Goal: Task Accomplishment & Management: Manage account settings

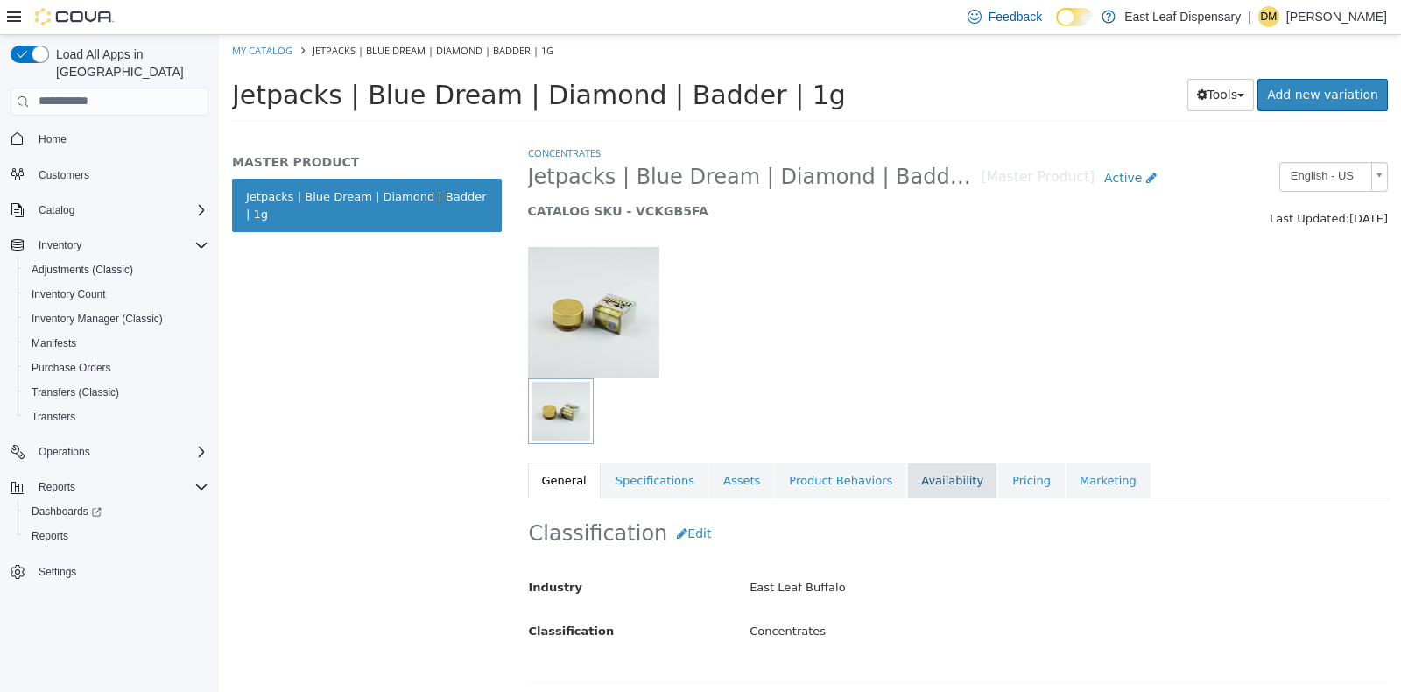
click at [915, 479] on link "Availability" at bounding box center [952, 480] width 90 height 37
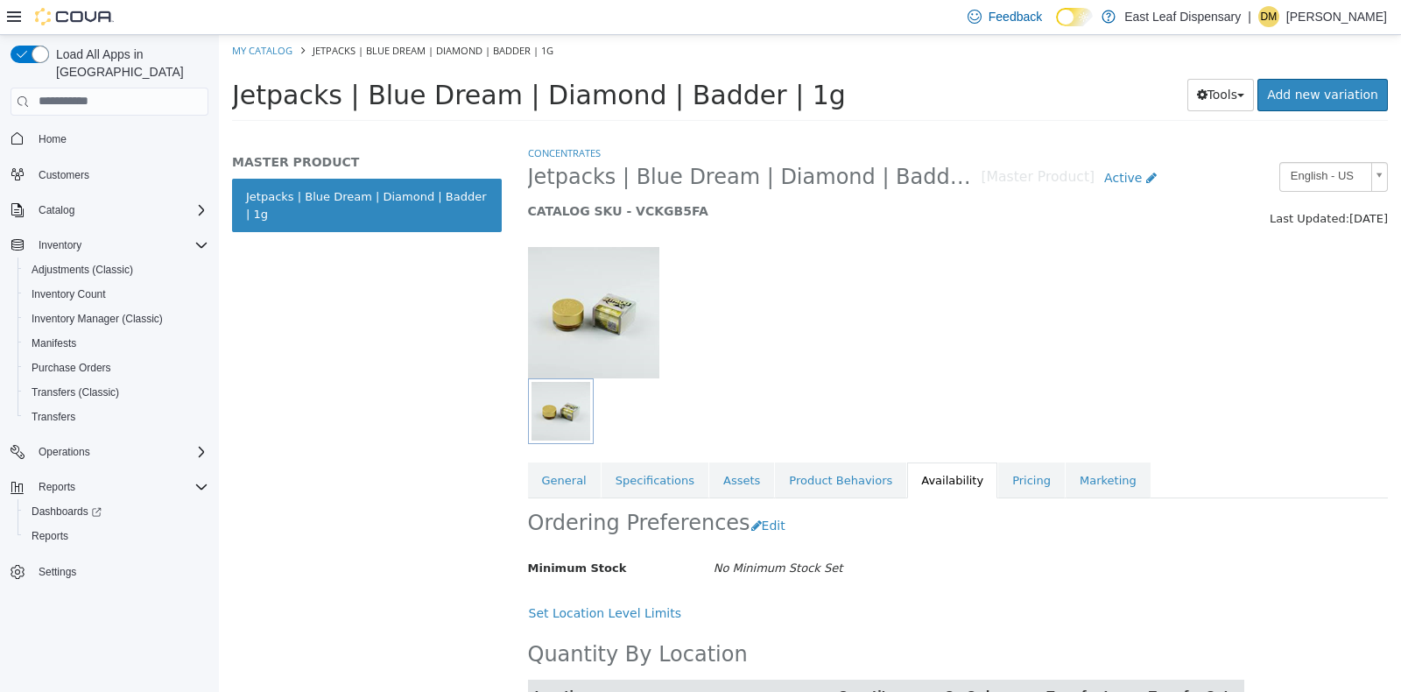
scroll to position [83, 0]
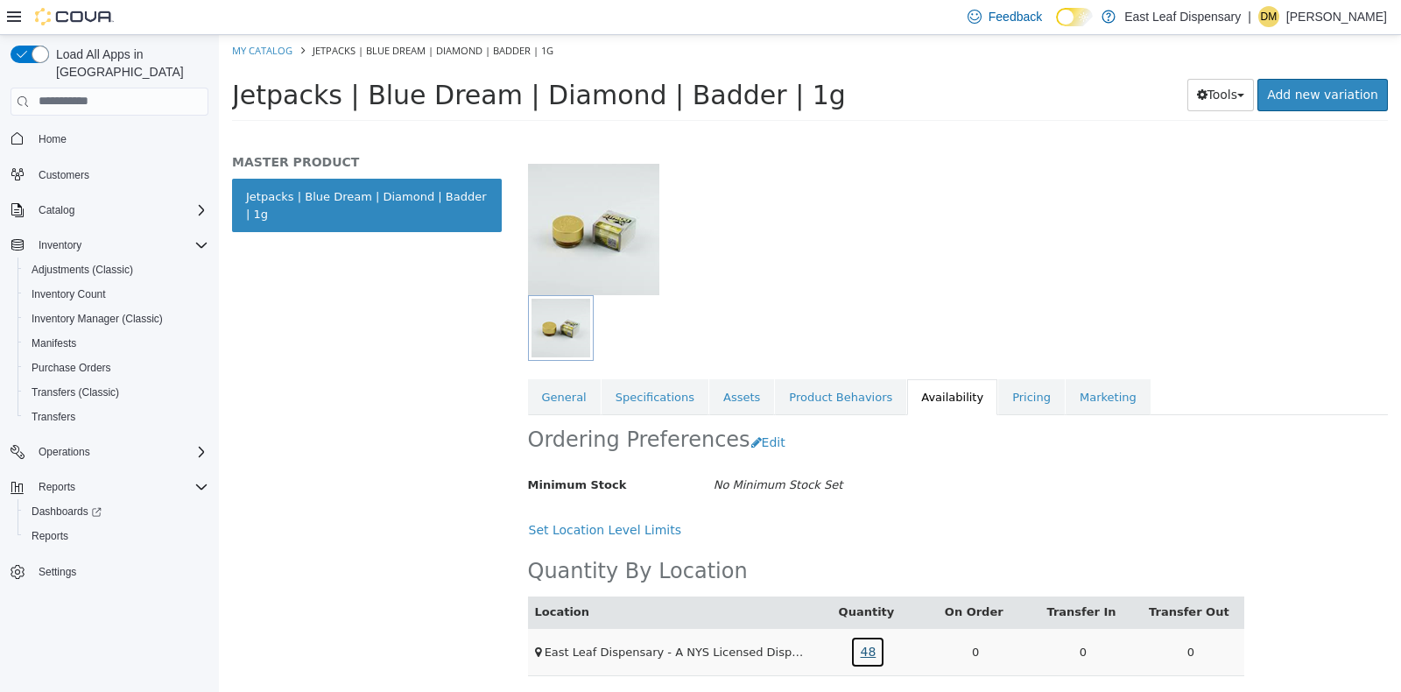
click at [862, 656] on link "48" at bounding box center [867, 651] width 35 height 32
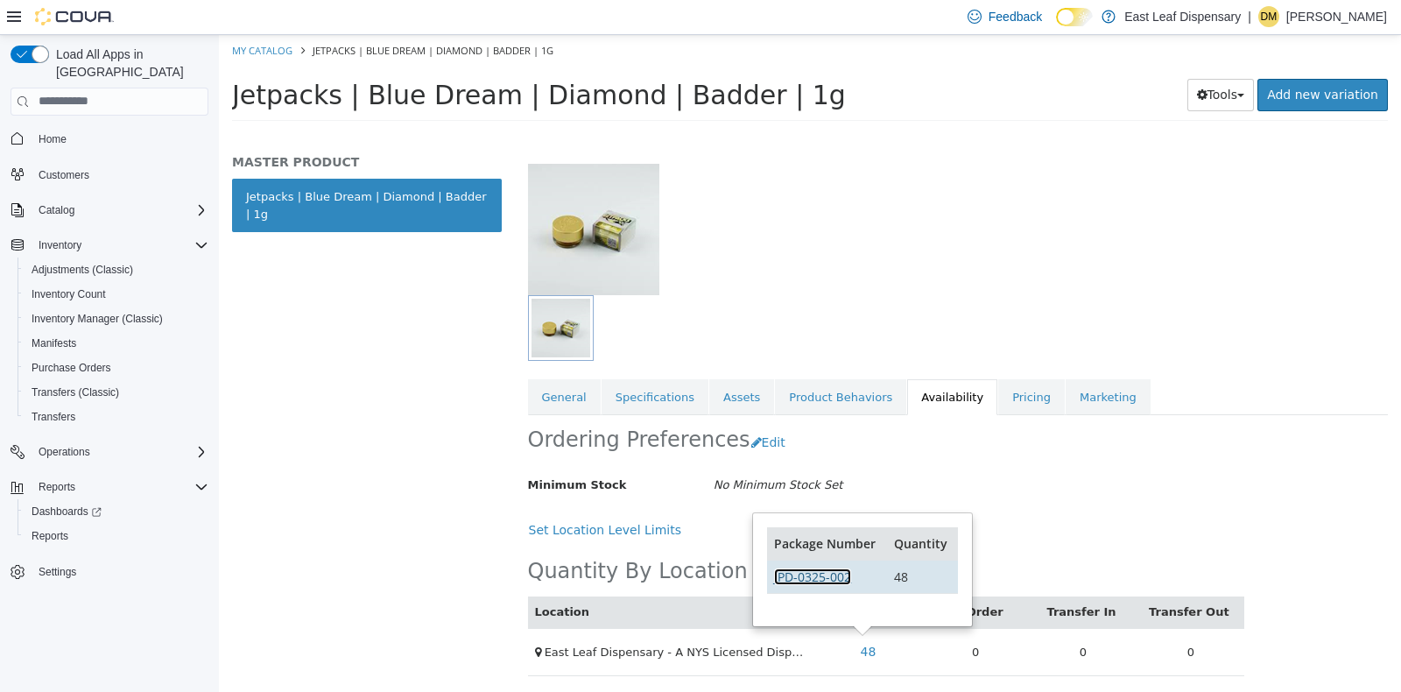
click at [830, 577] on link "JPD-0325-002" at bounding box center [812, 575] width 77 height 17
click at [660, 389] on link "Specifications" at bounding box center [655, 396] width 107 height 37
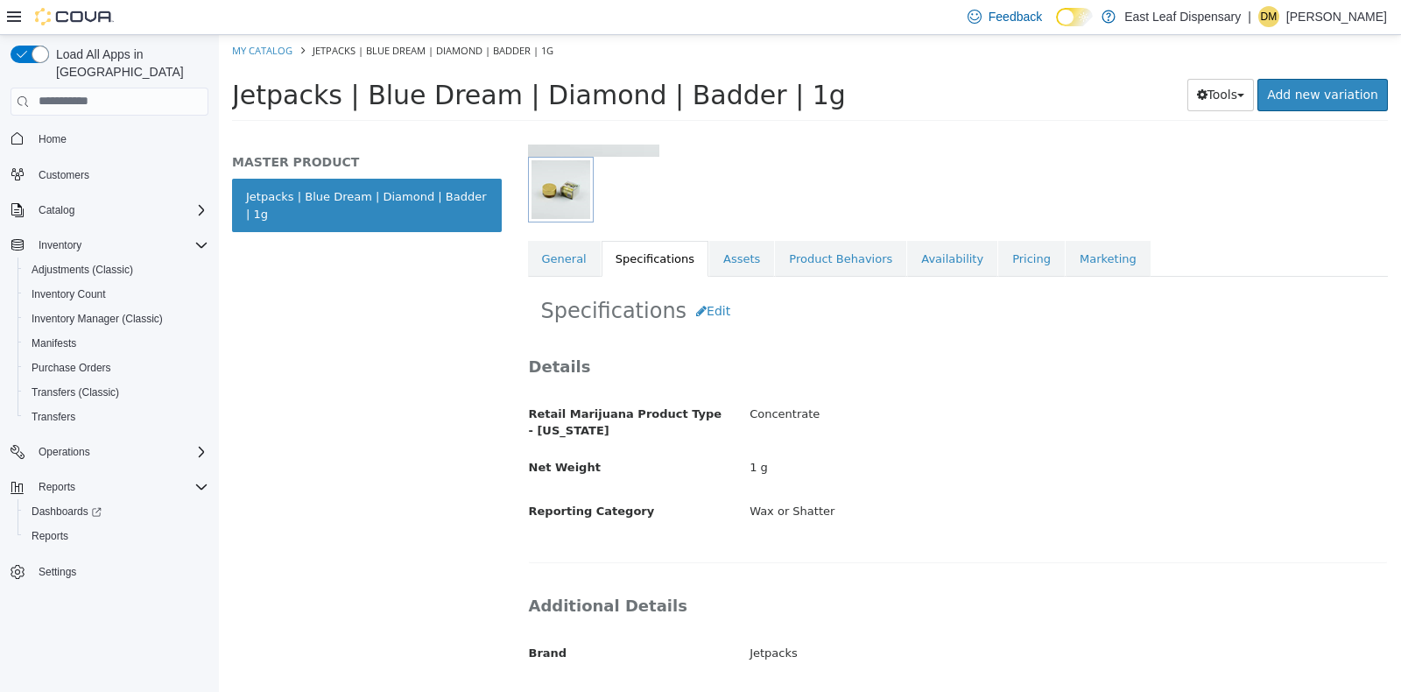
scroll to position [206, 0]
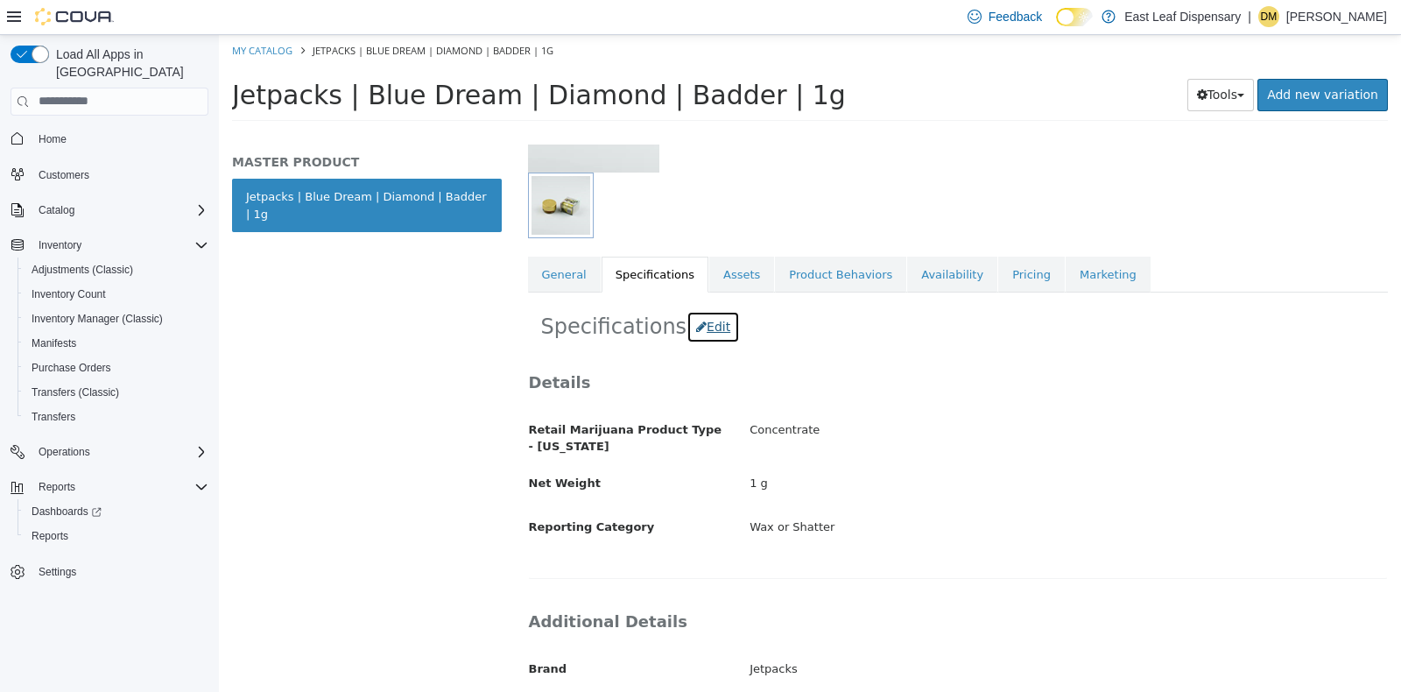
click at [707, 321] on button "Edit" at bounding box center [713, 326] width 53 height 32
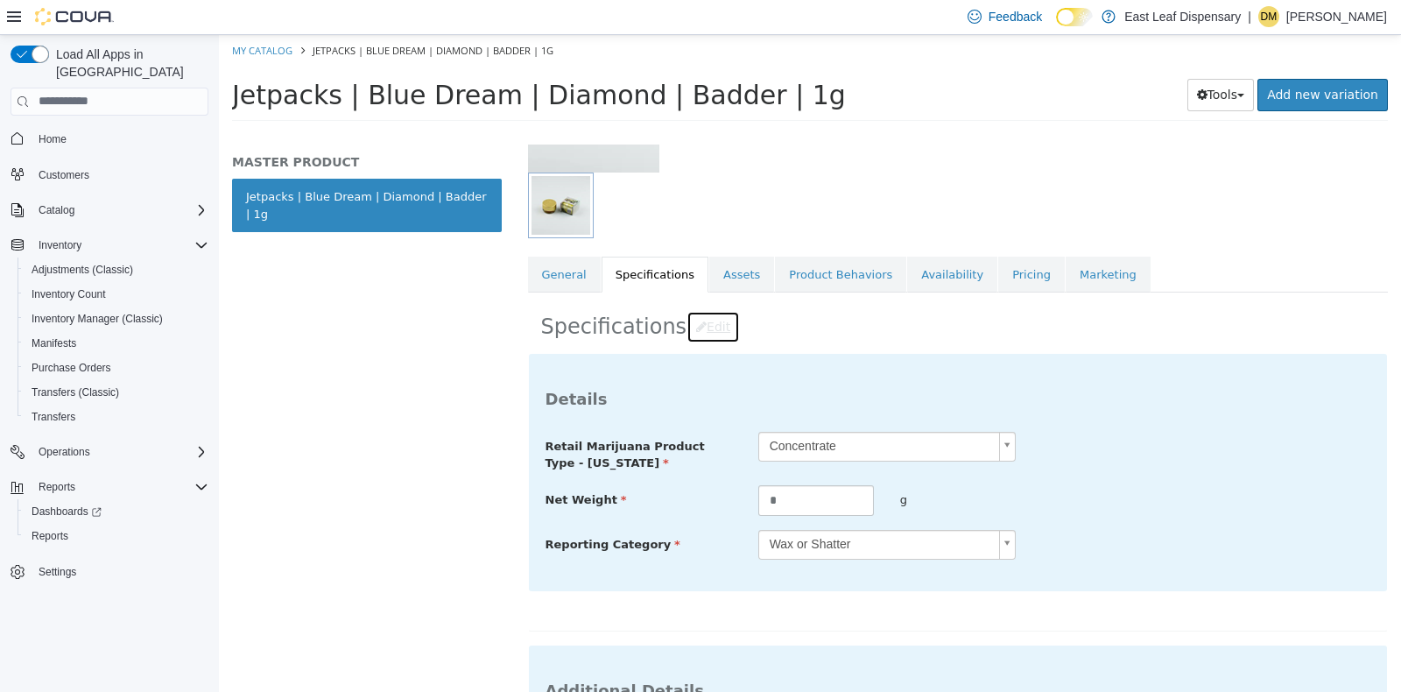
scroll to position [560, 0]
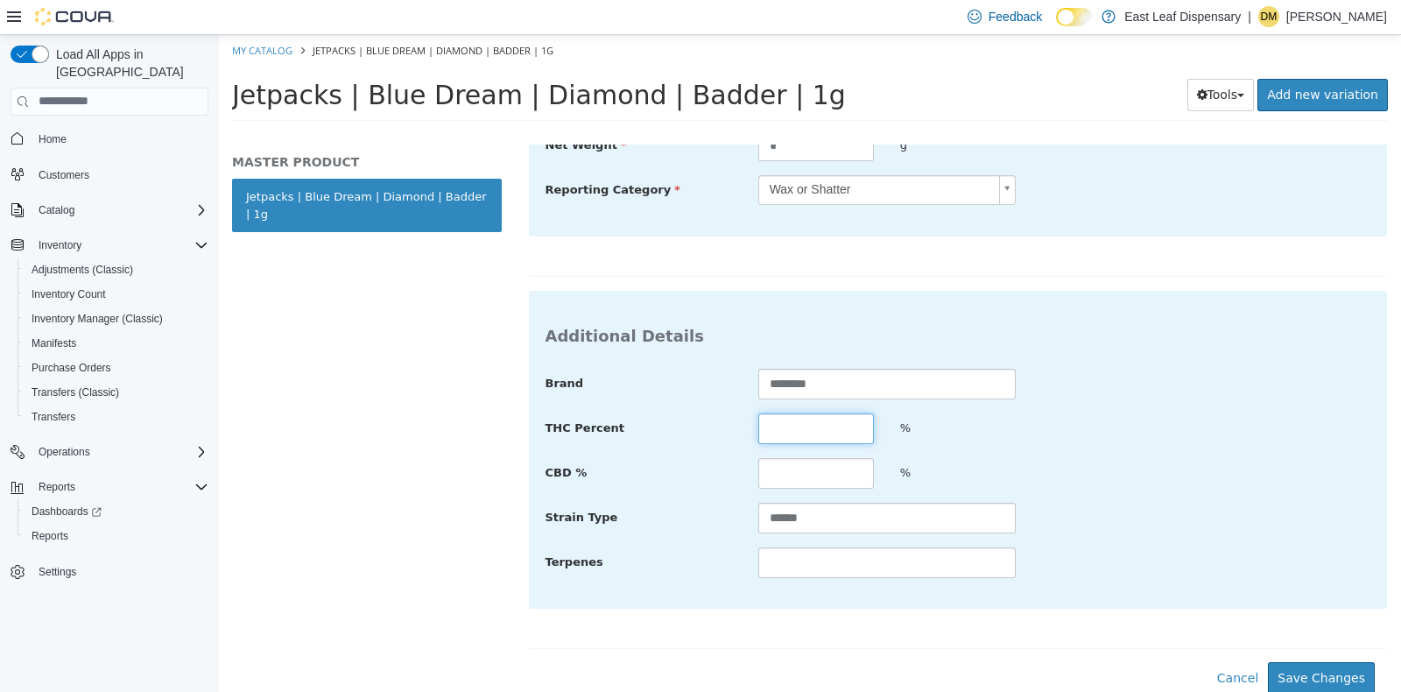
click at [837, 428] on input "text" at bounding box center [816, 427] width 116 height 31
type input "*****"
click at [1292, 667] on button "Save Changes" at bounding box center [1321, 677] width 107 height 32
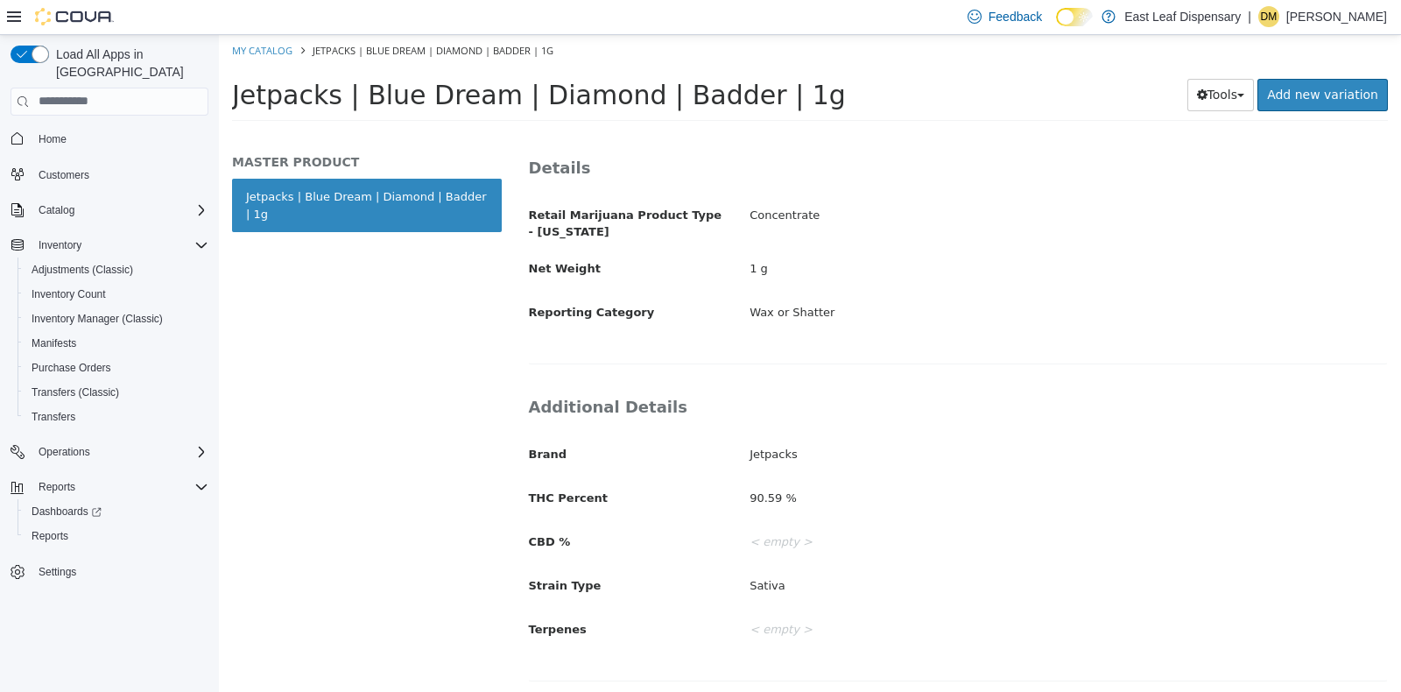
scroll to position [303, 0]
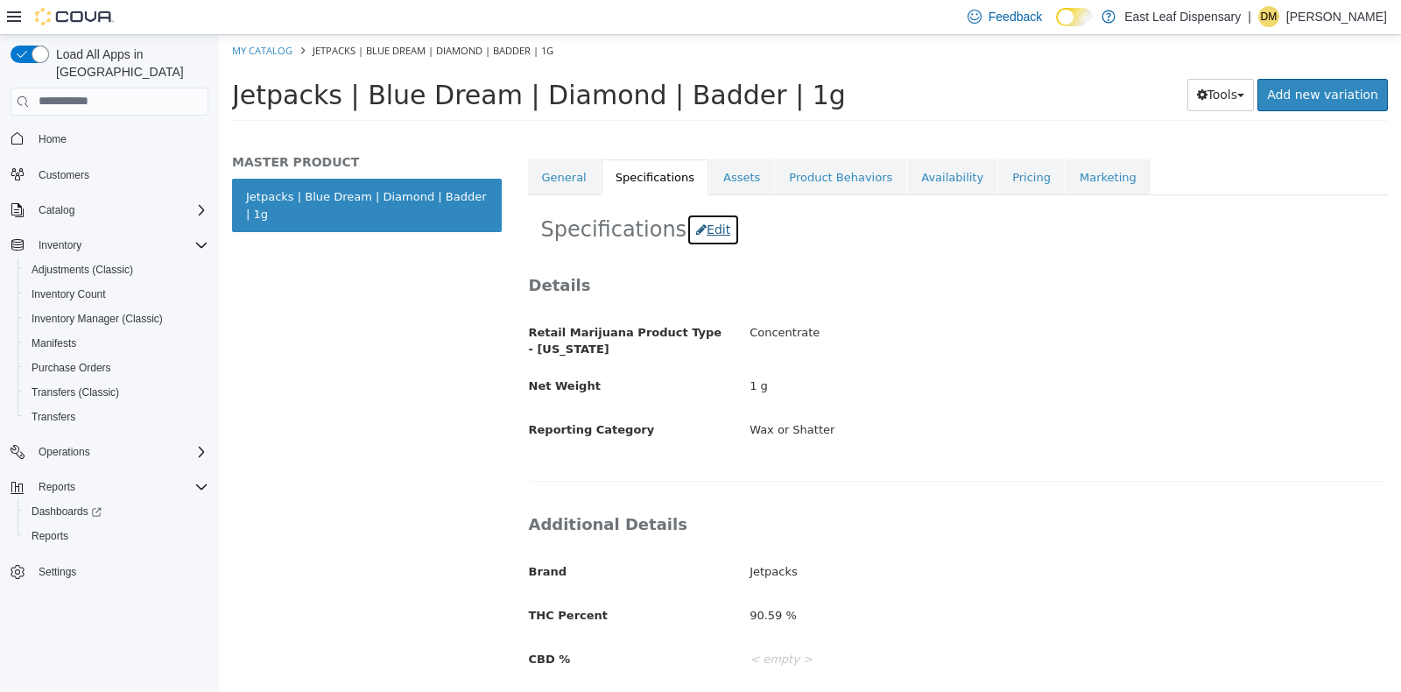
click at [706, 224] on button "Edit" at bounding box center [713, 229] width 53 height 32
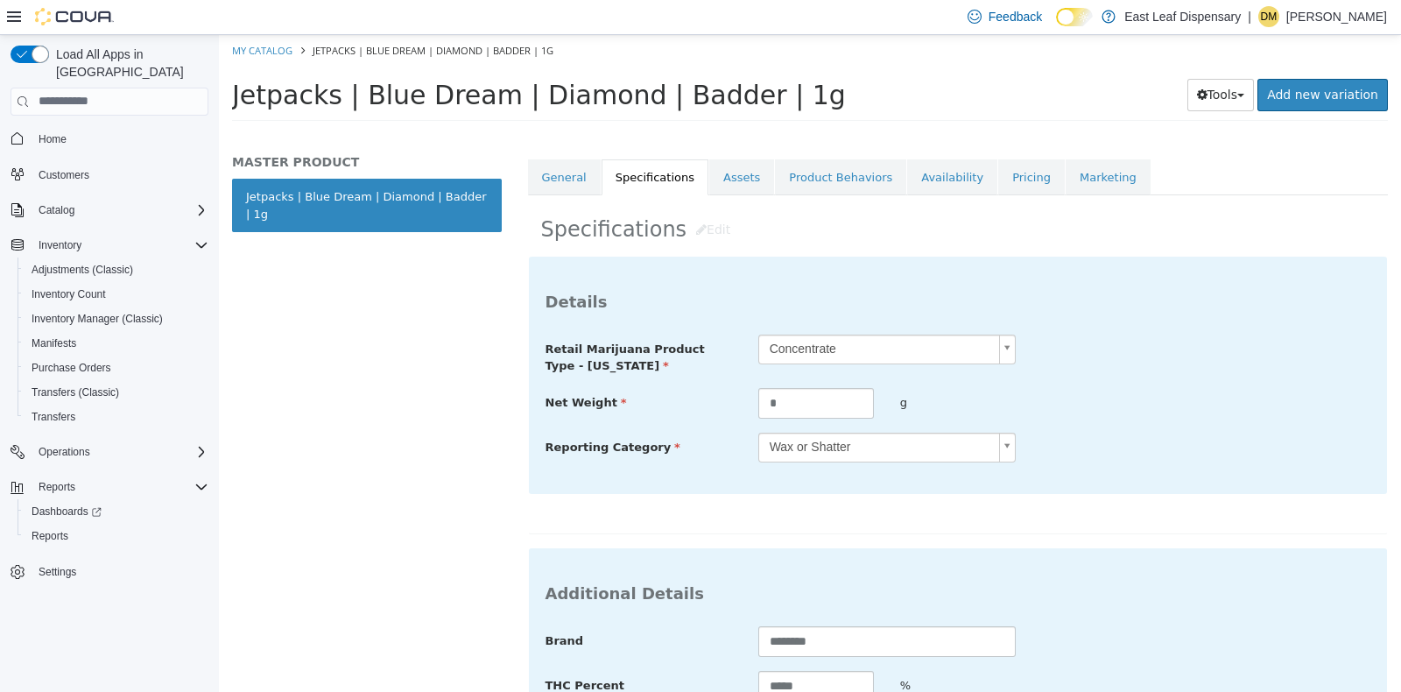
click at [998, 131] on body "**********" at bounding box center [810, 82] width 1182 height 97
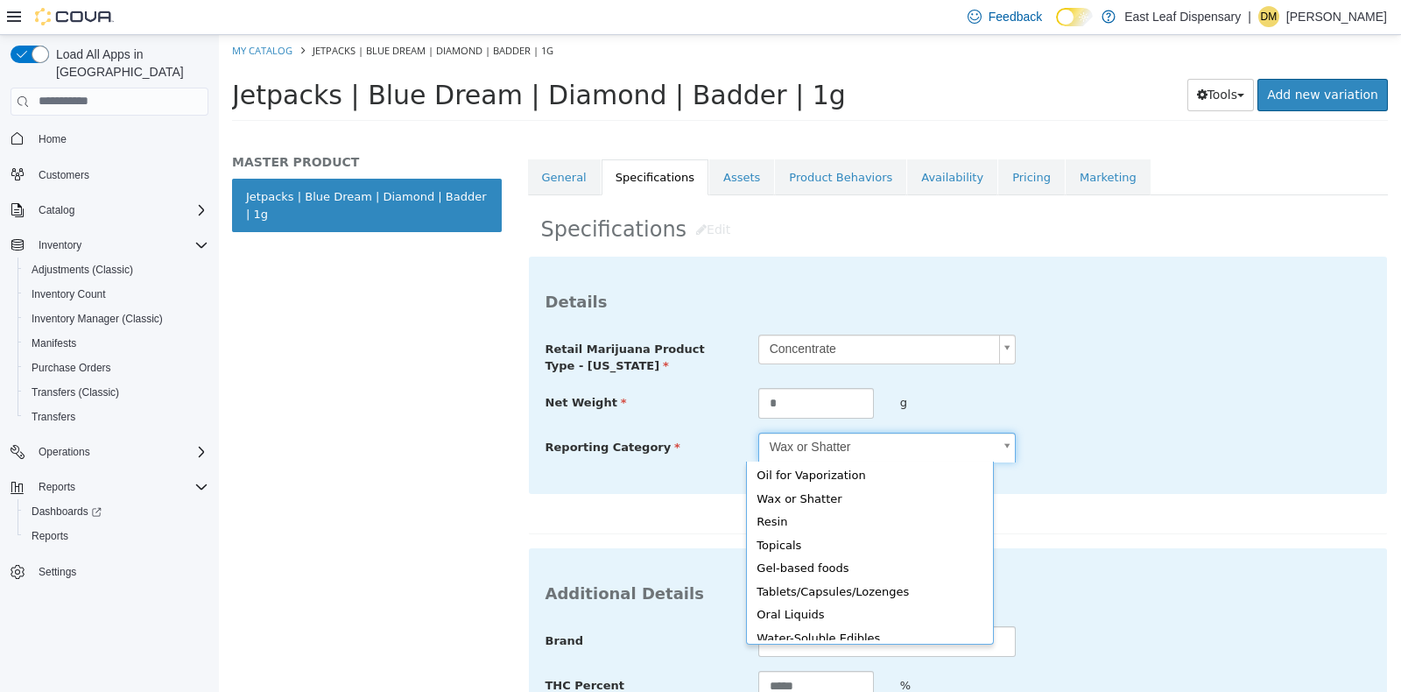
scroll to position [0, 0]
click at [1198, 131] on body "**********" at bounding box center [810, 82] width 1182 height 97
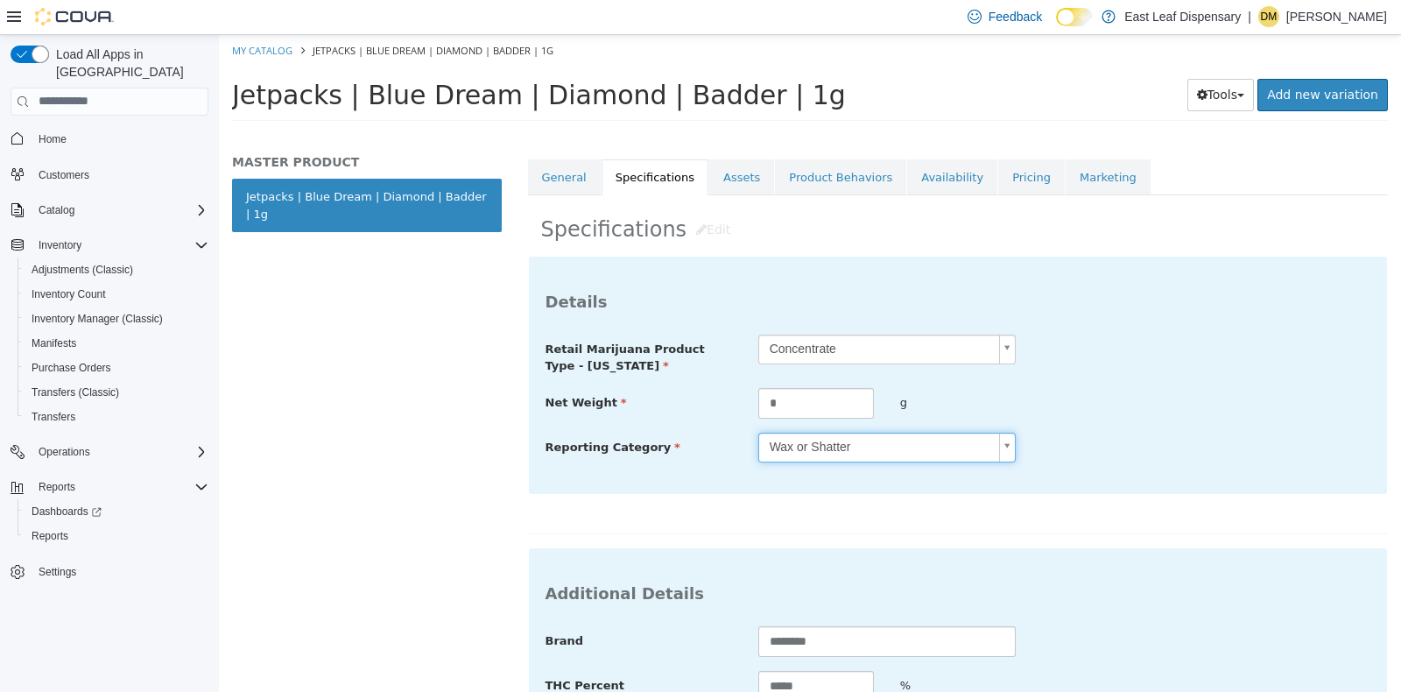
scroll to position [560, 0]
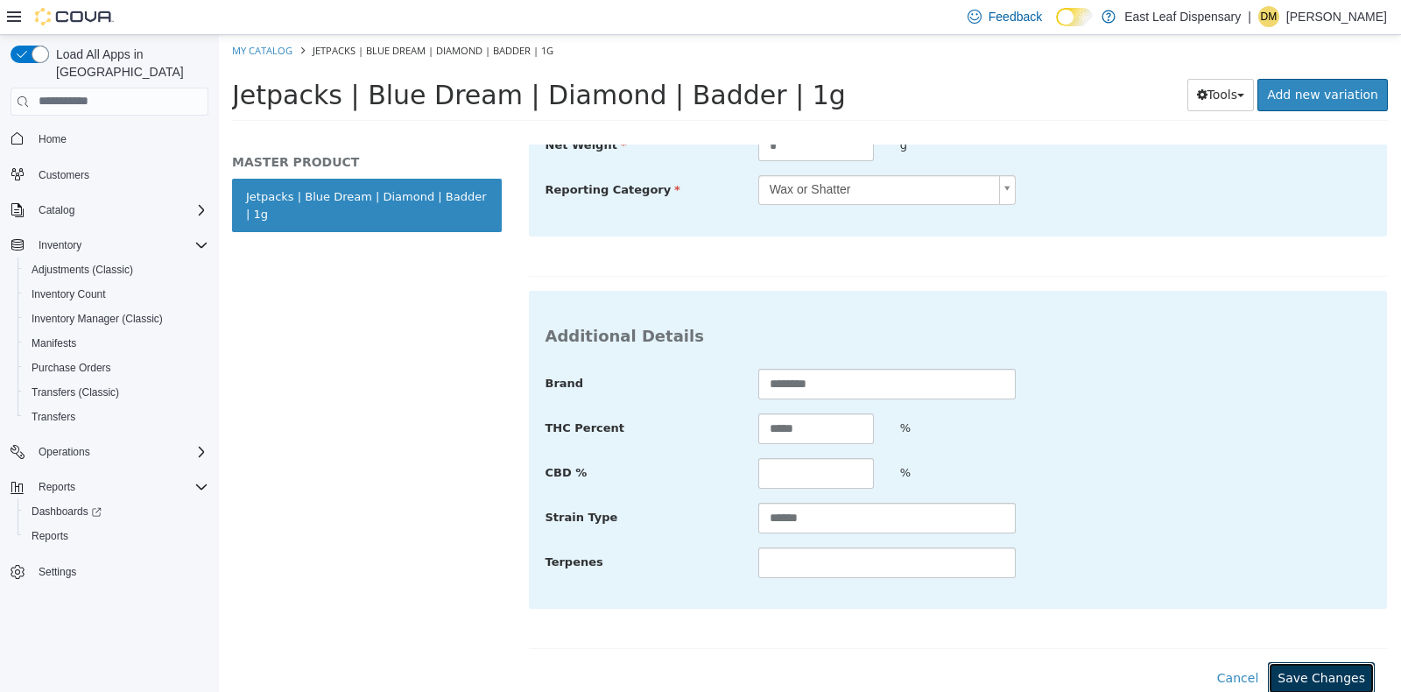
click at [1314, 669] on button "Save Changes" at bounding box center [1321, 677] width 107 height 32
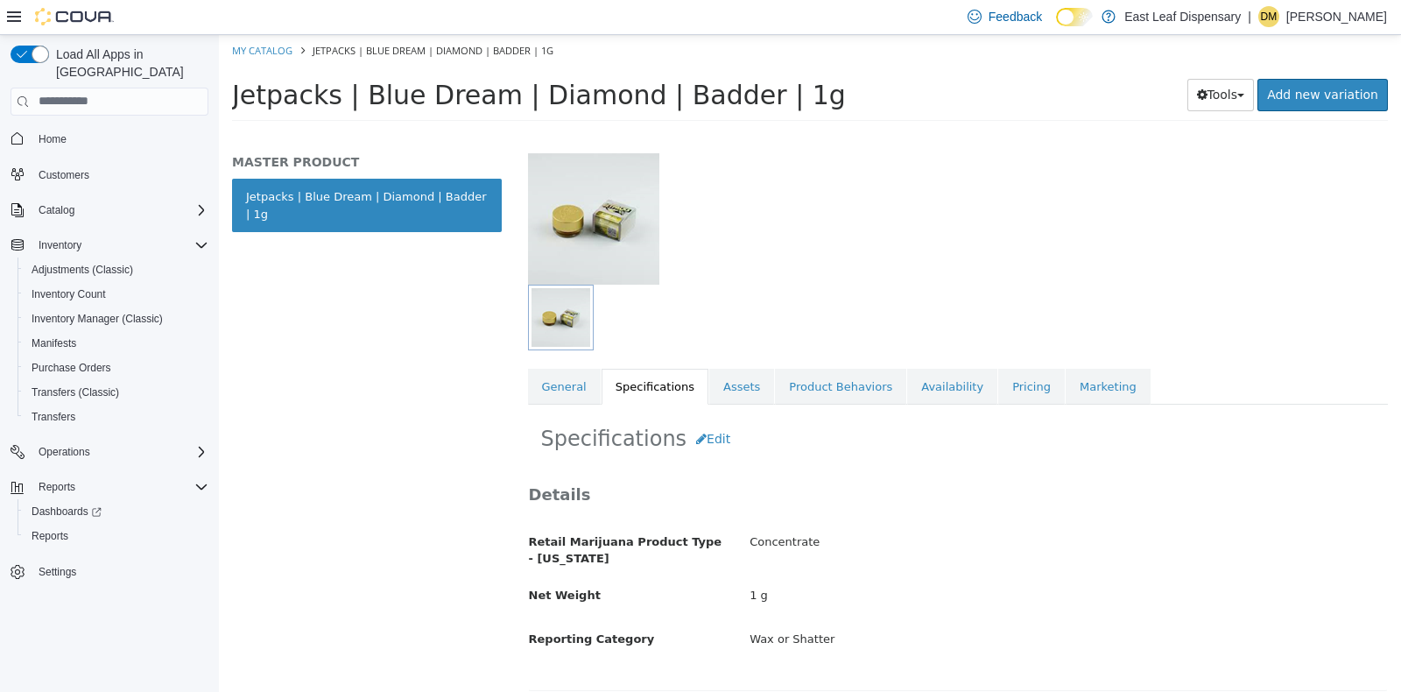
scroll to position [57, 0]
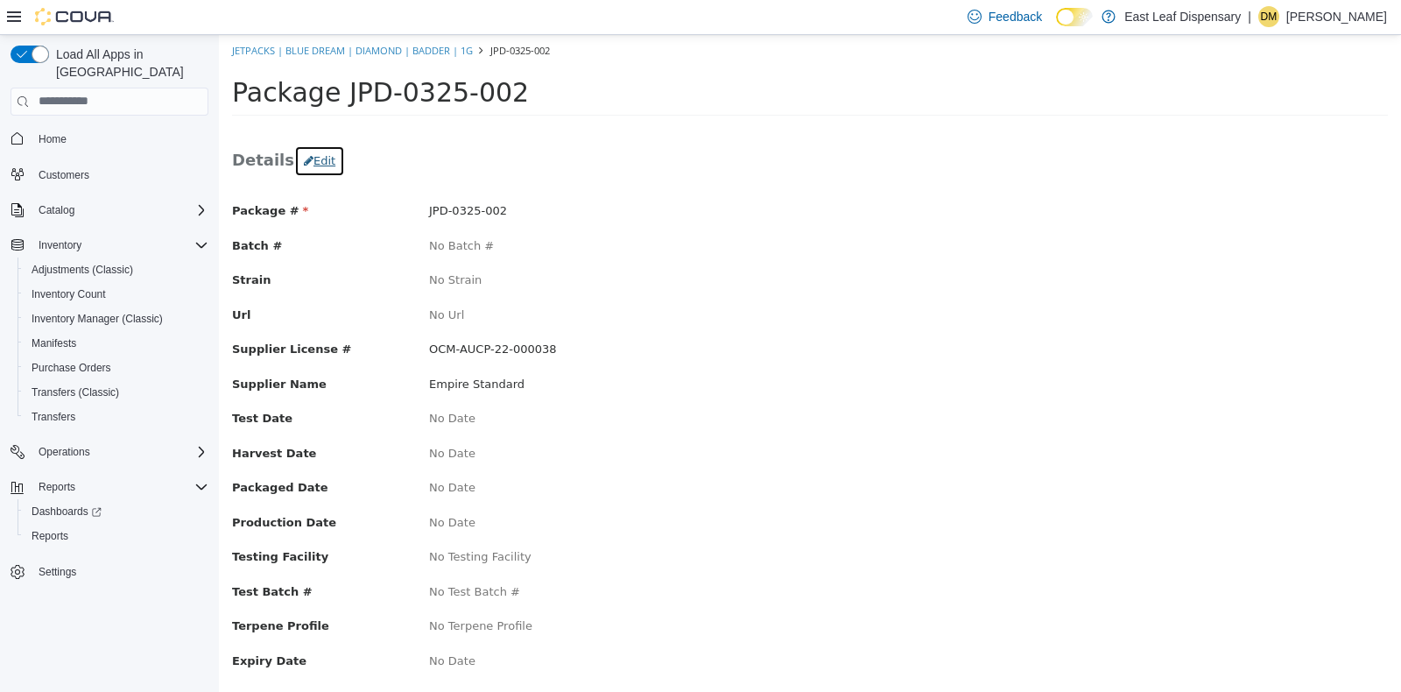
click at [310, 157] on button "Edit" at bounding box center [319, 160] width 51 height 32
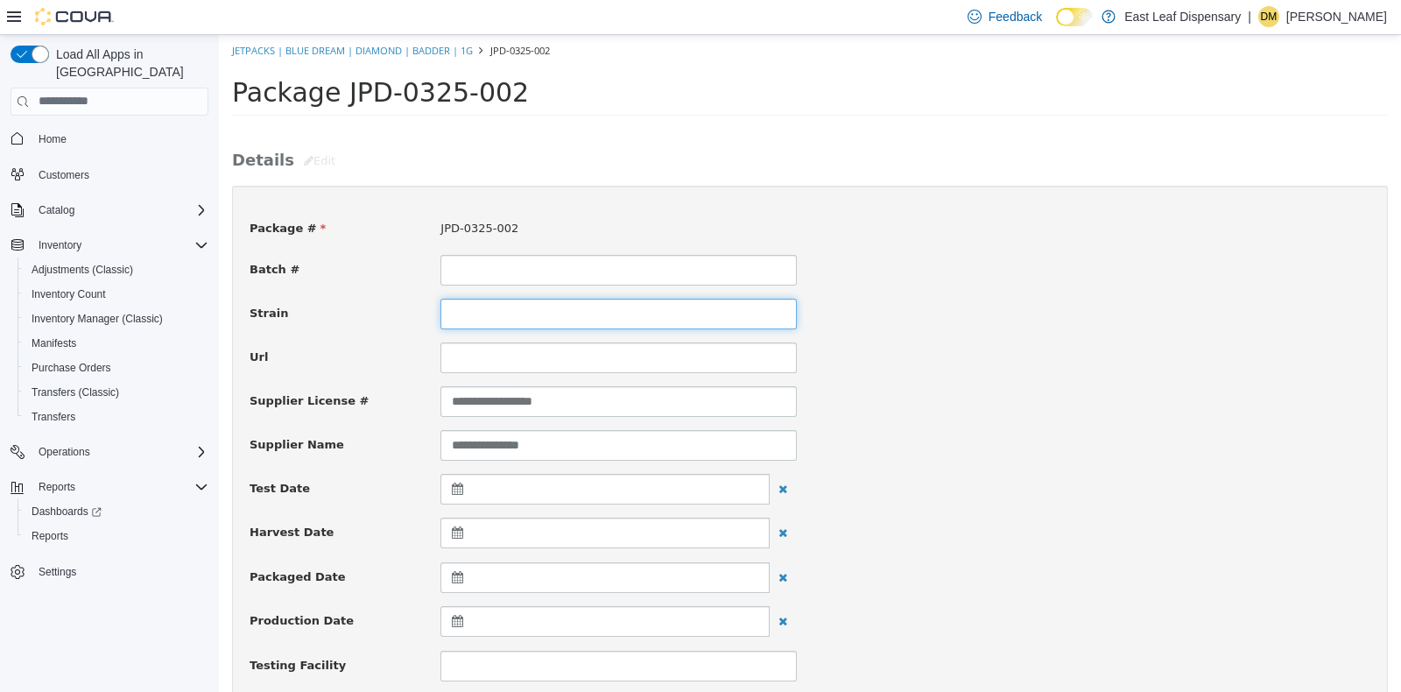
click at [750, 314] on input at bounding box center [618, 313] width 356 height 31
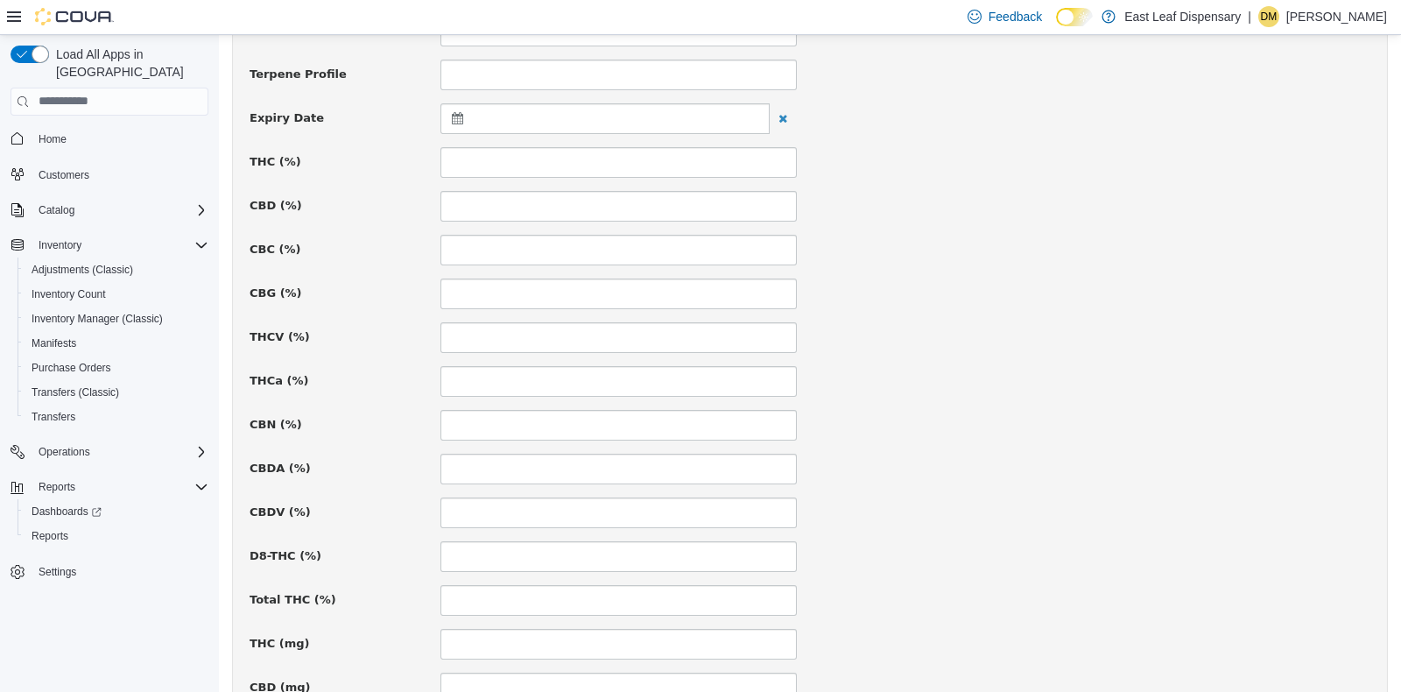
scroll to position [681, 0]
type input "**********"
click at [457, 113] on icon at bounding box center [461, 115] width 18 height 12
click at [624, 162] on th at bounding box center [629, 158] width 28 height 31
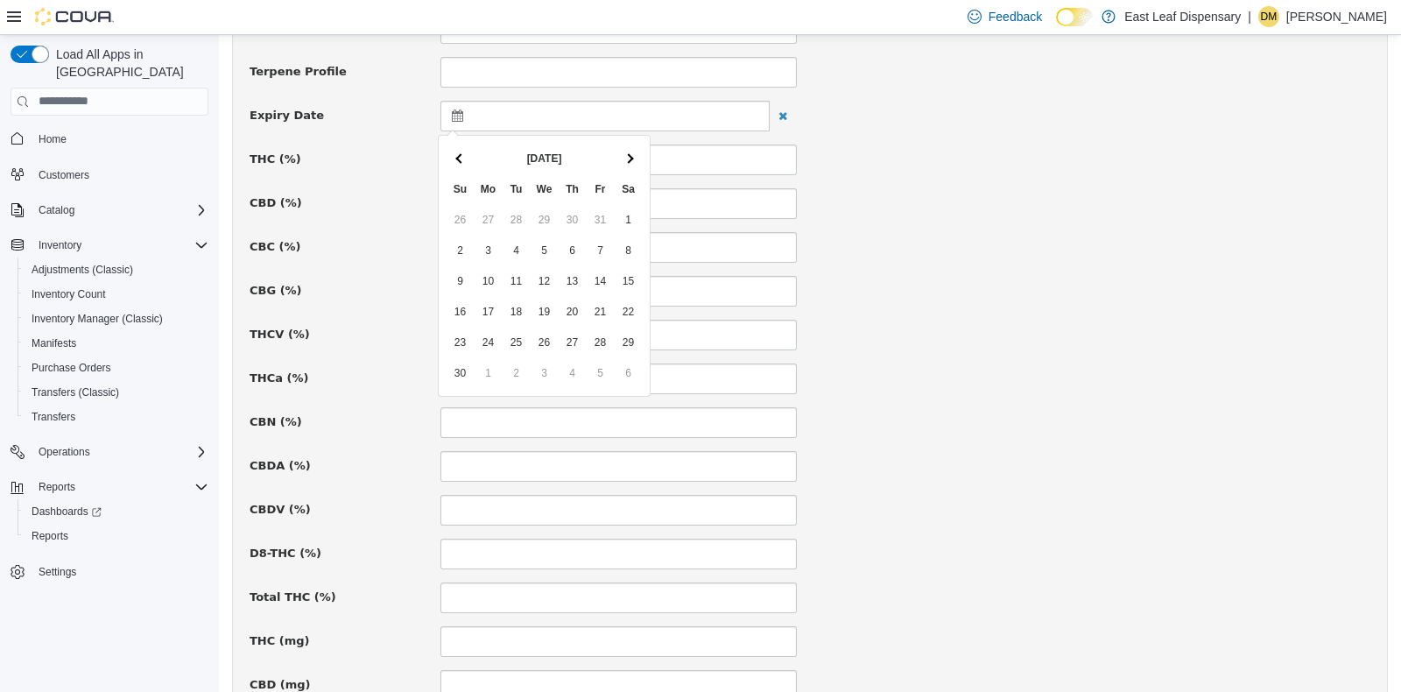
click at [624, 162] on th at bounding box center [629, 158] width 28 height 31
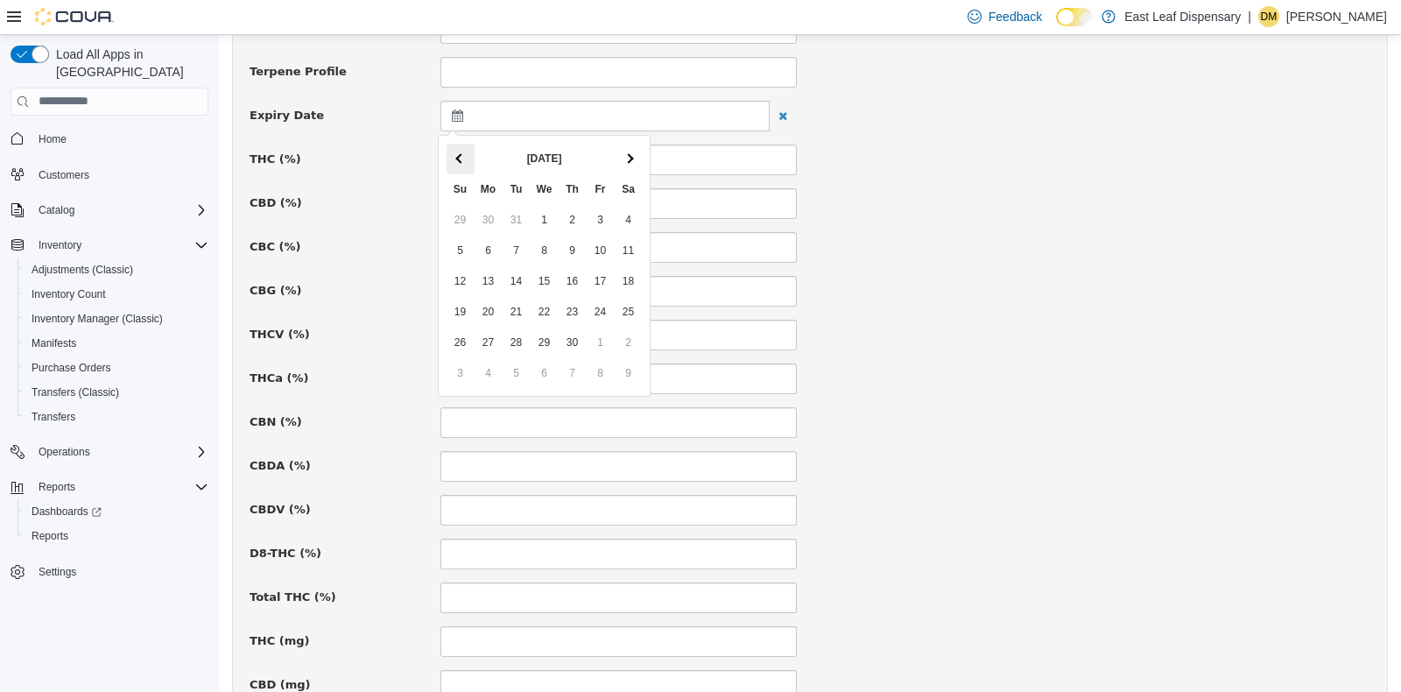
click at [468, 150] on th at bounding box center [461, 158] width 28 height 31
click at [984, 266] on div "**********" at bounding box center [810, 344] width 1121 height 1647
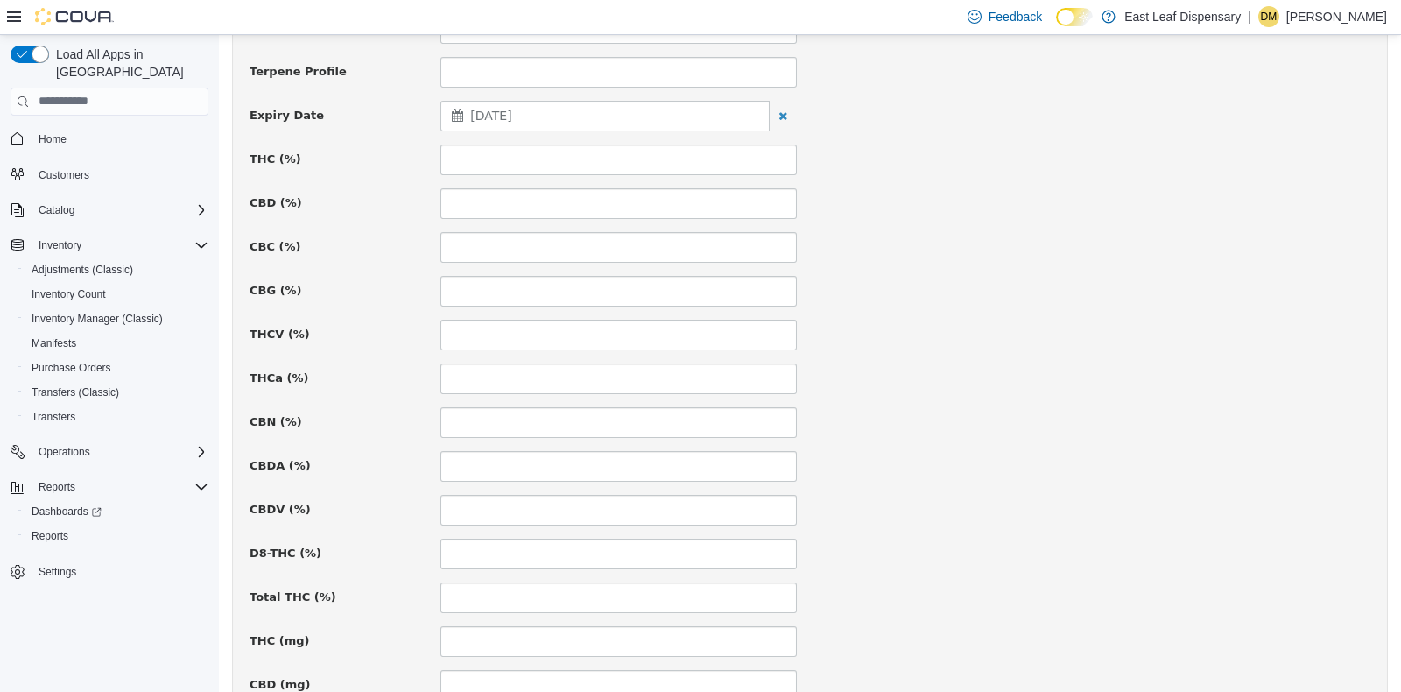
click at [448, 103] on div "December 28, 2025" at bounding box center [604, 115] width 329 height 31
click at [632, 158] on th at bounding box center [629, 158] width 28 height 31
click at [1089, 306] on div "**********" at bounding box center [810, 344] width 1121 height 1647
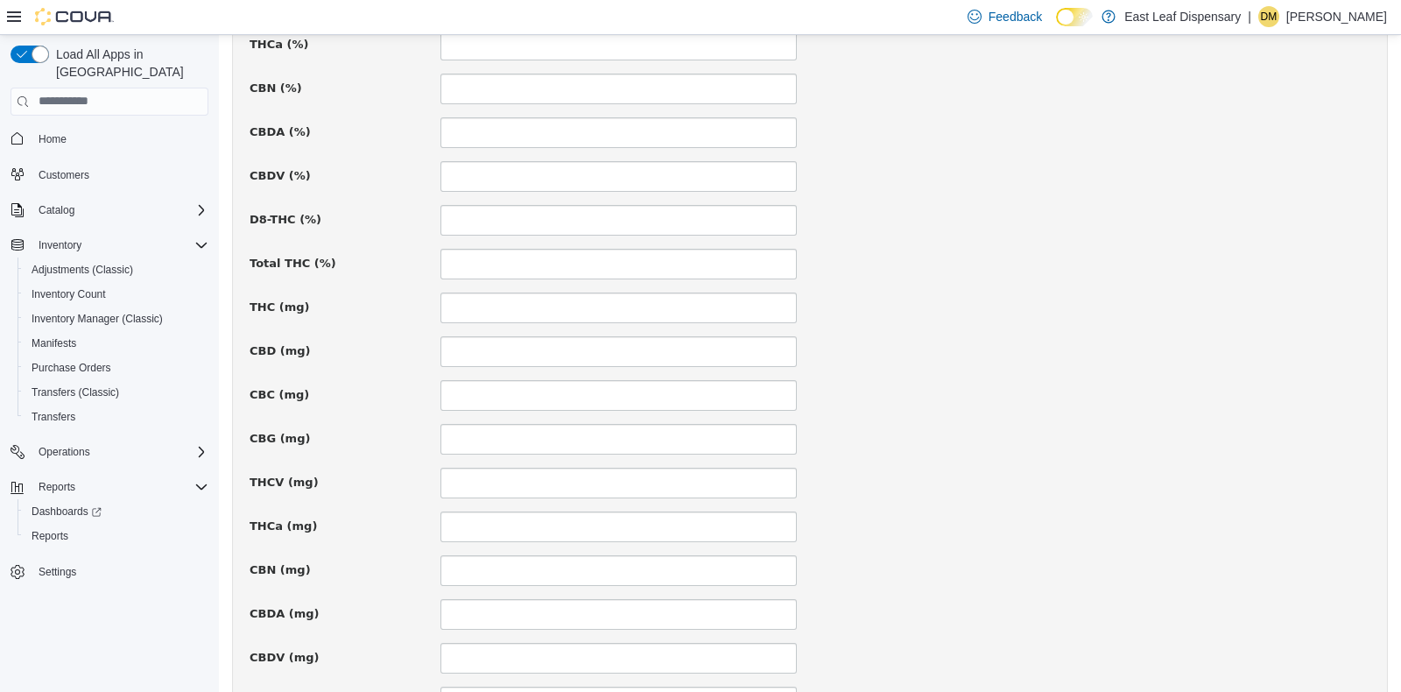
scroll to position [1207, 0]
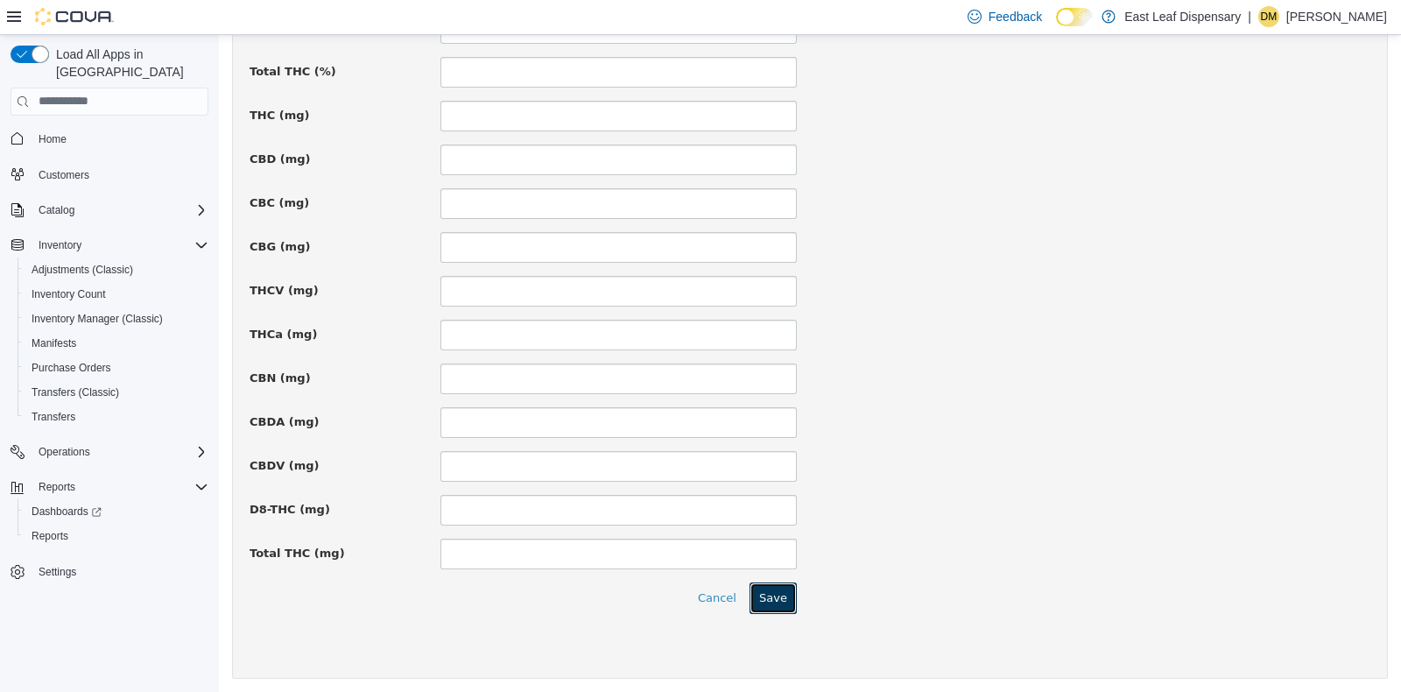
click at [772, 589] on button "Save" at bounding box center [773, 597] width 47 height 32
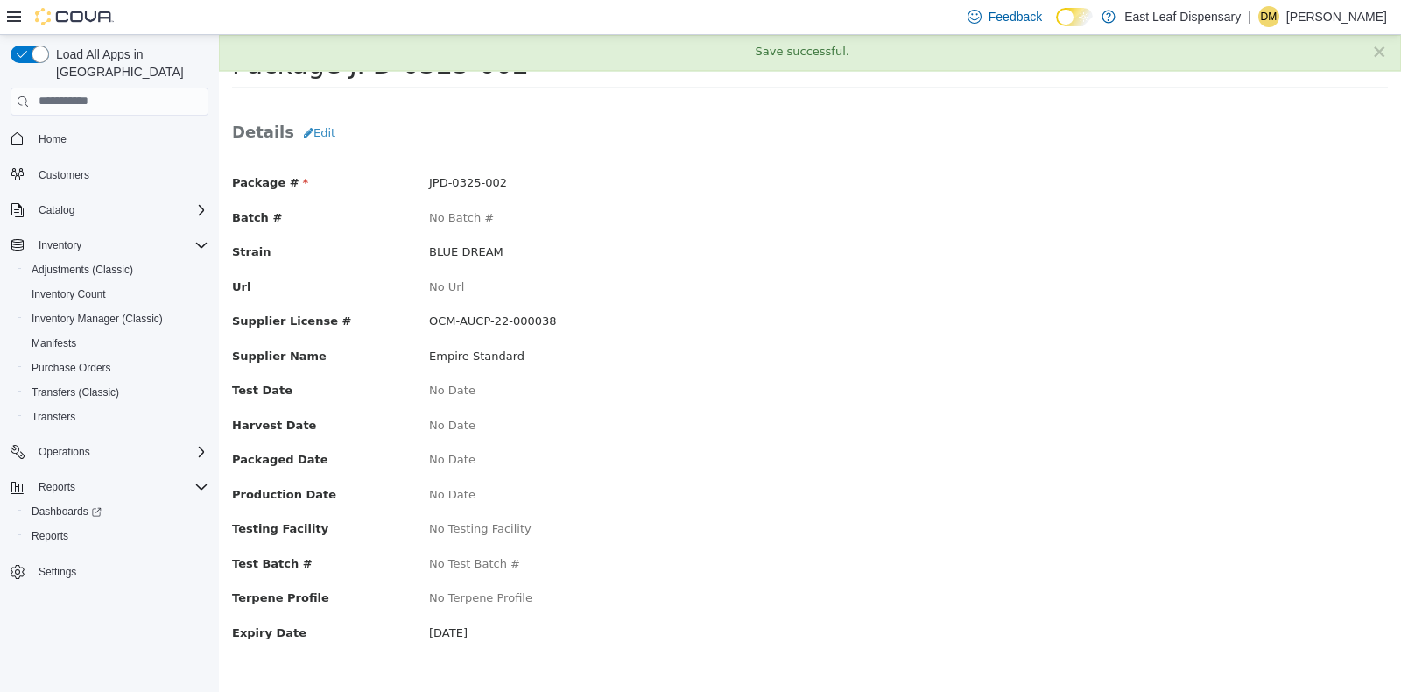
scroll to position [0, 0]
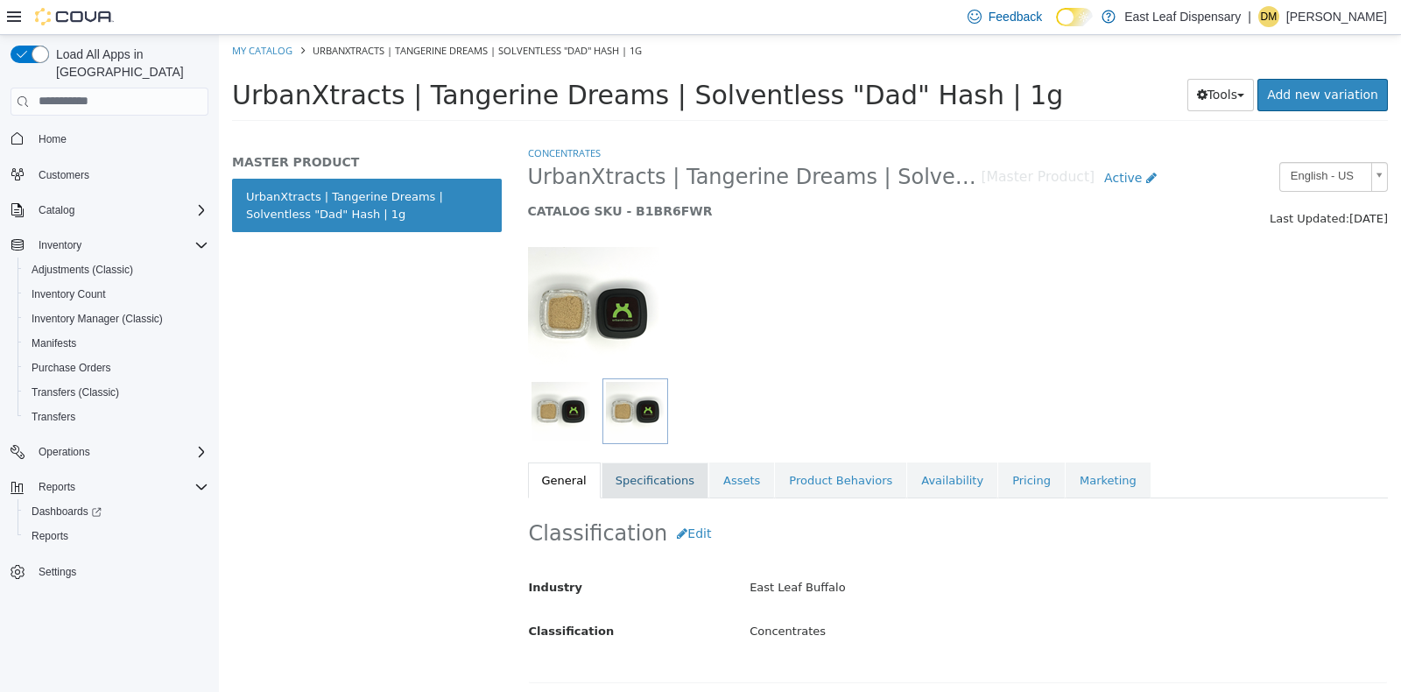
click at [648, 478] on link "Specifications" at bounding box center [655, 480] width 107 height 37
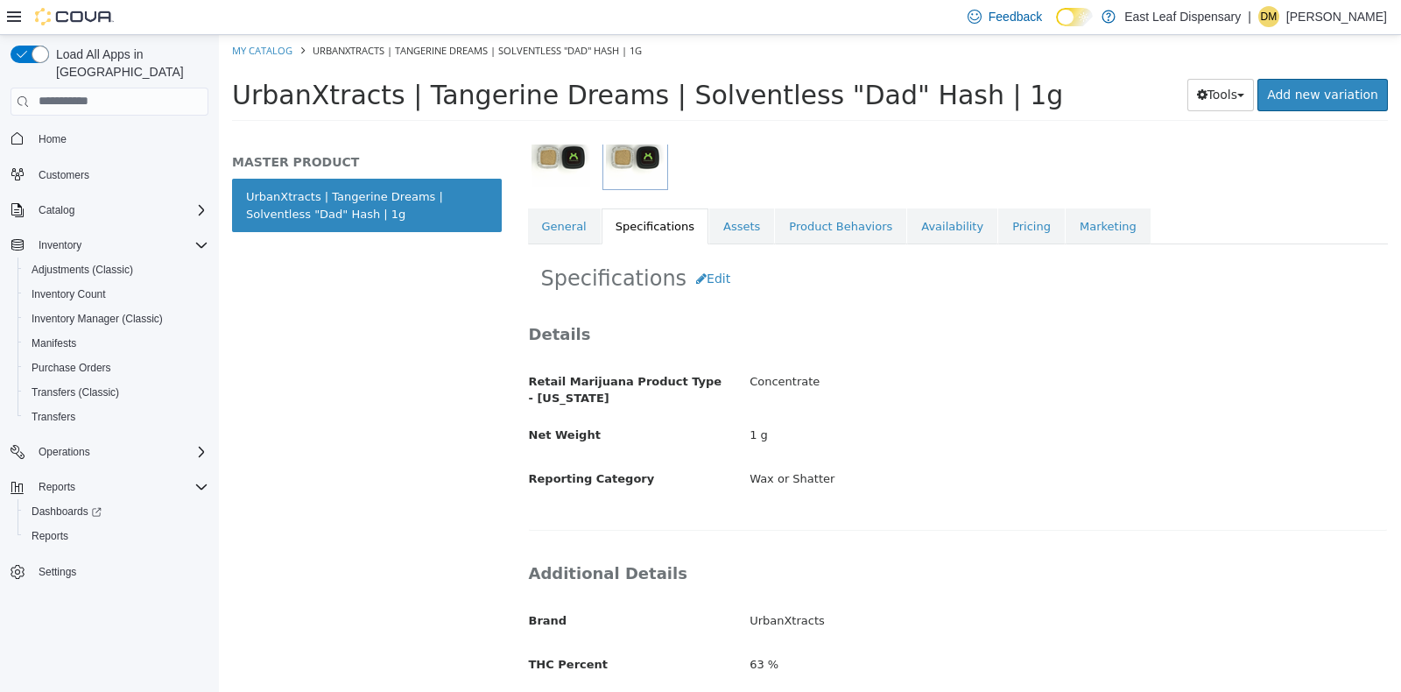
scroll to position [240, 0]
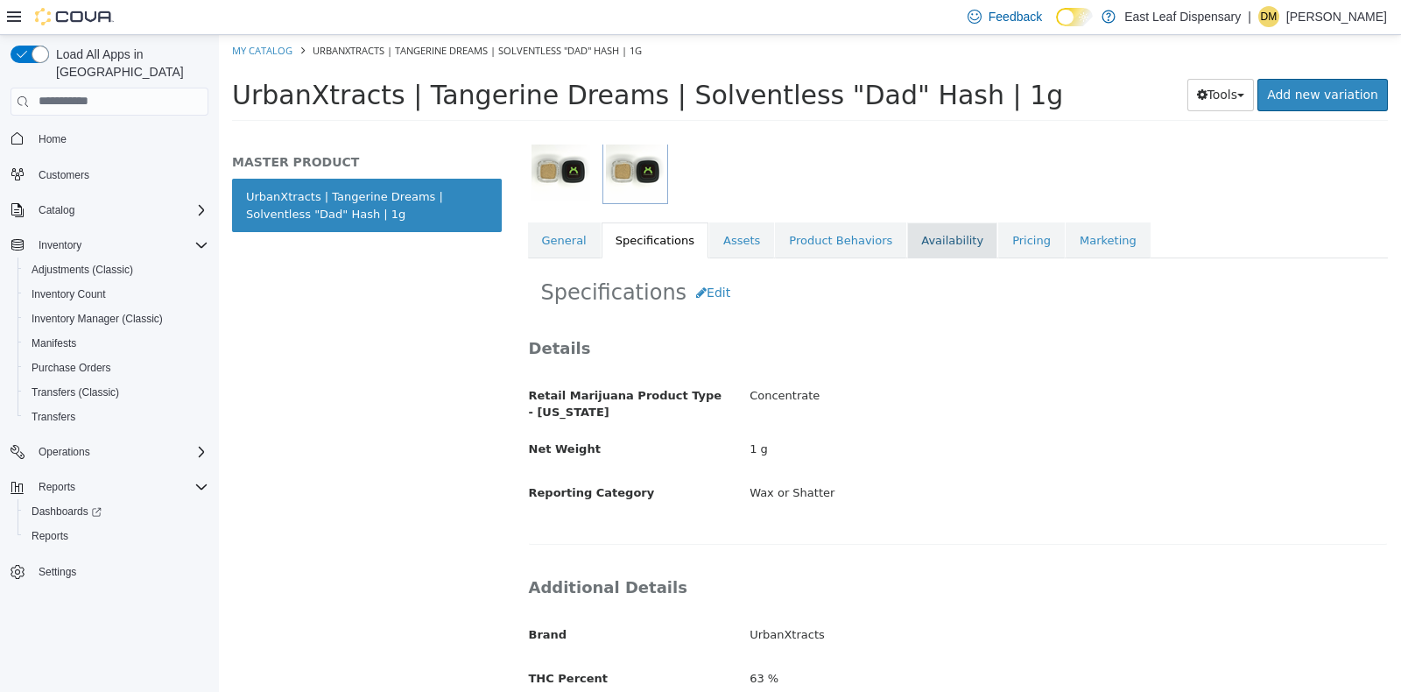
click at [924, 234] on link "Availability" at bounding box center [952, 240] width 90 height 37
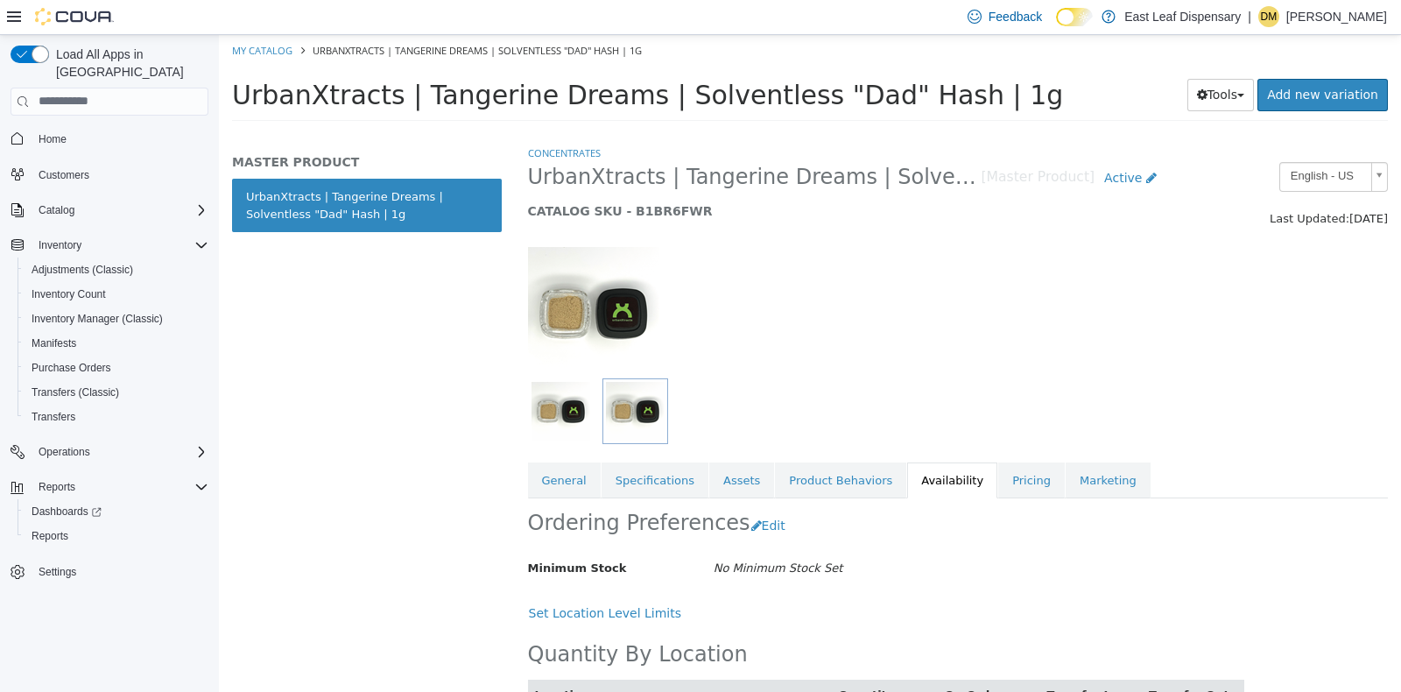
scroll to position [83, 0]
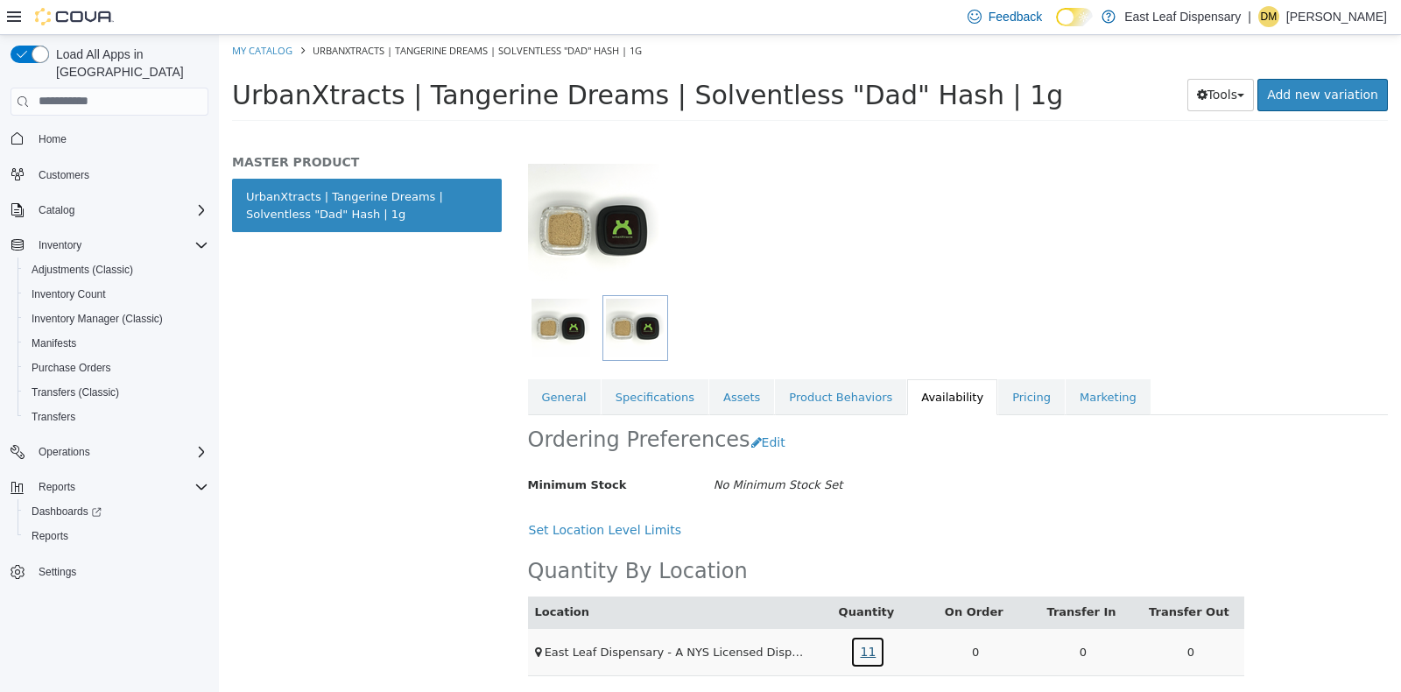
click at [871, 651] on link "11" at bounding box center [867, 651] width 35 height 32
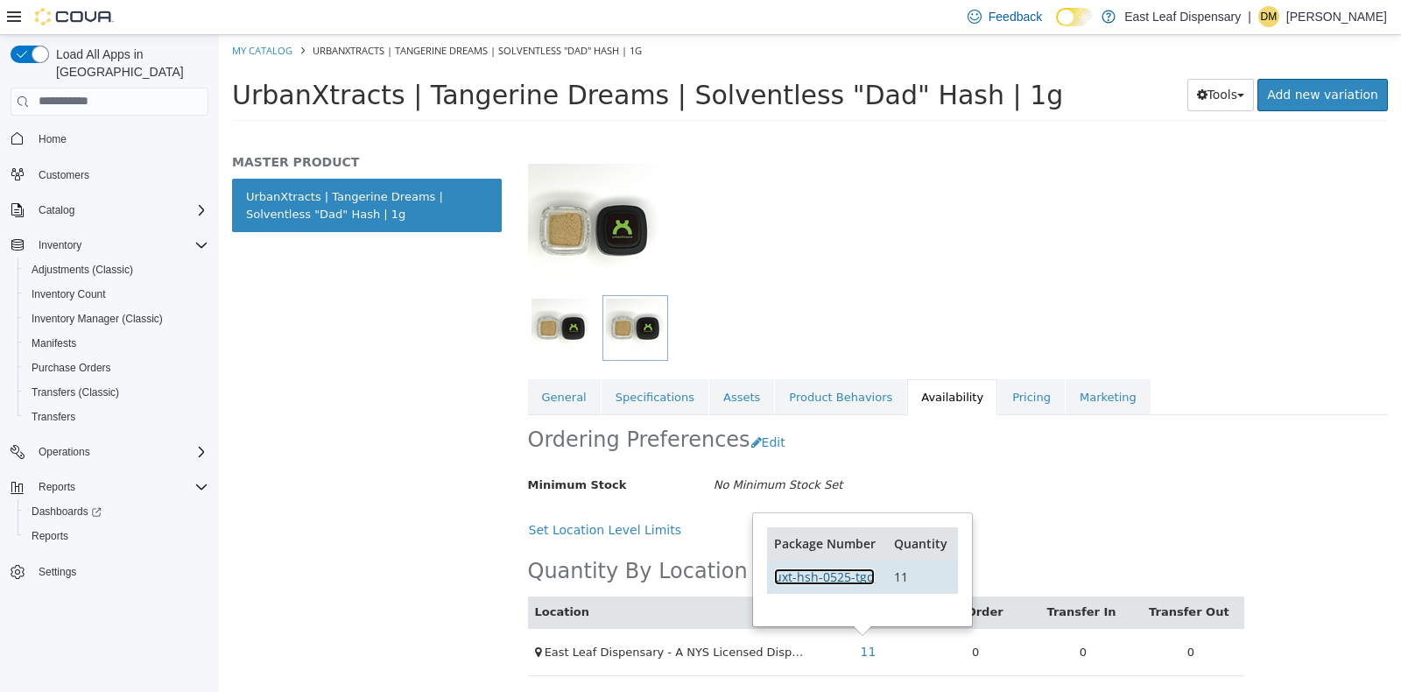
click at [845, 574] on link "uxt-hsh-0525-tgd" at bounding box center [824, 575] width 101 height 17
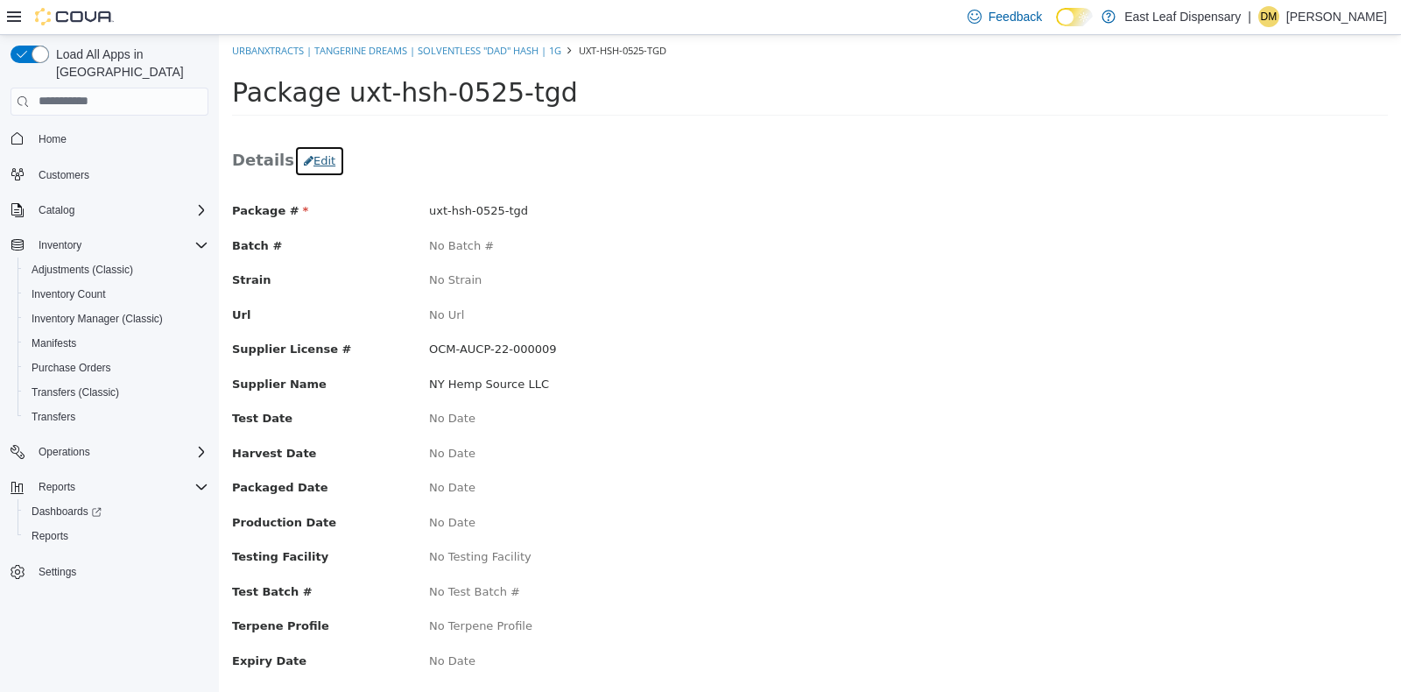
click at [304, 161] on button "Edit" at bounding box center [319, 160] width 51 height 32
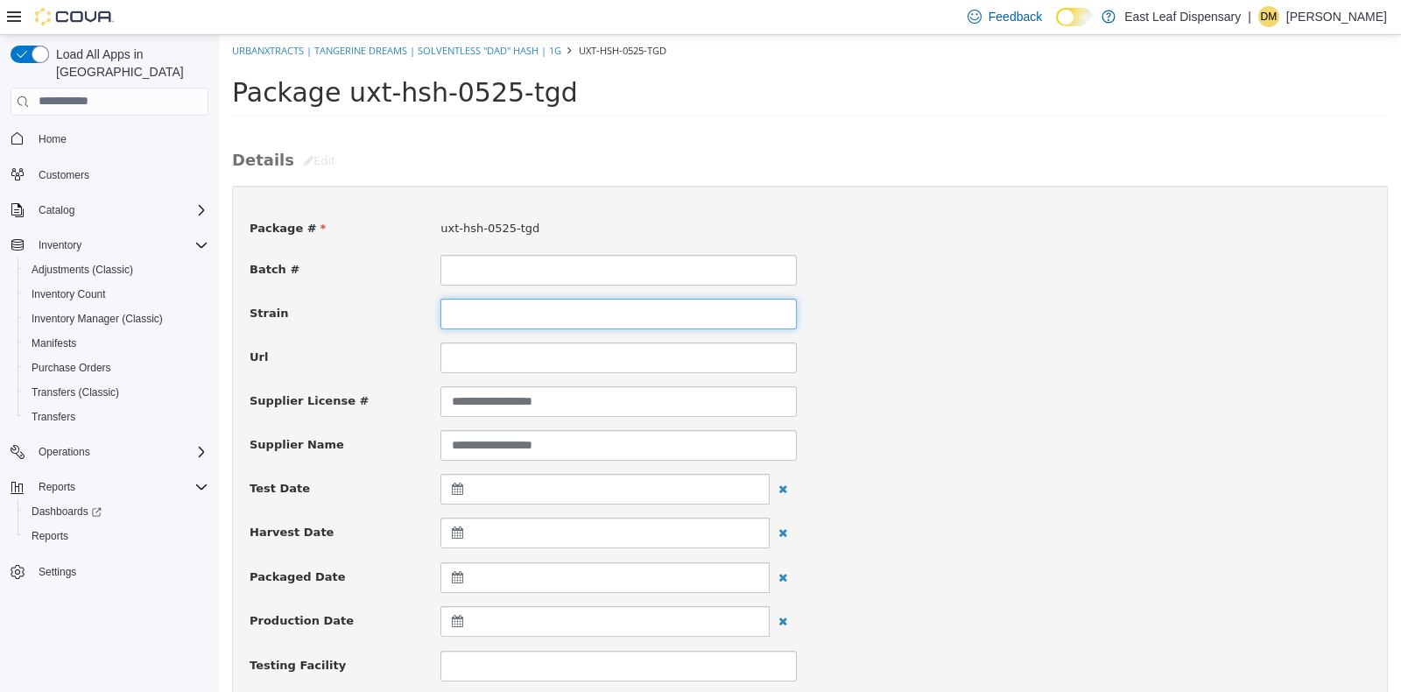
click at [504, 301] on input at bounding box center [618, 313] width 356 height 31
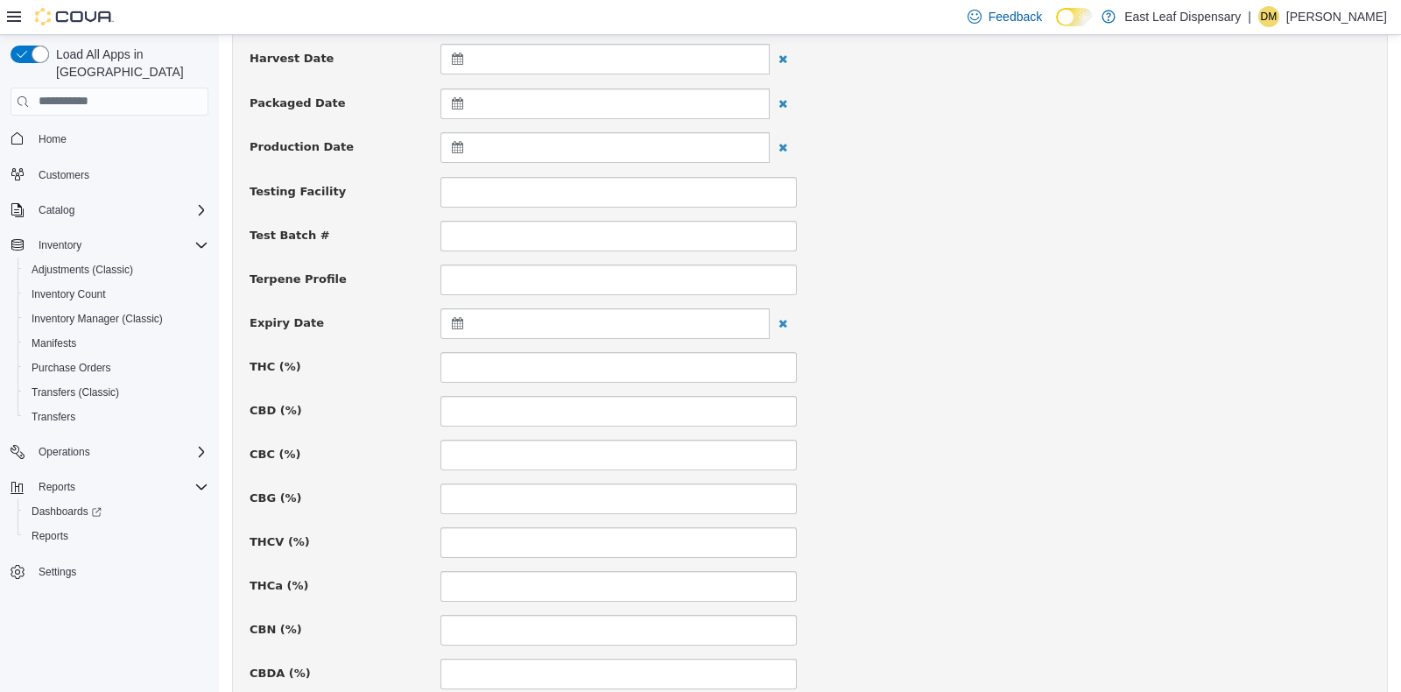
scroll to position [492, 0]
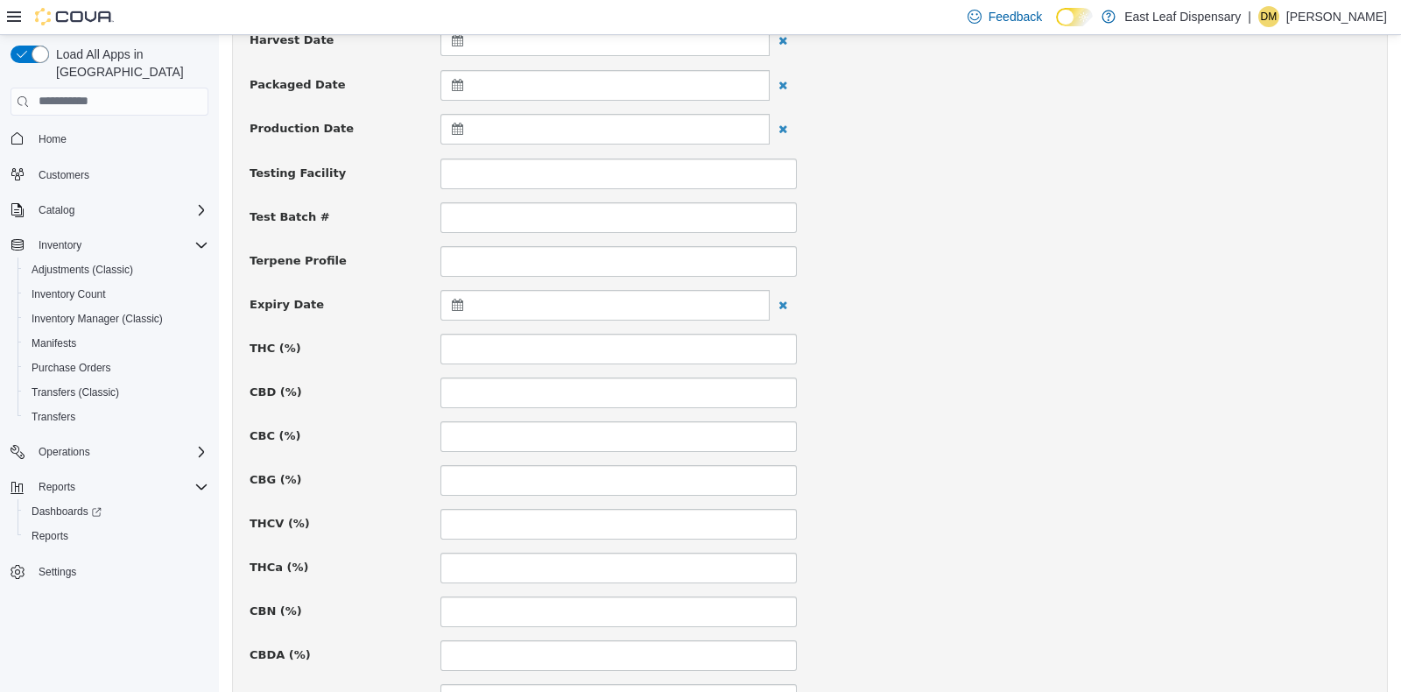
type input "**********"
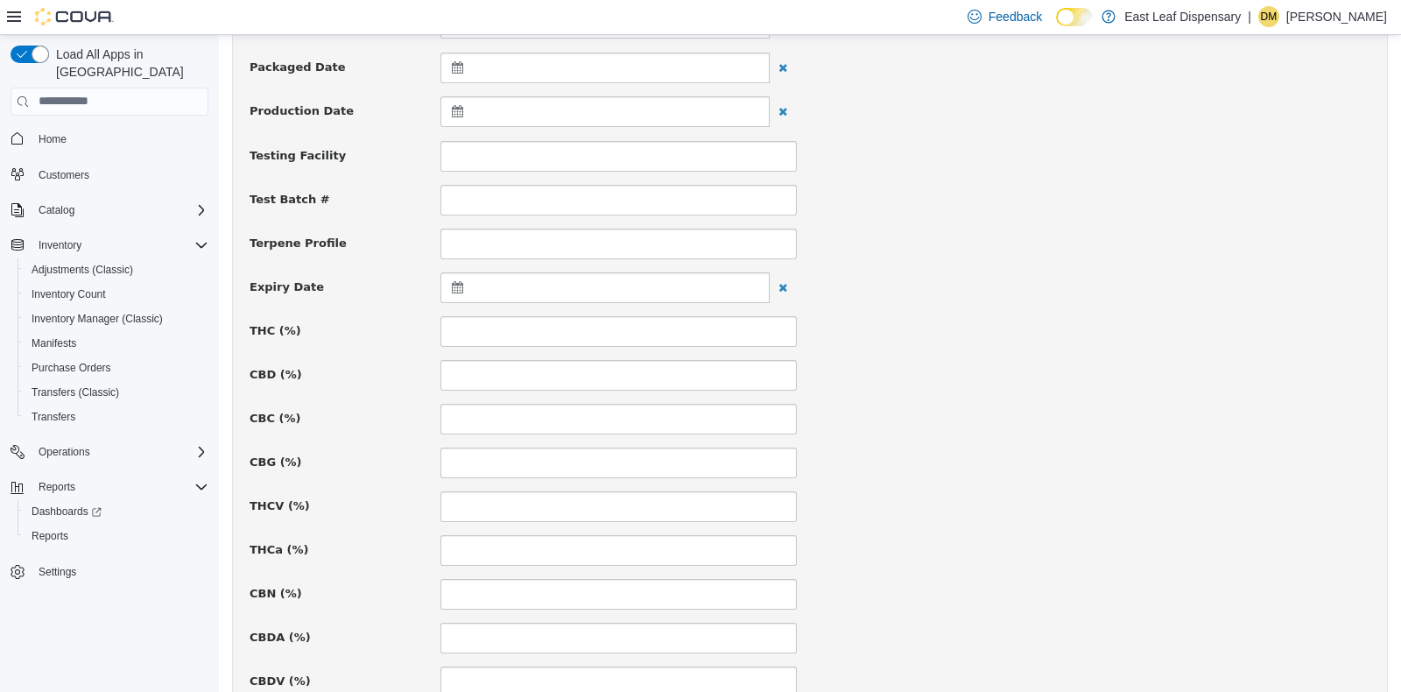
scroll to position [518, 0]
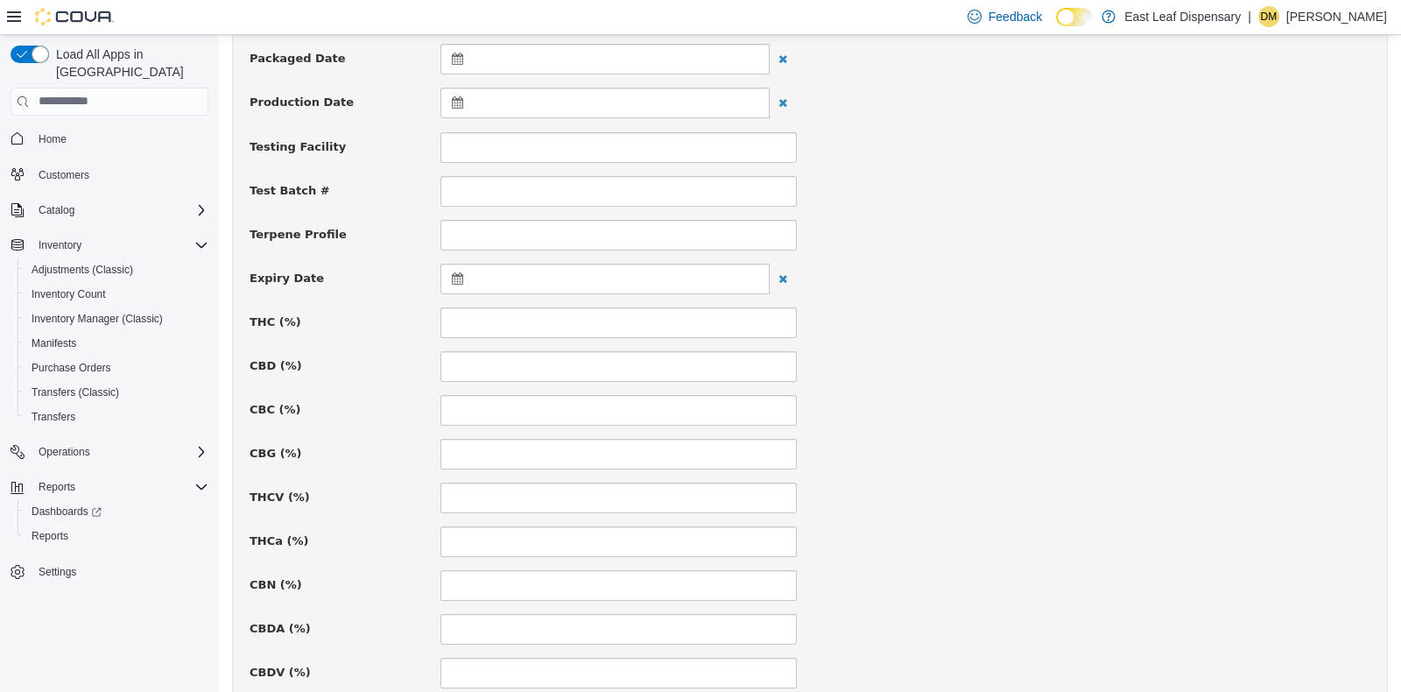
click at [455, 278] on icon at bounding box center [461, 277] width 18 height 12
click at [627, 321] on span at bounding box center [629, 321] width 10 height 10
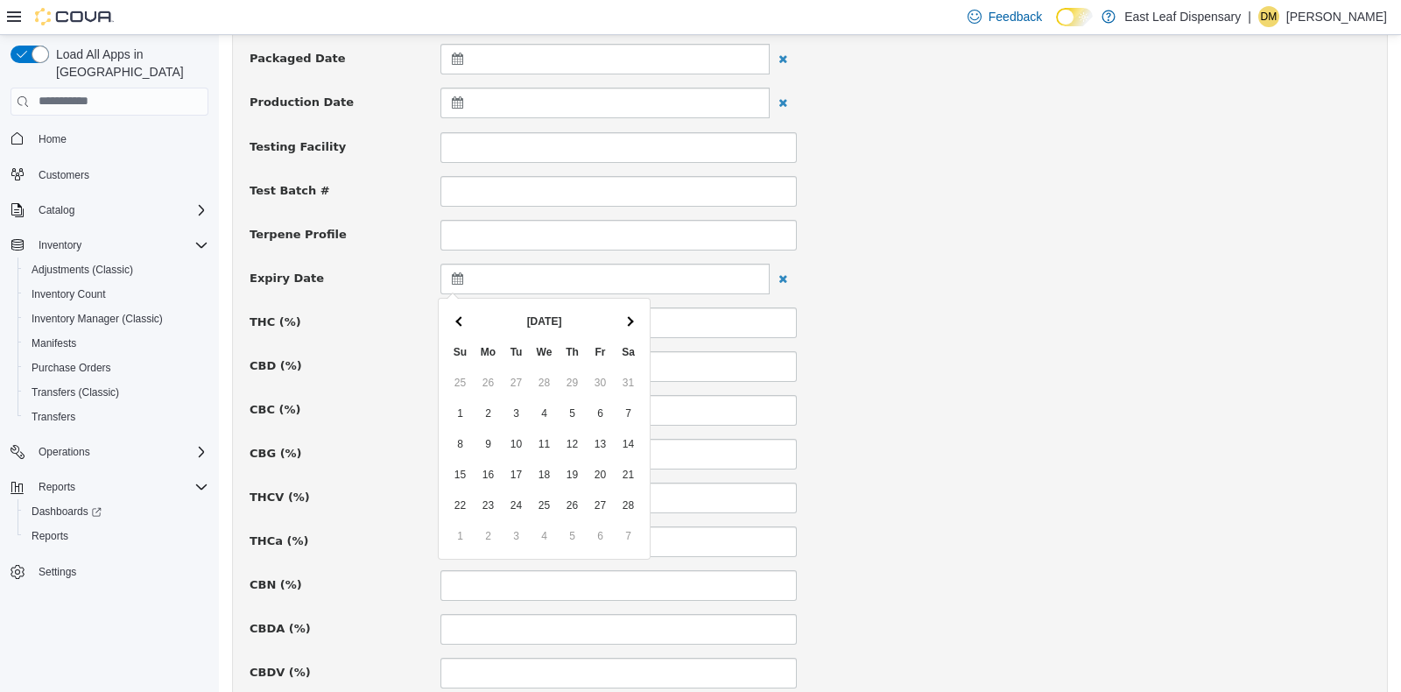
click at [627, 321] on span at bounding box center [629, 321] width 10 height 10
click at [1138, 428] on div "**********" at bounding box center [810, 507] width 1121 height 1647
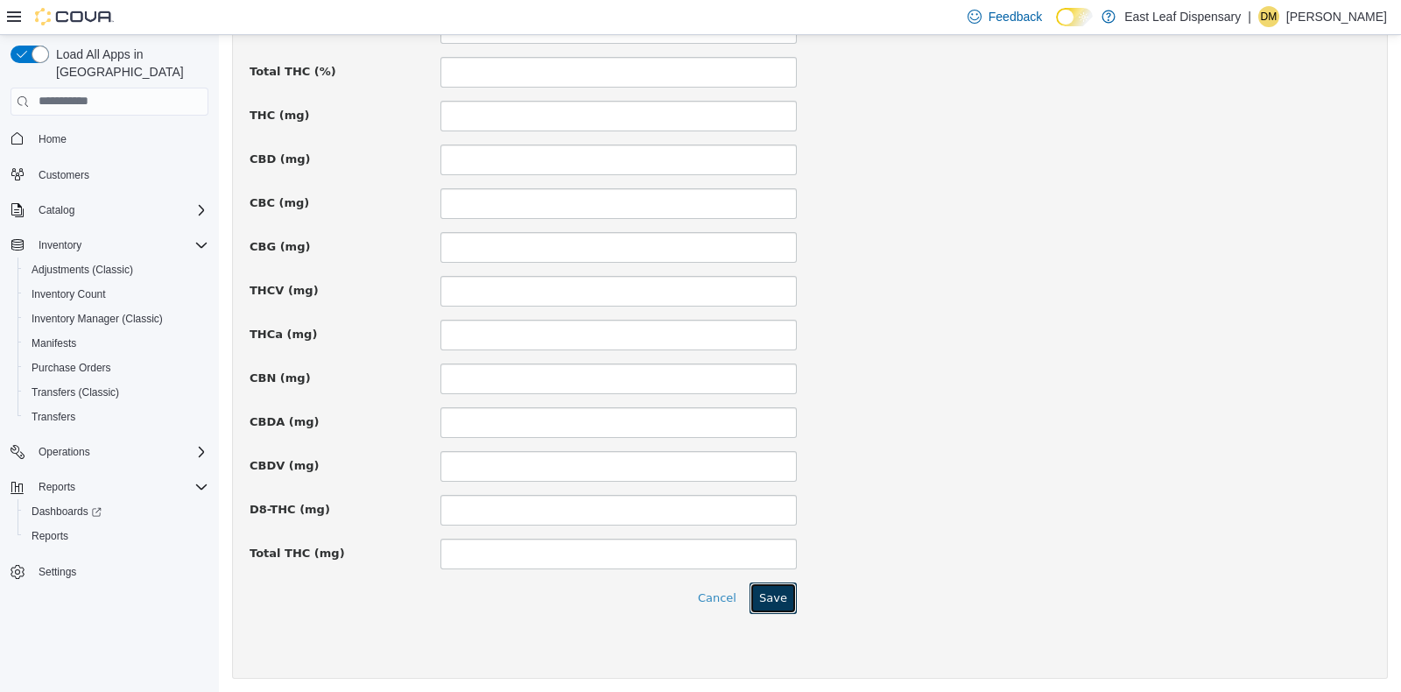
click at [771, 592] on button "Save" at bounding box center [773, 597] width 47 height 32
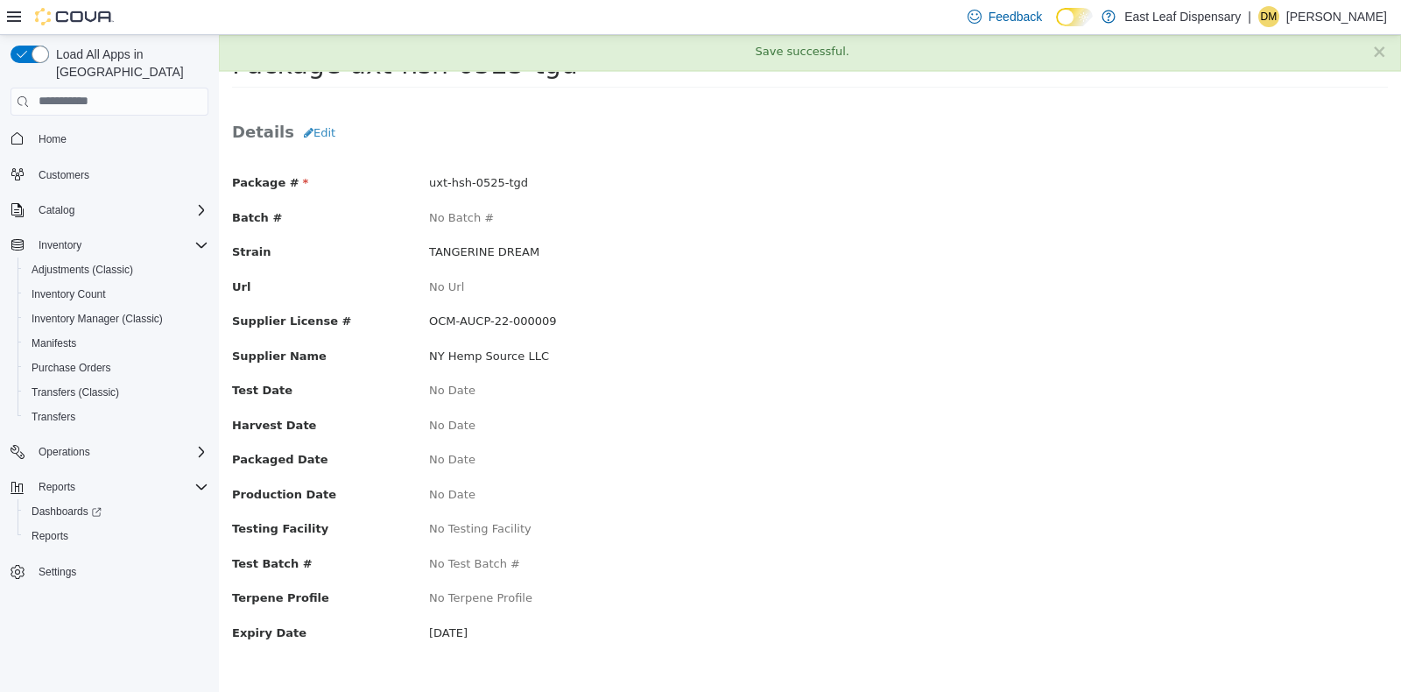
scroll to position [0, 0]
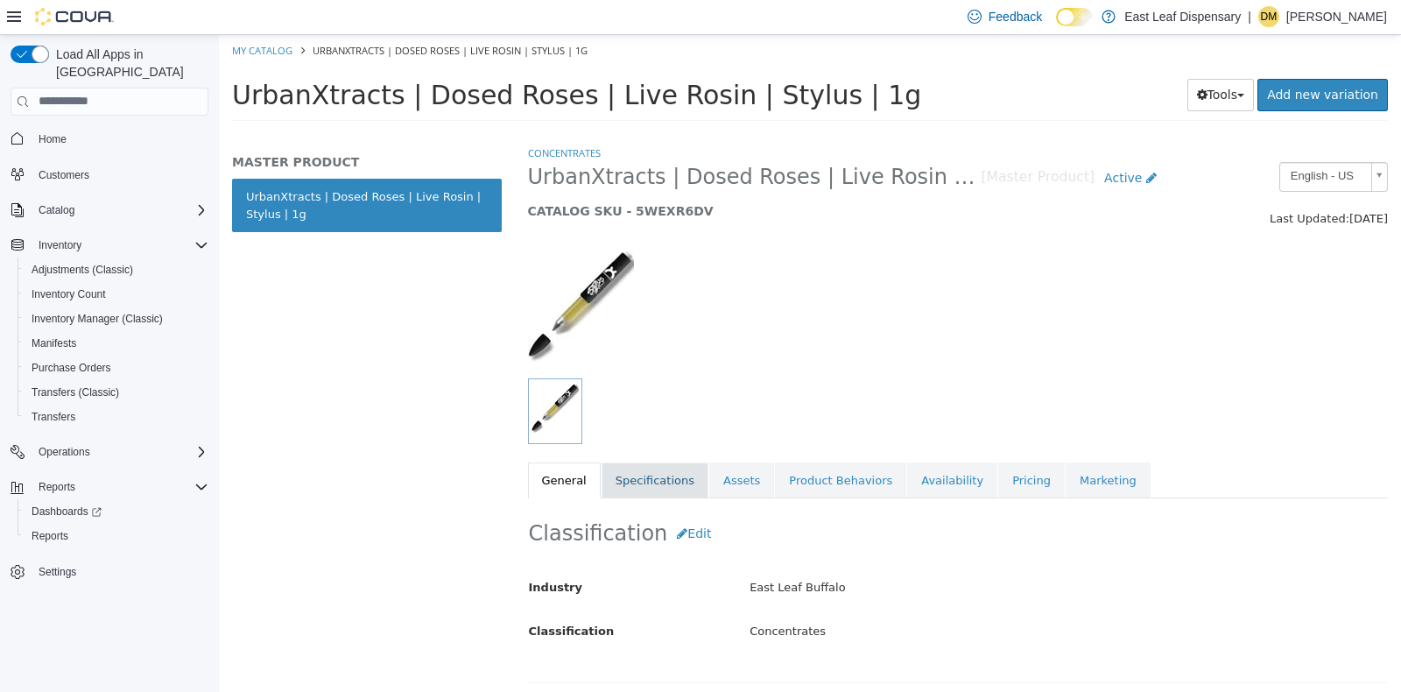
click at [630, 488] on link "Specifications" at bounding box center [655, 480] width 107 height 37
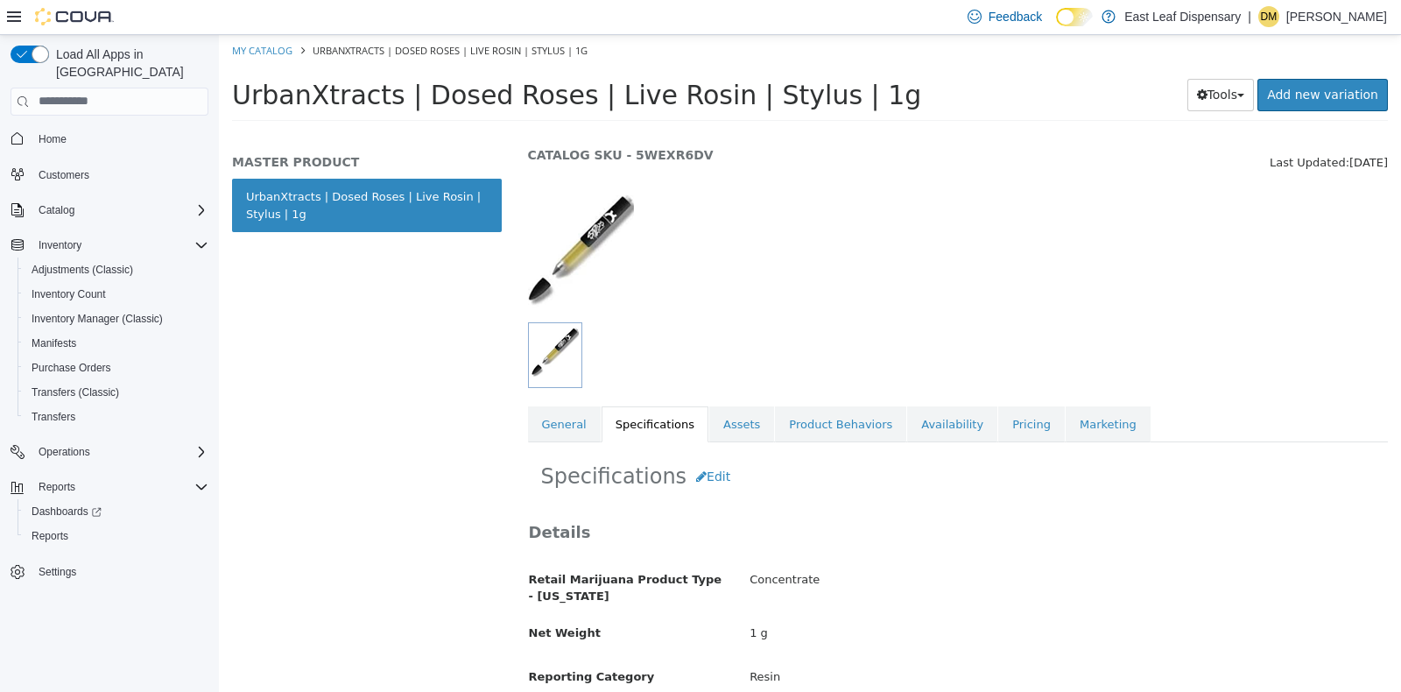
scroll to position [32, 0]
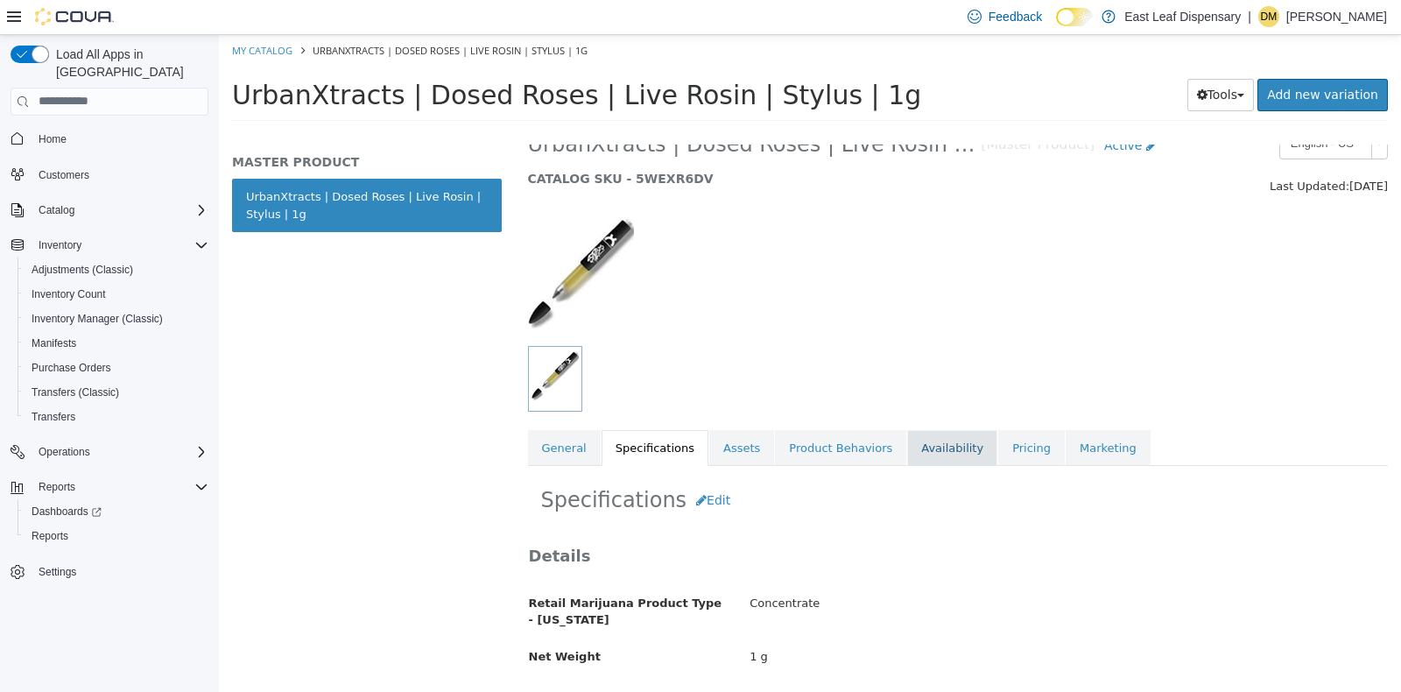
click at [907, 441] on link "Availability" at bounding box center [952, 447] width 90 height 37
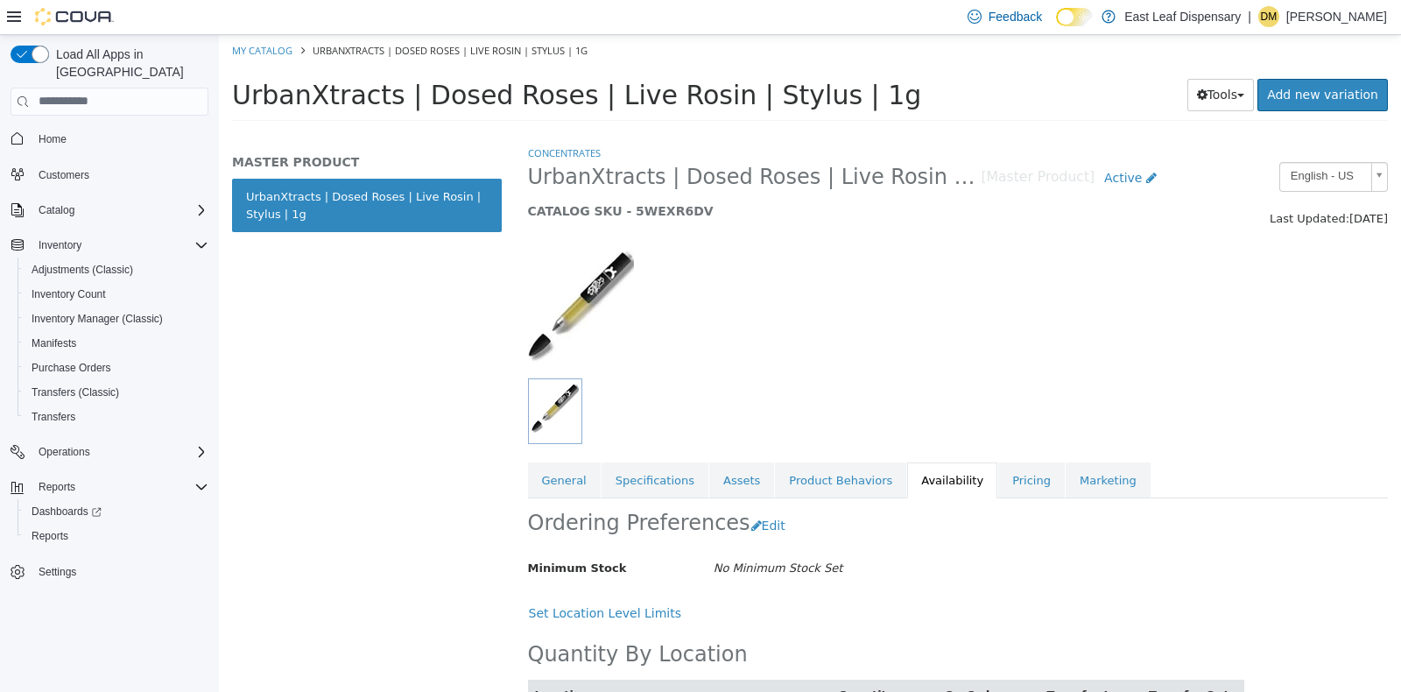
scroll to position [83, 0]
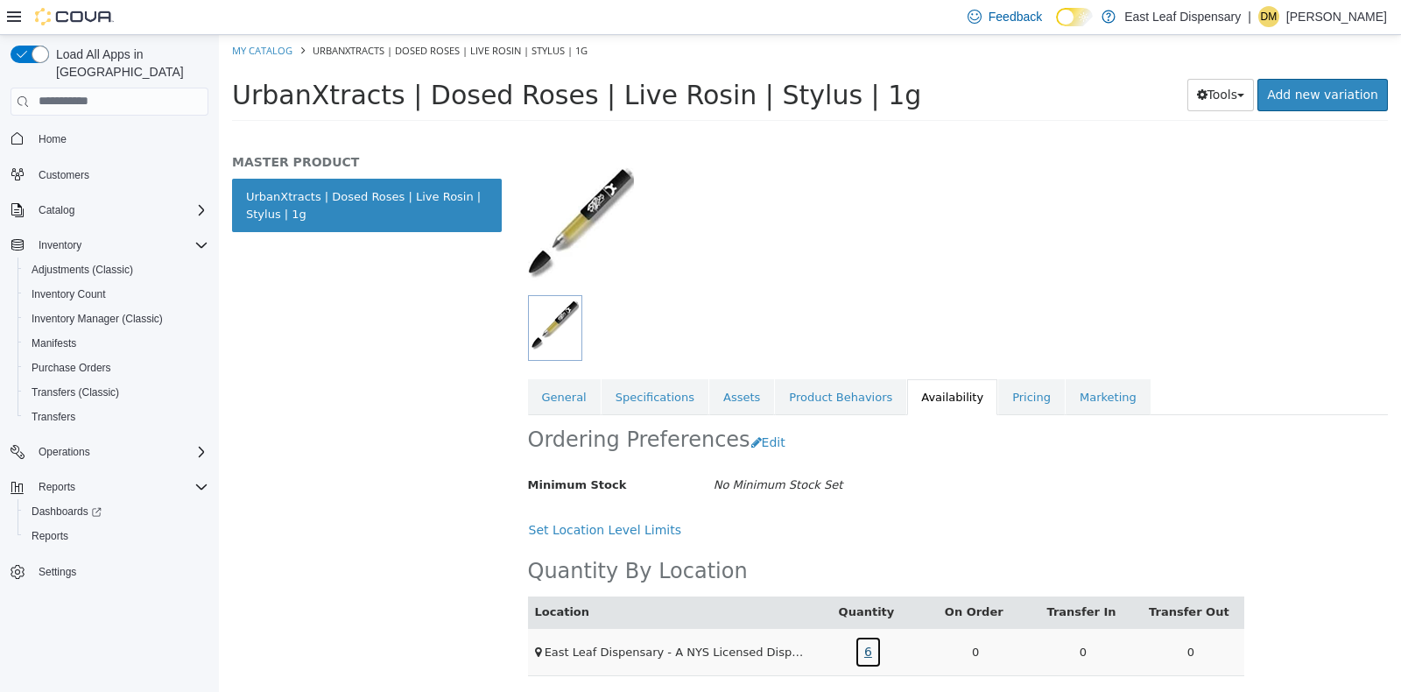
click at [865, 645] on link "6" at bounding box center [868, 651] width 27 height 32
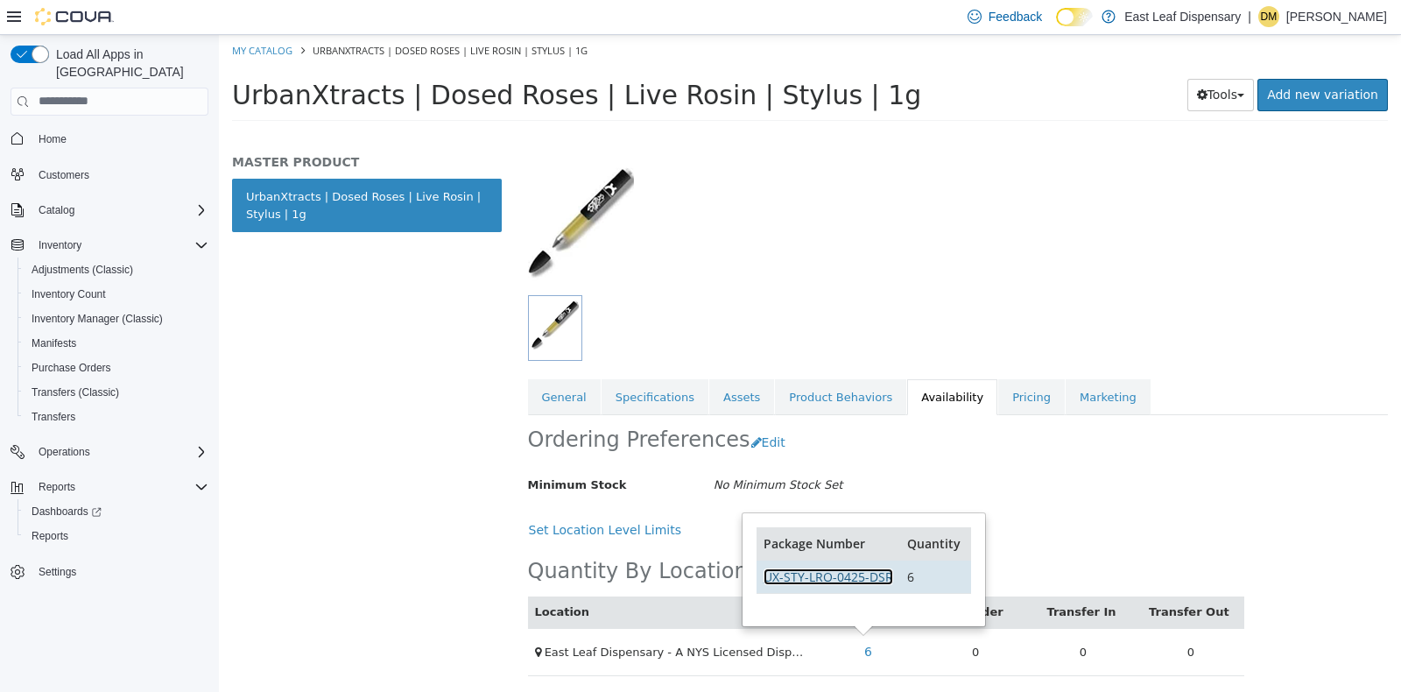
click at [856, 568] on link "UX-STY-LRO-0425-DSR" at bounding box center [829, 575] width 130 height 17
click at [649, 405] on link "Specifications" at bounding box center [655, 396] width 107 height 37
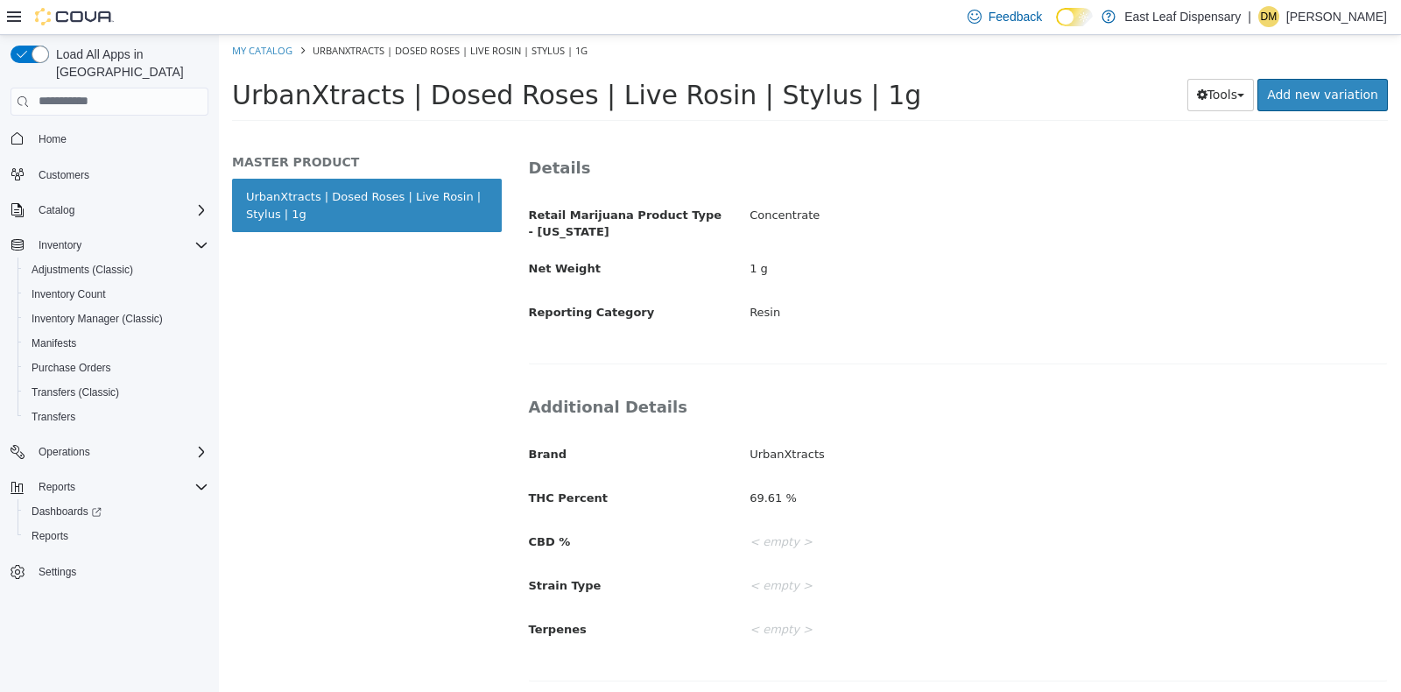
scroll to position [18, 0]
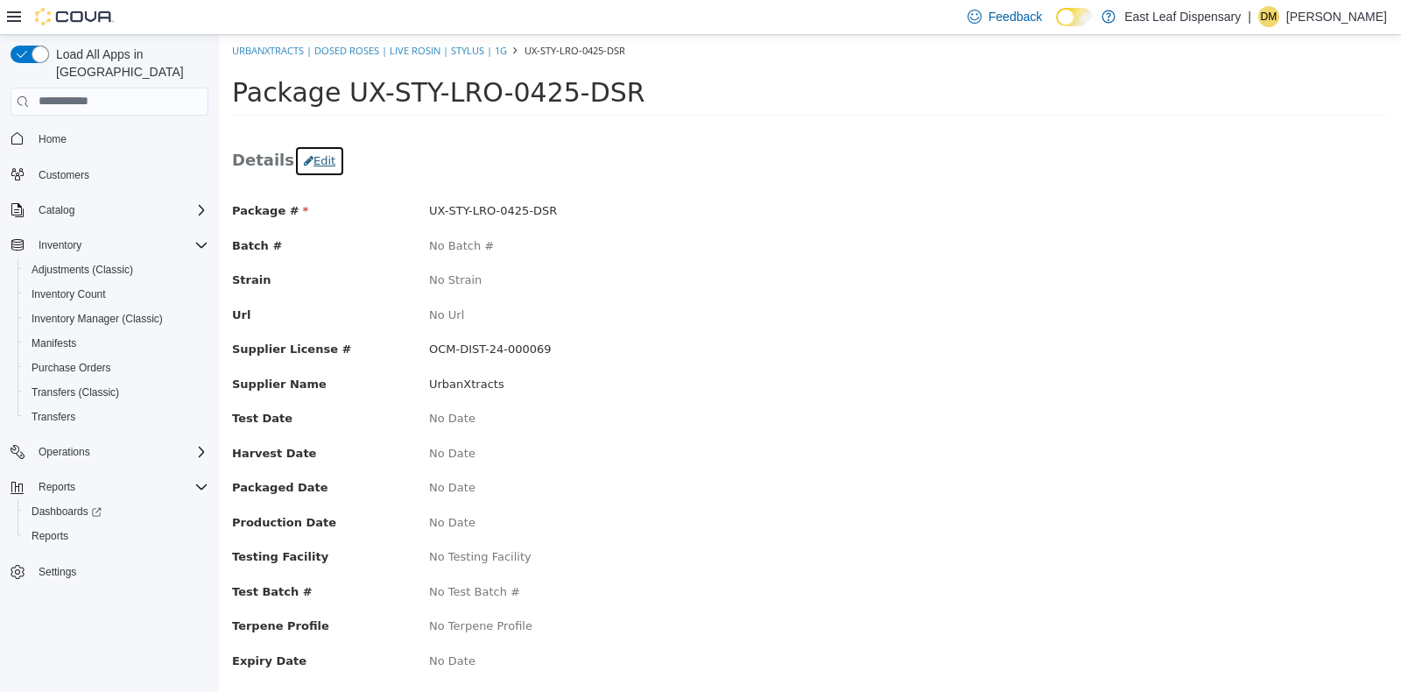
click at [307, 158] on button "Edit" at bounding box center [319, 160] width 51 height 32
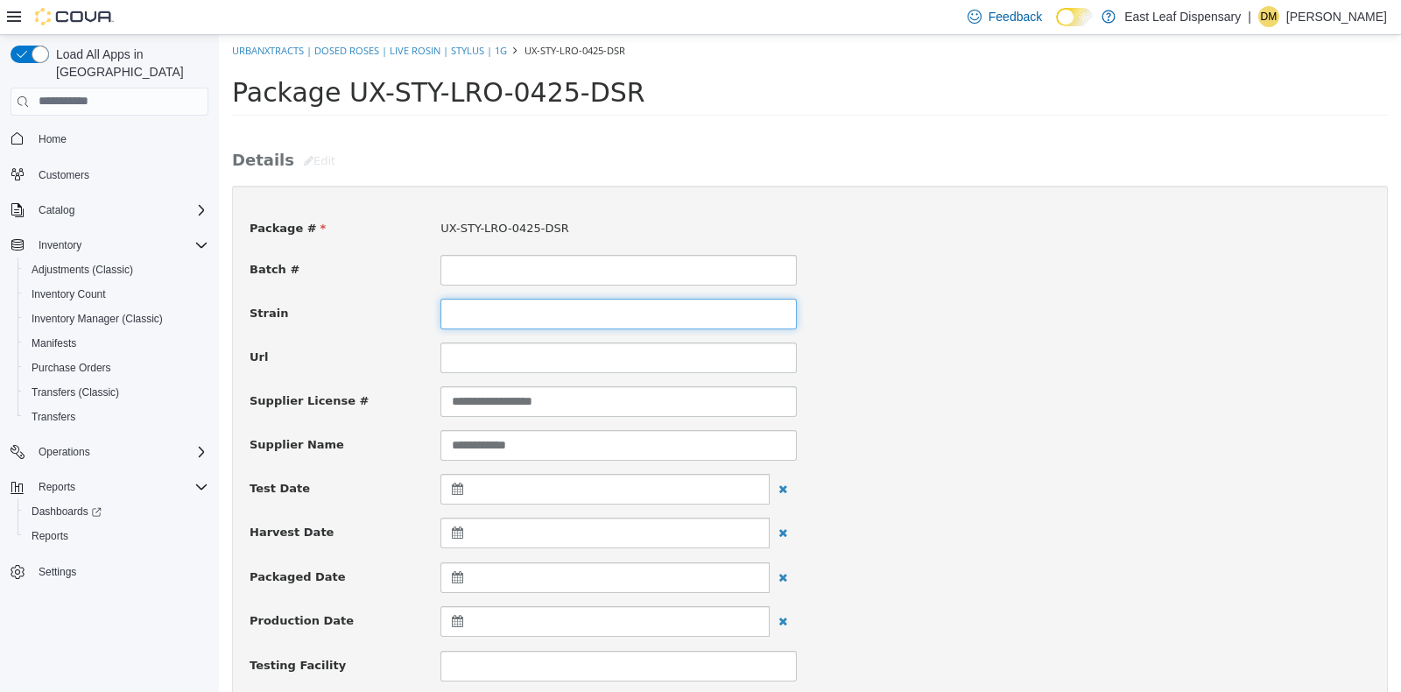
click at [509, 313] on input at bounding box center [618, 313] width 356 height 31
type input "**********"
click at [1083, 407] on div "**********" at bounding box center [809, 400] width 1147 height 31
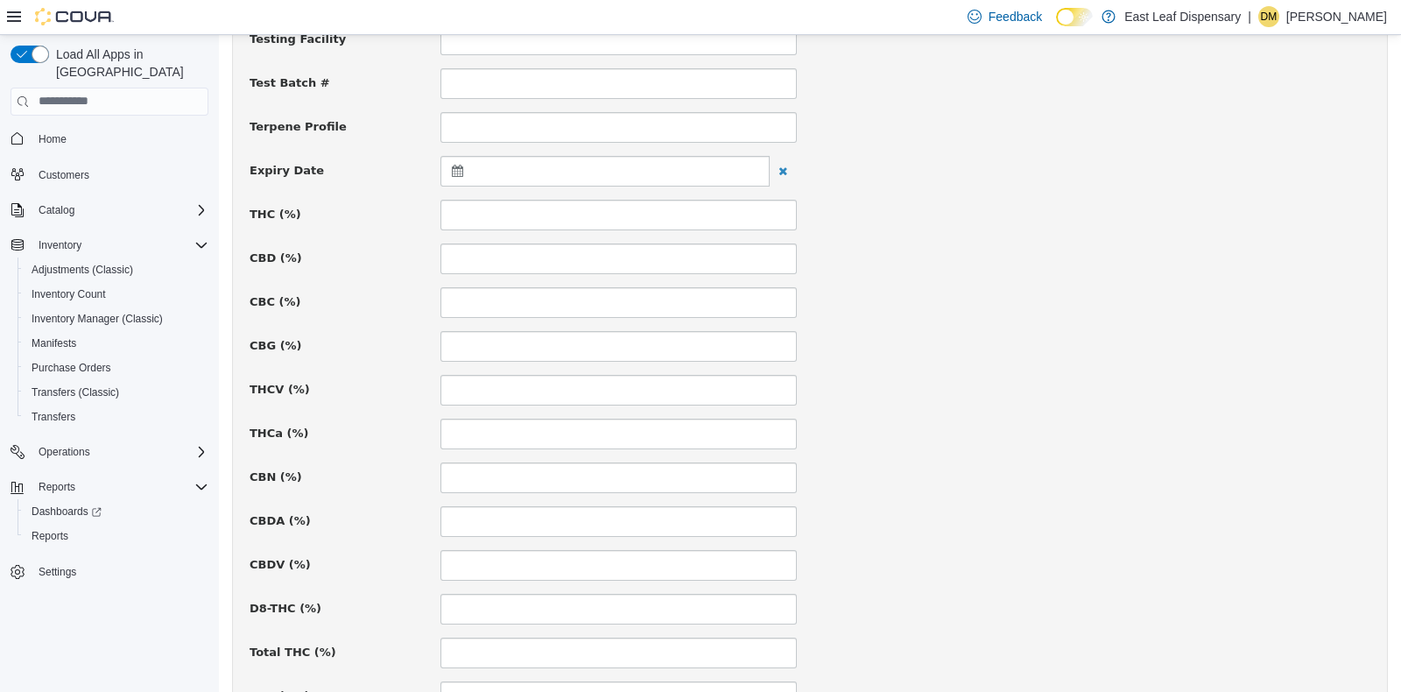
scroll to position [666, 0]
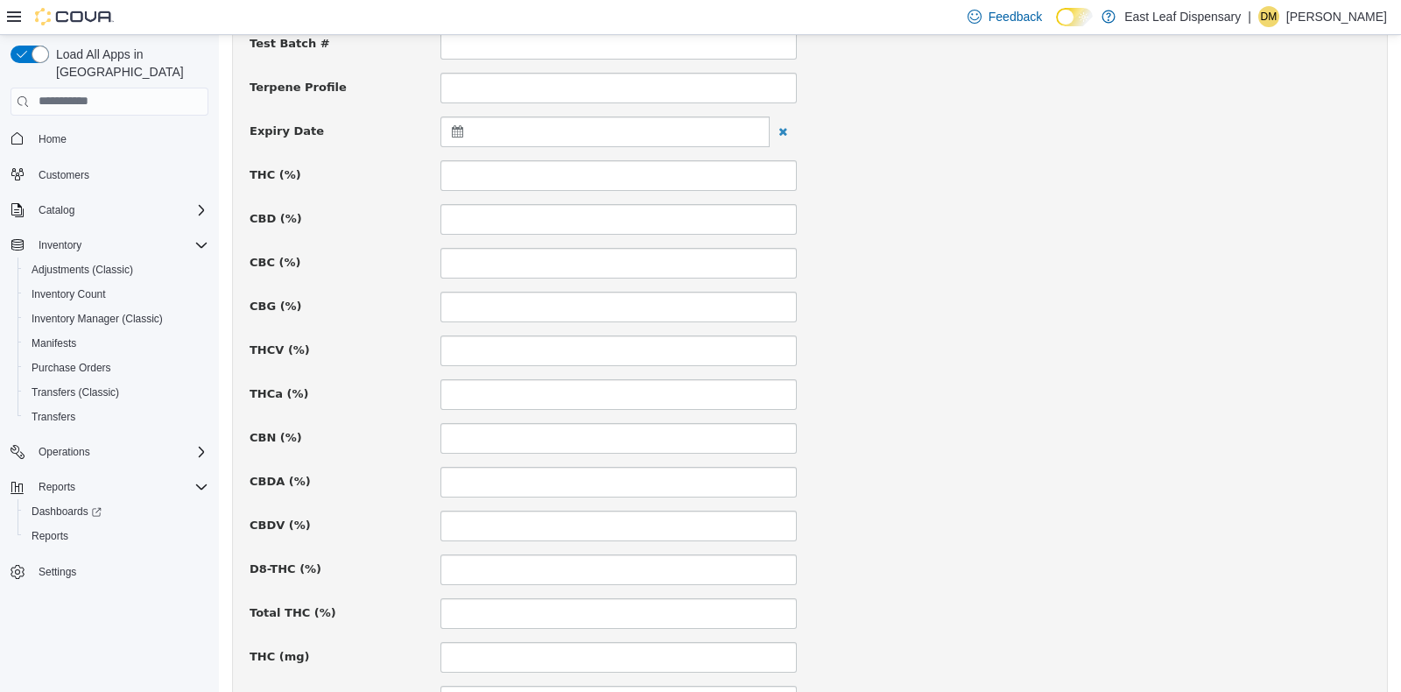
click at [452, 126] on icon at bounding box center [461, 130] width 18 height 12
click at [627, 172] on span at bounding box center [629, 174] width 10 height 10
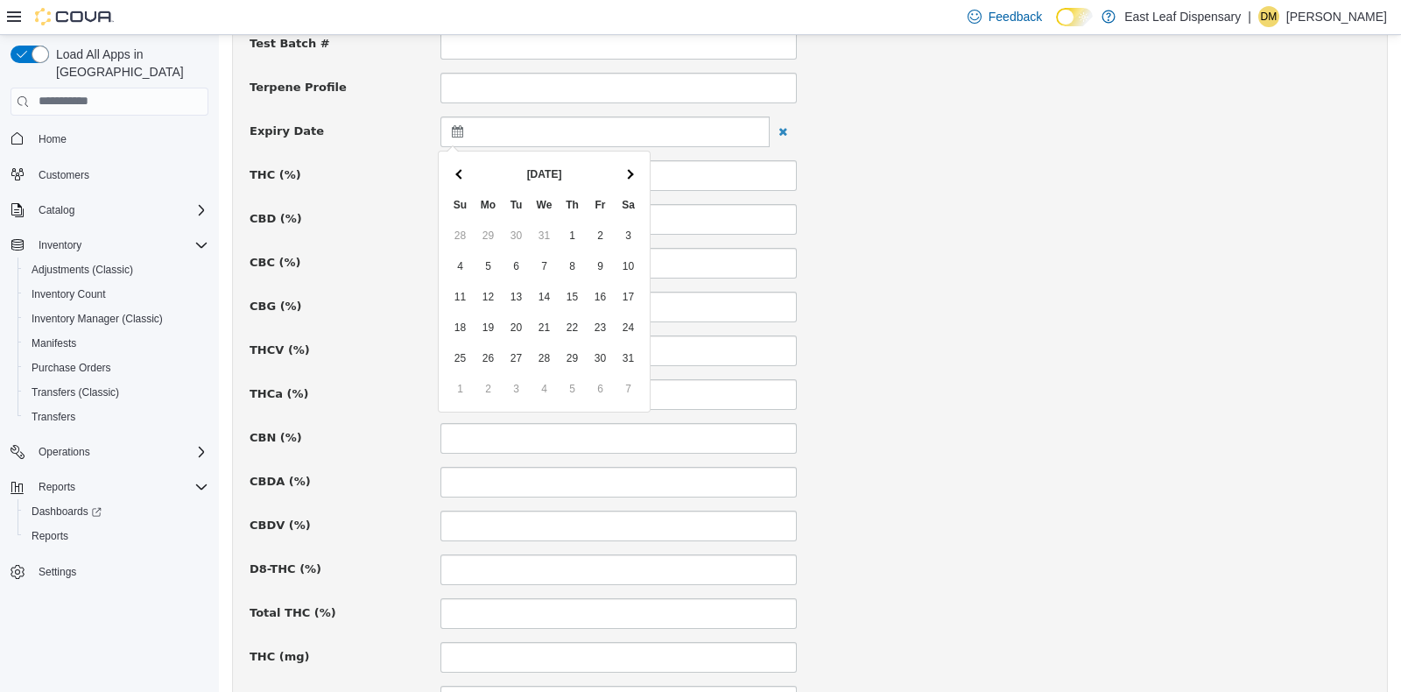
click at [627, 172] on span at bounding box center [629, 174] width 10 height 10
click at [1081, 306] on div "CBG (%)" at bounding box center [809, 306] width 1147 height 31
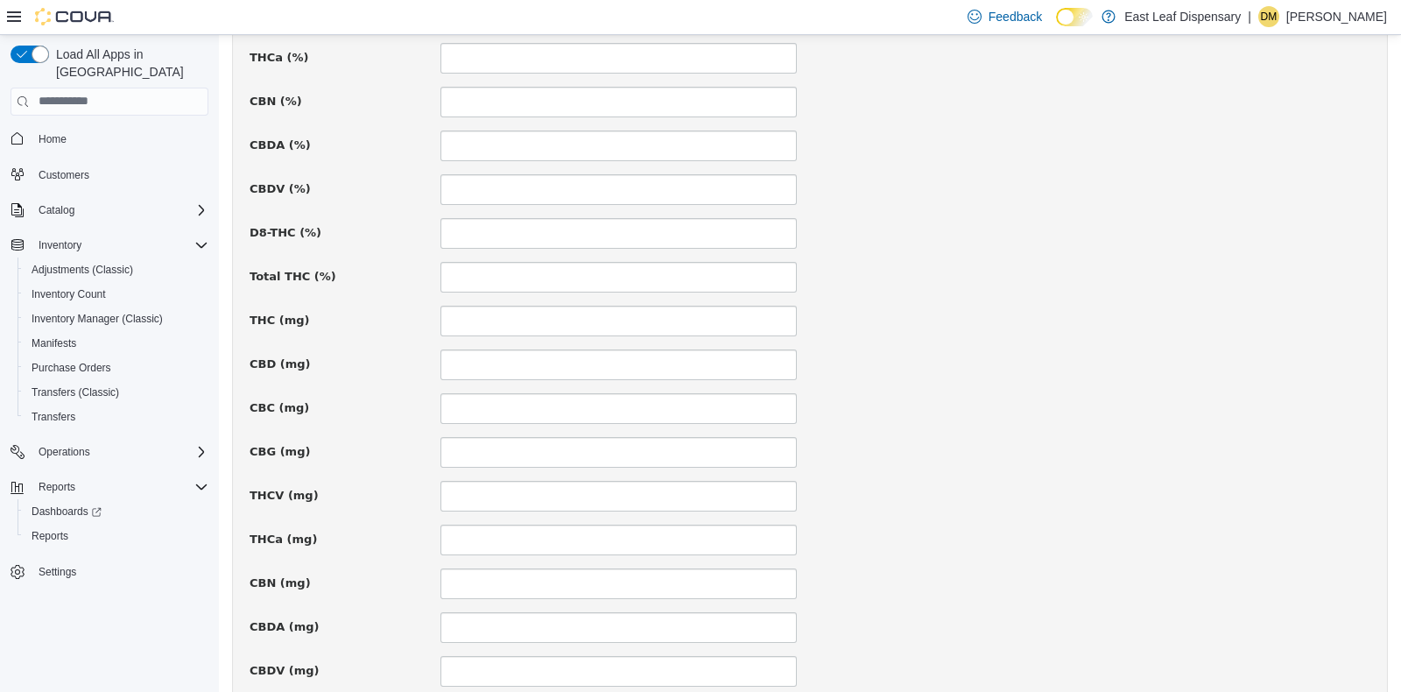
scroll to position [1207, 0]
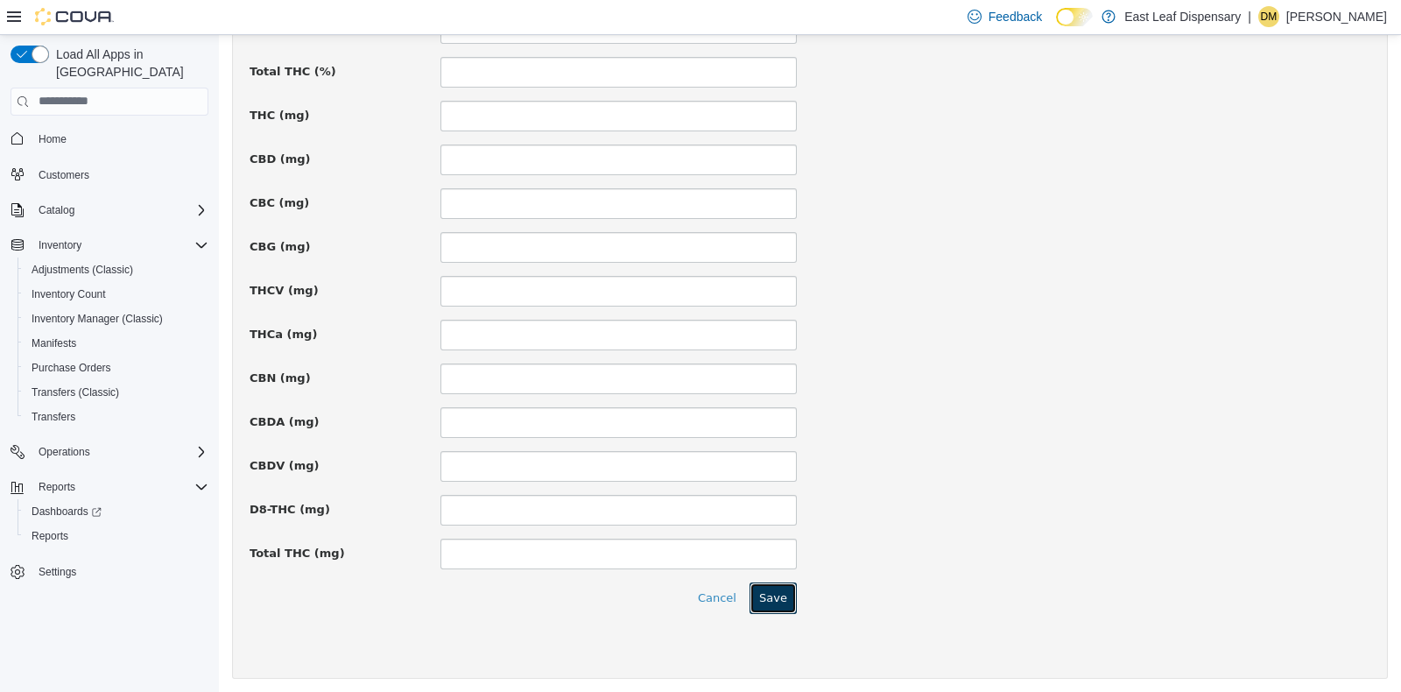
click at [777, 595] on button "Save" at bounding box center [773, 597] width 47 height 32
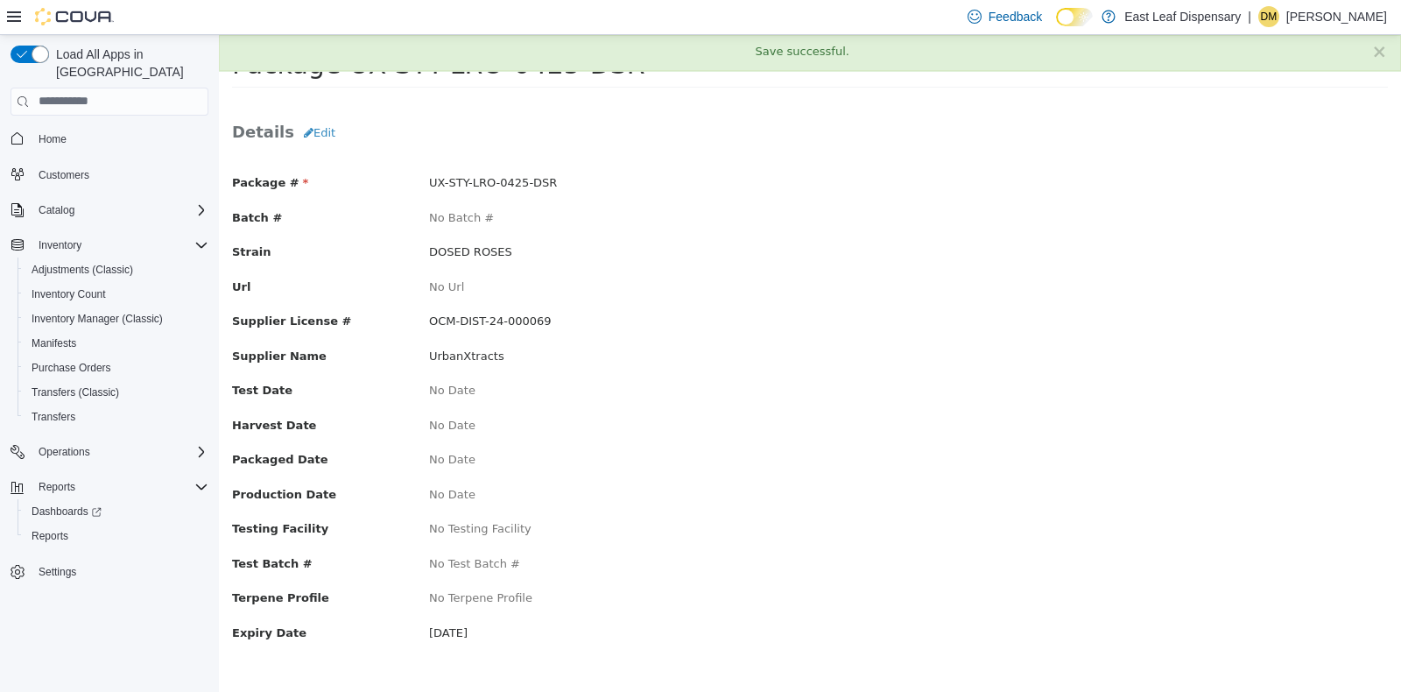
scroll to position [0, 0]
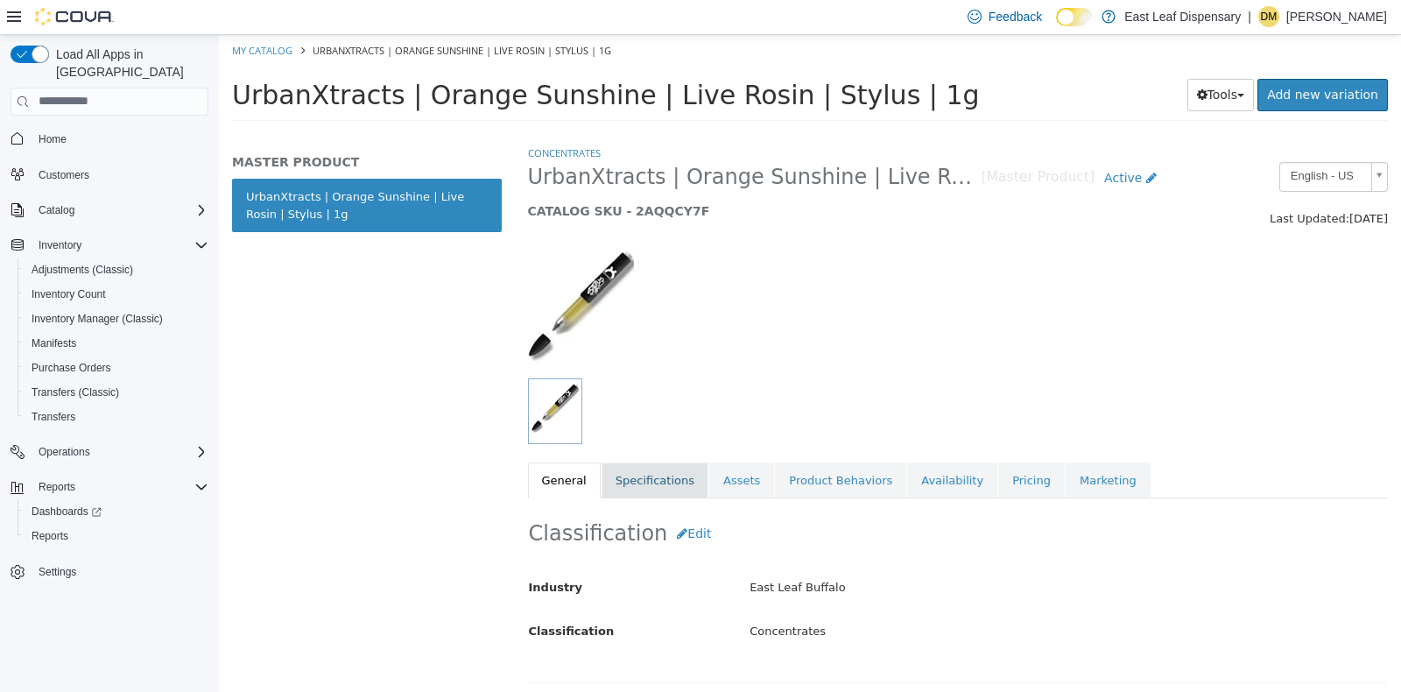
click at [644, 470] on link "Specifications" at bounding box center [655, 480] width 107 height 37
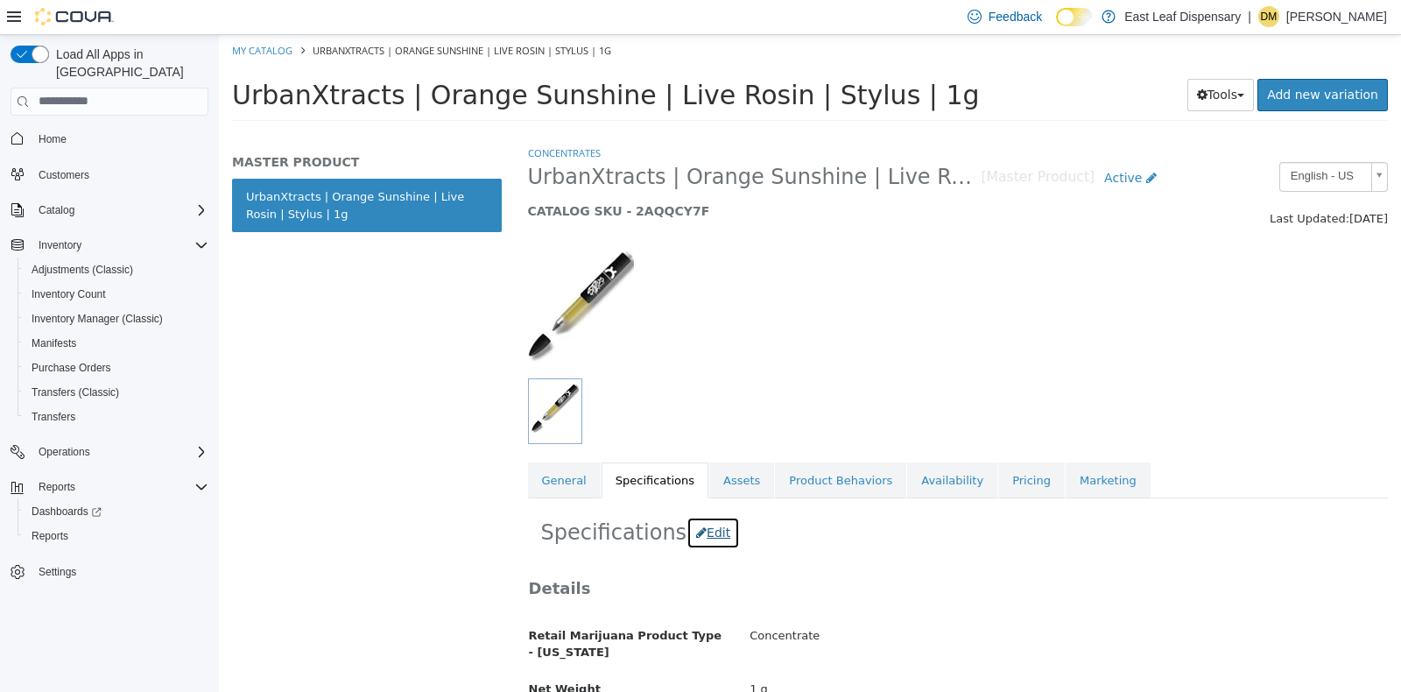
click at [696, 530] on icon "button" at bounding box center [701, 531] width 11 height 12
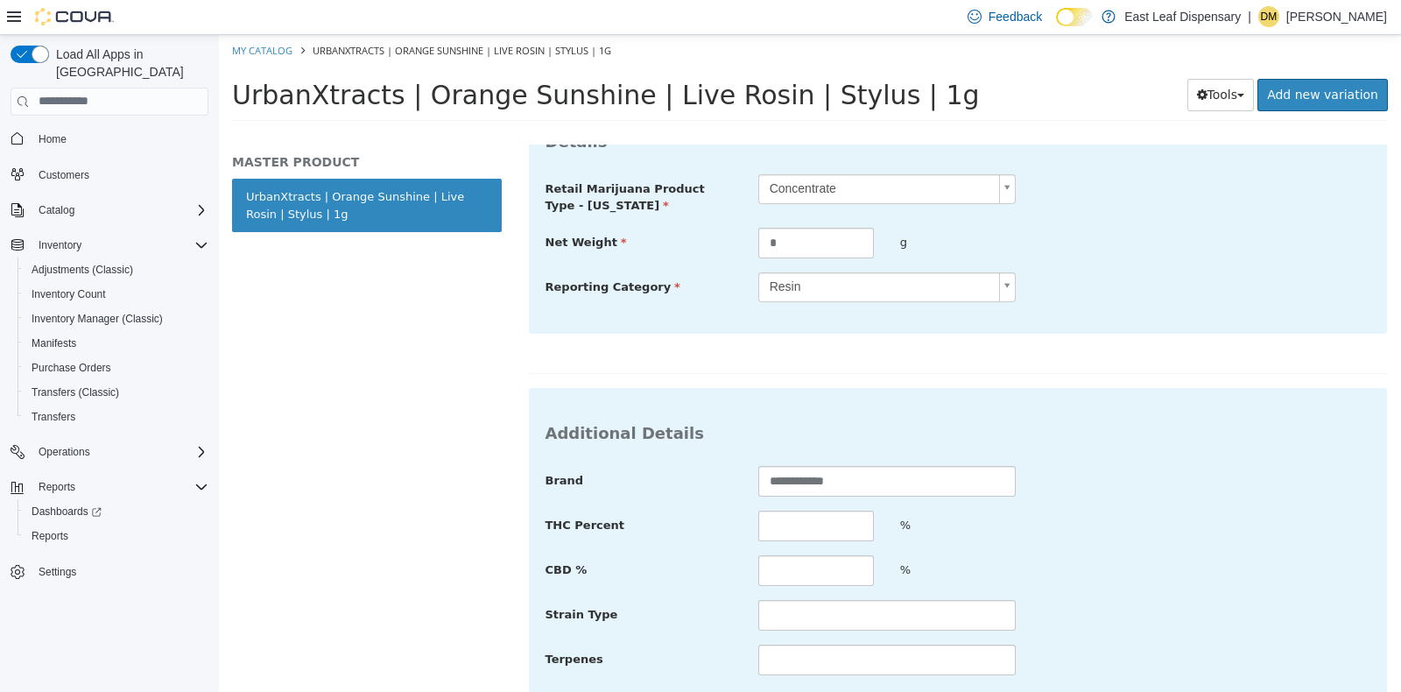
scroll to position [479, 0]
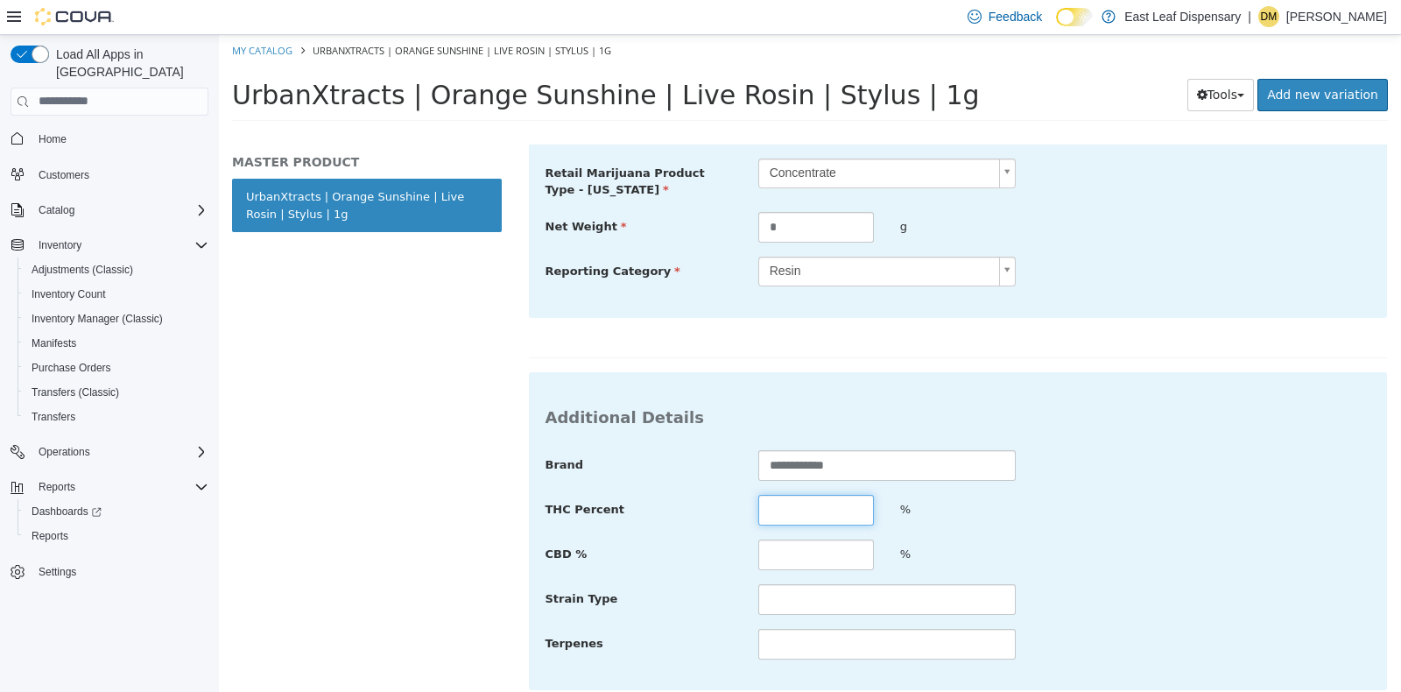
click at [845, 497] on input "text" at bounding box center [816, 509] width 116 height 31
type input "*****"
click at [939, 600] on input "text" at bounding box center [886, 598] width 257 height 31
click at [1256, 485] on div "**********" at bounding box center [959, 554] width 826 height 210
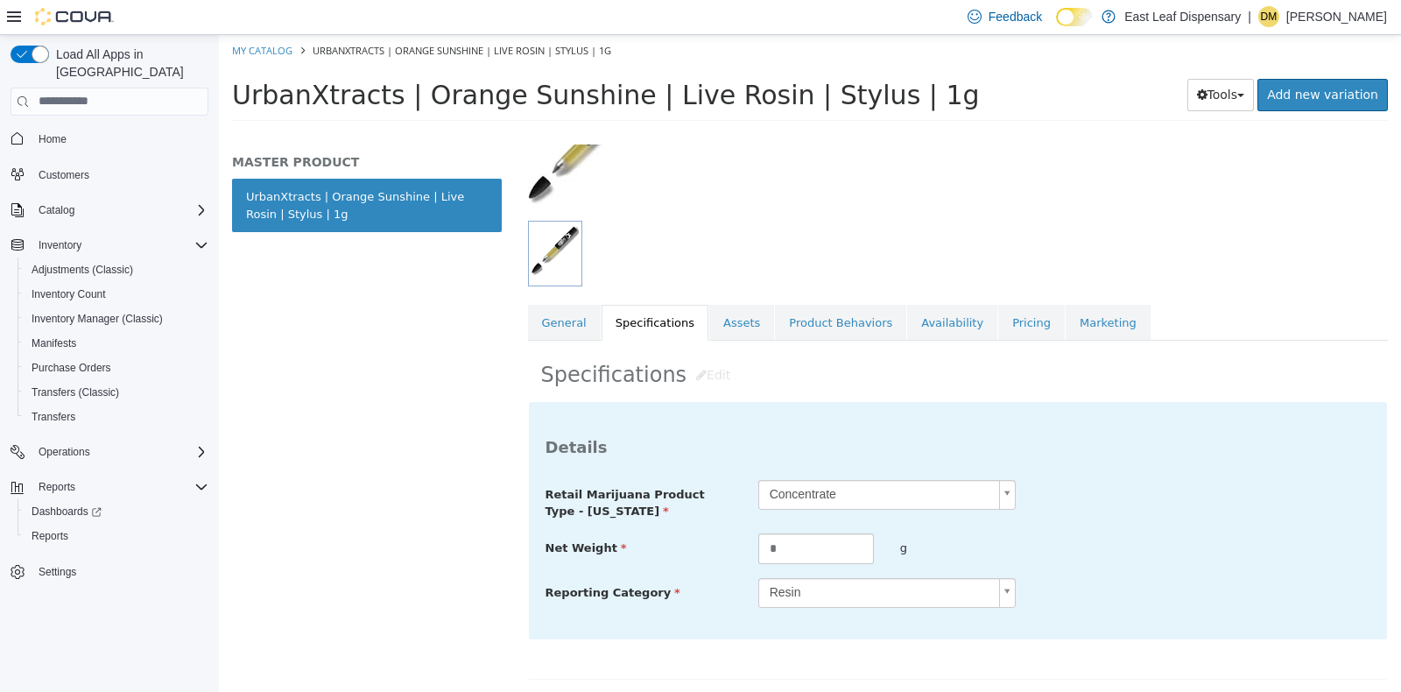
scroll to position [560, 0]
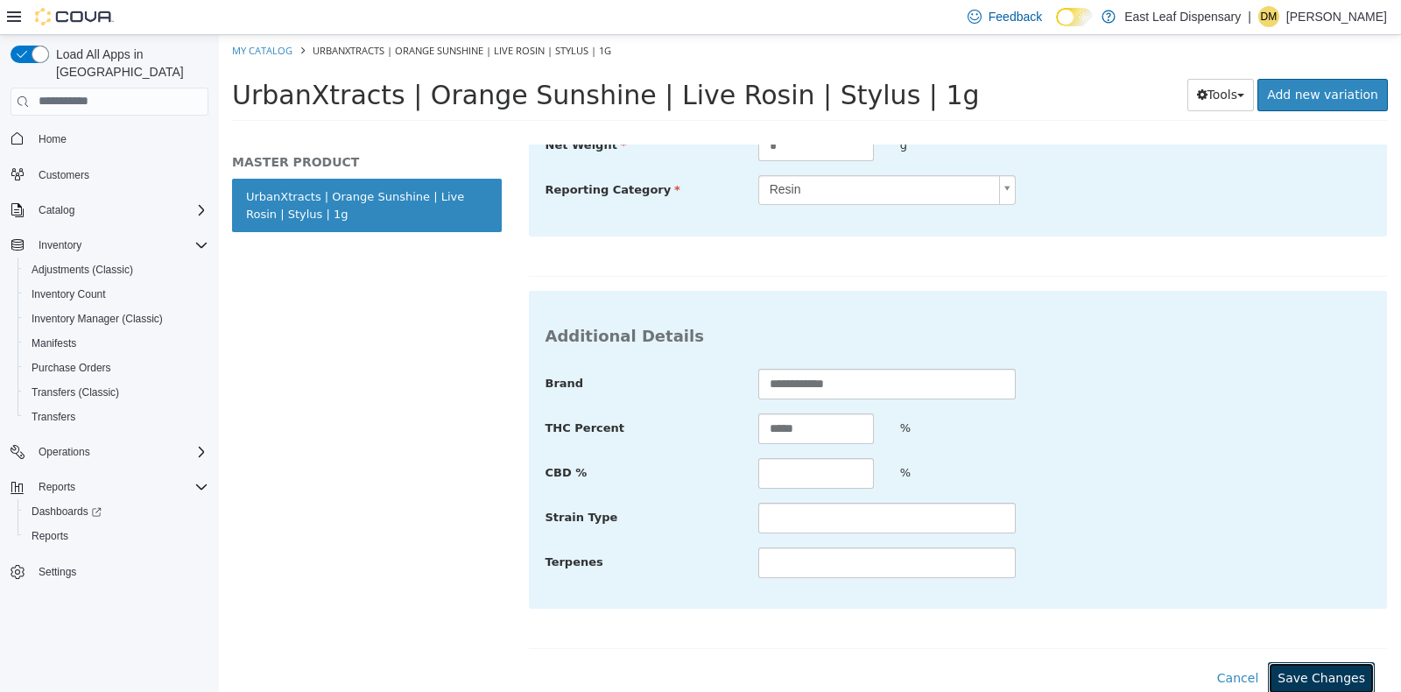
click at [1314, 666] on button "Save Changes" at bounding box center [1321, 677] width 107 height 32
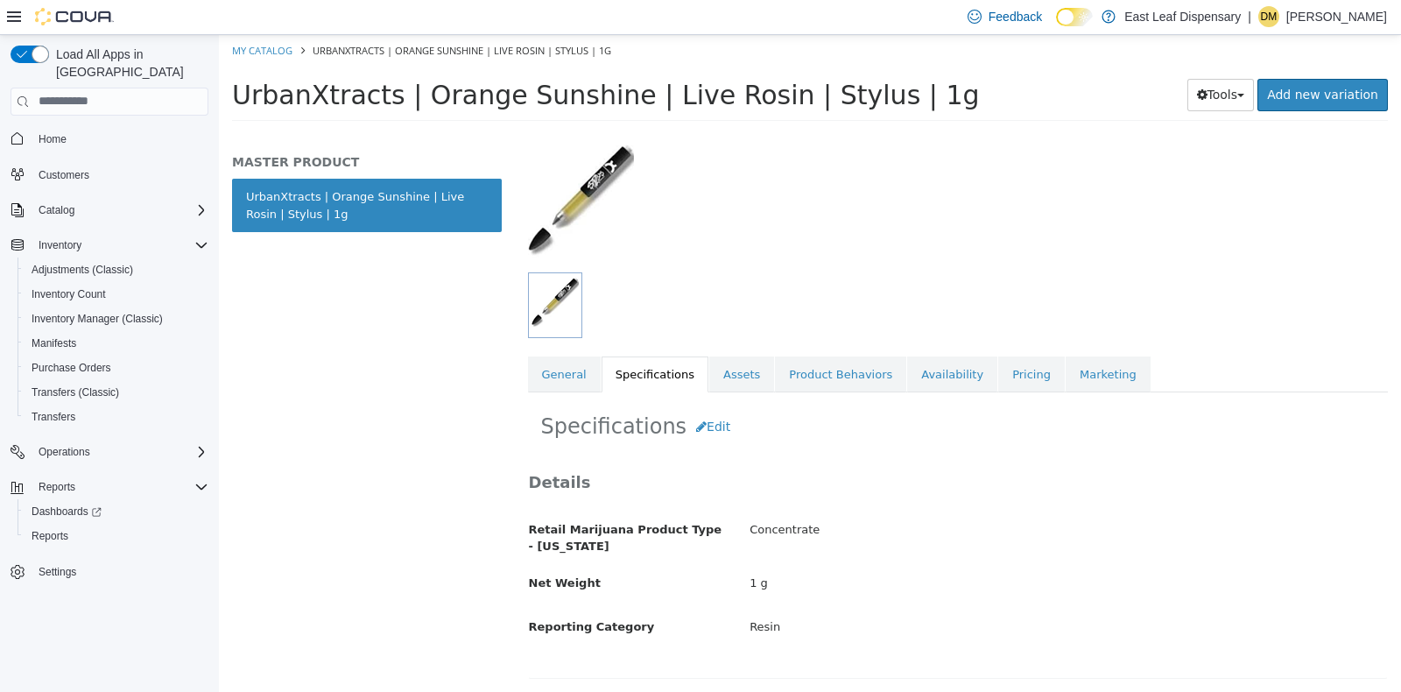
scroll to position [104, 0]
click at [907, 378] on link "Availability" at bounding box center [952, 375] width 90 height 37
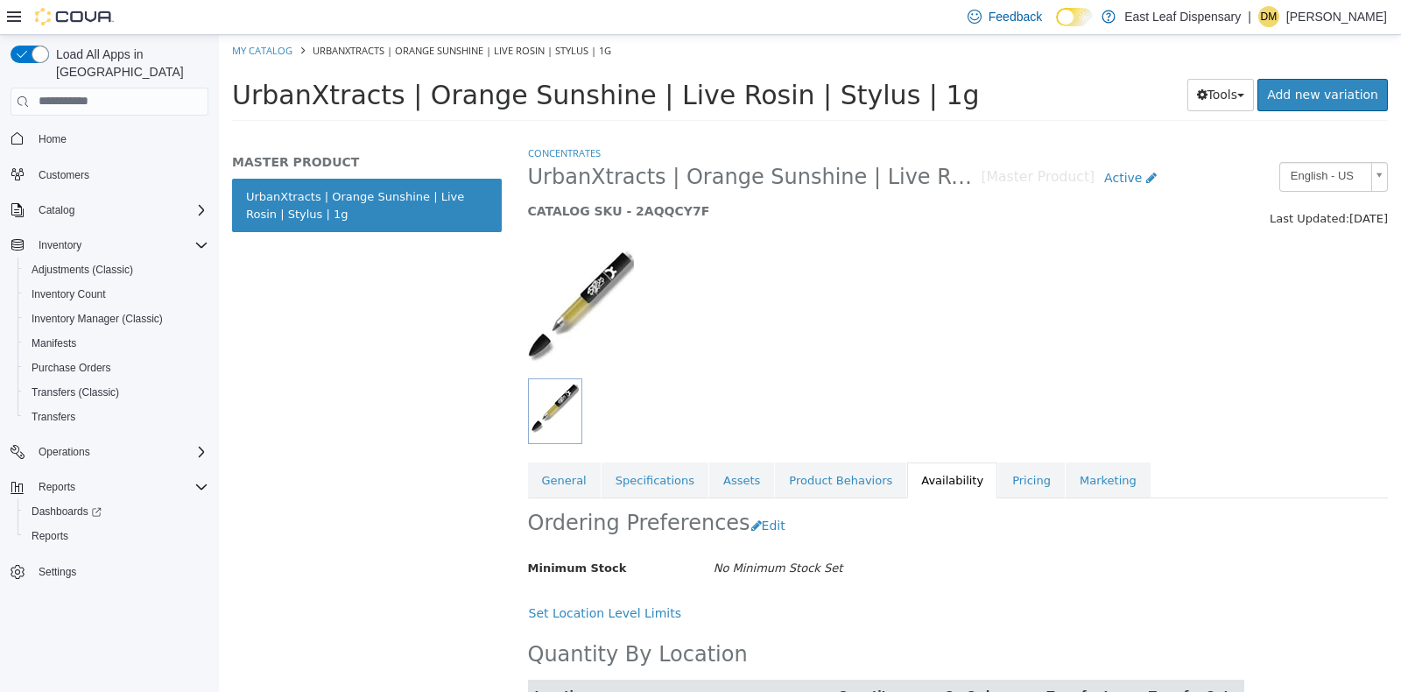
scroll to position [83, 0]
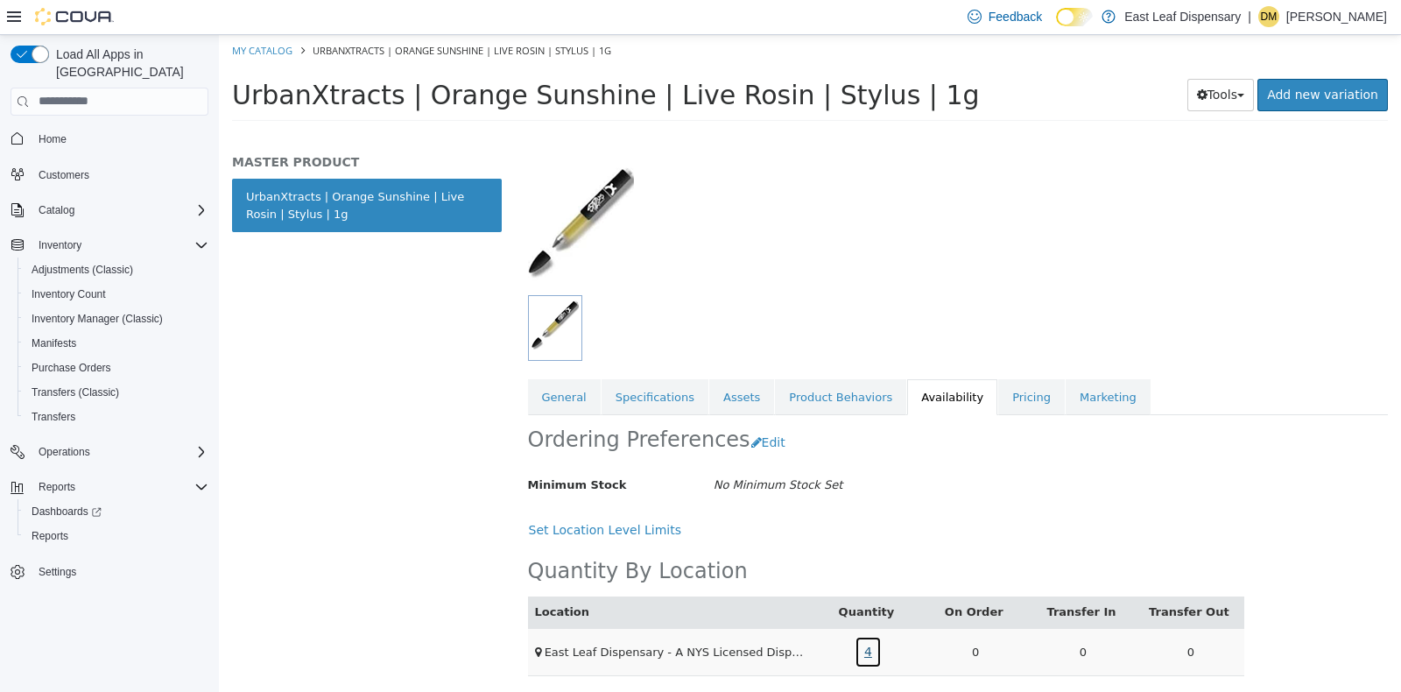
click at [864, 640] on link "4" at bounding box center [868, 651] width 27 height 32
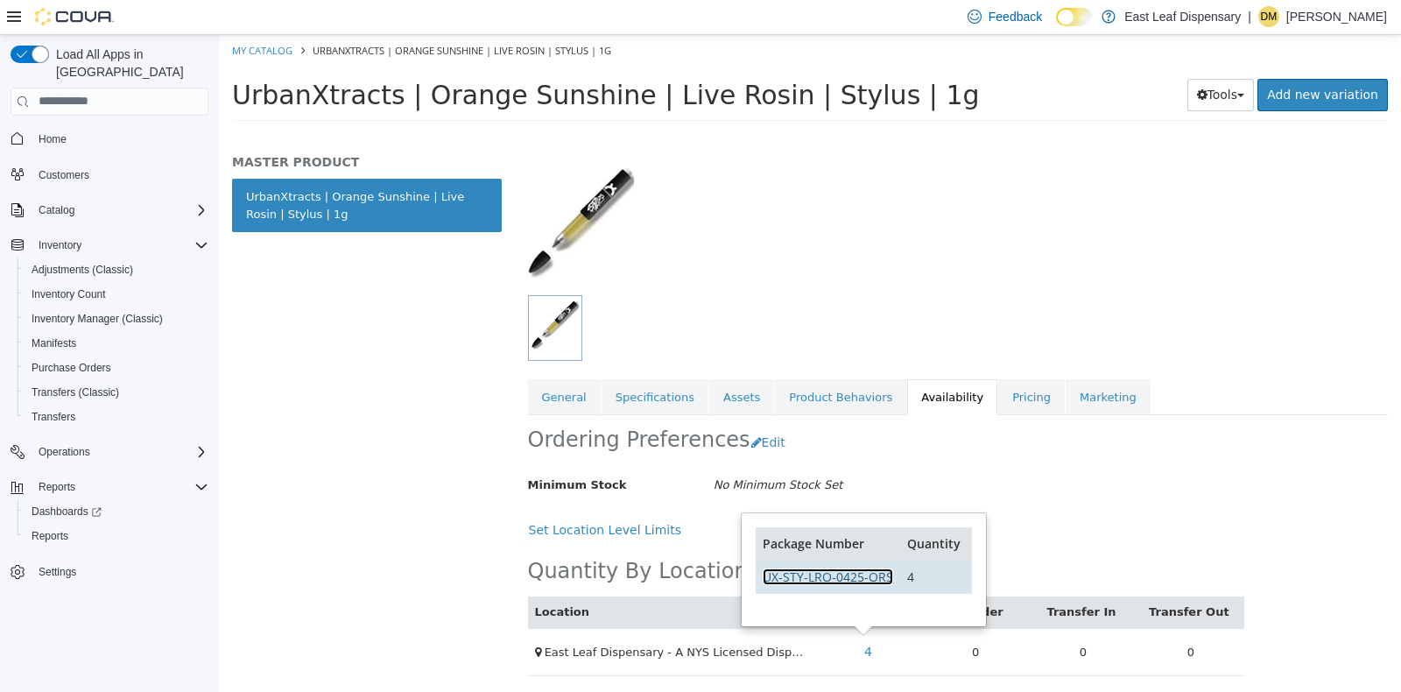
click at [863, 577] on link "UX-STY-LRO-0425-ORS" at bounding box center [828, 575] width 130 height 17
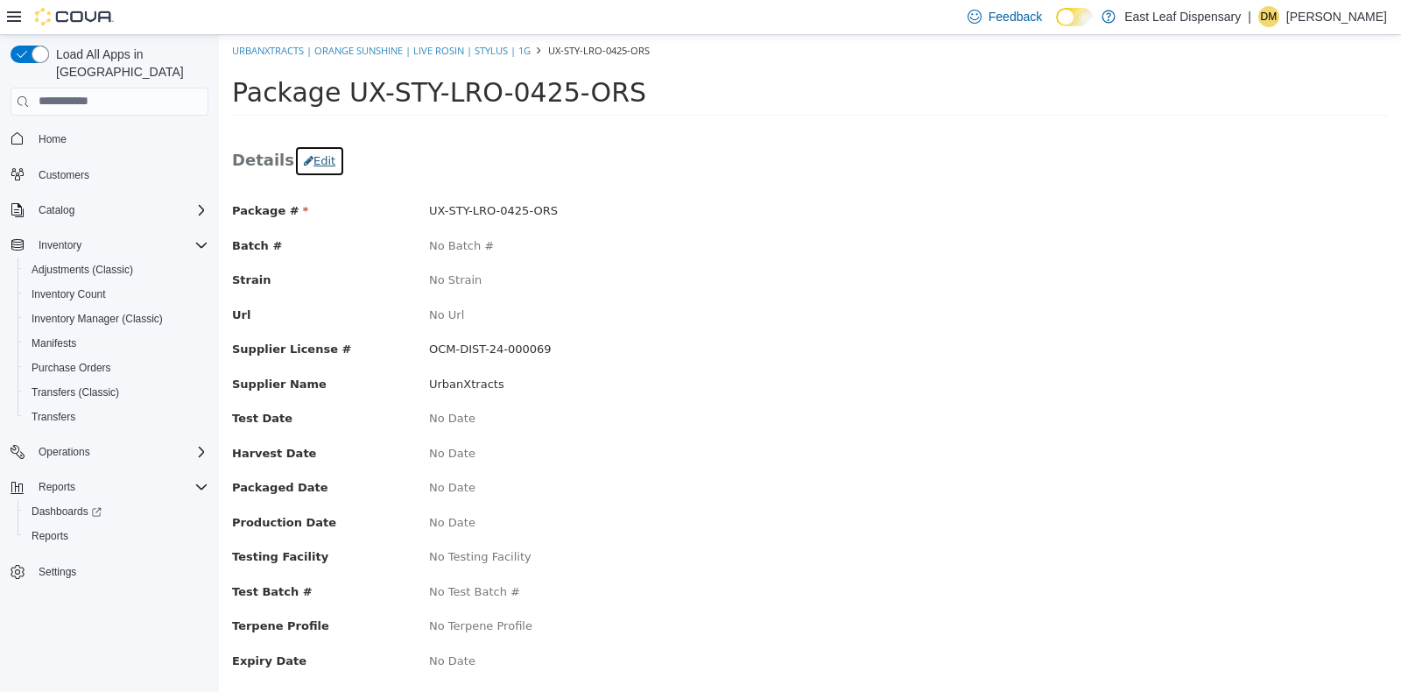
click at [309, 157] on button "Edit" at bounding box center [319, 160] width 51 height 32
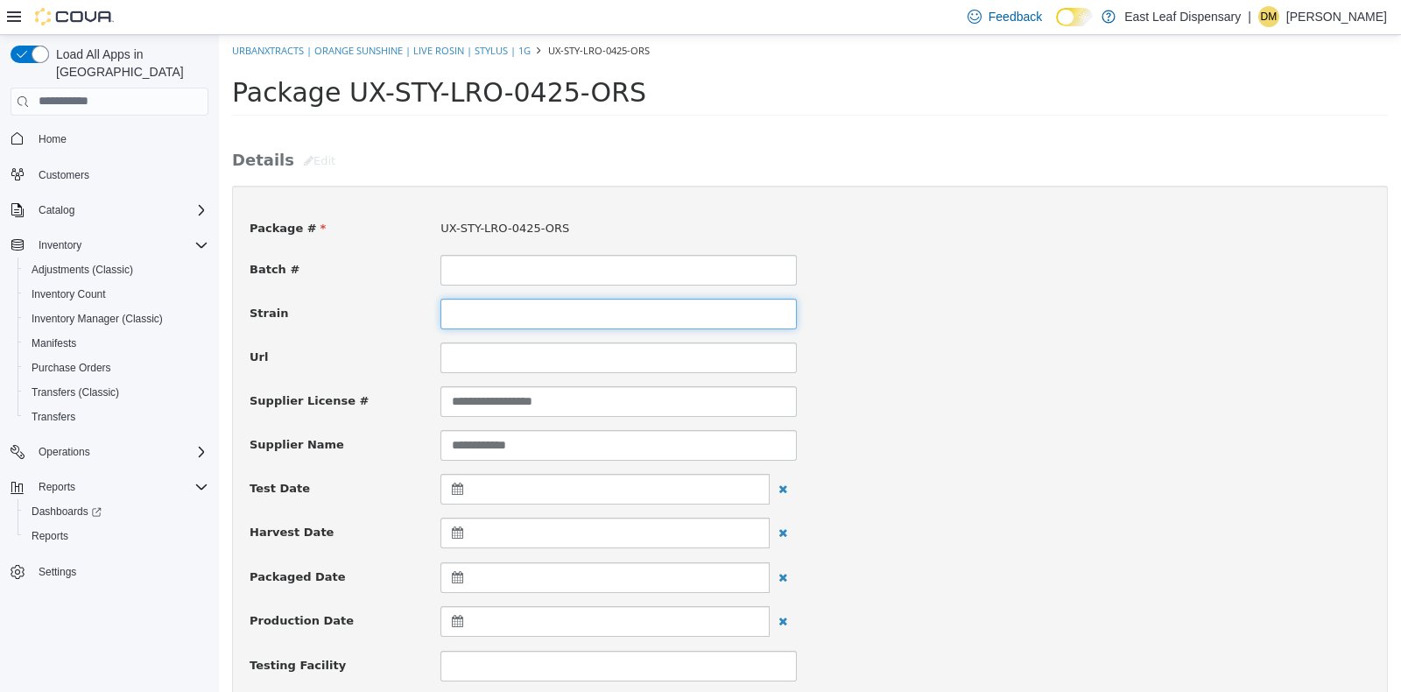
click at [521, 307] on input at bounding box center [618, 313] width 356 height 31
type input "**********"
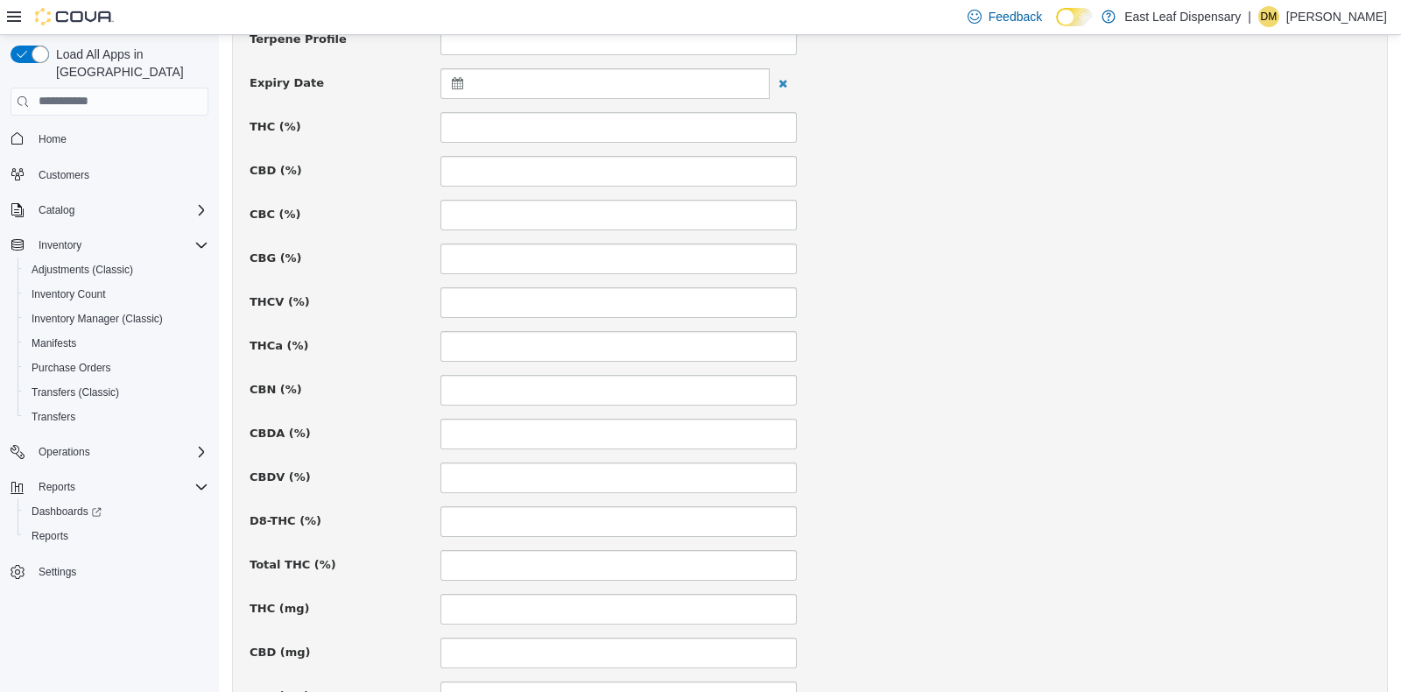
scroll to position [708, 0]
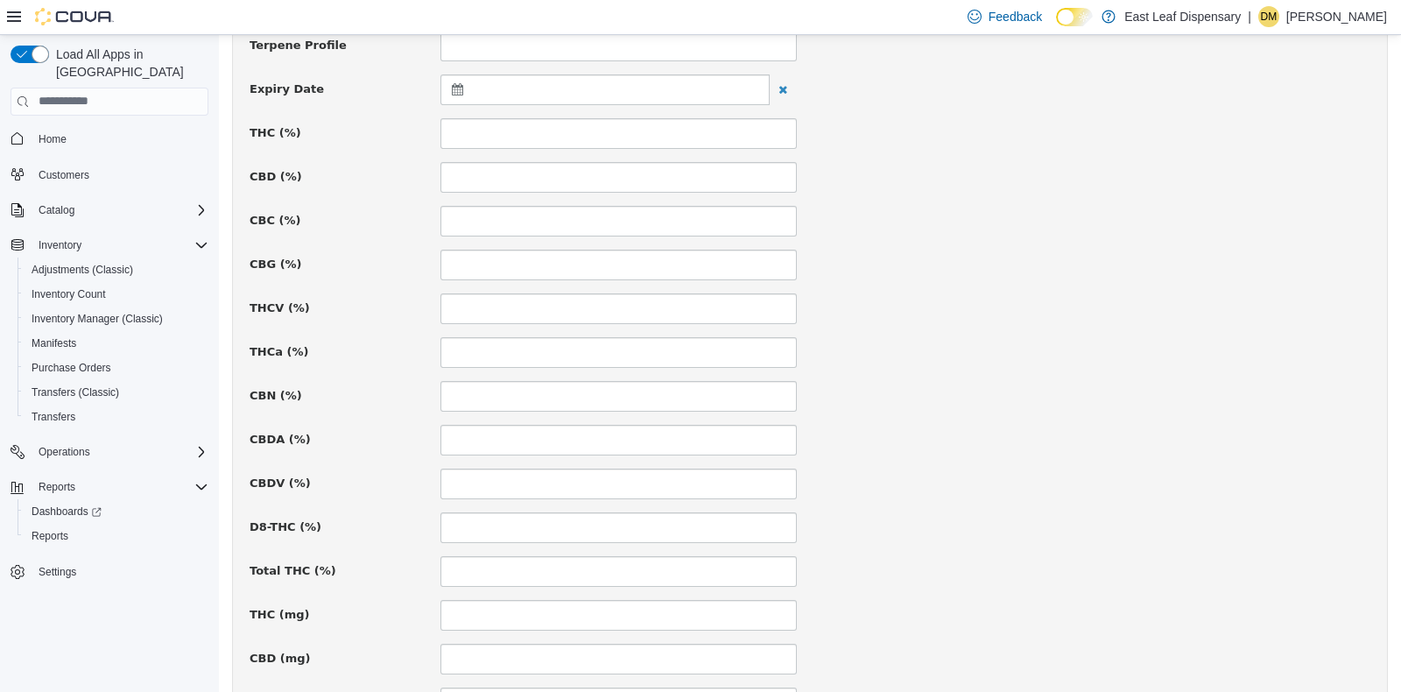
click at [457, 94] on div at bounding box center [604, 89] width 329 height 31
click at [631, 132] on span at bounding box center [629, 132] width 10 height 10
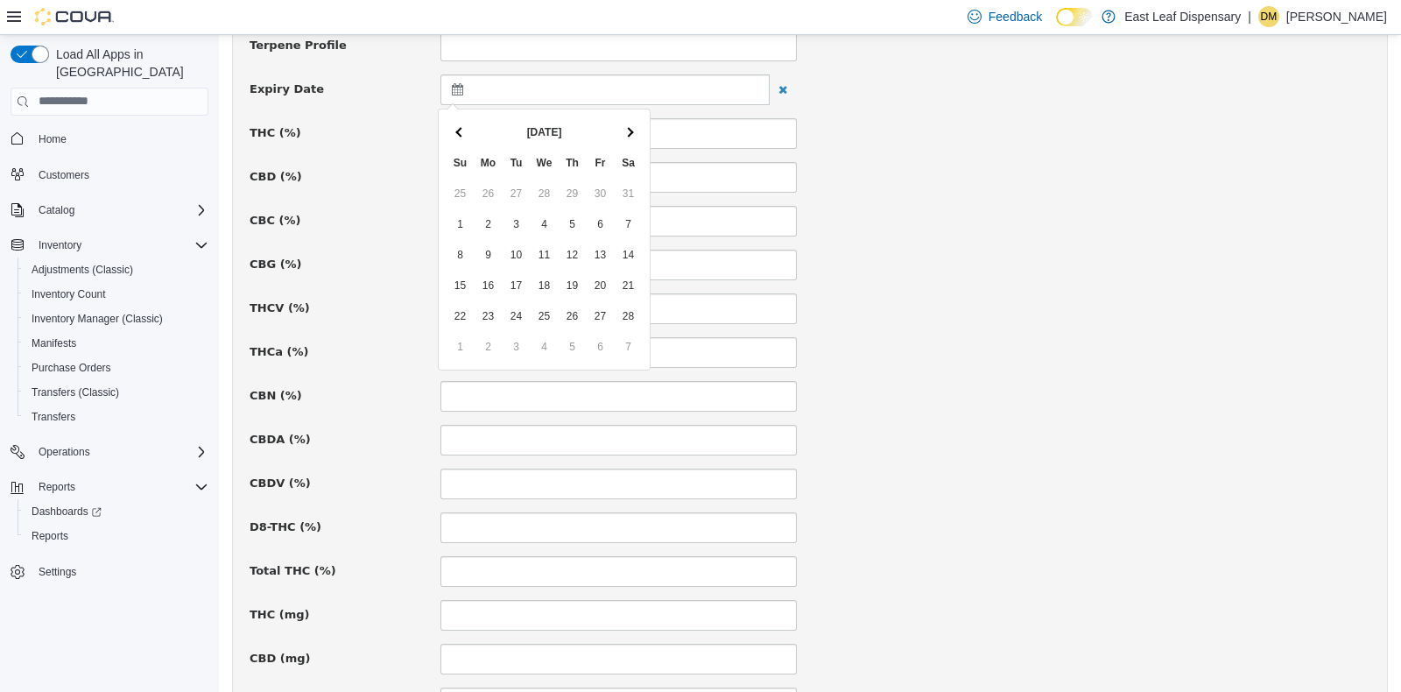
click at [631, 132] on span at bounding box center [629, 132] width 10 height 10
click at [453, 87] on icon at bounding box center [461, 88] width 18 height 12
click at [974, 212] on div "CBC (%)" at bounding box center [809, 220] width 1147 height 31
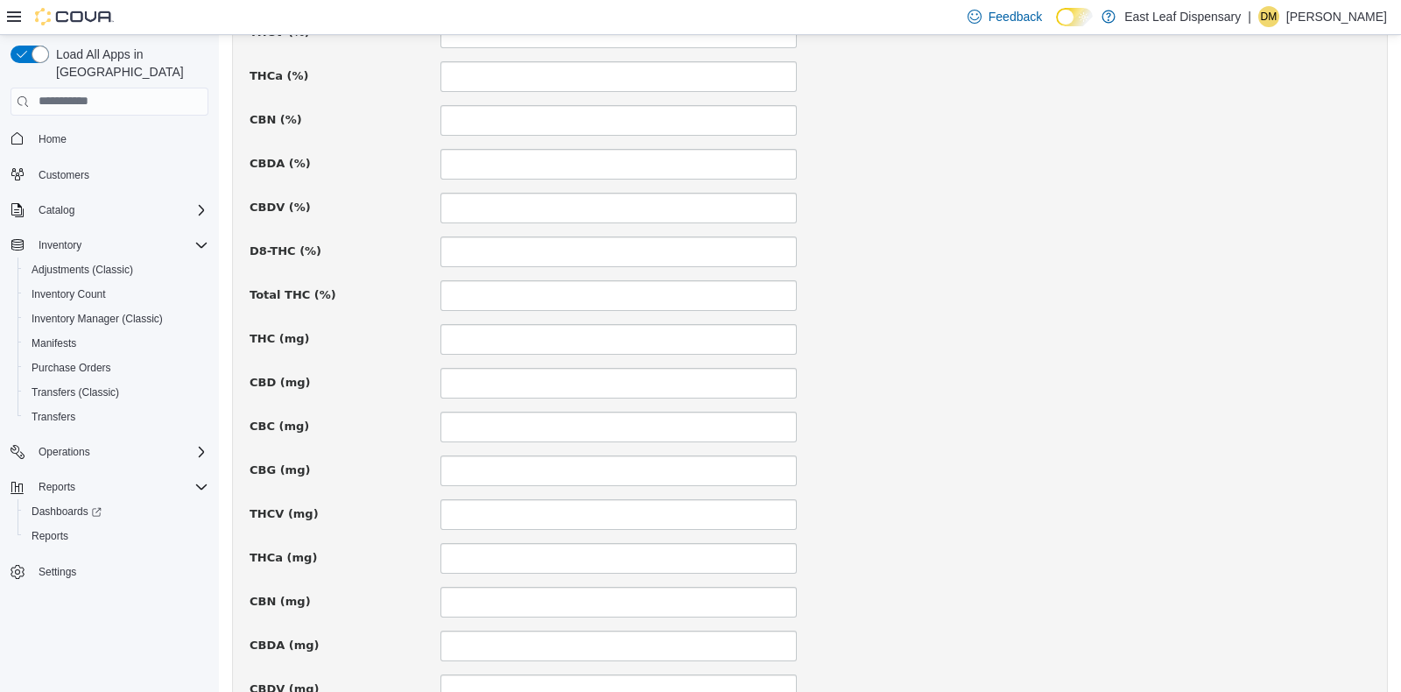
scroll to position [1207, 0]
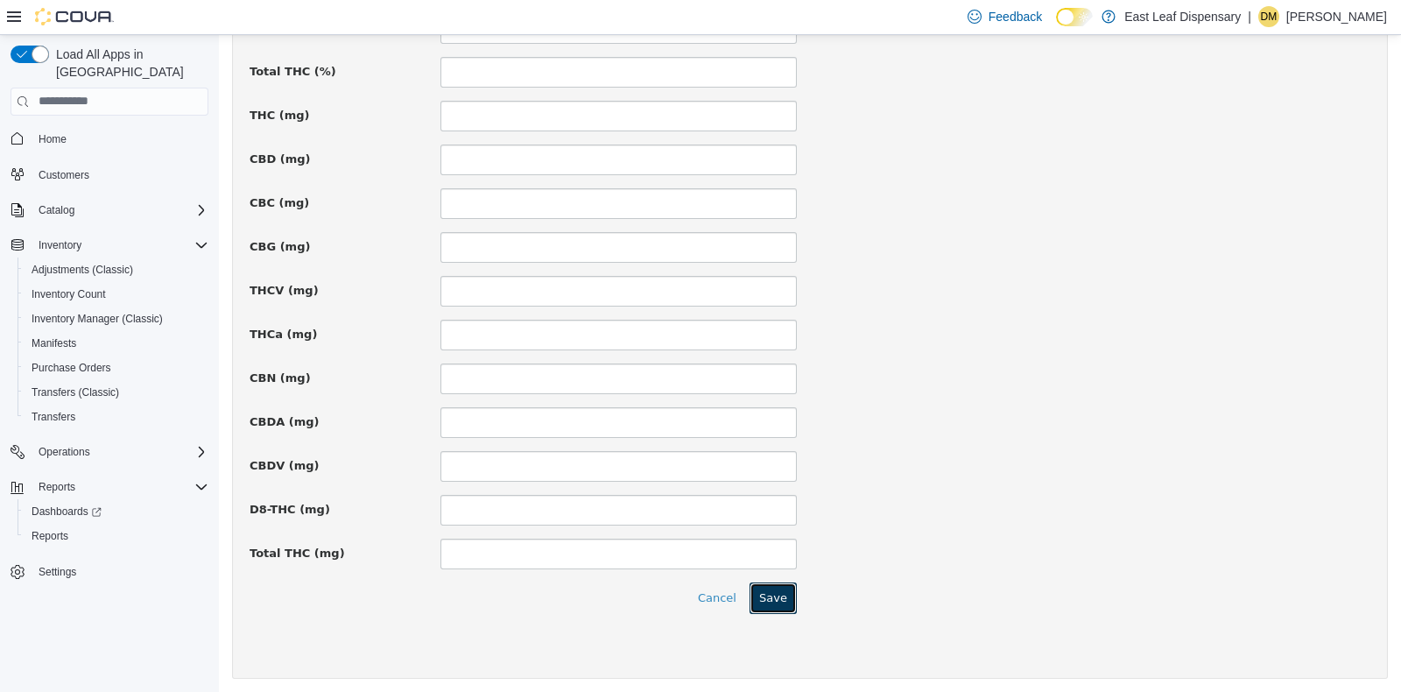
click at [775, 598] on button "Save" at bounding box center [773, 597] width 47 height 32
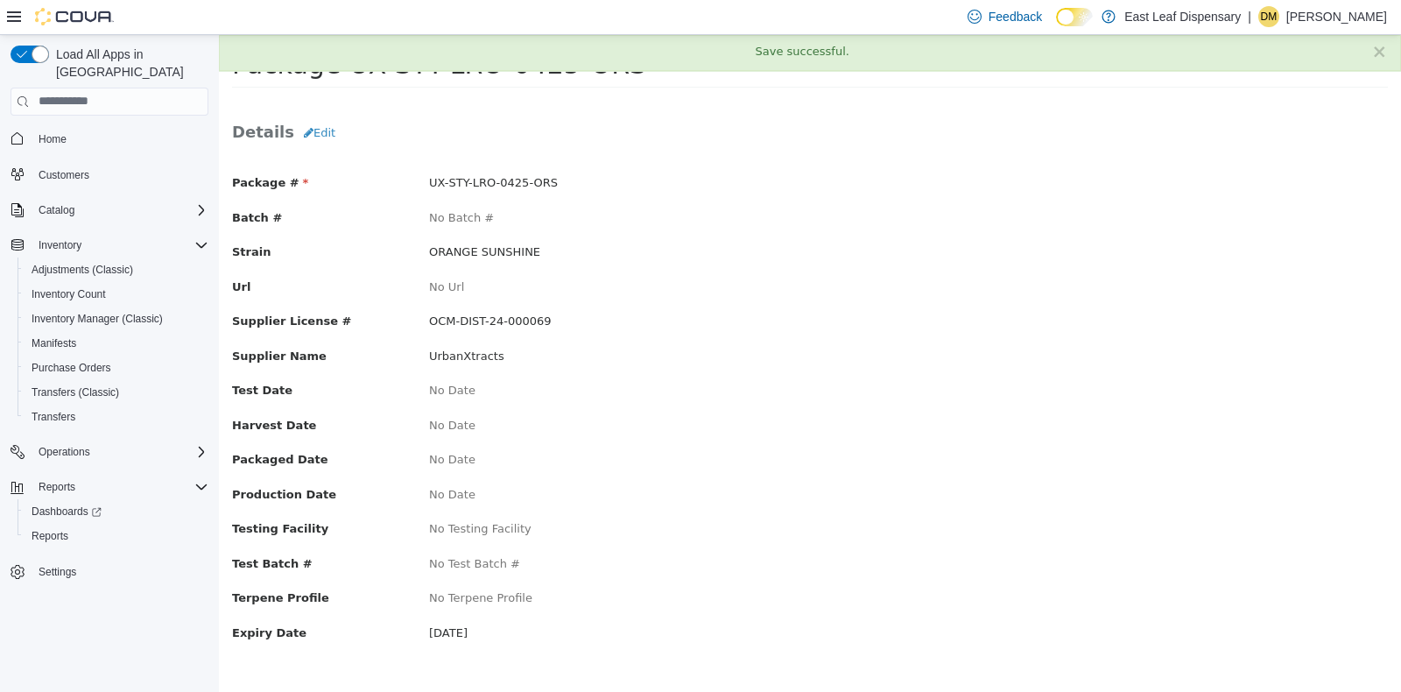
scroll to position [0, 0]
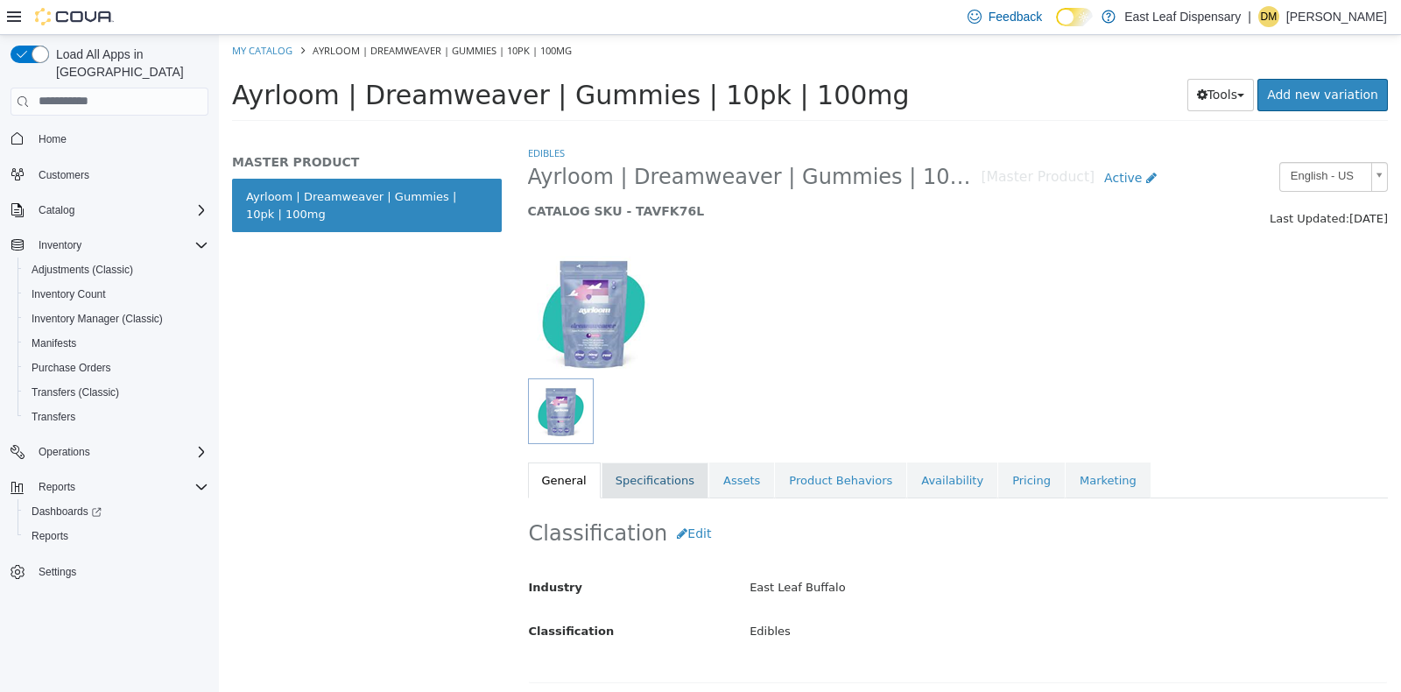
click at [660, 478] on link "Specifications" at bounding box center [655, 480] width 107 height 37
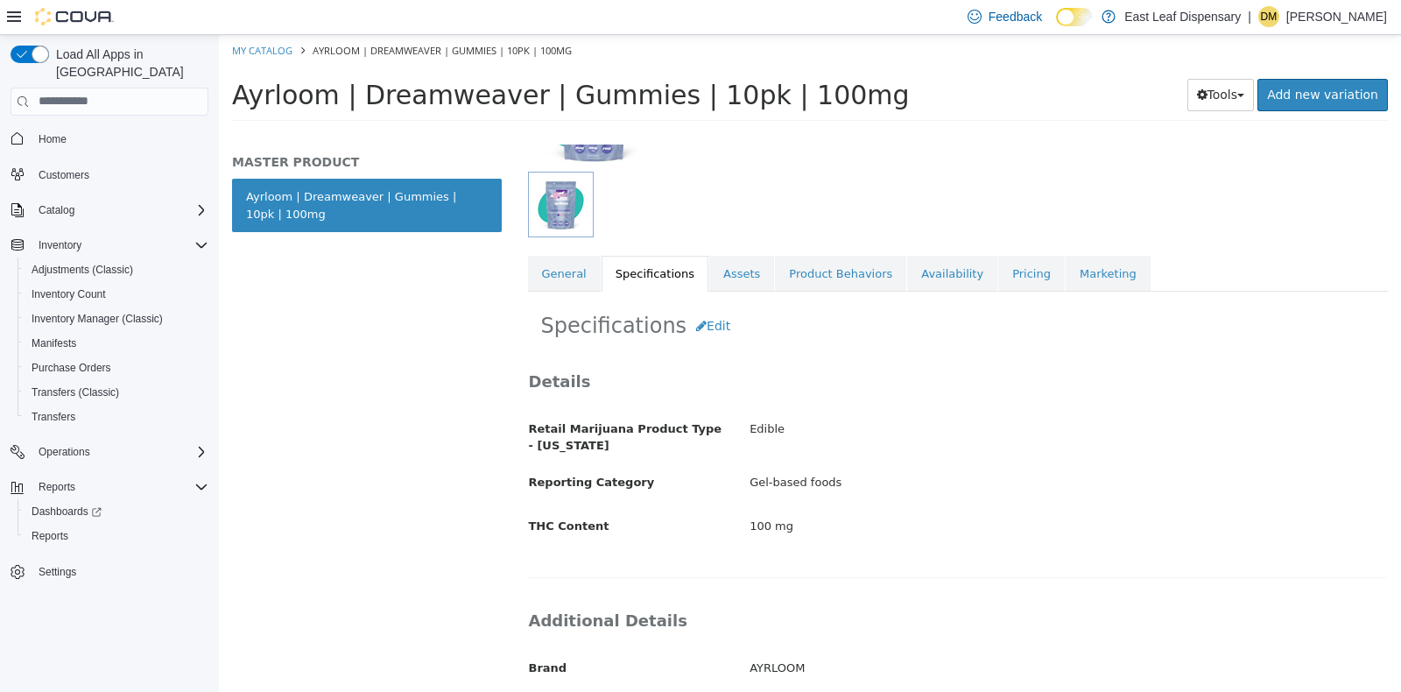
scroll to position [201, 0]
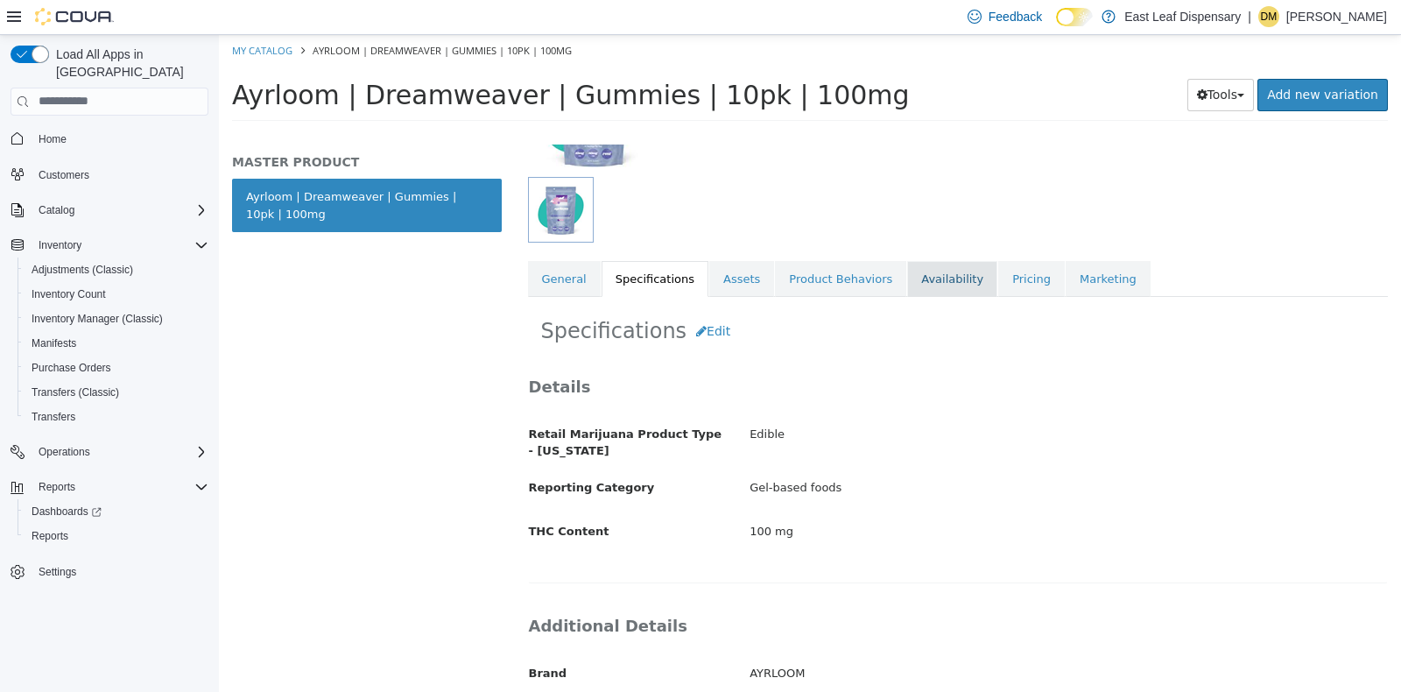
click at [924, 279] on link "Availability" at bounding box center [952, 278] width 90 height 37
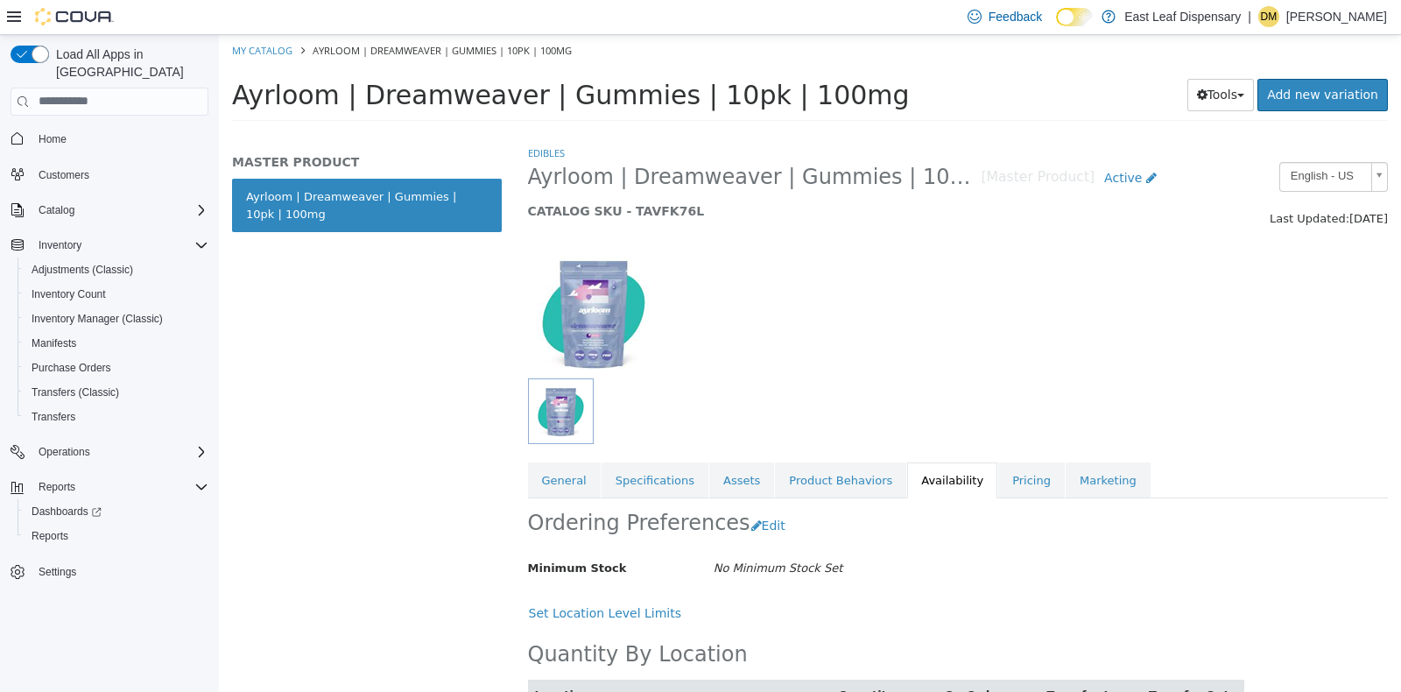
scroll to position [83, 0]
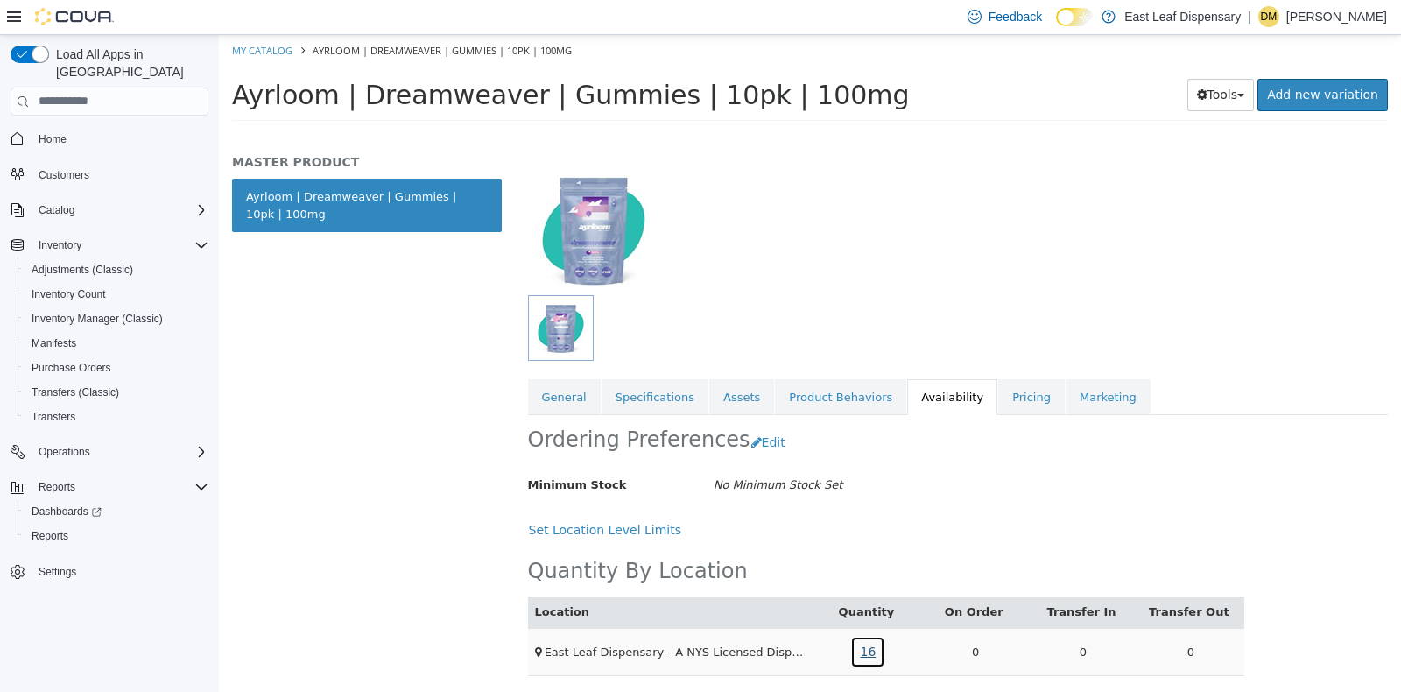
click at [853, 652] on link "16" at bounding box center [867, 651] width 35 height 32
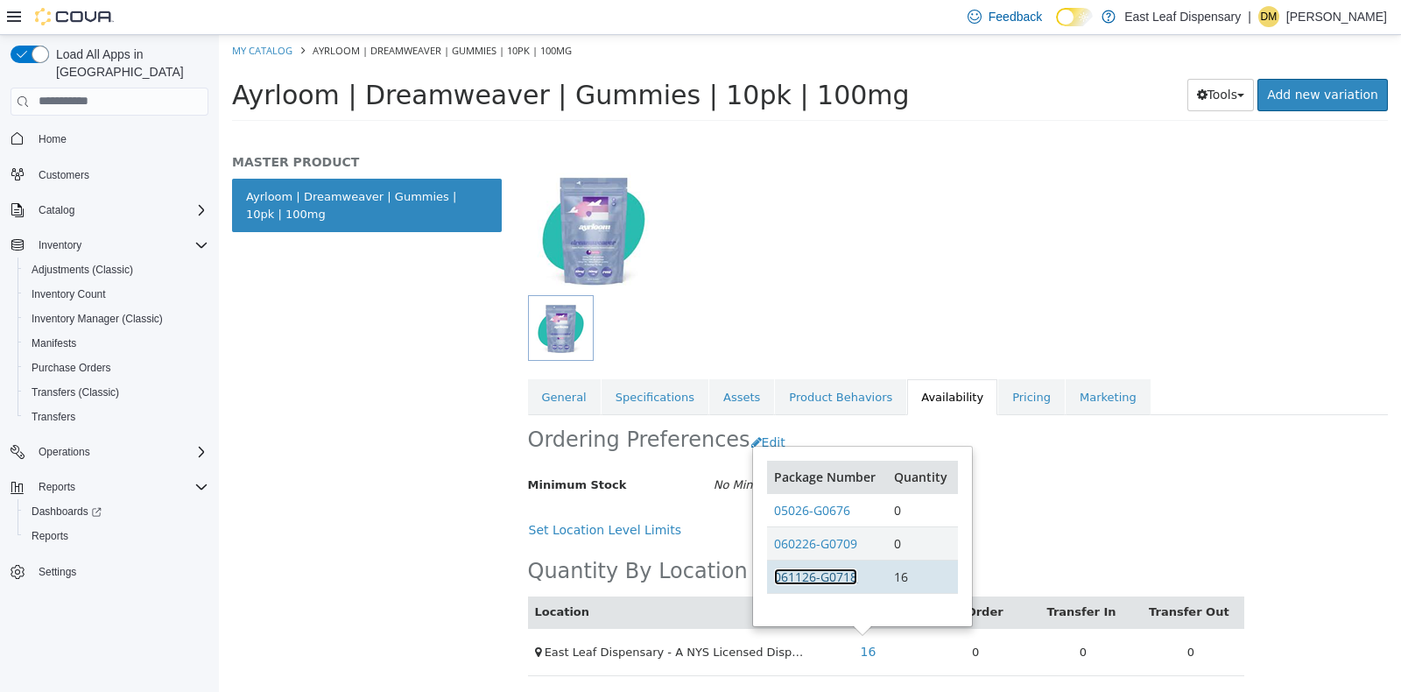
click at [828, 567] on link "061126-G0718" at bounding box center [815, 575] width 83 height 17
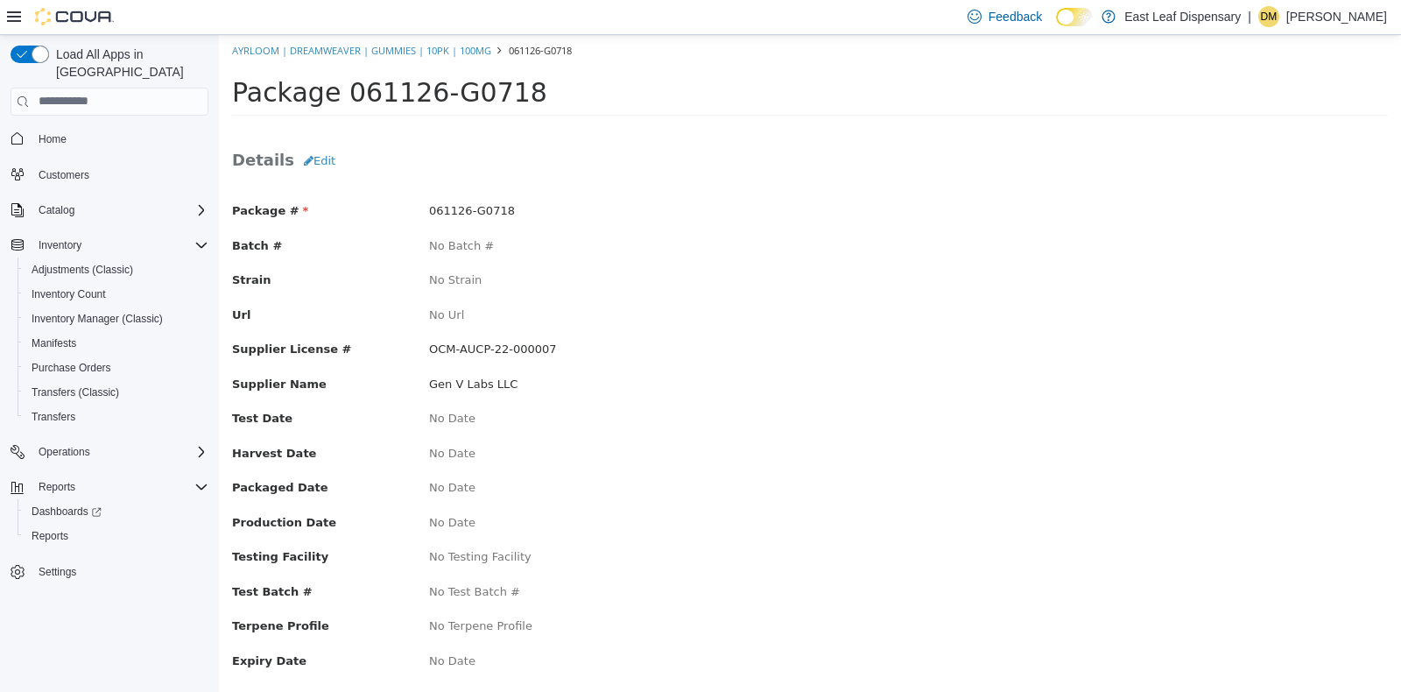
click at [333, 173] on h3 "Details Edit" at bounding box center [810, 160] width 1156 height 32
click at [310, 163] on button "Edit" at bounding box center [319, 160] width 51 height 32
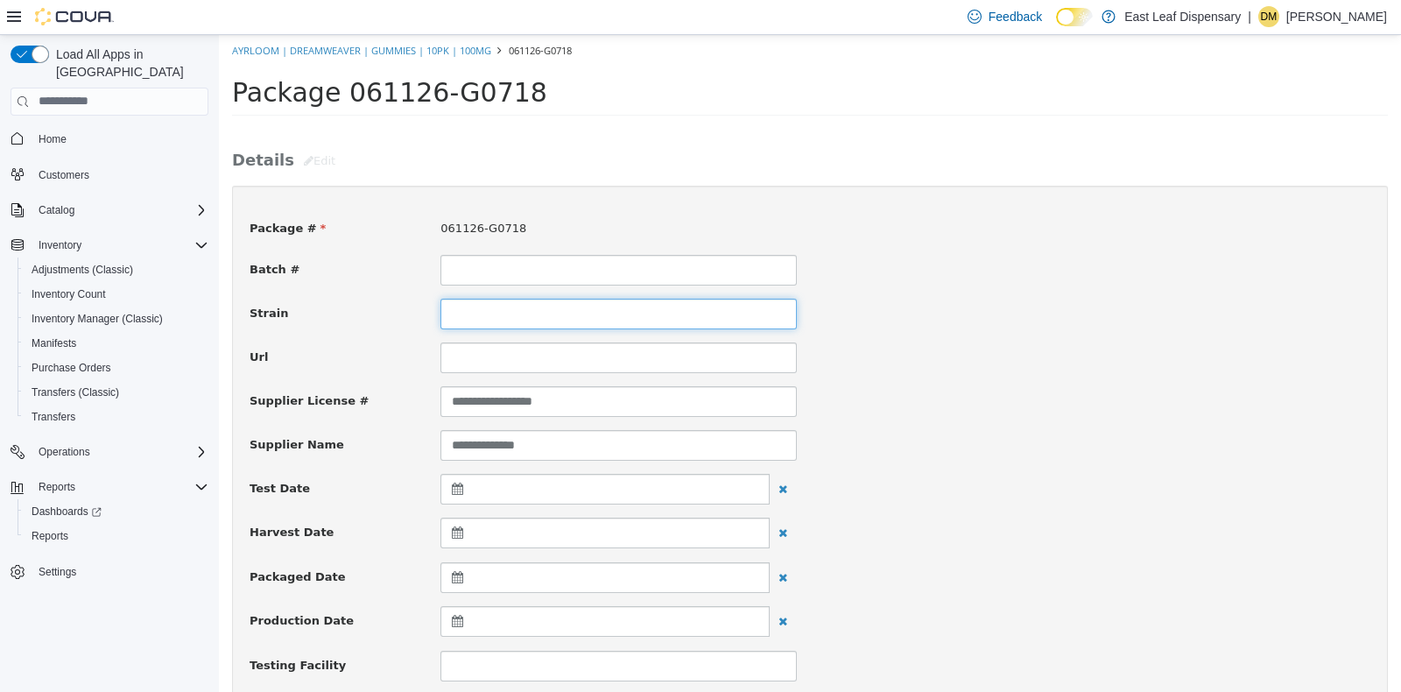
click at [488, 312] on input at bounding box center [618, 313] width 356 height 31
type input "**********"
click at [969, 282] on div "Batch #" at bounding box center [809, 269] width 1147 height 31
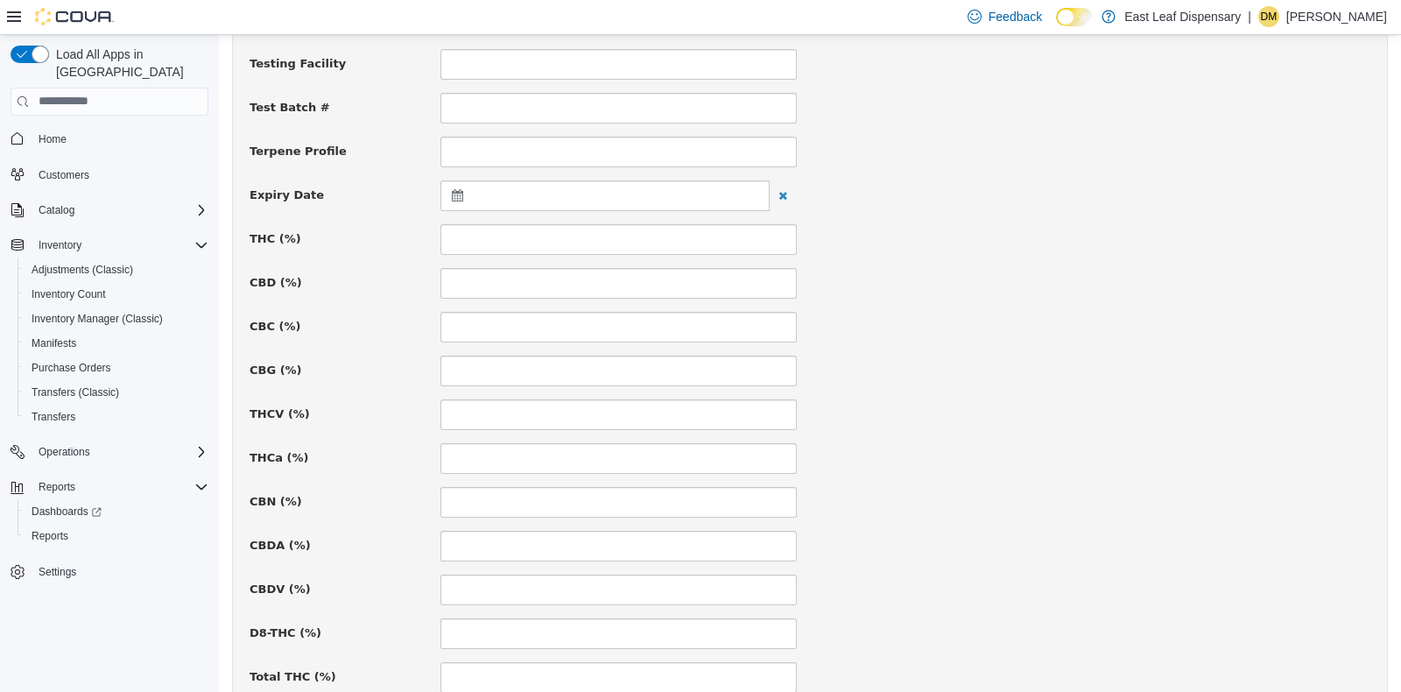
scroll to position [622, 0]
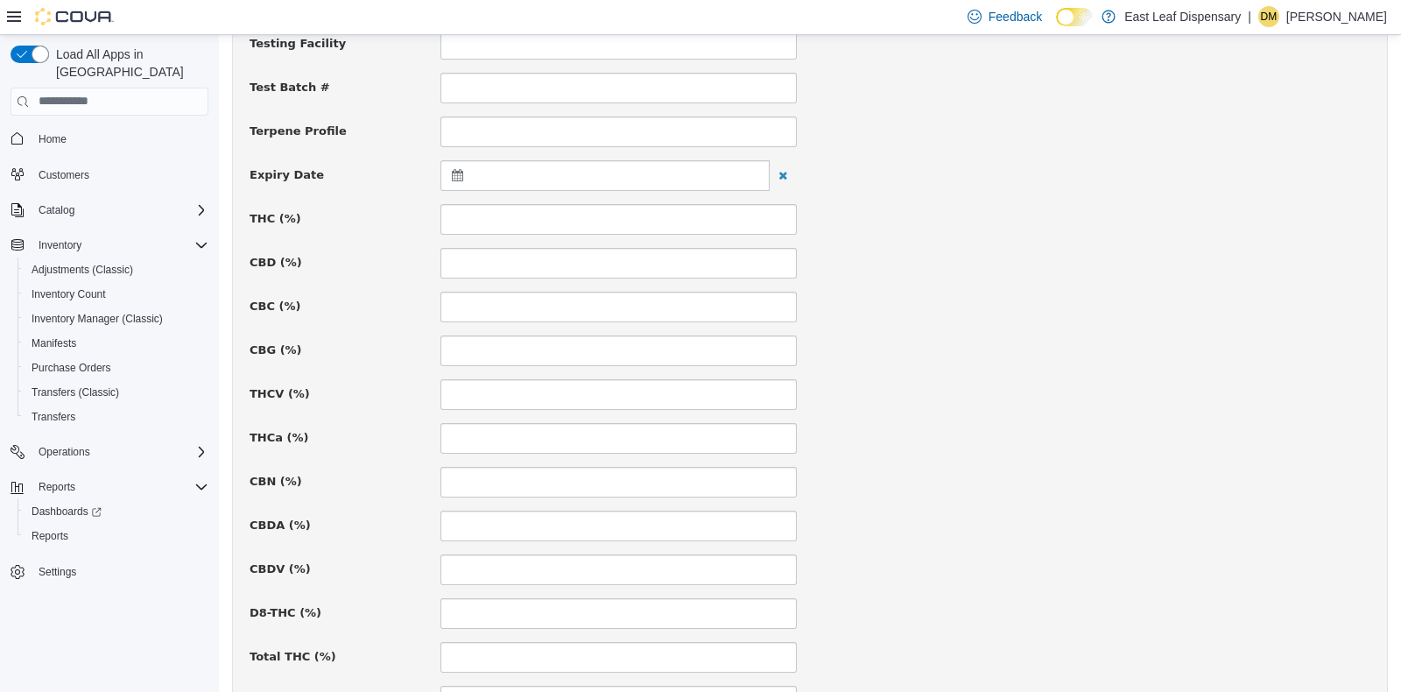
click at [455, 179] on div at bounding box center [604, 174] width 329 height 31
click at [631, 213] on th at bounding box center [629, 217] width 28 height 31
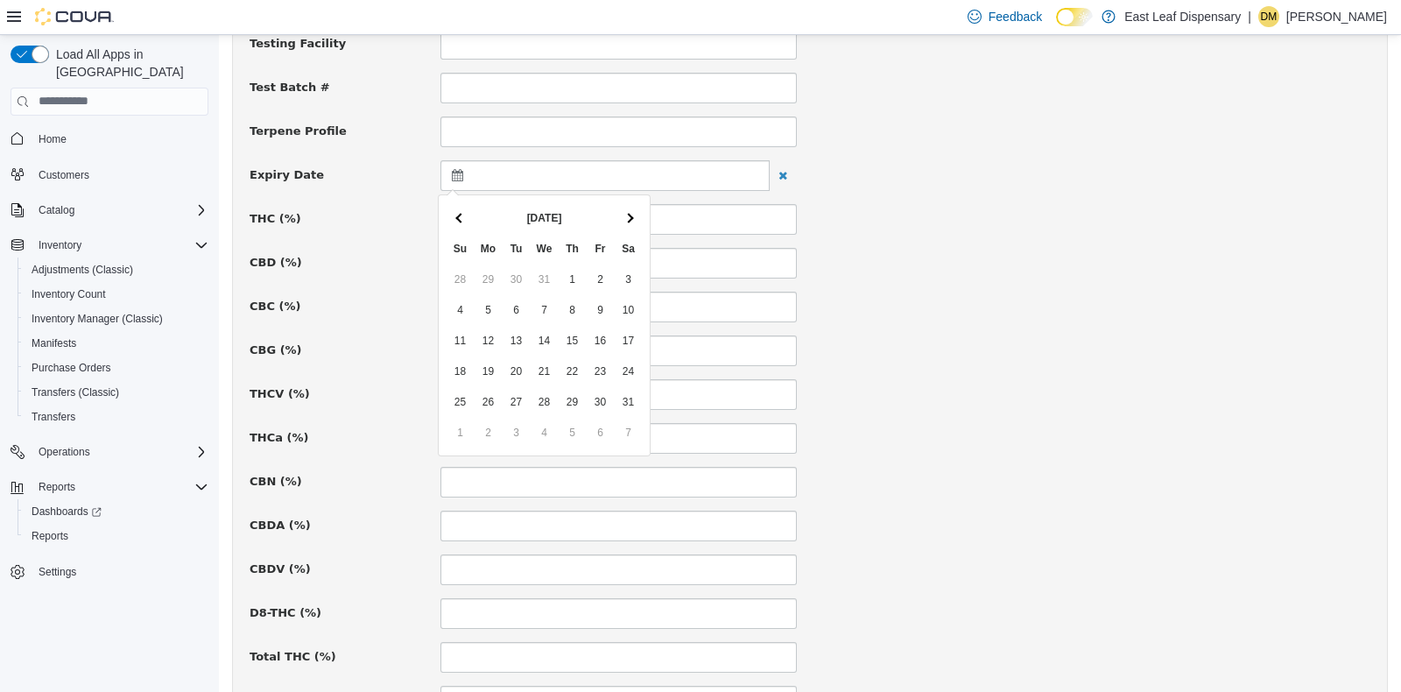
click at [631, 213] on th at bounding box center [629, 217] width 28 height 31
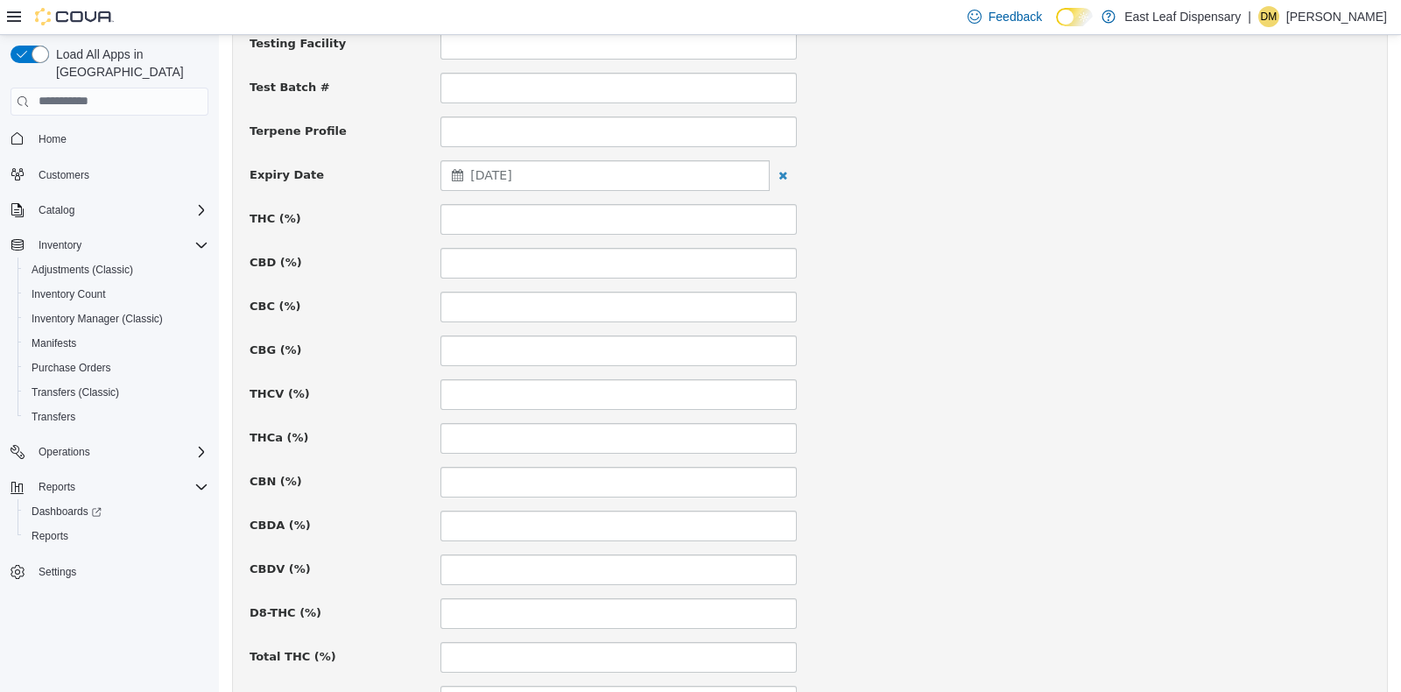
click at [914, 380] on div "THCV (%)" at bounding box center [809, 393] width 1147 height 31
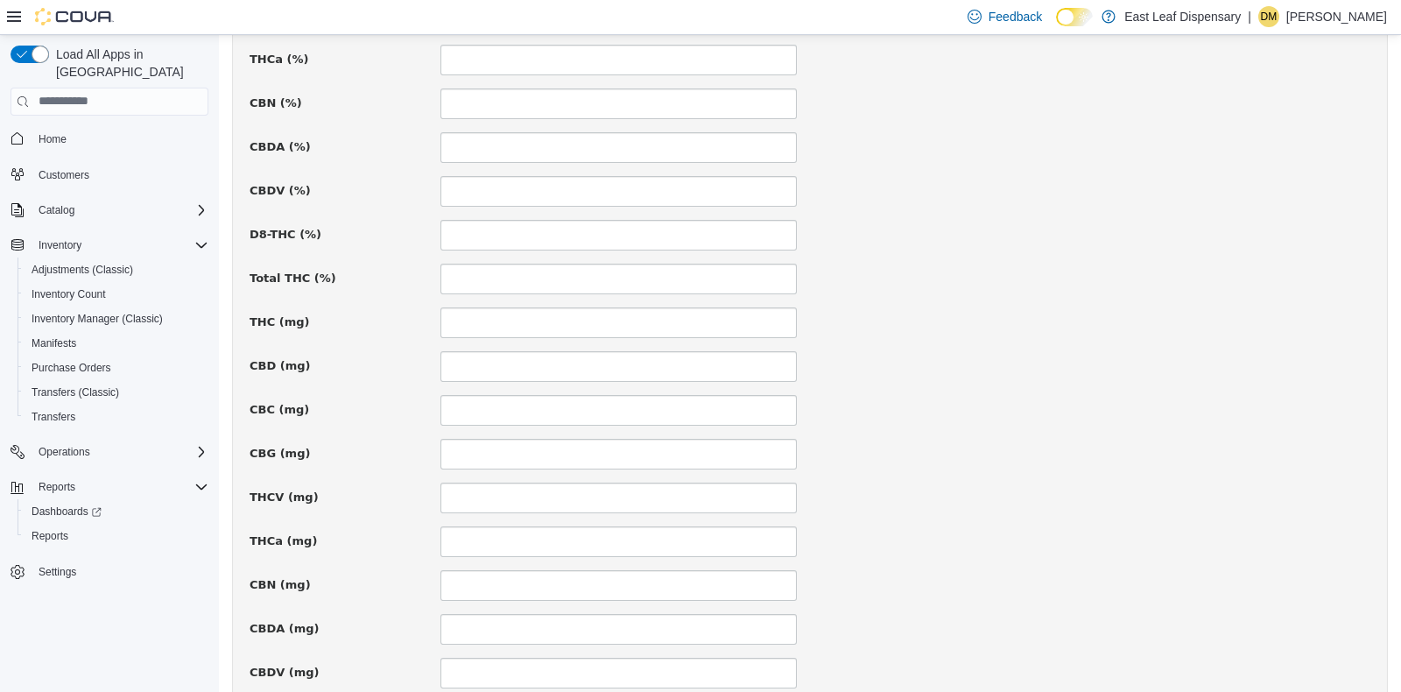
scroll to position [1016, 0]
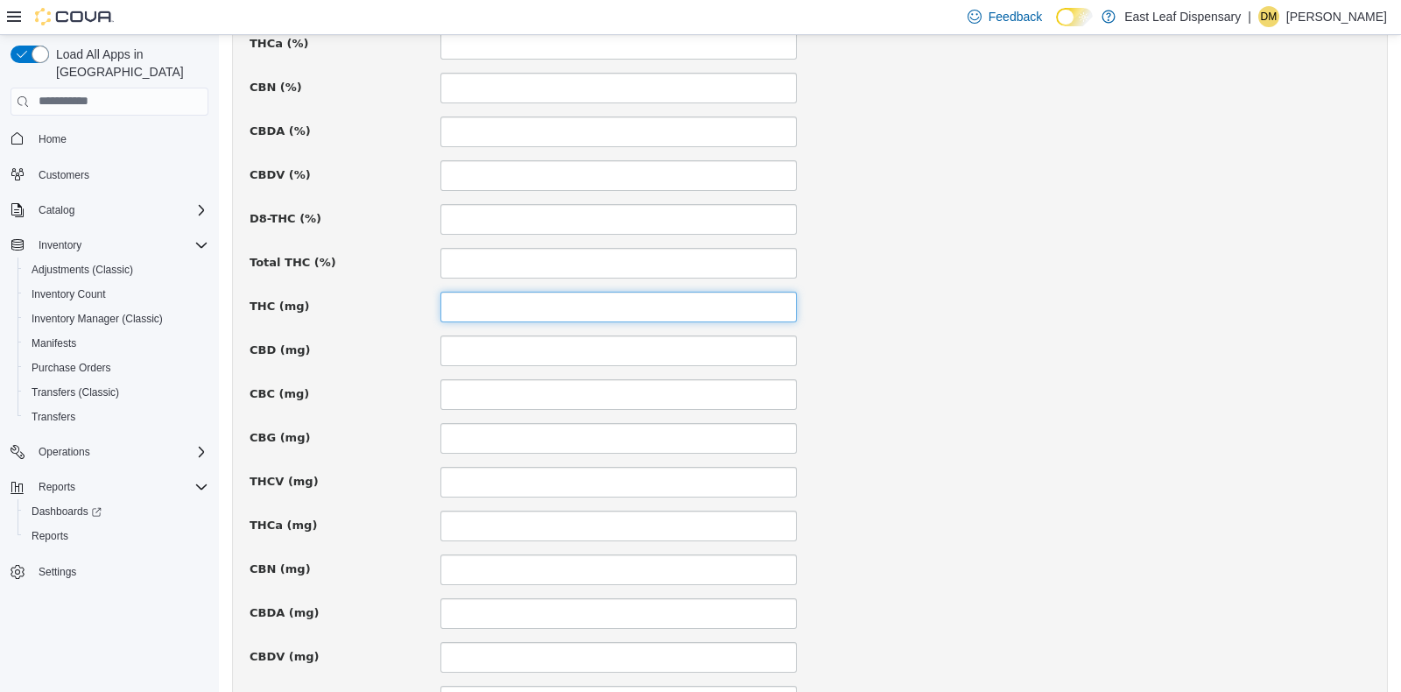
click at [490, 314] on input at bounding box center [618, 306] width 356 height 31
type input "***"
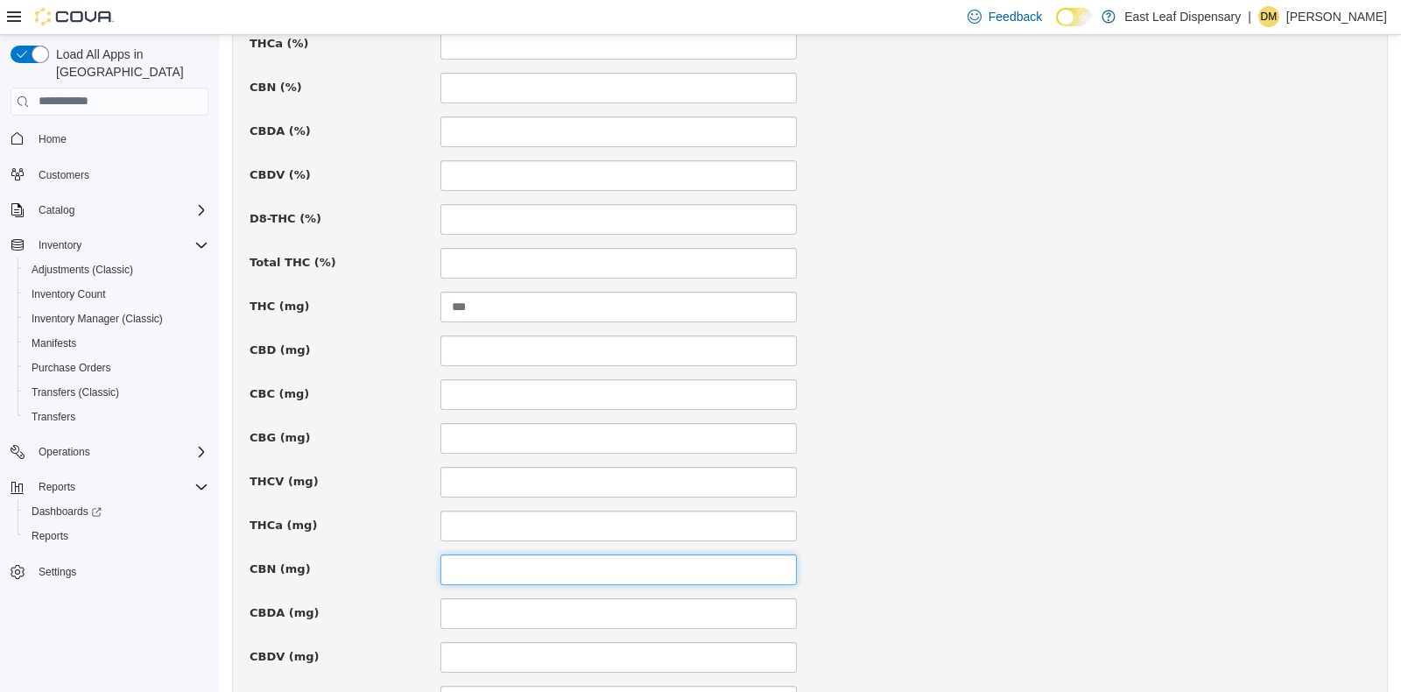
type input "*"
type input "***"
click at [1132, 450] on div "**********" at bounding box center [810, 9] width 1121 height 1647
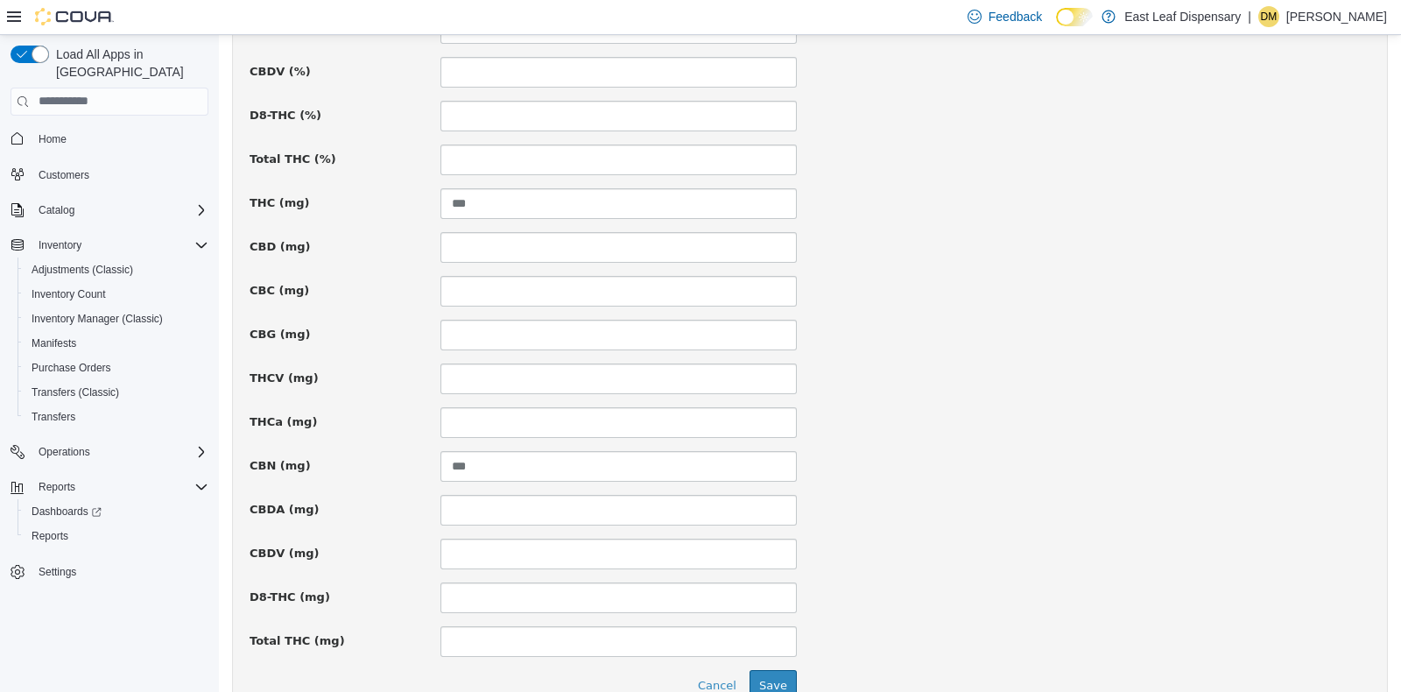
scroll to position [1207, 0]
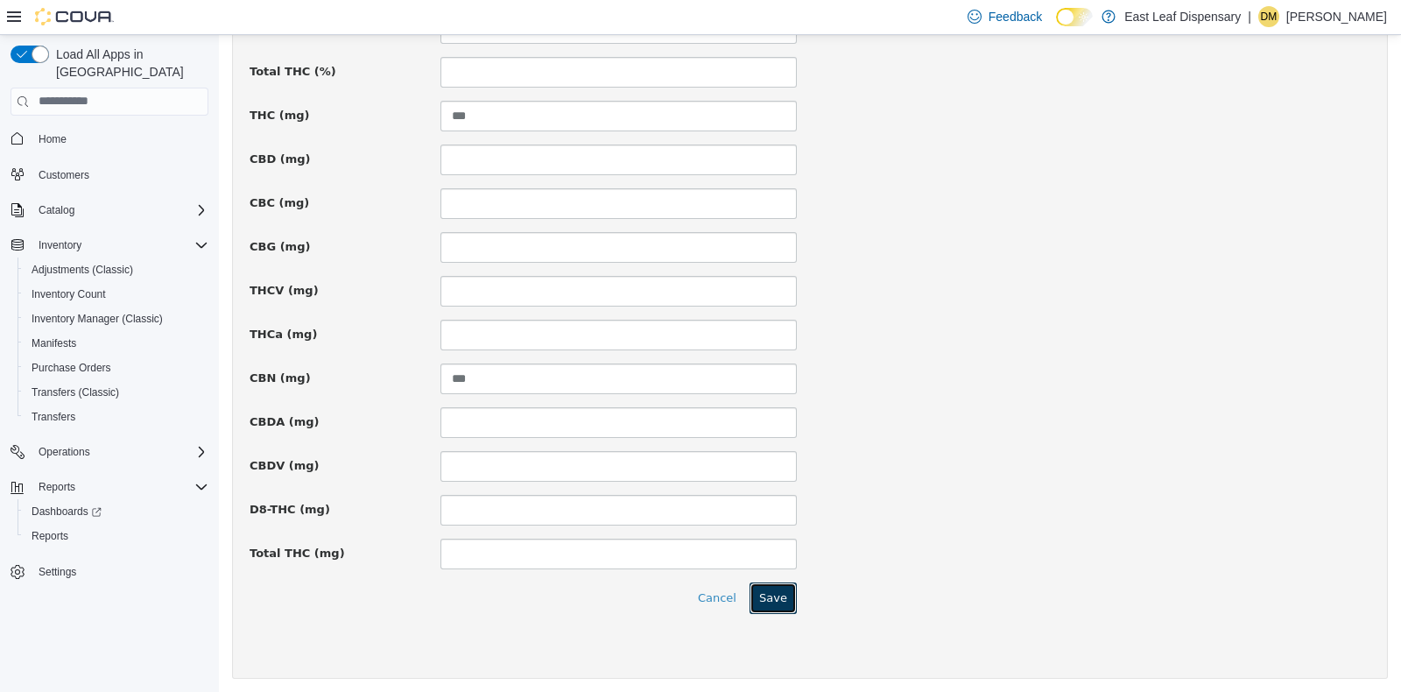
click at [772, 581] on button "Save" at bounding box center [773, 597] width 47 height 32
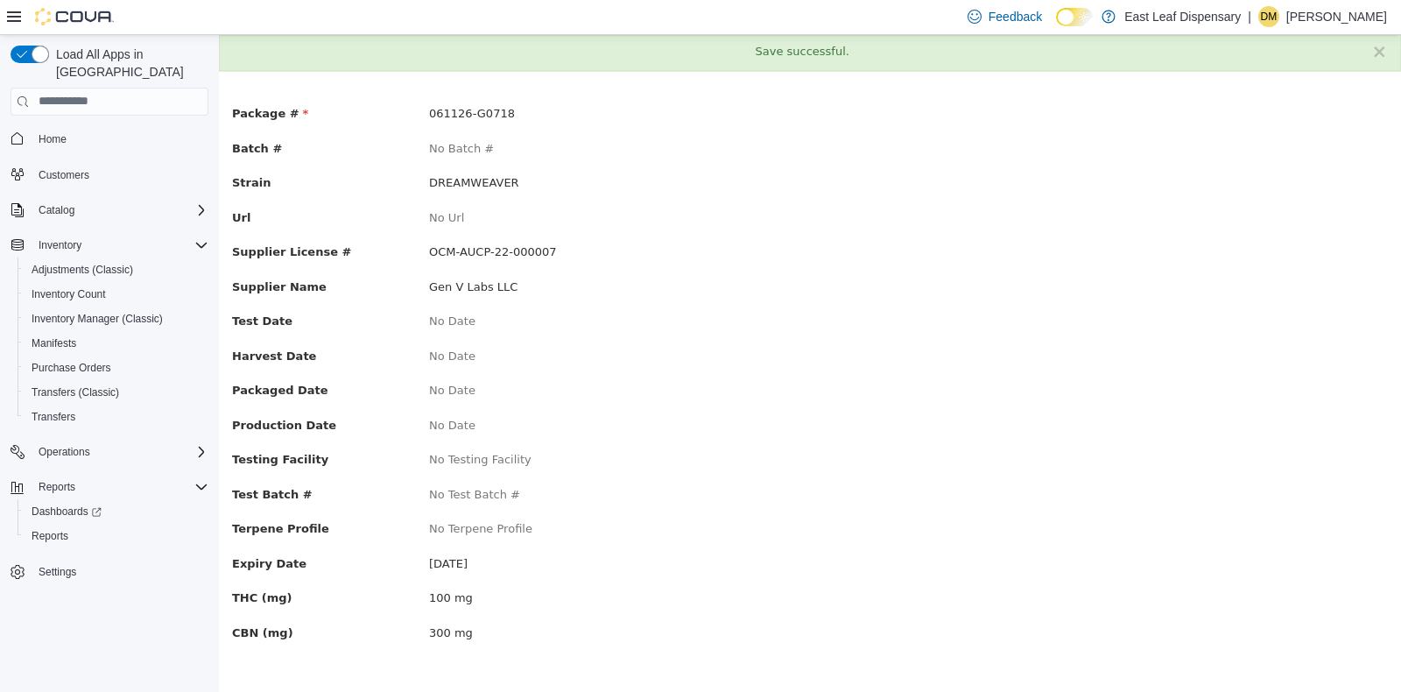
scroll to position [0, 0]
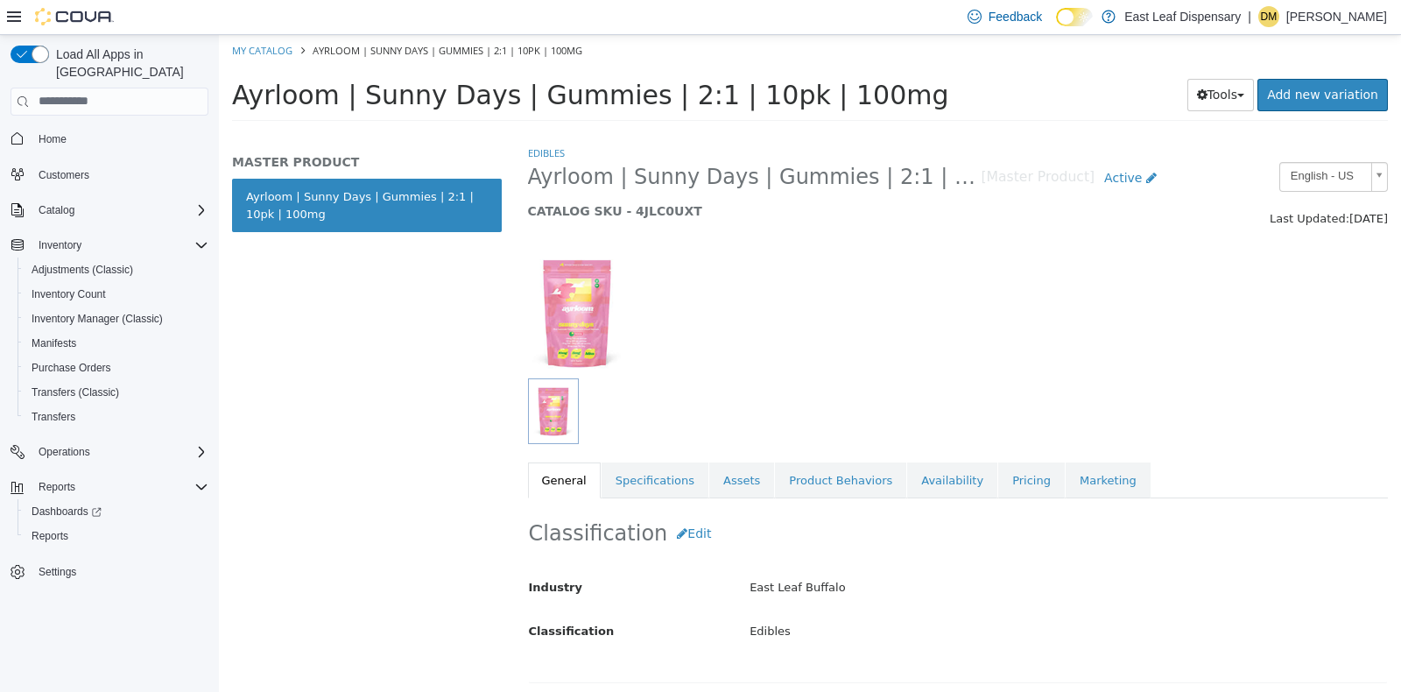
click at [921, 497] on div "Classification Edit Industry East Leaf Buffalo Classification Edibles Cancel Sa…" at bounding box center [958, 589] width 861 height 185
click at [911, 475] on link "Availability" at bounding box center [952, 480] width 90 height 37
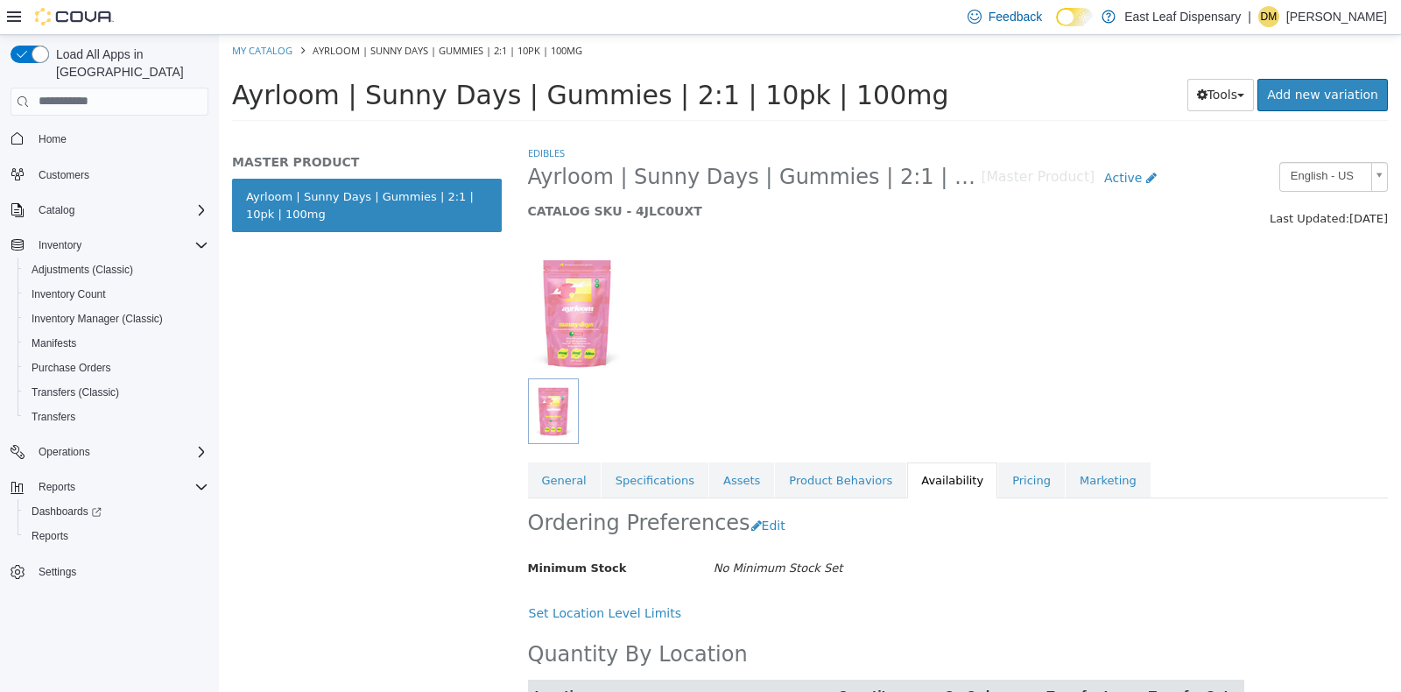
scroll to position [83, 0]
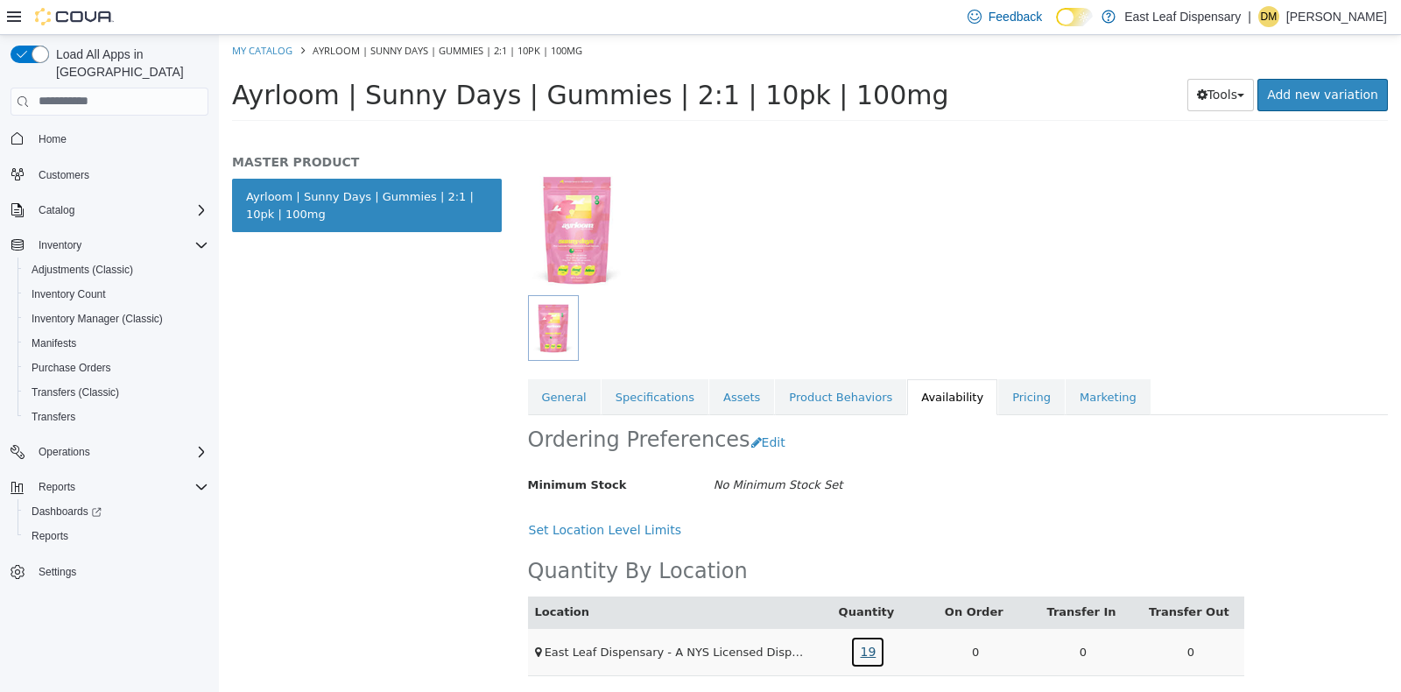
click at [868, 638] on link "19" at bounding box center [867, 651] width 35 height 32
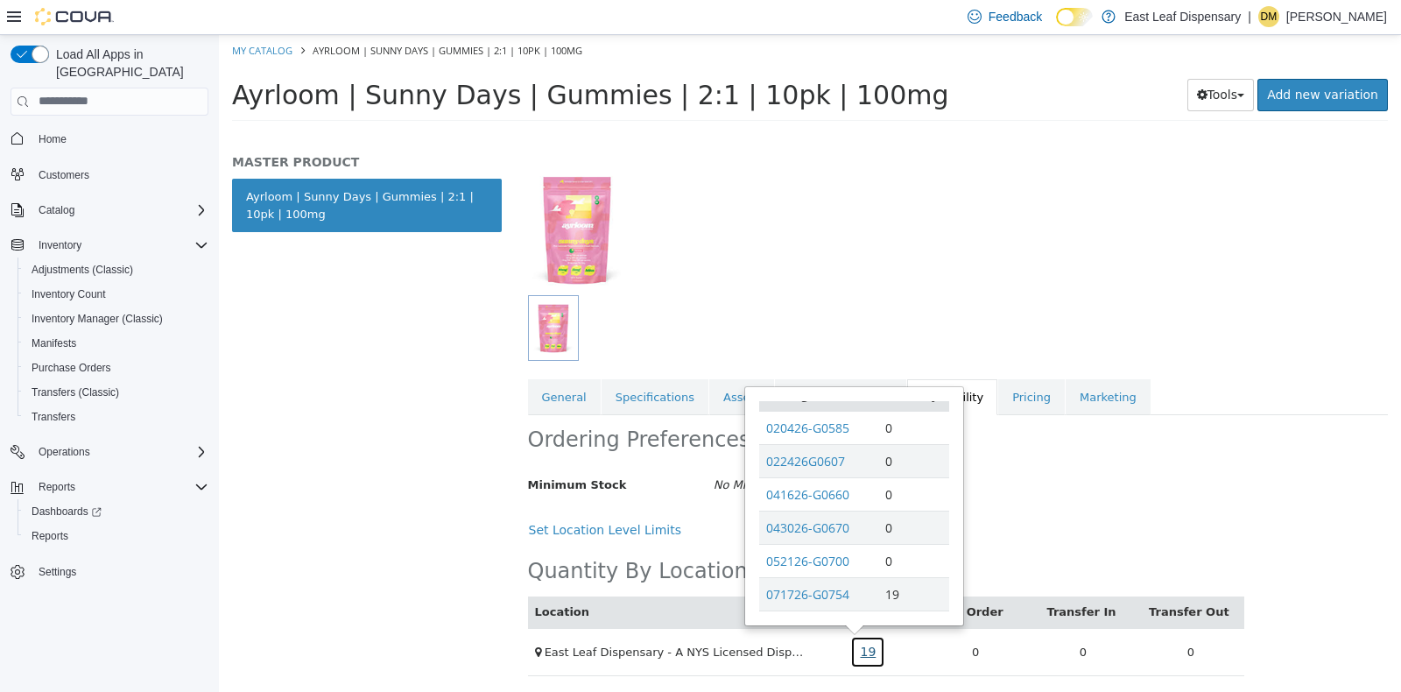
scroll to position [43, 0]
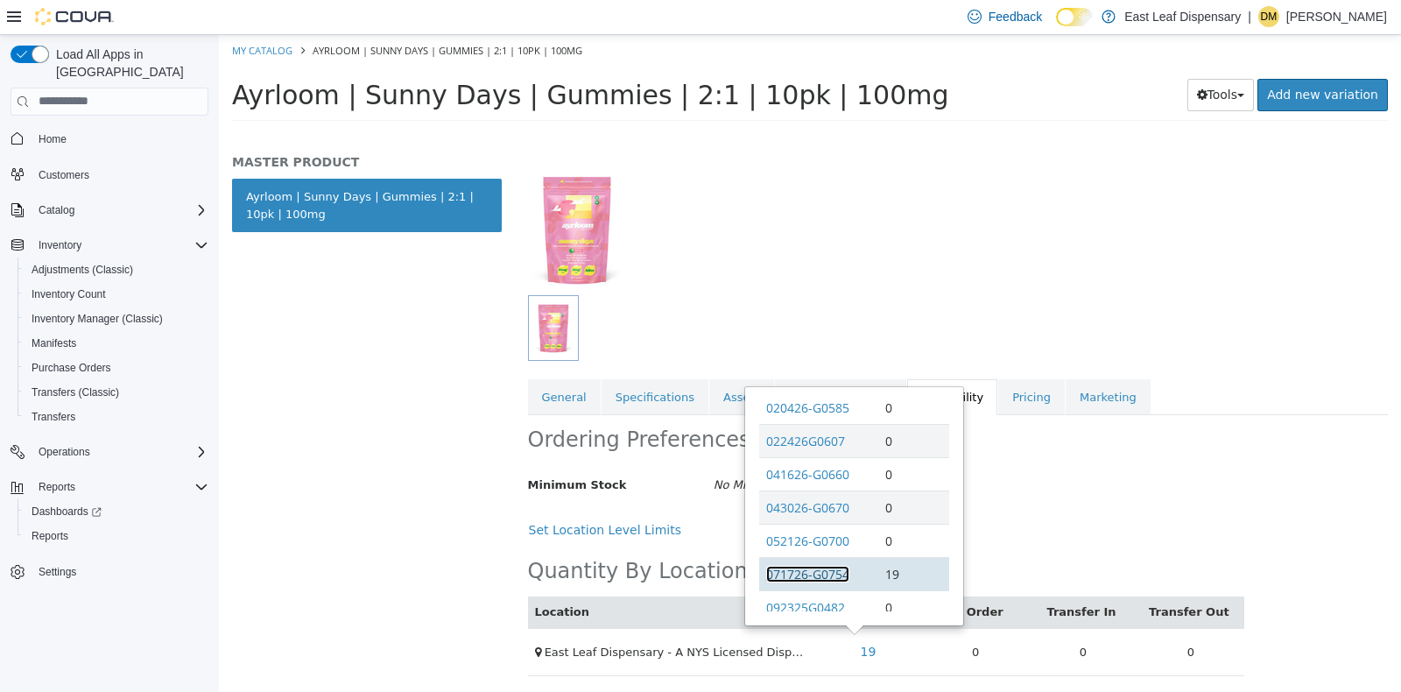
click at [814, 571] on link "071726-G0754" at bounding box center [807, 573] width 83 height 17
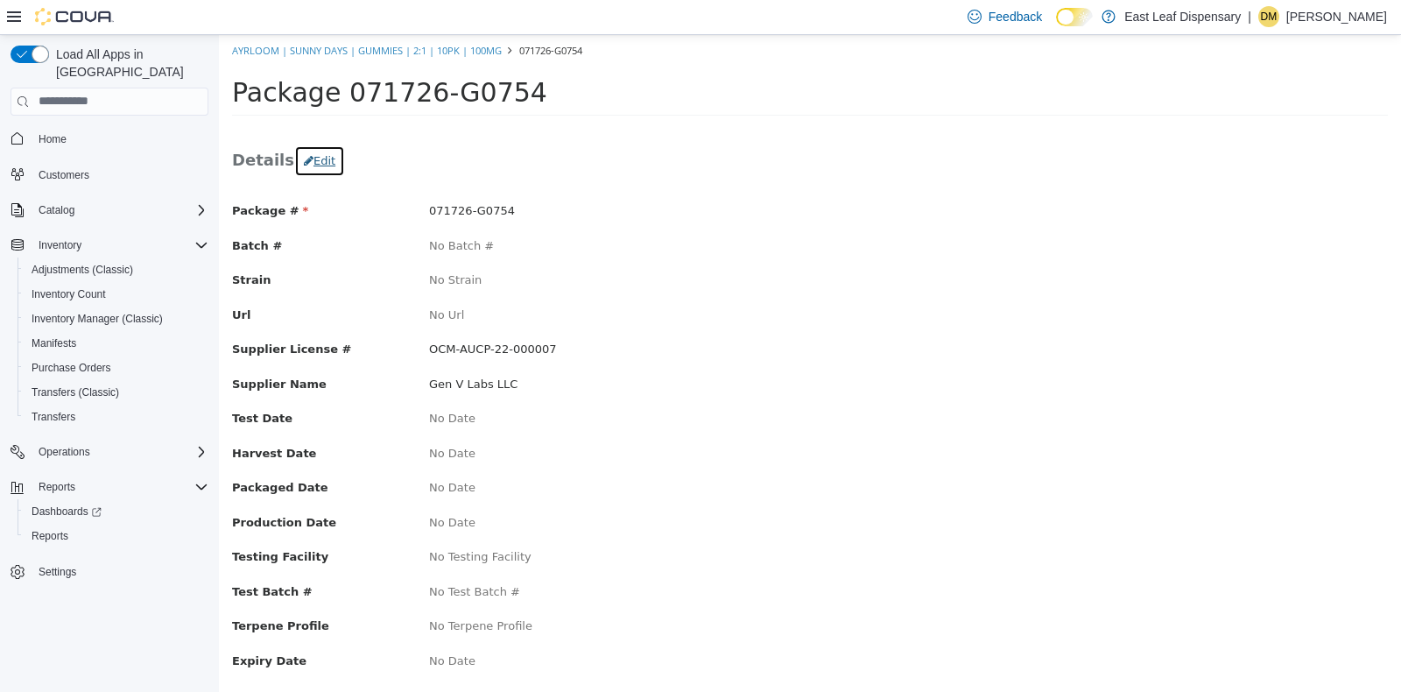
click at [313, 152] on button "Edit" at bounding box center [319, 160] width 51 height 32
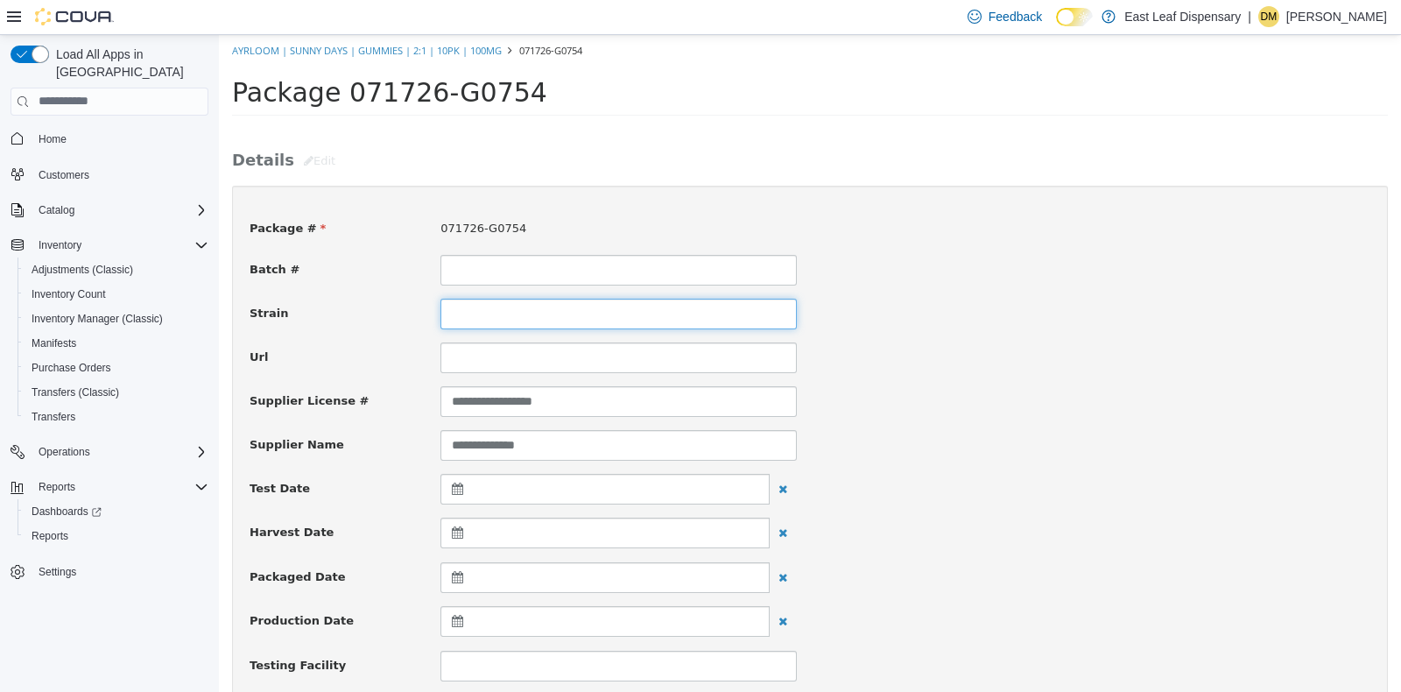
click at [490, 306] on input at bounding box center [618, 313] width 356 height 31
type input "**********"
click at [1083, 351] on div "Url" at bounding box center [809, 357] width 1147 height 31
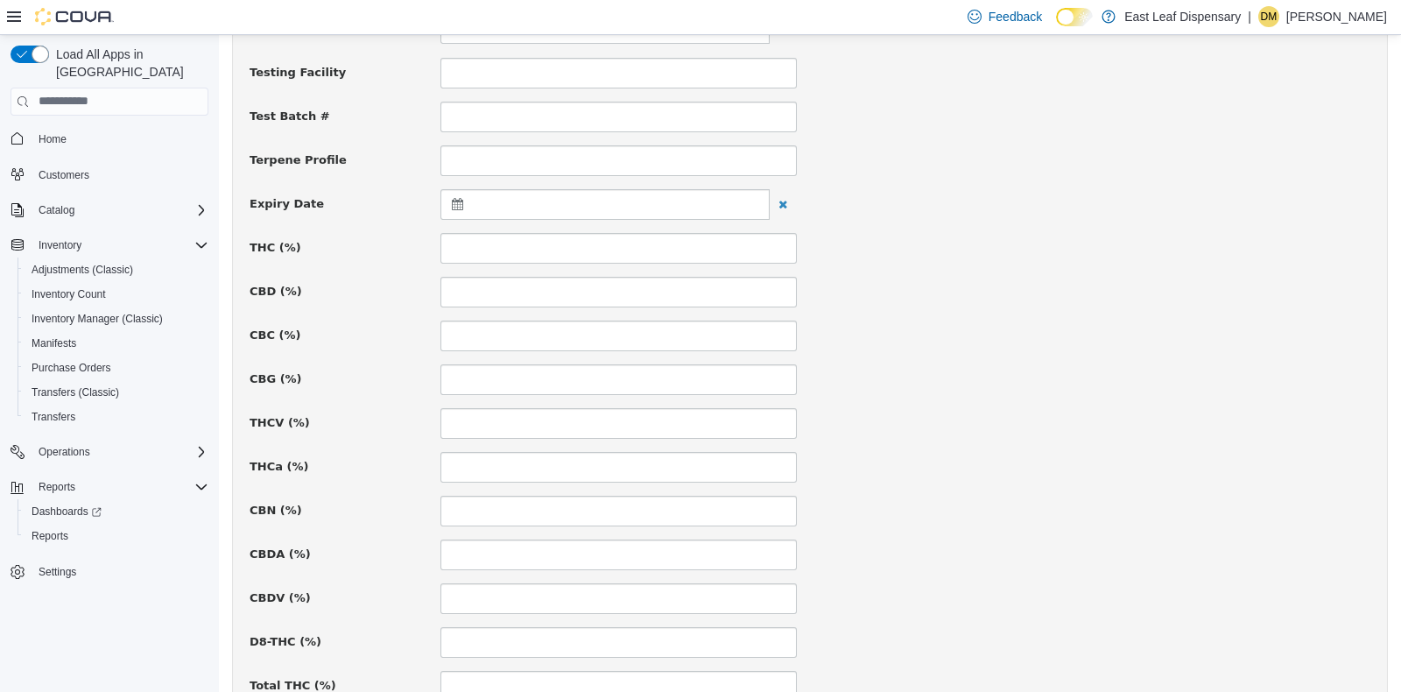
scroll to position [633, 0]
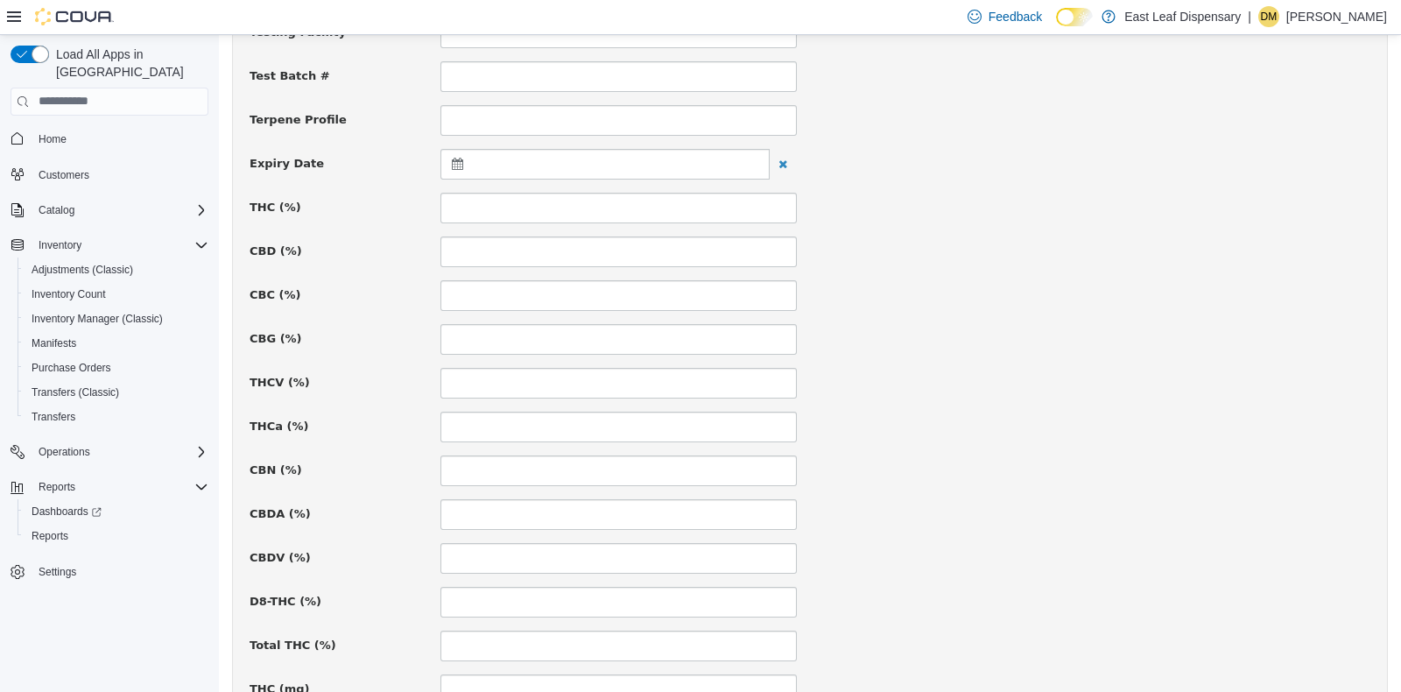
click at [442, 160] on div at bounding box center [604, 163] width 329 height 31
click at [623, 203] on th at bounding box center [629, 206] width 28 height 31
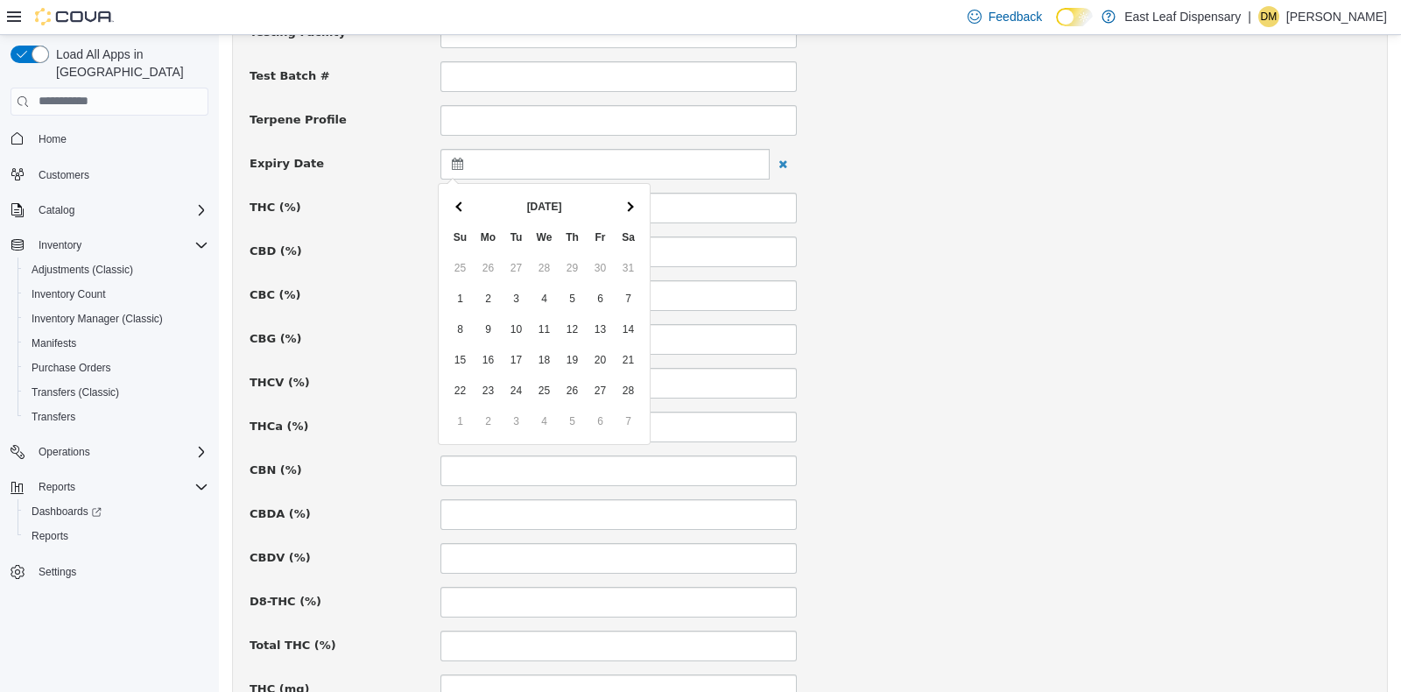
click at [623, 203] on th at bounding box center [629, 206] width 28 height 31
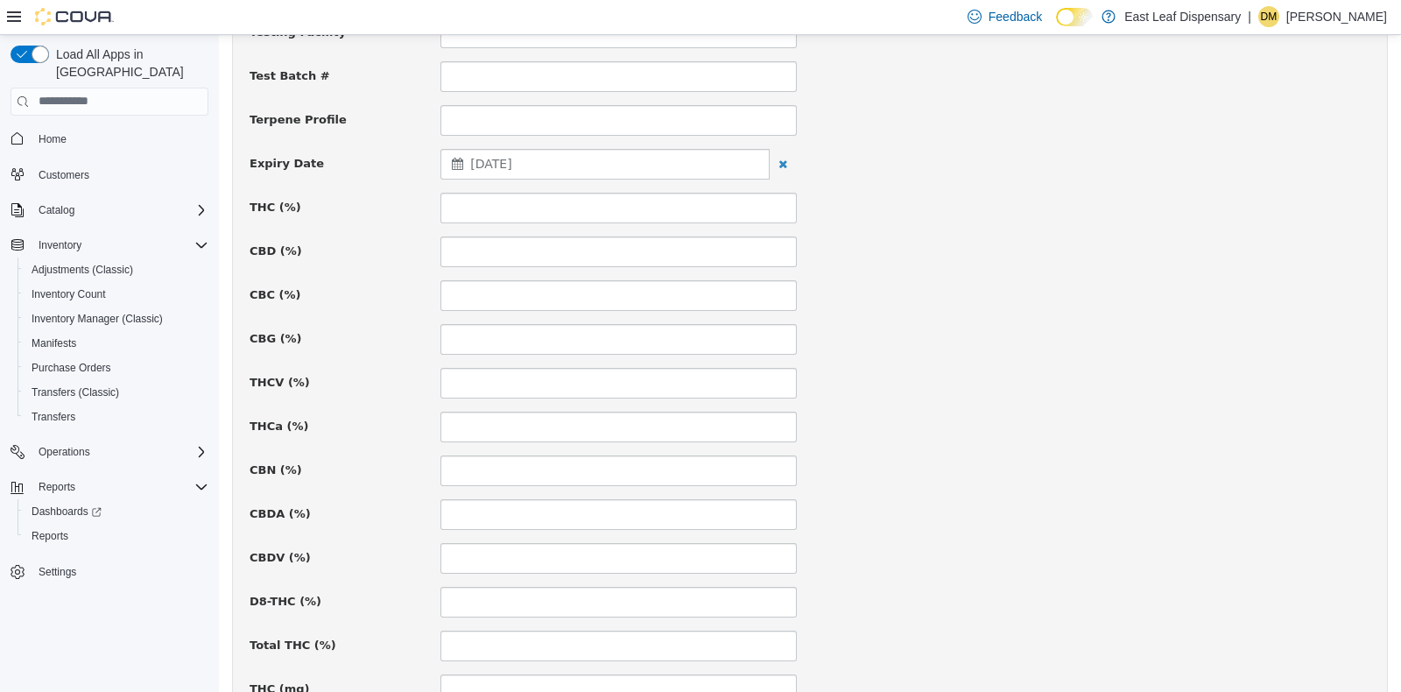
click at [915, 419] on div "THCa (%)" at bounding box center [809, 426] width 1147 height 31
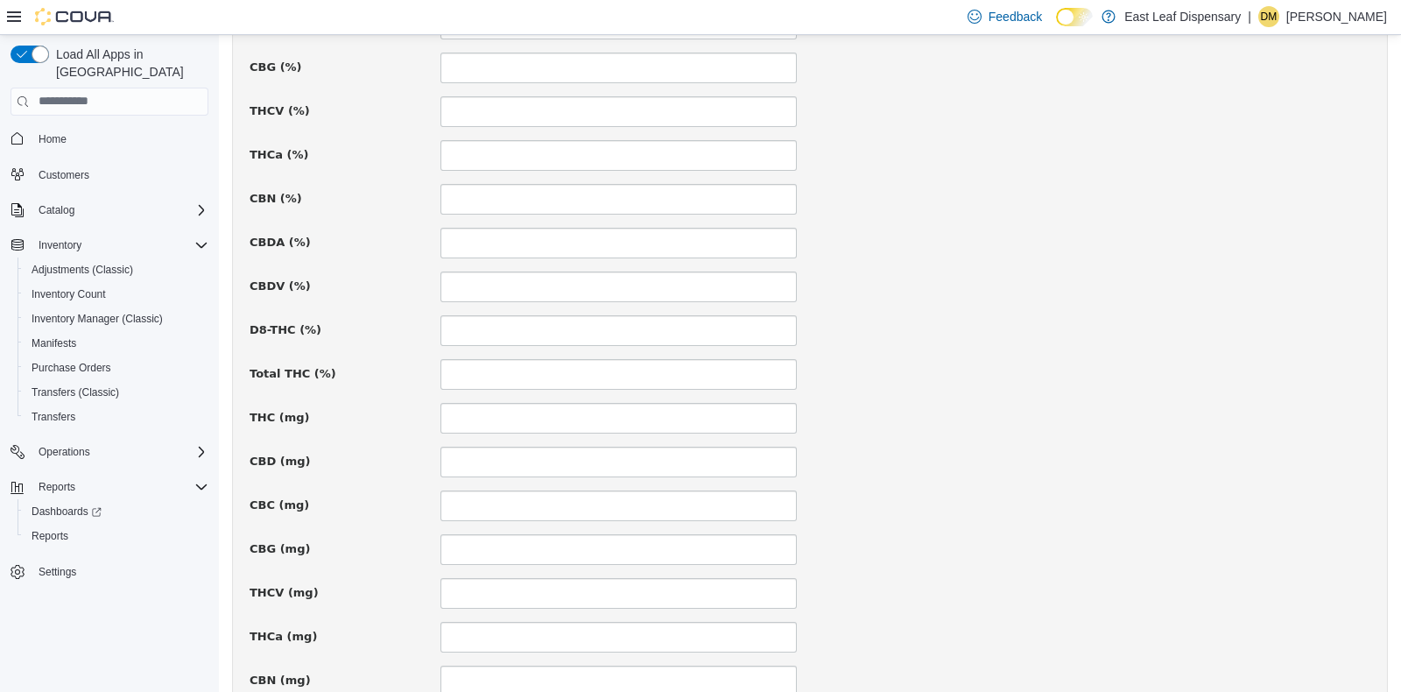
scroll to position [940, 0]
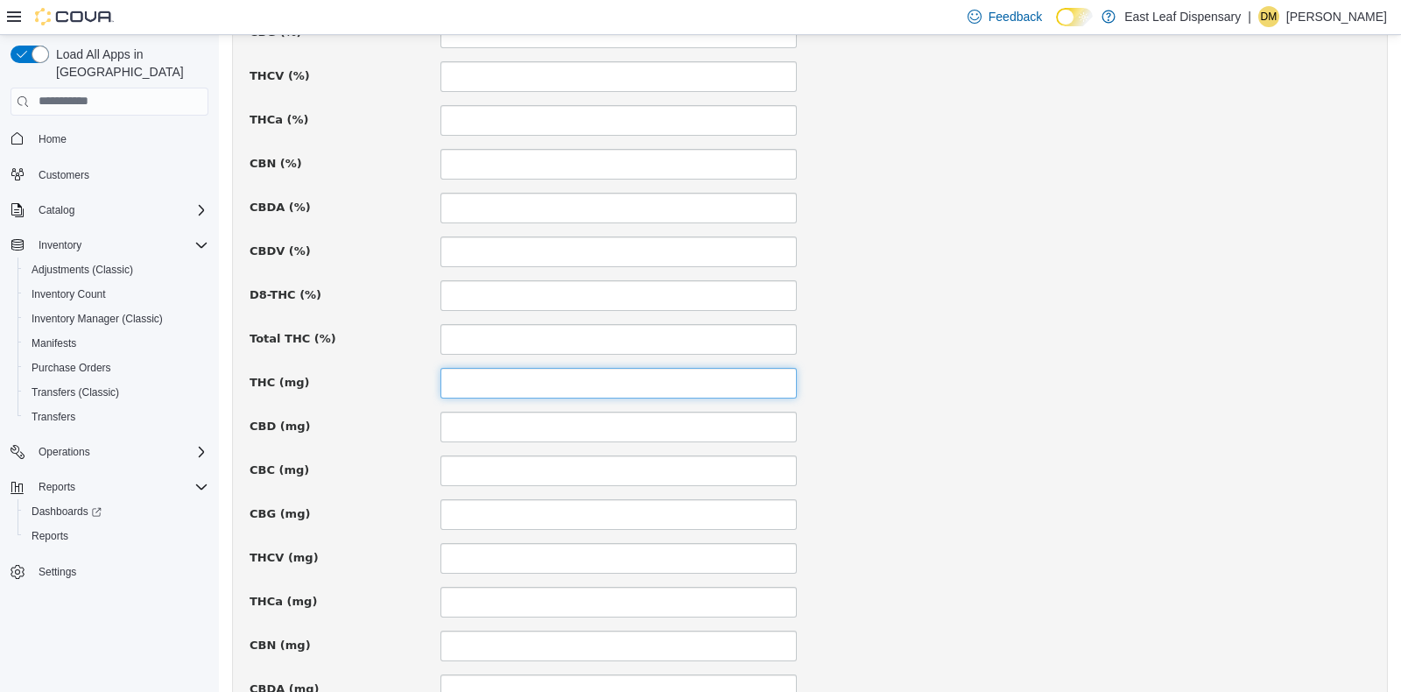
click at [627, 383] on input at bounding box center [618, 382] width 356 height 31
type input "***"
type input "**"
click at [1083, 421] on div "CBD (mg)" at bounding box center [809, 426] width 1147 height 31
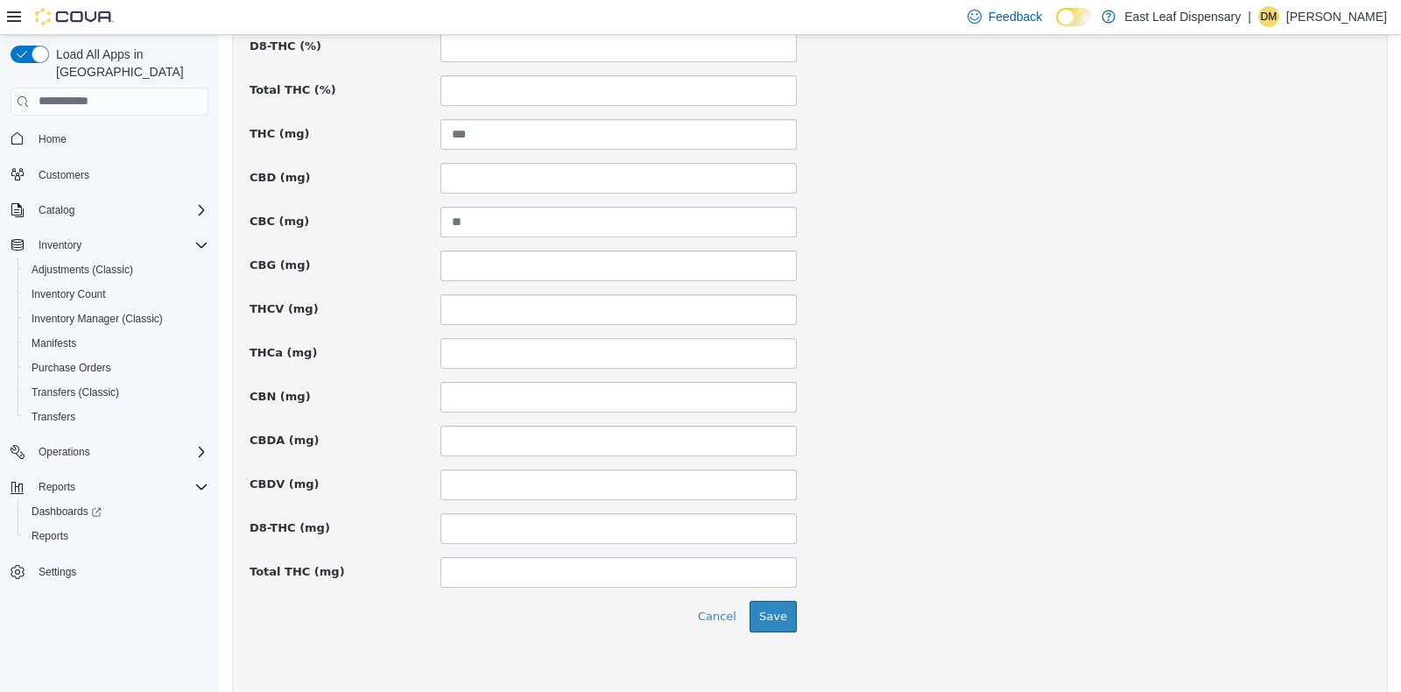
scroll to position [1207, 0]
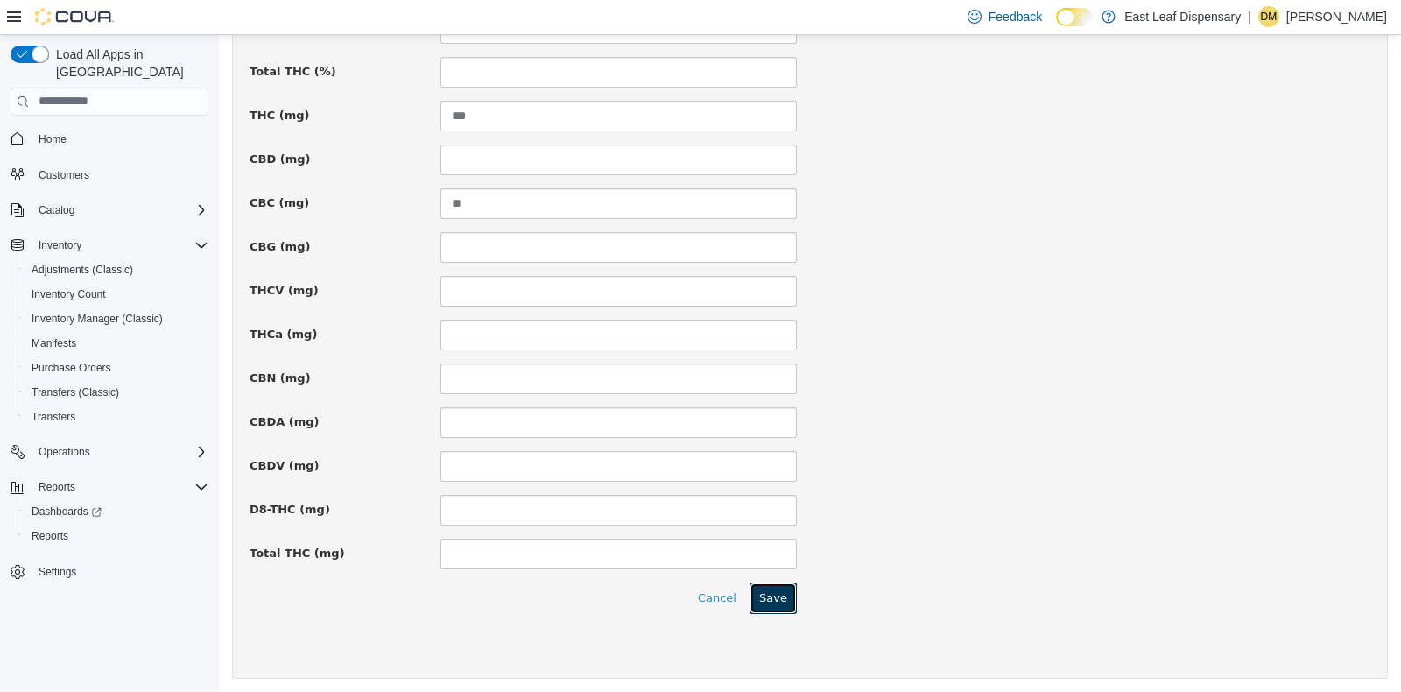
click at [765, 593] on button "Save" at bounding box center [773, 597] width 47 height 32
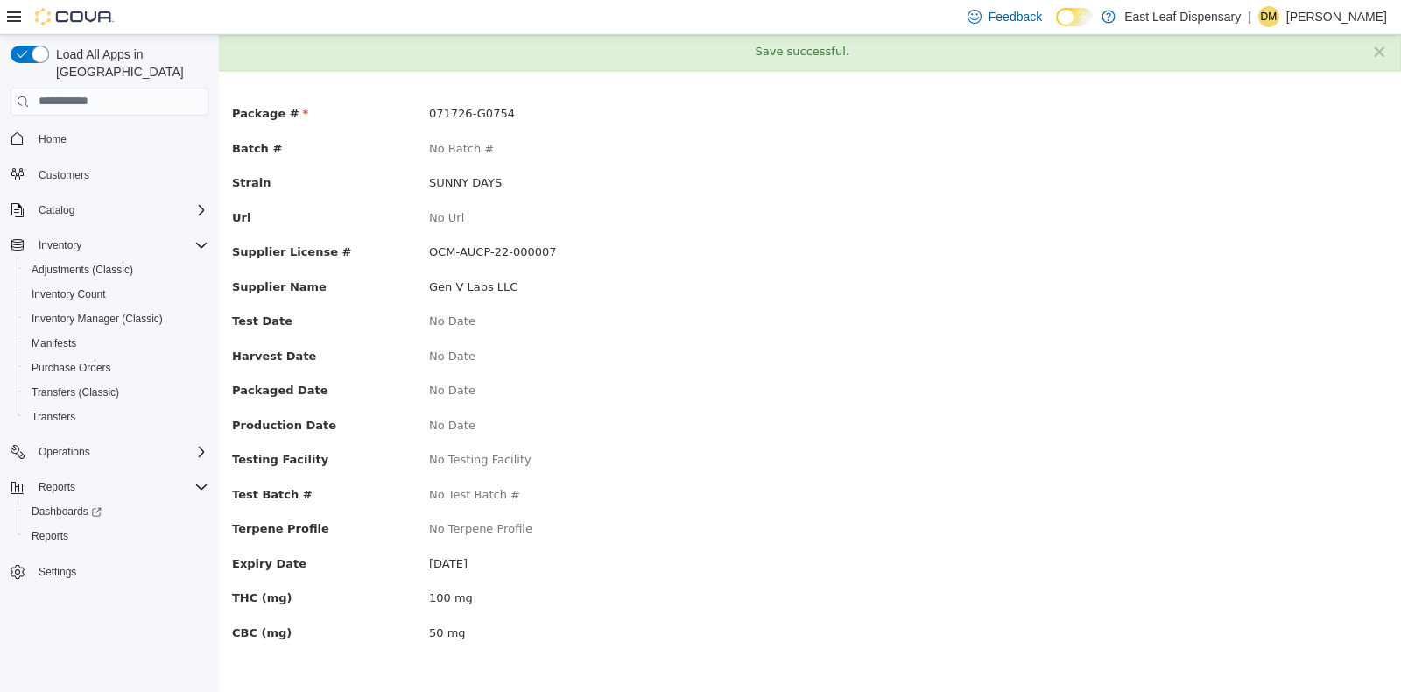
scroll to position [0, 0]
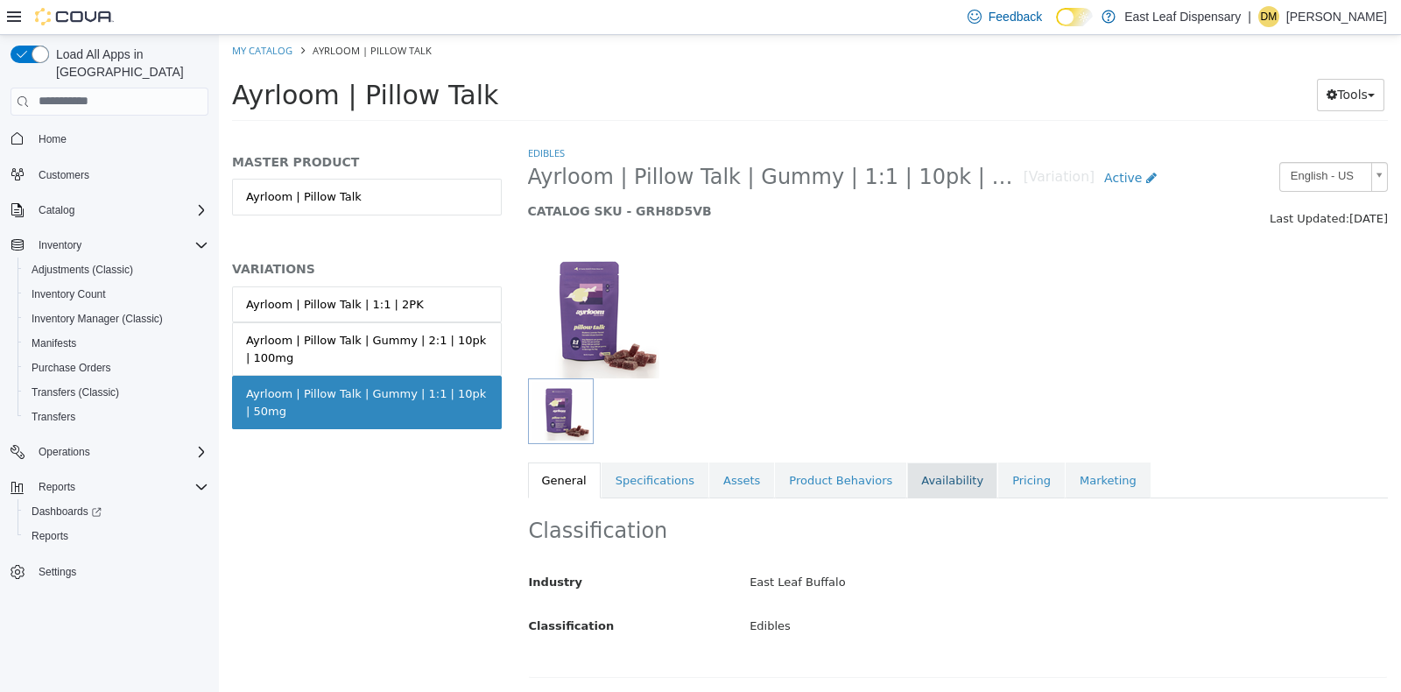
click at [907, 493] on link "Availability" at bounding box center [952, 480] width 90 height 37
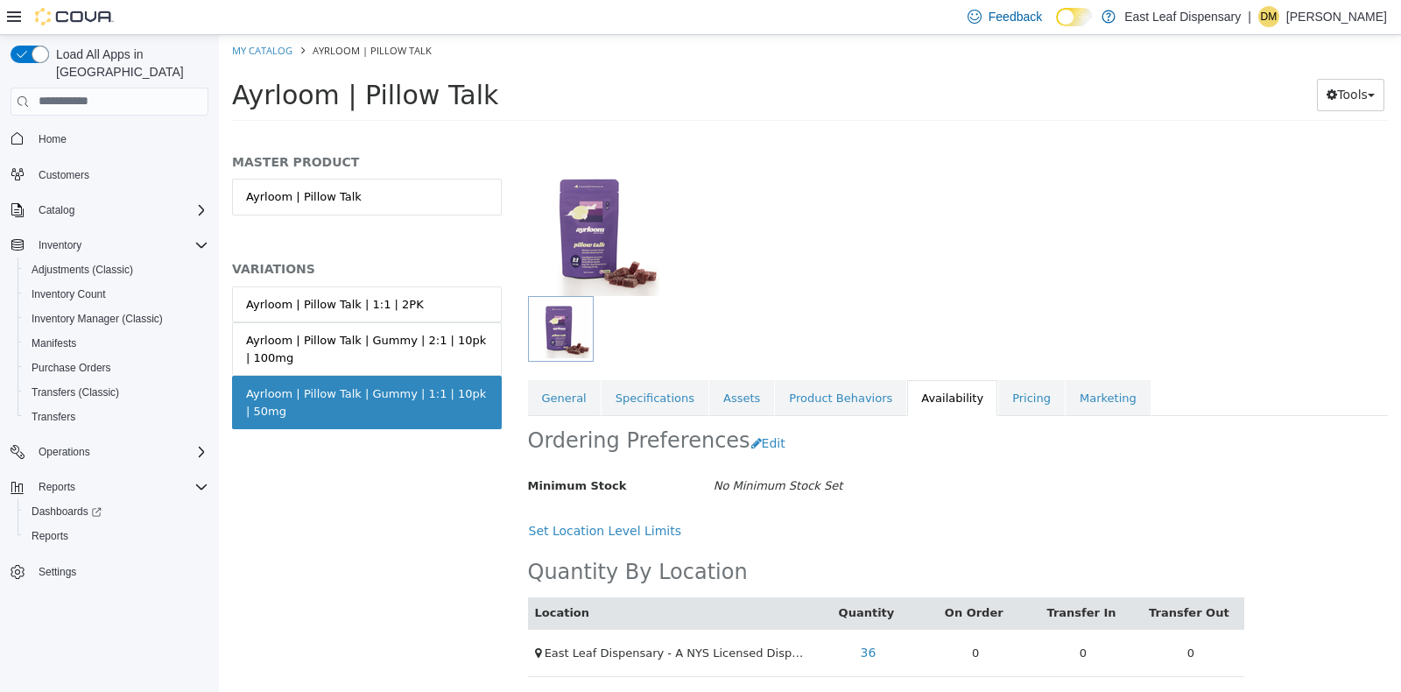
scroll to position [83, 0]
click at [864, 652] on link "36" at bounding box center [867, 651] width 35 height 32
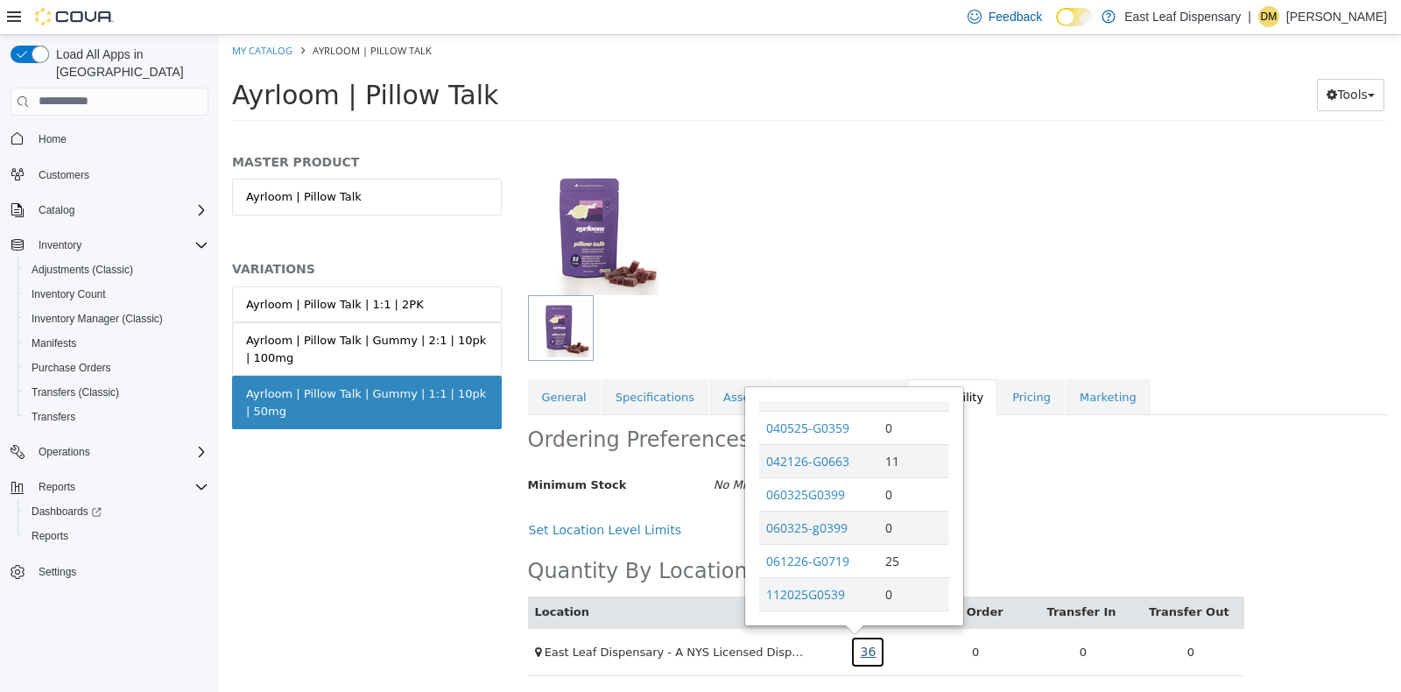
scroll to position [183, 0]
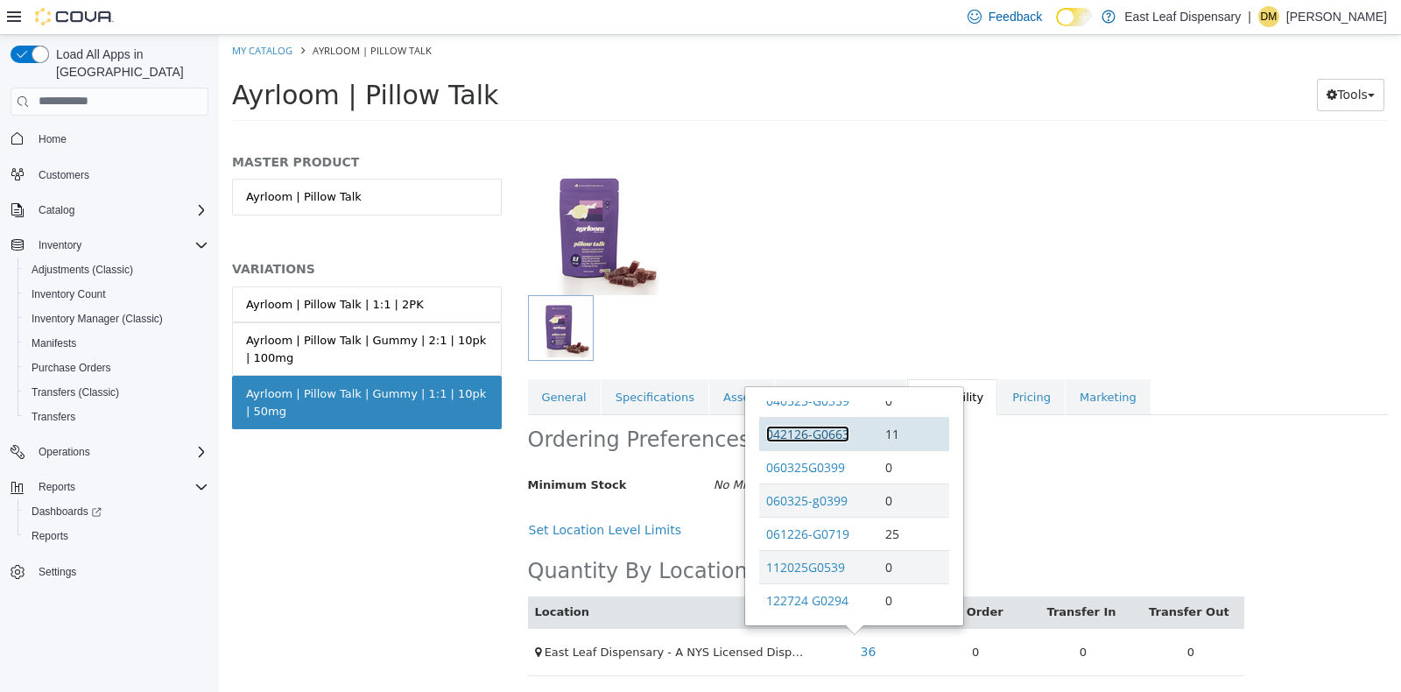
click at [819, 433] on link "042126-G0663" at bounding box center [807, 433] width 83 height 17
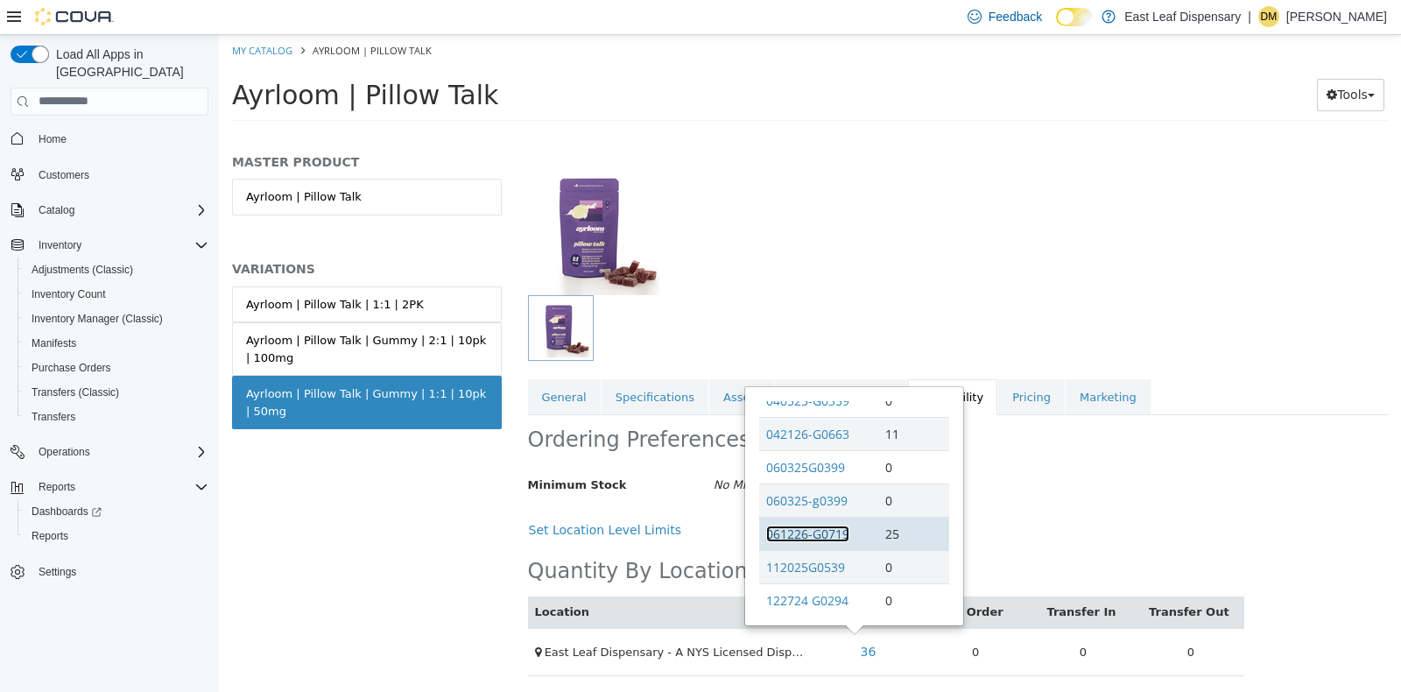
click at [793, 527] on link "061226-G0719" at bounding box center [807, 533] width 83 height 17
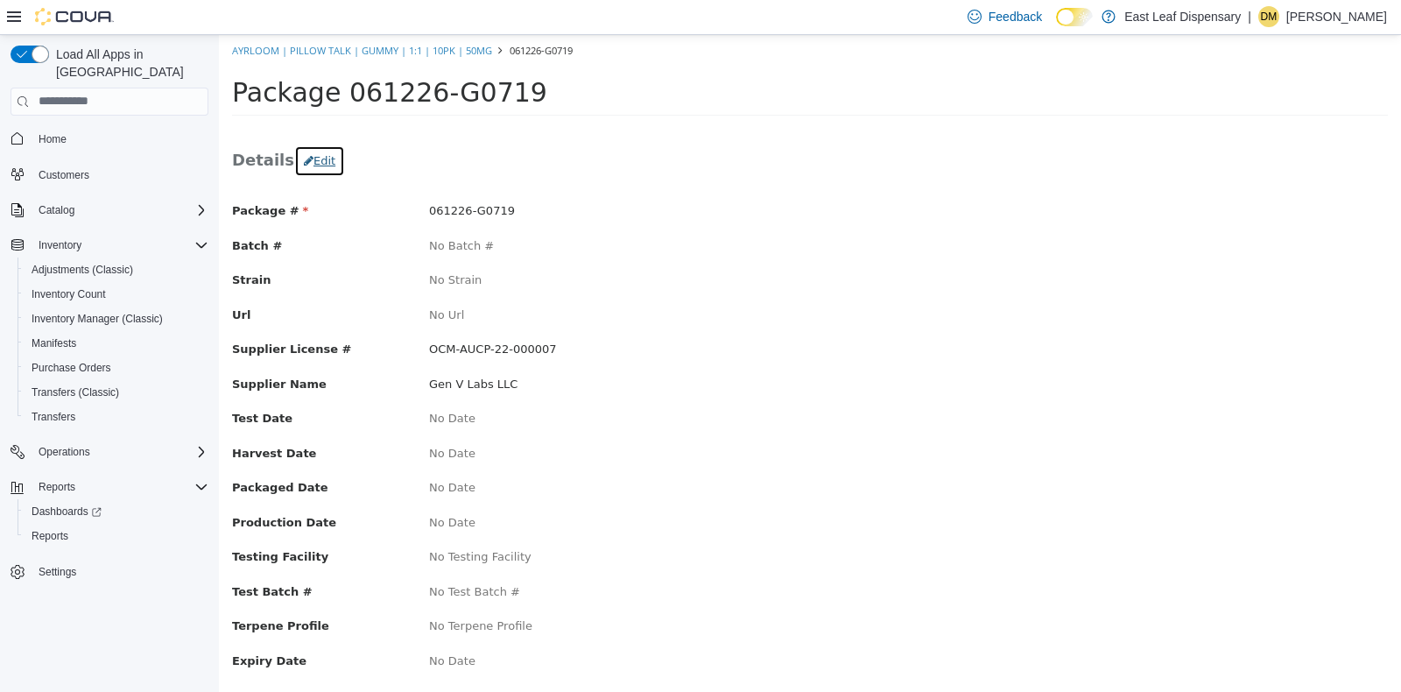
click at [308, 159] on button "Edit" at bounding box center [319, 160] width 51 height 32
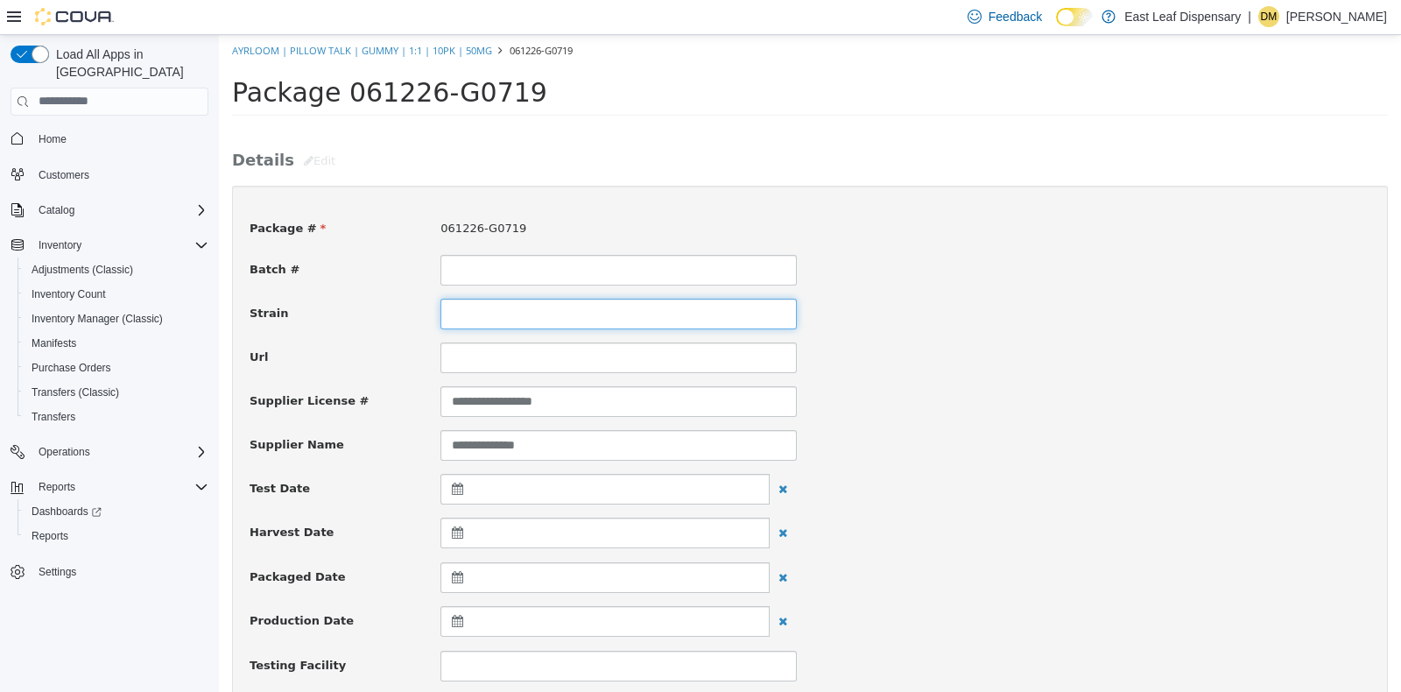
click at [492, 318] on input at bounding box center [618, 313] width 356 height 31
type input "**********"
click at [1090, 389] on div "**********" at bounding box center [809, 400] width 1147 height 31
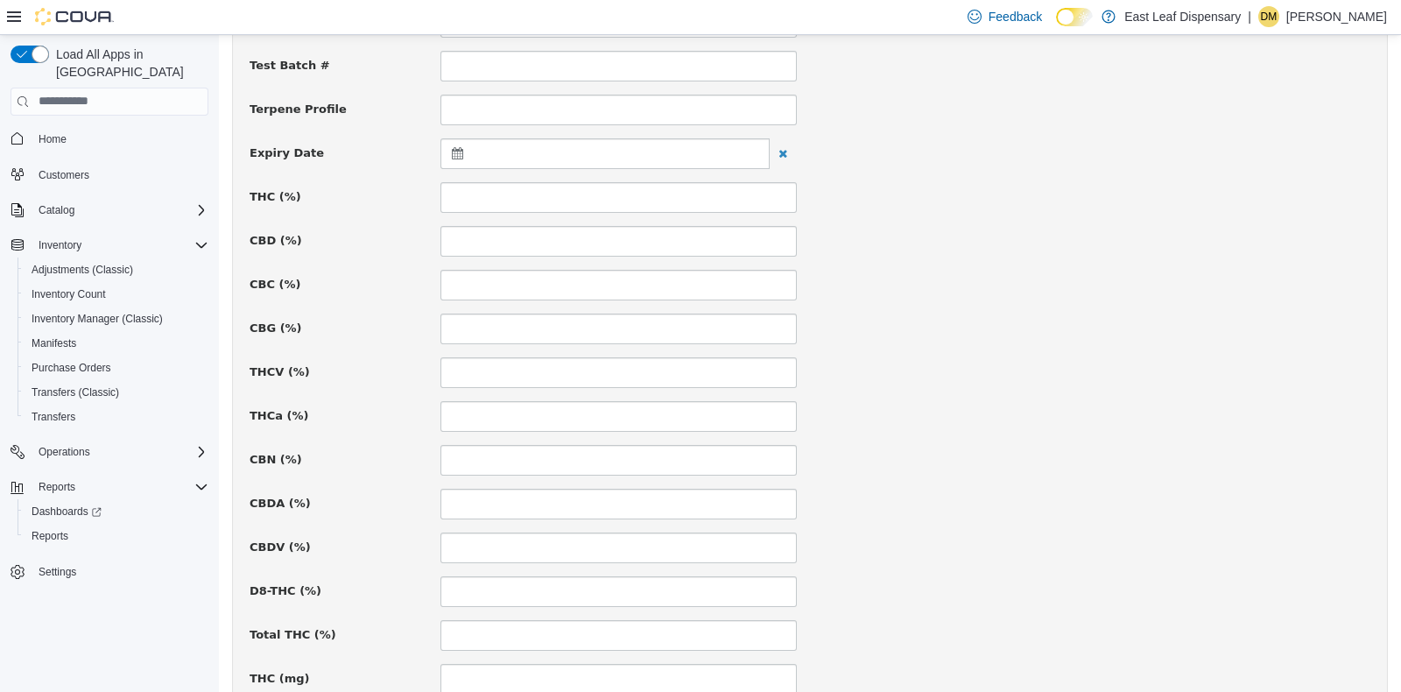
scroll to position [659, 0]
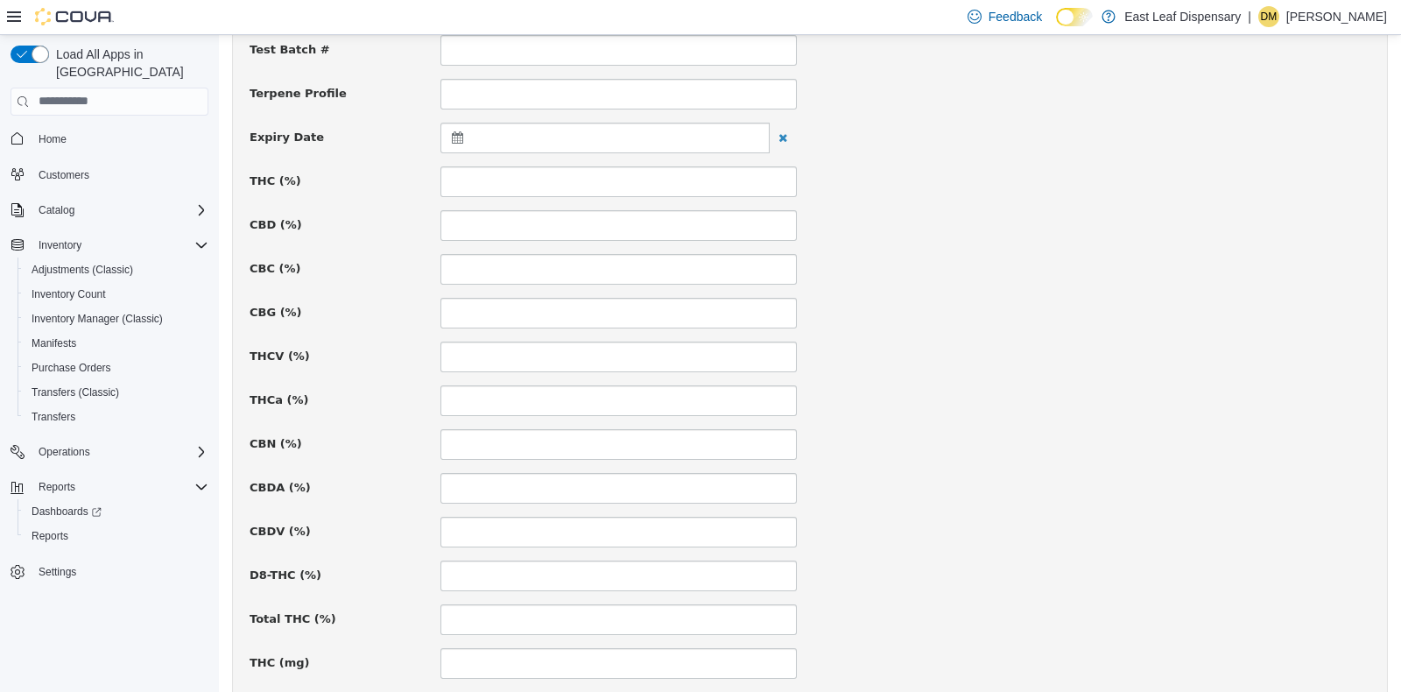
click at [455, 130] on icon at bounding box center [461, 136] width 18 height 12
click at [624, 180] on span at bounding box center [629, 180] width 10 height 10
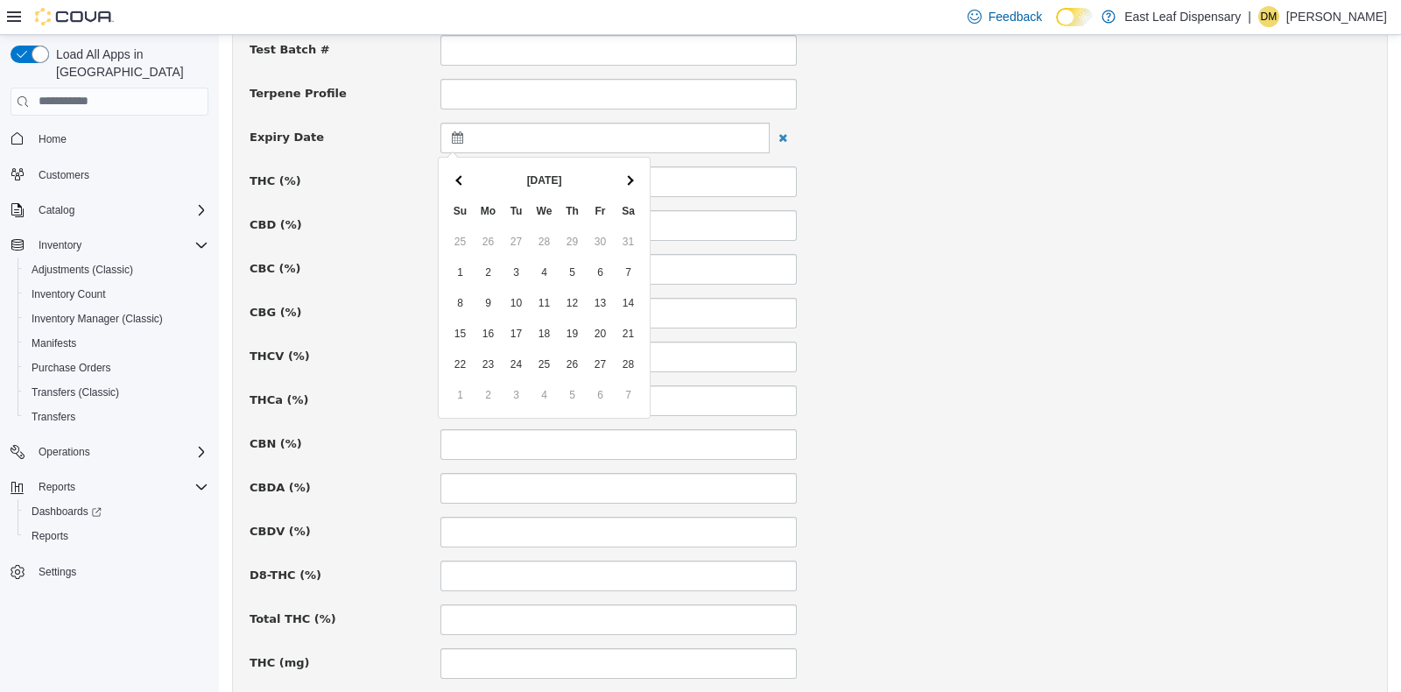
click at [624, 180] on span at bounding box center [629, 180] width 10 height 10
click at [1073, 371] on div "**********" at bounding box center [810, 366] width 1121 height 1647
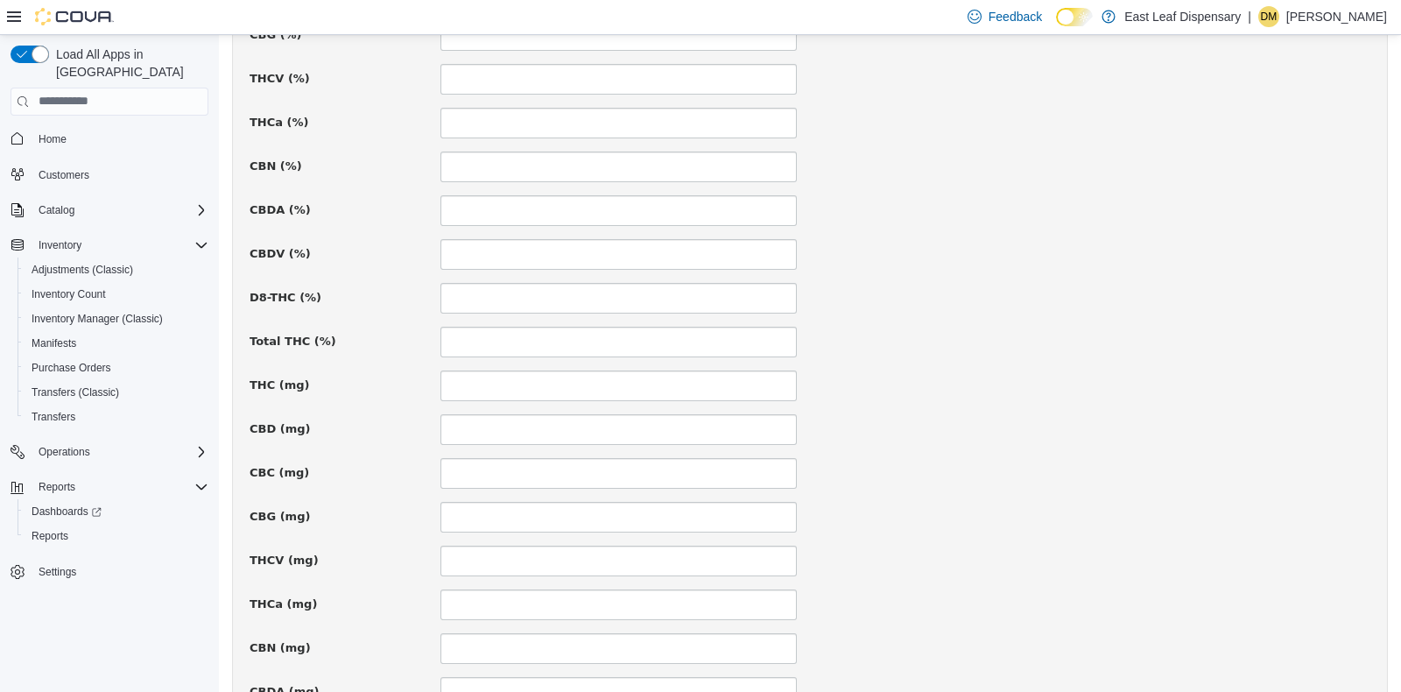
scroll to position [1053, 0]
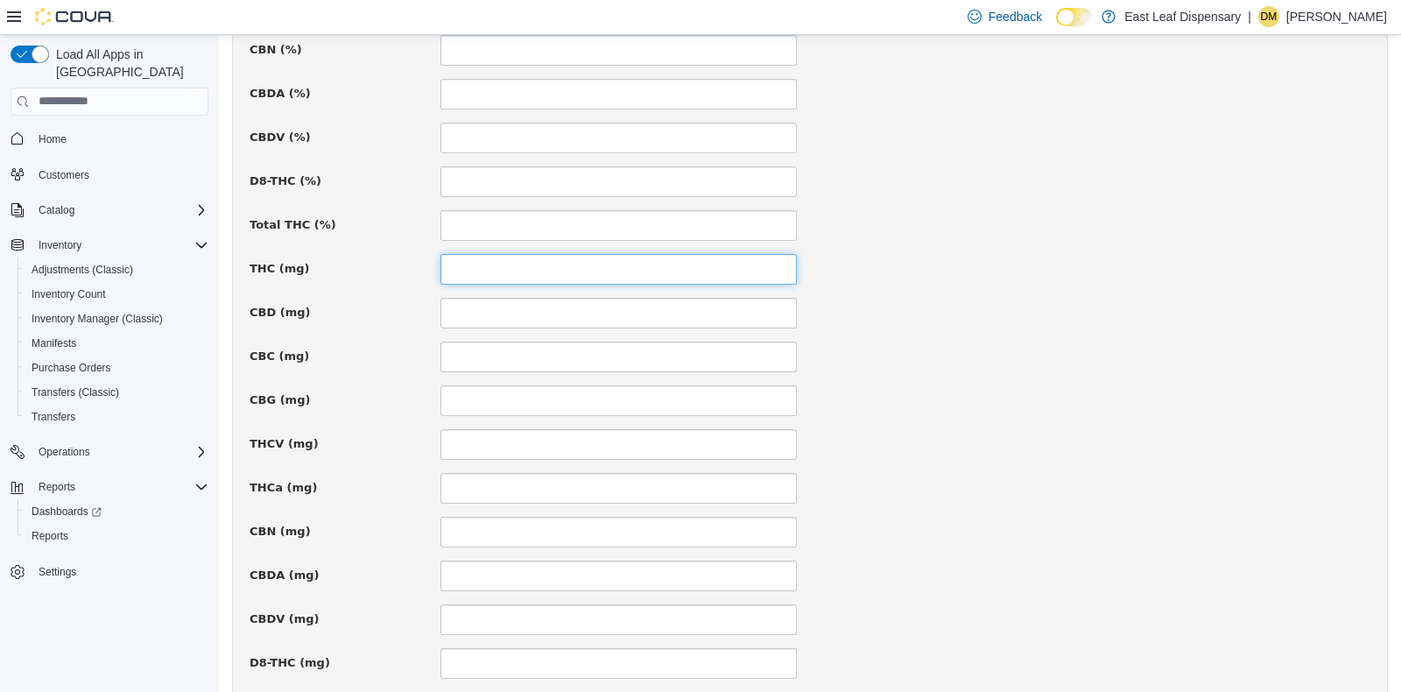
click at [780, 271] on input at bounding box center [618, 268] width 356 height 31
type input "**"
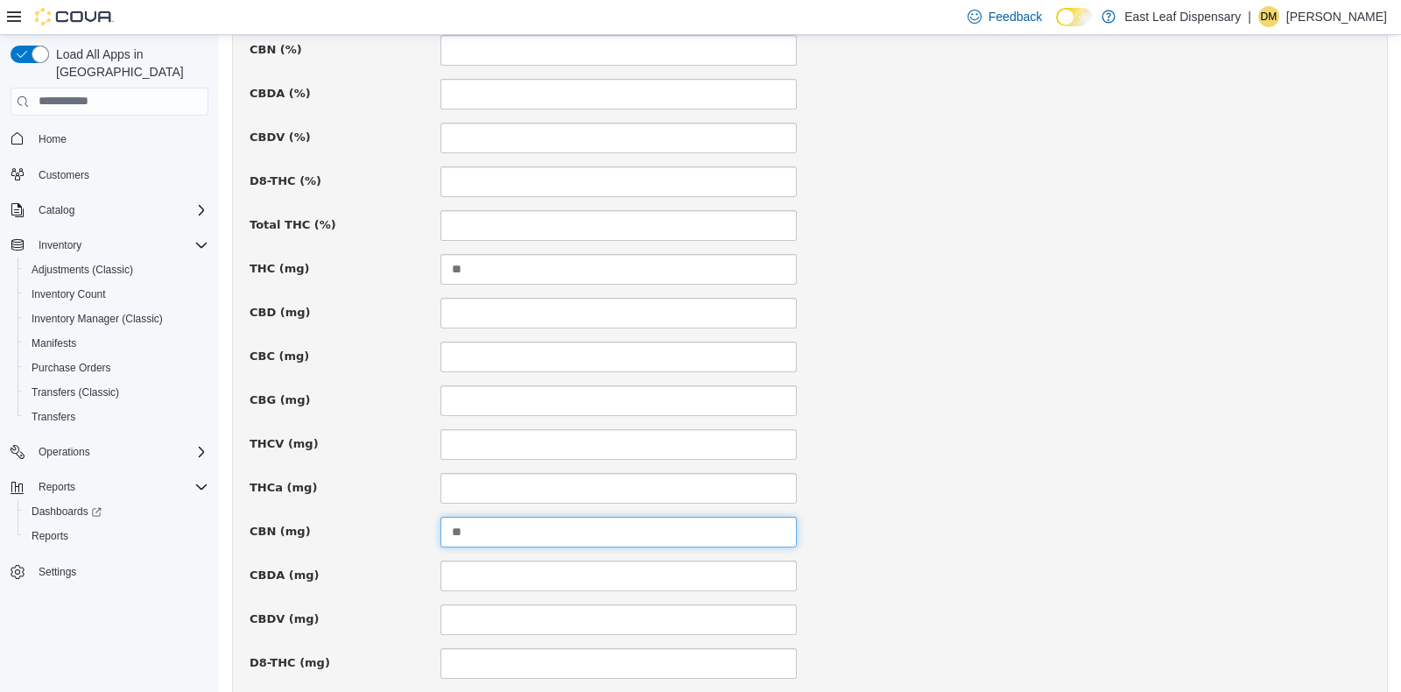
type input "**"
click at [1277, 321] on div "CBD (mg)" at bounding box center [809, 312] width 1147 height 31
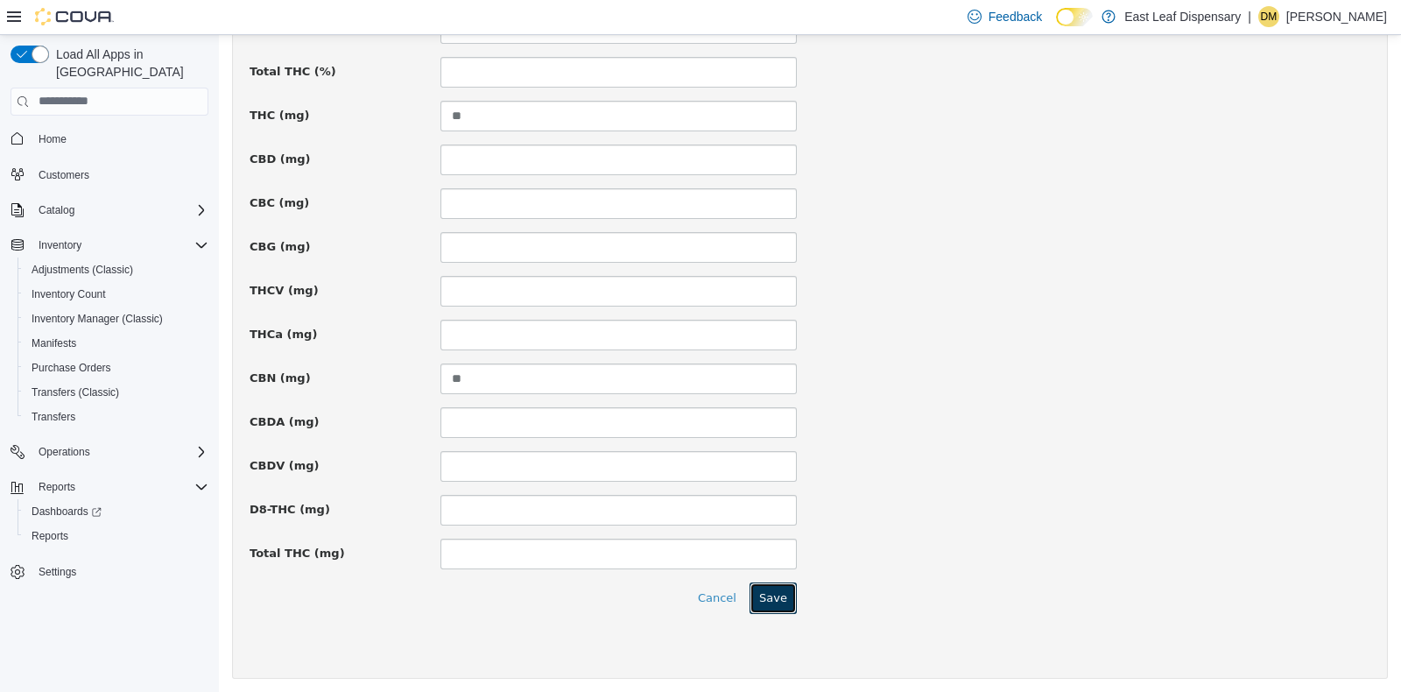
click at [779, 581] on button "Save" at bounding box center [773, 597] width 47 height 32
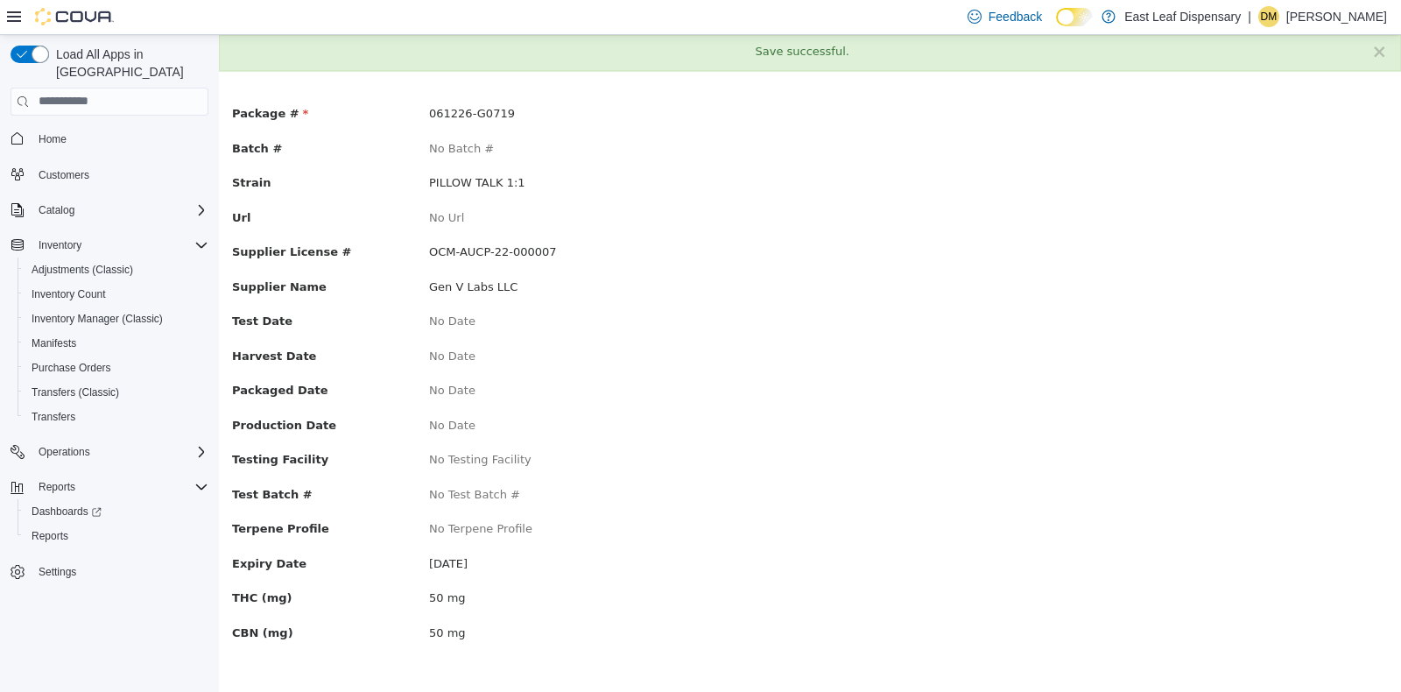
scroll to position [0, 0]
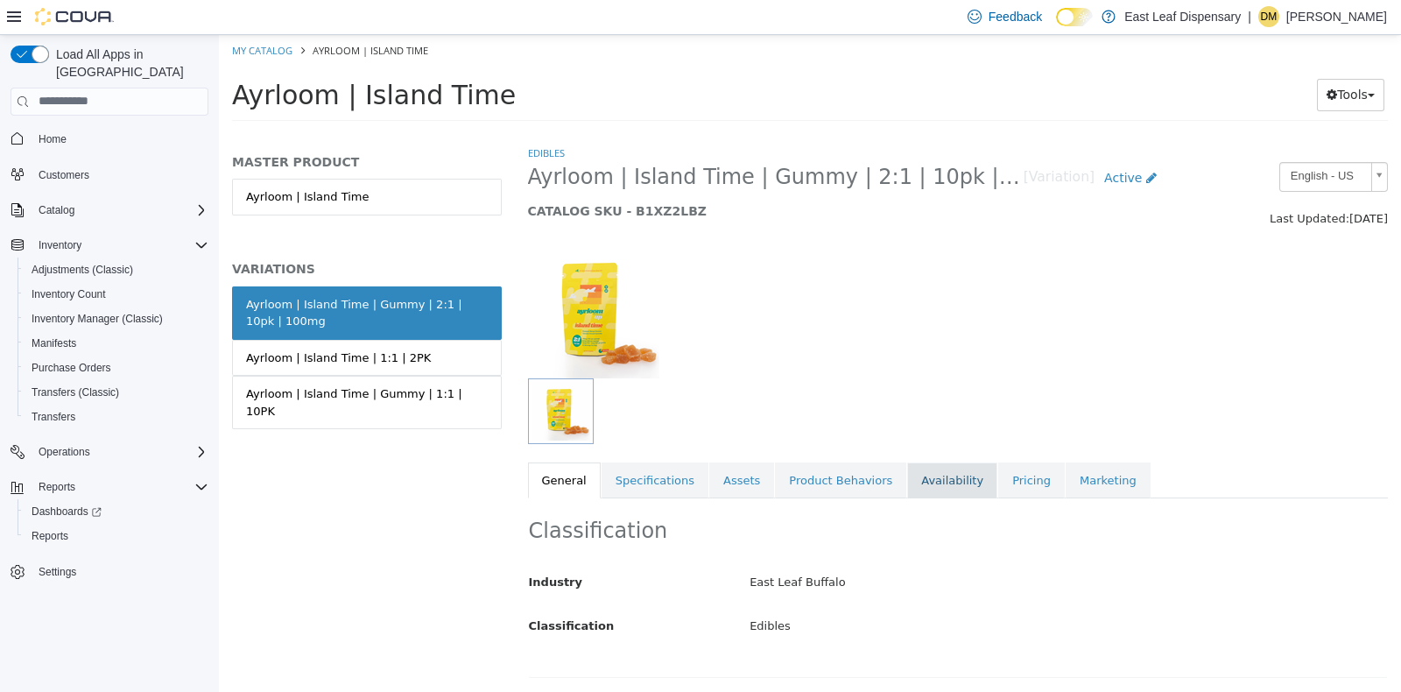
click at [935, 476] on link "Availability" at bounding box center [952, 480] width 90 height 37
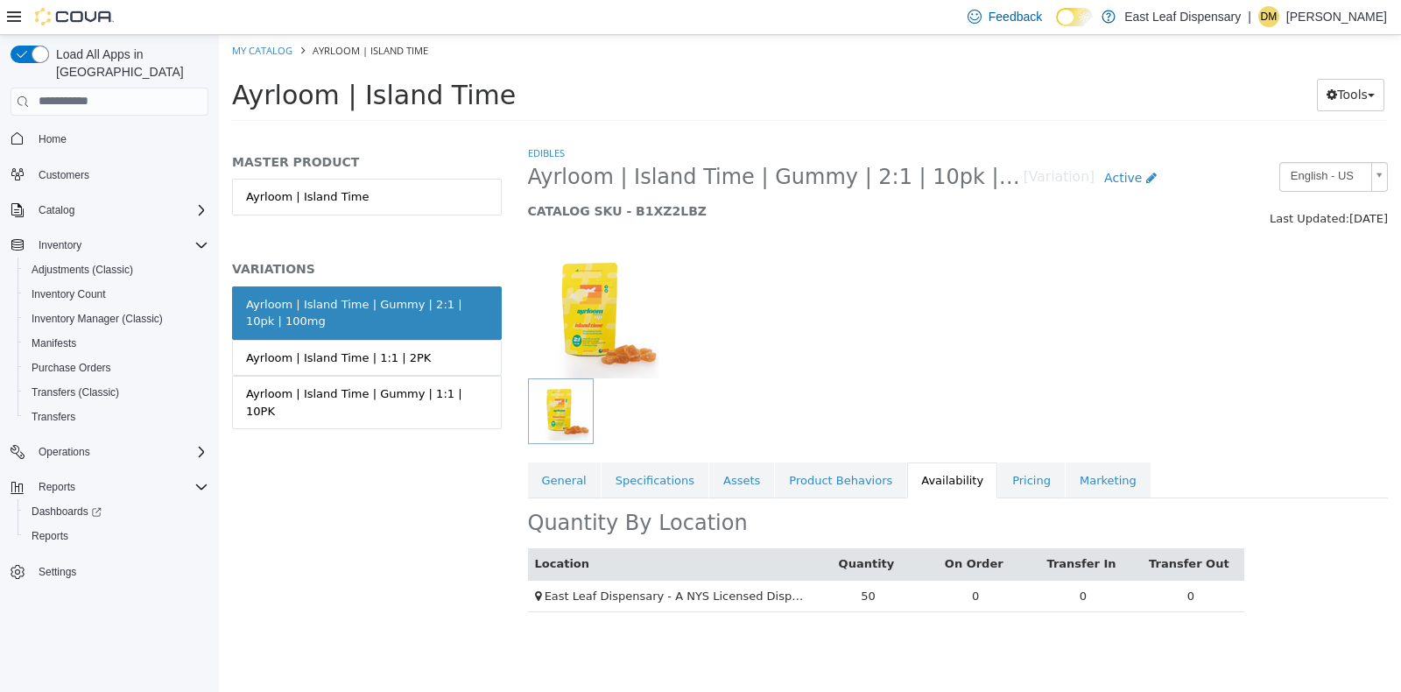
click at [1398, 206] on div "Edibles Ayrloom | Island Time | Gummy | 2:1 | 10pk | 100mg [Variation] Active C…" at bounding box center [958, 418] width 887 height 548
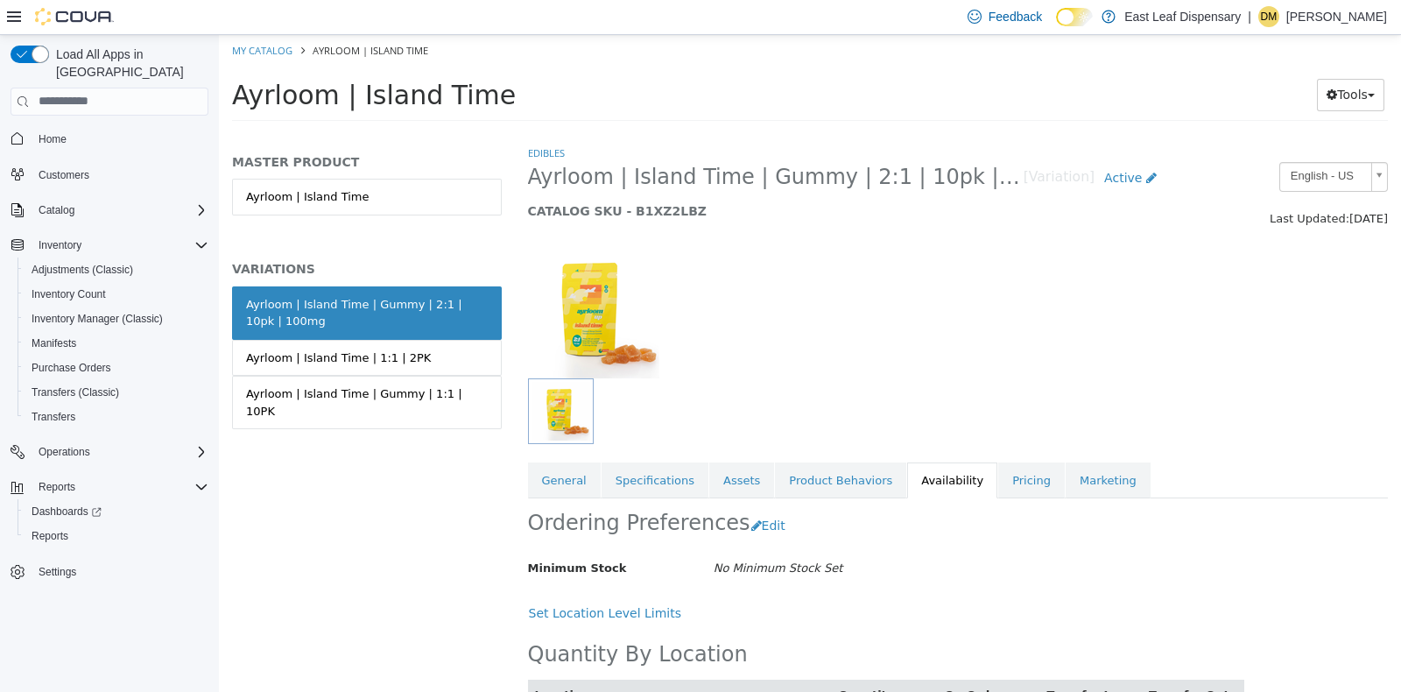
scroll to position [83, 0]
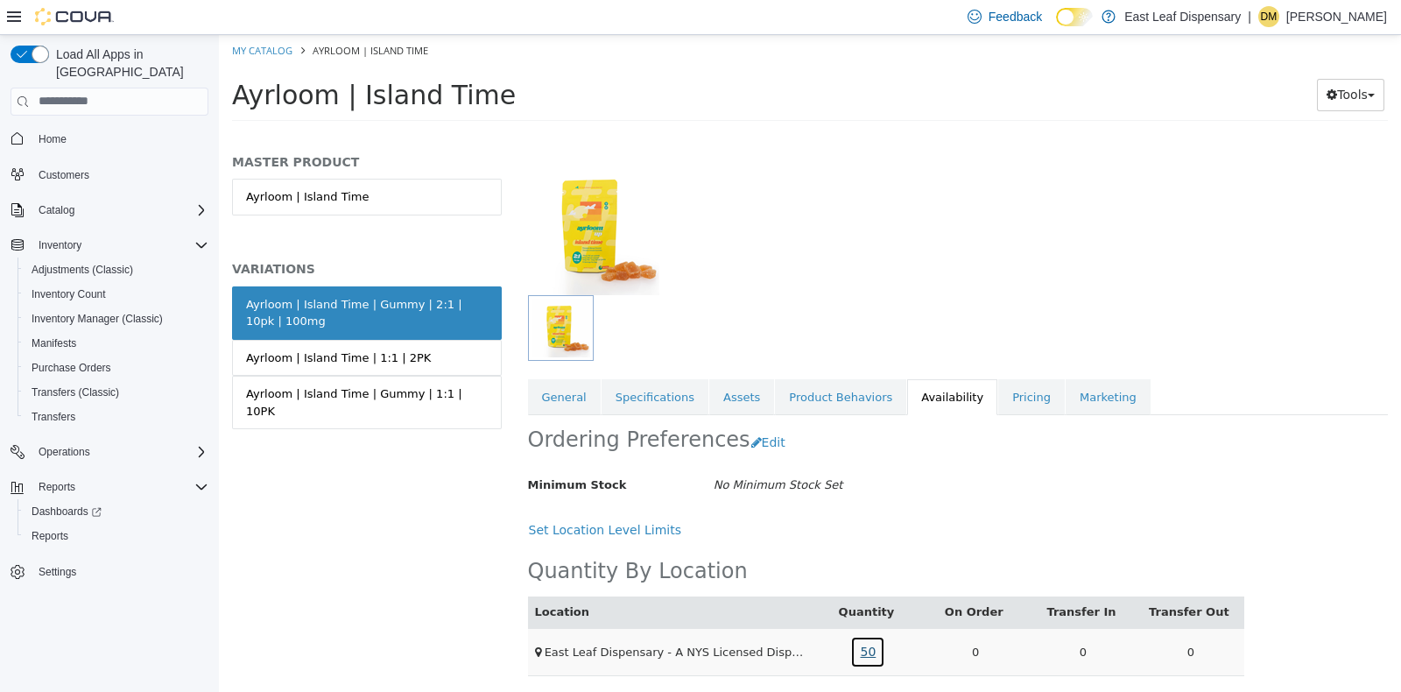
click at [863, 642] on link "50" at bounding box center [867, 651] width 35 height 32
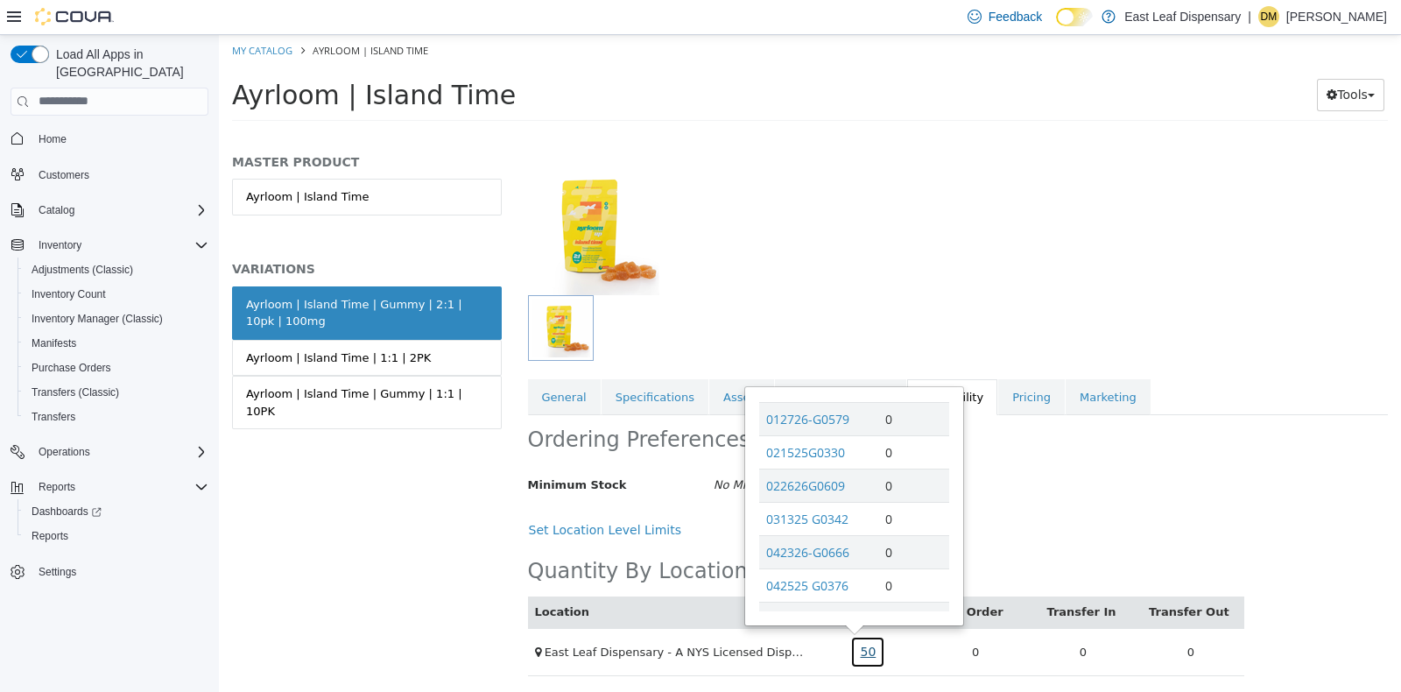
scroll to position [183, 0]
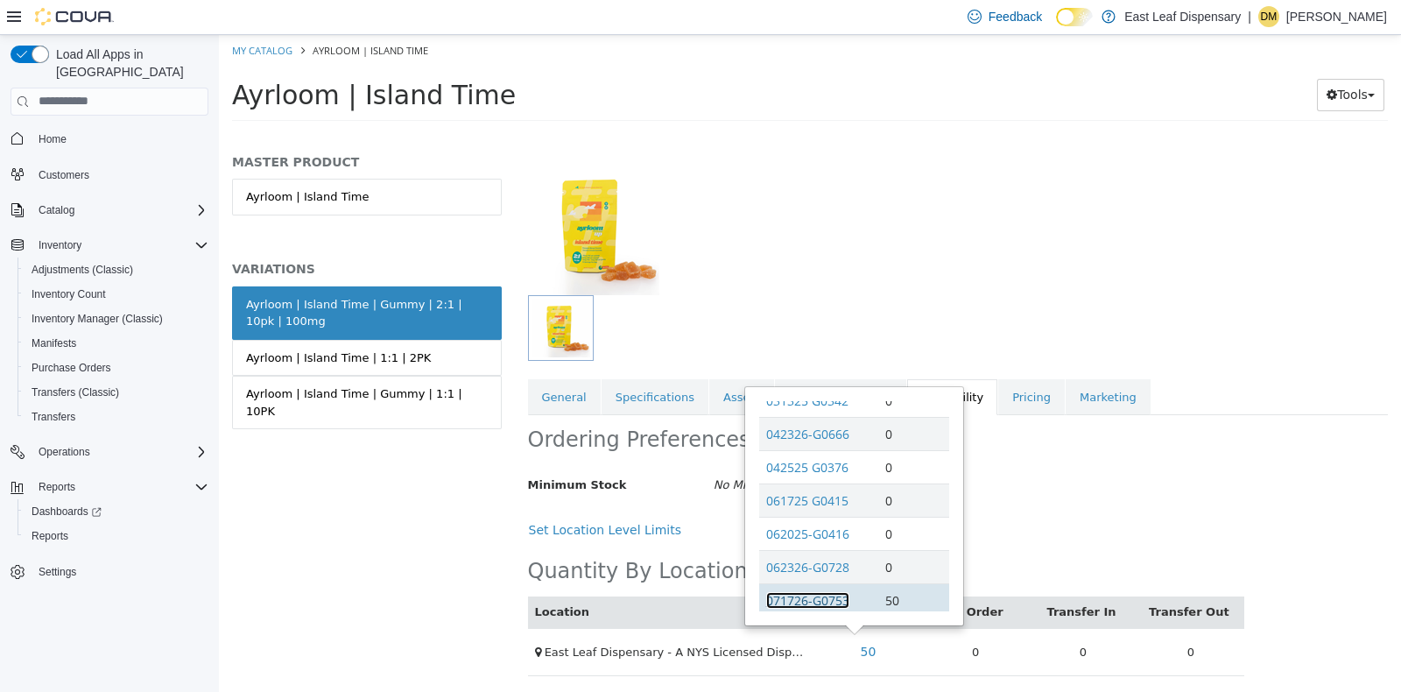
click at [828, 599] on link "071726-G0753" at bounding box center [807, 599] width 83 height 17
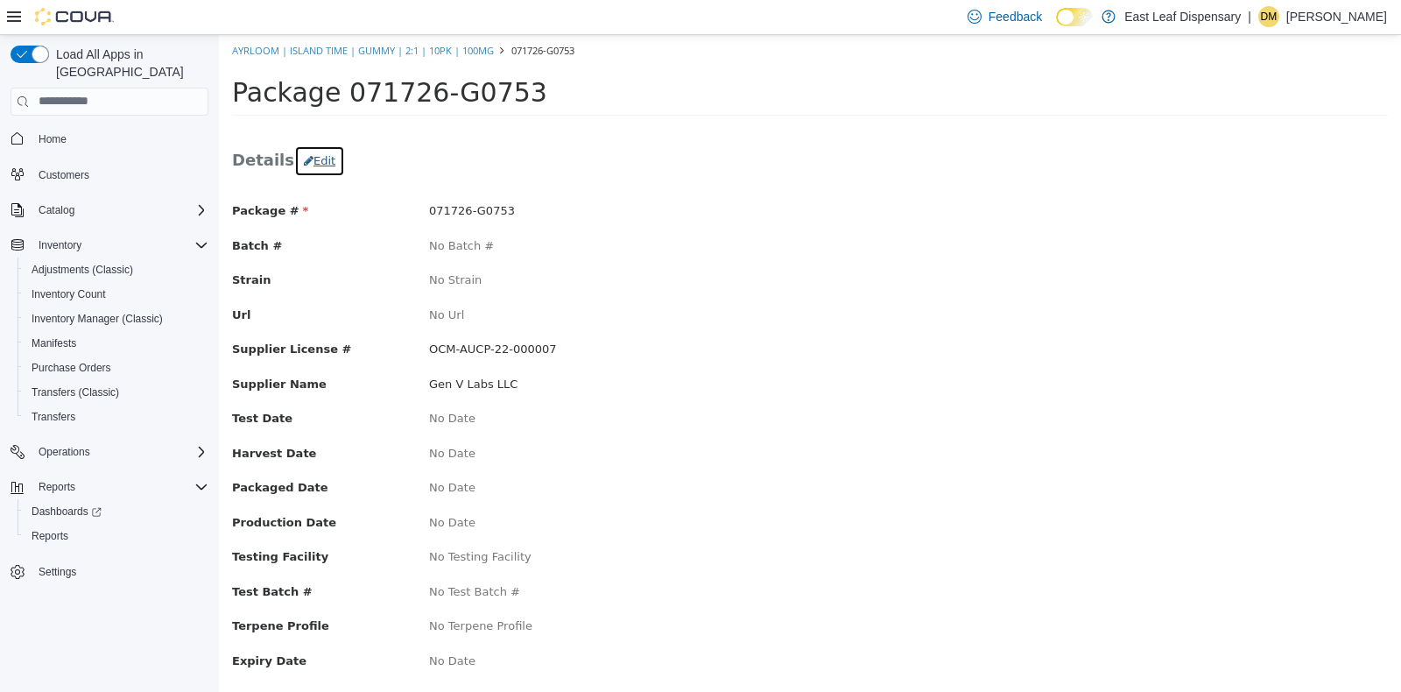
click at [320, 152] on button "Edit" at bounding box center [319, 160] width 51 height 32
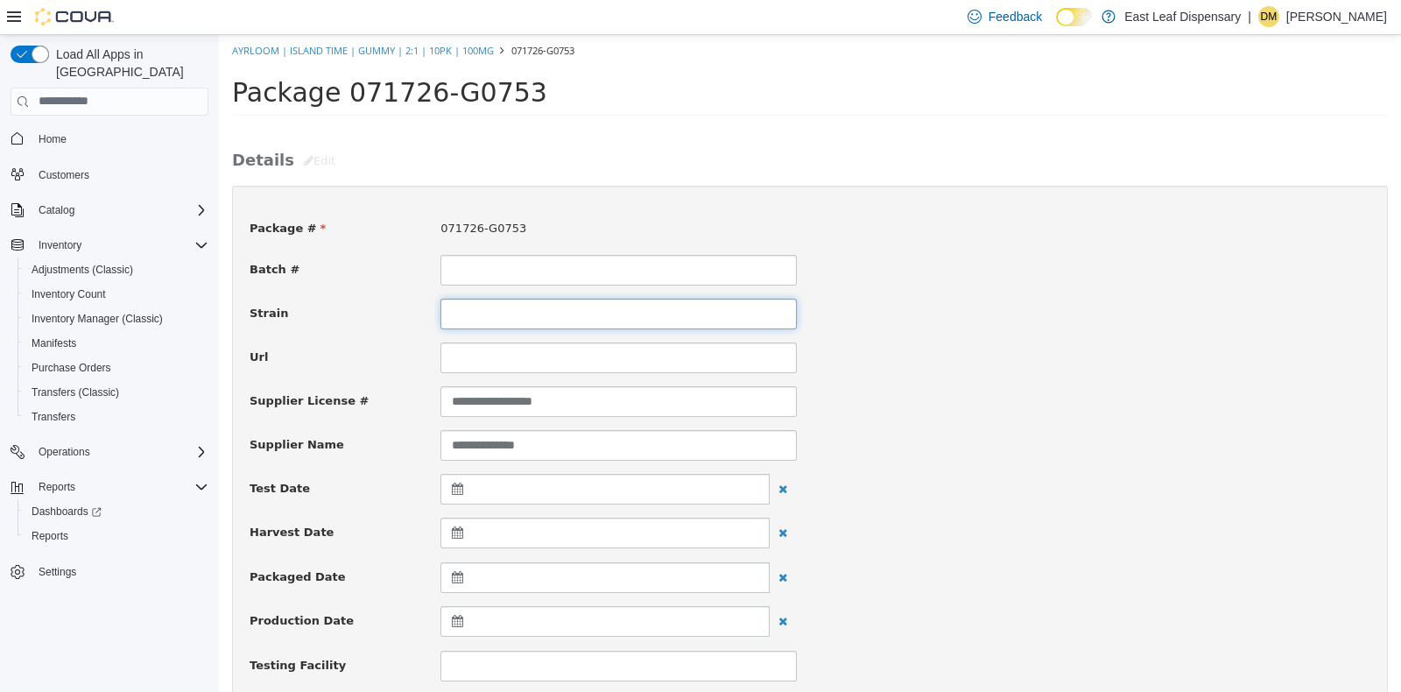
click at [522, 305] on input at bounding box center [618, 313] width 356 height 31
type input "**********"
click at [1038, 355] on div "Url" at bounding box center [809, 357] width 1147 height 31
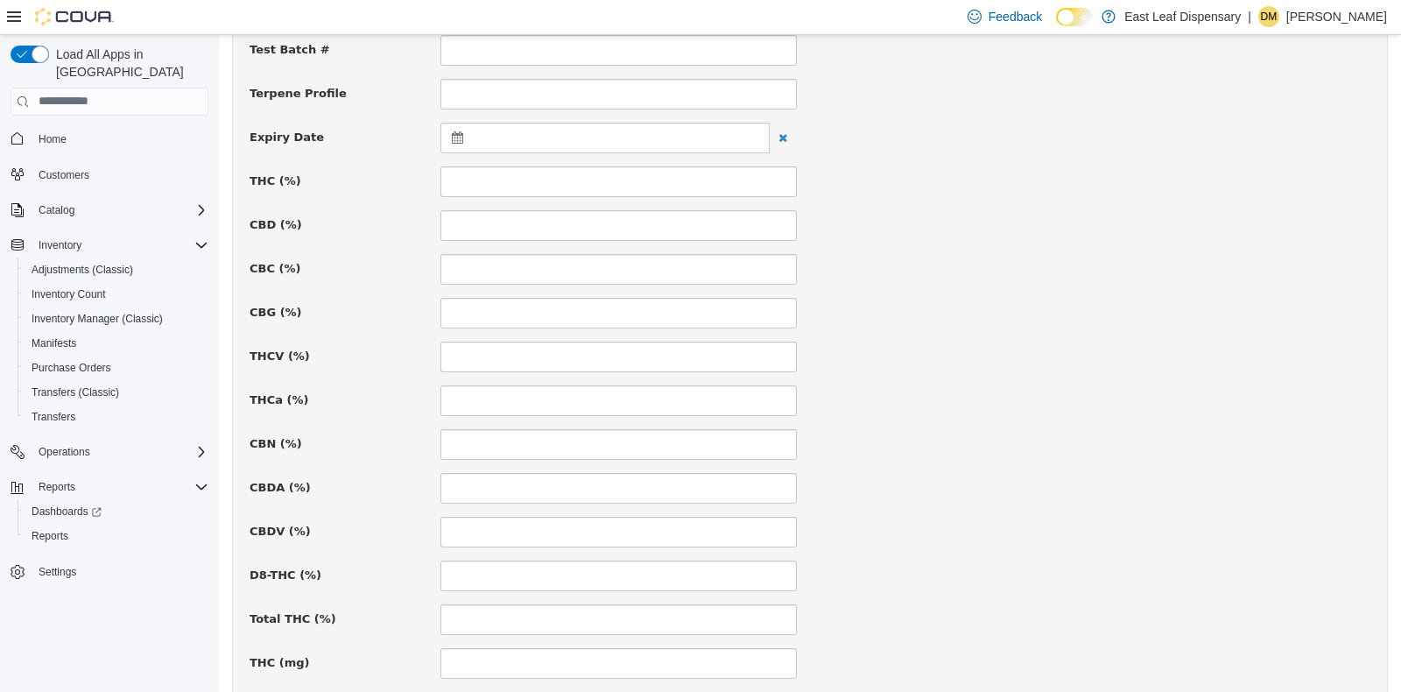
scroll to position [668, 0]
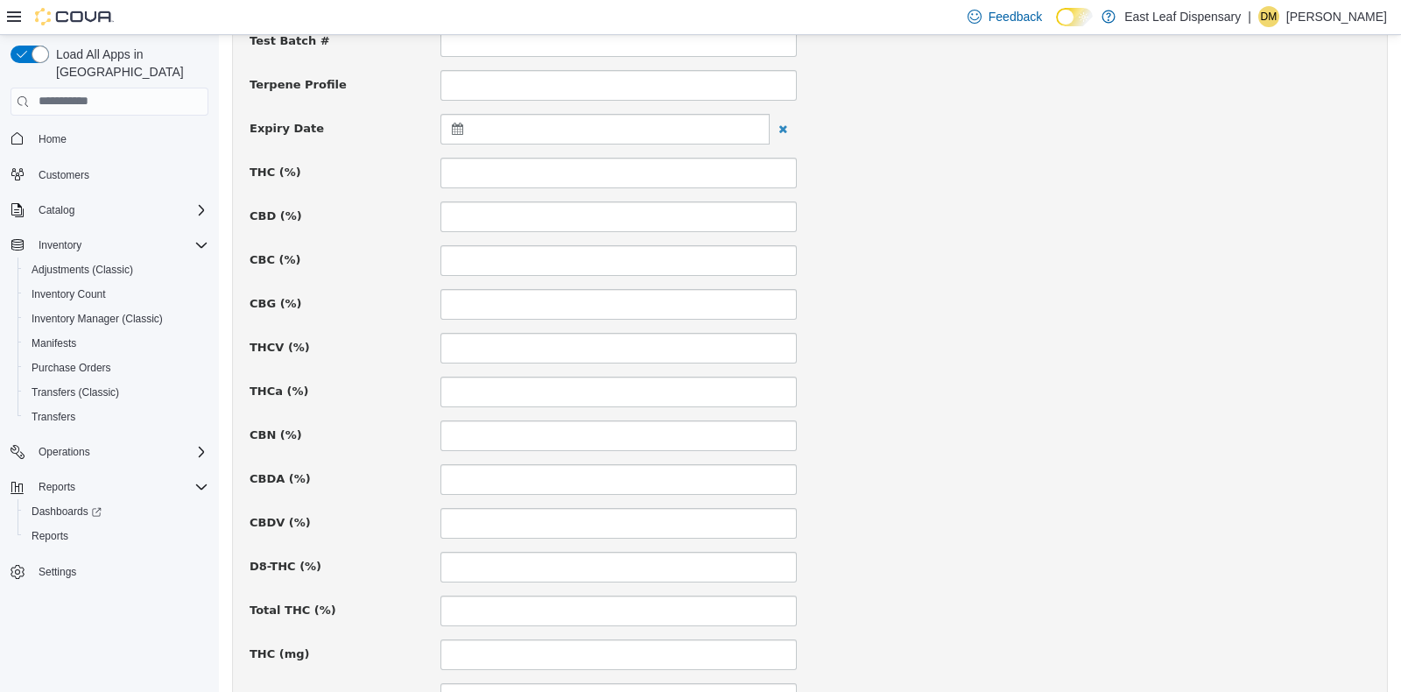
click at [459, 122] on icon at bounding box center [461, 128] width 18 height 12
click at [632, 173] on th at bounding box center [629, 171] width 28 height 31
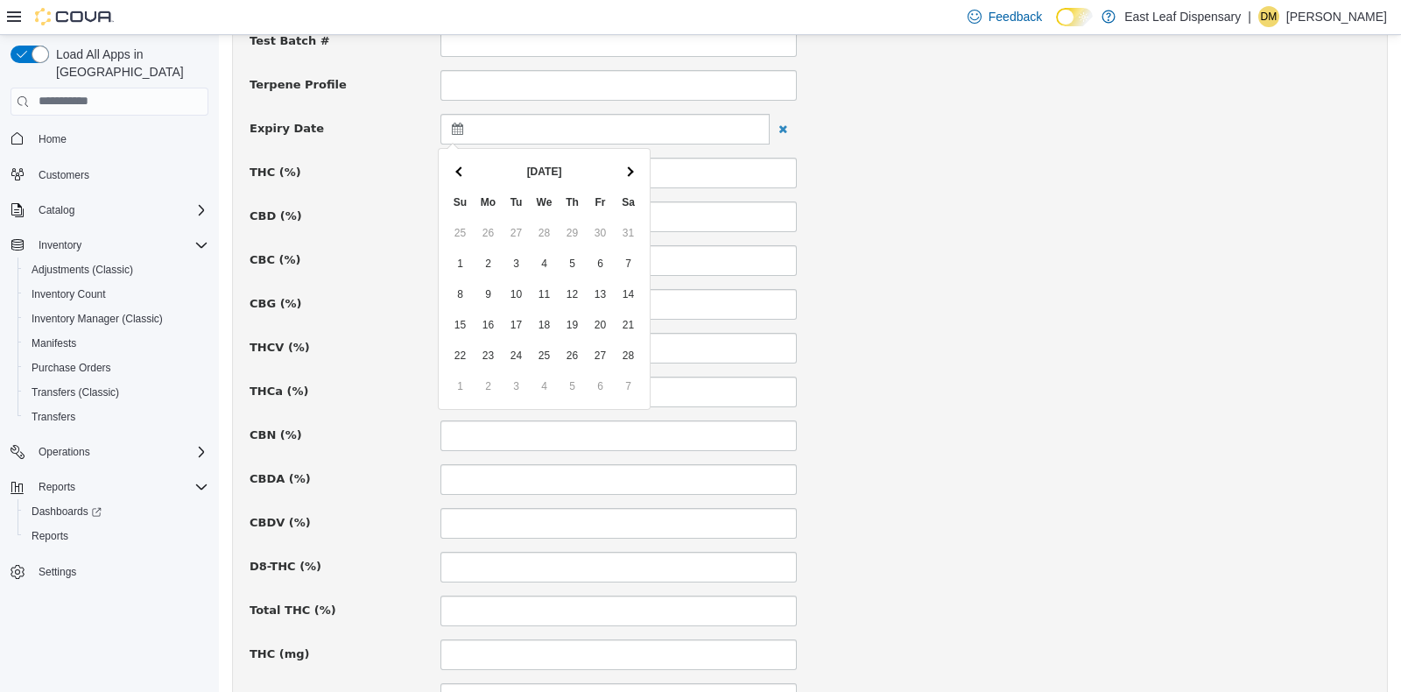
click at [632, 173] on th at bounding box center [629, 171] width 28 height 31
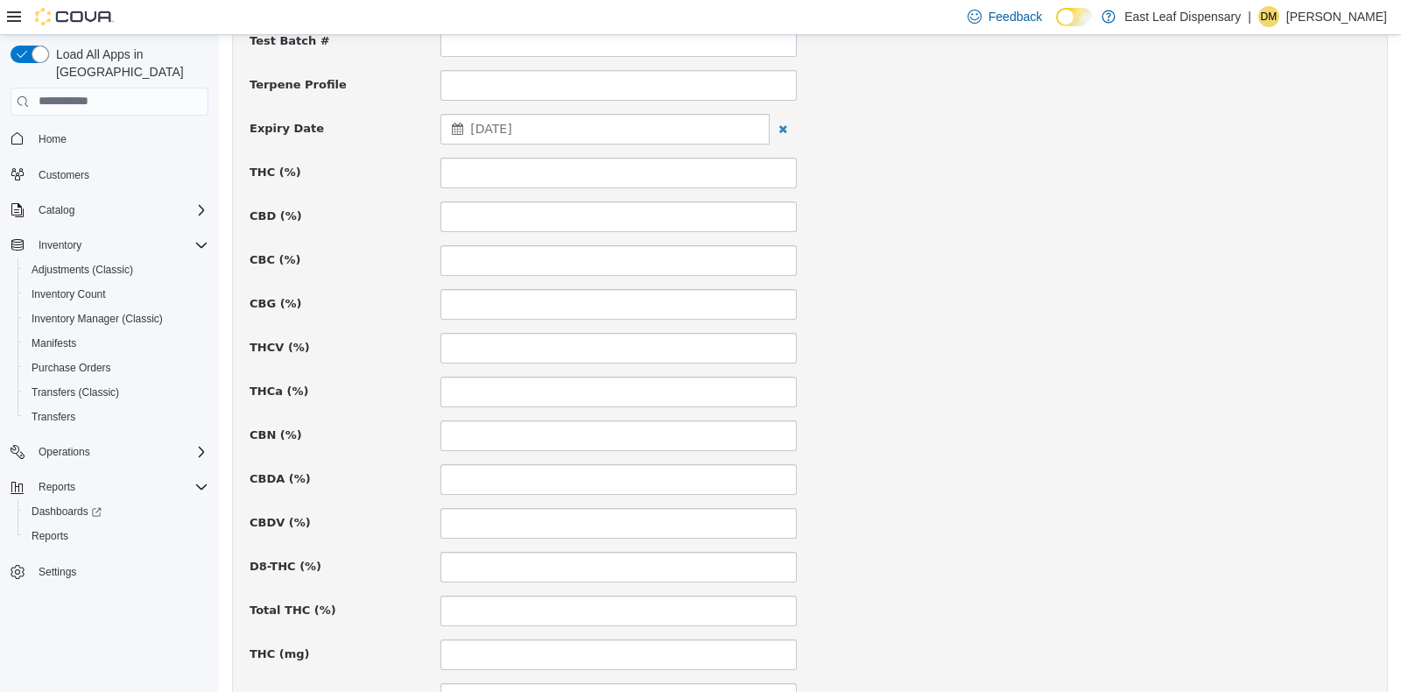
click at [991, 358] on div "THCV (%)" at bounding box center [809, 347] width 1147 height 31
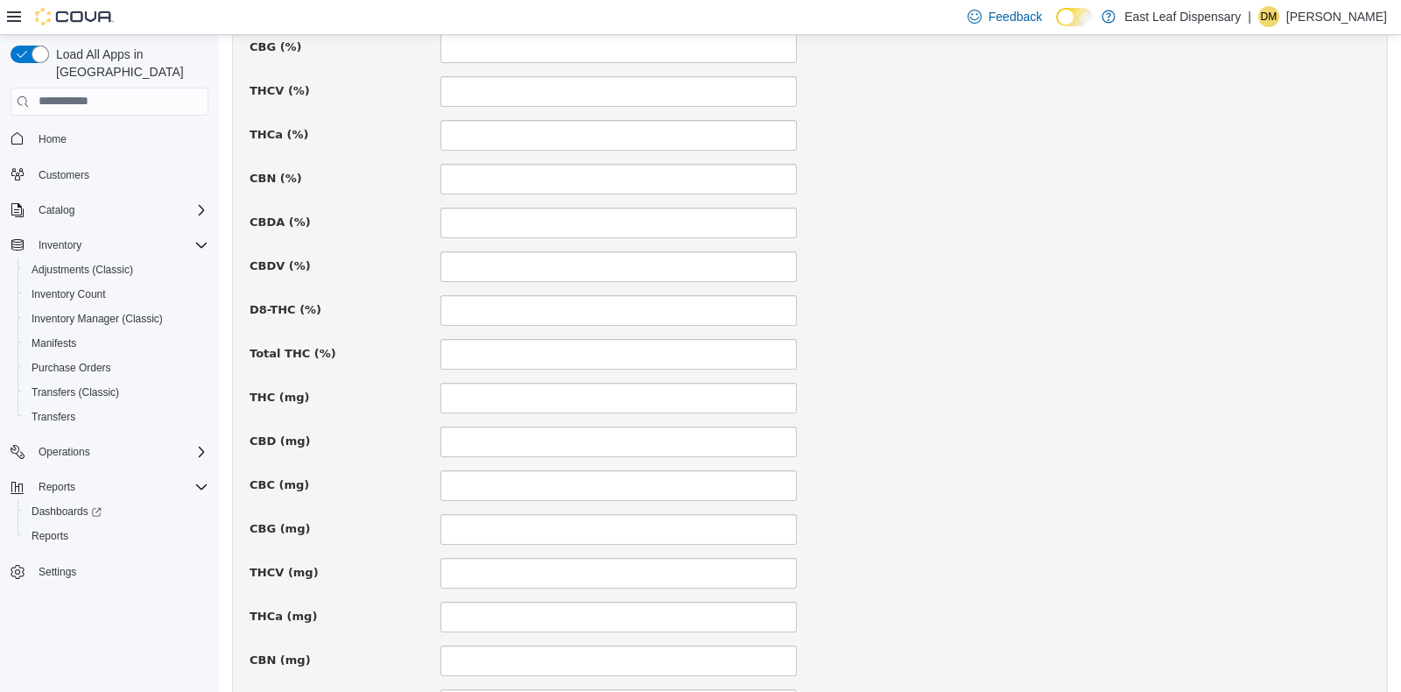
scroll to position [931, 0]
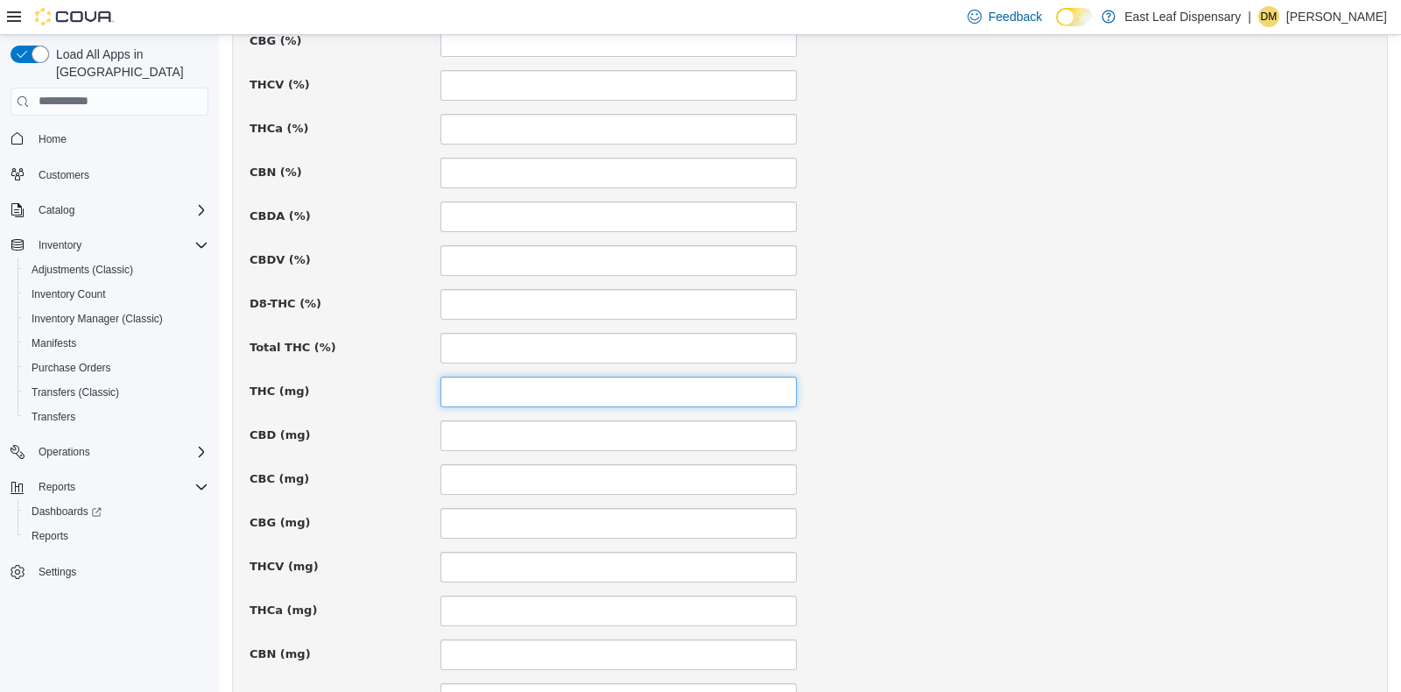
click at [478, 391] on input at bounding box center [618, 391] width 356 height 31
type input "***"
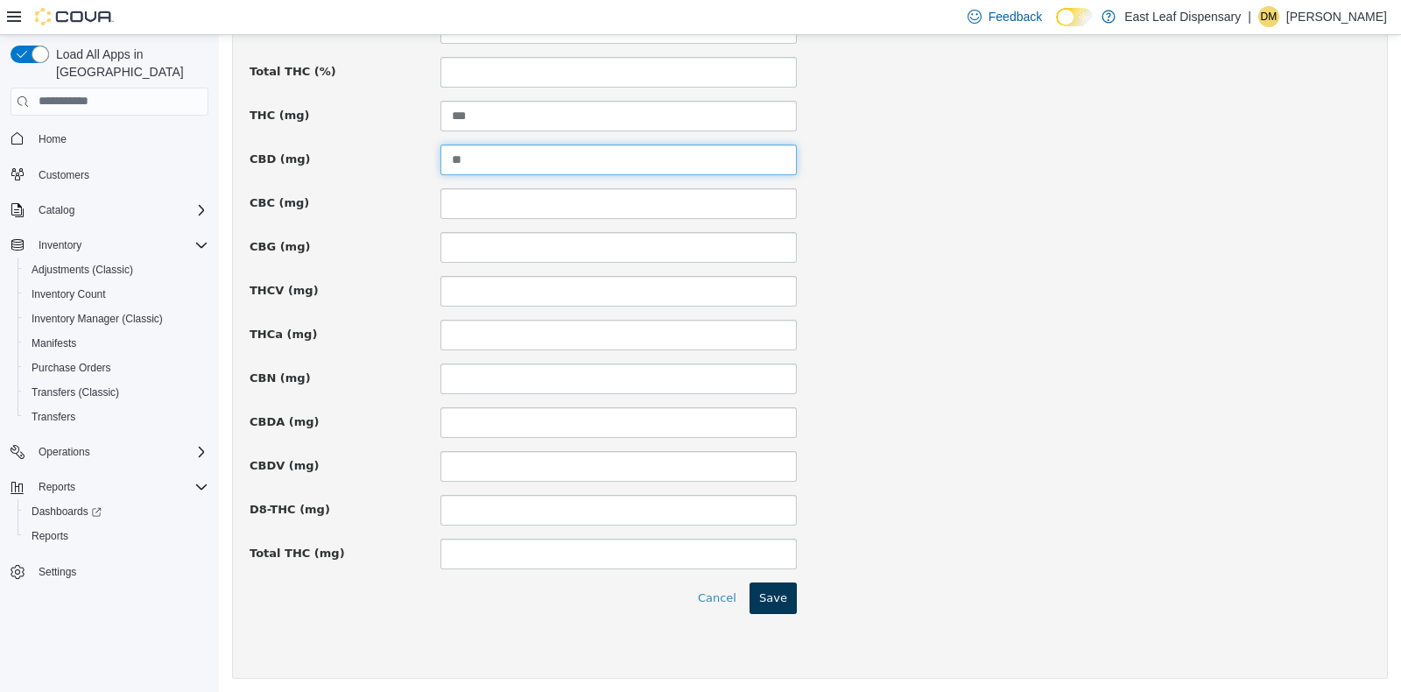
type input "**"
click at [763, 593] on button "Save" at bounding box center [773, 597] width 47 height 32
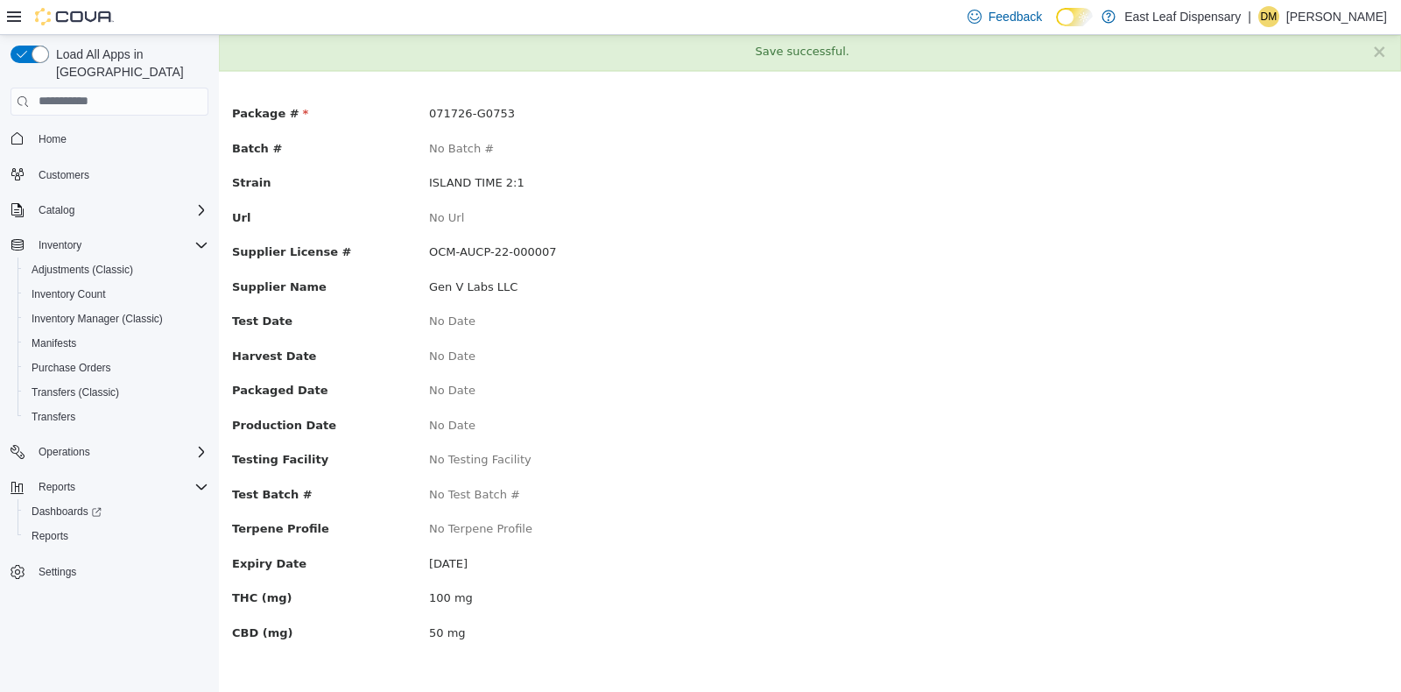
scroll to position [0, 0]
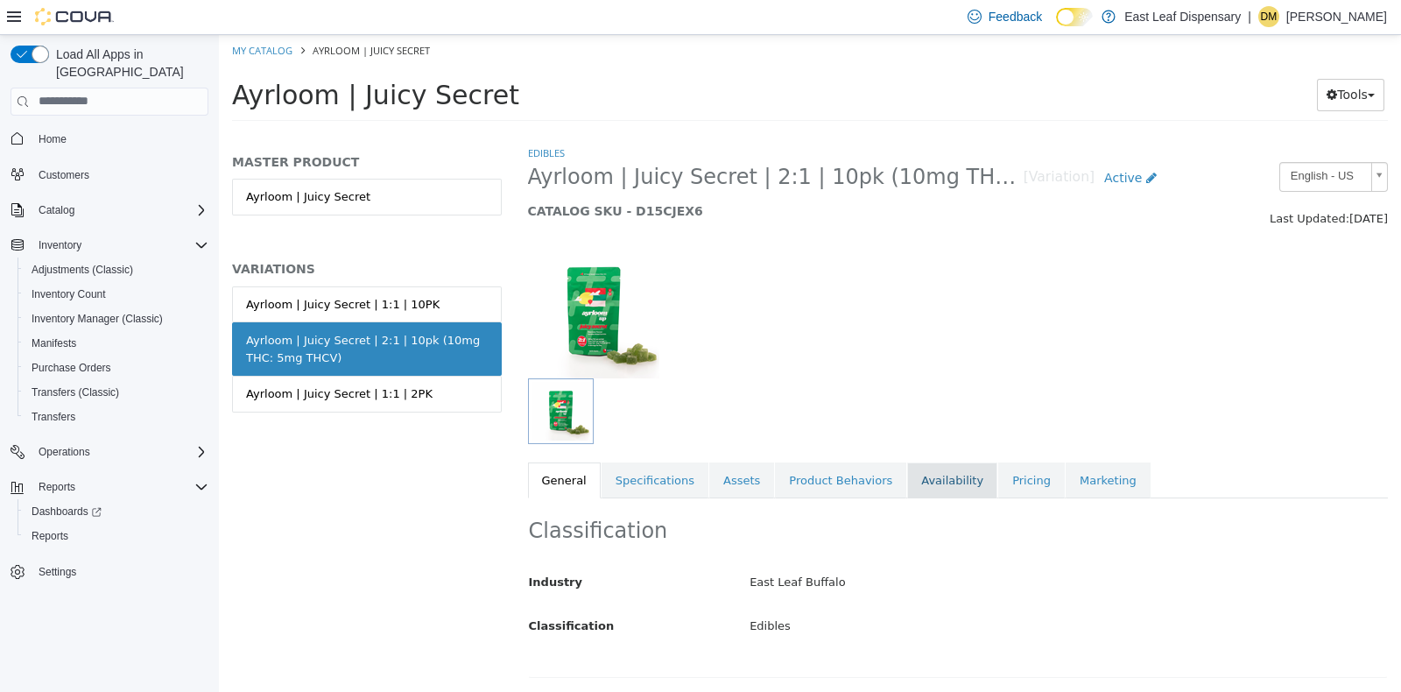
click at [920, 483] on link "Availability" at bounding box center [952, 480] width 90 height 37
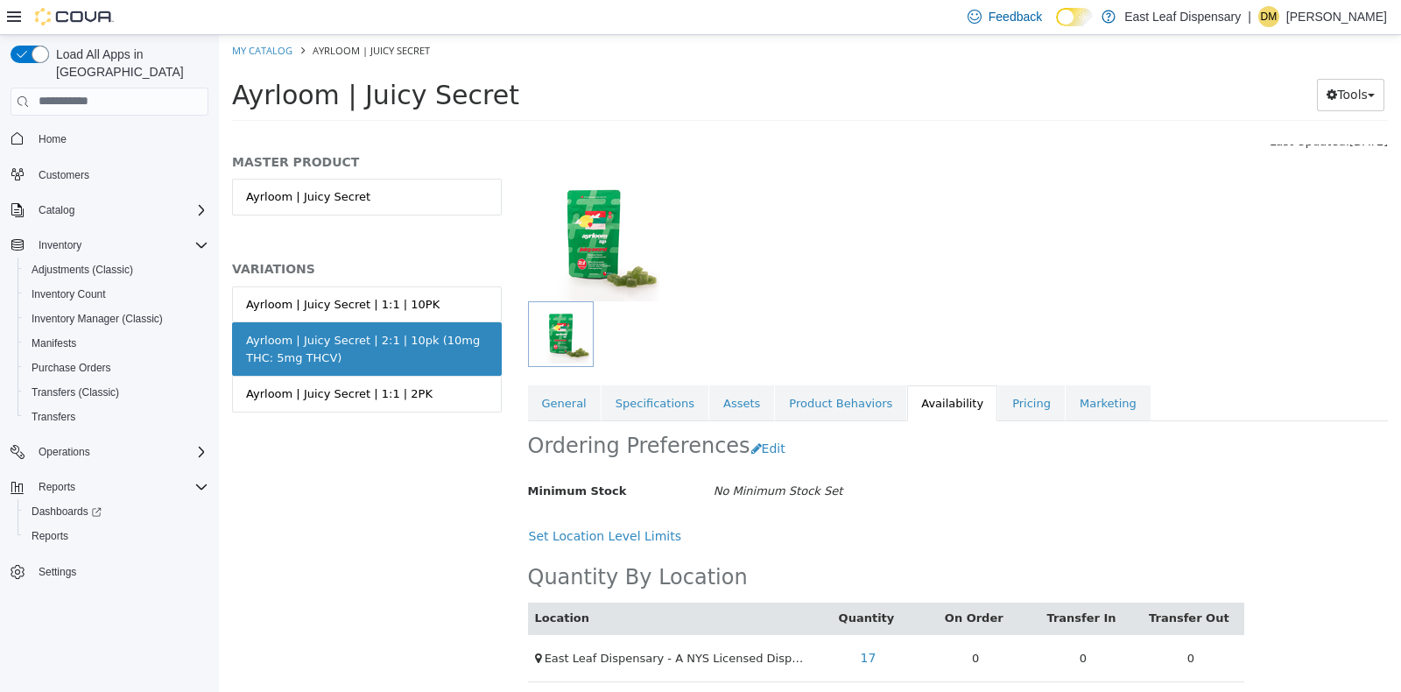
scroll to position [83, 0]
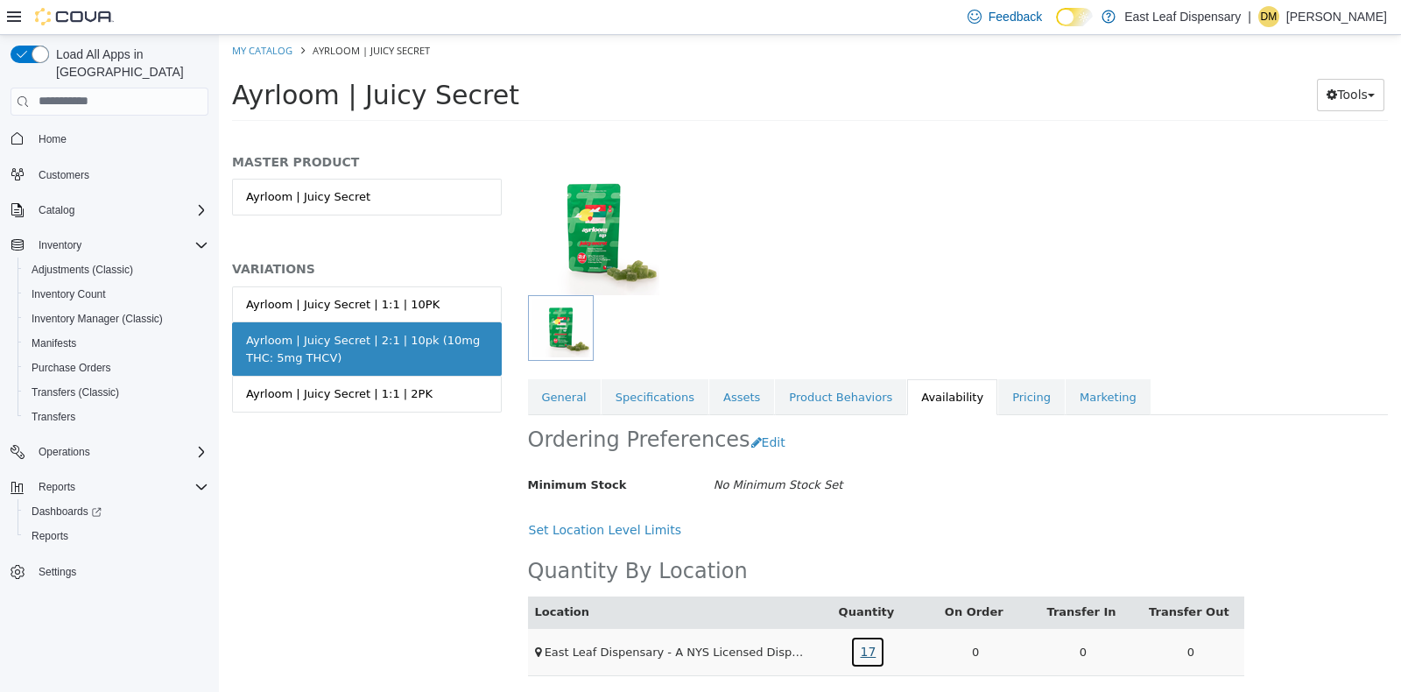
click at [859, 648] on link "17" at bounding box center [867, 651] width 35 height 32
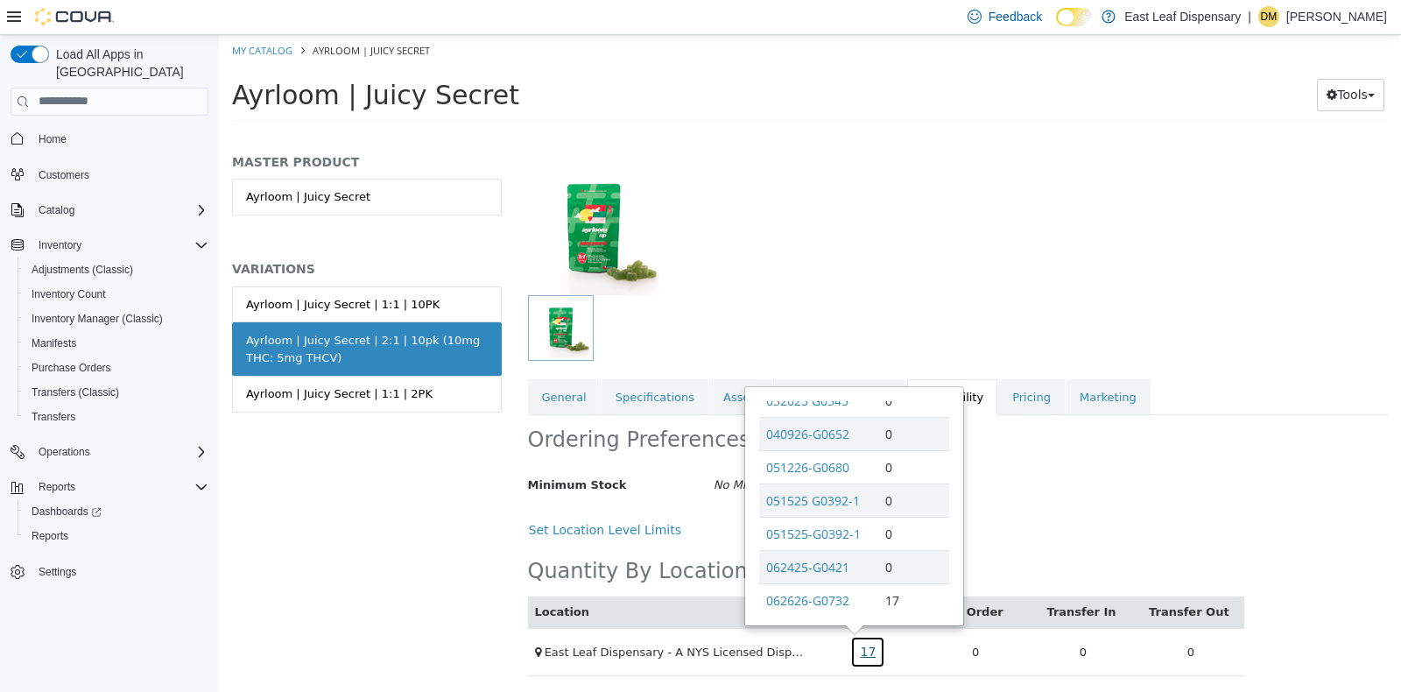
scroll to position [305, 0]
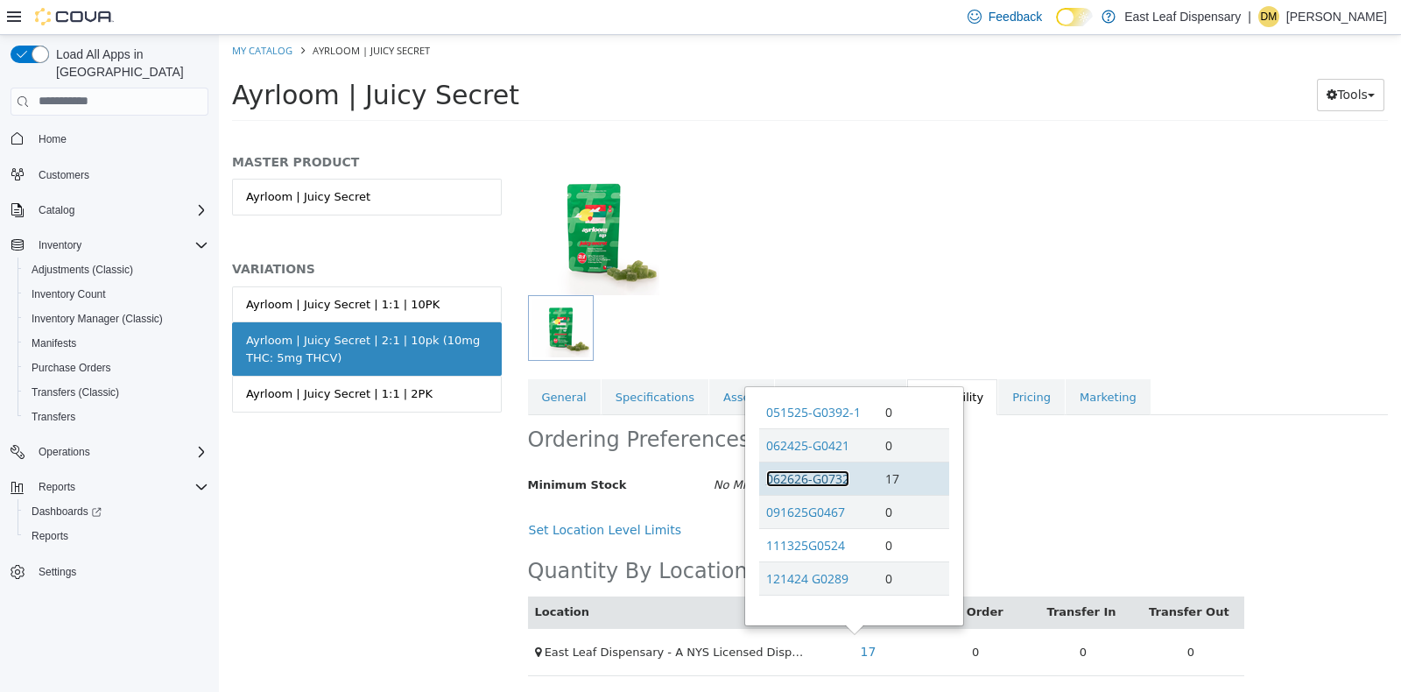
click at [832, 469] on link "062626-G0732" at bounding box center [807, 477] width 83 height 17
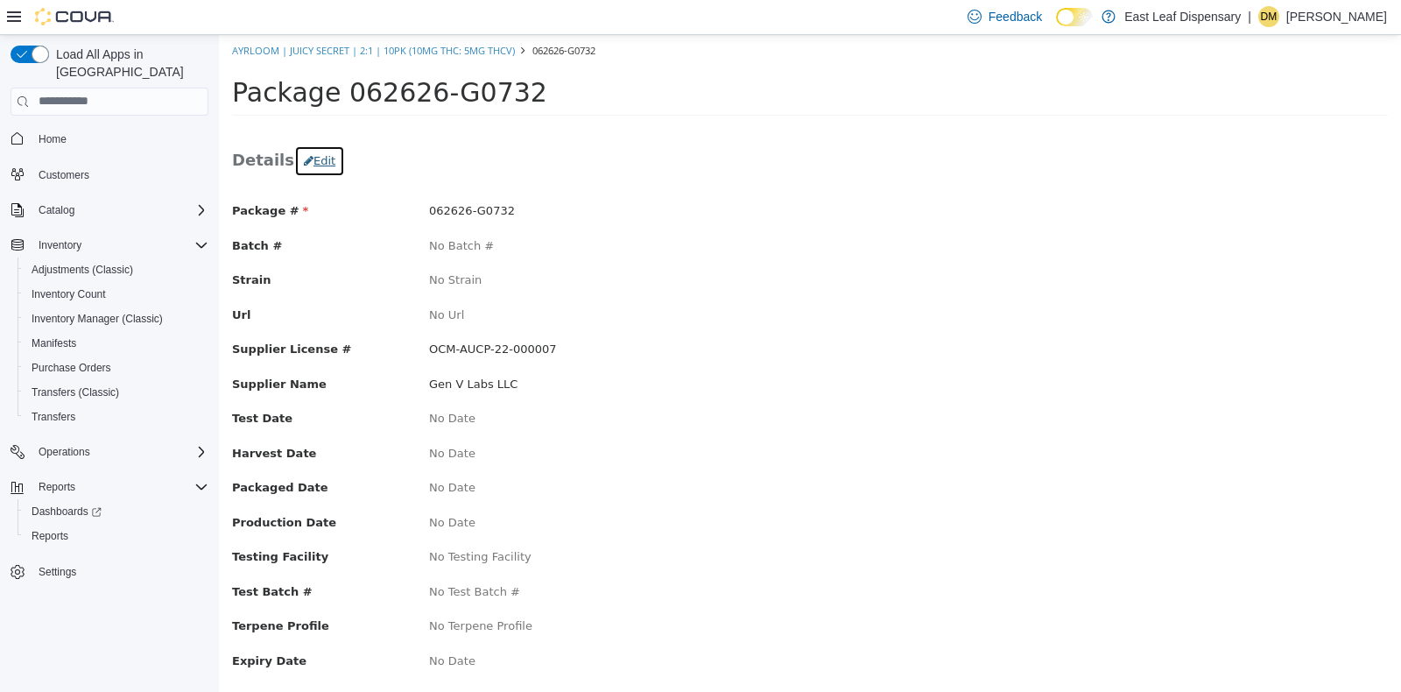
click at [304, 161] on button "Edit" at bounding box center [319, 160] width 51 height 32
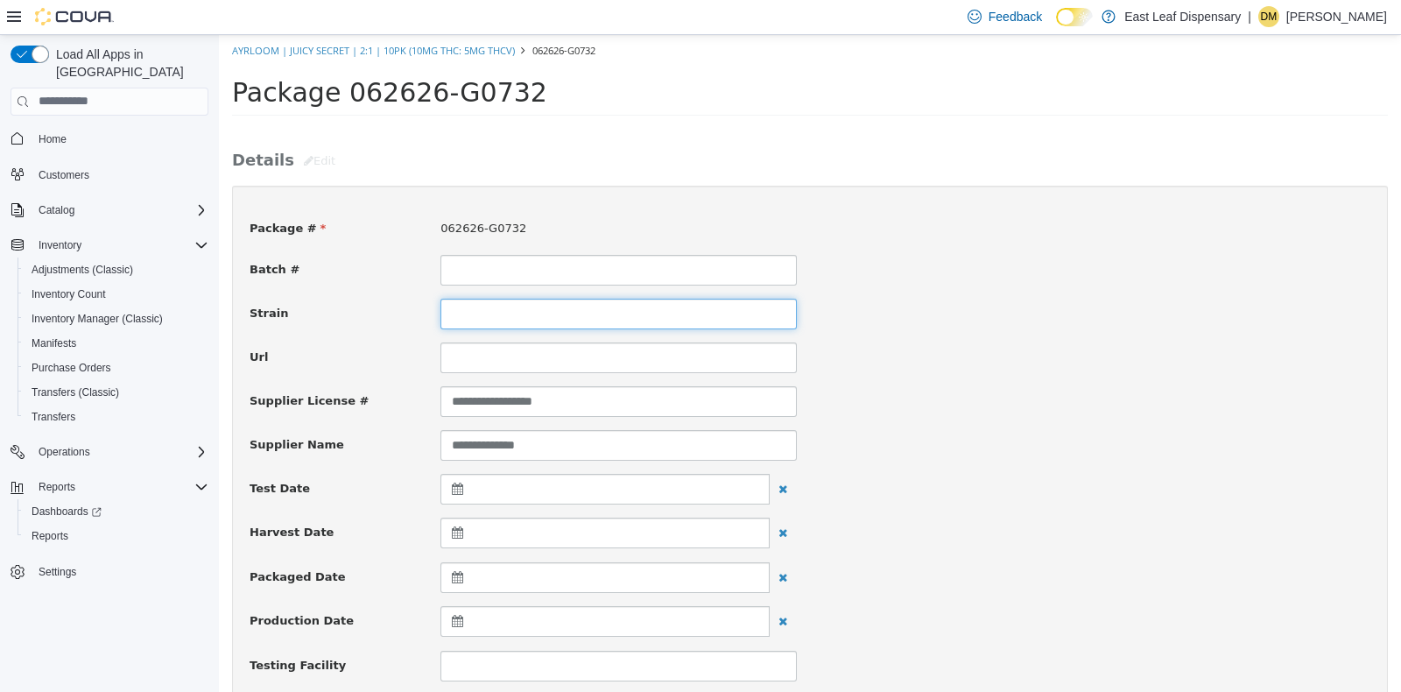
click at [477, 301] on input at bounding box center [618, 313] width 356 height 31
type input "**********"
click at [1091, 321] on div "**********" at bounding box center [809, 313] width 1147 height 31
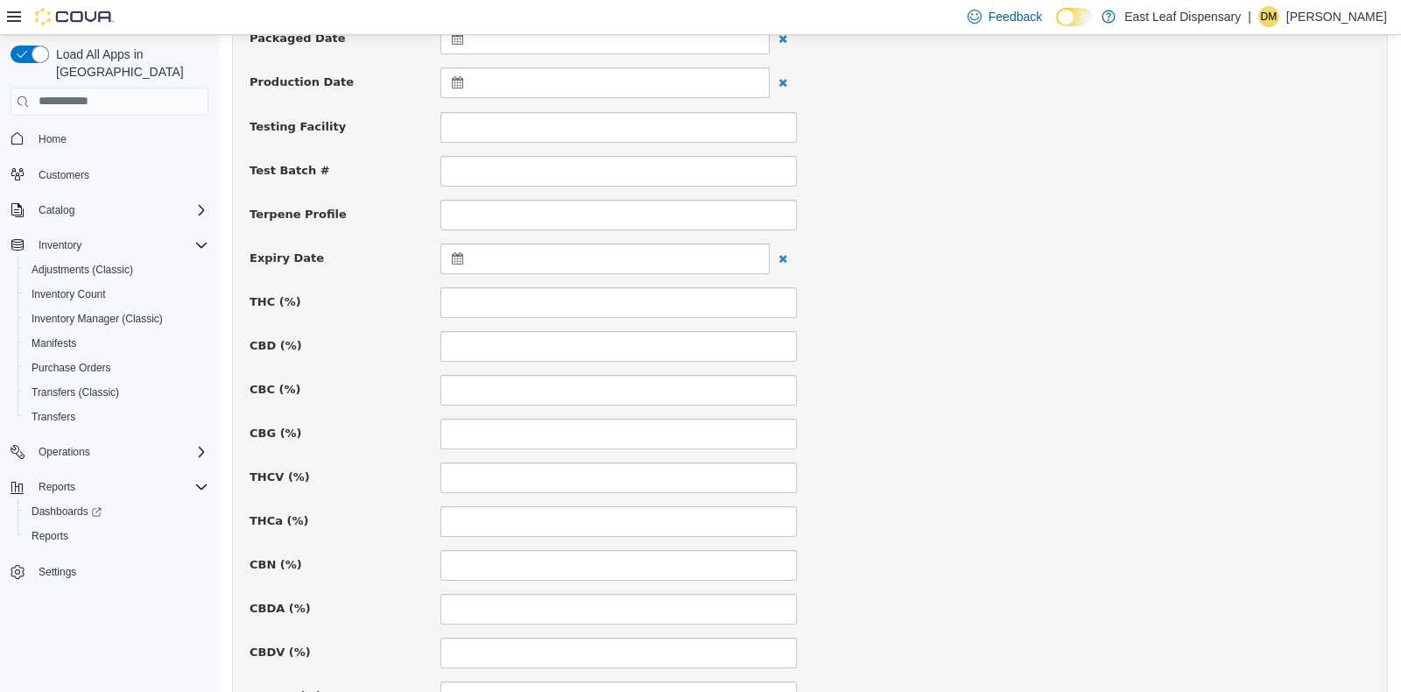
scroll to position [582, 0]
click at [452, 209] on icon at bounding box center [461, 214] width 18 height 12
click at [624, 260] on th at bounding box center [629, 257] width 28 height 31
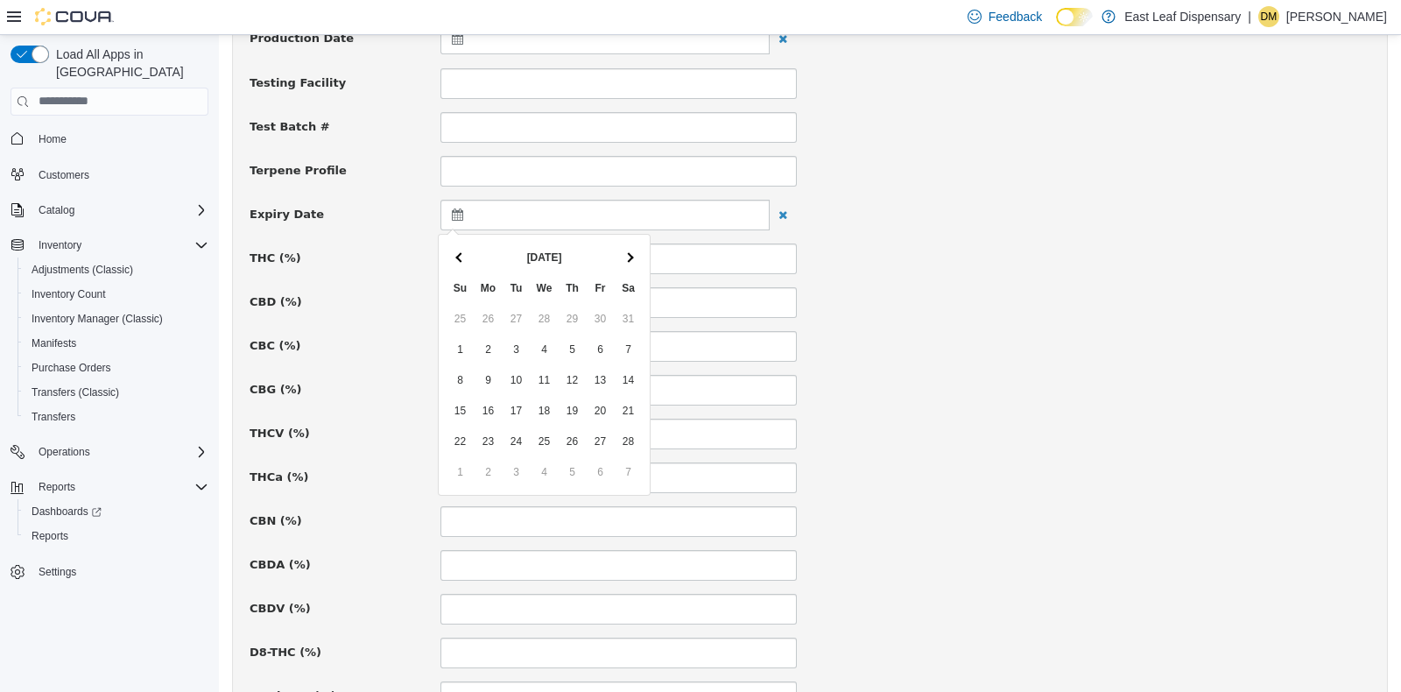
click at [624, 260] on th at bounding box center [629, 257] width 28 height 31
click at [1076, 345] on div "CBC (%)" at bounding box center [809, 345] width 1147 height 31
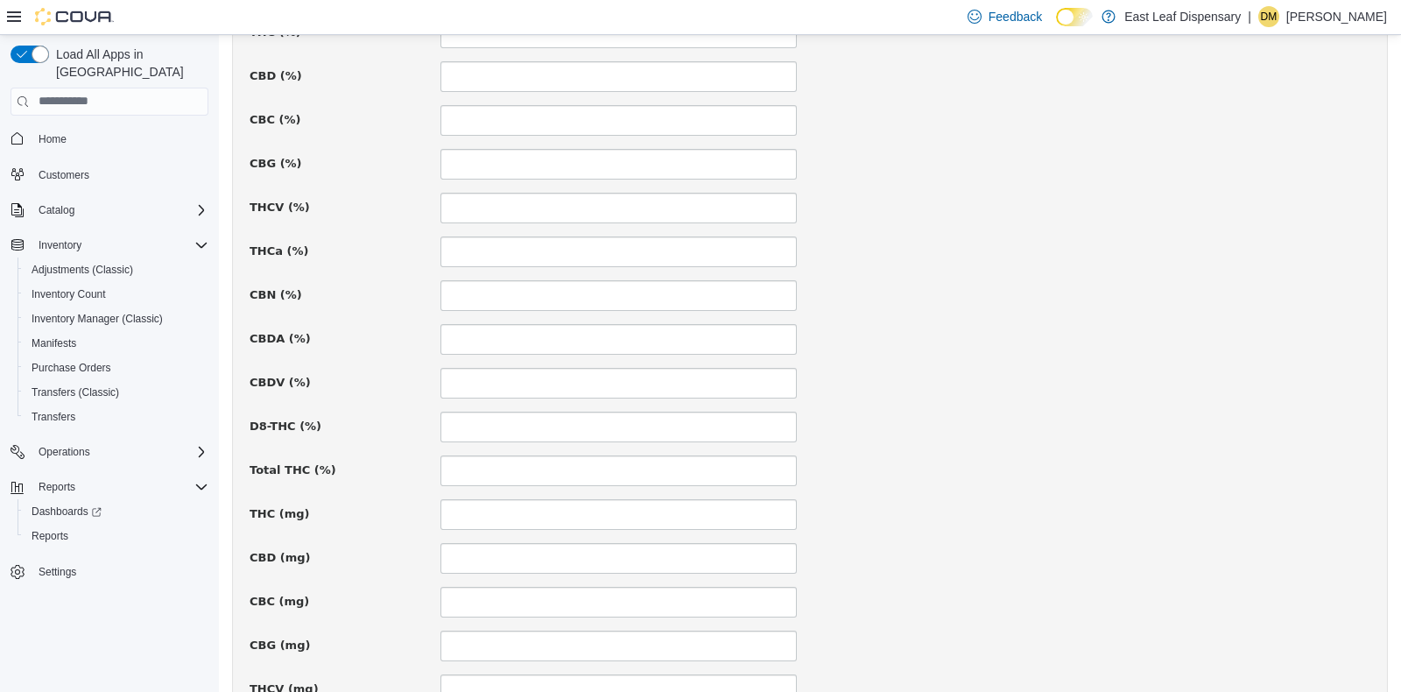
scroll to position [835, 0]
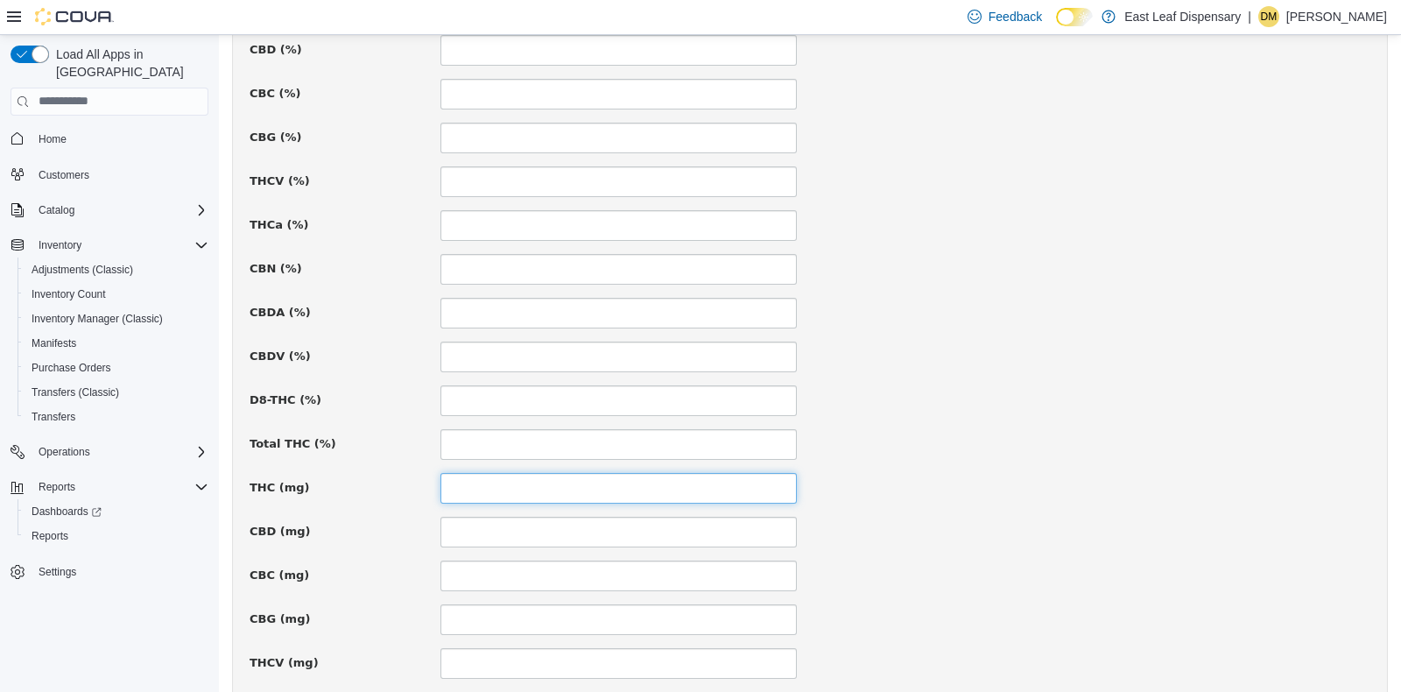
click at [502, 483] on input at bounding box center [618, 487] width 356 height 31
type input "***"
type input "**"
click at [990, 436] on div "Total THC (%)" at bounding box center [809, 443] width 1147 height 31
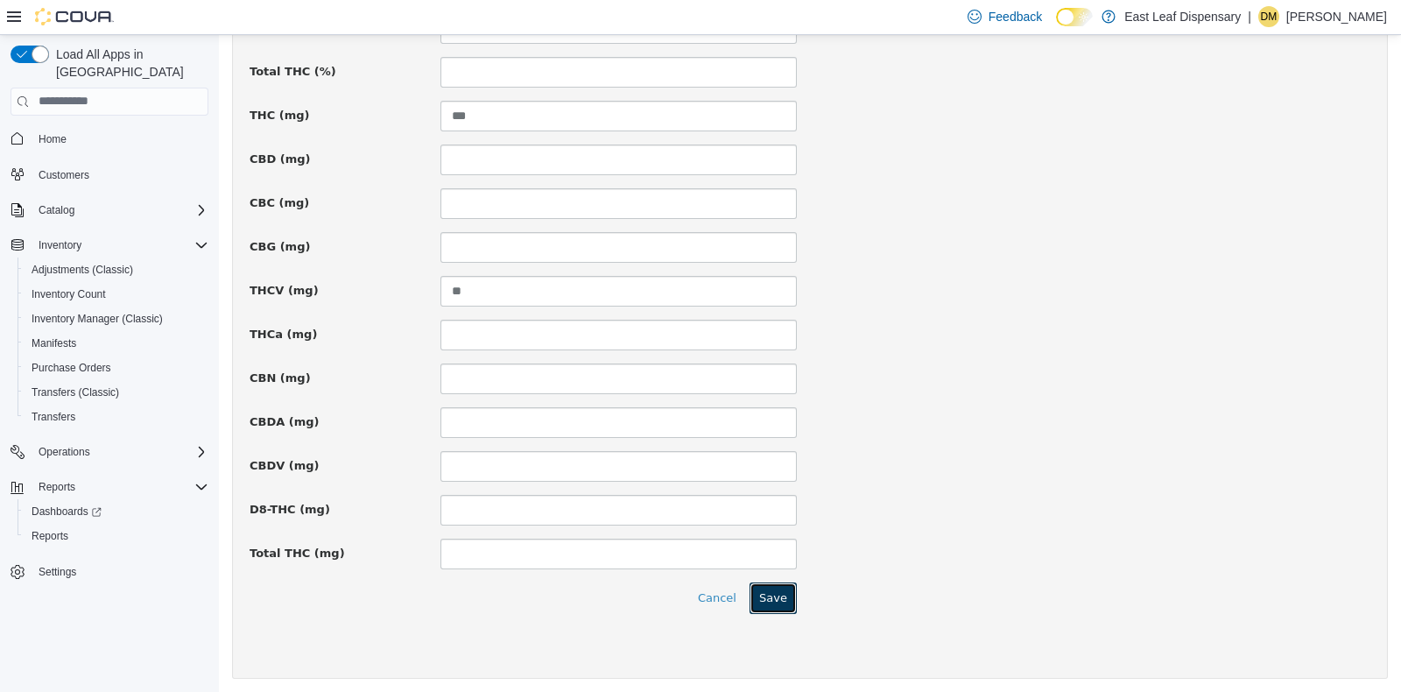
click at [761, 595] on button "Save" at bounding box center [773, 597] width 47 height 32
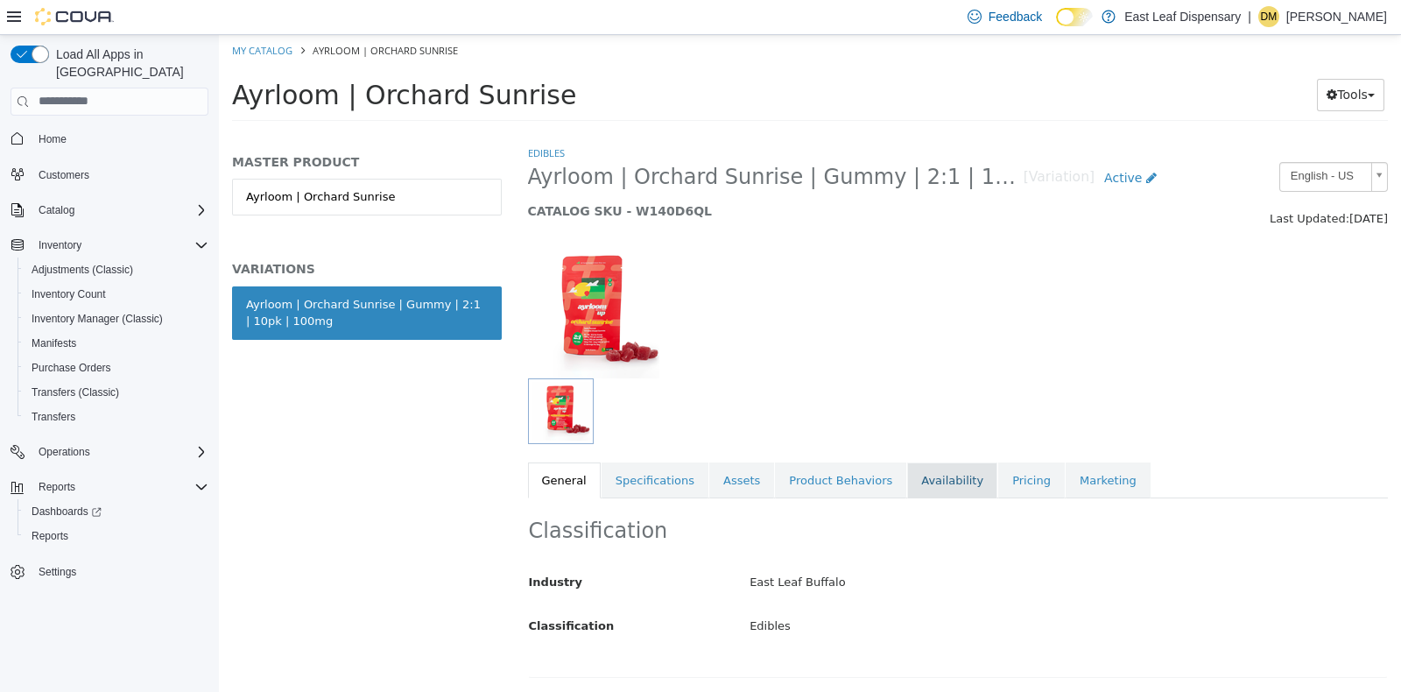
click at [924, 472] on link "Availability" at bounding box center [952, 480] width 90 height 37
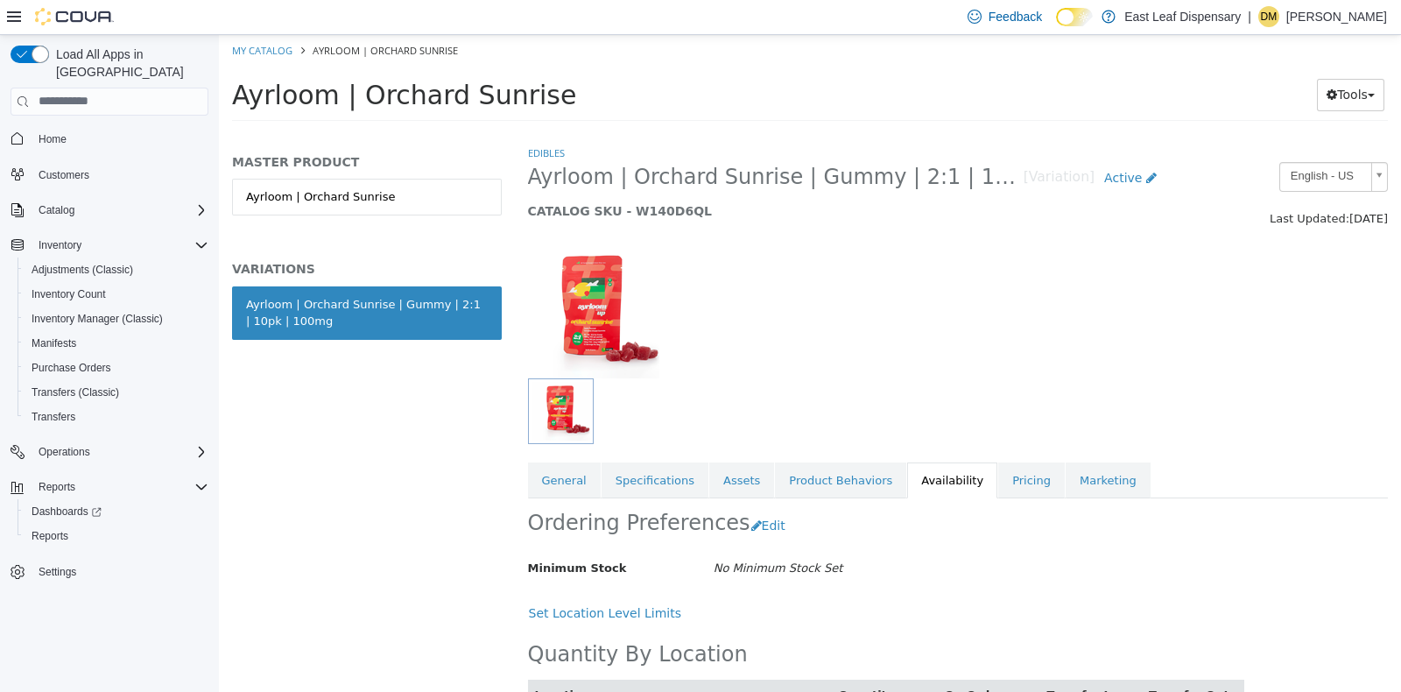
scroll to position [83, 0]
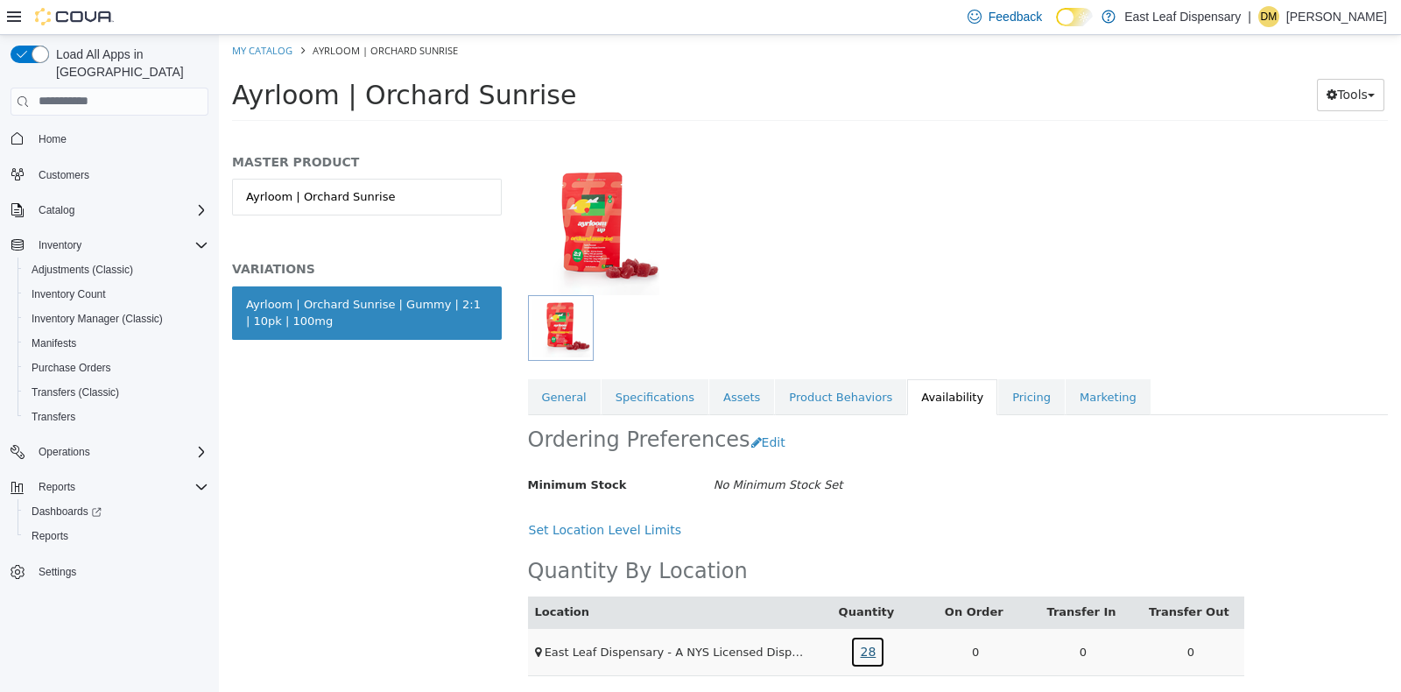
click at [863, 643] on link "28" at bounding box center [867, 651] width 35 height 32
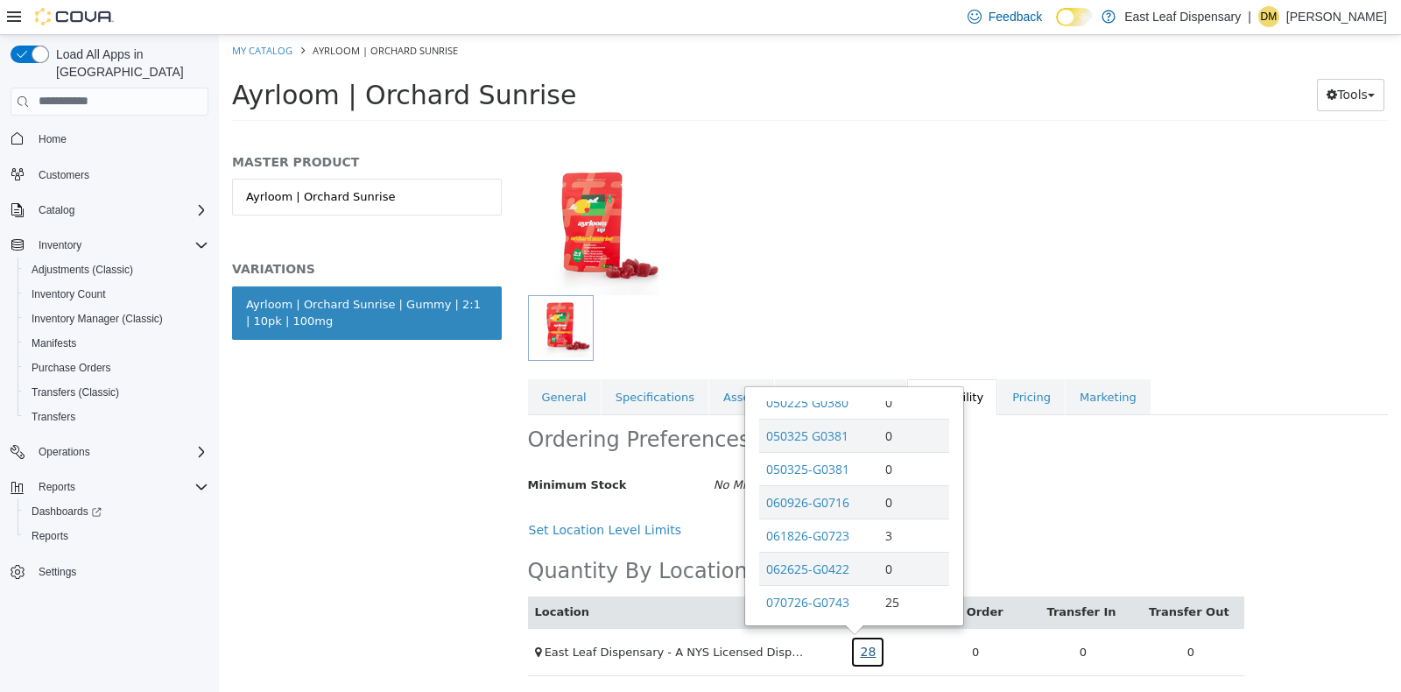
scroll to position [367, 0]
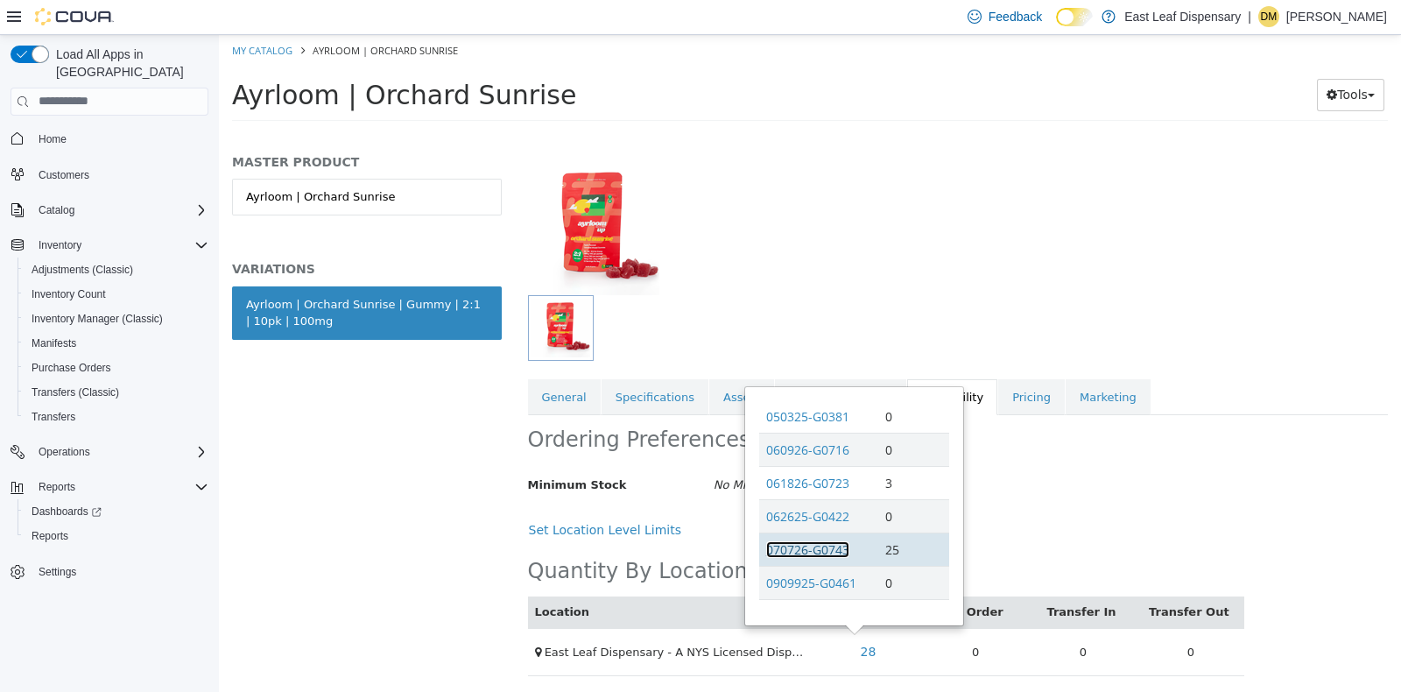
click at [828, 540] on link "070726-G0743" at bounding box center [807, 548] width 83 height 17
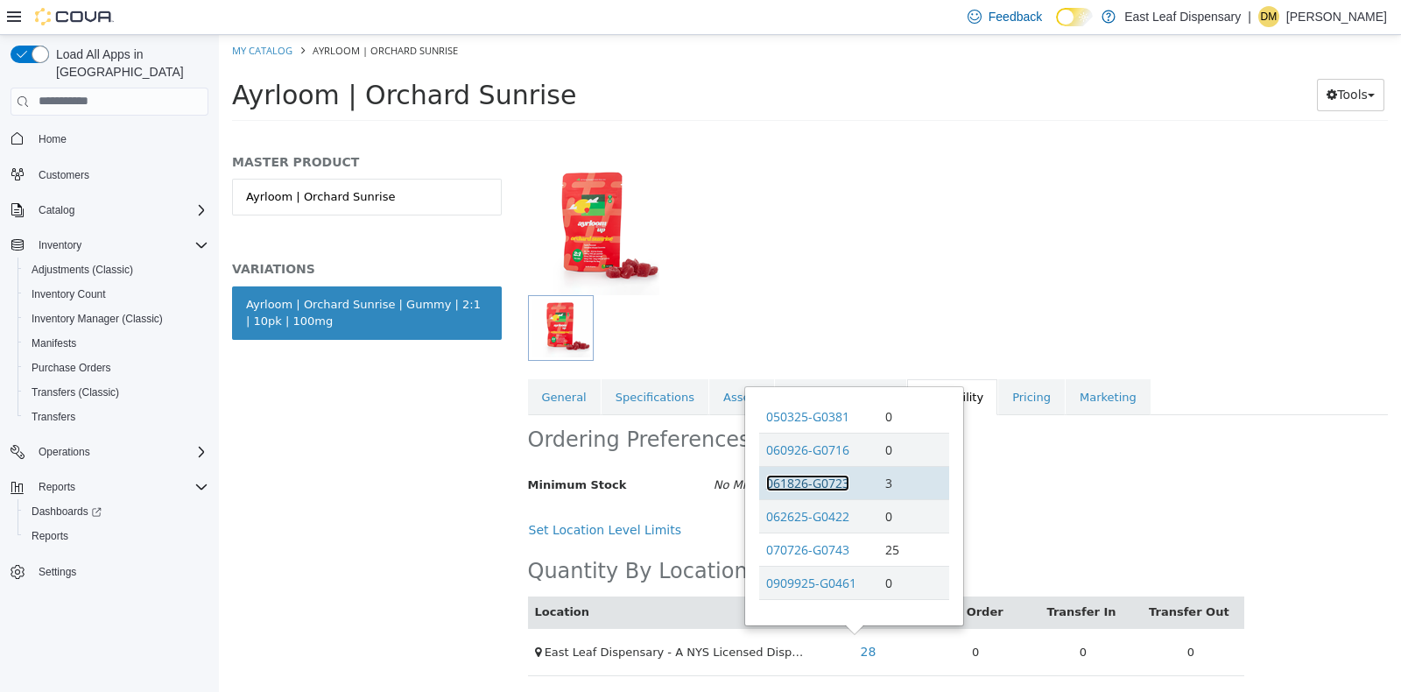
click at [815, 483] on link "061826-G0723" at bounding box center [807, 482] width 83 height 17
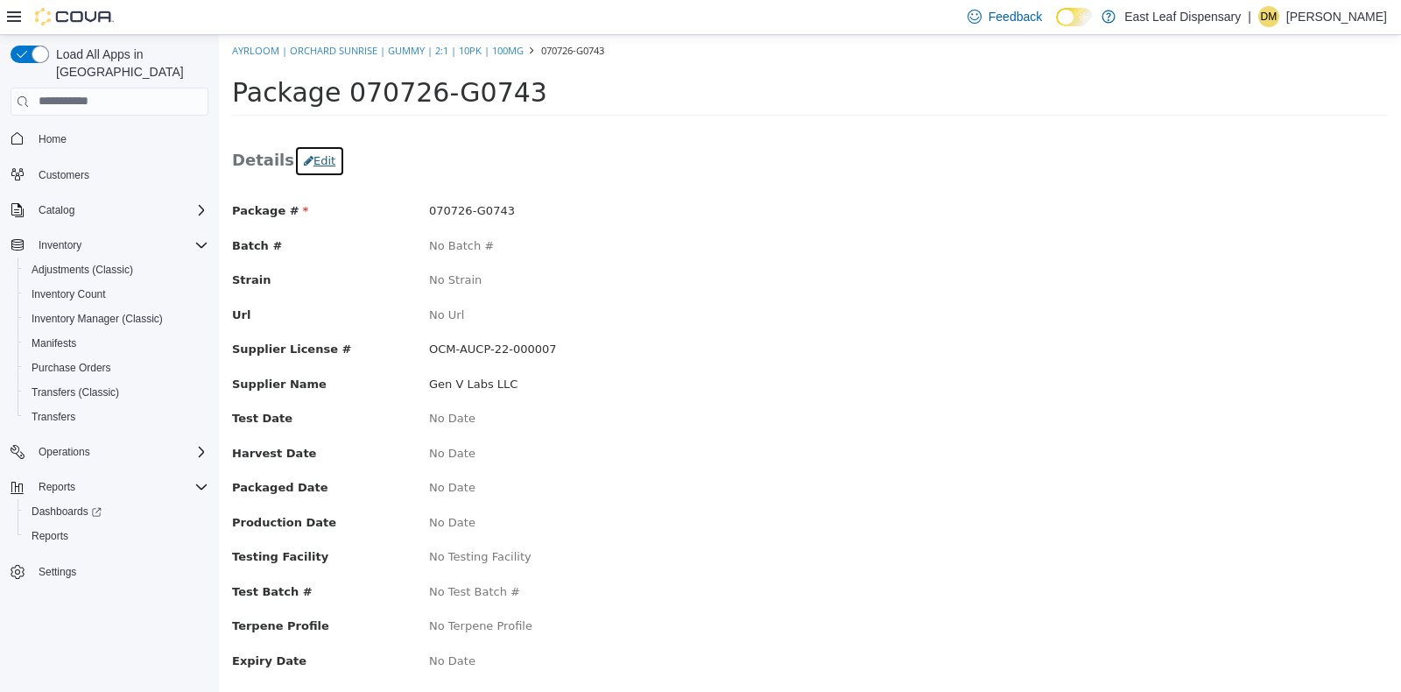
click at [301, 146] on button "Edit" at bounding box center [319, 160] width 51 height 32
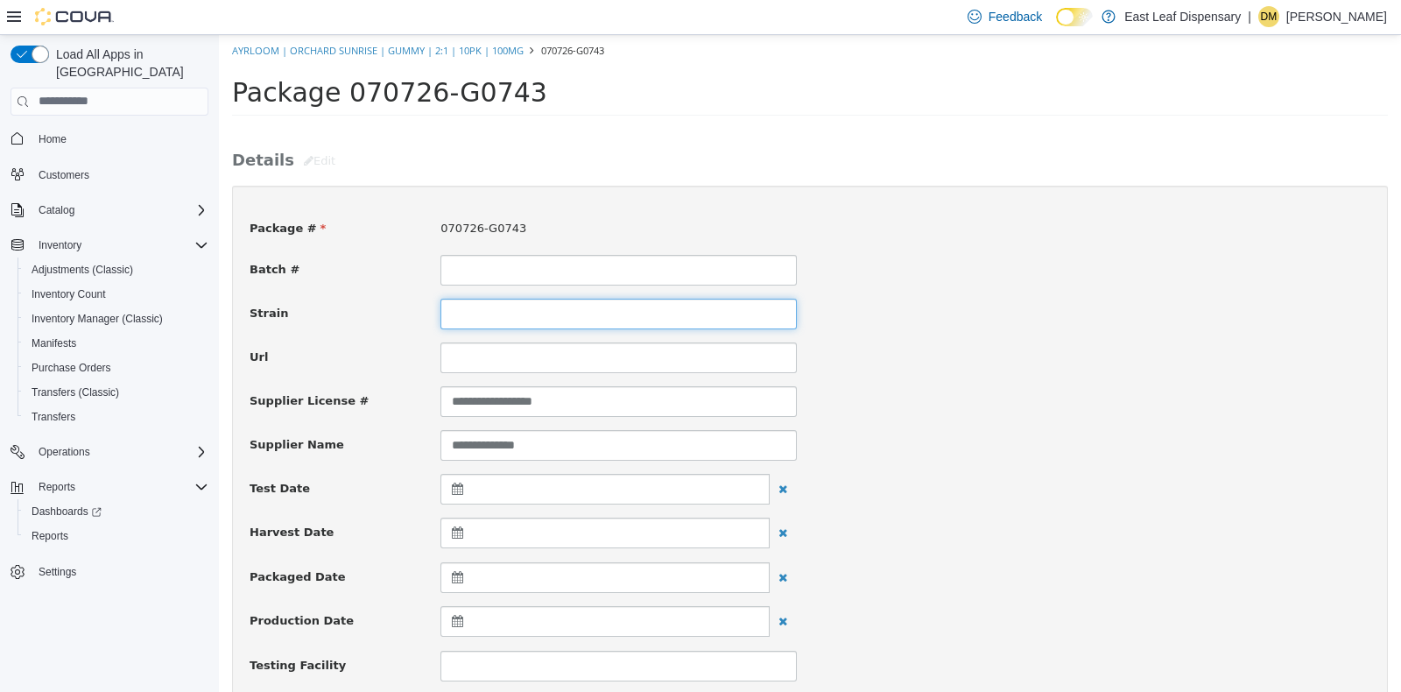
click at [487, 324] on input at bounding box center [618, 313] width 356 height 31
type input "**********"
click at [1168, 321] on div "**********" at bounding box center [809, 313] width 1147 height 31
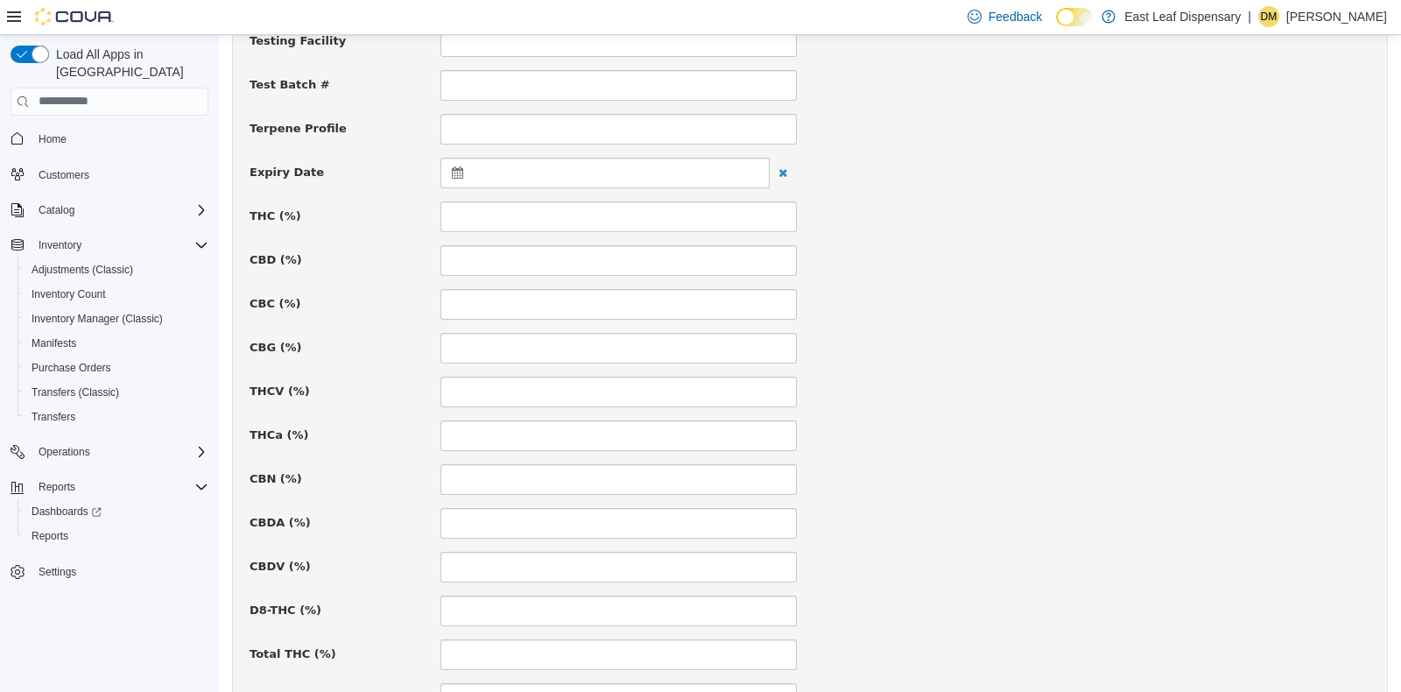
scroll to position [626, 0]
click at [460, 164] on icon at bounding box center [461, 170] width 18 height 12
click at [626, 209] on span at bounding box center [629, 213] width 10 height 10
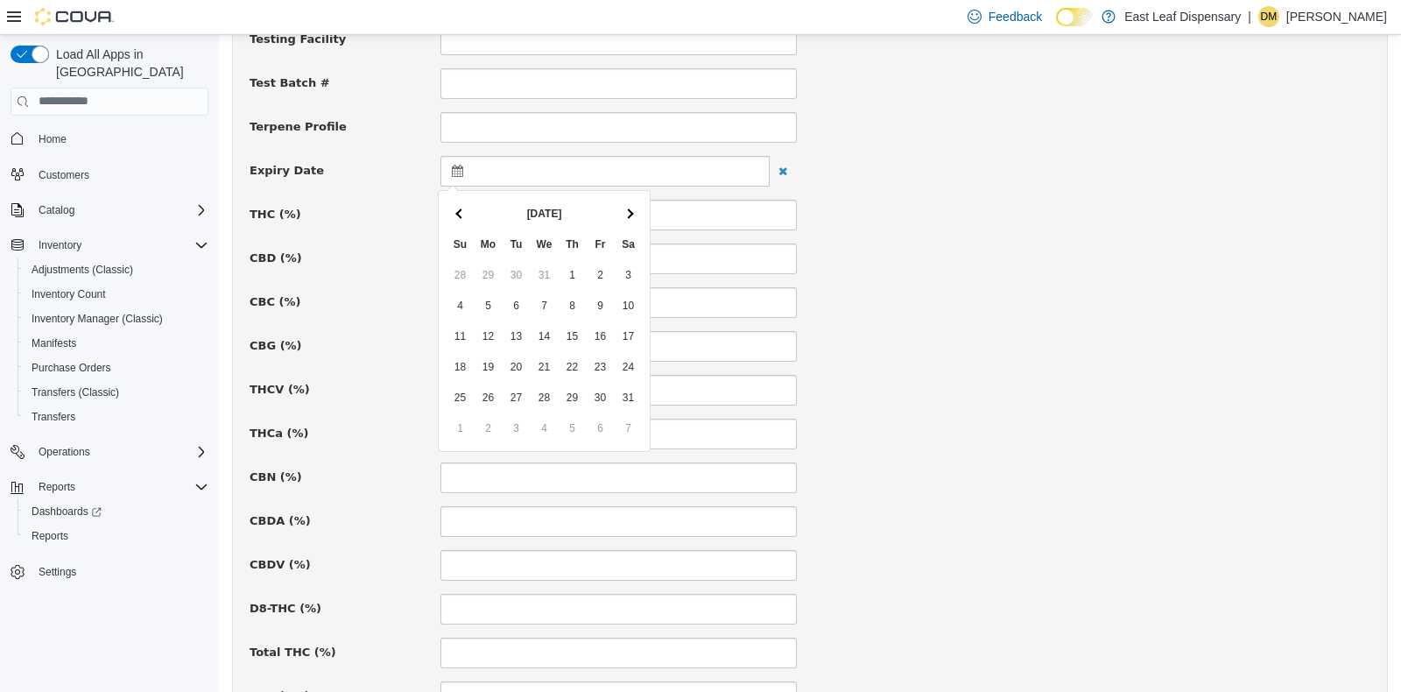
click at [626, 209] on span at bounding box center [629, 213] width 10 height 10
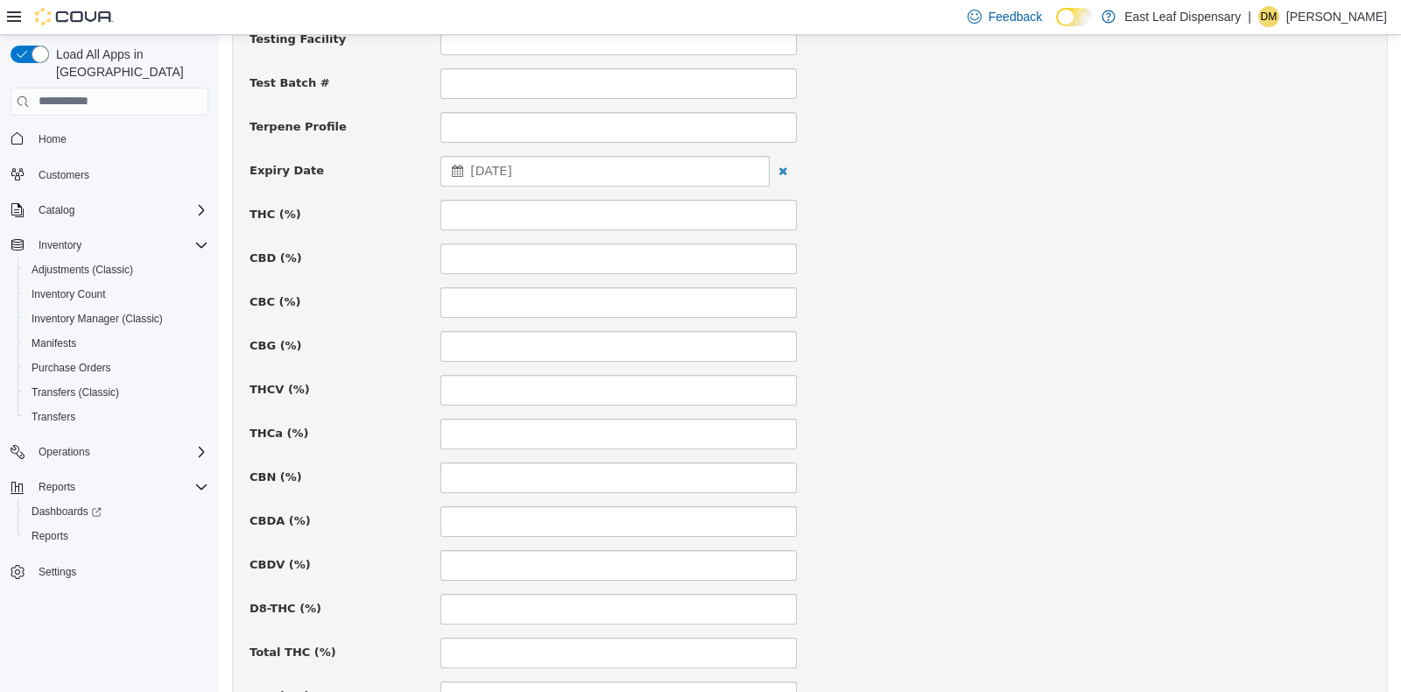
click at [1206, 398] on div "THCV (%)" at bounding box center [809, 389] width 1147 height 31
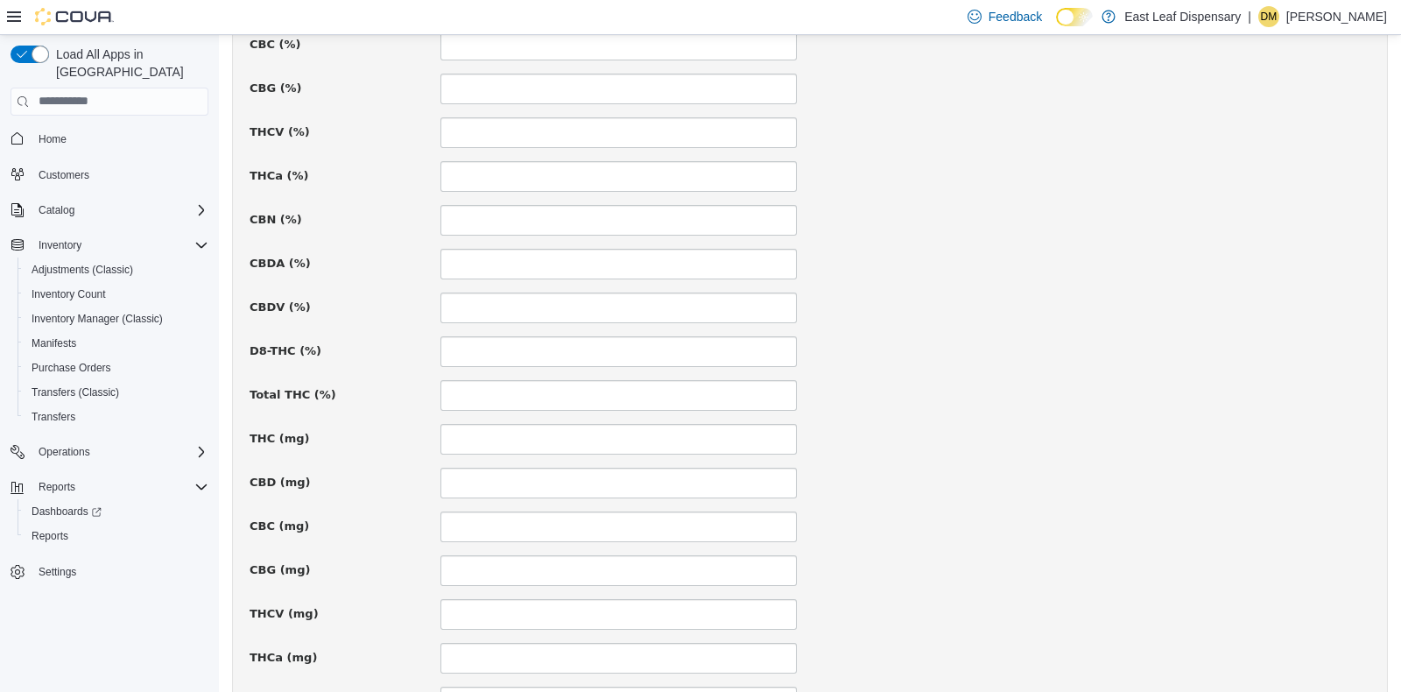
scroll to position [933, 0]
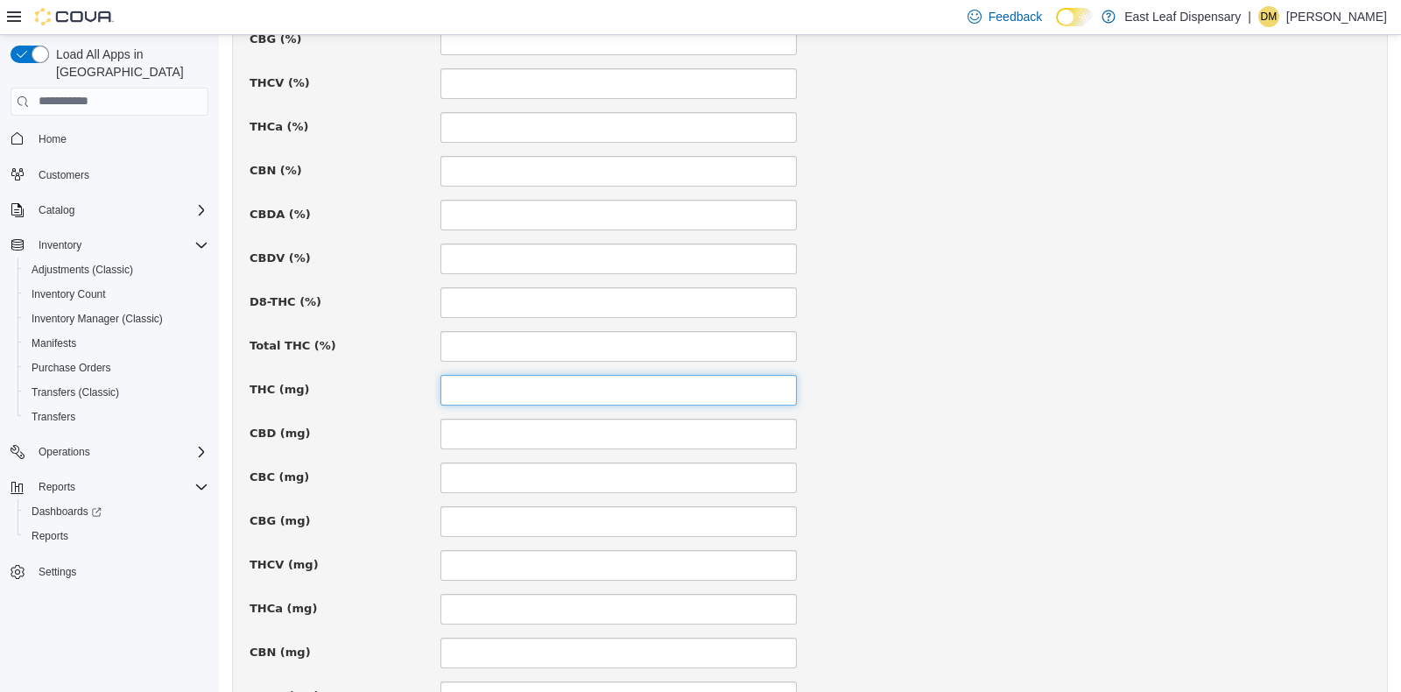
click at [560, 391] on input at bounding box center [618, 389] width 356 height 31
type input "***"
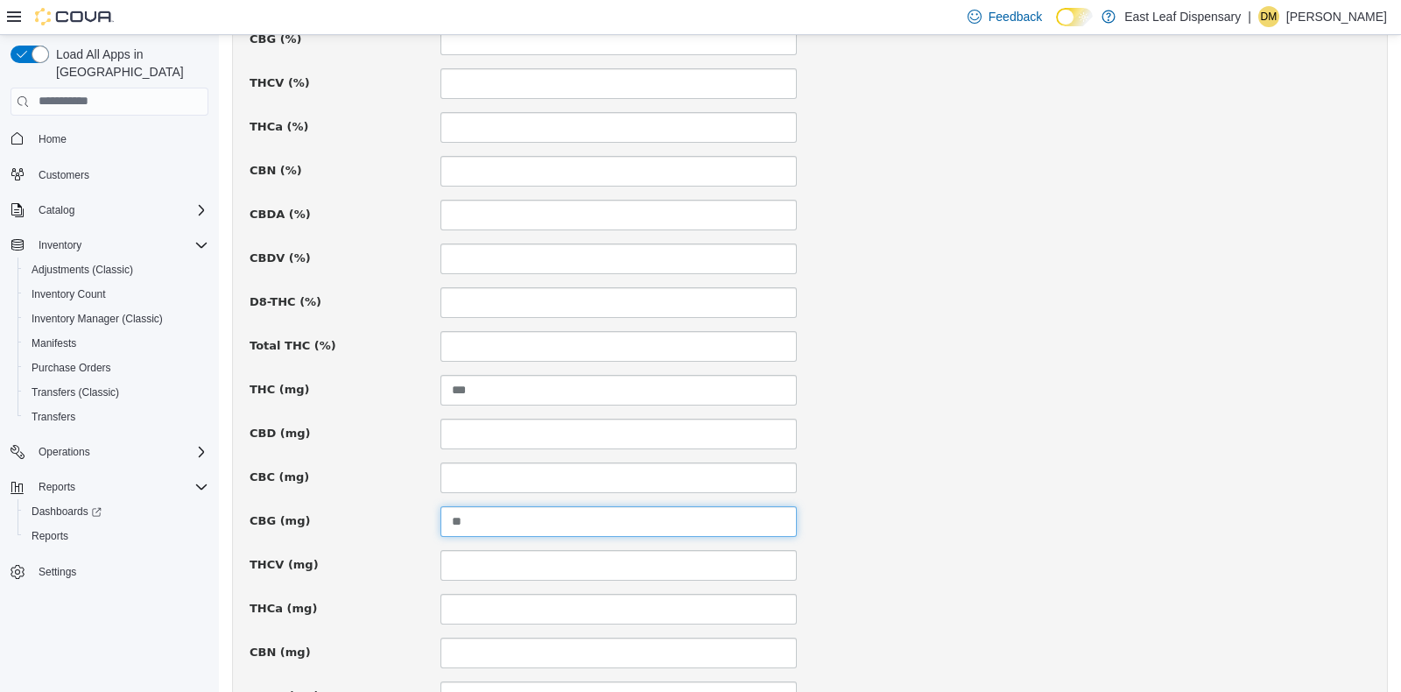
type input "**"
click at [948, 478] on div "CBC (mg)" at bounding box center [809, 477] width 1147 height 31
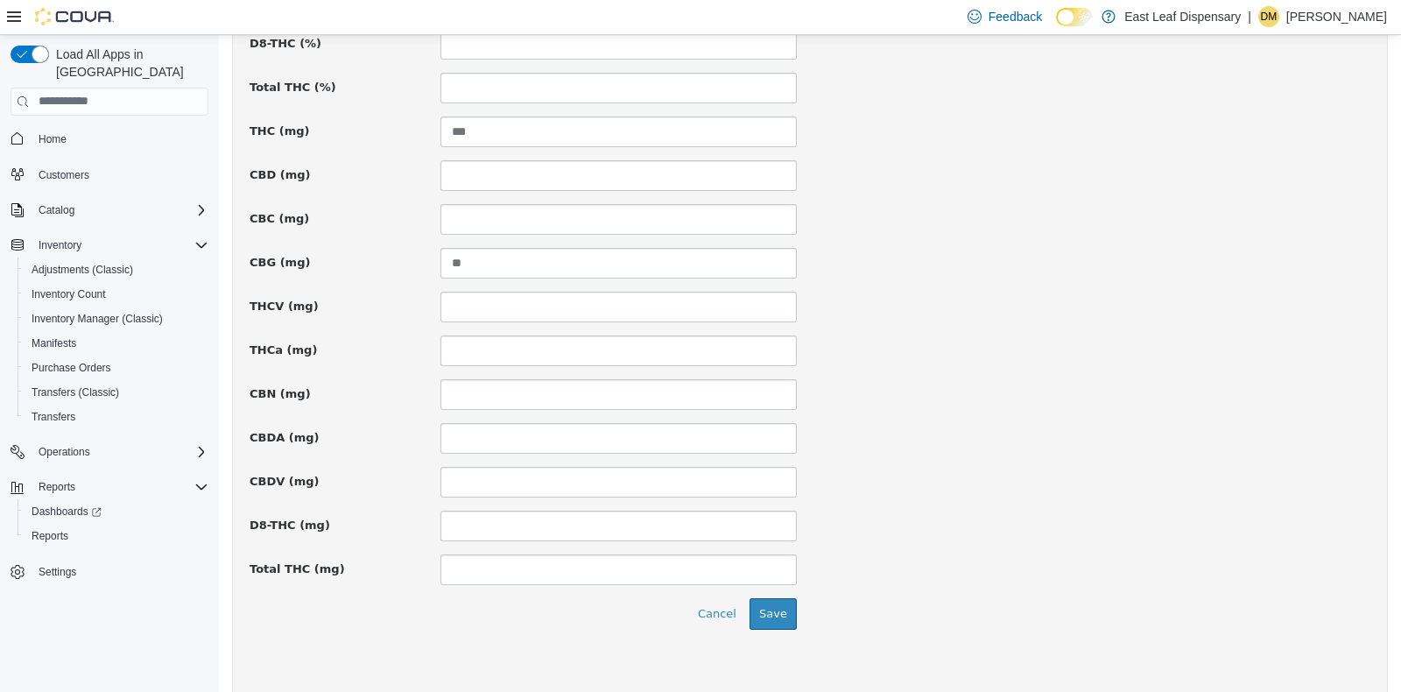
scroll to position [1207, 0]
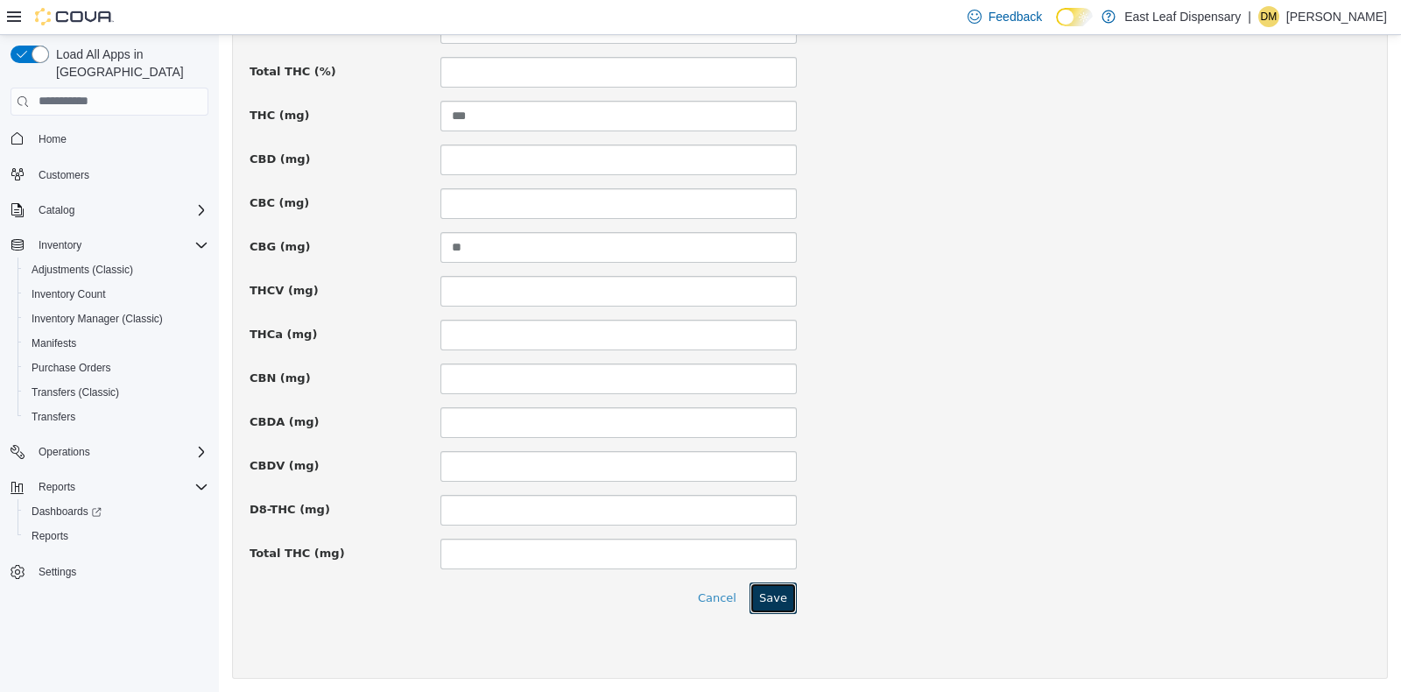
click at [770, 587] on button "Save" at bounding box center [773, 597] width 47 height 32
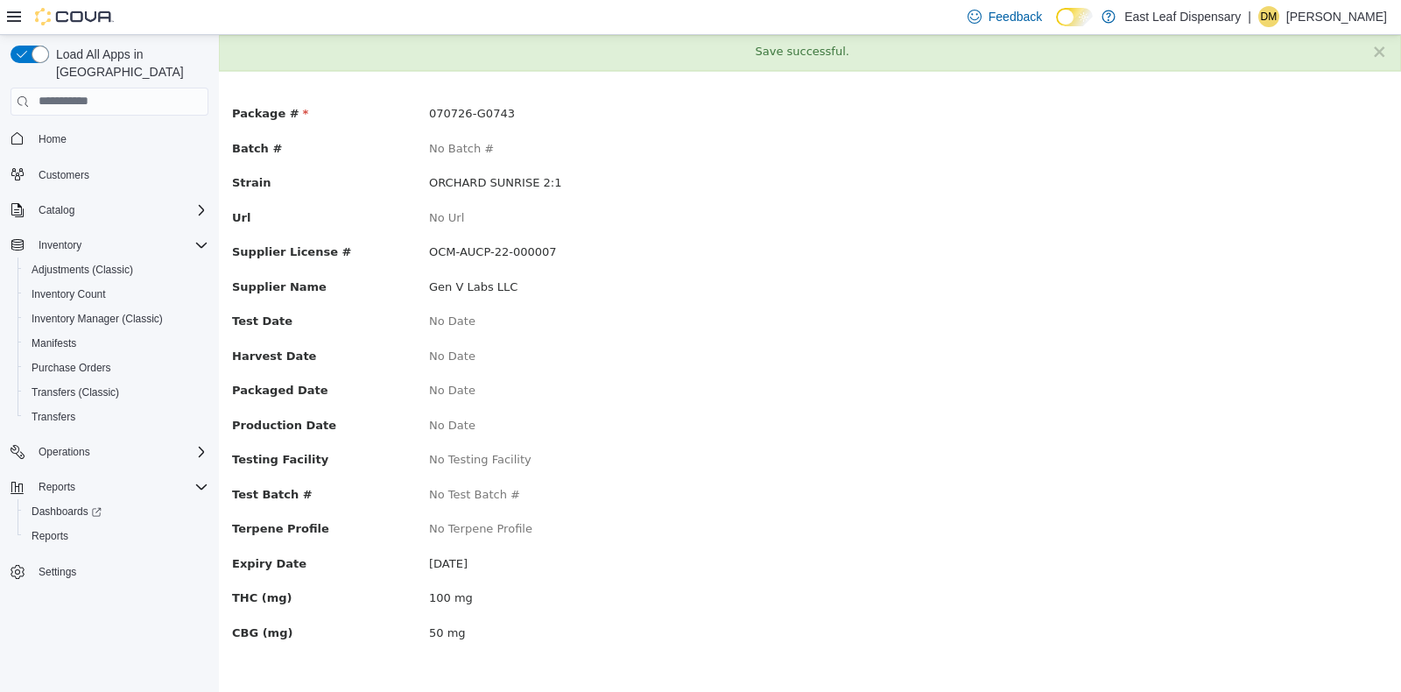
scroll to position [0, 0]
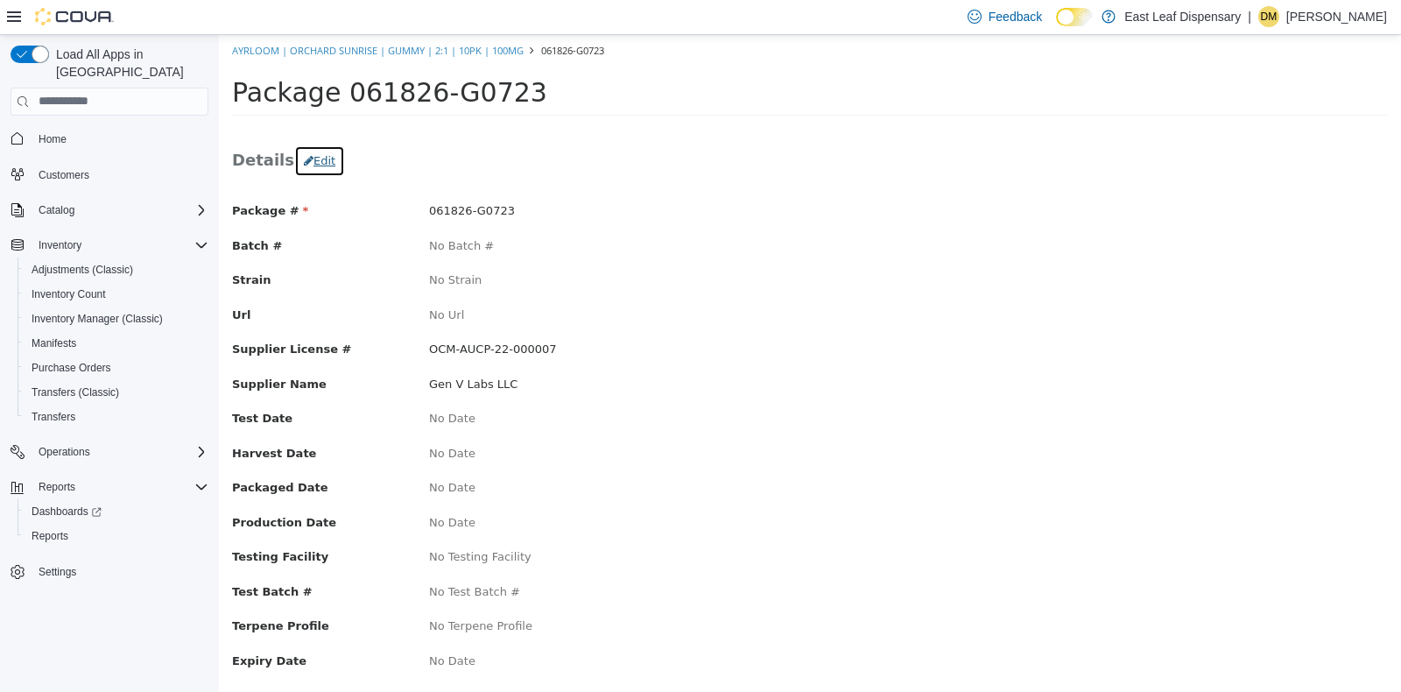
click at [312, 157] on button "Edit" at bounding box center [319, 160] width 51 height 32
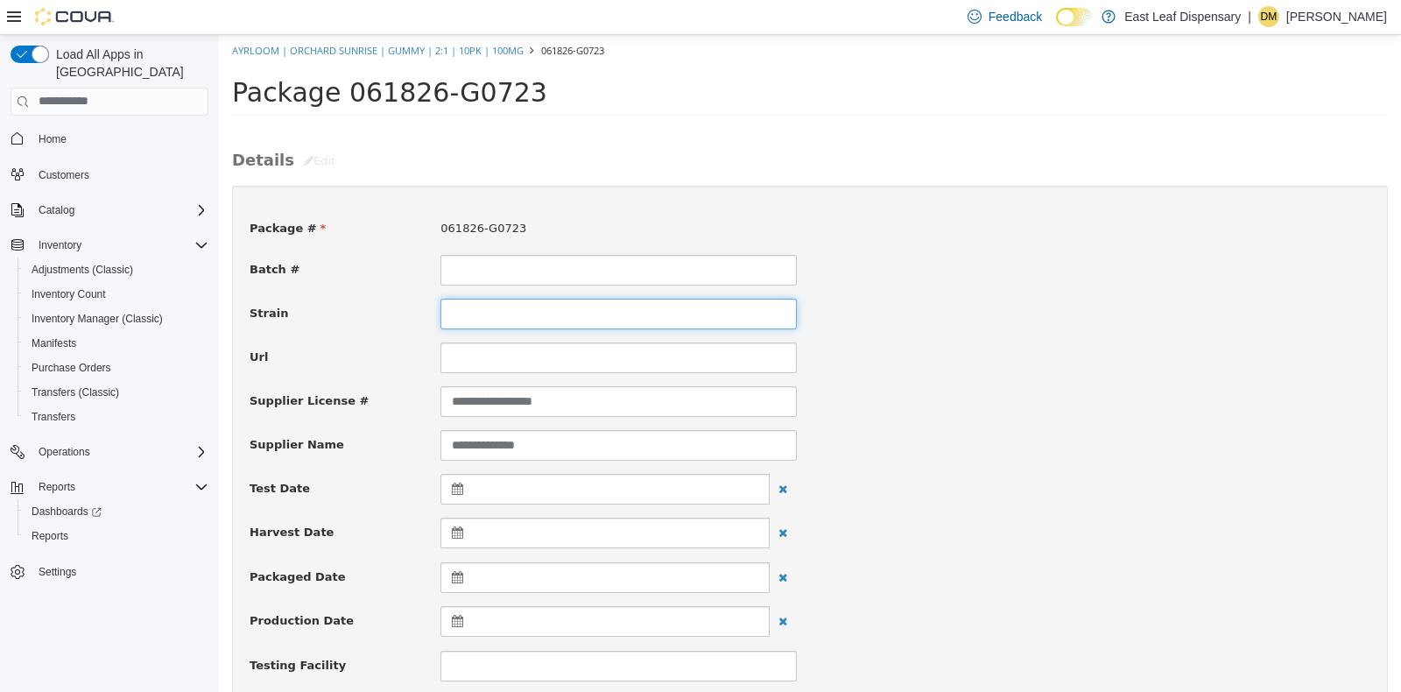
click at [489, 299] on input at bounding box center [618, 313] width 356 height 31
type input "**********"
click at [1159, 322] on div "**********" at bounding box center [809, 313] width 1147 height 31
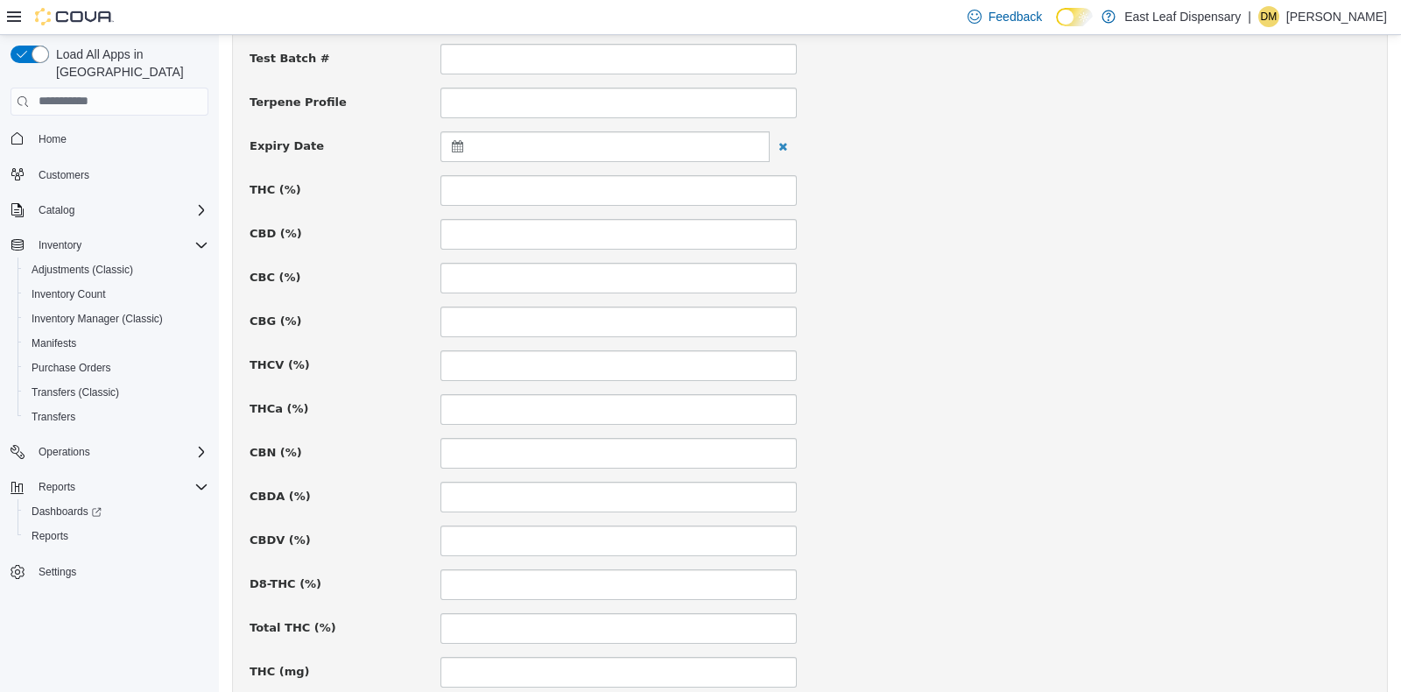
scroll to position [674, 0]
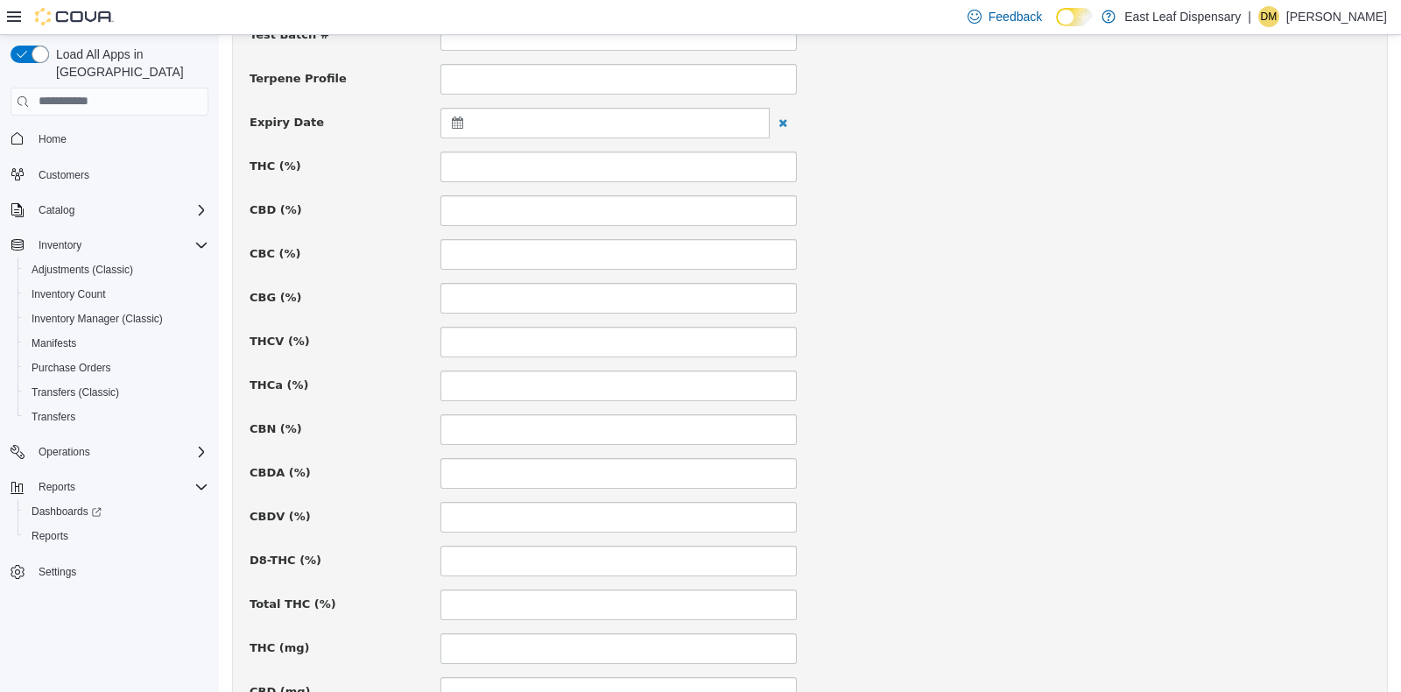
click at [449, 110] on div at bounding box center [604, 122] width 329 height 31
click at [635, 160] on th at bounding box center [629, 165] width 28 height 31
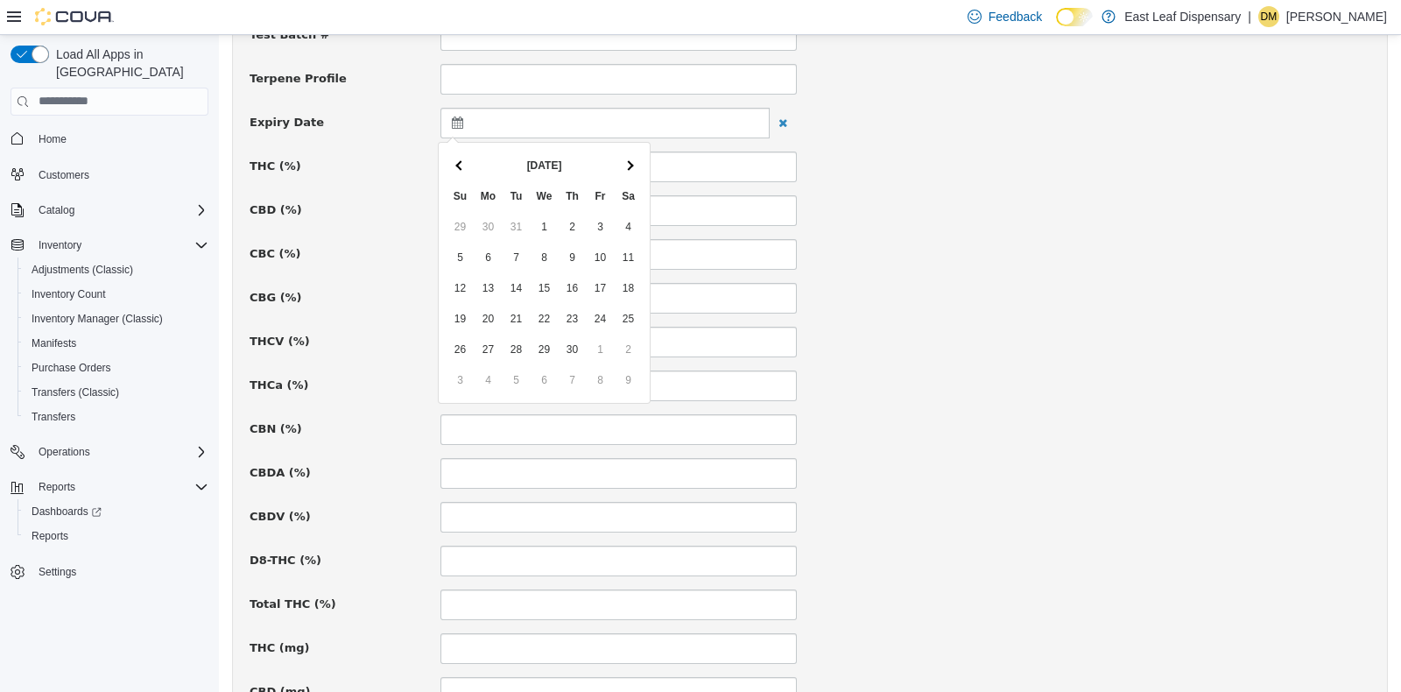
click at [635, 160] on th at bounding box center [629, 165] width 28 height 31
click at [936, 397] on div "THCa (%)" at bounding box center [809, 385] width 1147 height 31
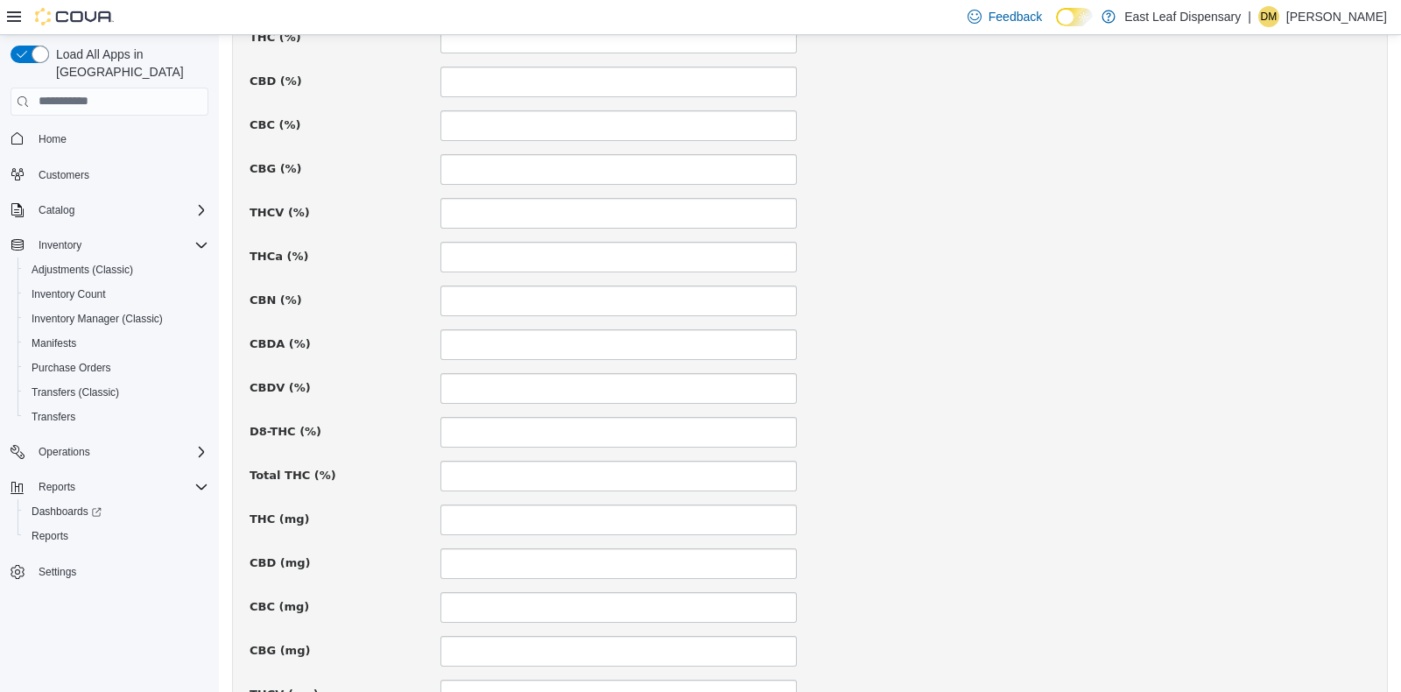
scroll to position [849, 0]
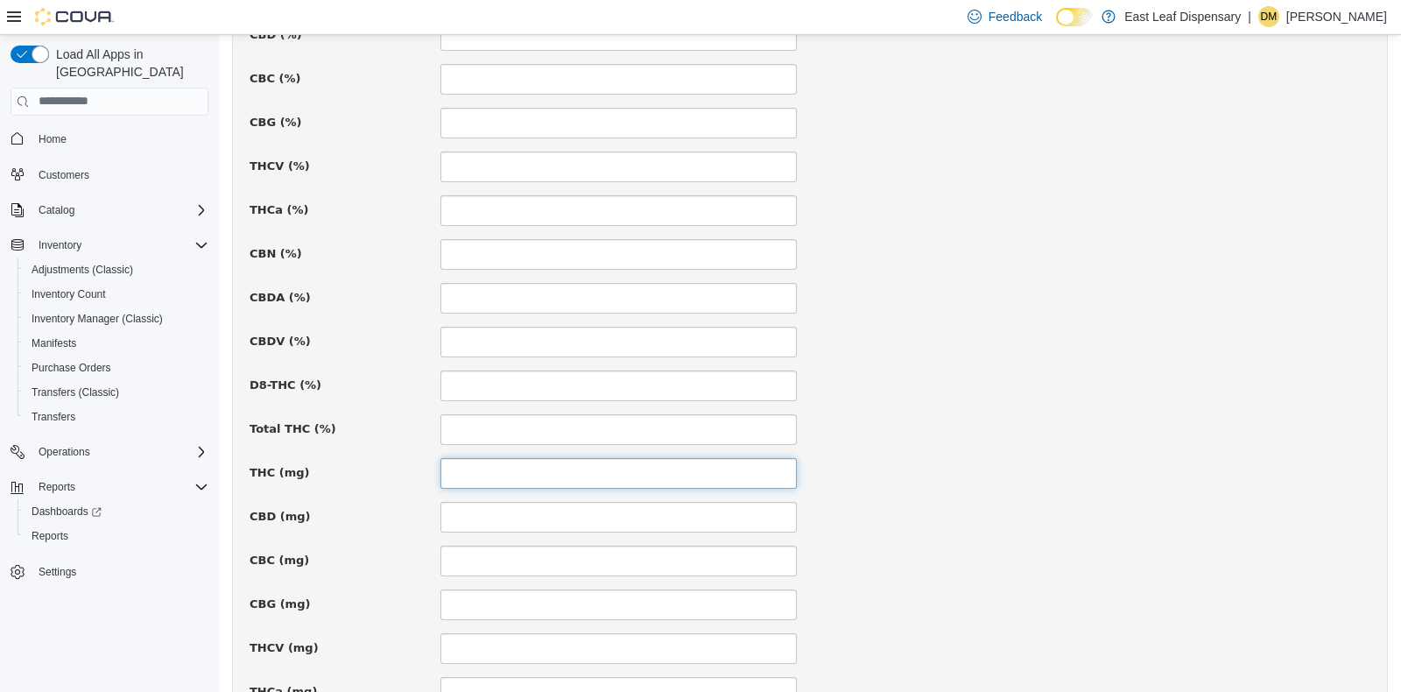
click at [490, 461] on input at bounding box center [618, 472] width 356 height 31
type input "***"
click at [519, 614] on input at bounding box center [618, 603] width 356 height 31
type input "**"
click at [887, 561] on div "CBC (mg)" at bounding box center [809, 560] width 1147 height 31
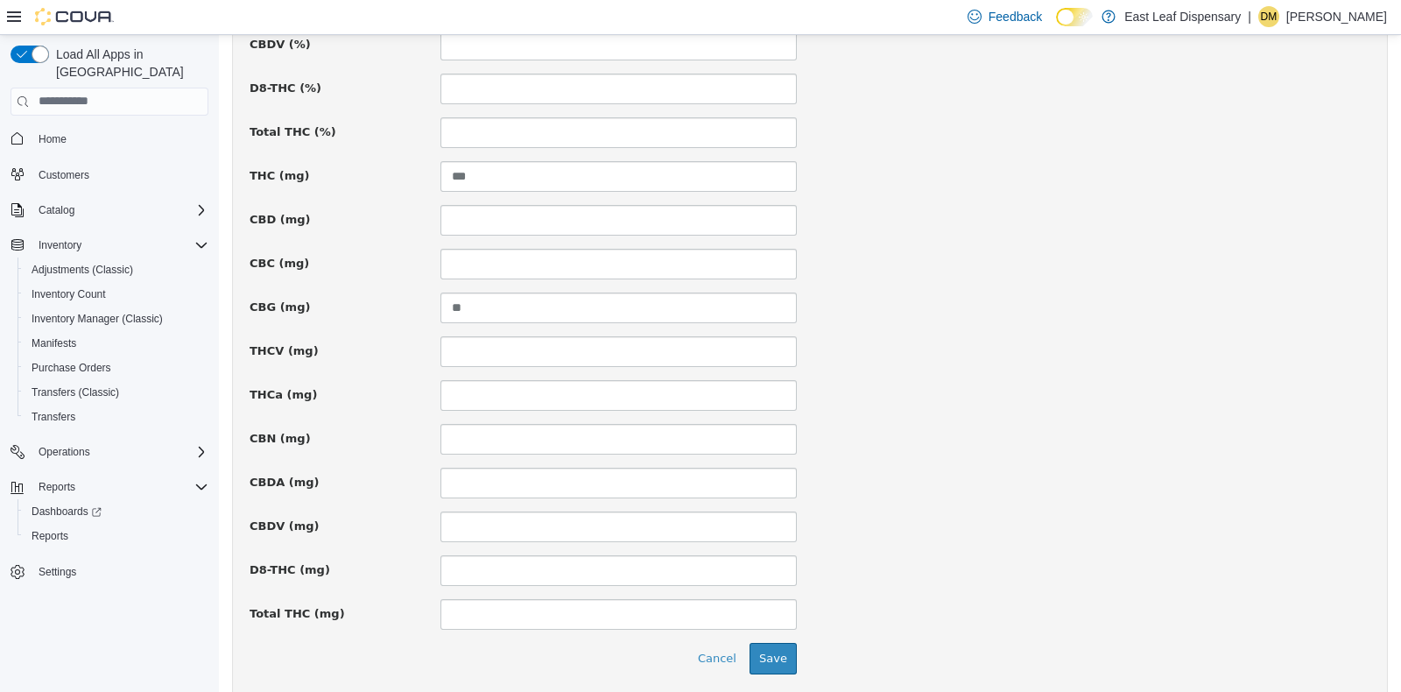
scroll to position [1207, 0]
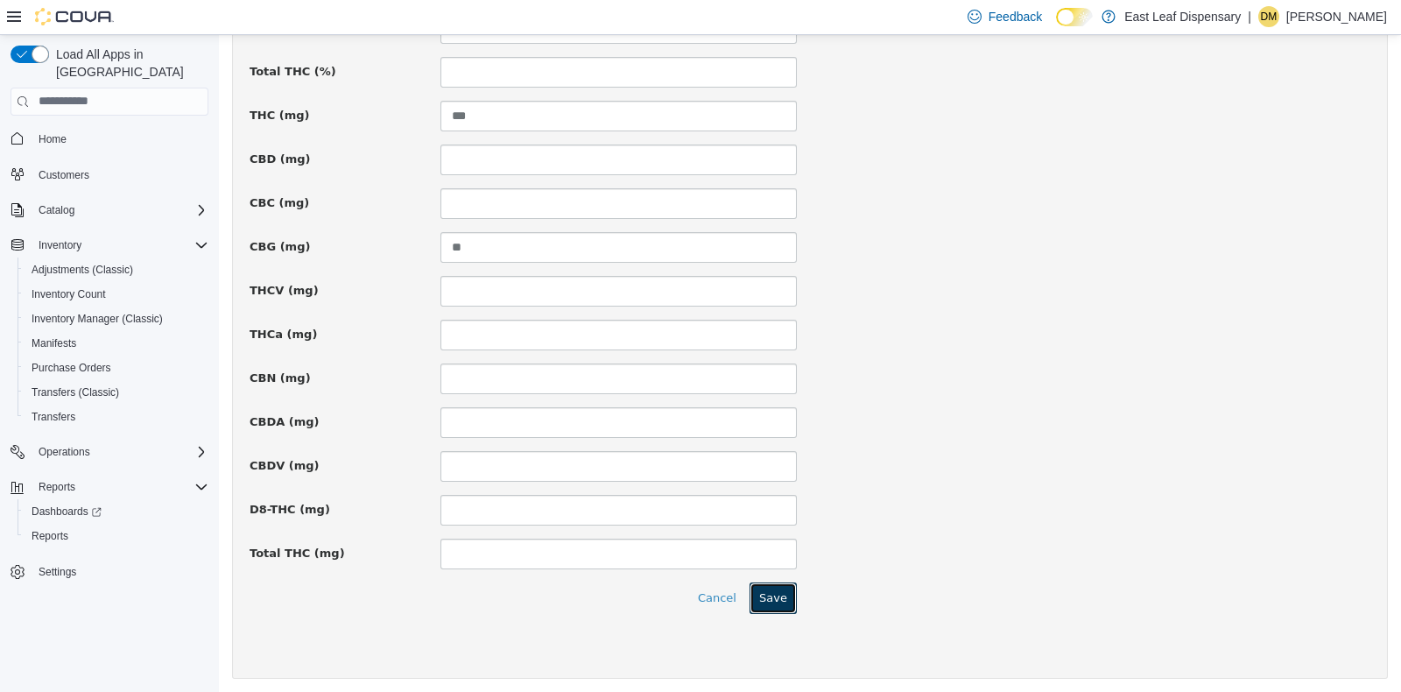
click at [753, 602] on button "Save" at bounding box center [773, 597] width 47 height 32
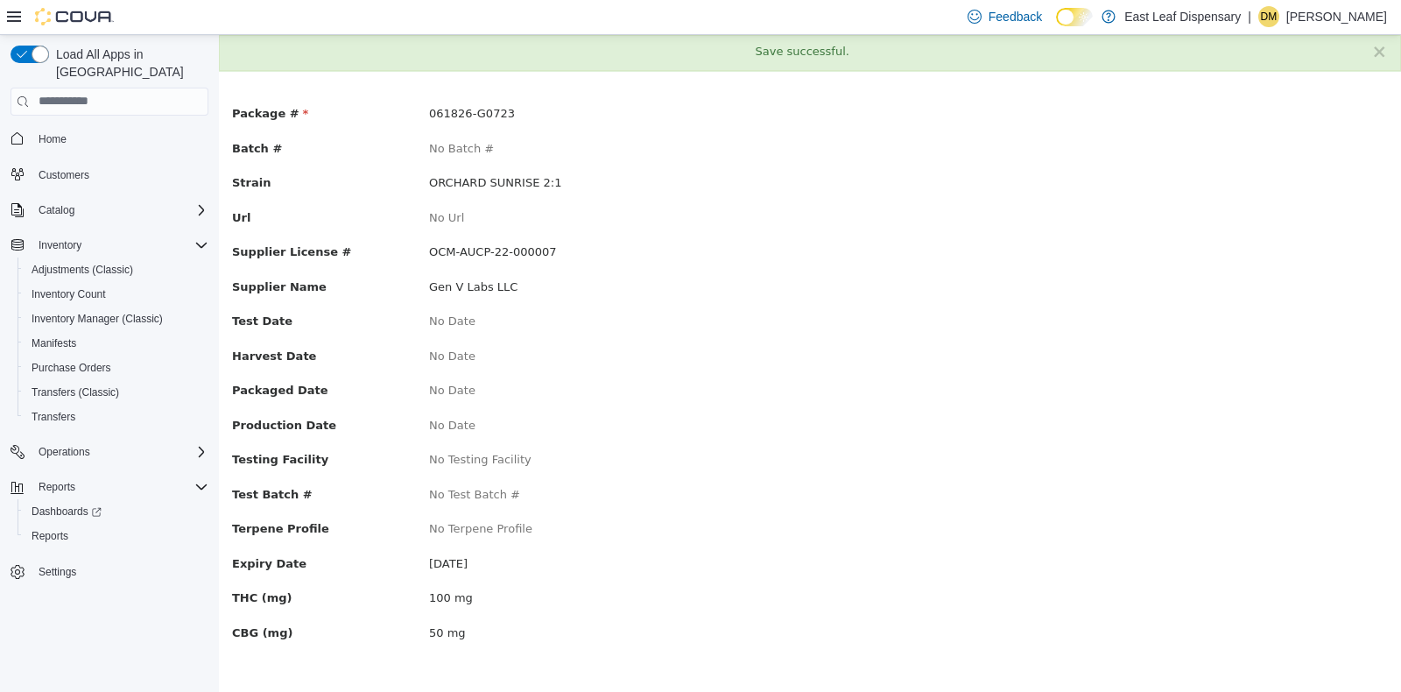
scroll to position [0, 0]
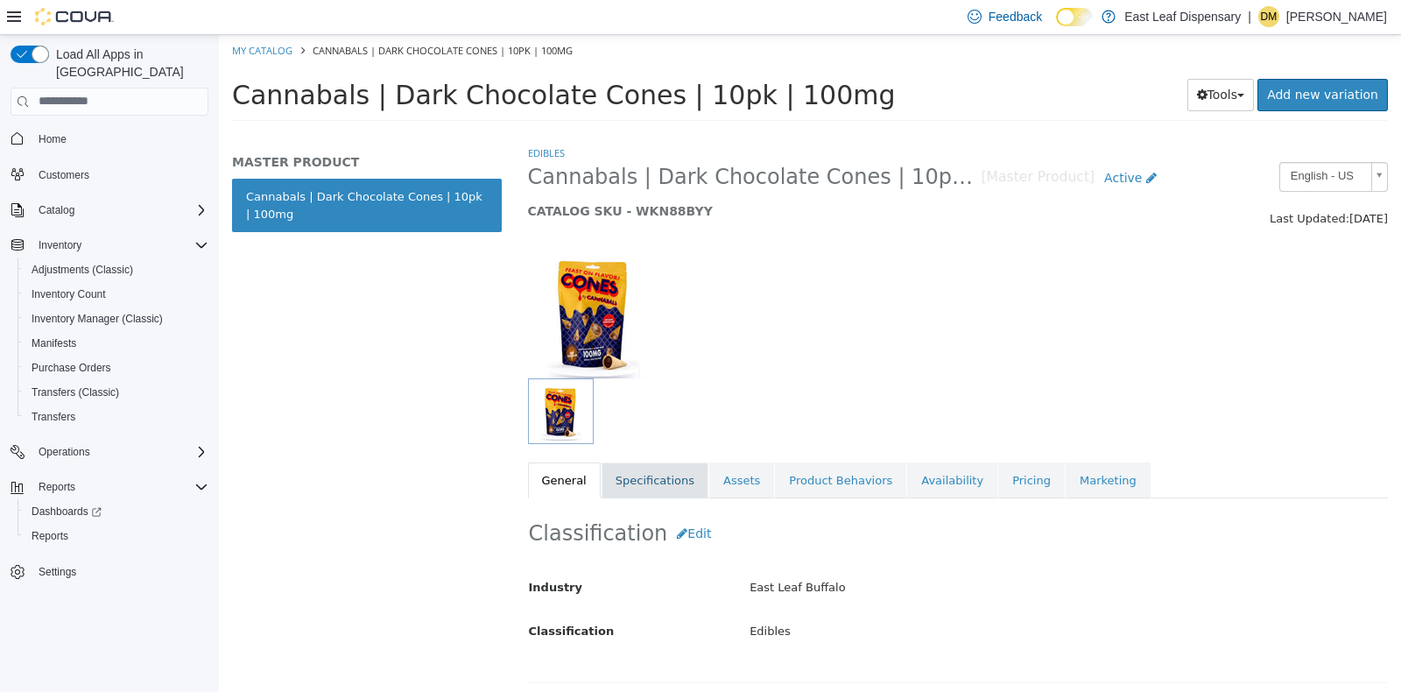
click at [647, 472] on link "Specifications" at bounding box center [655, 480] width 107 height 37
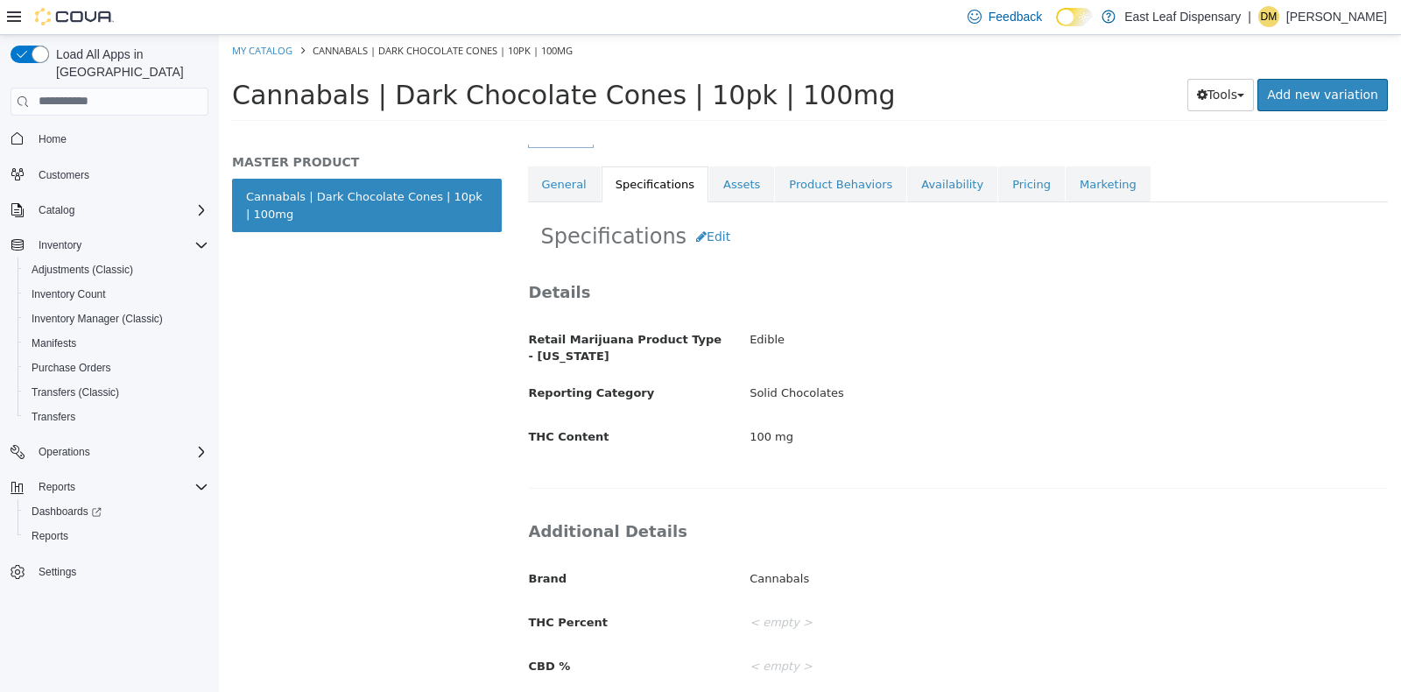
scroll to position [285, 0]
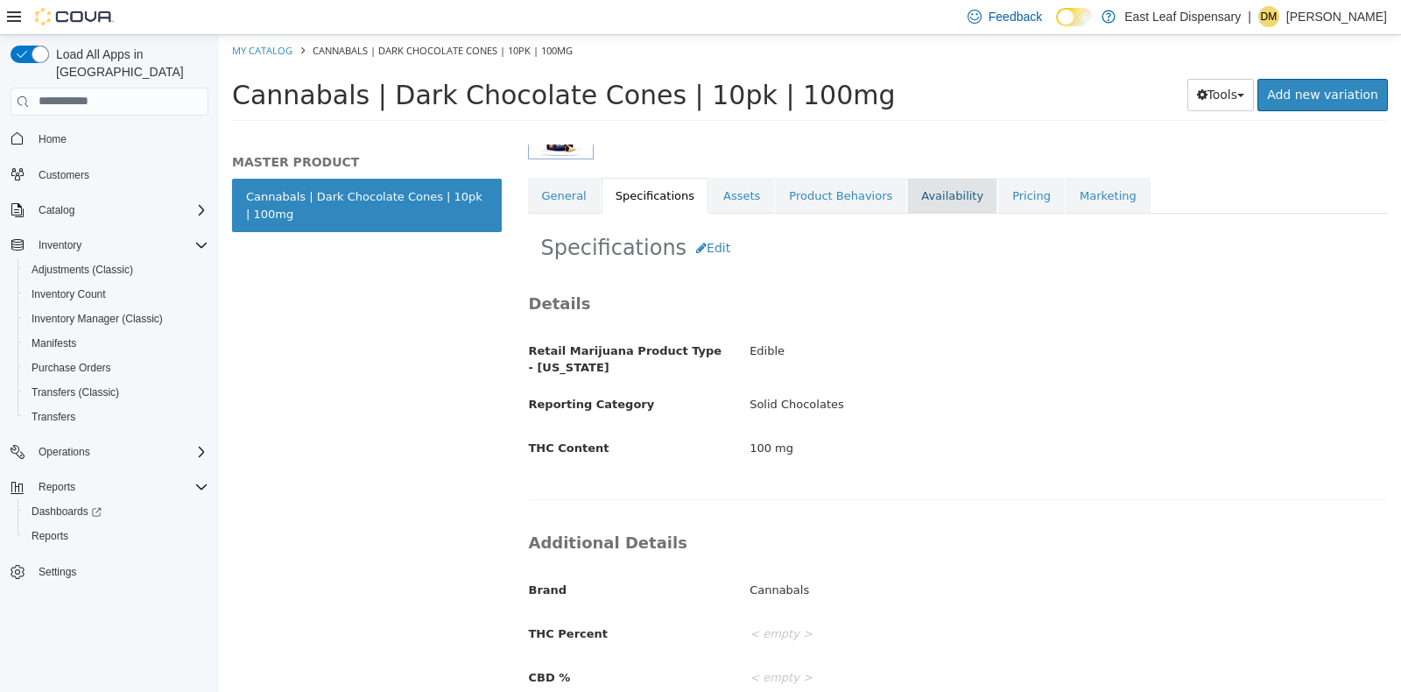
click at [907, 180] on link "Availability" at bounding box center [952, 195] width 90 height 37
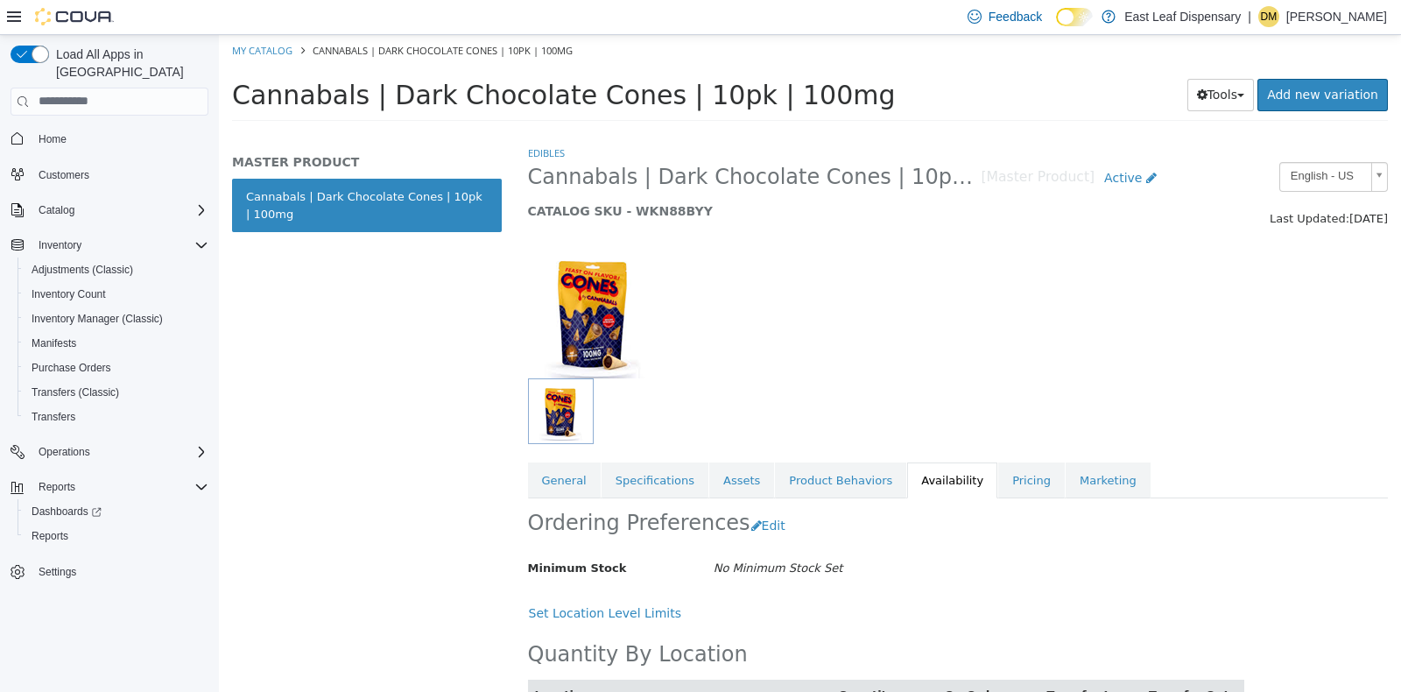
scroll to position [83, 0]
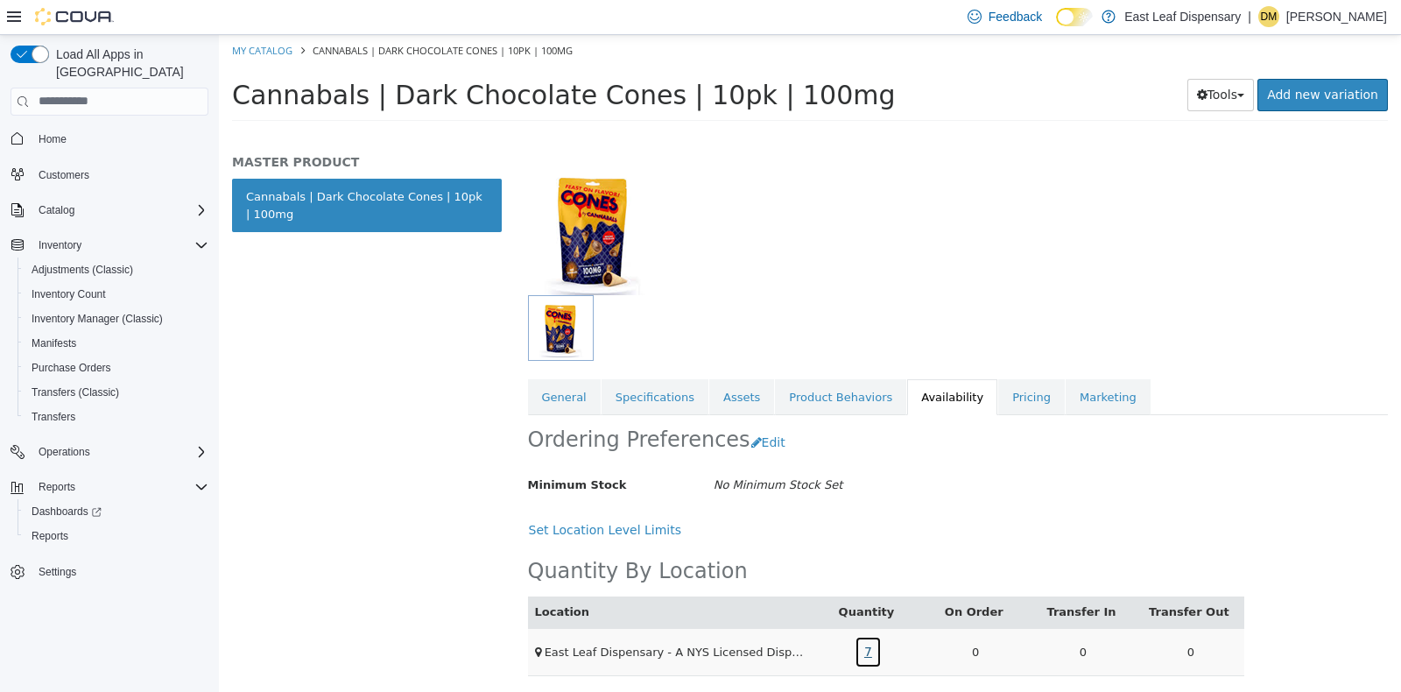
click at [859, 645] on link "7" at bounding box center [868, 651] width 27 height 32
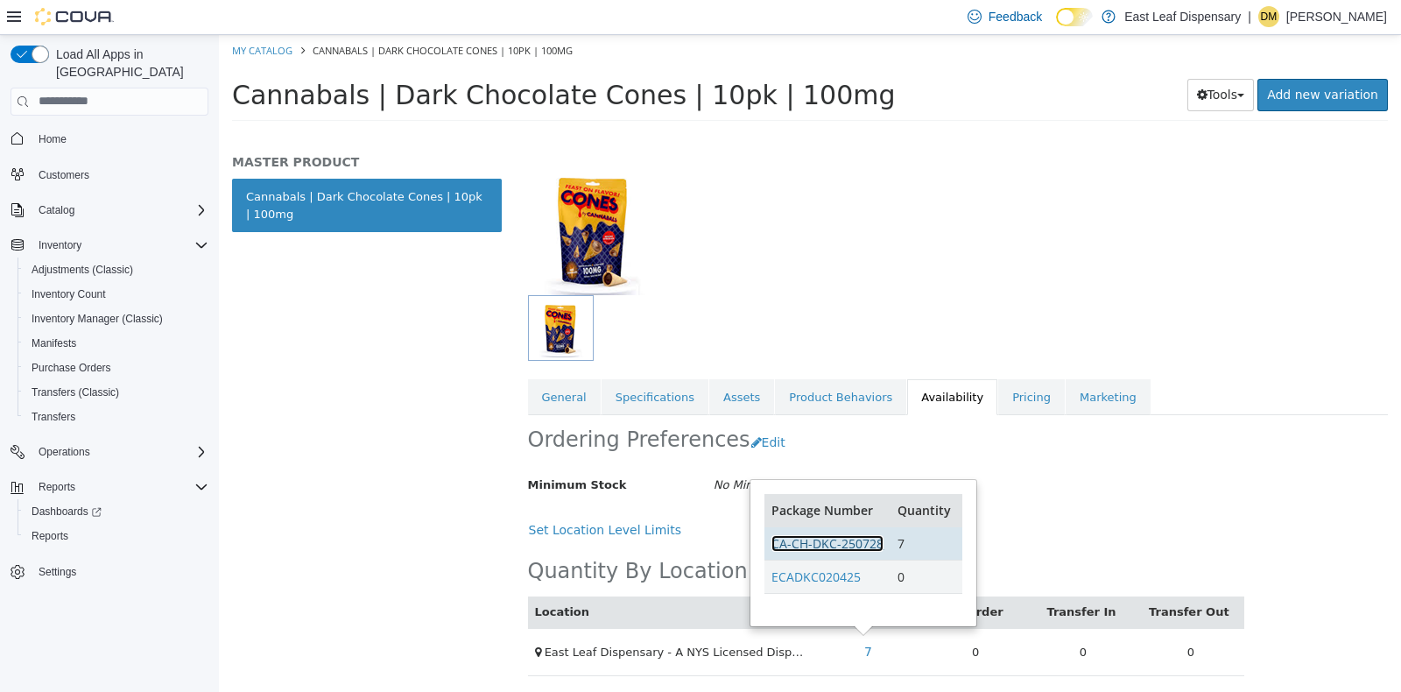
click at [835, 542] on link "CA-CH-DKC-250728" at bounding box center [828, 542] width 112 height 17
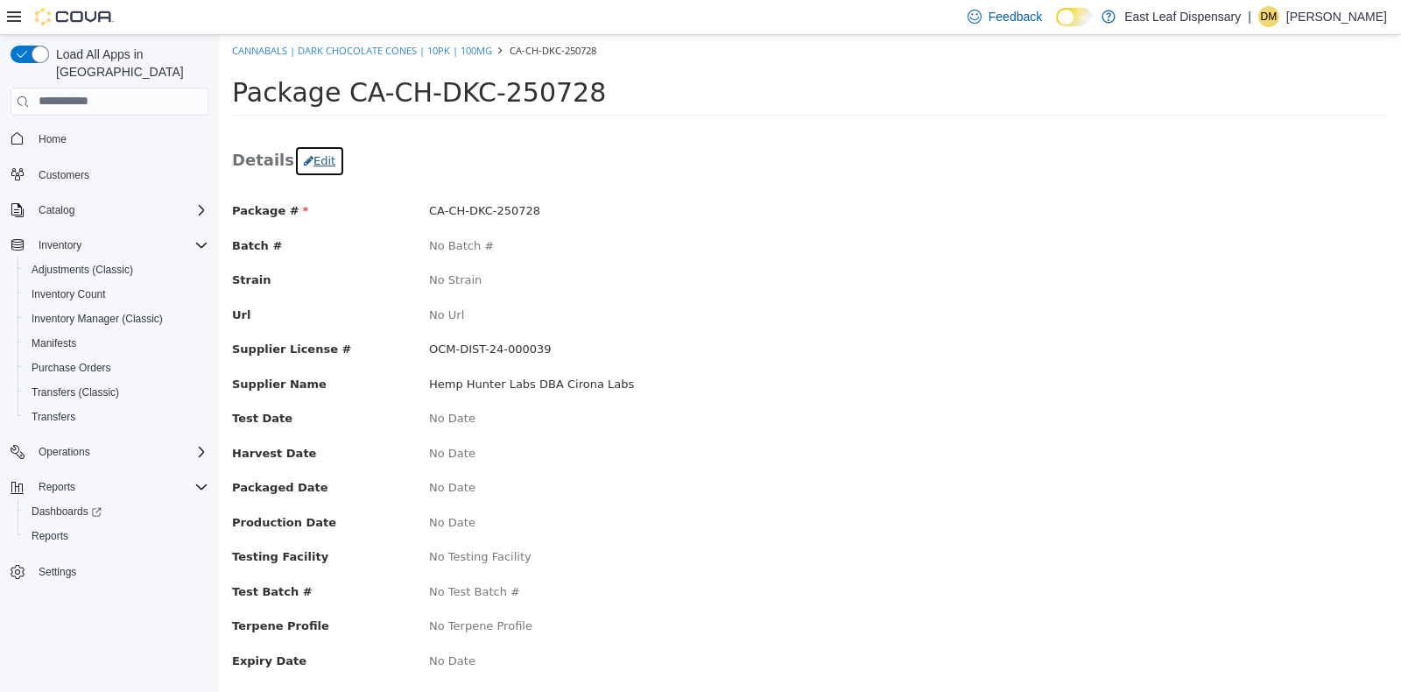
click at [314, 149] on button "Edit" at bounding box center [319, 160] width 51 height 32
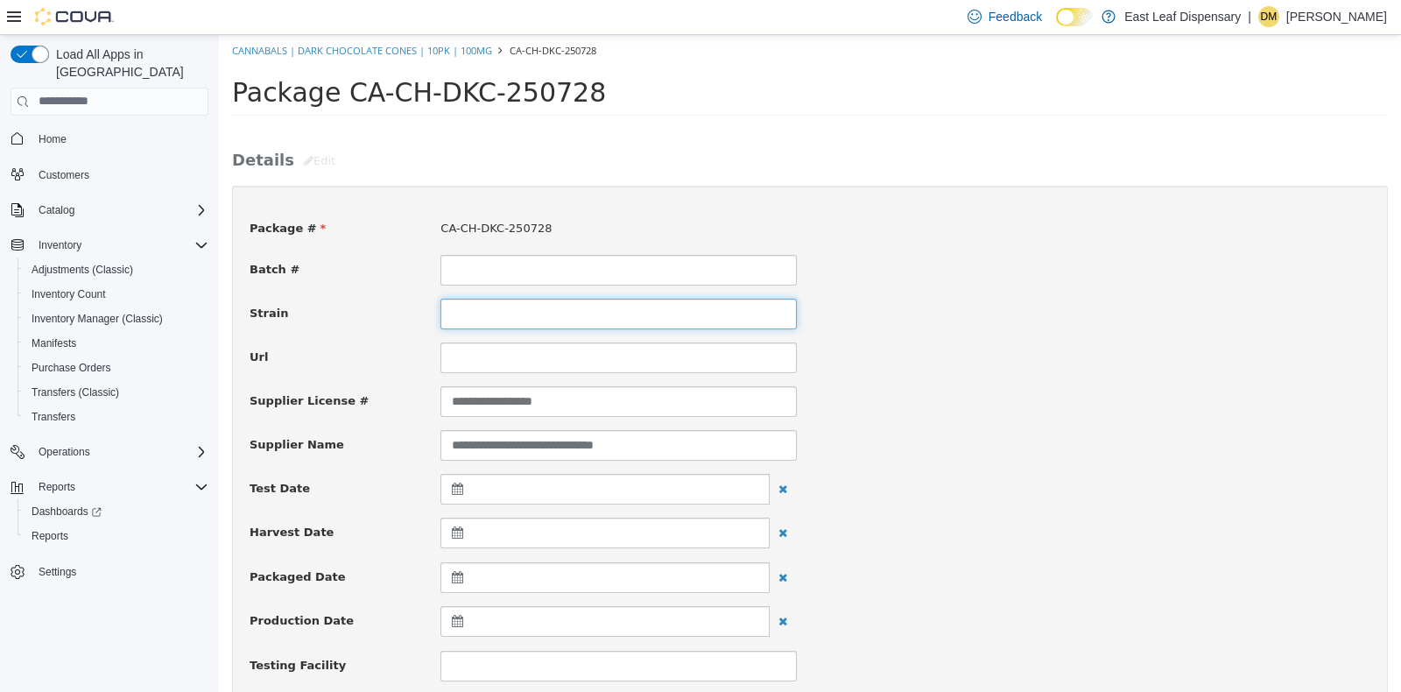
click at [484, 307] on input at bounding box center [618, 313] width 356 height 31
type input "**********"
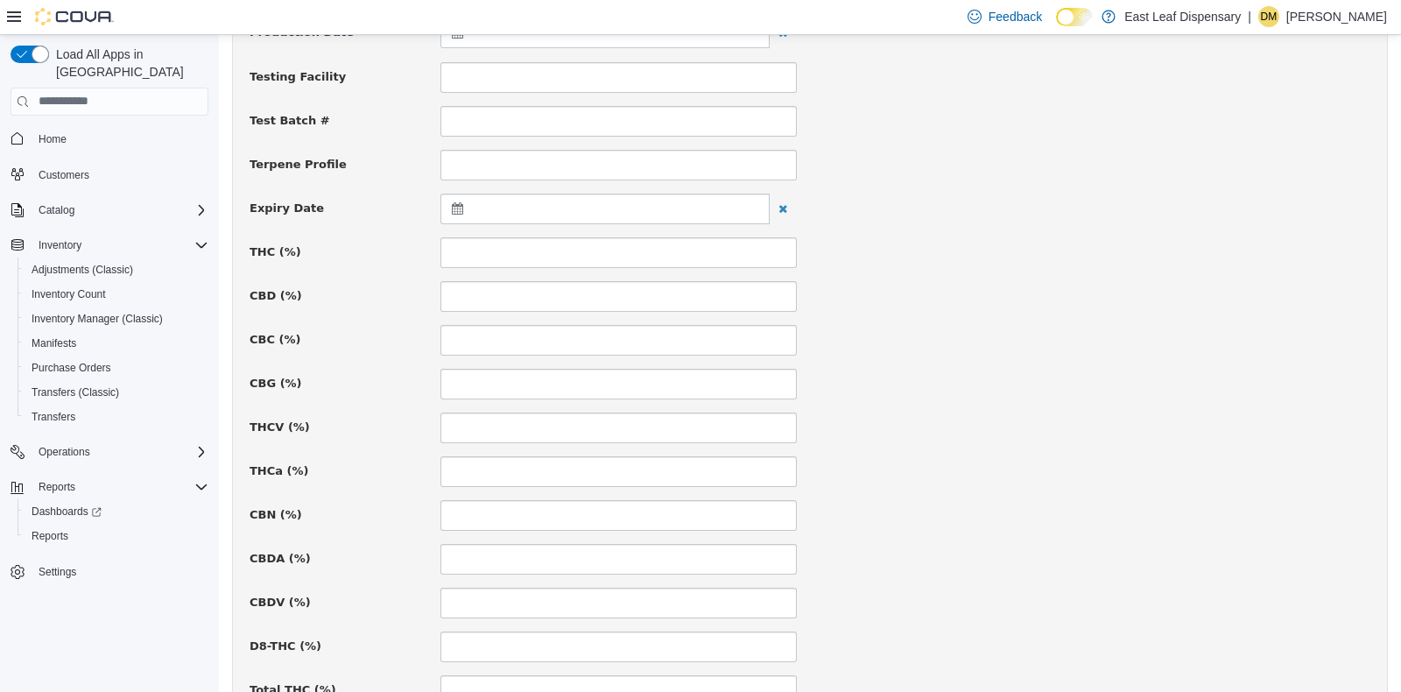
scroll to position [638, 0]
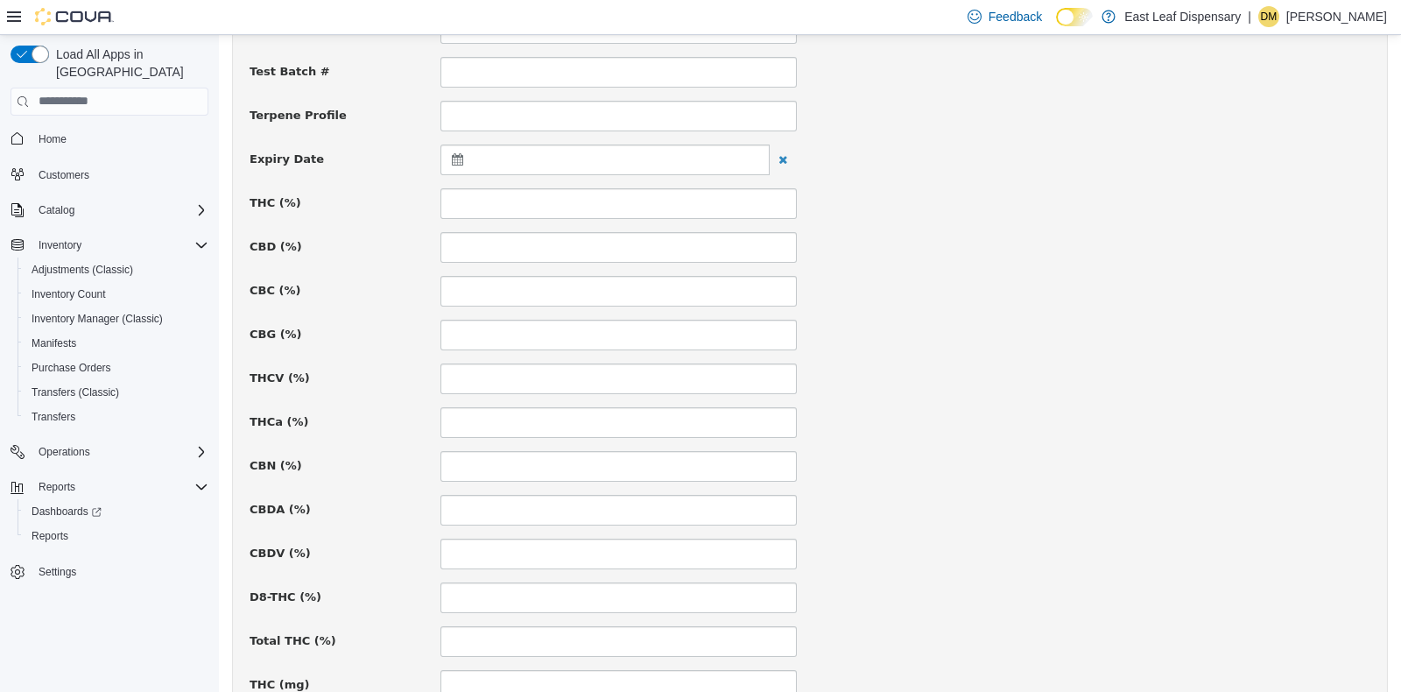
click at [452, 156] on icon at bounding box center [461, 158] width 18 height 12
click at [639, 195] on th at bounding box center [629, 202] width 28 height 31
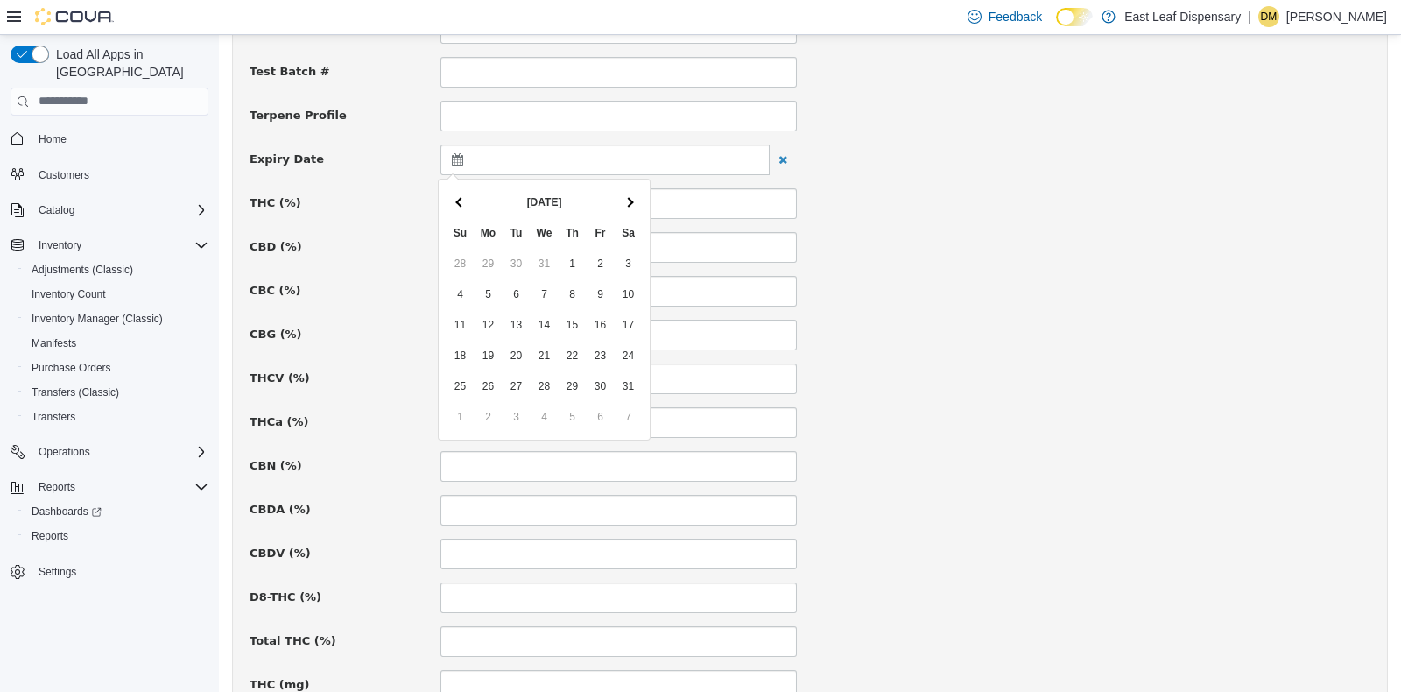
click at [639, 195] on th at bounding box center [629, 202] width 28 height 31
click at [1068, 325] on div "CBG (%)" at bounding box center [809, 334] width 1147 height 31
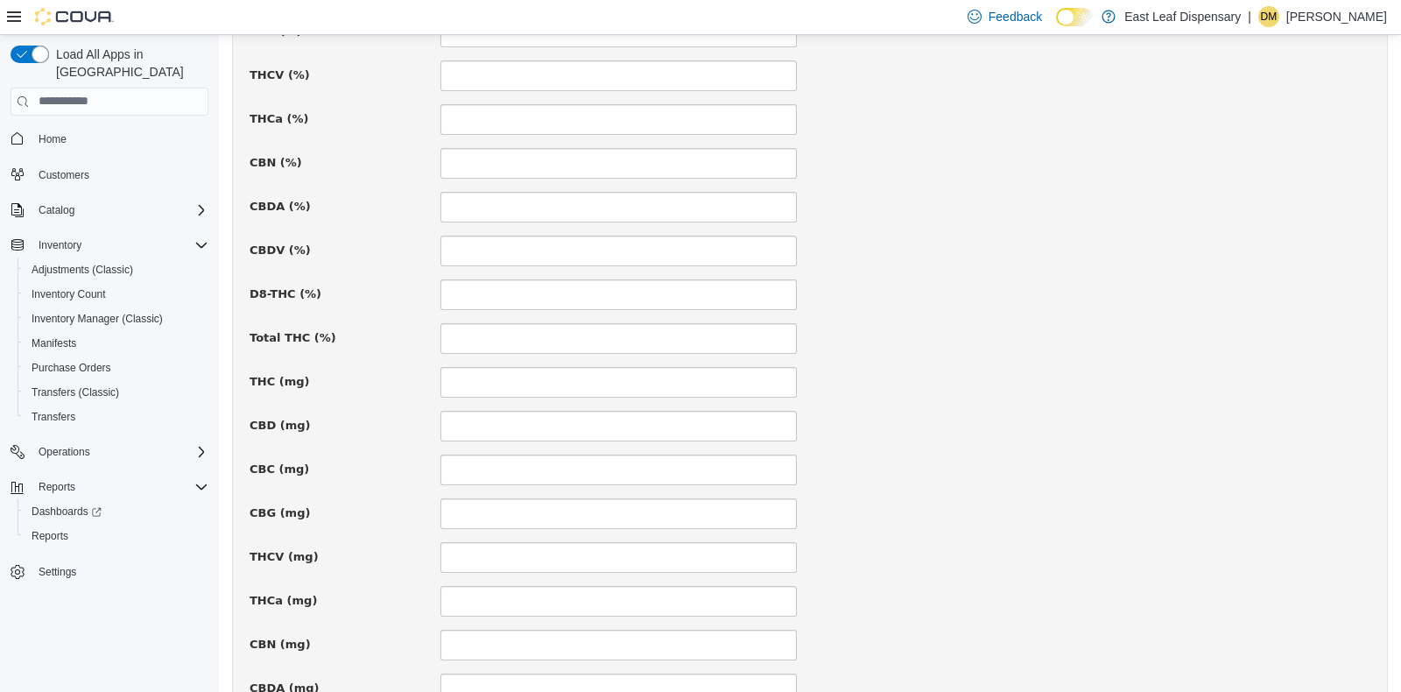
scroll to position [944, 0]
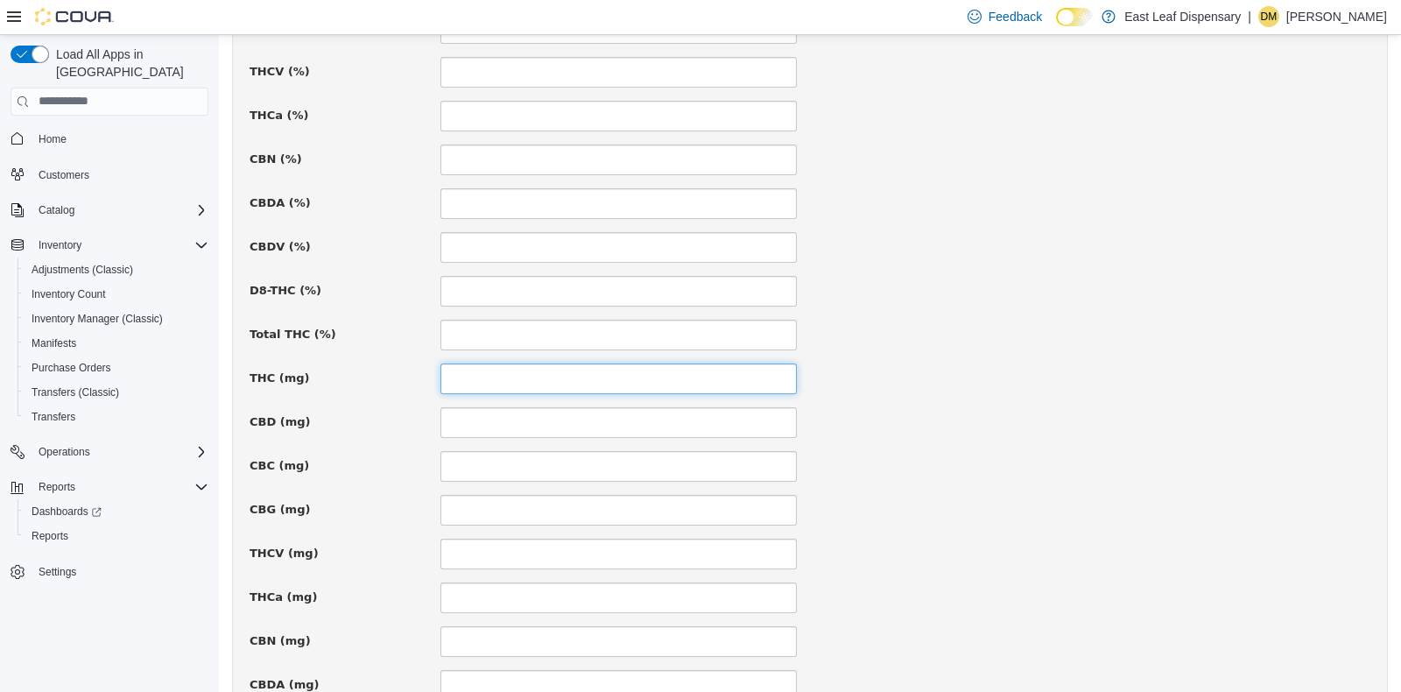
click at [486, 377] on input at bounding box center [618, 378] width 356 height 31
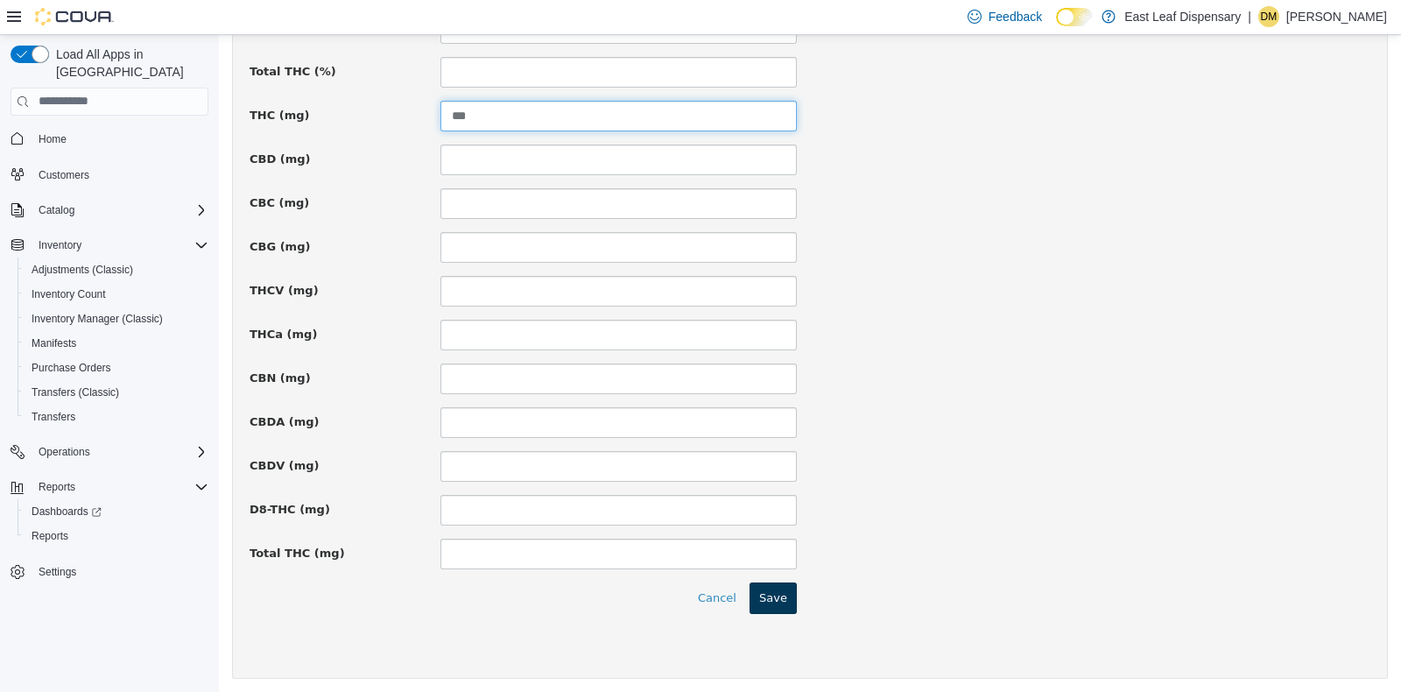
type input "***"
click at [763, 591] on button "Save" at bounding box center [773, 597] width 47 height 32
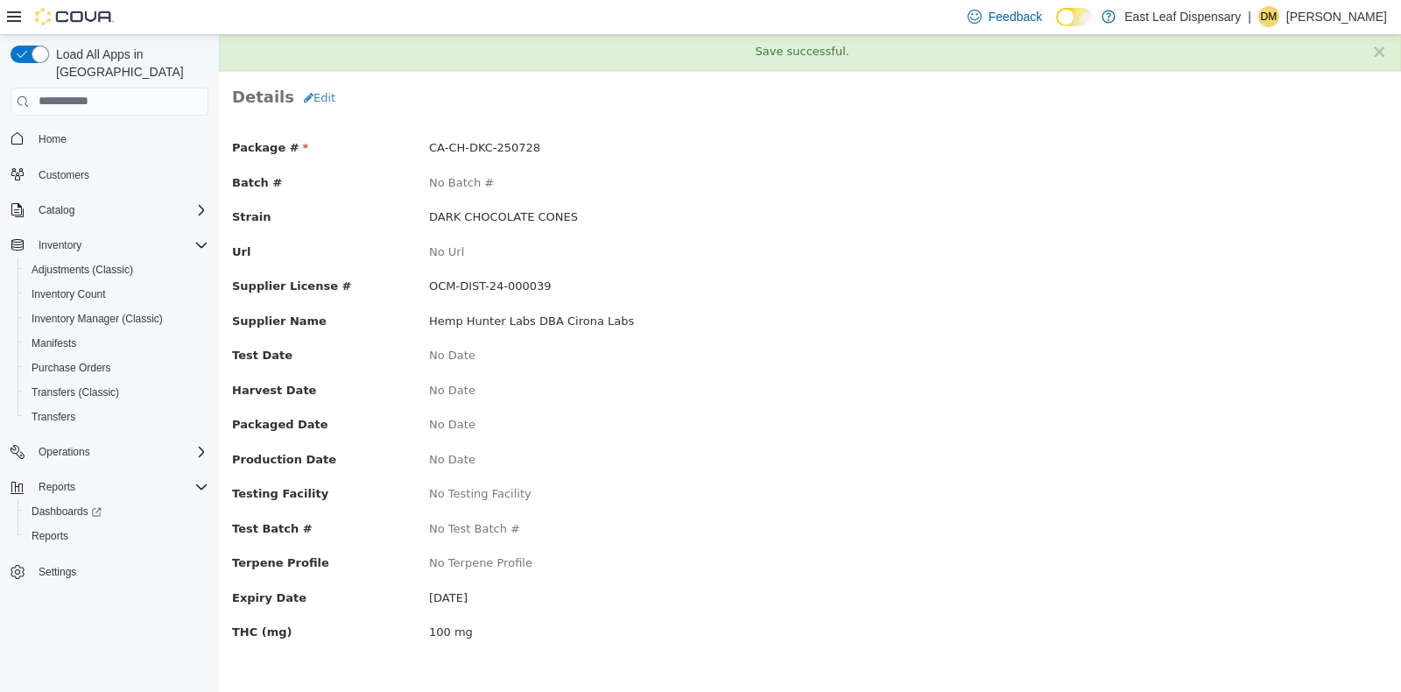
scroll to position [0, 0]
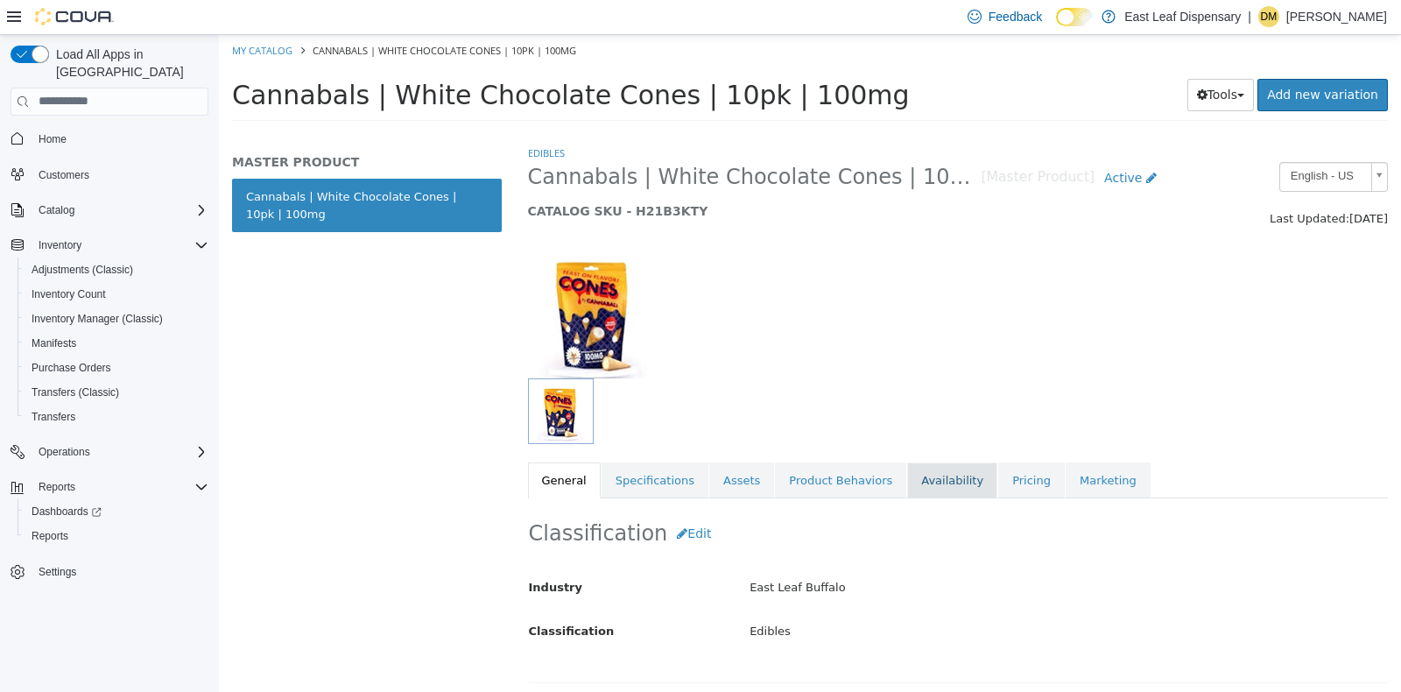
click at [914, 476] on link "Availability" at bounding box center [952, 480] width 90 height 37
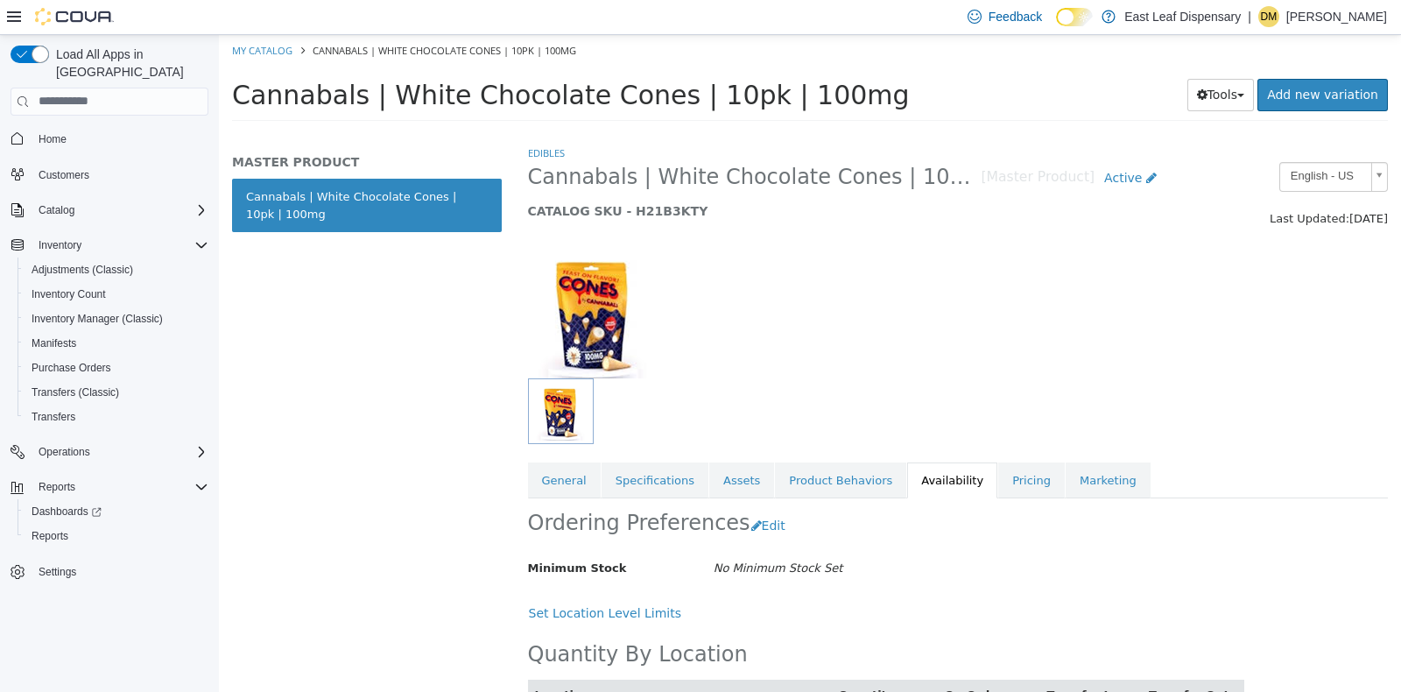
scroll to position [83, 0]
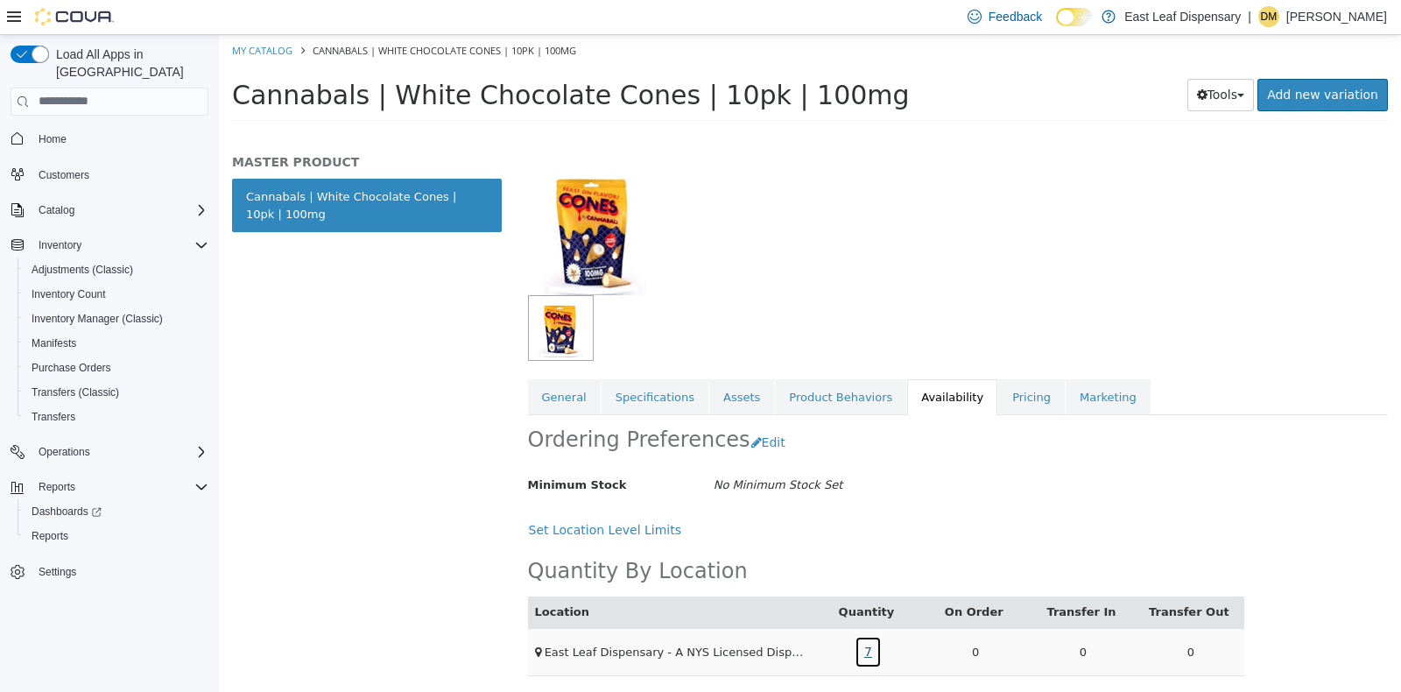
click at [857, 643] on link "7" at bounding box center [868, 651] width 27 height 32
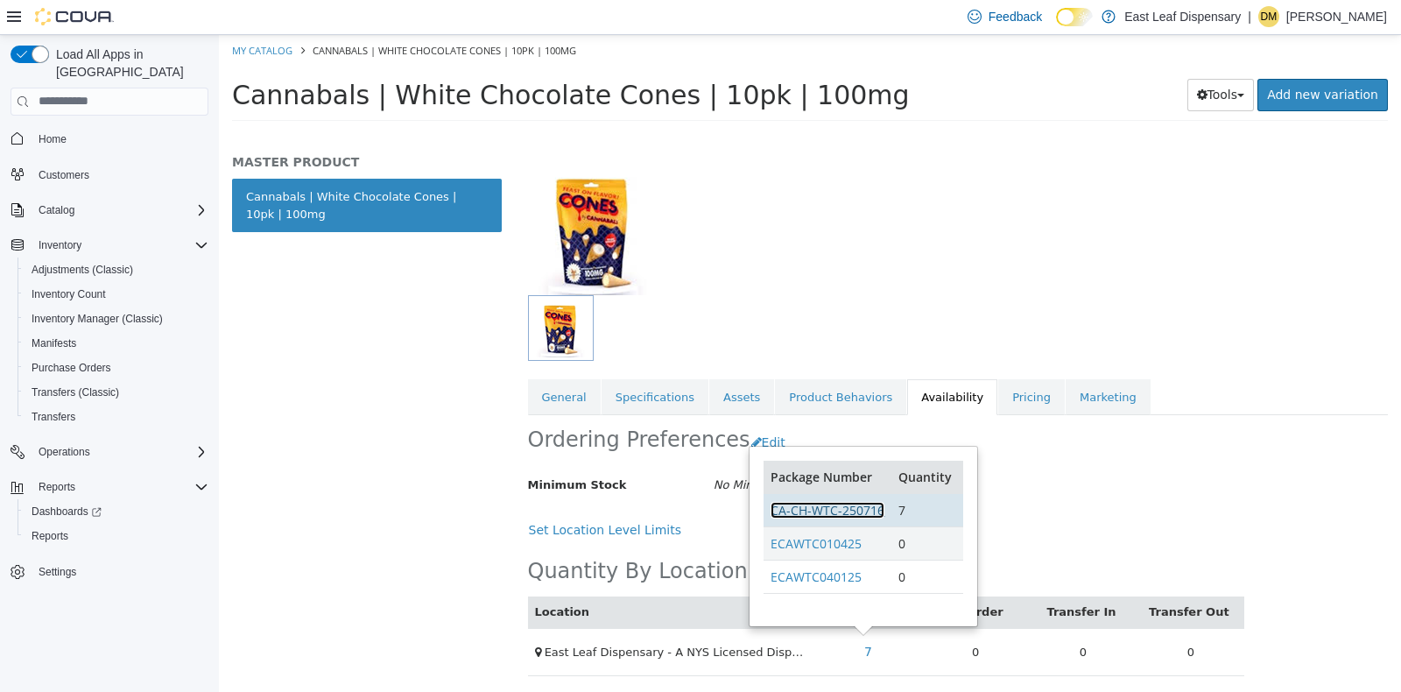
click at [849, 510] on link "CA-CH-WTC-250716" at bounding box center [828, 509] width 114 height 17
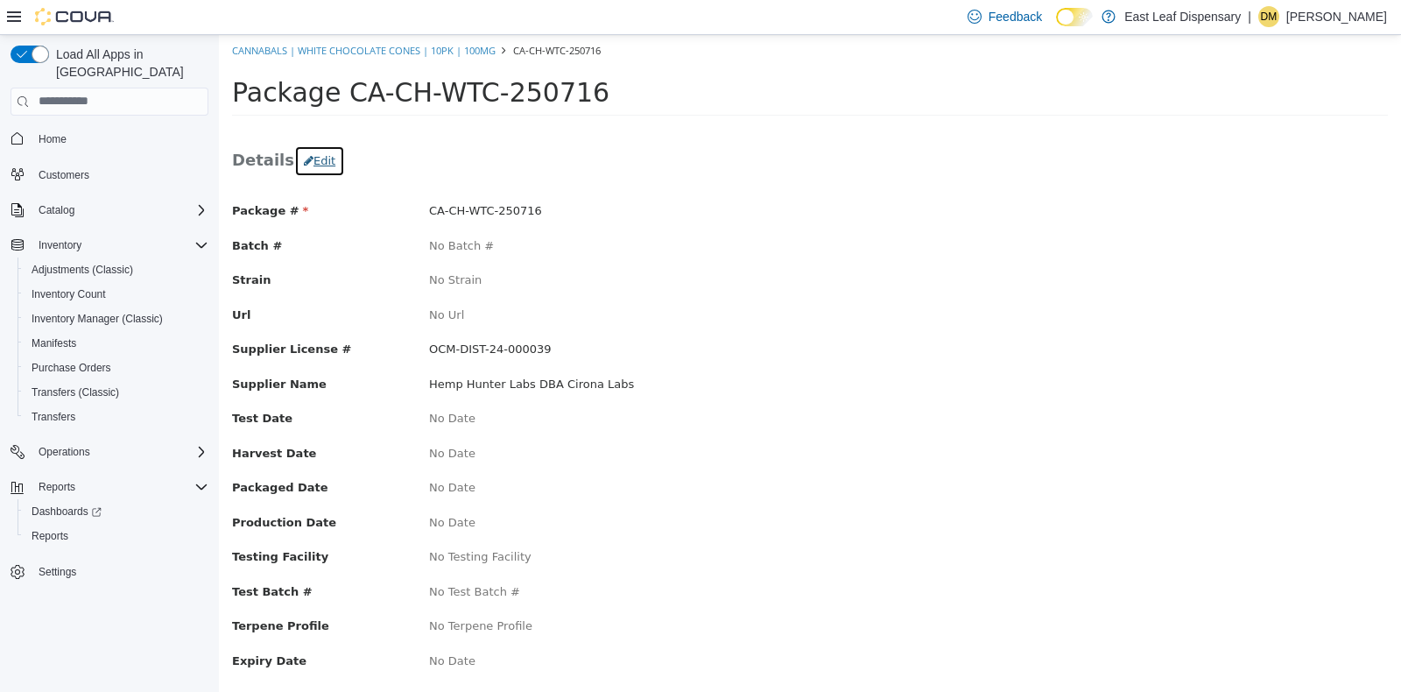
click at [314, 161] on button "Edit" at bounding box center [319, 160] width 51 height 32
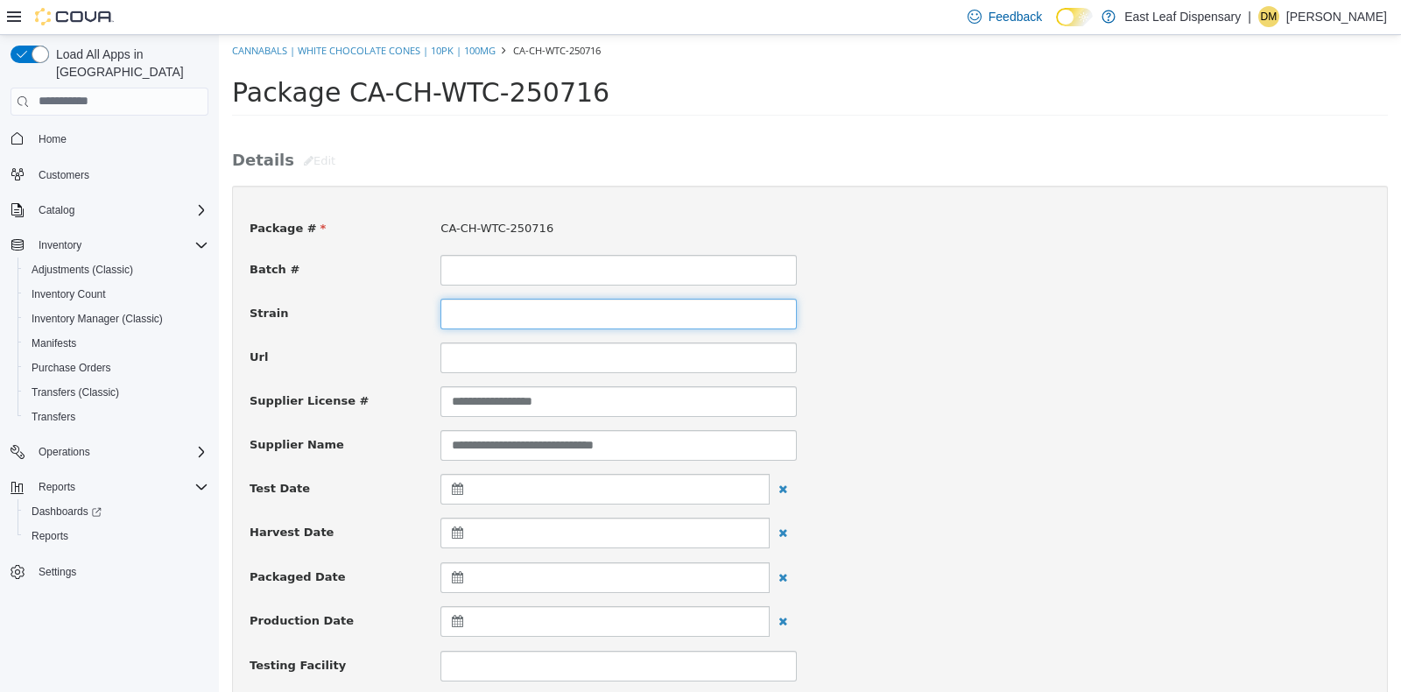
click at [499, 310] on input at bounding box center [618, 313] width 356 height 31
type input "**********"
click at [1078, 277] on div "Batch #" at bounding box center [809, 269] width 1147 height 31
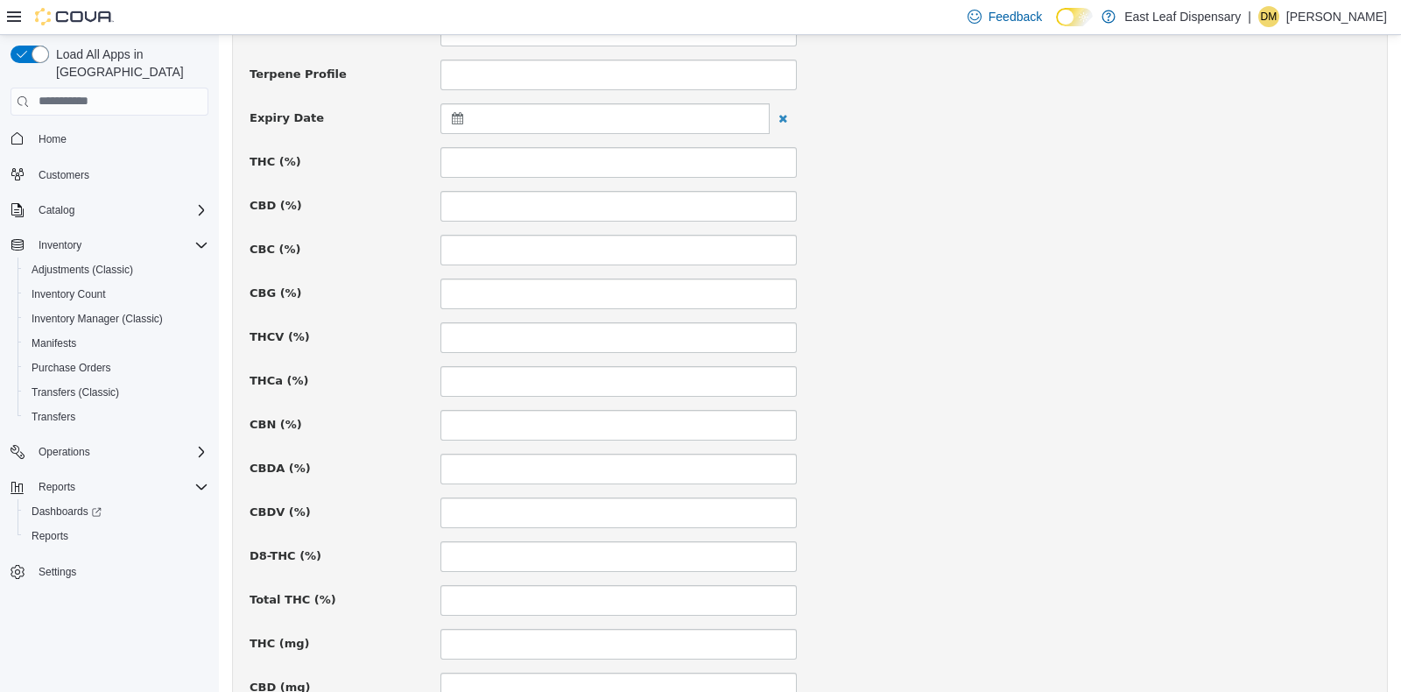
scroll to position [687, 0]
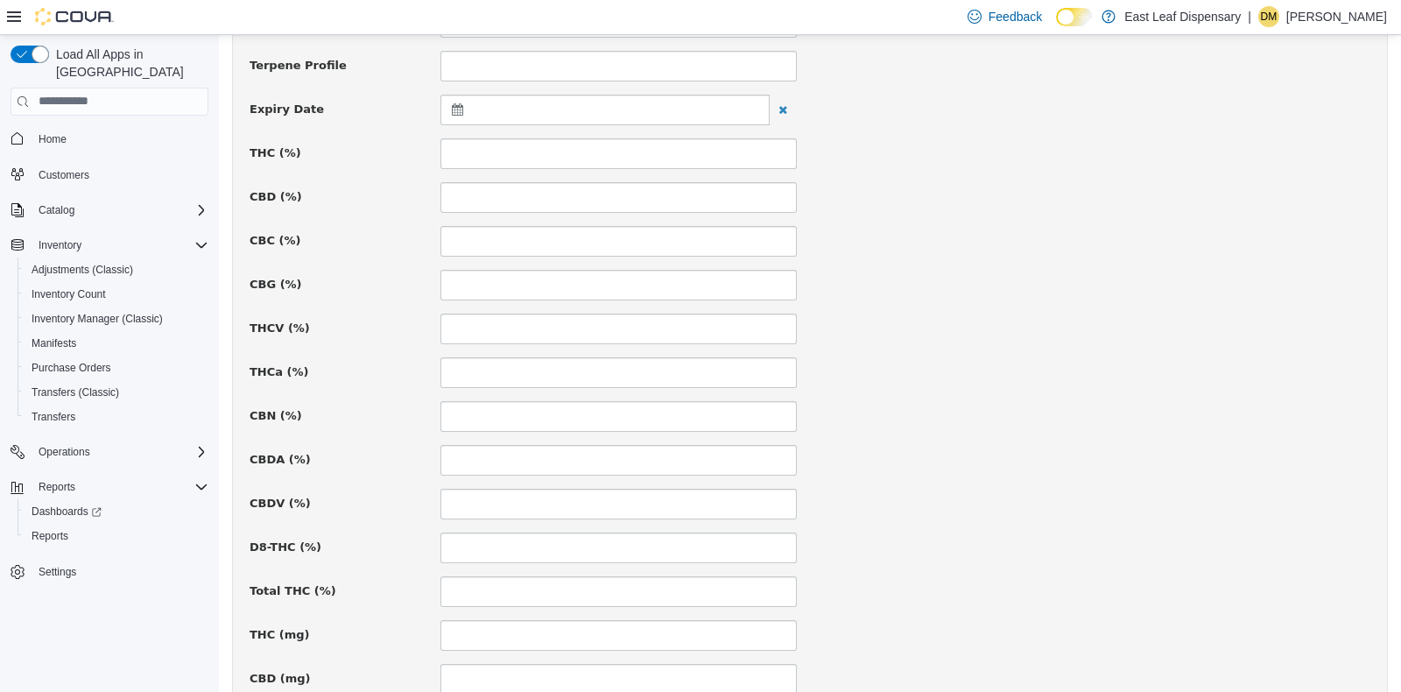
click at [455, 102] on icon at bounding box center [461, 108] width 18 height 12
click at [638, 152] on th at bounding box center [629, 152] width 28 height 31
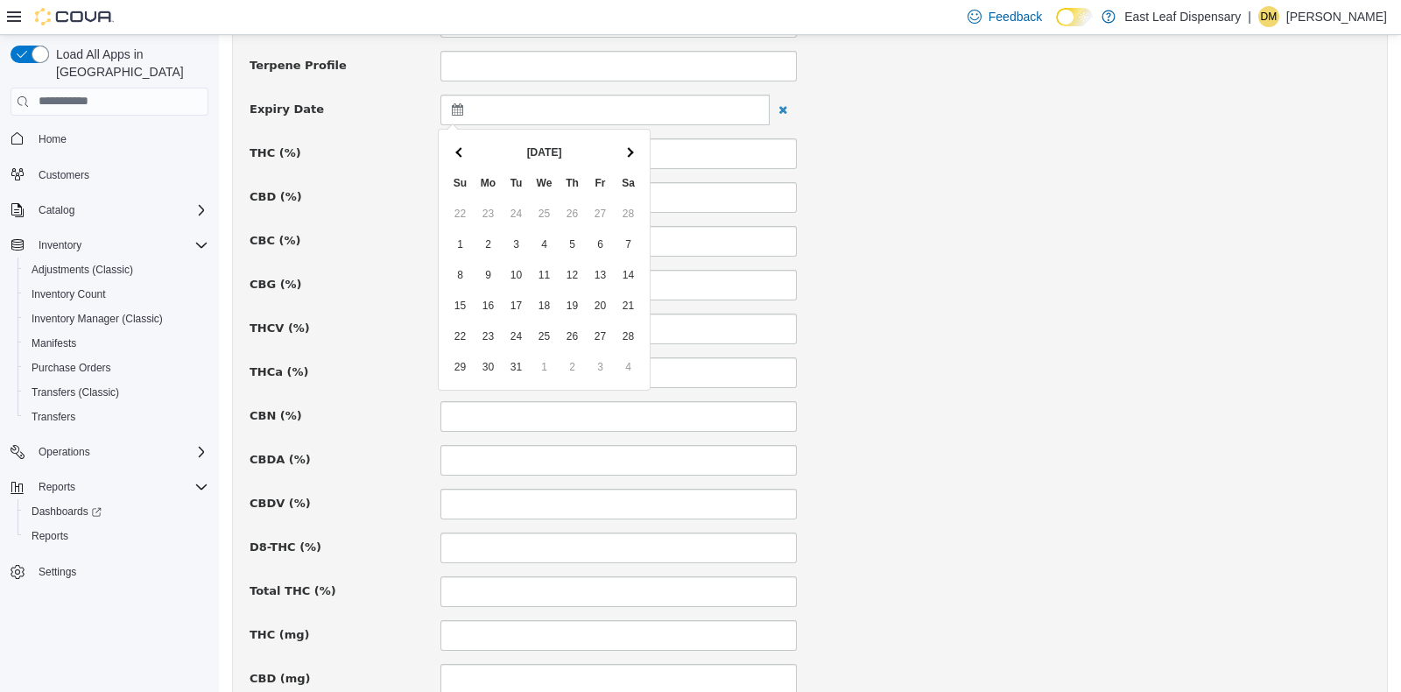
click at [638, 152] on th at bounding box center [629, 152] width 28 height 31
click at [1014, 328] on div "THCV (%)" at bounding box center [809, 328] width 1147 height 31
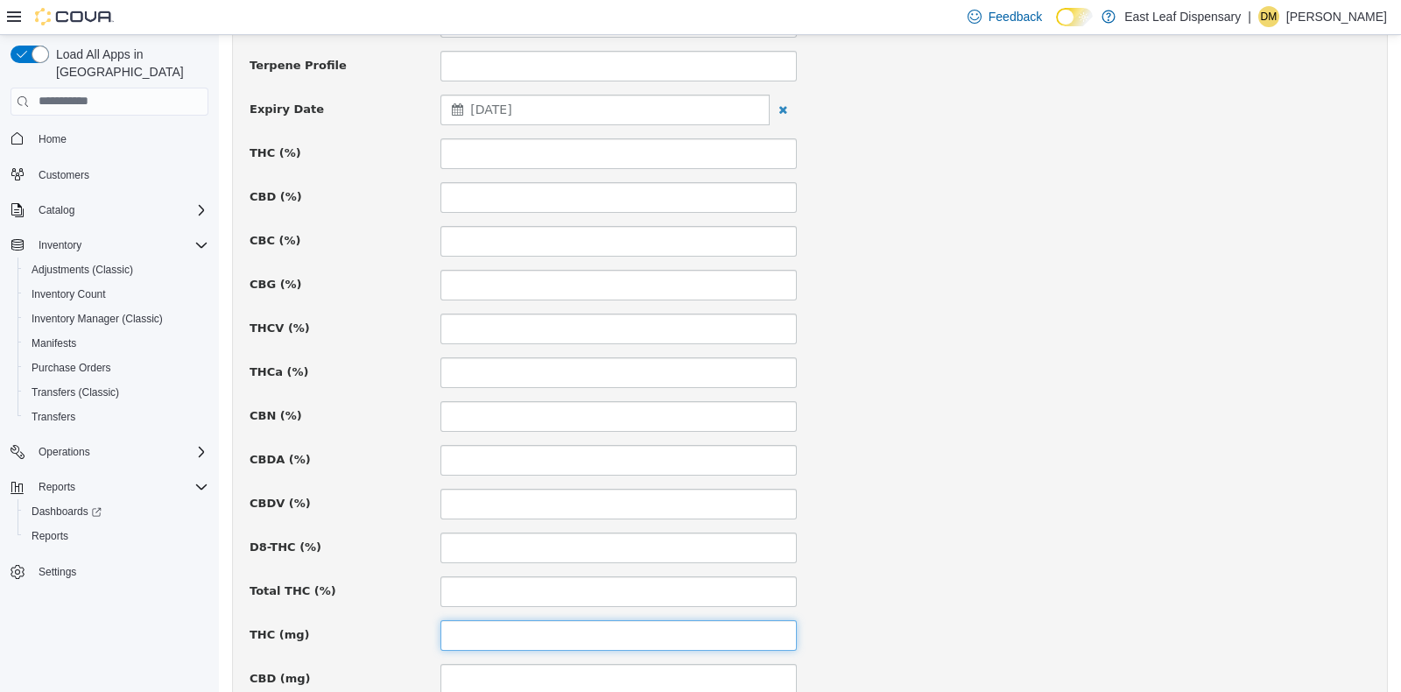
click at [507, 629] on input at bounding box center [618, 634] width 356 height 31
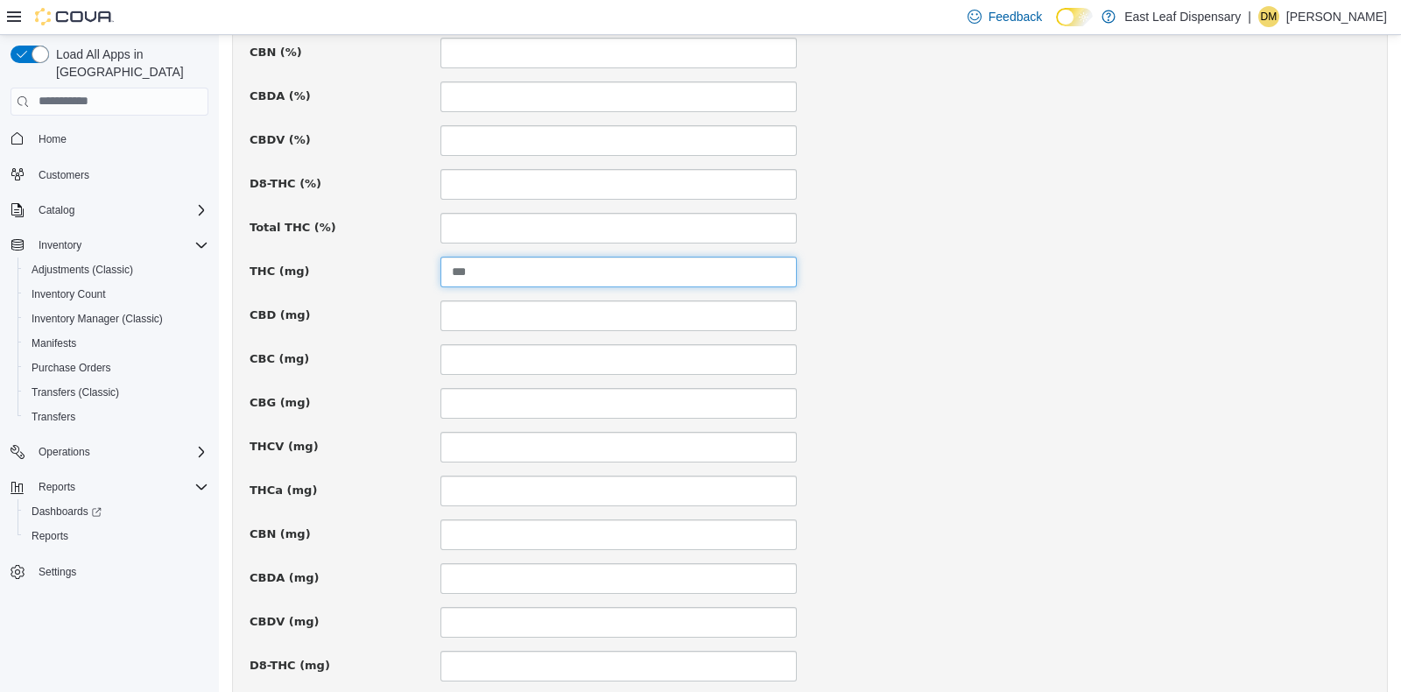
scroll to position [1207, 0]
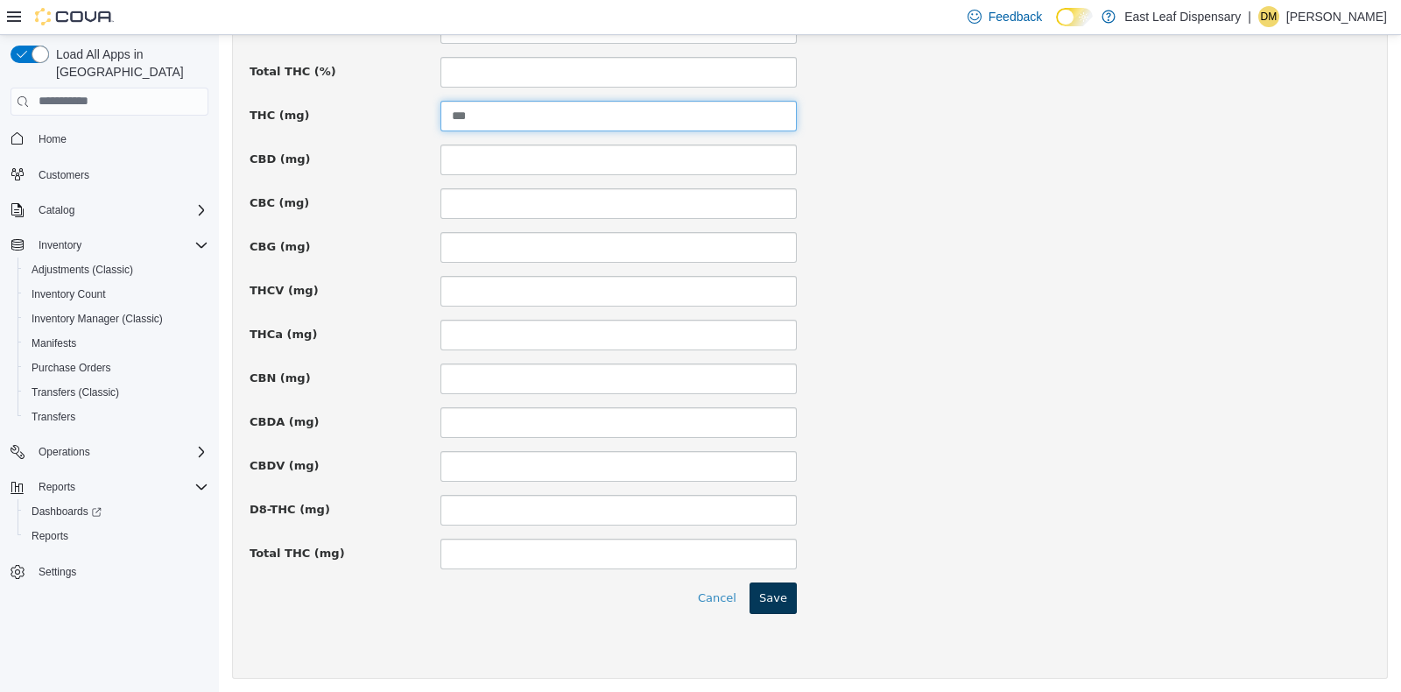
type input "***"
click at [775, 586] on button "Save" at bounding box center [773, 597] width 47 height 32
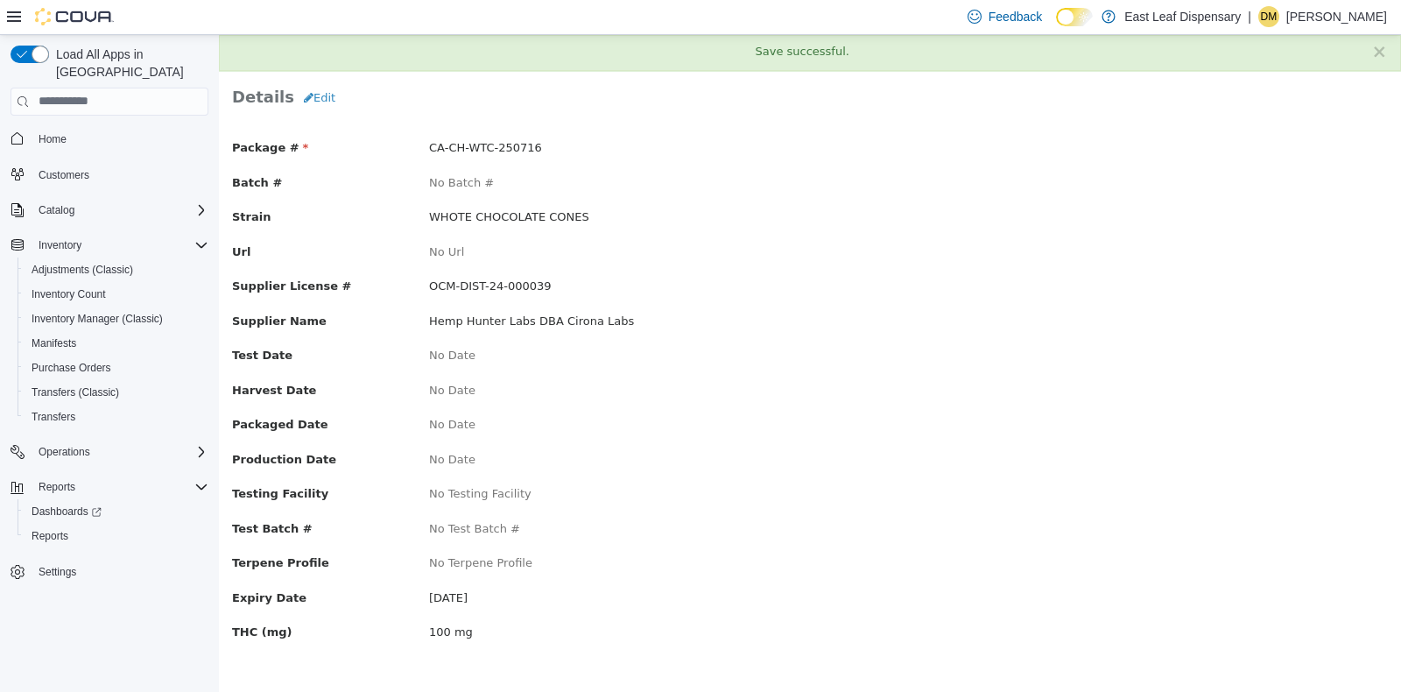
scroll to position [0, 0]
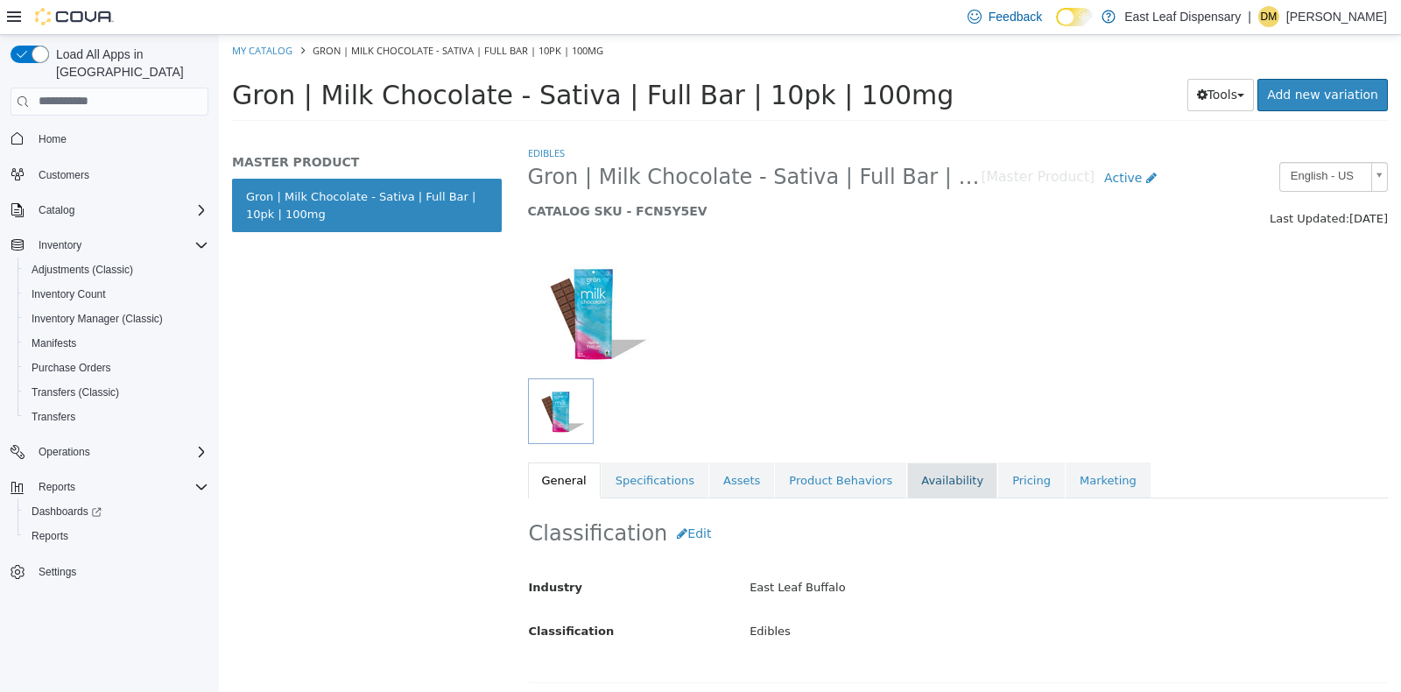
click at [930, 471] on link "Availability" at bounding box center [952, 480] width 90 height 37
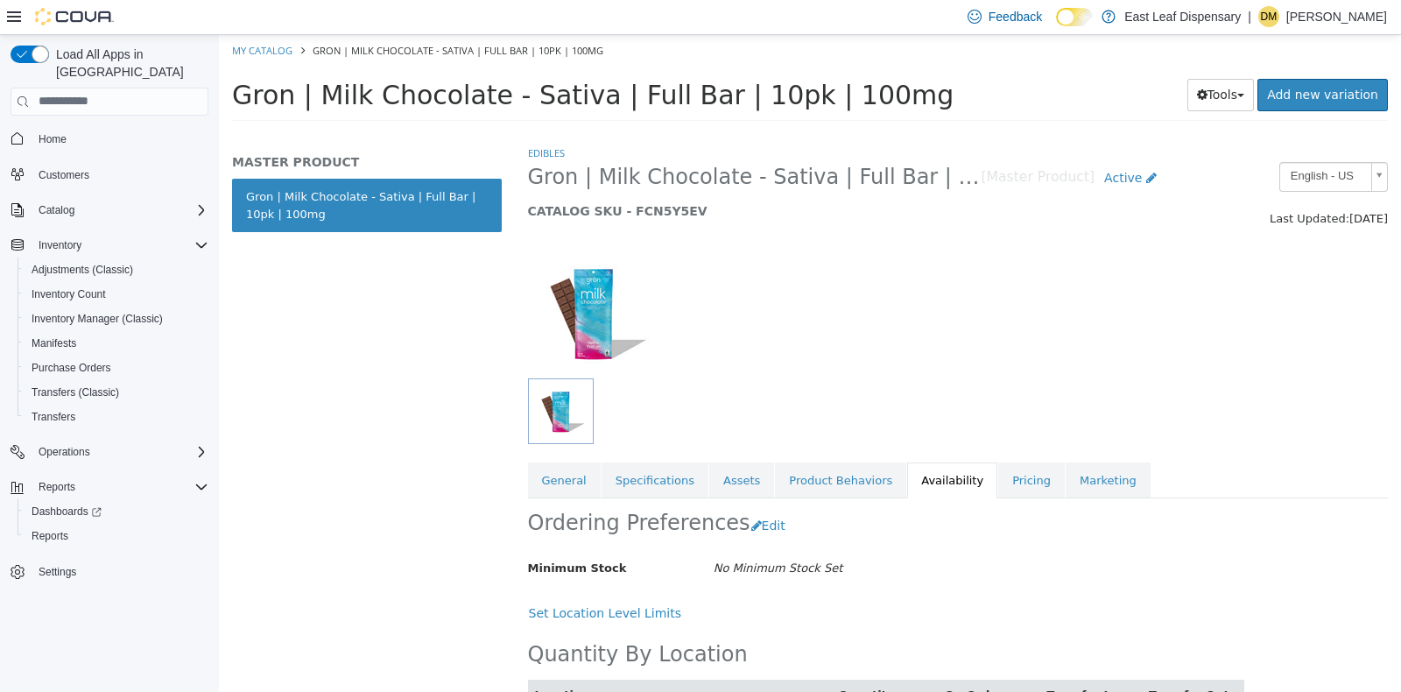
scroll to position [83, 0]
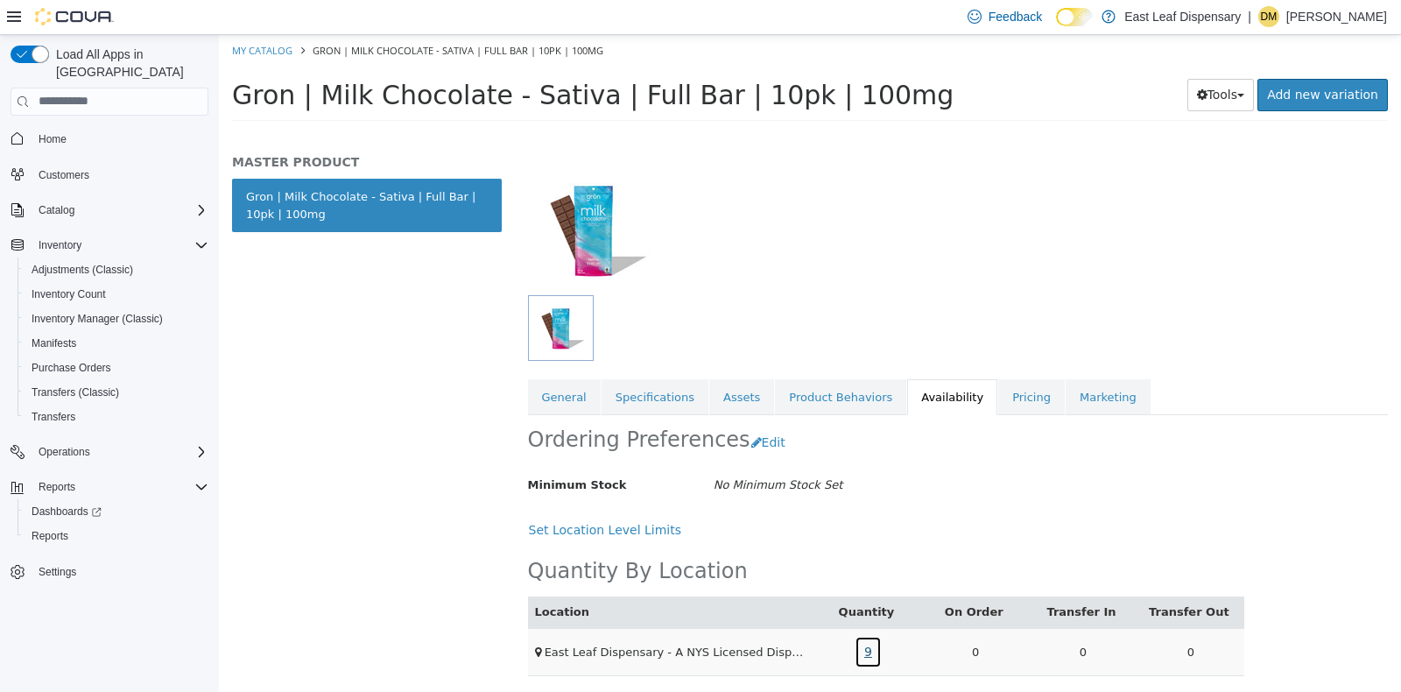
click at [862, 652] on link "9" at bounding box center [868, 651] width 27 height 32
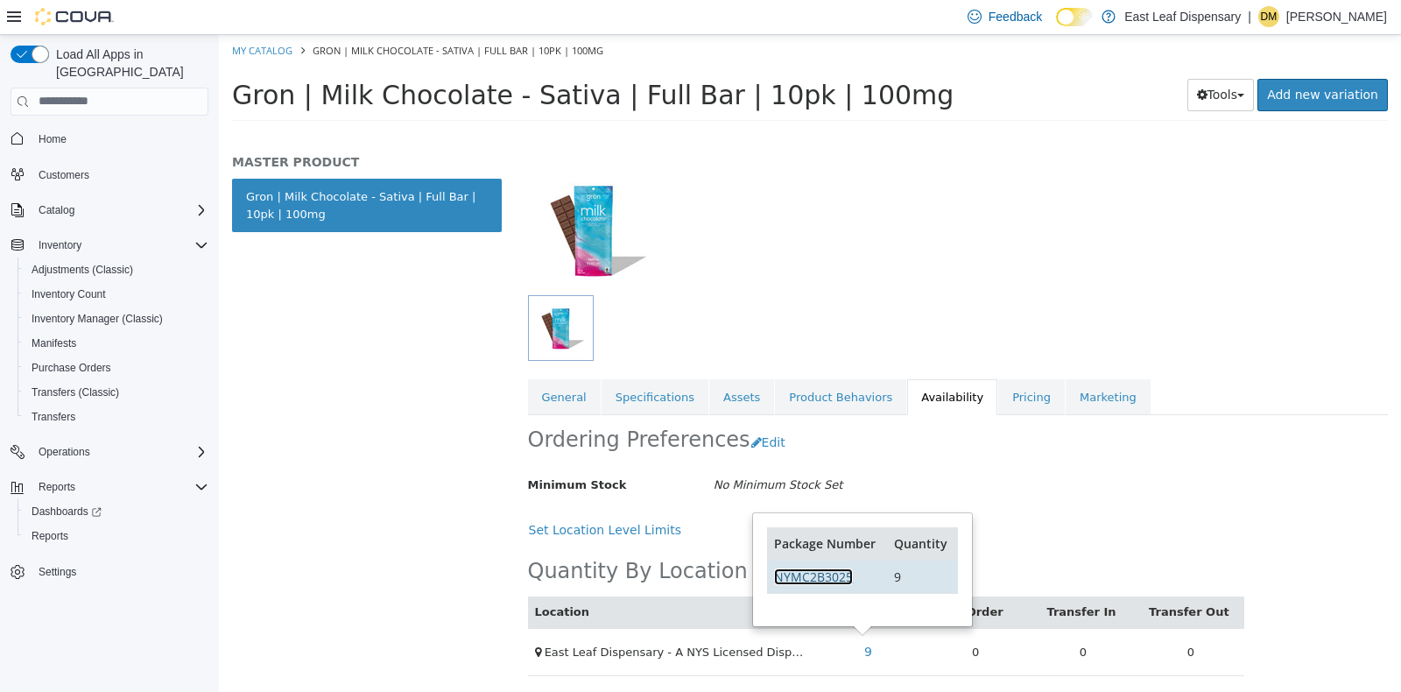
click at [843, 572] on link "NYMC2B3025" at bounding box center [813, 575] width 79 height 17
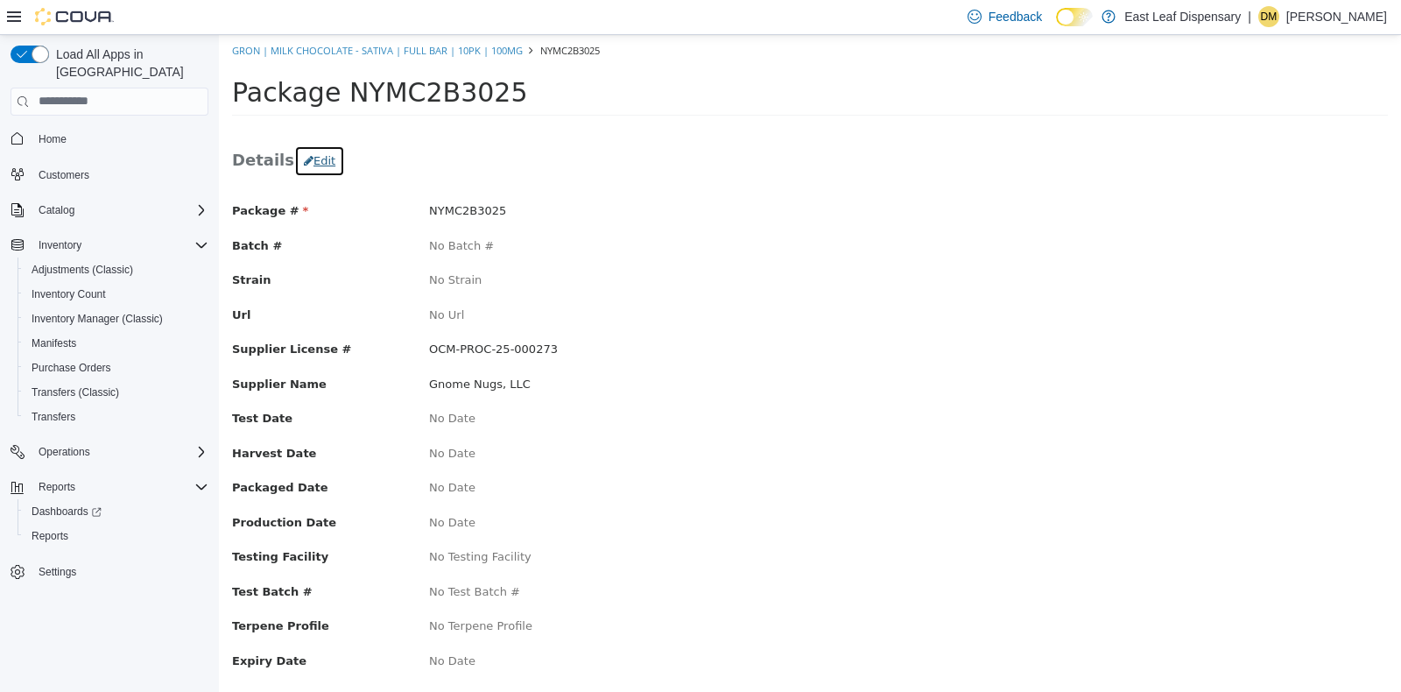
click at [322, 154] on button "Edit" at bounding box center [319, 160] width 51 height 32
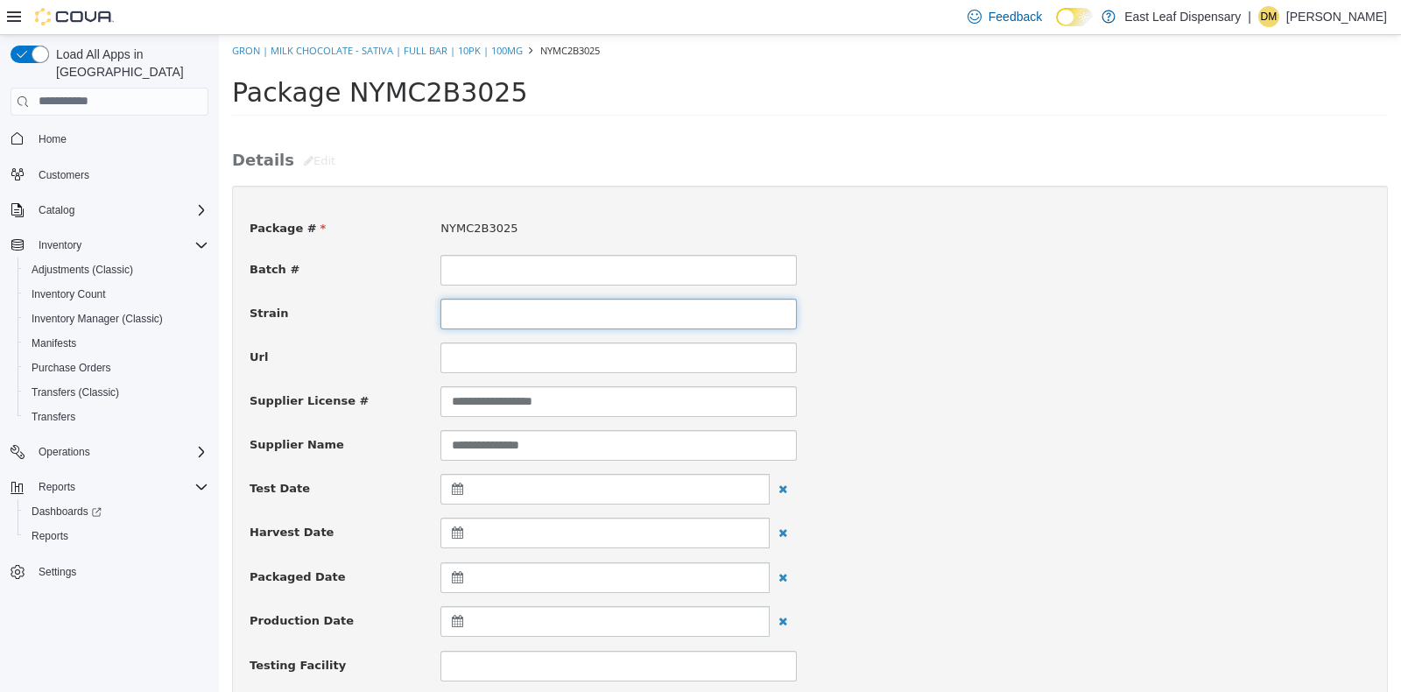
click at [543, 321] on input at bounding box center [618, 313] width 356 height 31
type input "**********"
click at [1032, 262] on div "Batch #" at bounding box center [809, 269] width 1147 height 31
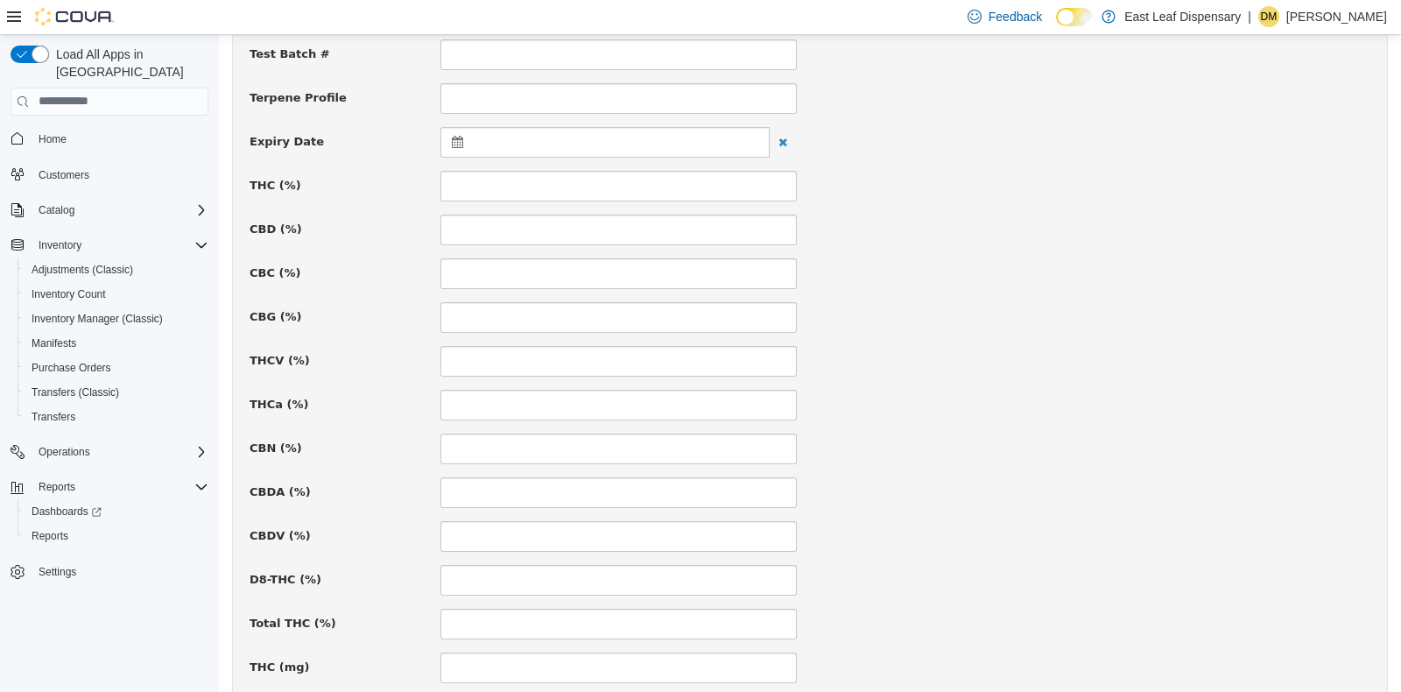
scroll to position [687, 0]
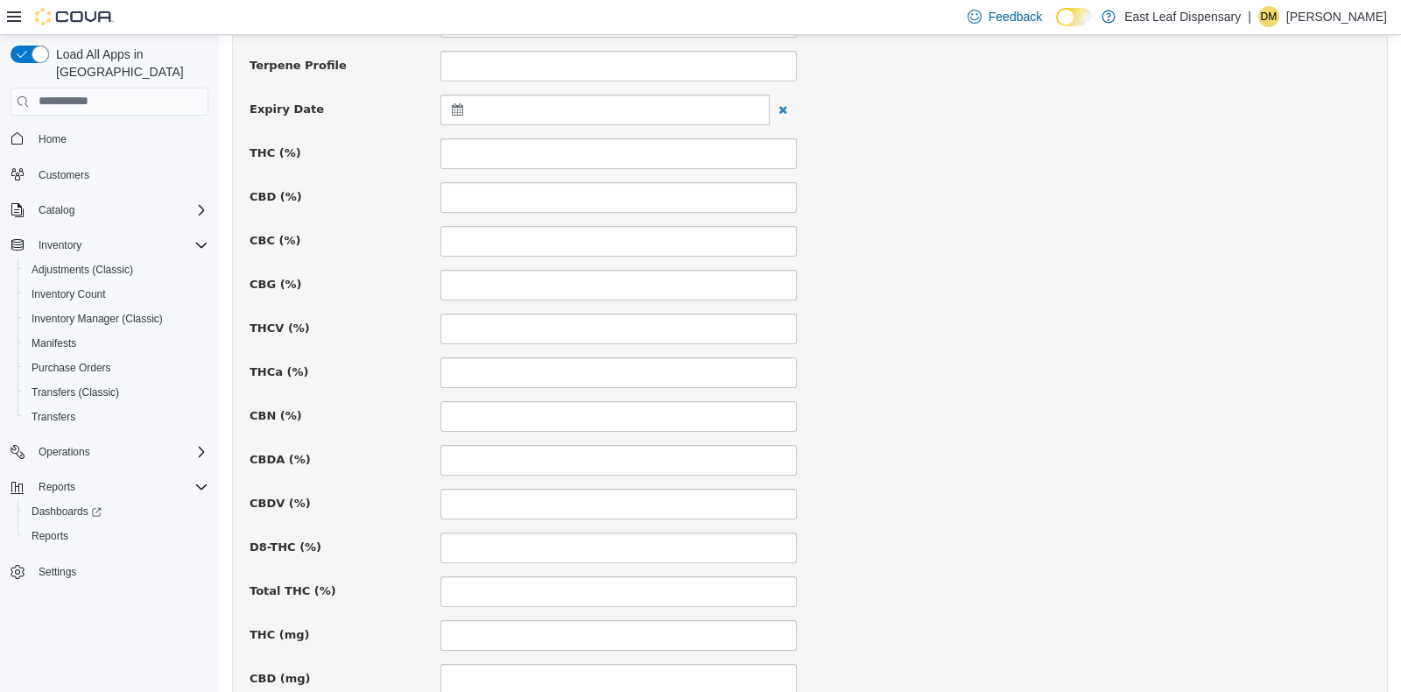
click at [464, 109] on icon at bounding box center [461, 108] width 18 height 12
click at [627, 156] on th at bounding box center [629, 152] width 28 height 31
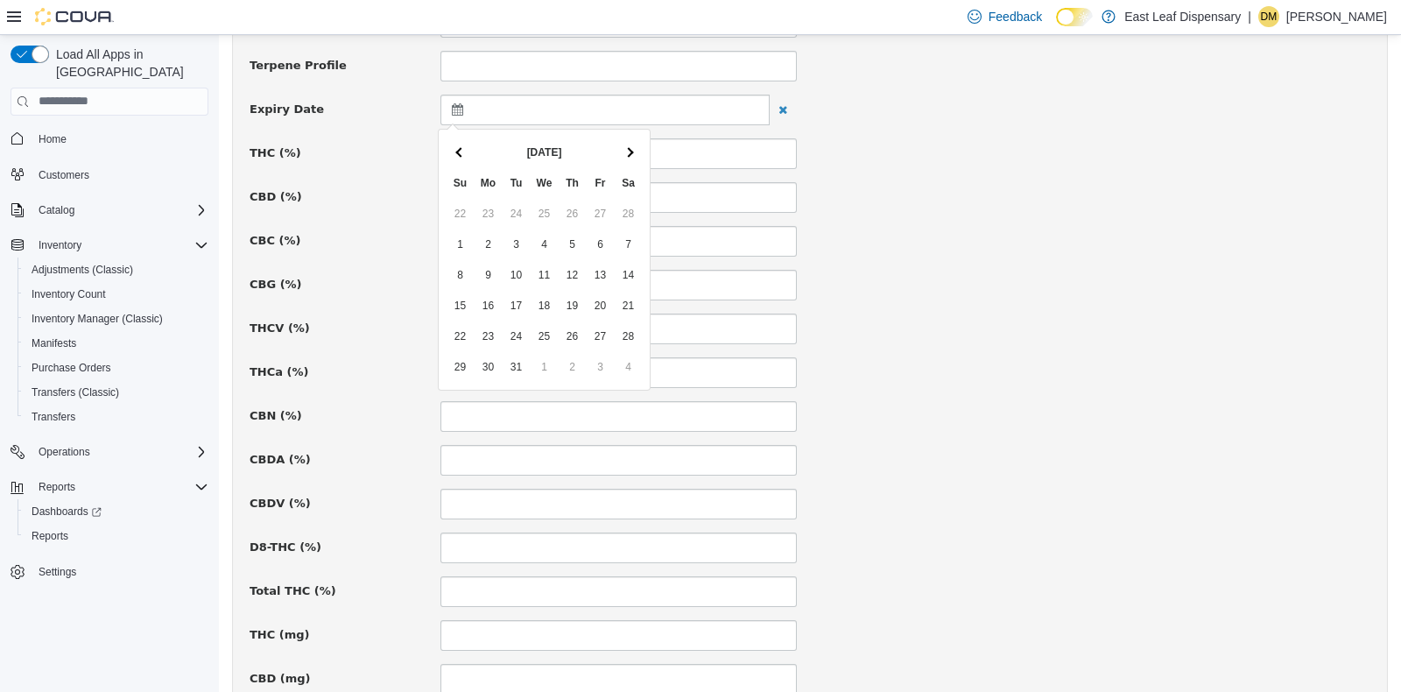
click at [627, 156] on th at bounding box center [629, 152] width 28 height 31
click at [998, 444] on div at bounding box center [1097, 444] width 574 height 1
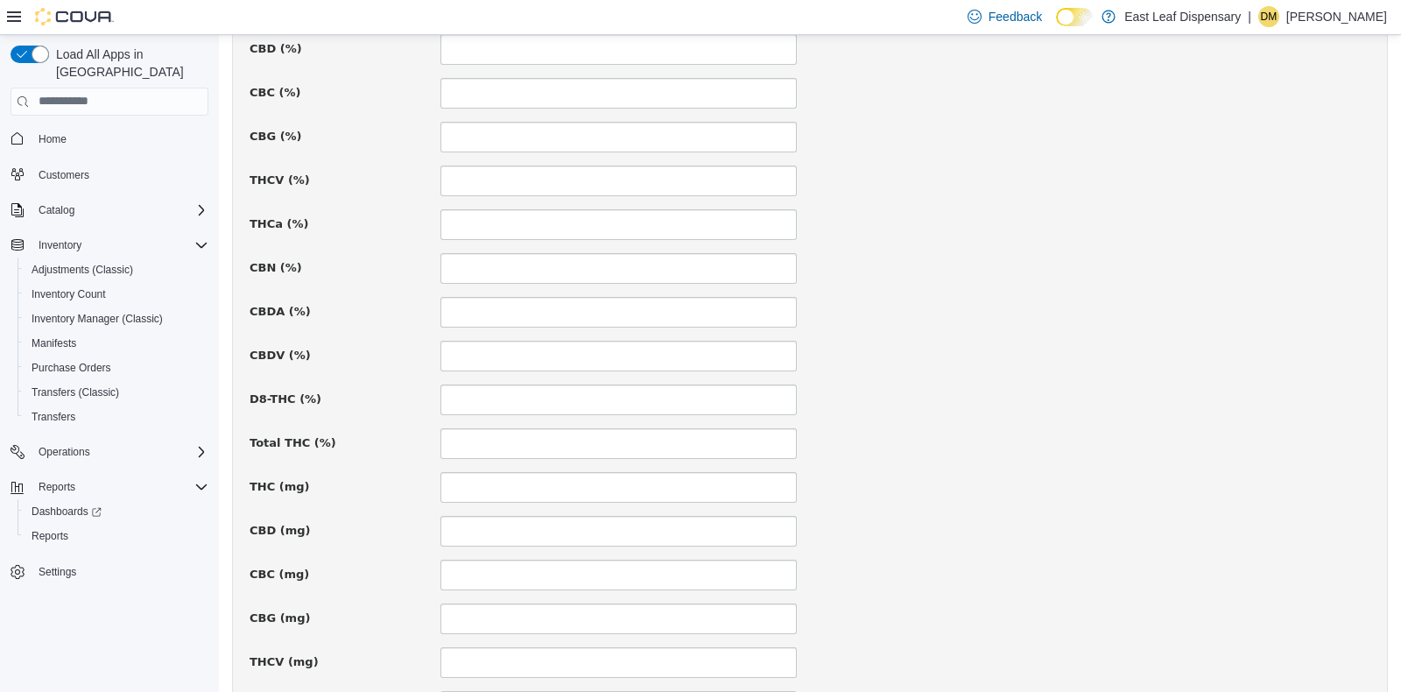
scroll to position [863, 0]
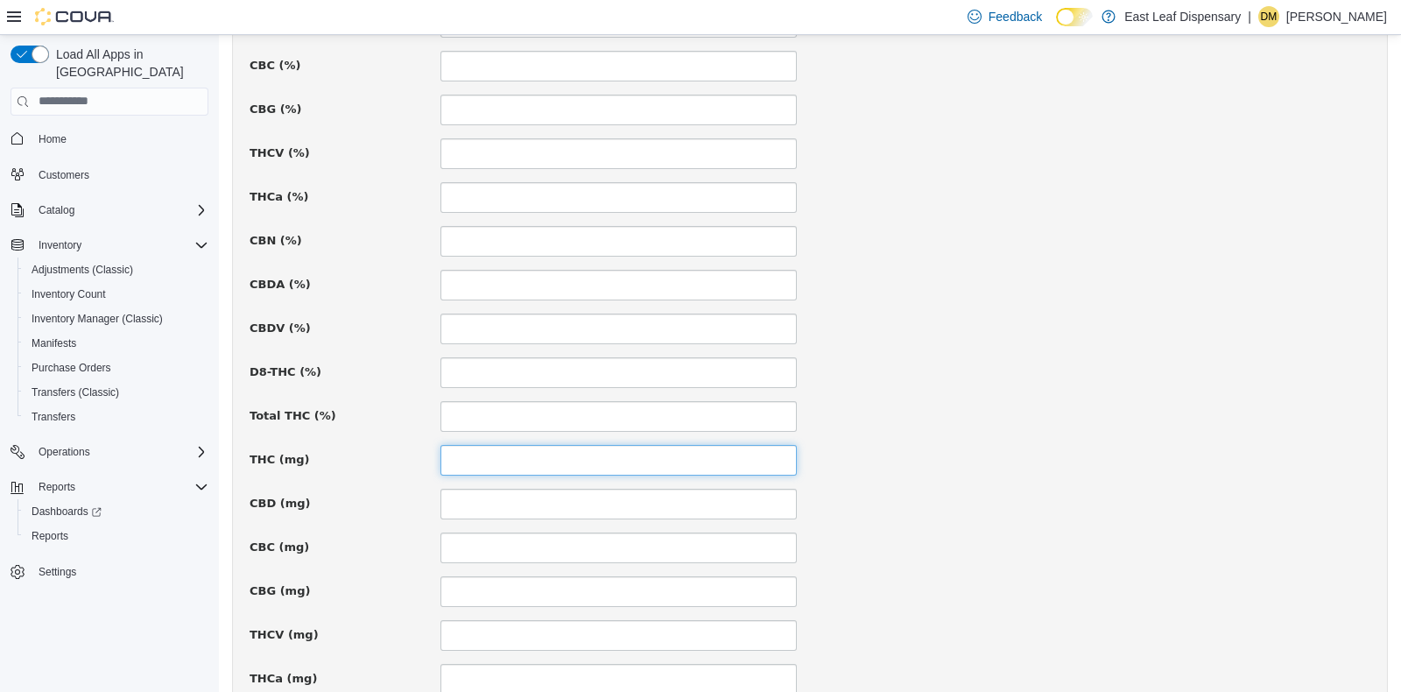
click at [483, 456] on input at bounding box center [618, 459] width 356 height 31
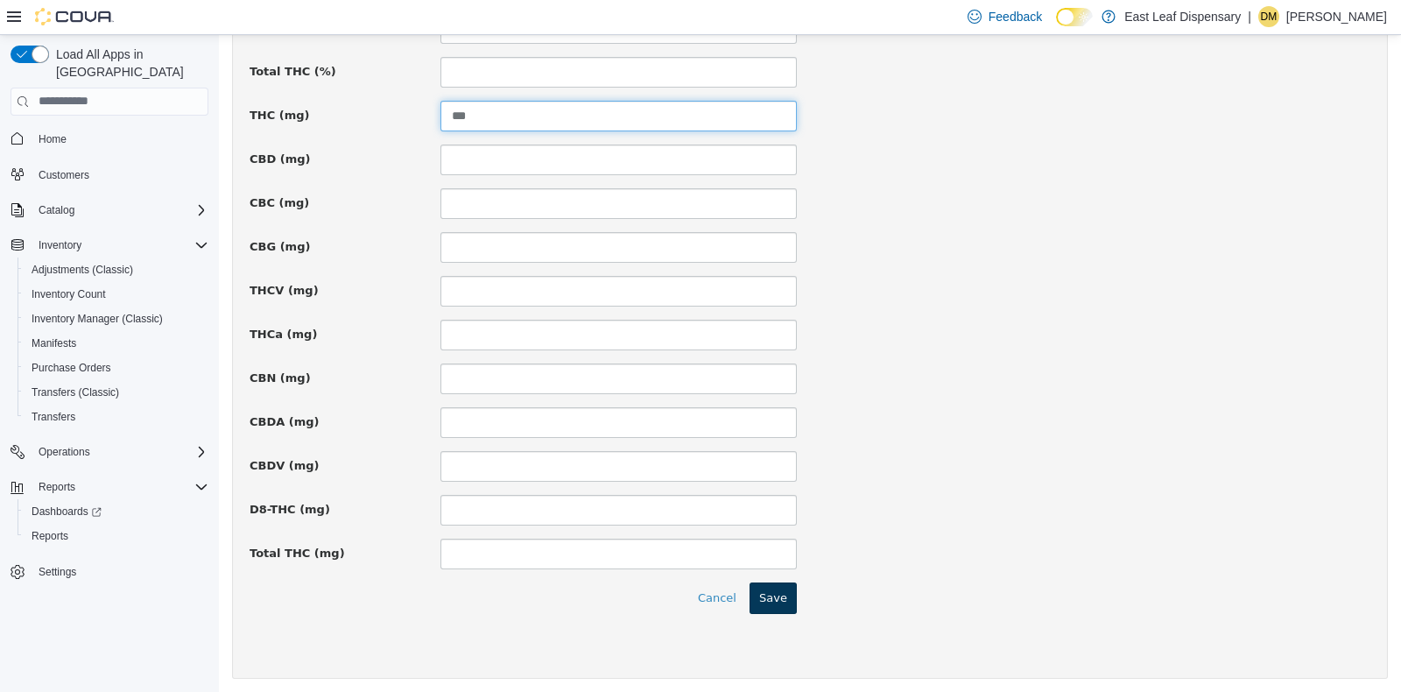
type input "***"
click at [765, 589] on button "Save" at bounding box center [773, 597] width 47 height 32
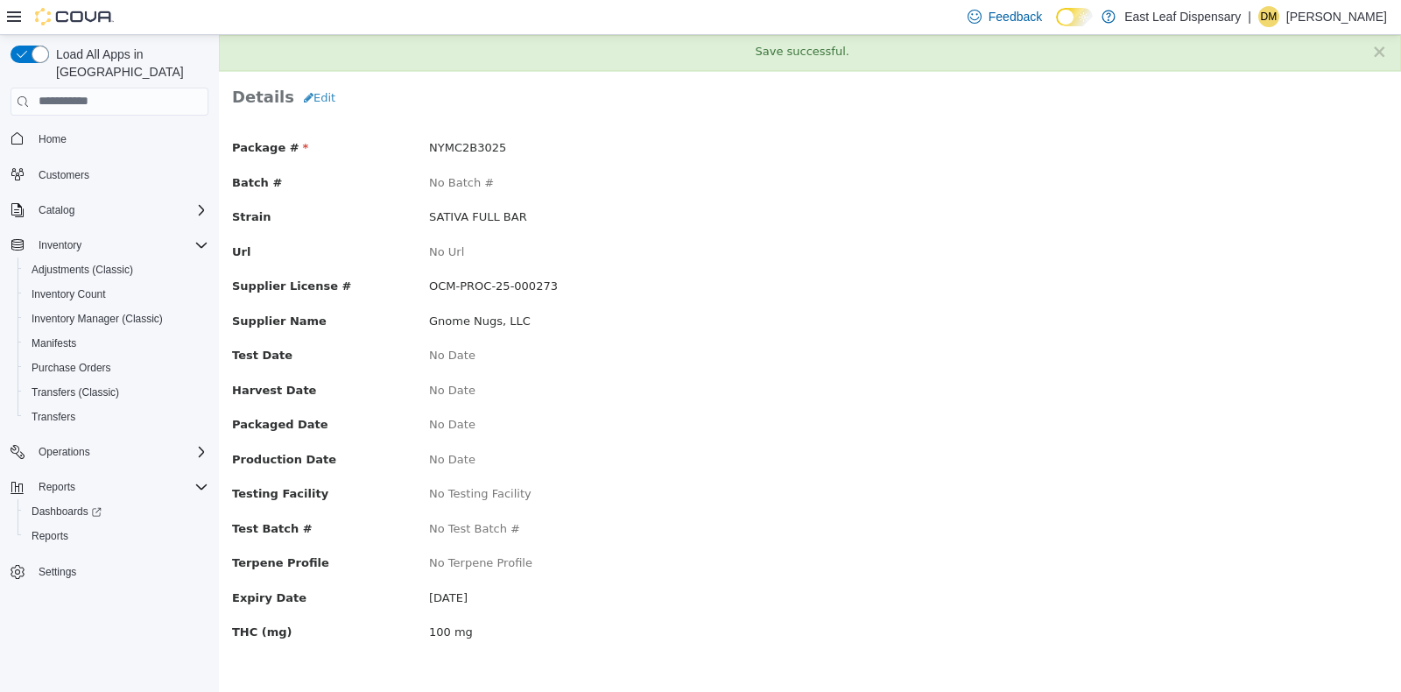
scroll to position [0, 0]
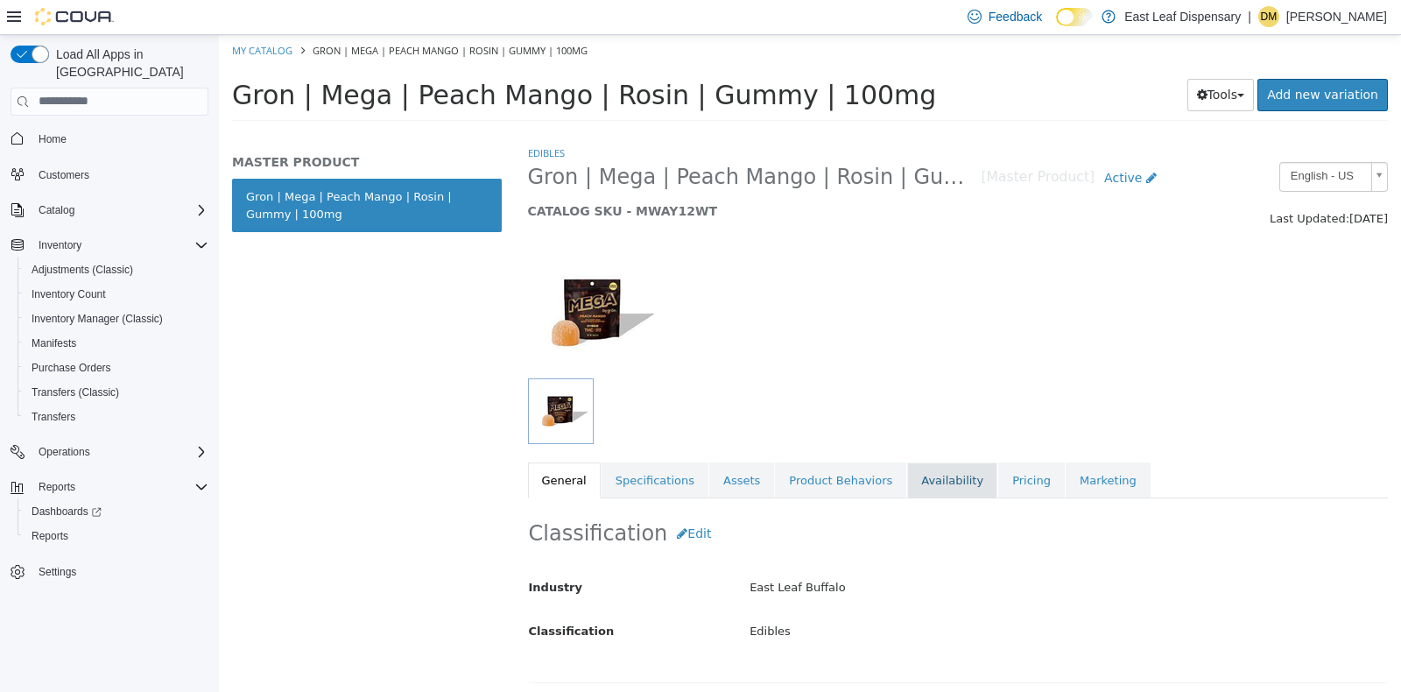
click at [937, 471] on link "Availability" at bounding box center [952, 480] width 90 height 37
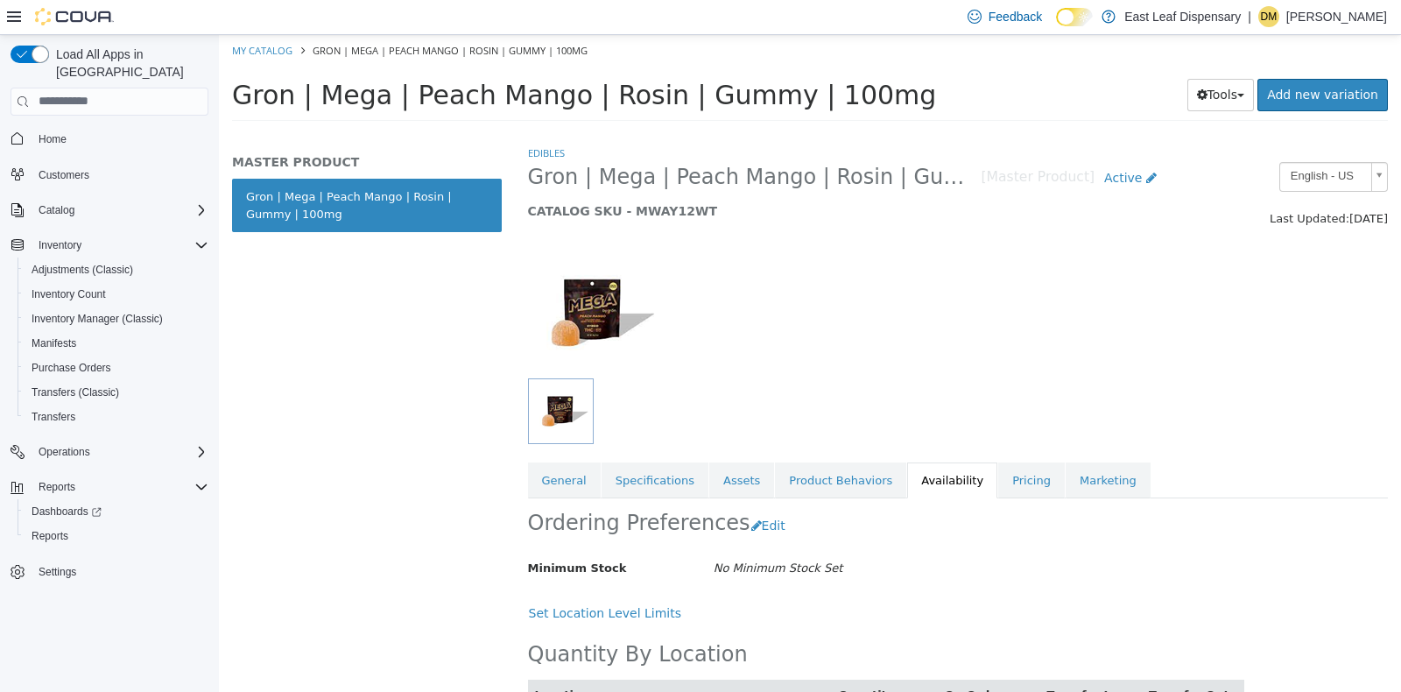
scroll to position [83, 0]
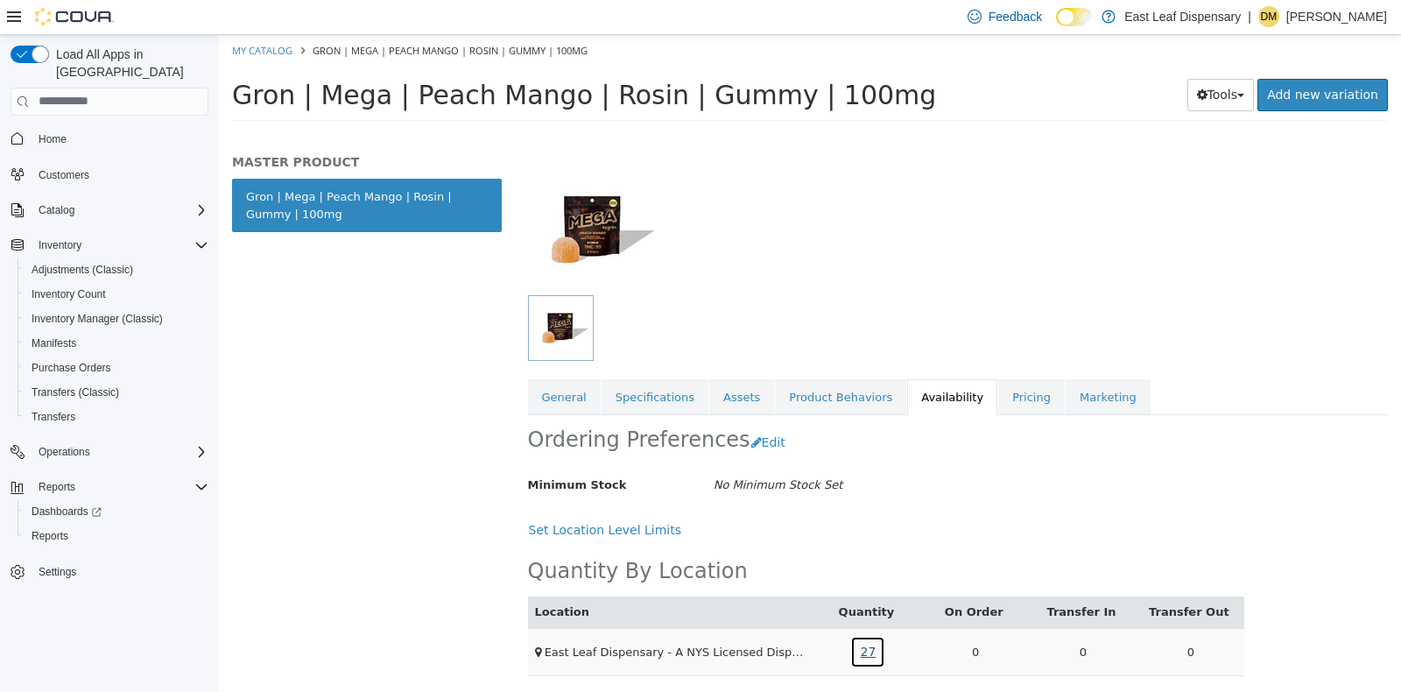
click at [856, 652] on link "27" at bounding box center [867, 651] width 35 height 32
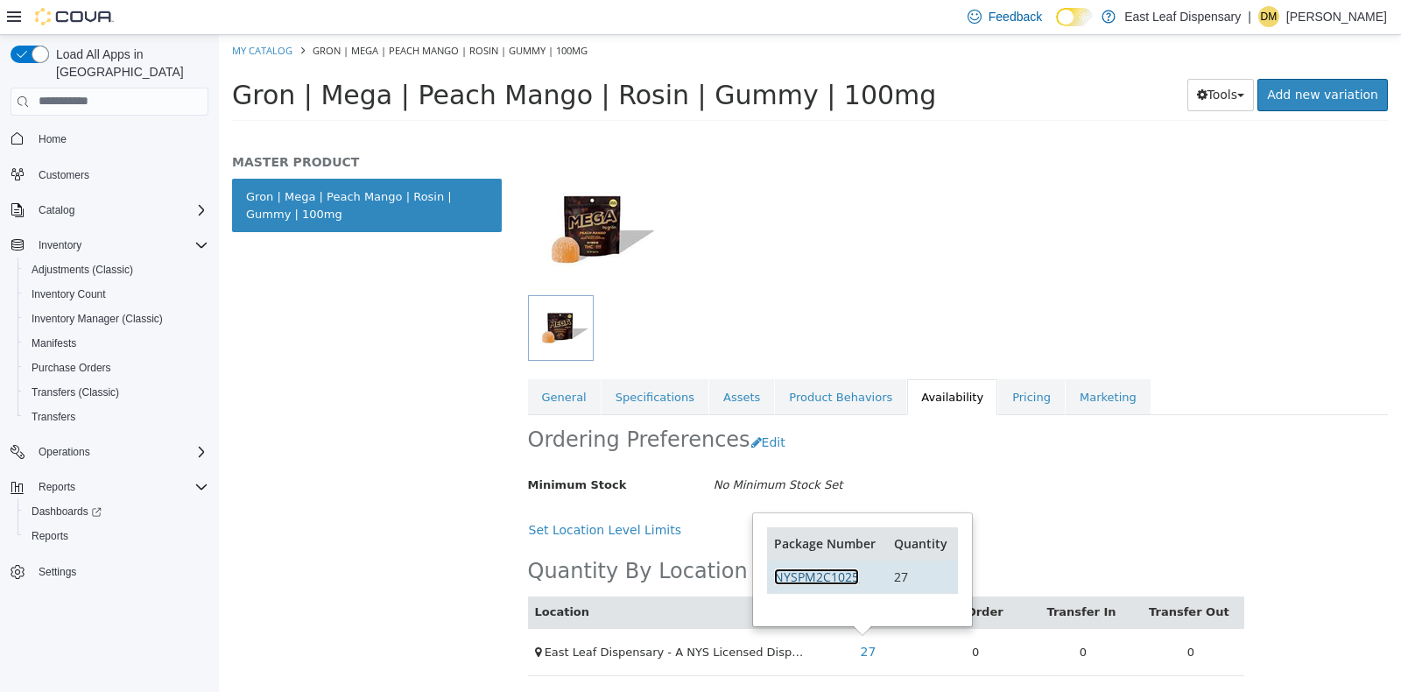
click at [831, 568] on link "NYSPM2C1025" at bounding box center [816, 575] width 85 height 17
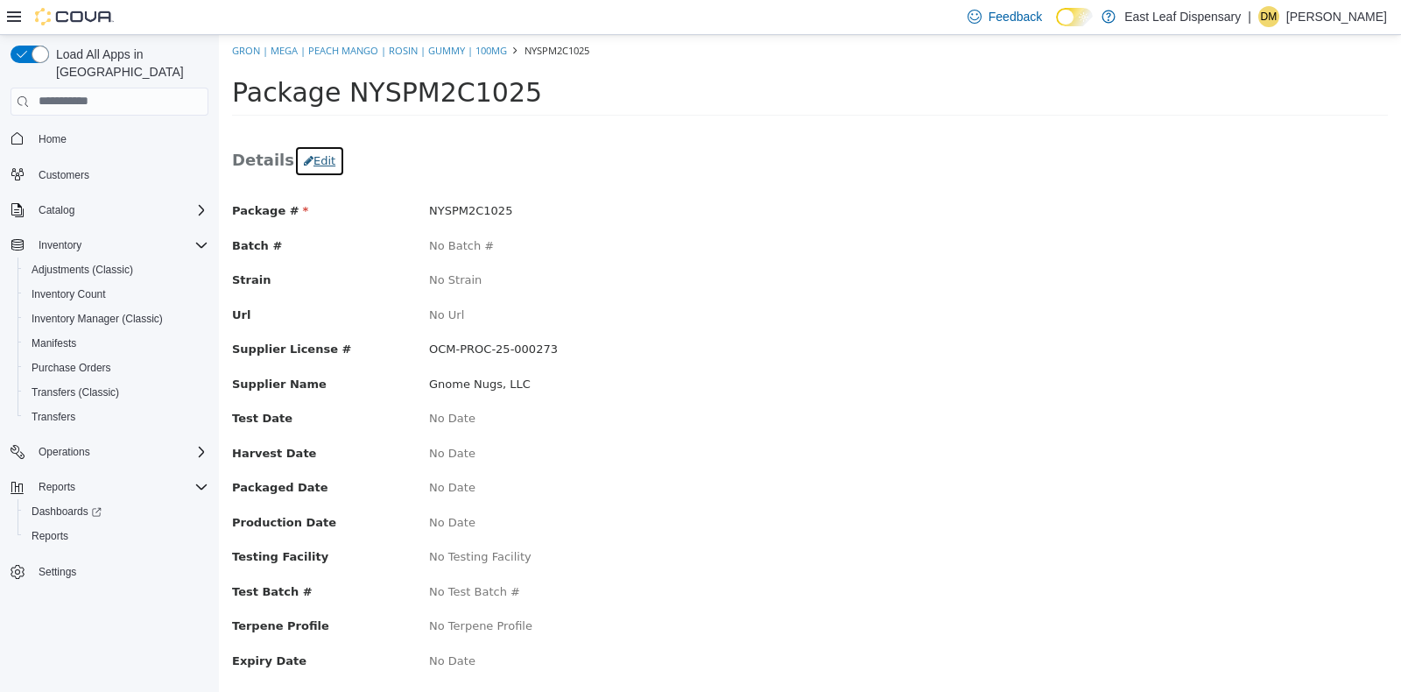
click at [304, 157] on button "Edit" at bounding box center [319, 160] width 51 height 32
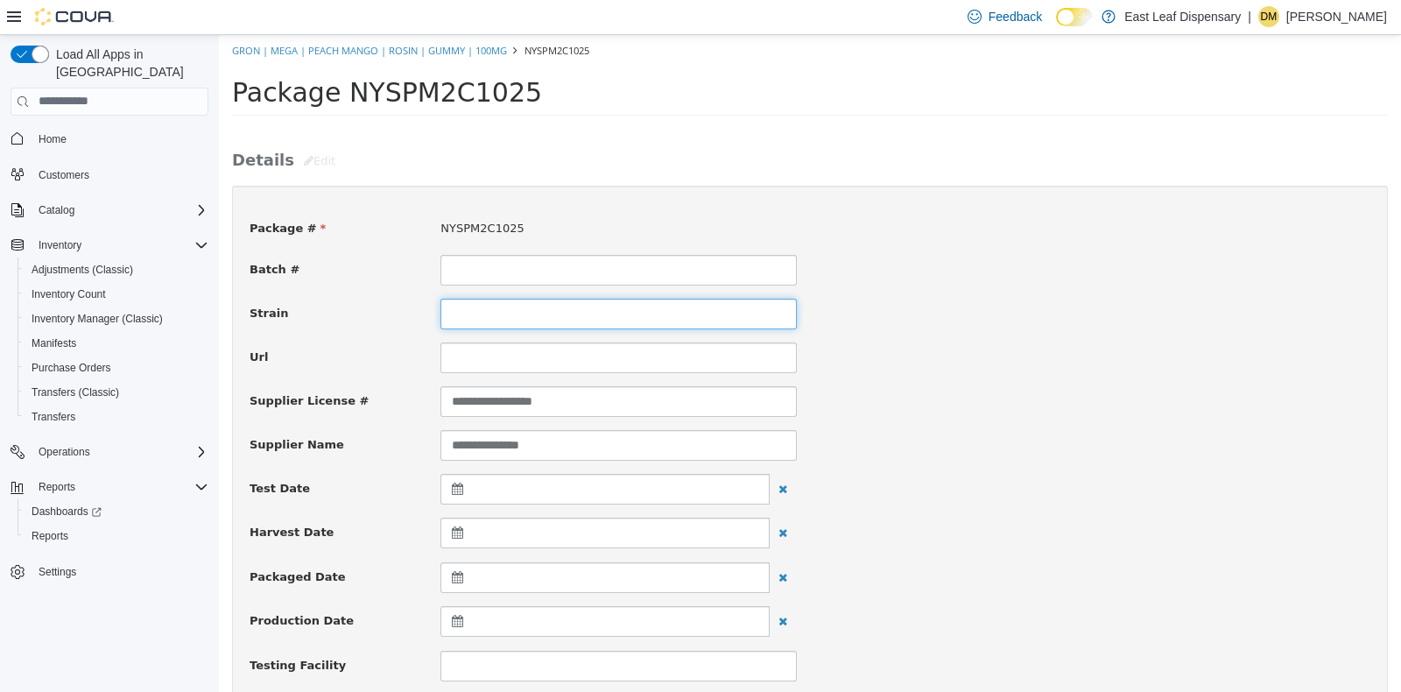
click at [537, 319] on input at bounding box center [618, 313] width 356 height 31
type input "**********"
click at [953, 319] on div "**********" at bounding box center [809, 313] width 1147 height 31
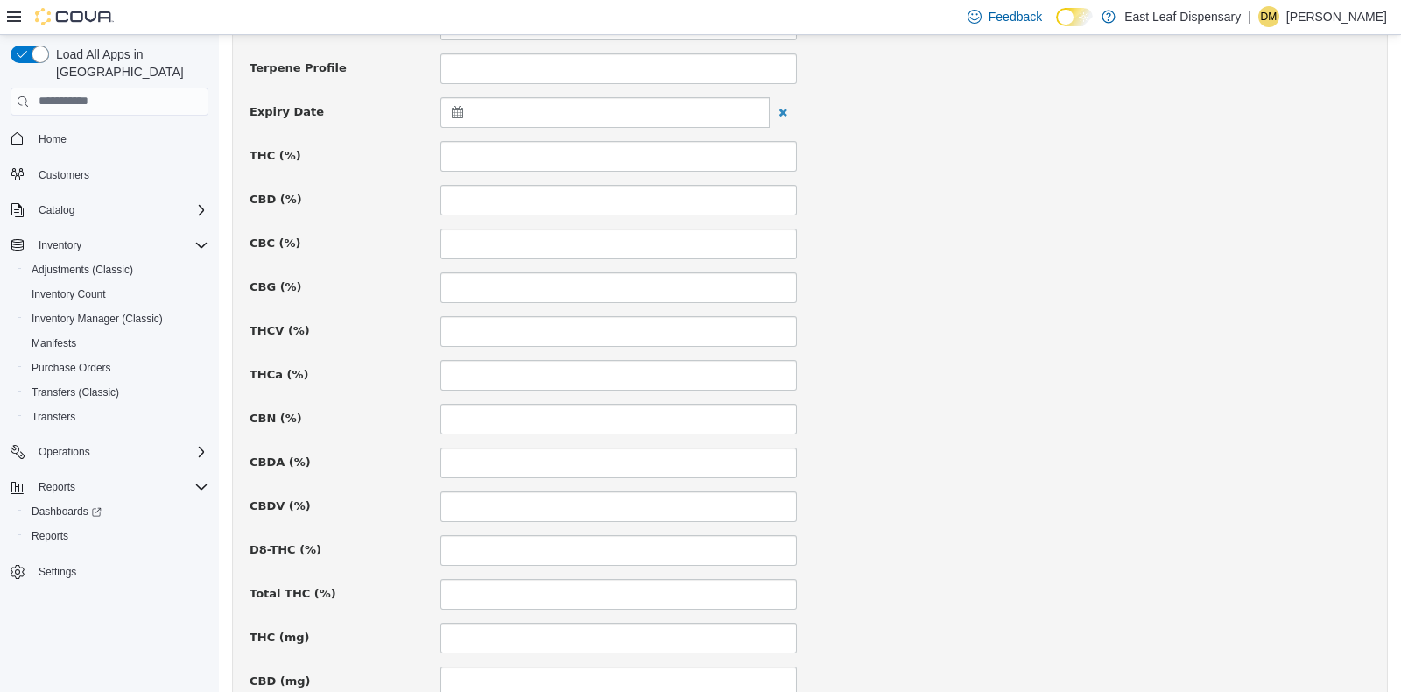
scroll to position [678, 0]
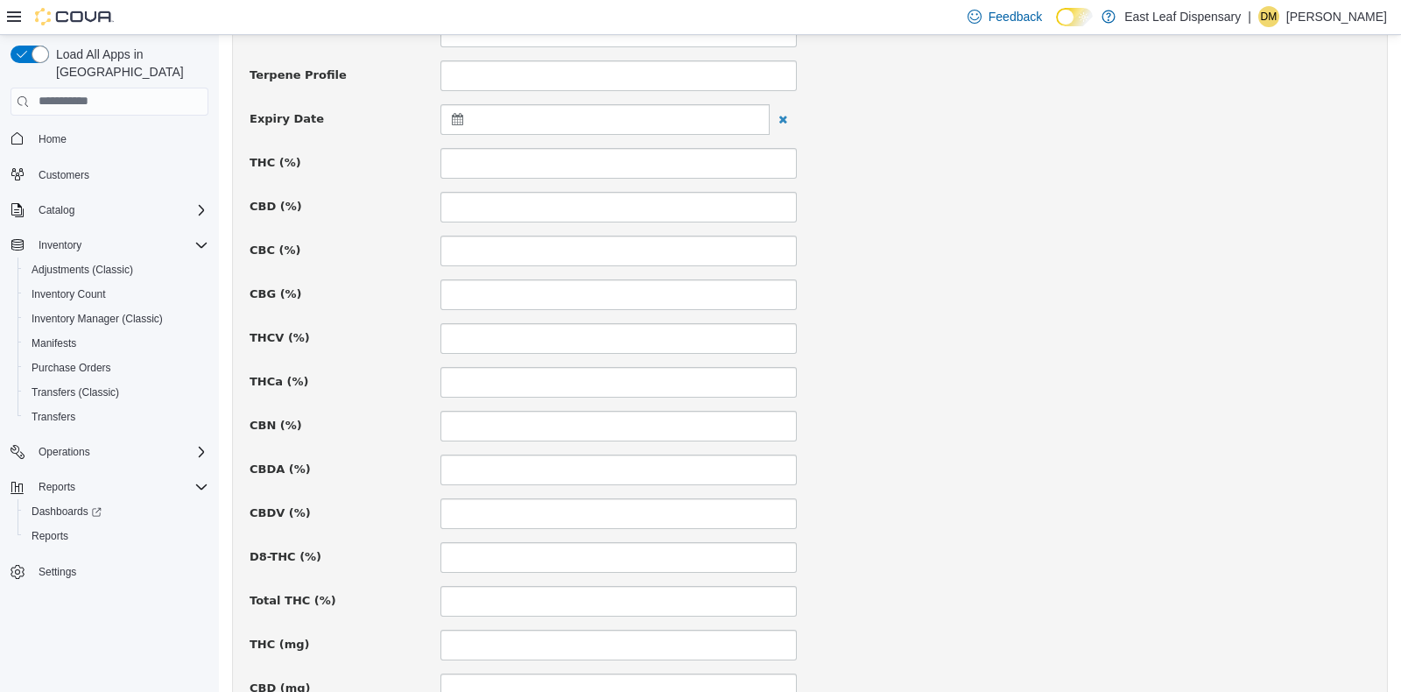
click at [453, 119] on icon at bounding box center [461, 118] width 18 height 12
click at [630, 152] on th at bounding box center [629, 161] width 28 height 31
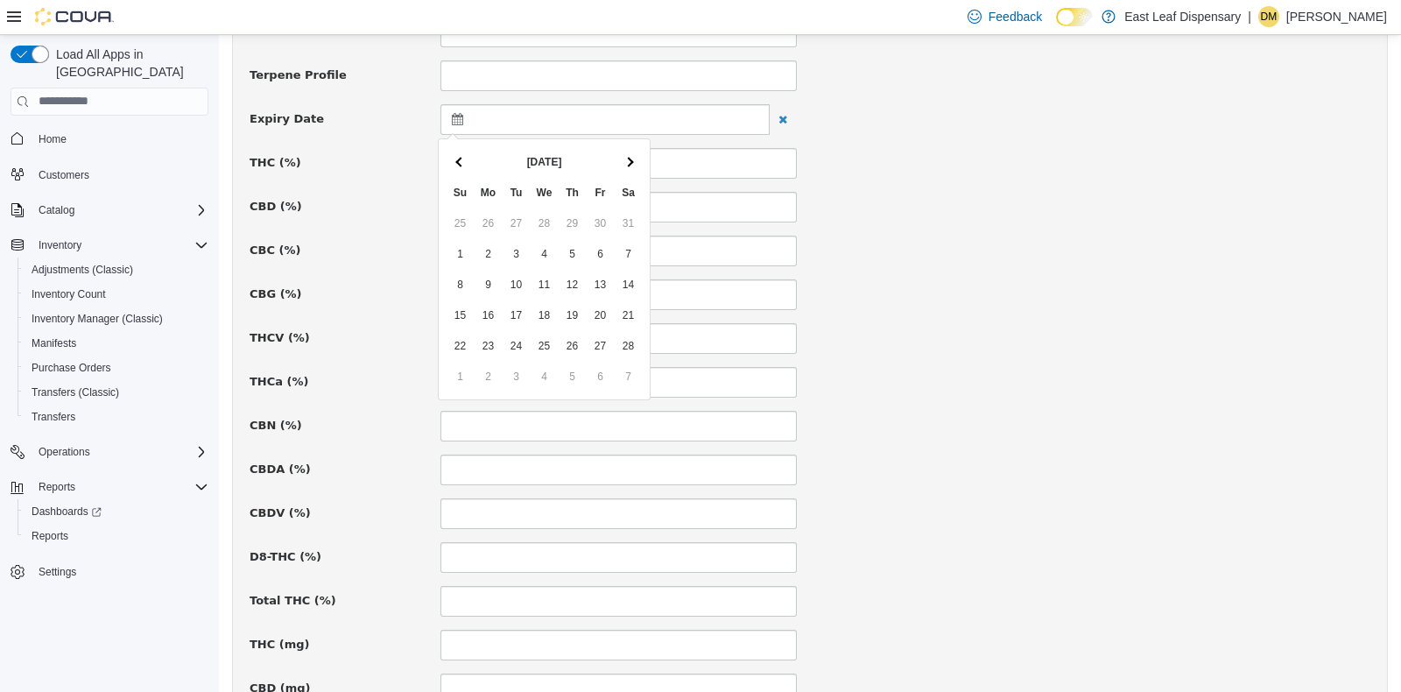
click at [630, 152] on th at bounding box center [629, 161] width 28 height 31
click at [1015, 229] on div "**********" at bounding box center [810, 347] width 1121 height 1647
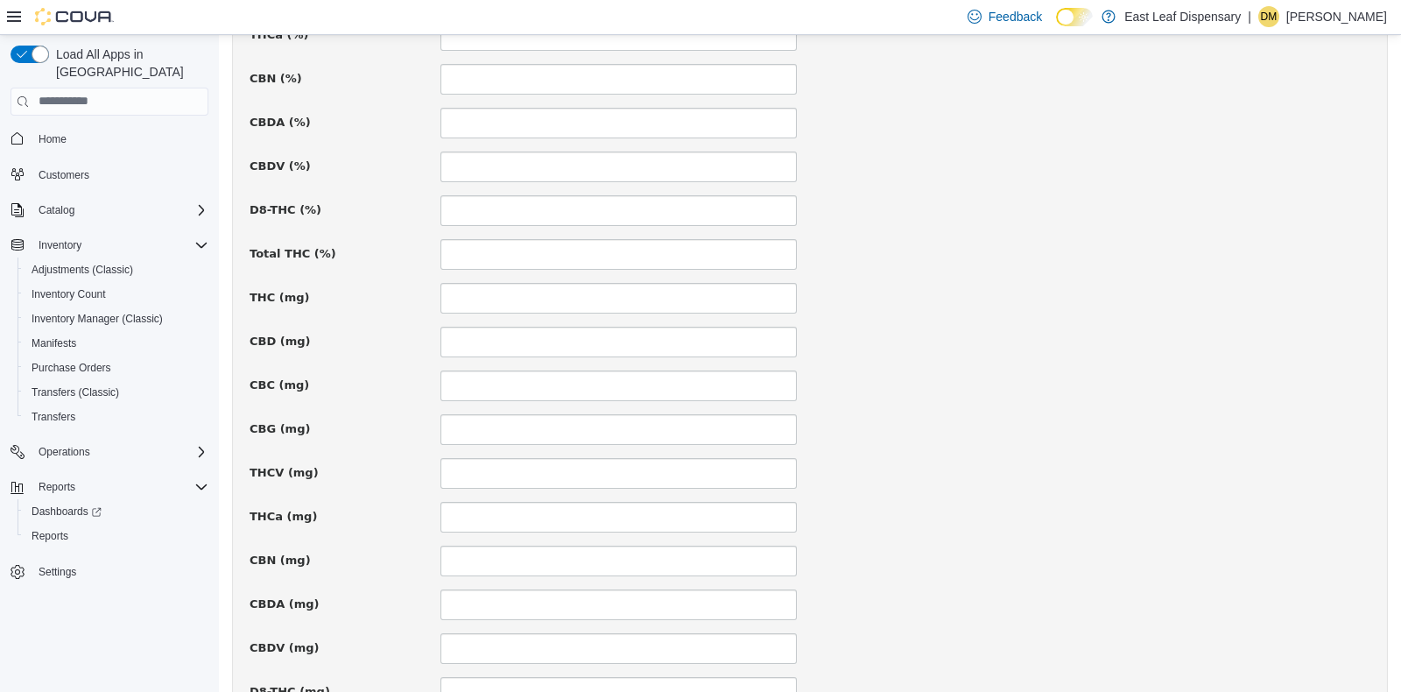
scroll to position [1029, 0]
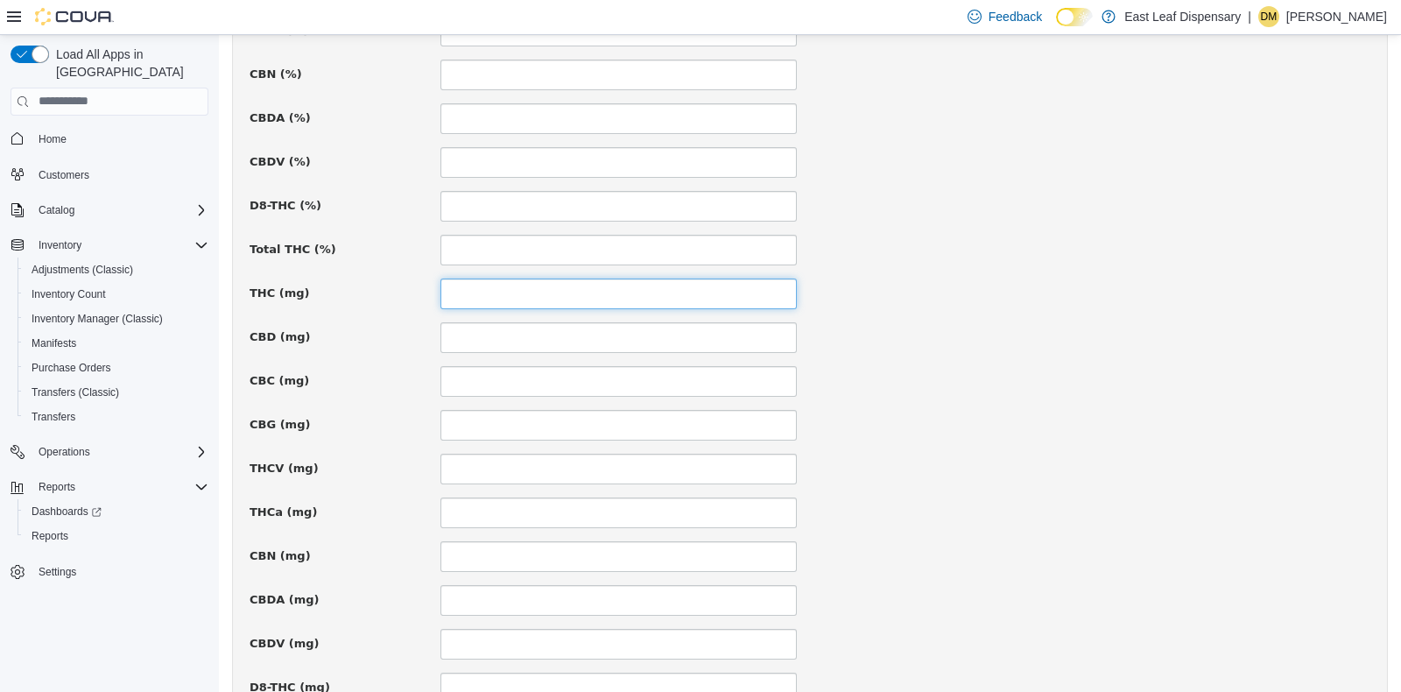
click at [751, 284] on input at bounding box center [618, 293] width 356 height 31
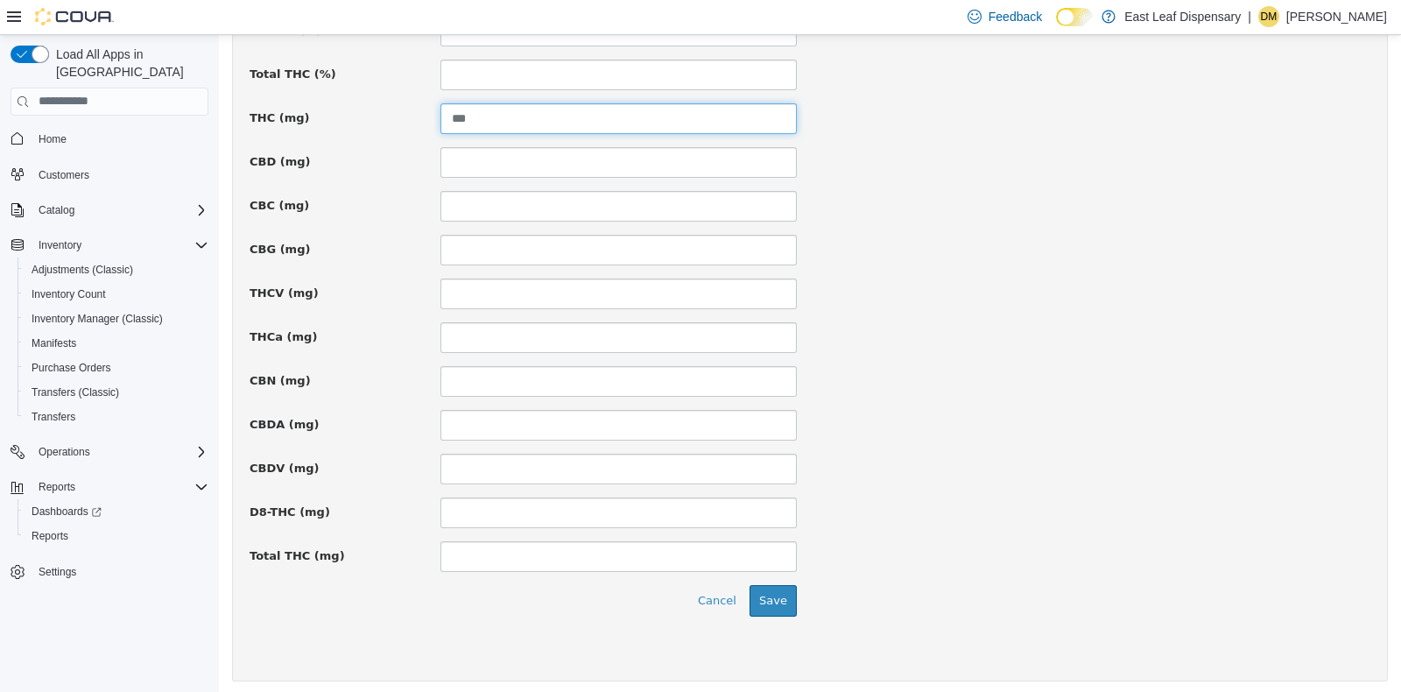
scroll to position [1207, 0]
type input "***"
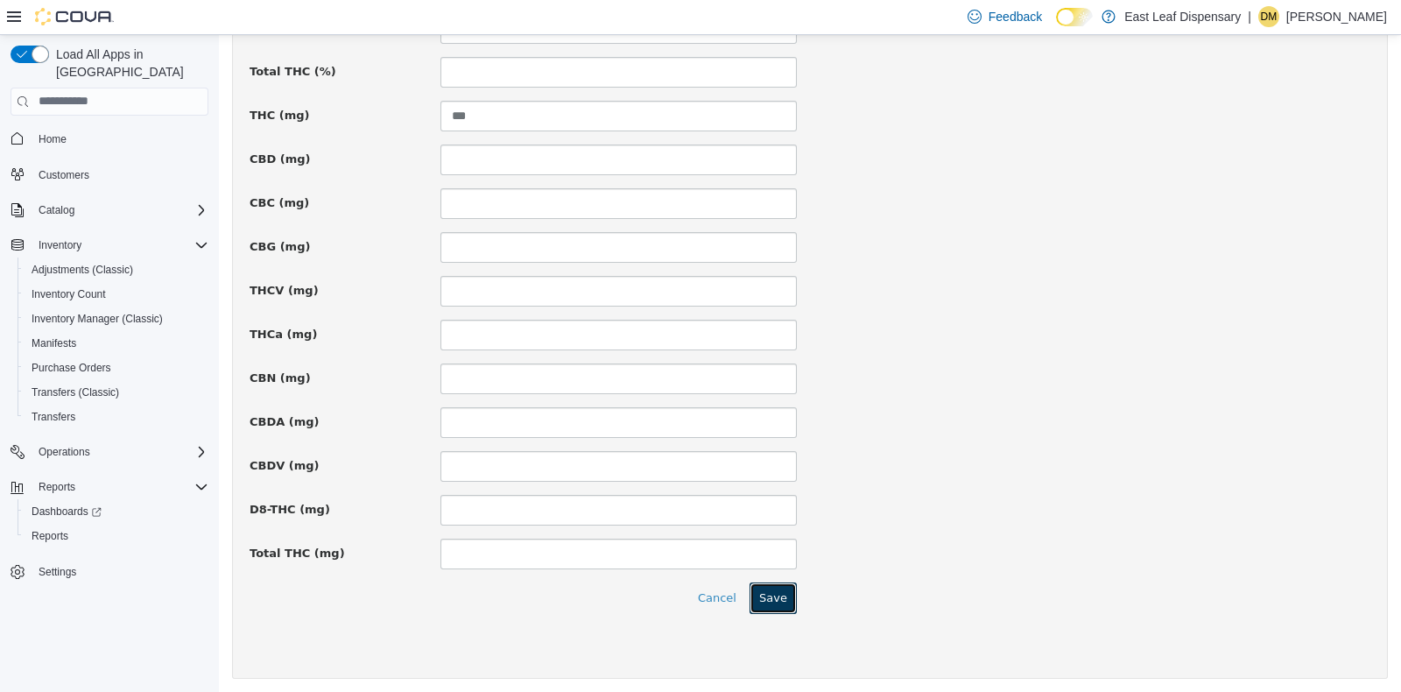
click at [762, 591] on button "Save" at bounding box center [773, 597] width 47 height 32
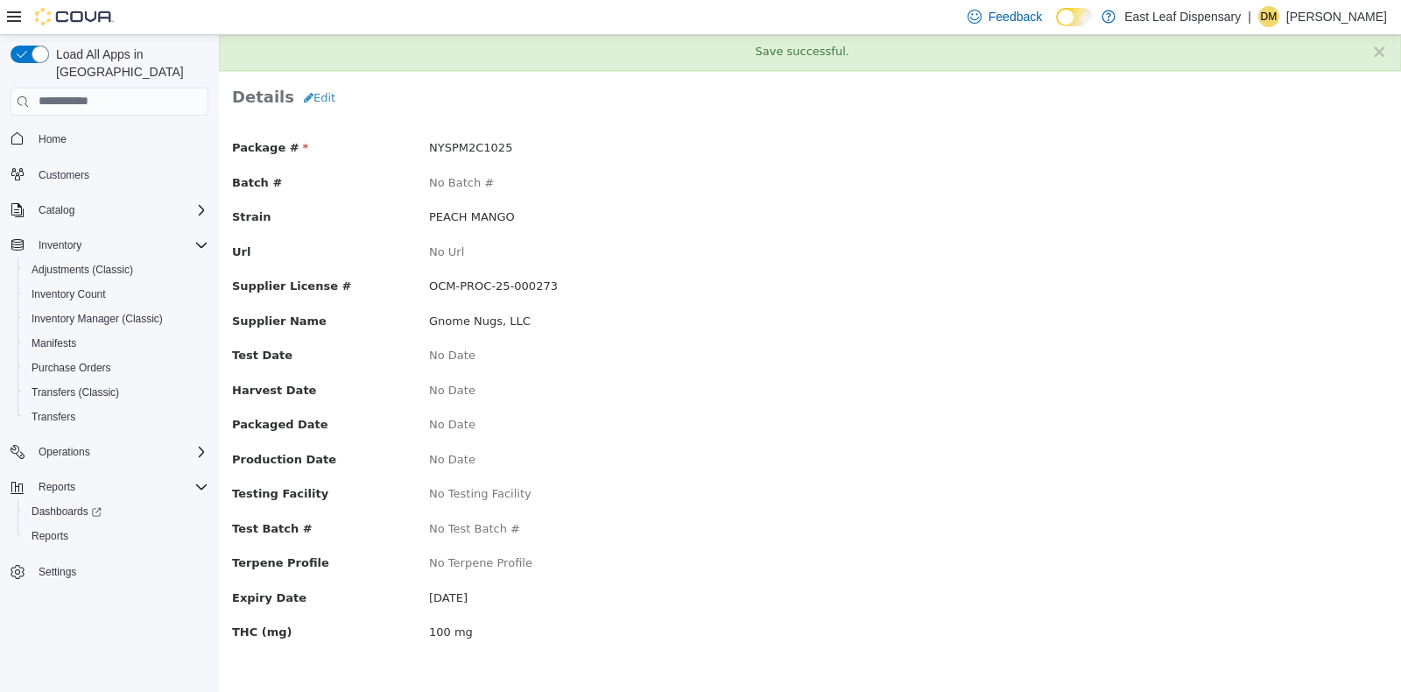
scroll to position [0, 0]
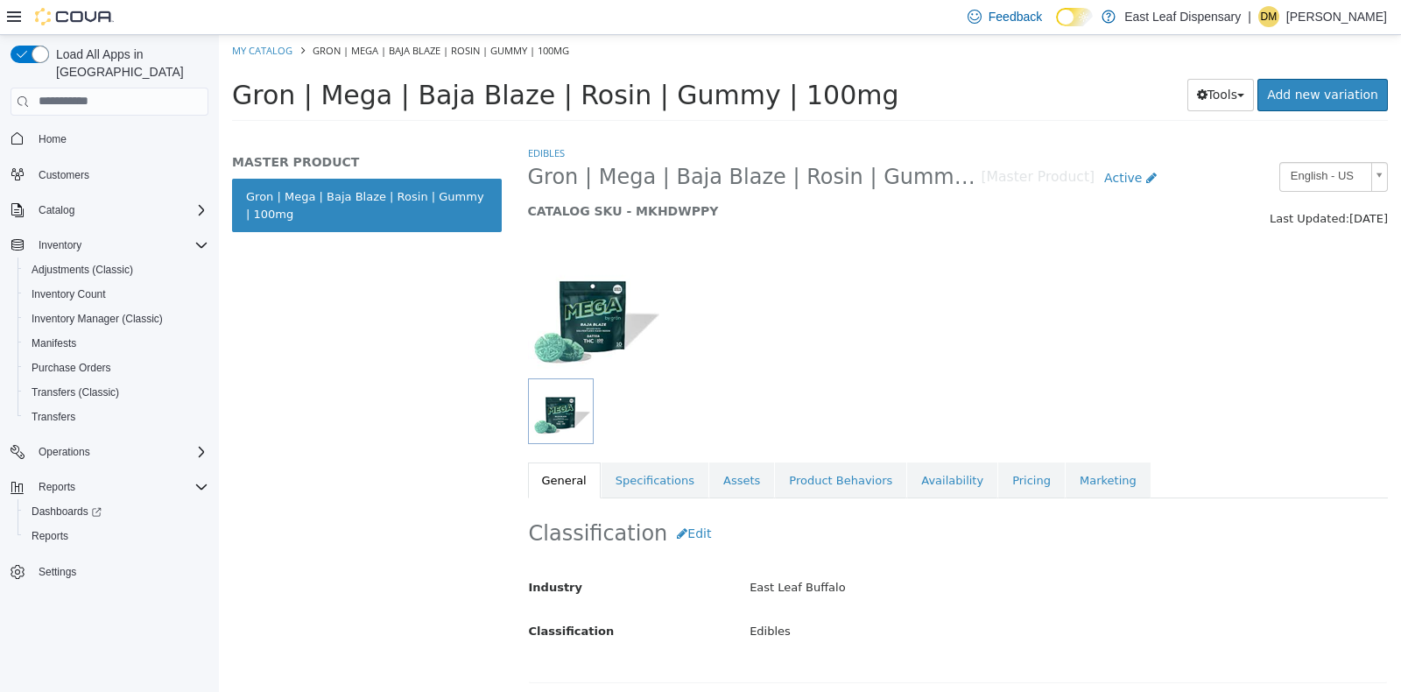
click at [398, 372] on div "MASTER PRODUCT Gron | Mega | Baja Blaze | Rosin | Gummy | 100mg" at bounding box center [367, 418] width 296 height 548
click at [911, 481] on link "Availability" at bounding box center [952, 480] width 90 height 37
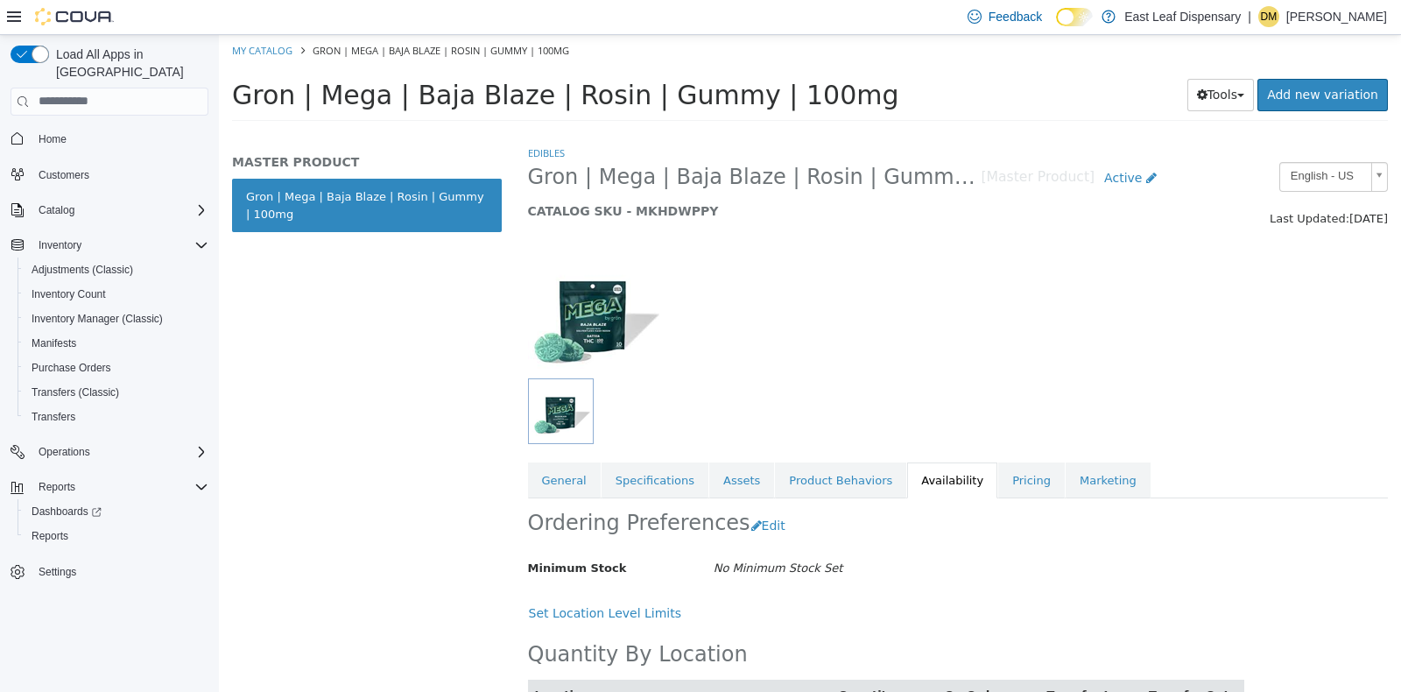
scroll to position [83, 0]
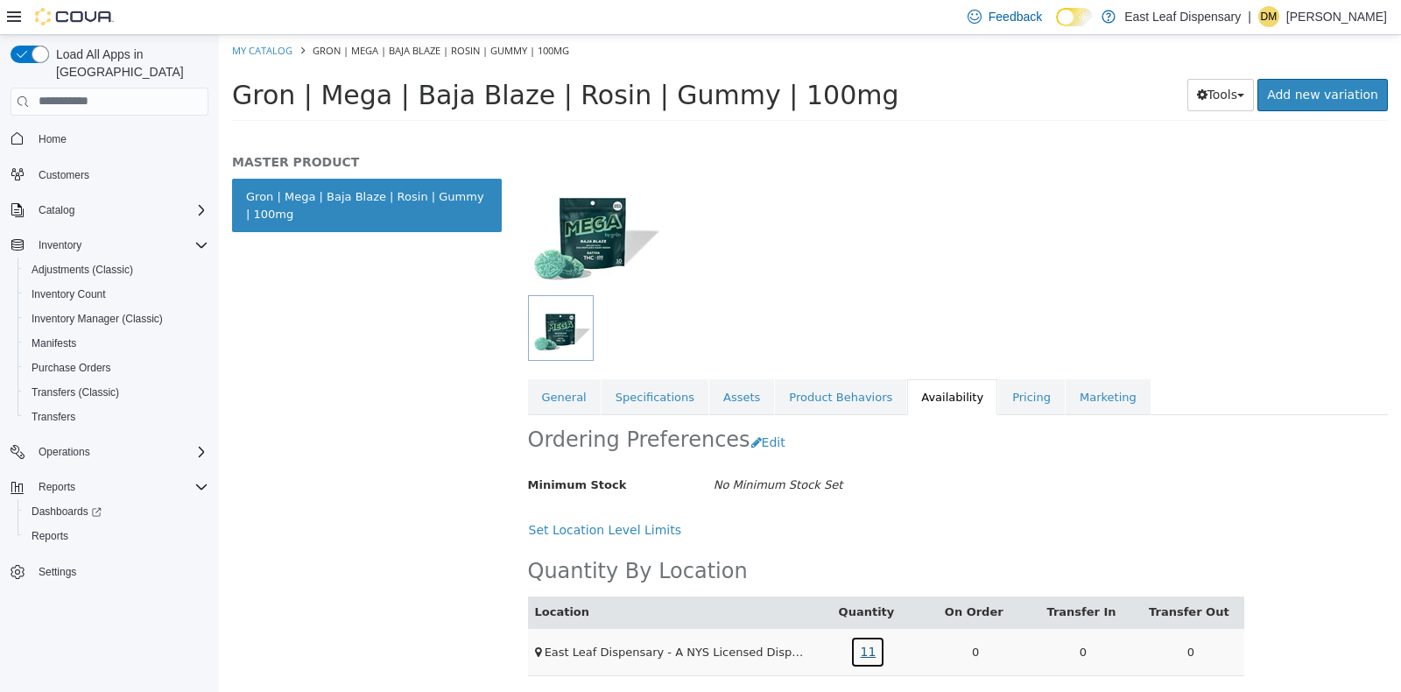
click at [864, 647] on link "11" at bounding box center [867, 651] width 35 height 32
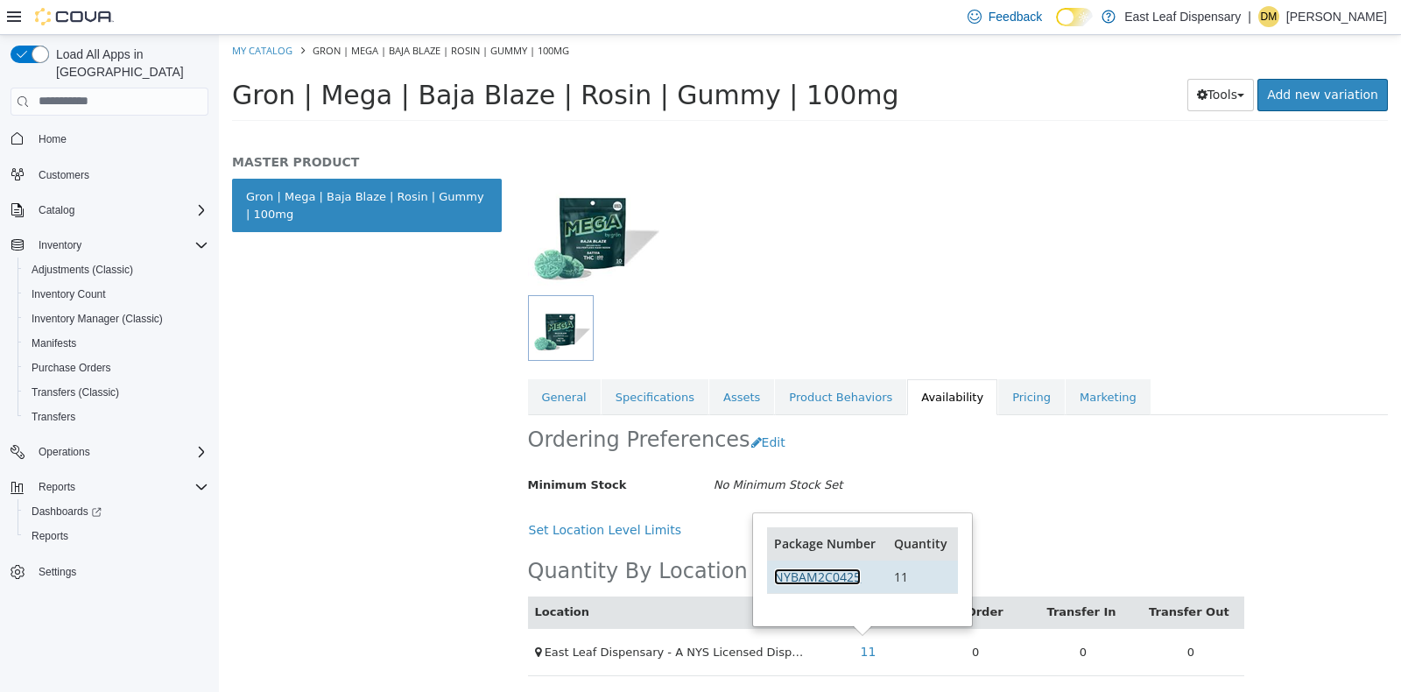
click at [843, 579] on link "NYBAM2C0425" at bounding box center [817, 575] width 87 height 17
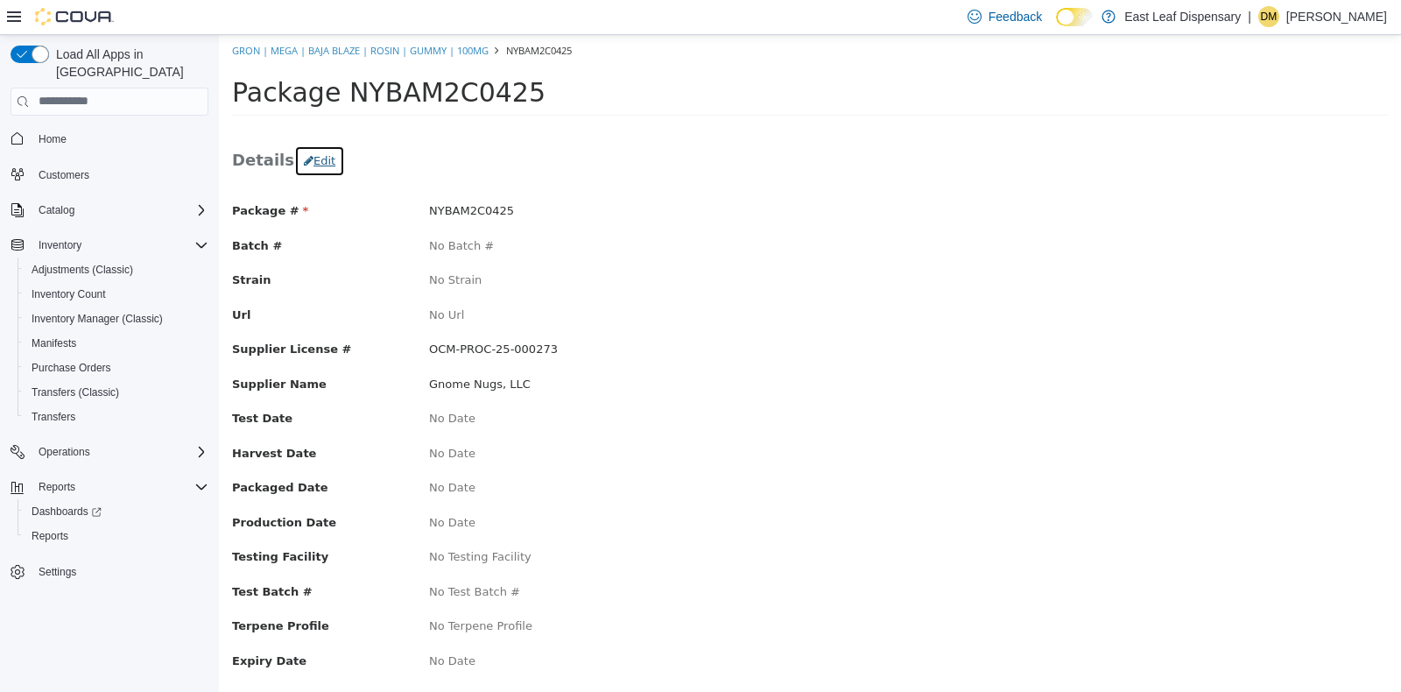
click at [314, 154] on button "Edit" at bounding box center [319, 160] width 51 height 32
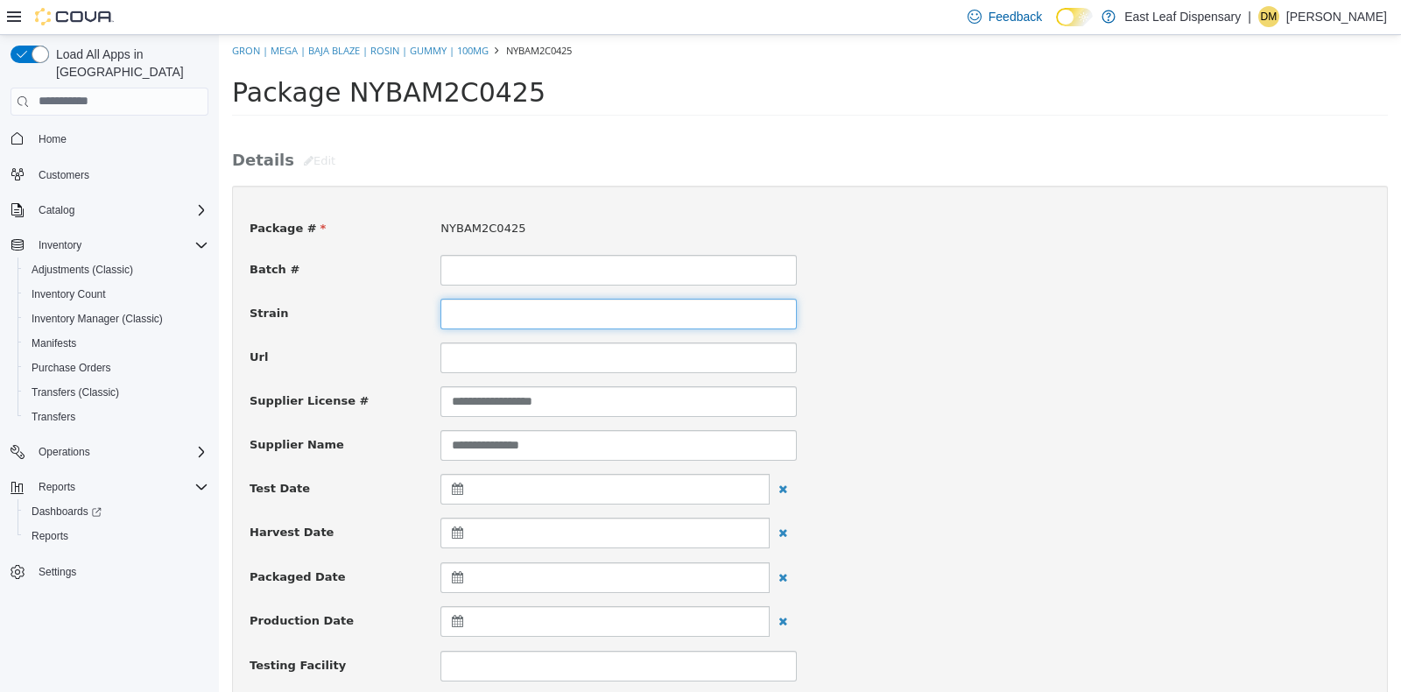
click at [646, 323] on input at bounding box center [618, 313] width 356 height 31
type input "**********"
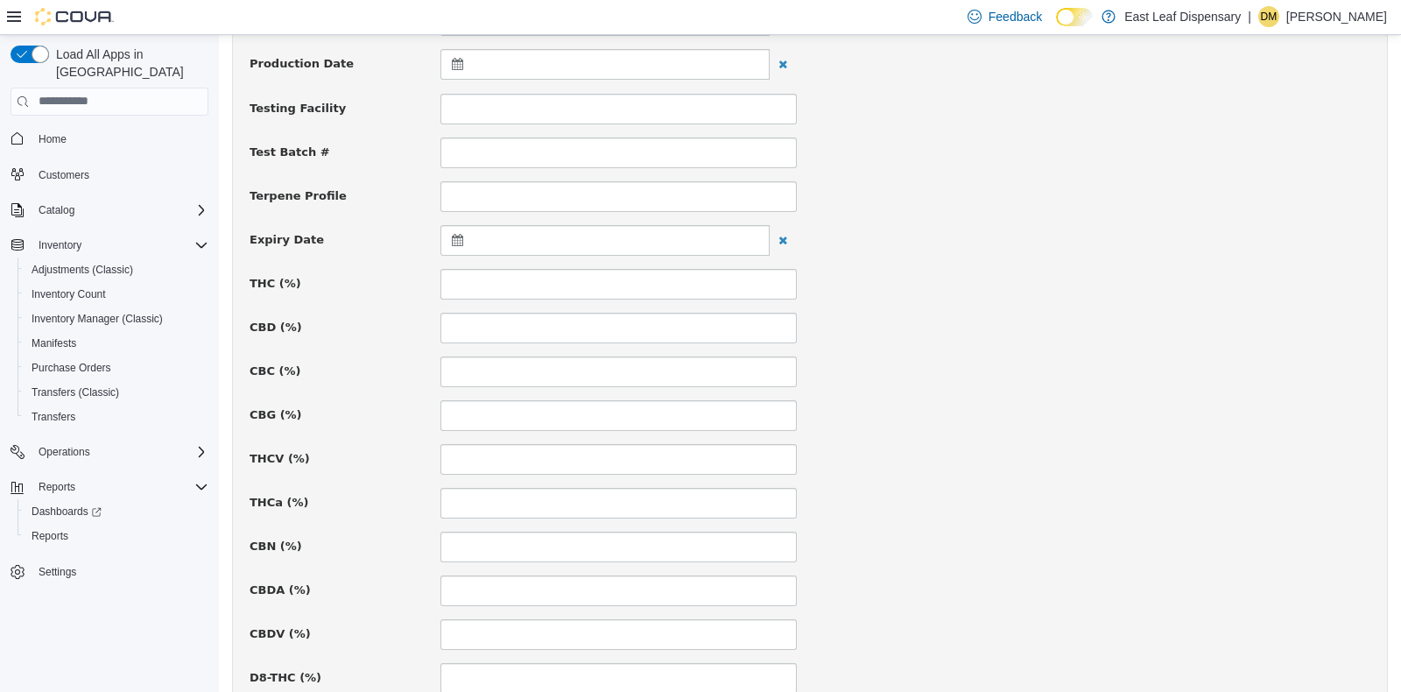
scroll to position [561, 0]
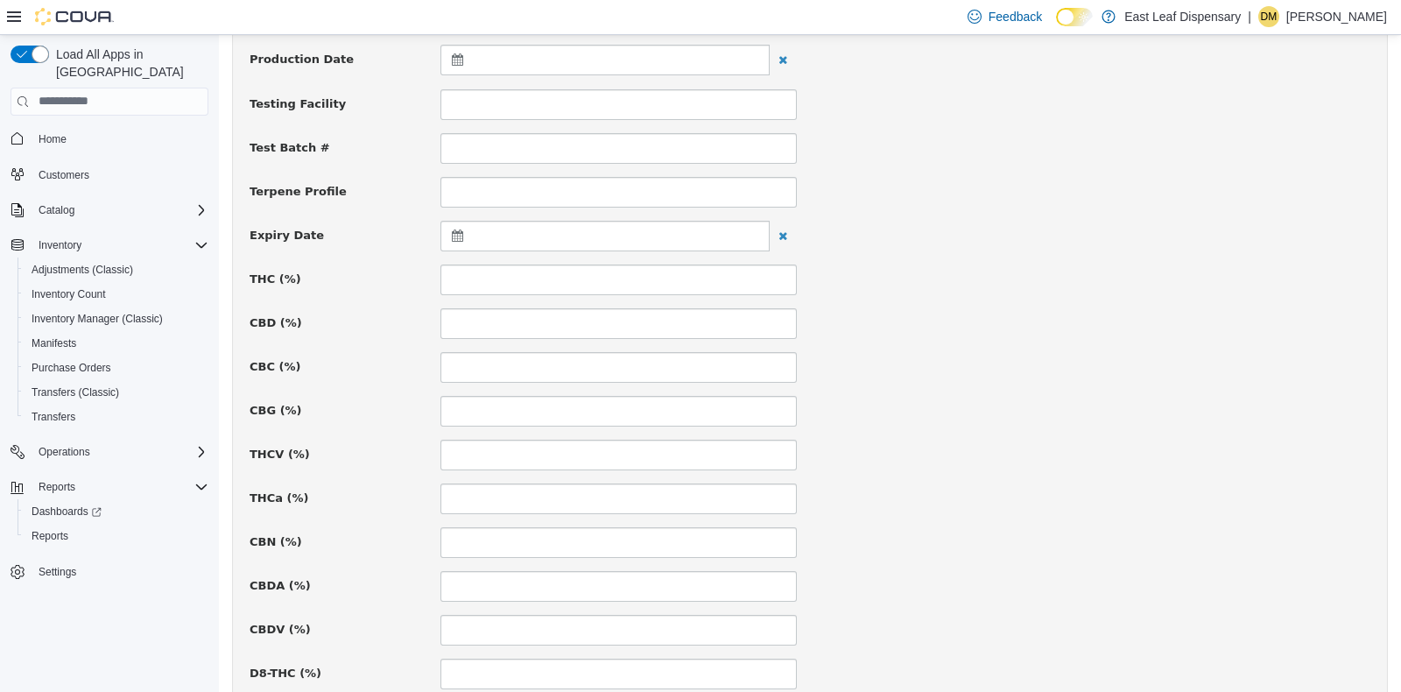
click at [455, 229] on icon at bounding box center [461, 235] width 18 height 12
click at [628, 281] on th at bounding box center [629, 278] width 28 height 31
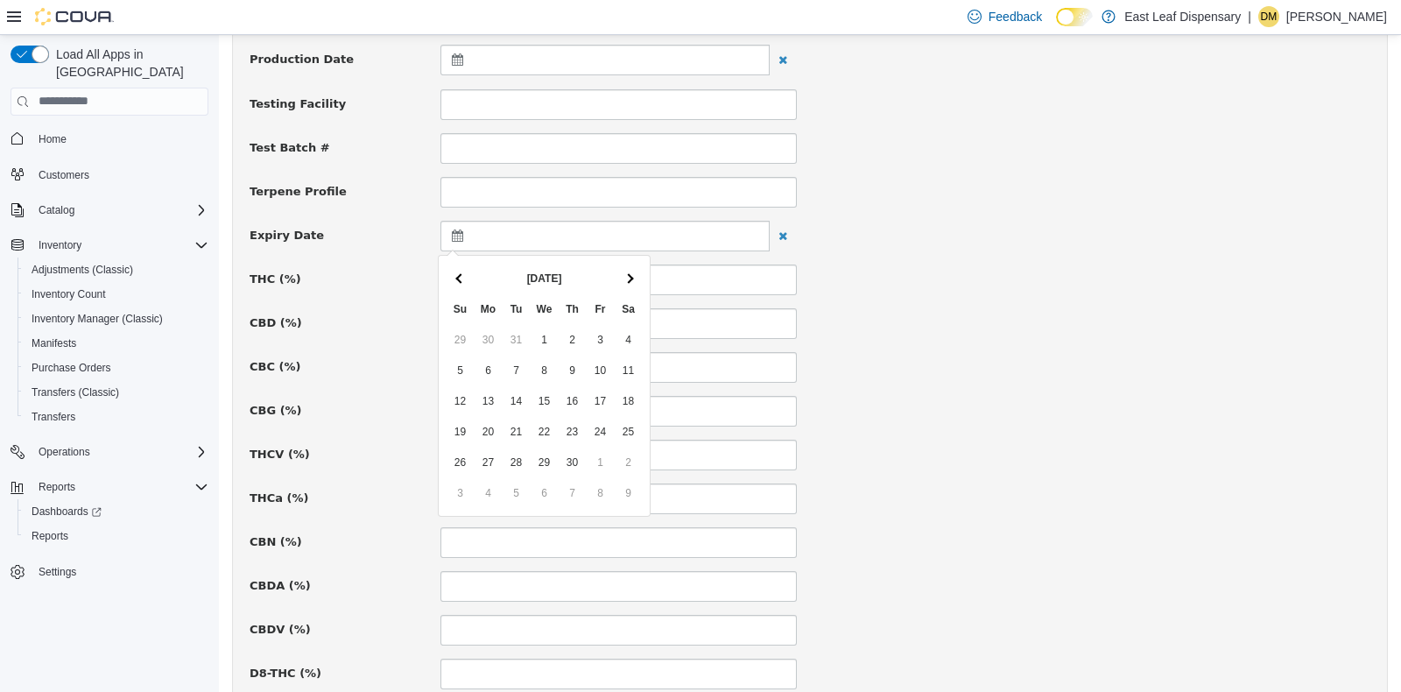
click at [628, 281] on th at bounding box center [629, 278] width 28 height 31
click at [467, 274] on th at bounding box center [461, 278] width 28 height 31
click at [1041, 341] on div "**********" at bounding box center [810, 464] width 1121 height 1647
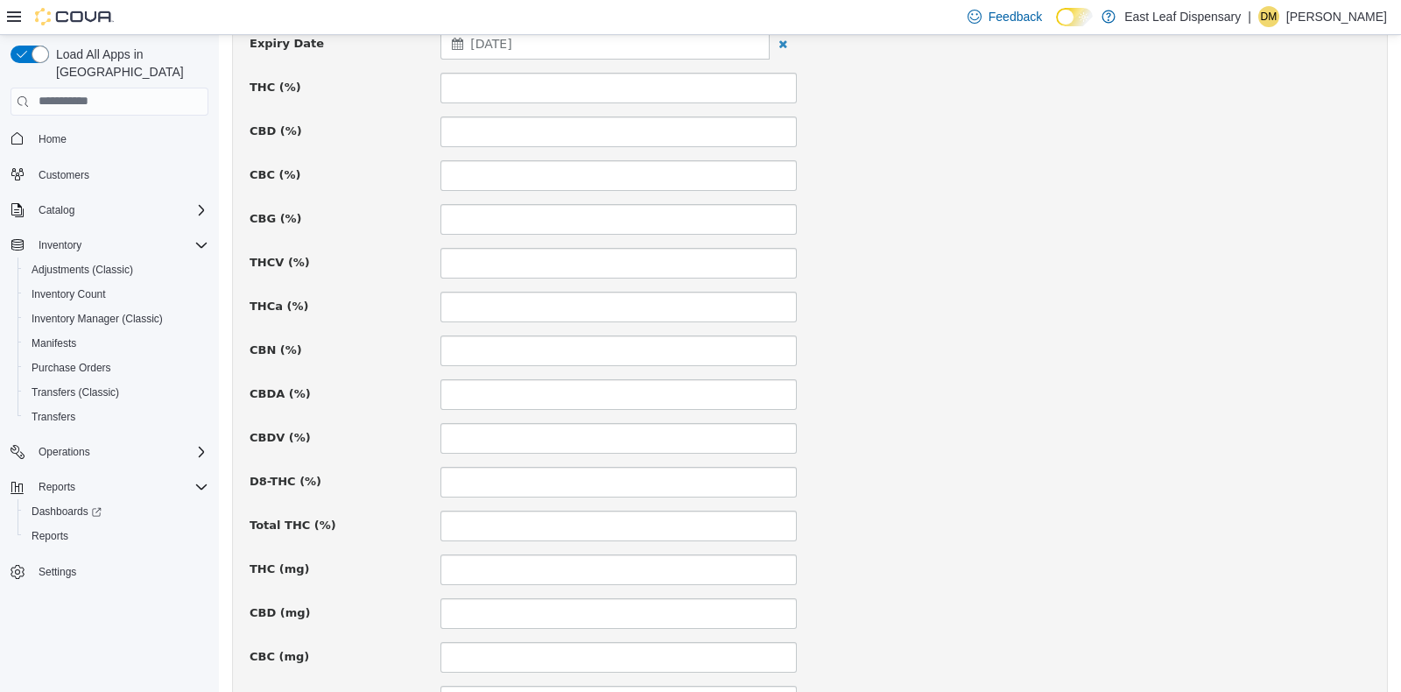
scroll to position [780, 0]
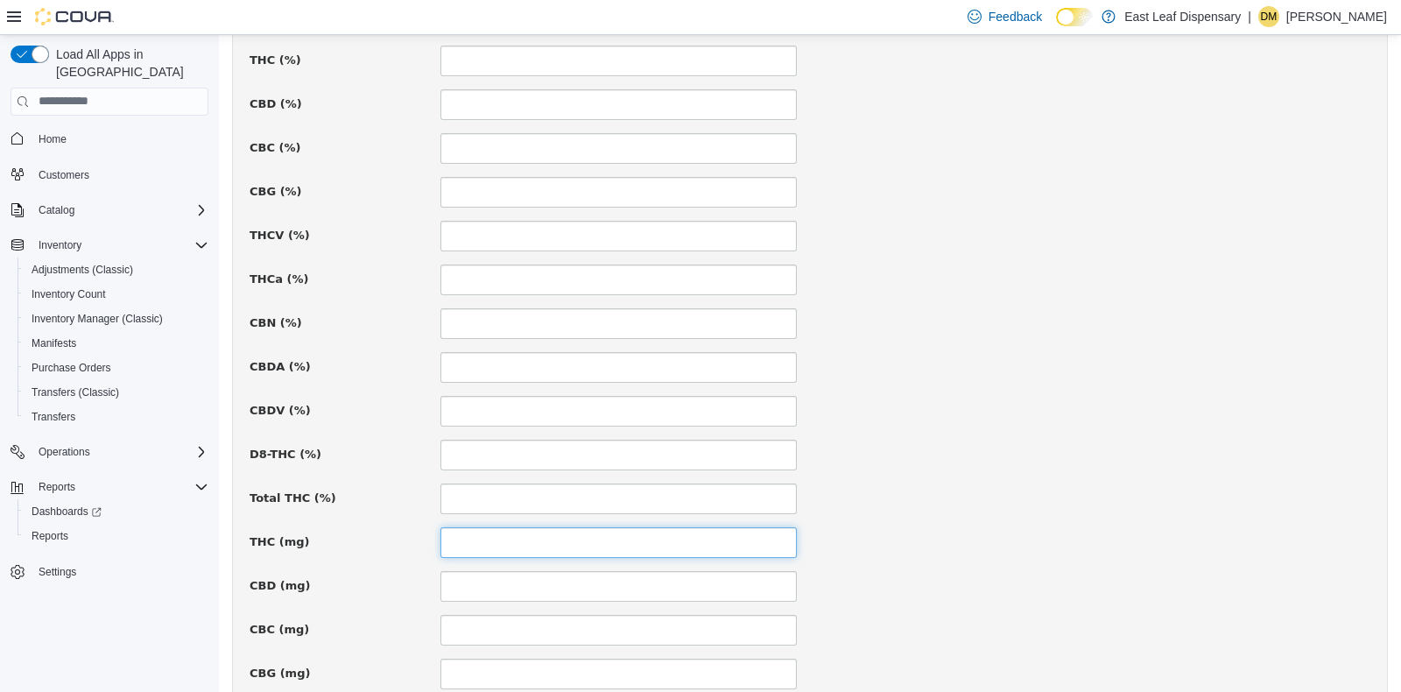
click at [621, 526] on input at bounding box center [618, 541] width 356 height 31
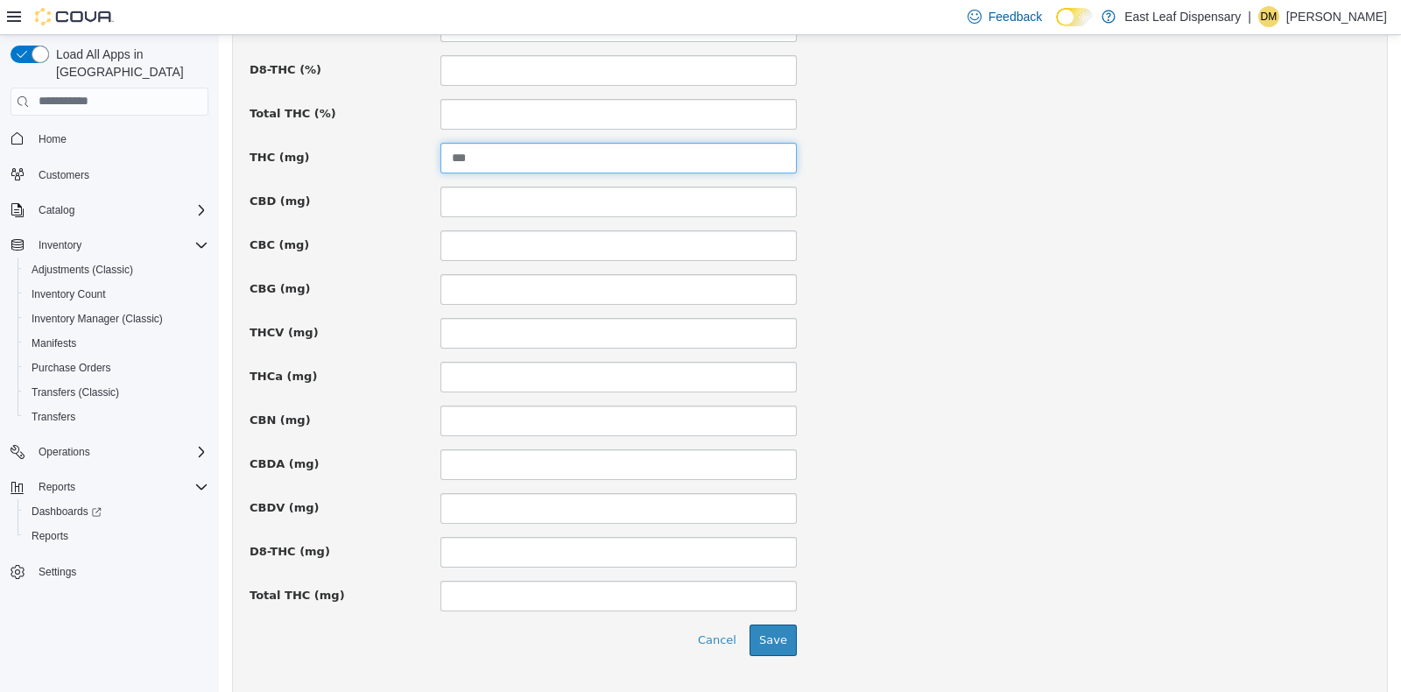
scroll to position [1207, 0]
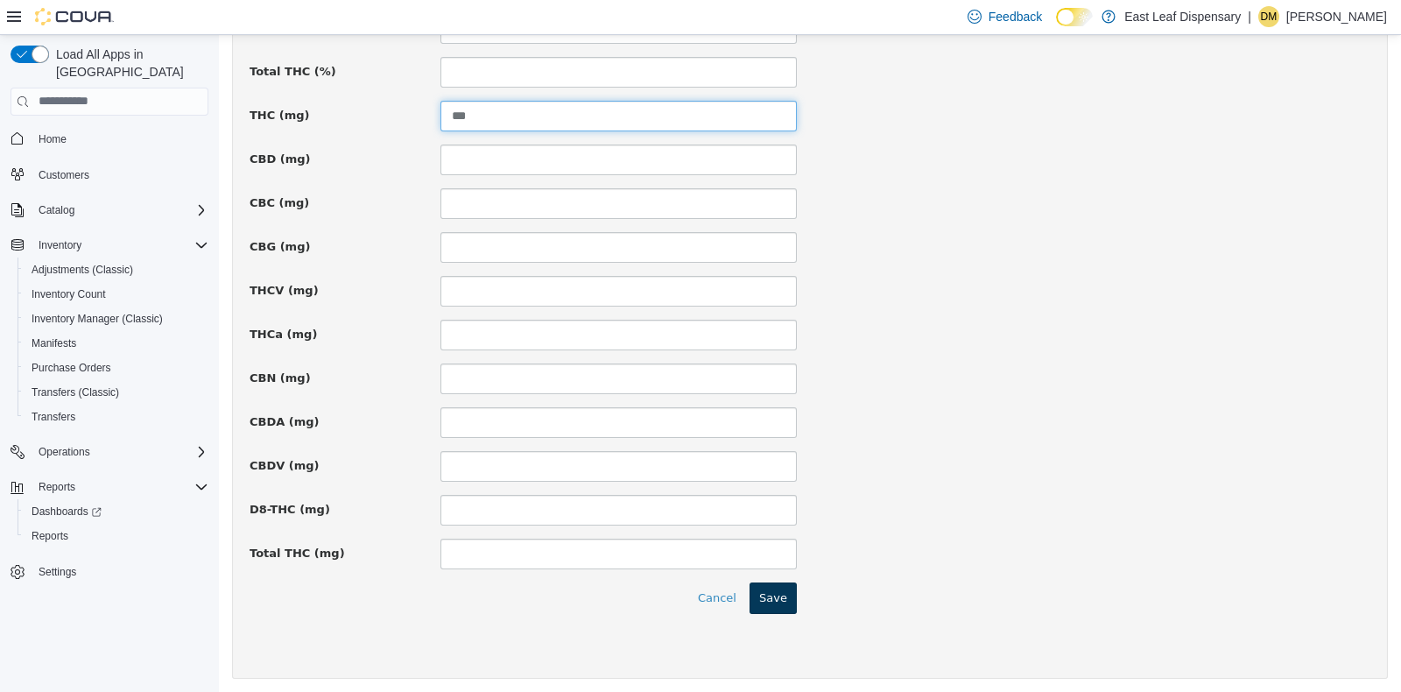
type input "***"
click at [760, 606] on button "Save" at bounding box center [773, 597] width 47 height 32
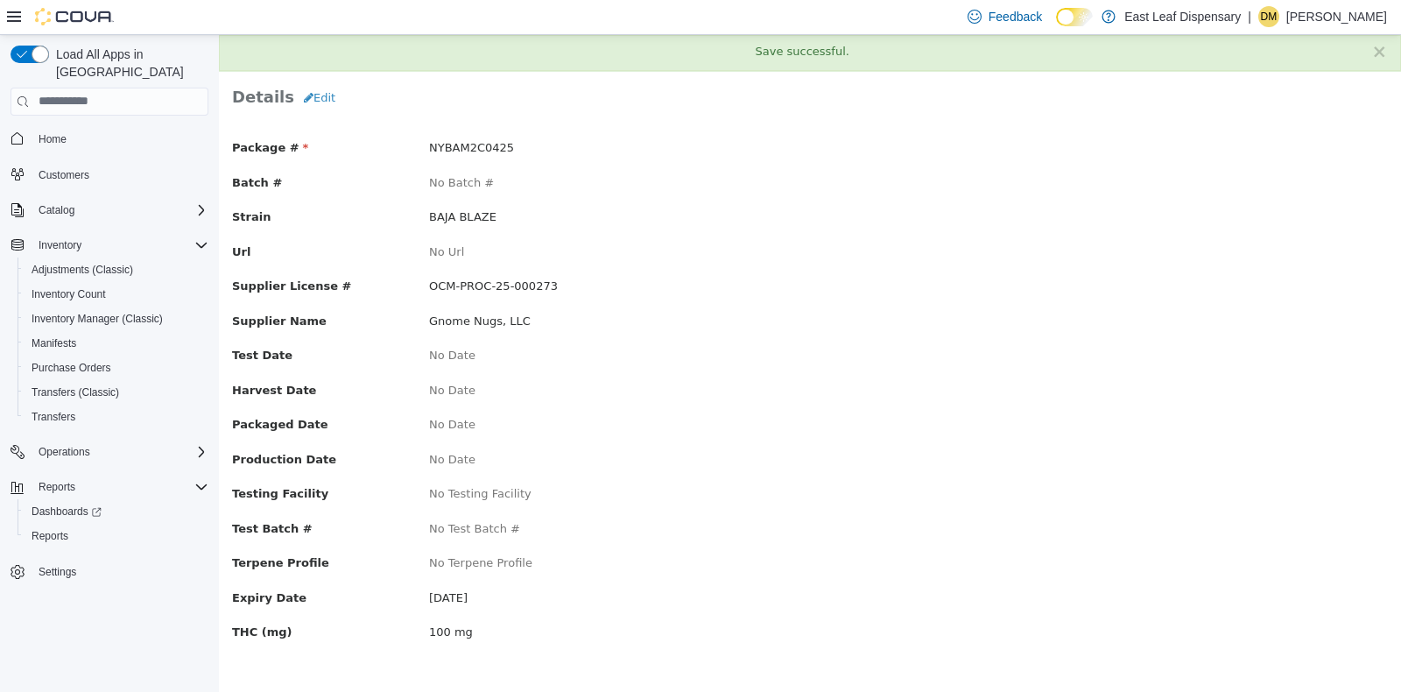
scroll to position [0, 0]
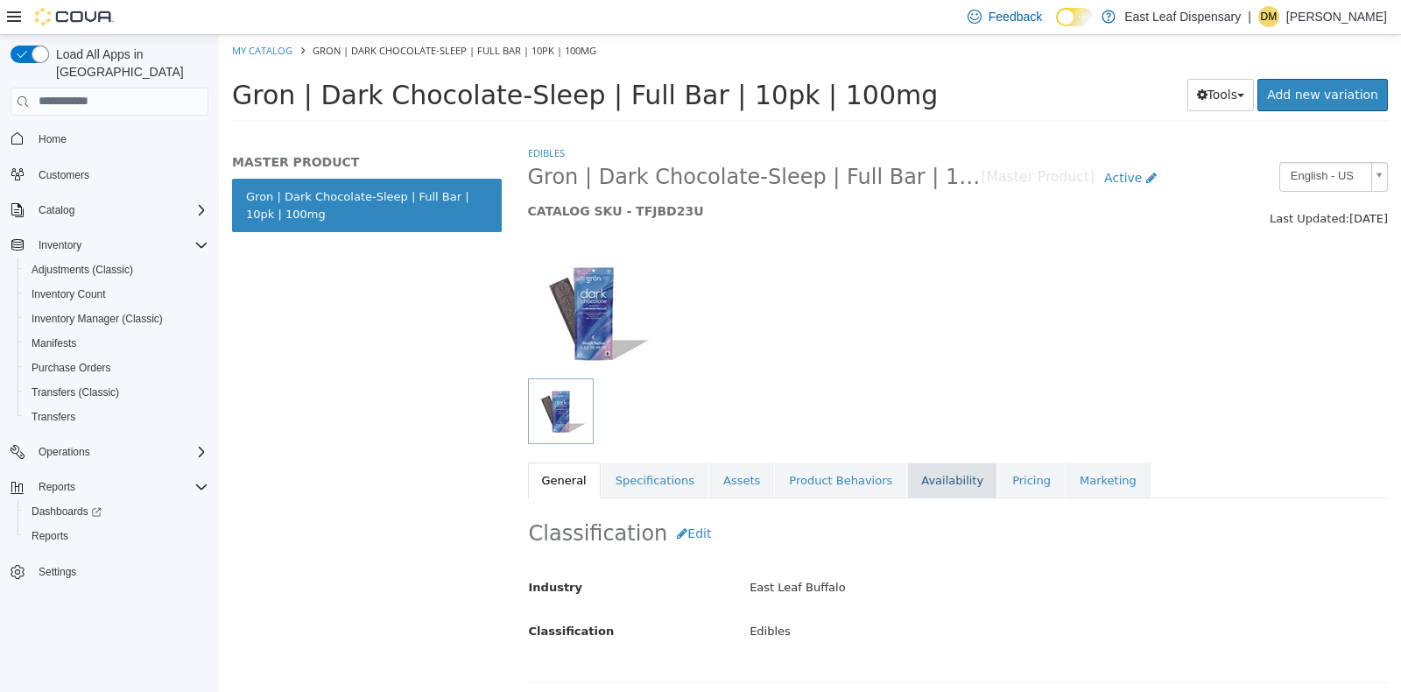
click at [907, 481] on link "Availability" at bounding box center [952, 480] width 90 height 37
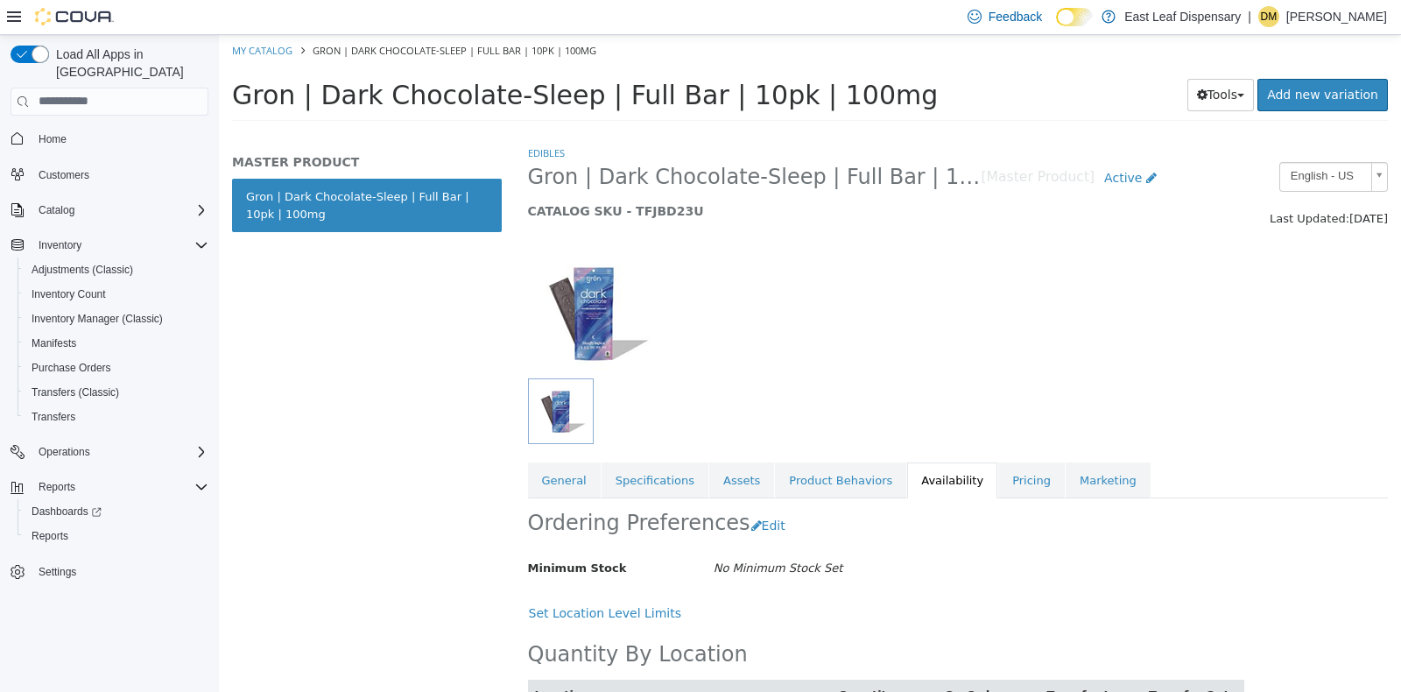
scroll to position [83, 0]
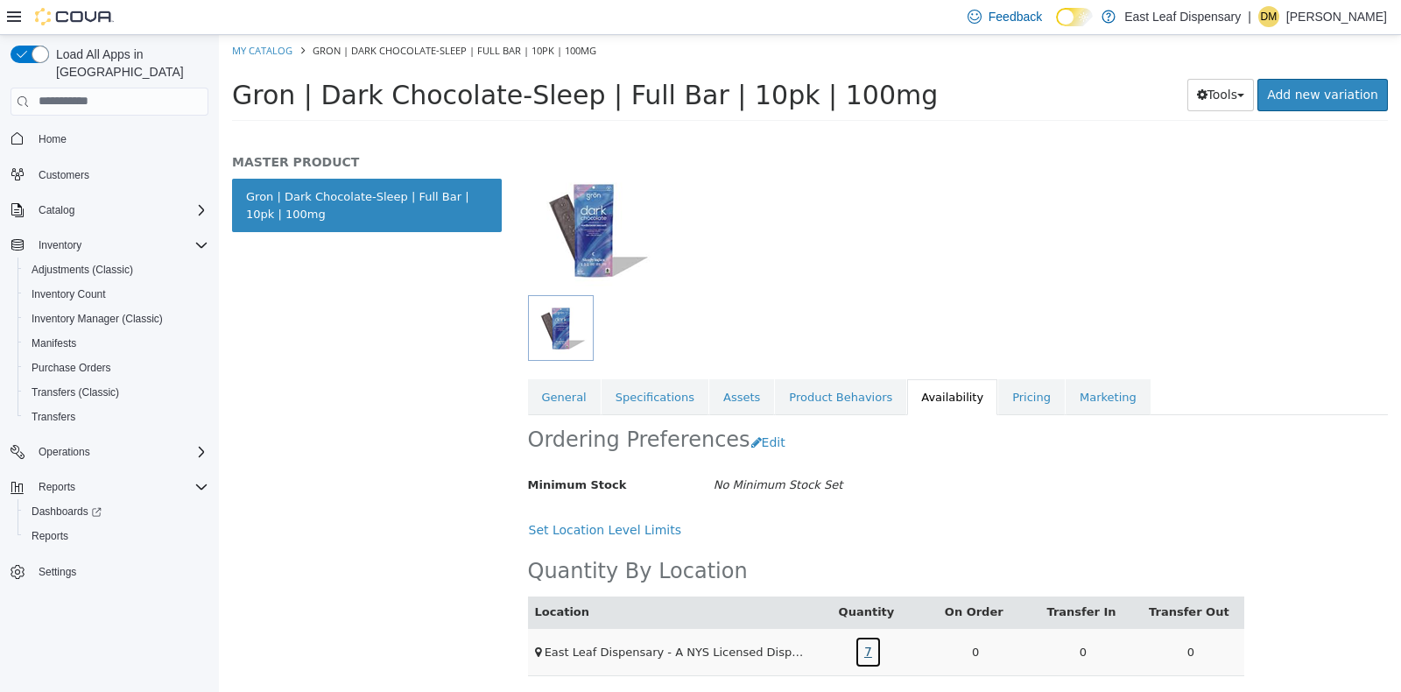
click at [863, 647] on link "7" at bounding box center [868, 651] width 27 height 32
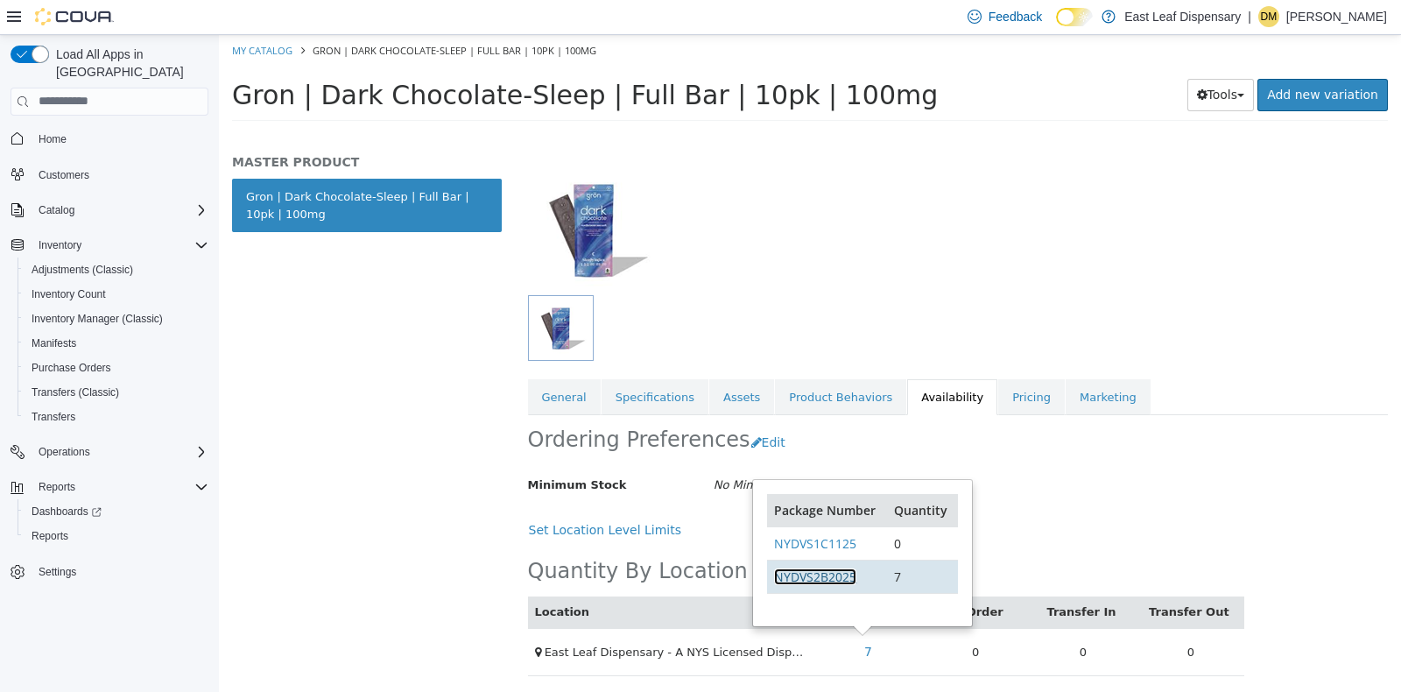
click at [836, 571] on link "NYDVS2B2025" at bounding box center [815, 575] width 82 height 17
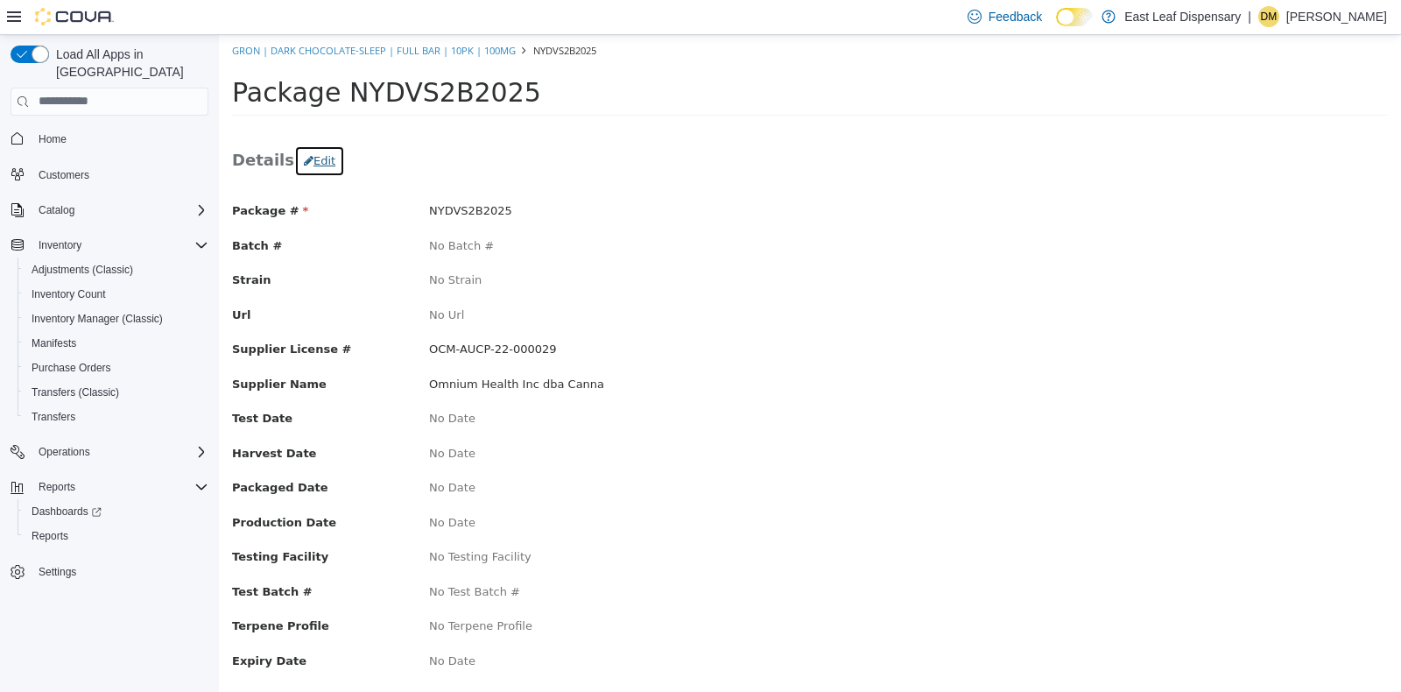
click at [317, 155] on button "Edit" at bounding box center [319, 160] width 51 height 32
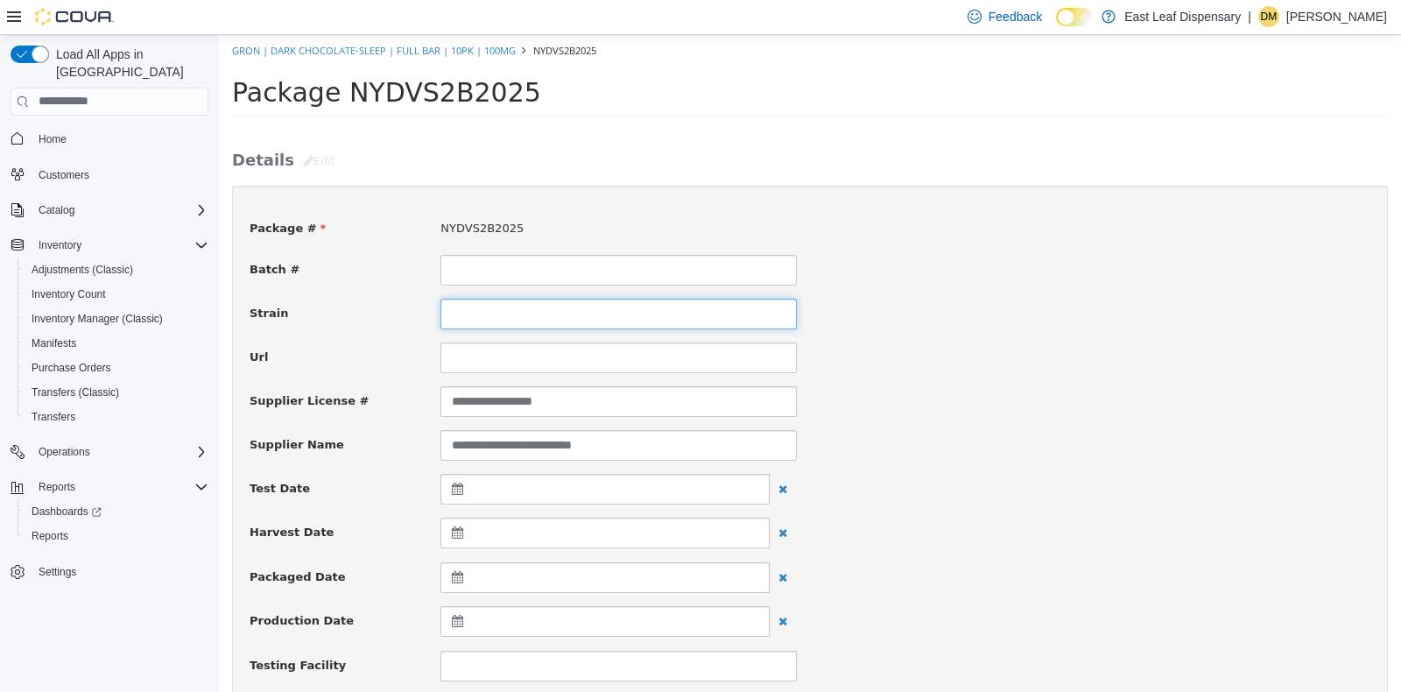
click at [553, 319] on input at bounding box center [618, 313] width 356 height 31
type input "*"
type input "**********"
click at [1004, 367] on div "Url" at bounding box center [809, 357] width 1147 height 31
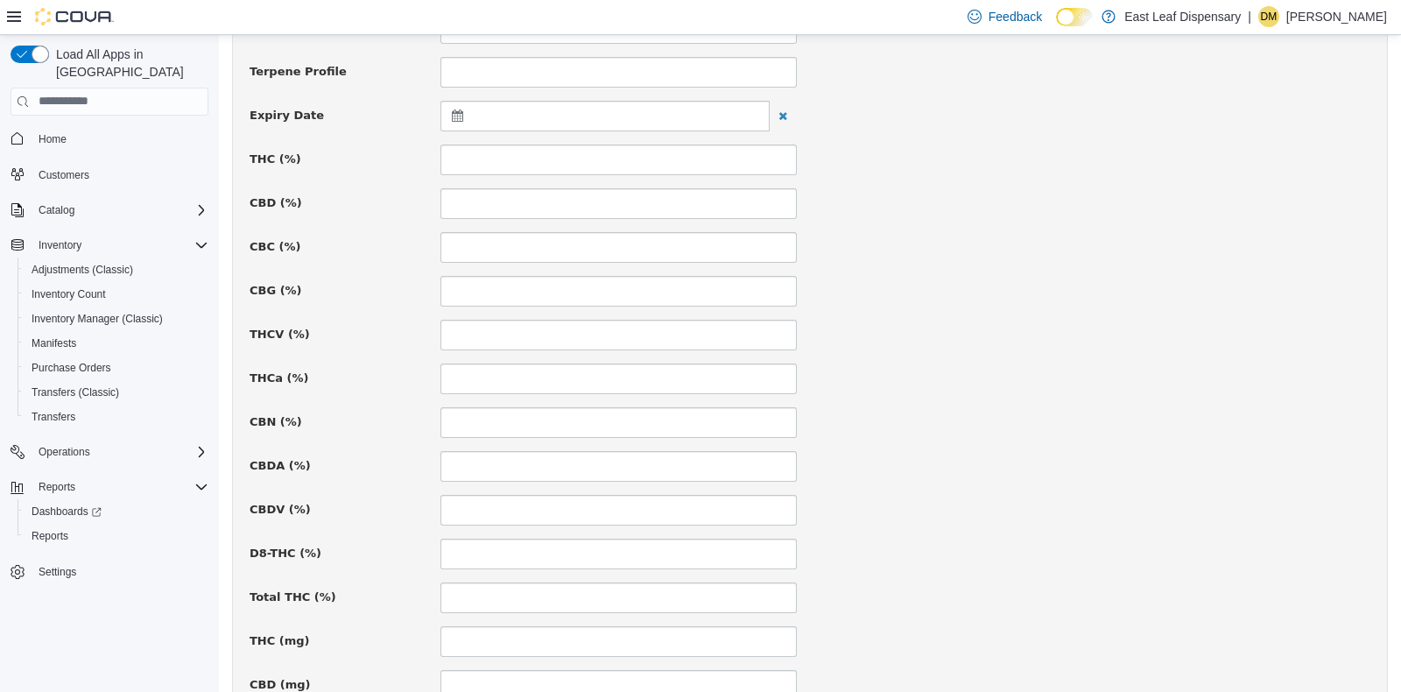
scroll to position [739, 0]
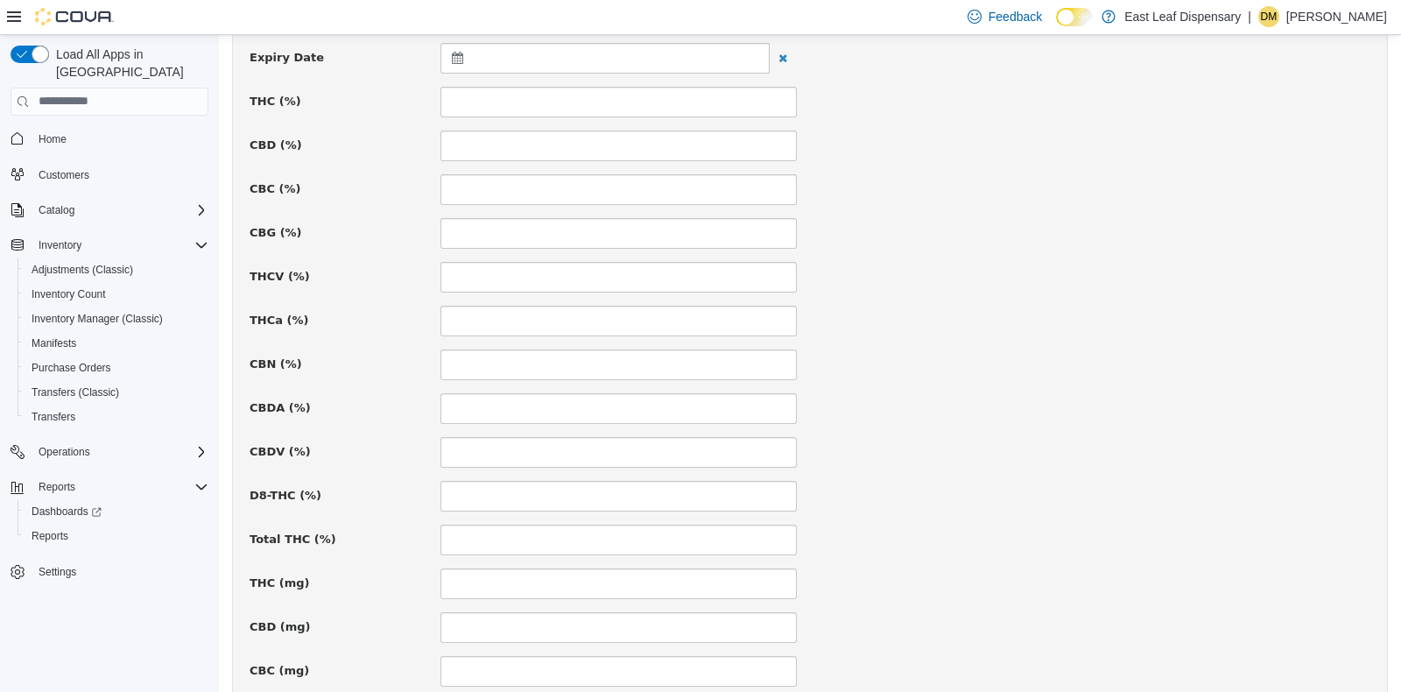
click at [452, 56] on icon at bounding box center [461, 57] width 18 height 12
click at [634, 100] on th at bounding box center [629, 100] width 28 height 31
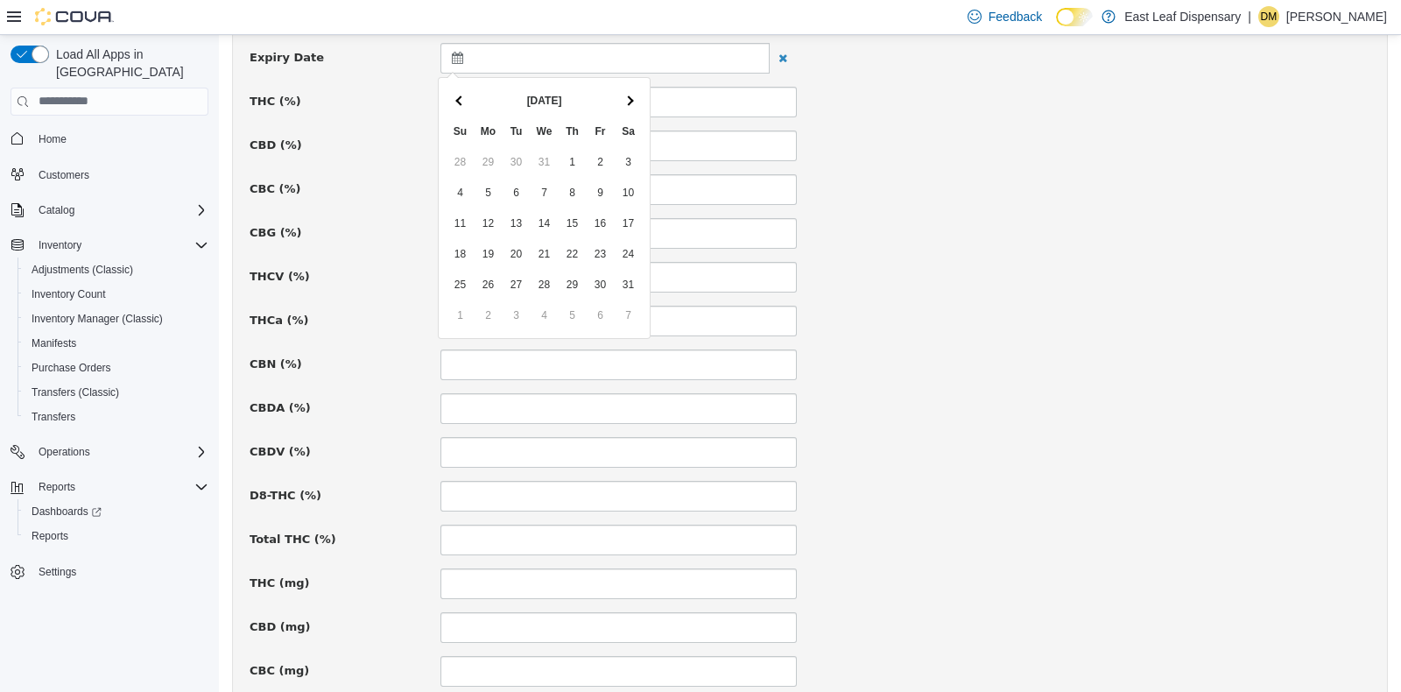
click at [634, 100] on th at bounding box center [629, 100] width 28 height 31
click at [991, 307] on div "THCa (%)" at bounding box center [809, 320] width 1147 height 31
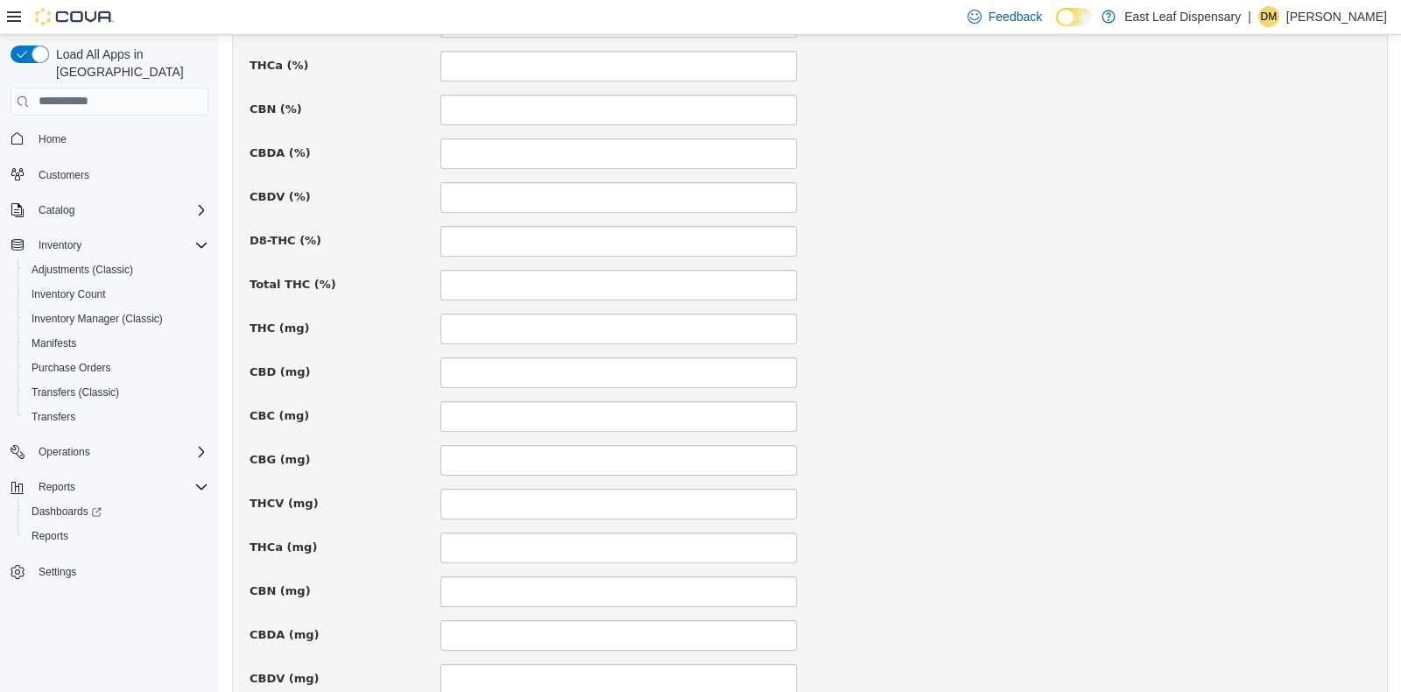
scroll to position [1046, 0]
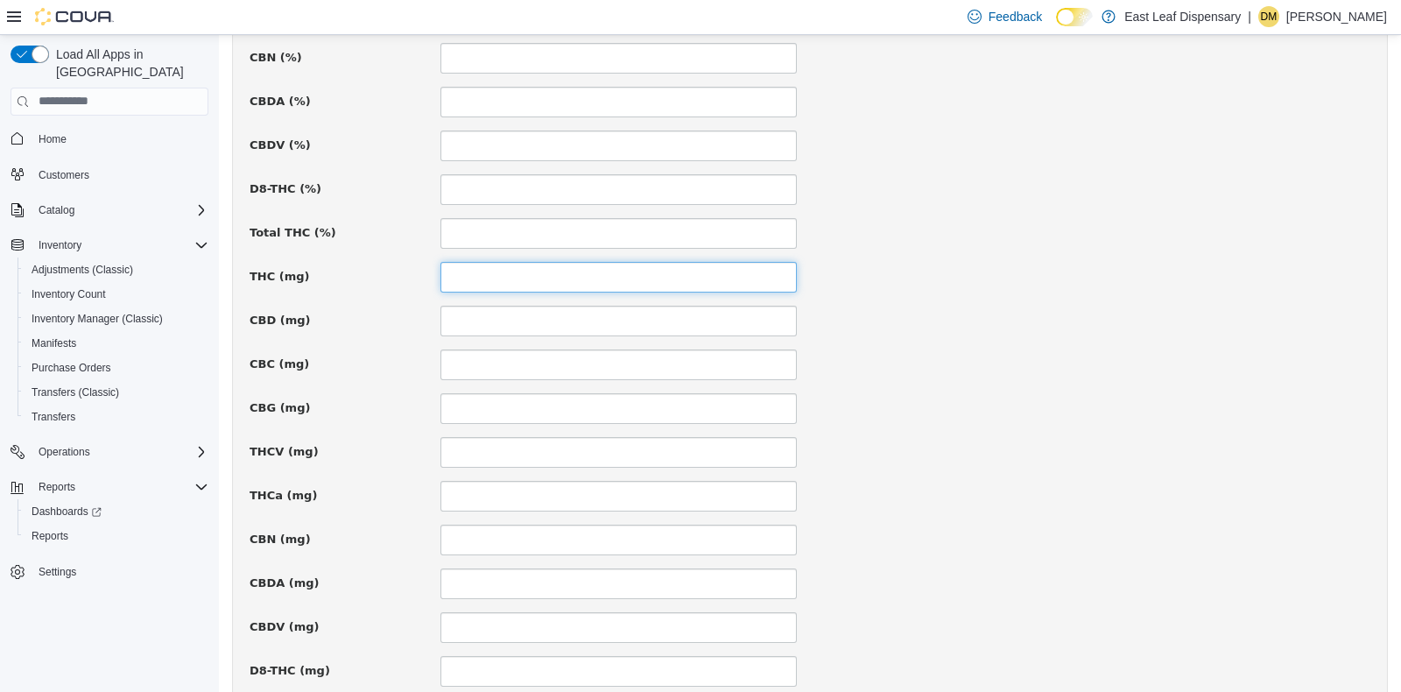
click at [469, 283] on input at bounding box center [618, 276] width 356 height 31
type input "***"
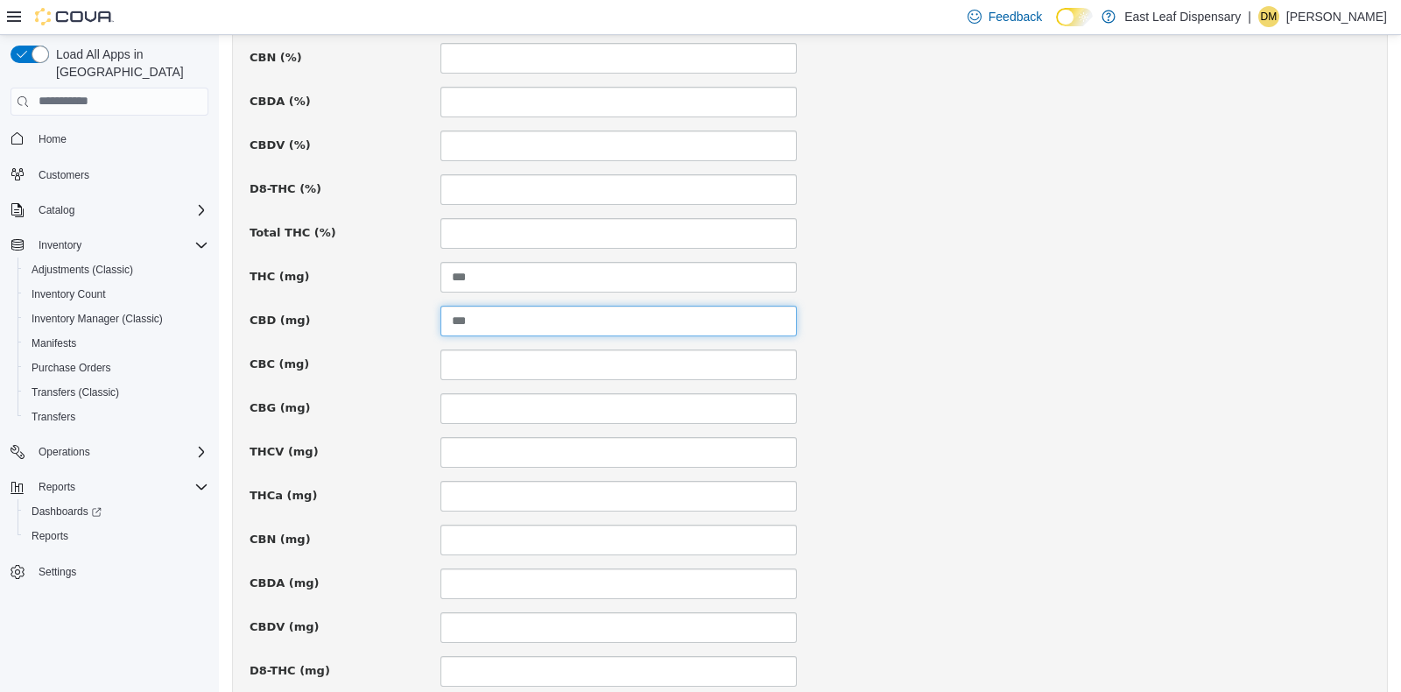
type input "***"
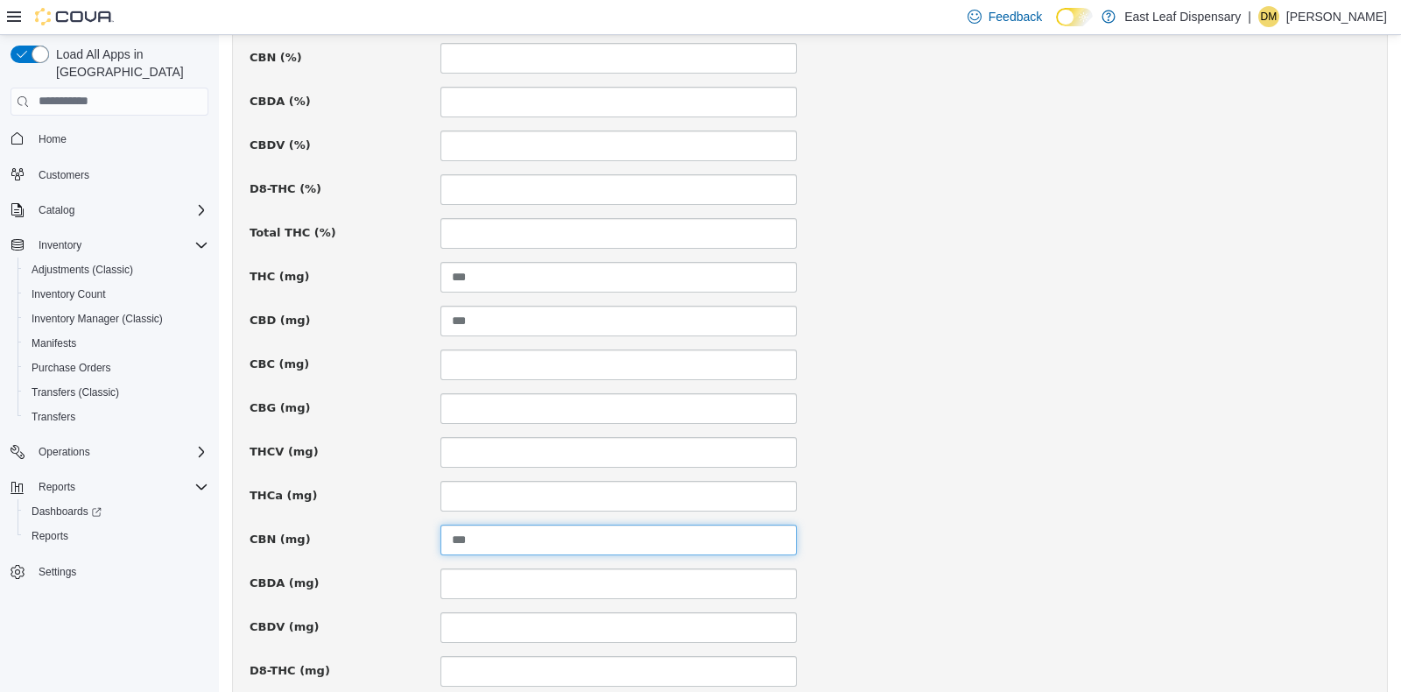
type input "***"
click at [986, 356] on div "CBC (mg)" at bounding box center [809, 364] width 1147 height 31
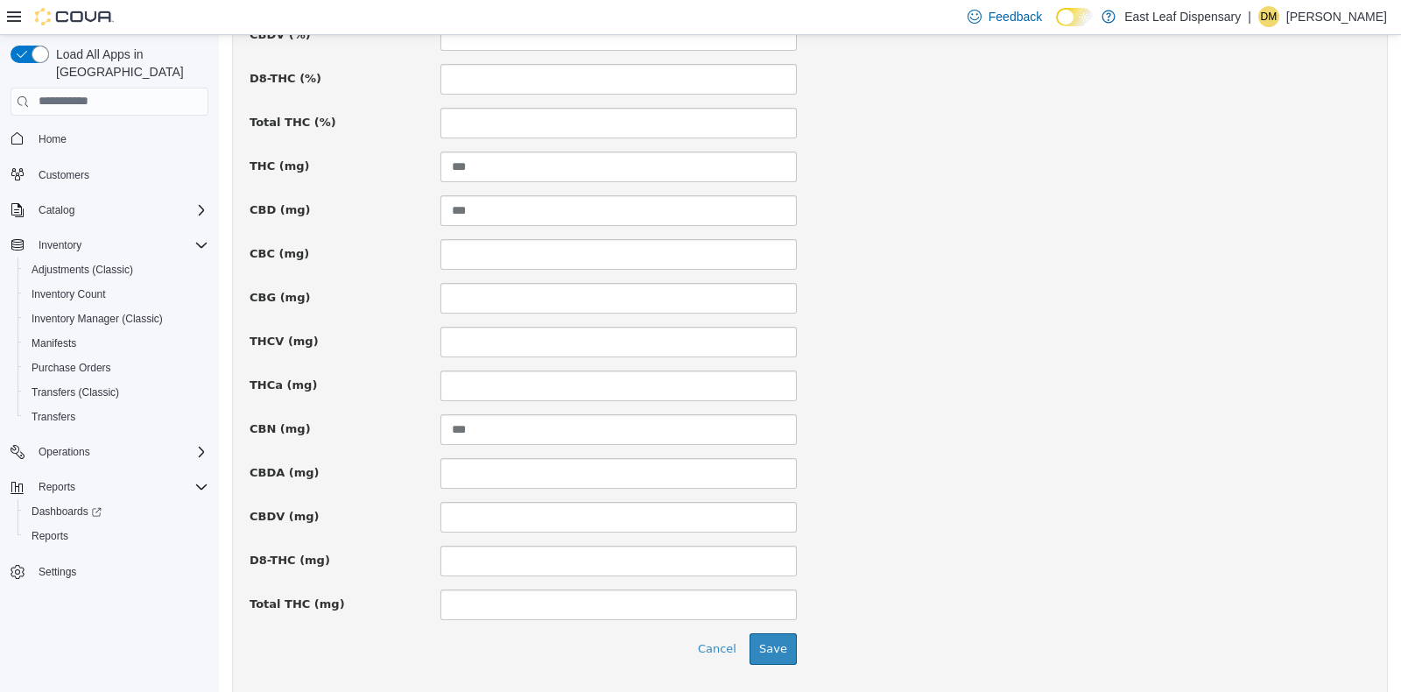
scroll to position [1207, 0]
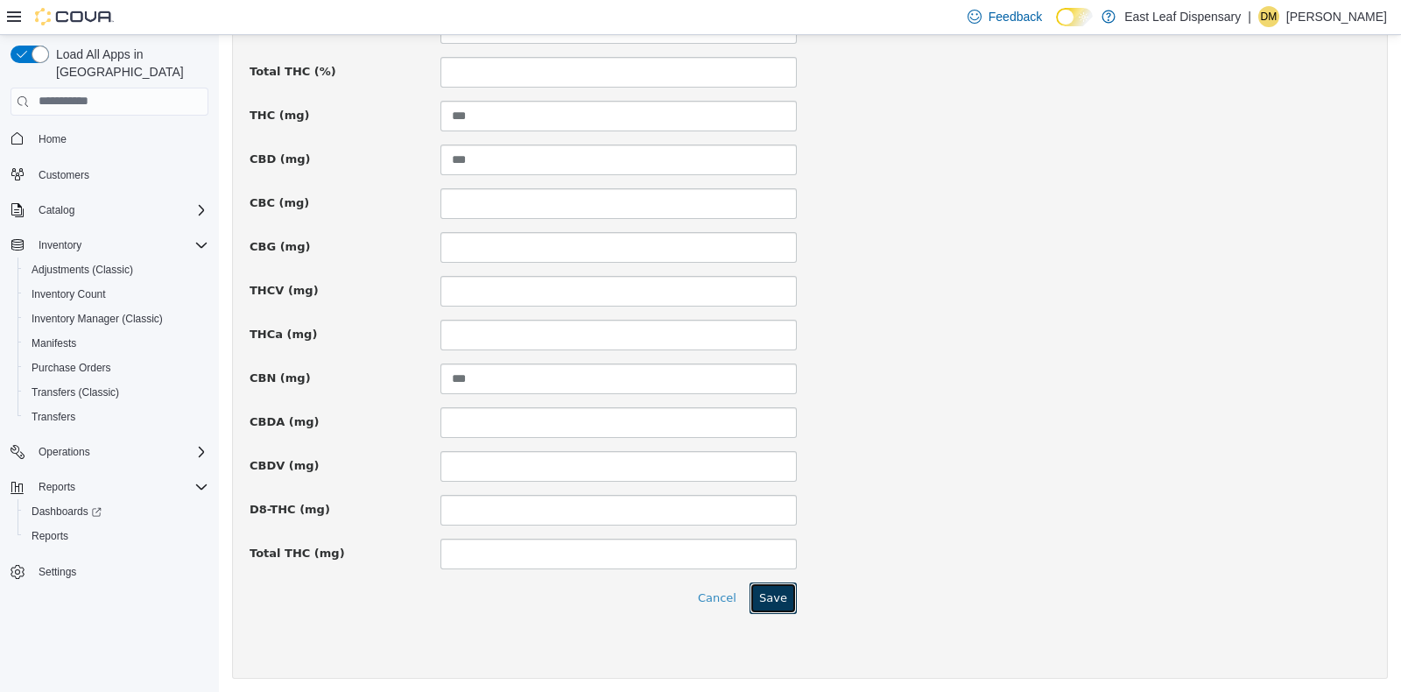
click at [758, 604] on button "Save" at bounding box center [773, 597] width 47 height 32
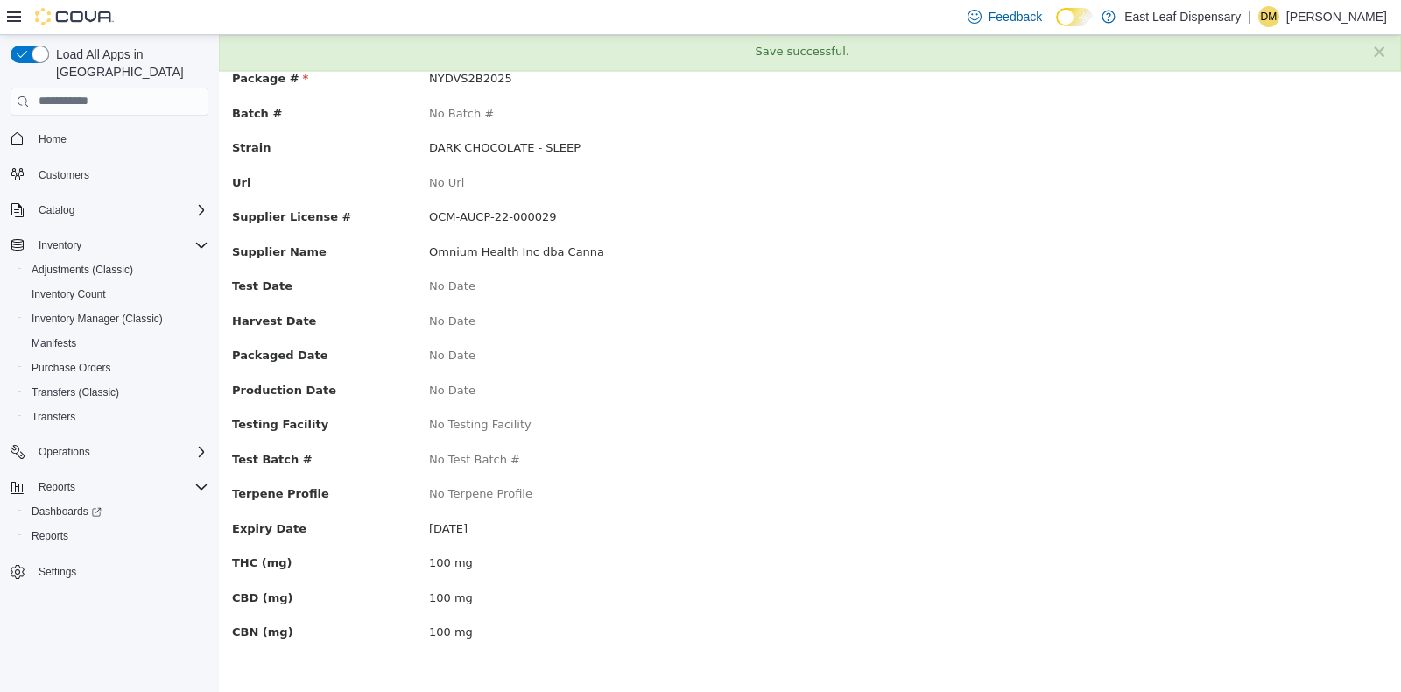
scroll to position [0, 0]
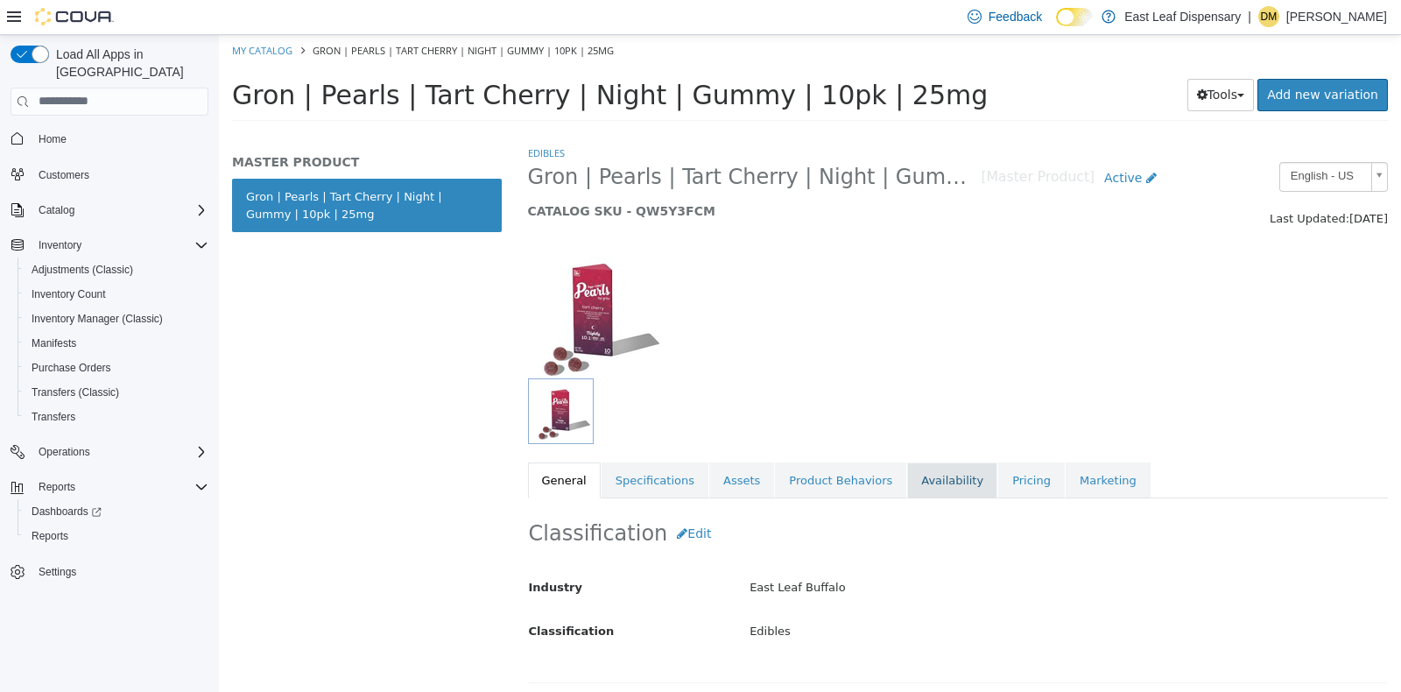
click at [943, 474] on link "Availability" at bounding box center [952, 480] width 90 height 37
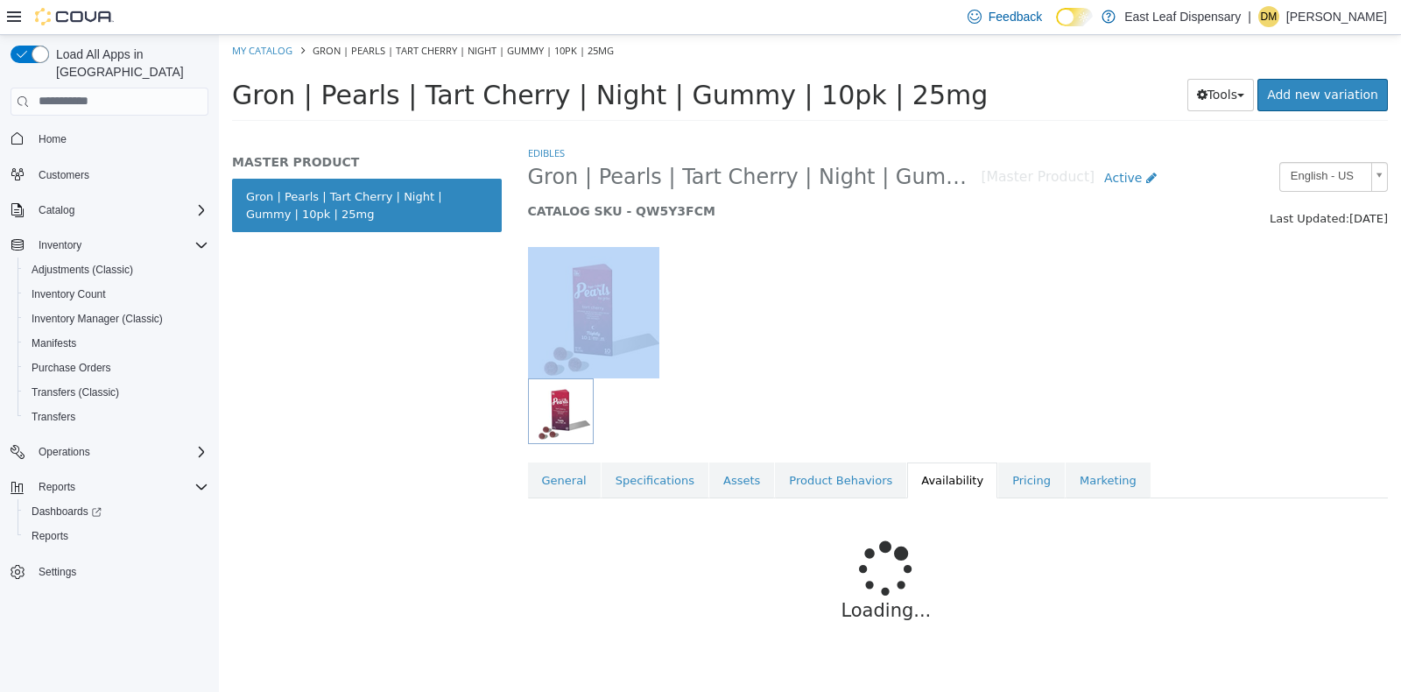
drag, startPoint x: 1399, startPoint y: 232, endPoint x: 1400, endPoint y: 419, distance: 187.4
click at [1400, 419] on div "Edibles Gron | Pearls | Tart Cherry | Night | Gummy | 10pk | 25mg [Master Produ…" at bounding box center [958, 418] width 887 height 548
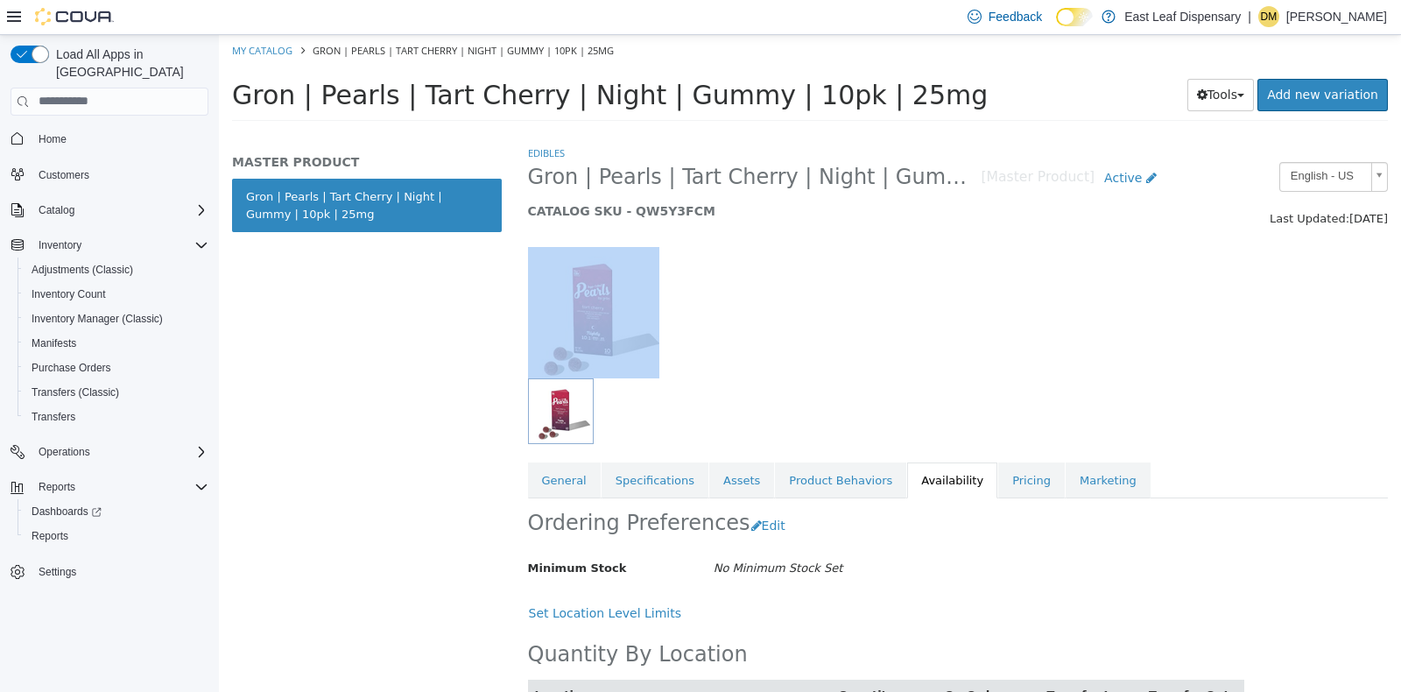
scroll to position [83, 0]
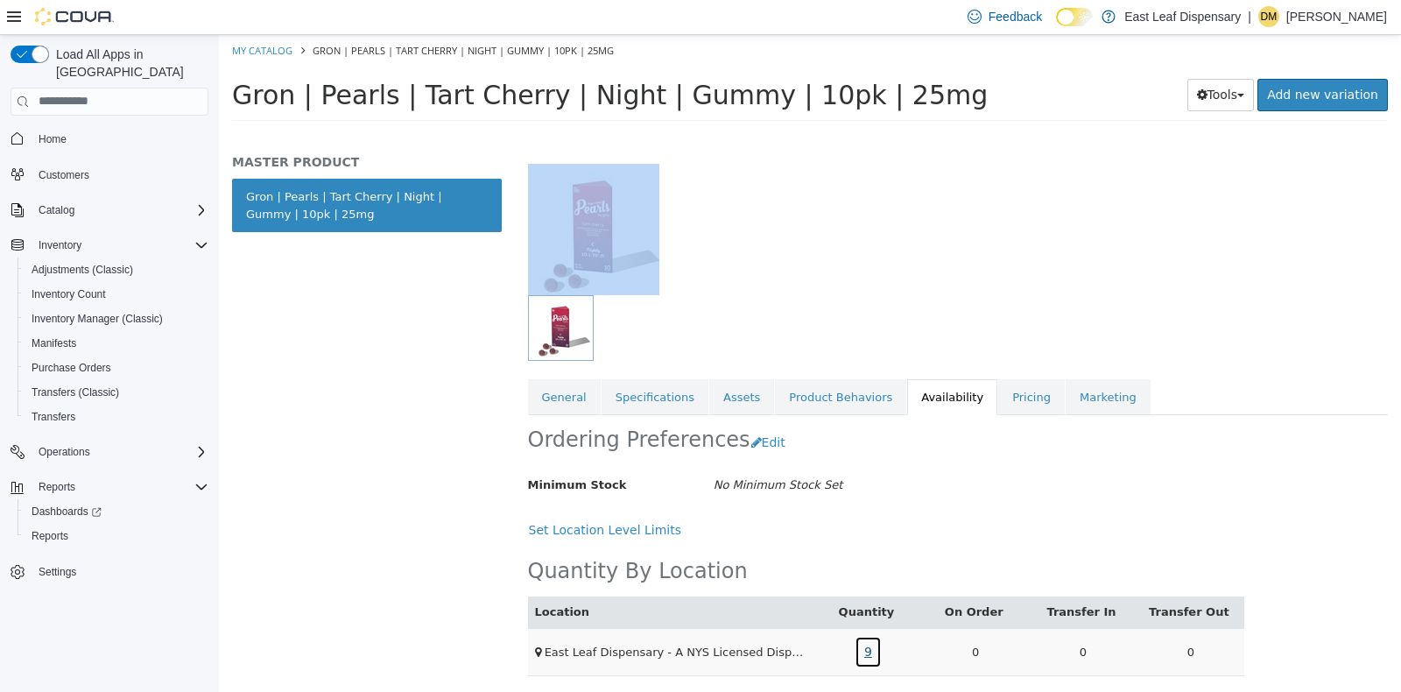
click at [856, 648] on link "9" at bounding box center [868, 651] width 27 height 32
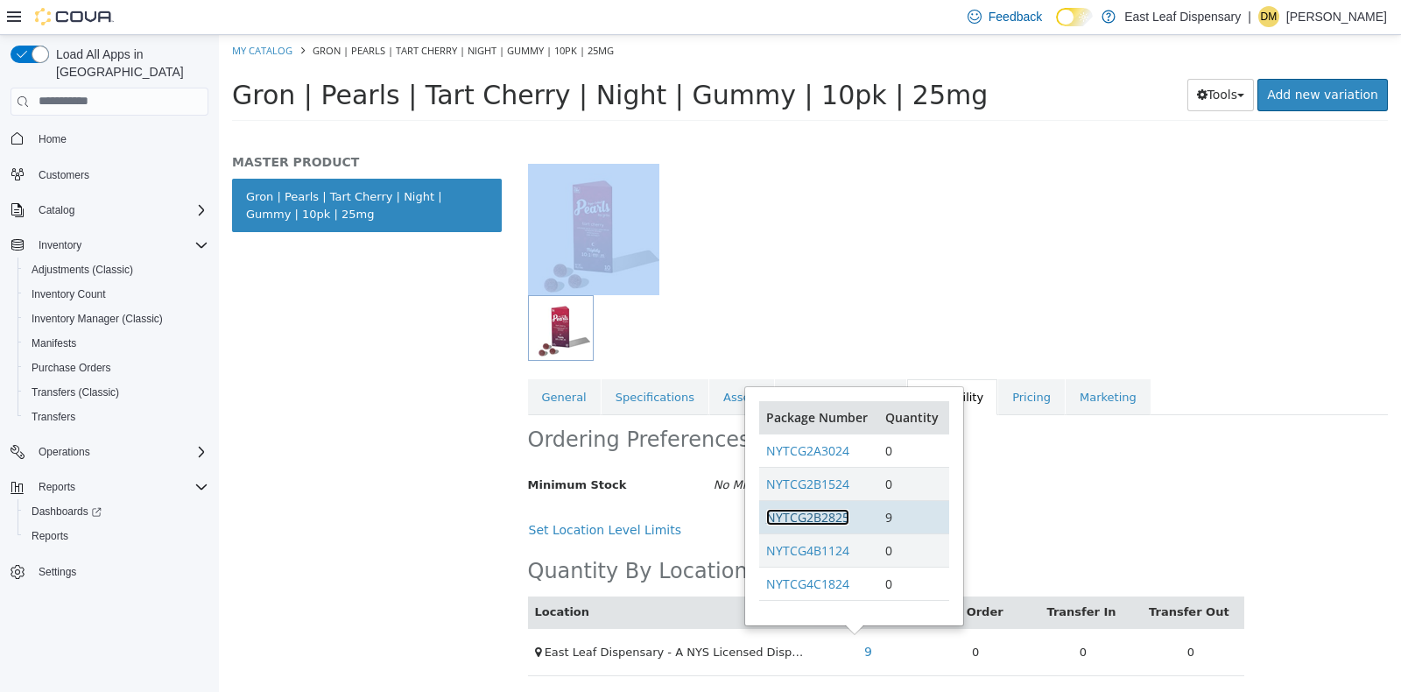
click at [822, 511] on link "NYTCG2B2825" at bounding box center [807, 516] width 83 height 17
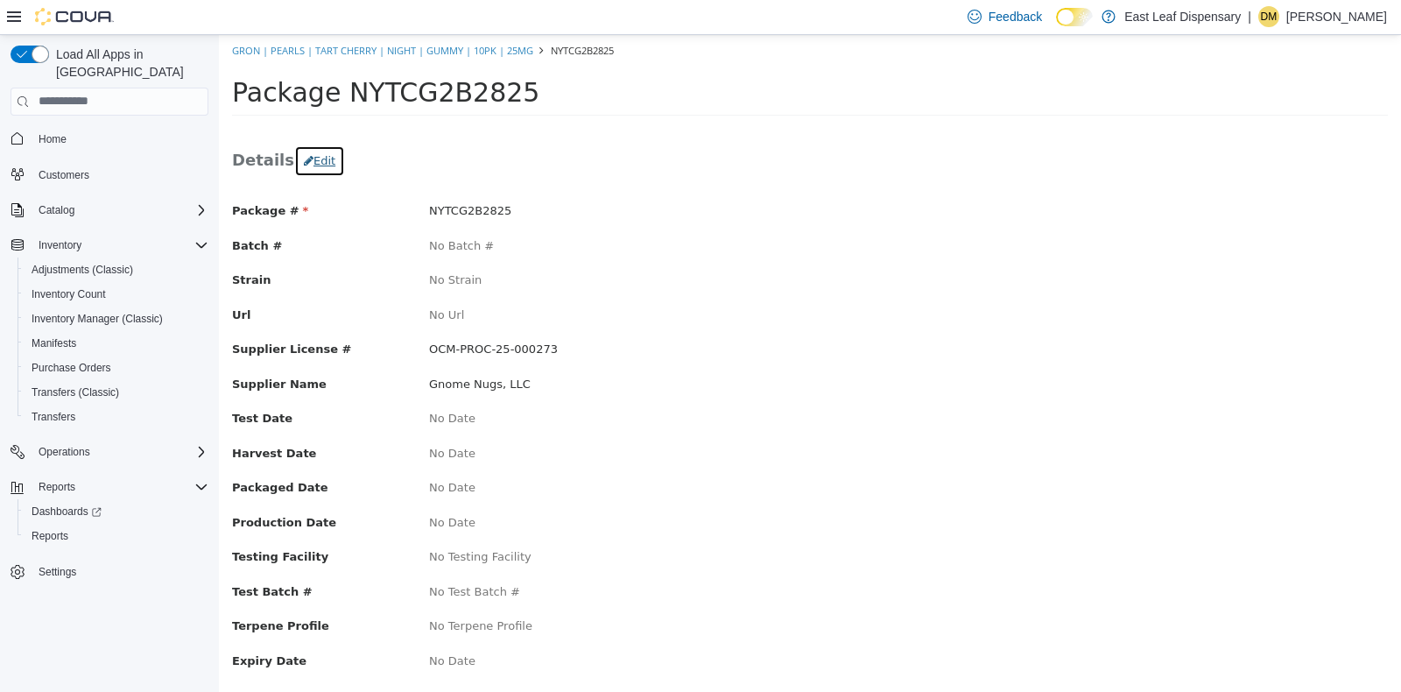
click at [308, 161] on button "Edit" at bounding box center [319, 160] width 51 height 32
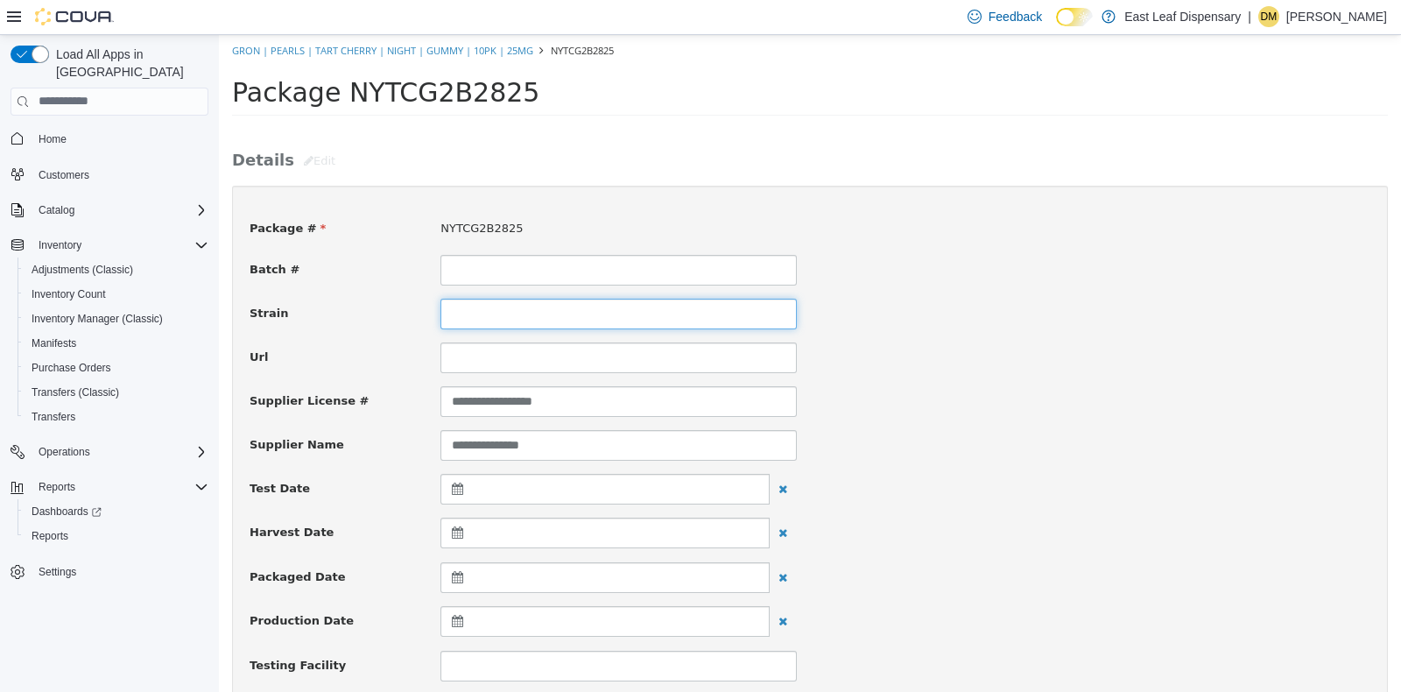
click at [490, 307] on input at bounding box center [618, 313] width 356 height 31
type input "**********"
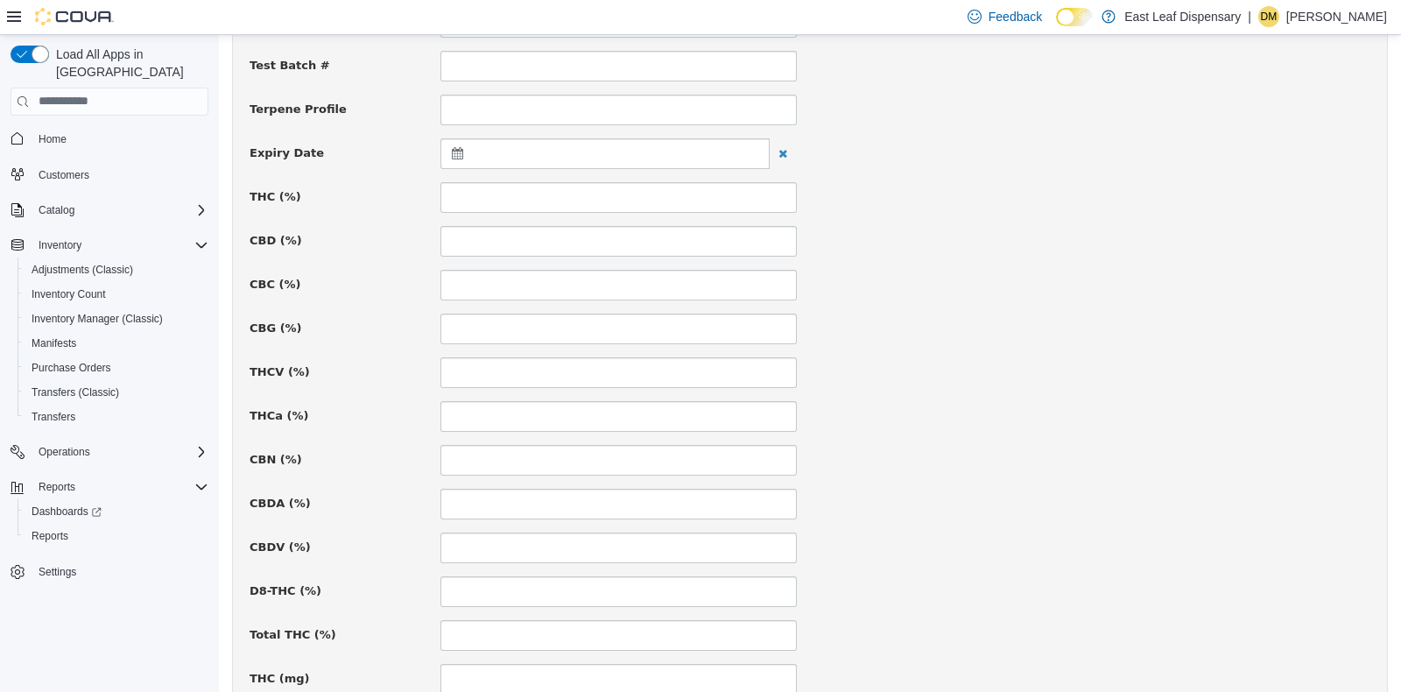
scroll to position [651, 0]
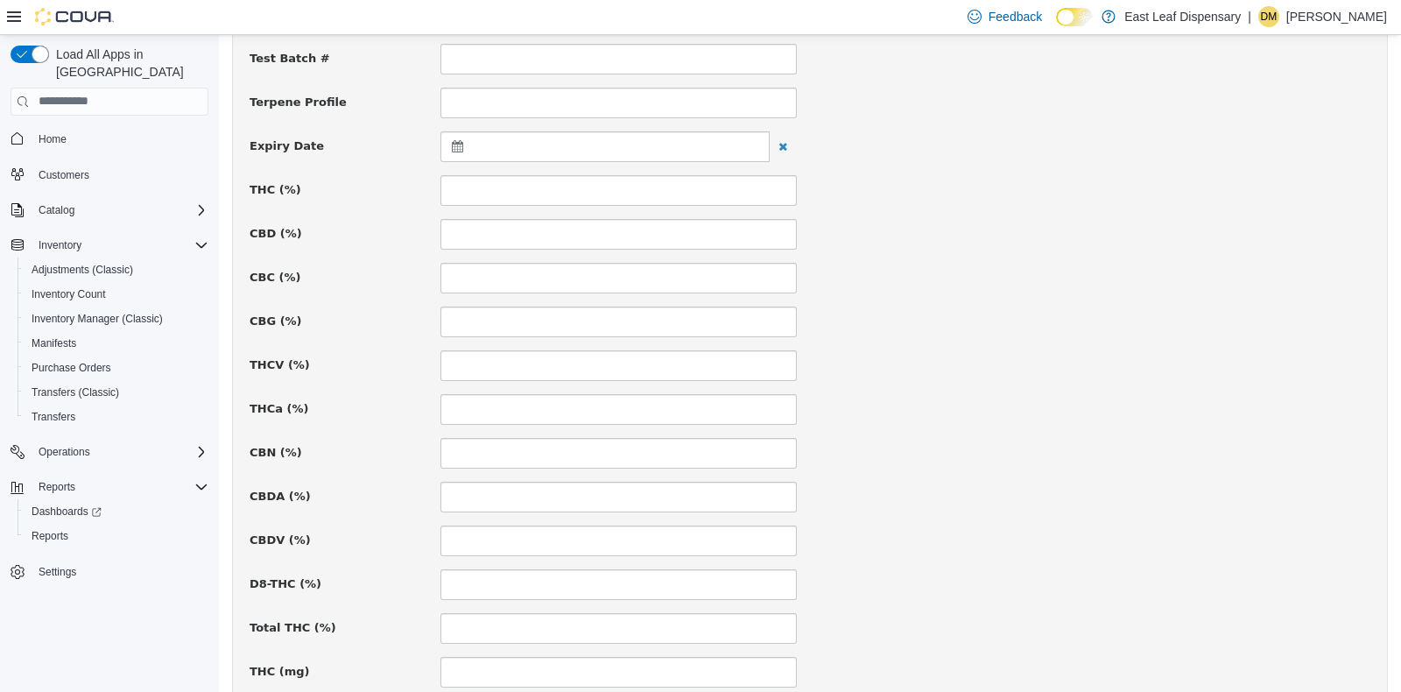
click at [452, 144] on icon at bounding box center [461, 145] width 18 height 12
click at [624, 187] on span at bounding box center [629, 189] width 10 height 10
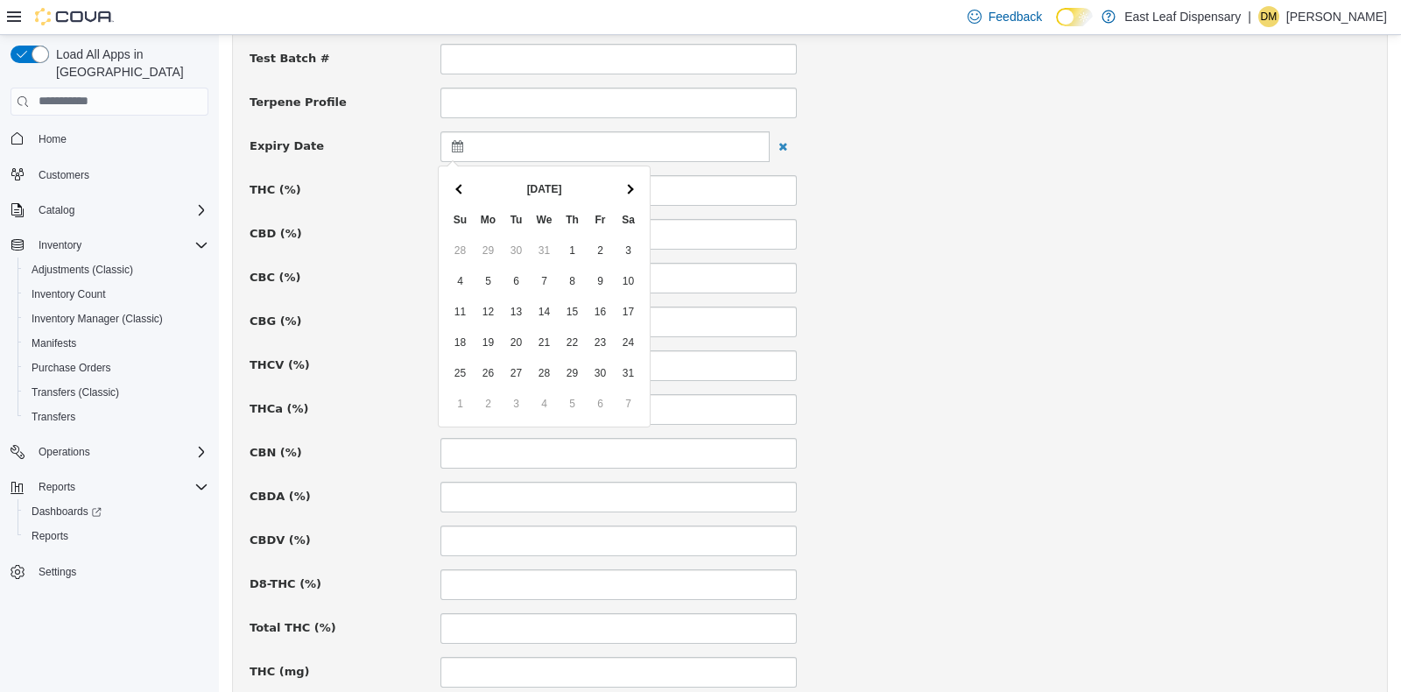
click at [624, 187] on span at bounding box center [629, 189] width 10 height 10
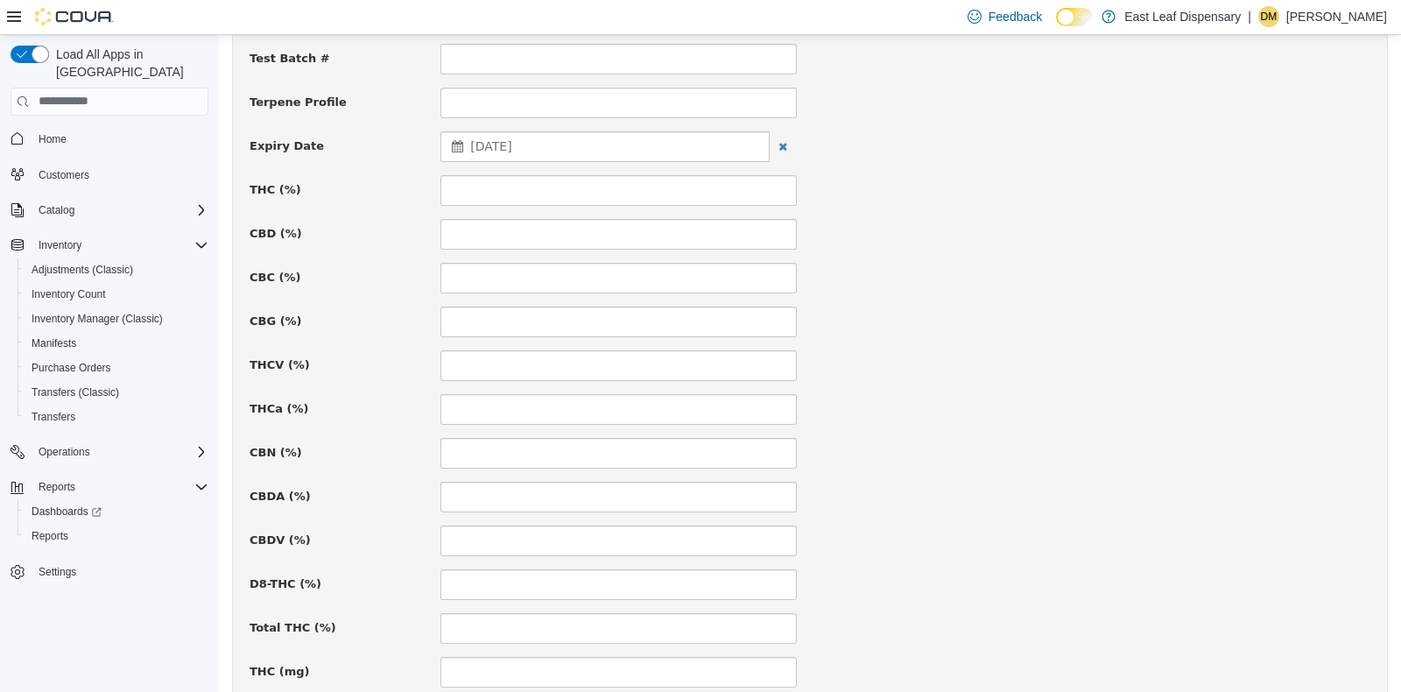
click at [1235, 314] on div "CBG (%)" at bounding box center [809, 321] width 1147 height 31
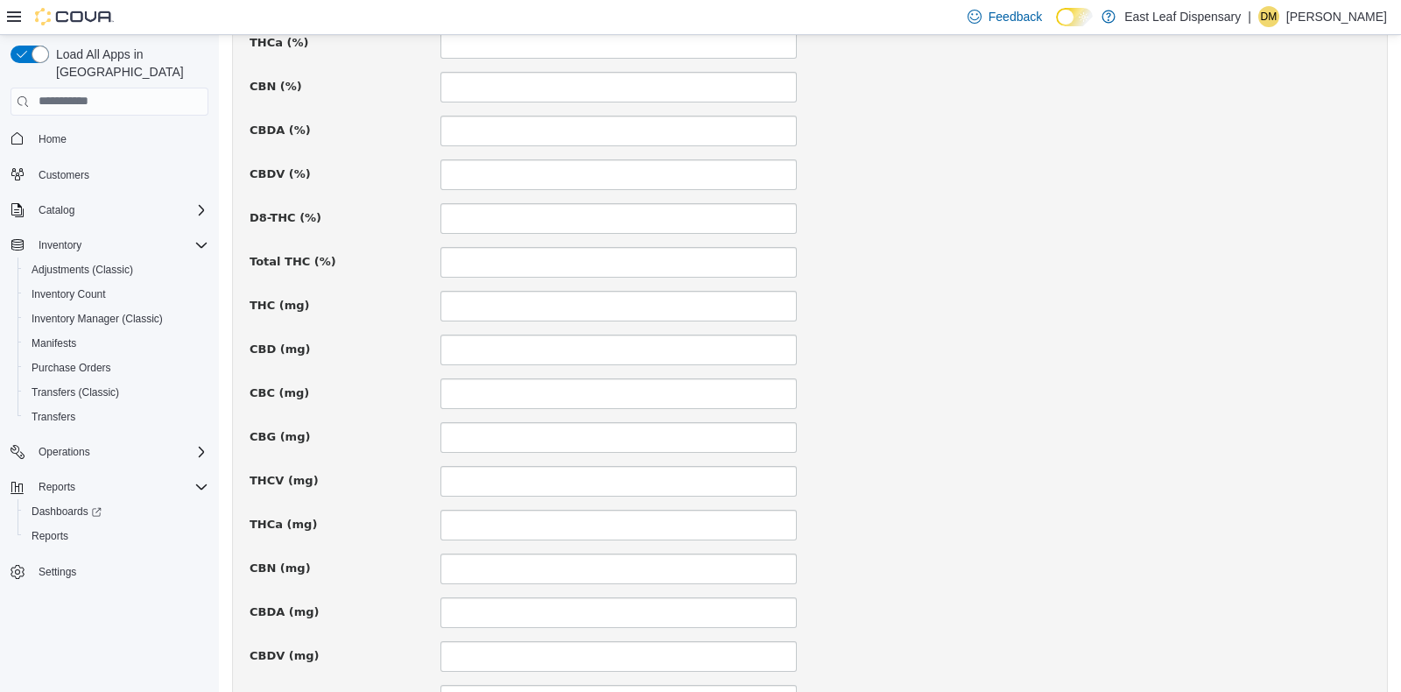
scroll to position [1045, 0]
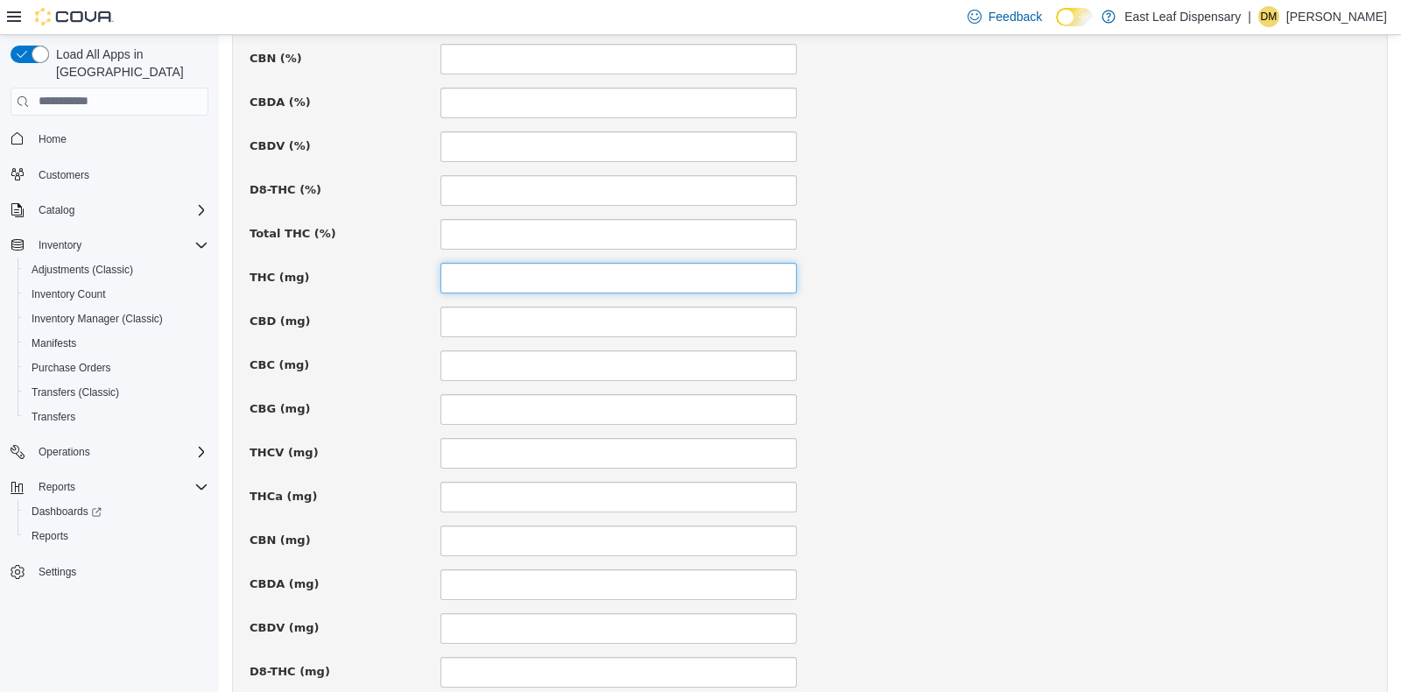
click at [534, 286] on input at bounding box center [618, 277] width 356 height 31
type input "**"
type input "***"
click at [935, 265] on div "THC (mg) **" at bounding box center [809, 277] width 1147 height 31
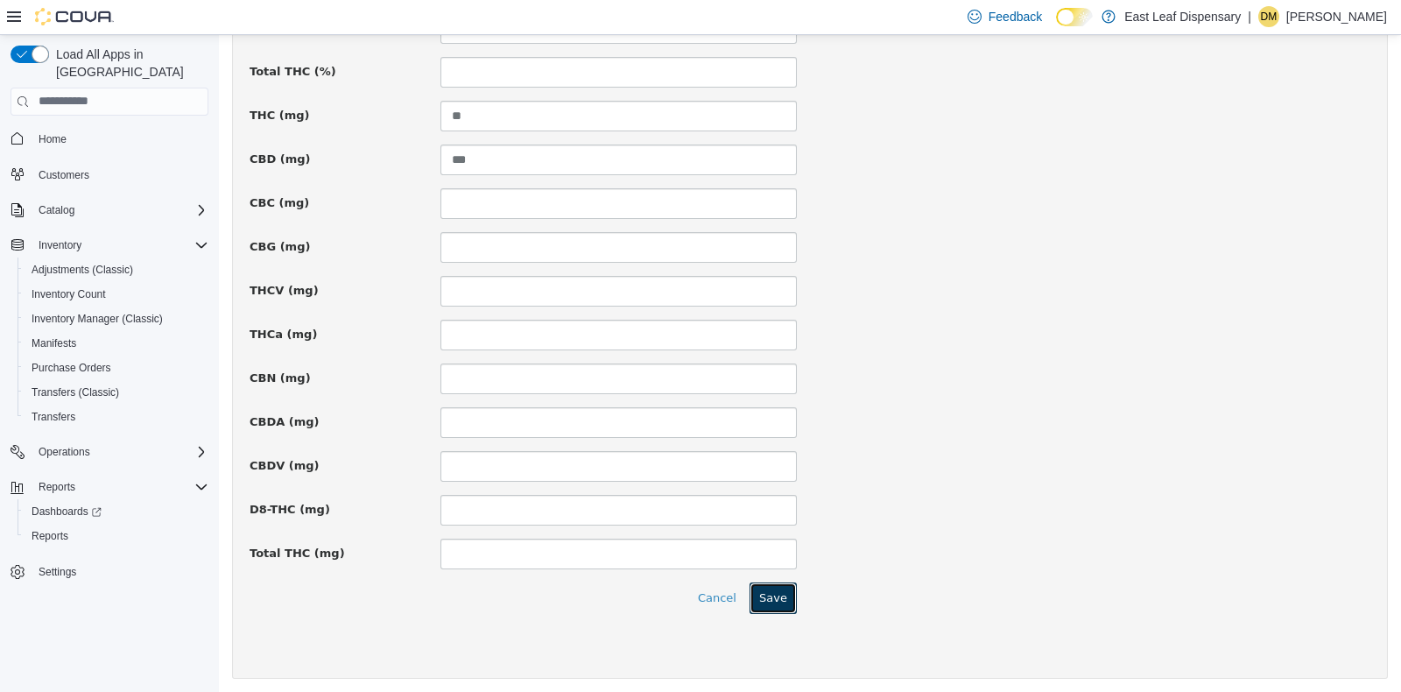
click at [781, 595] on button "Save" at bounding box center [773, 597] width 47 height 32
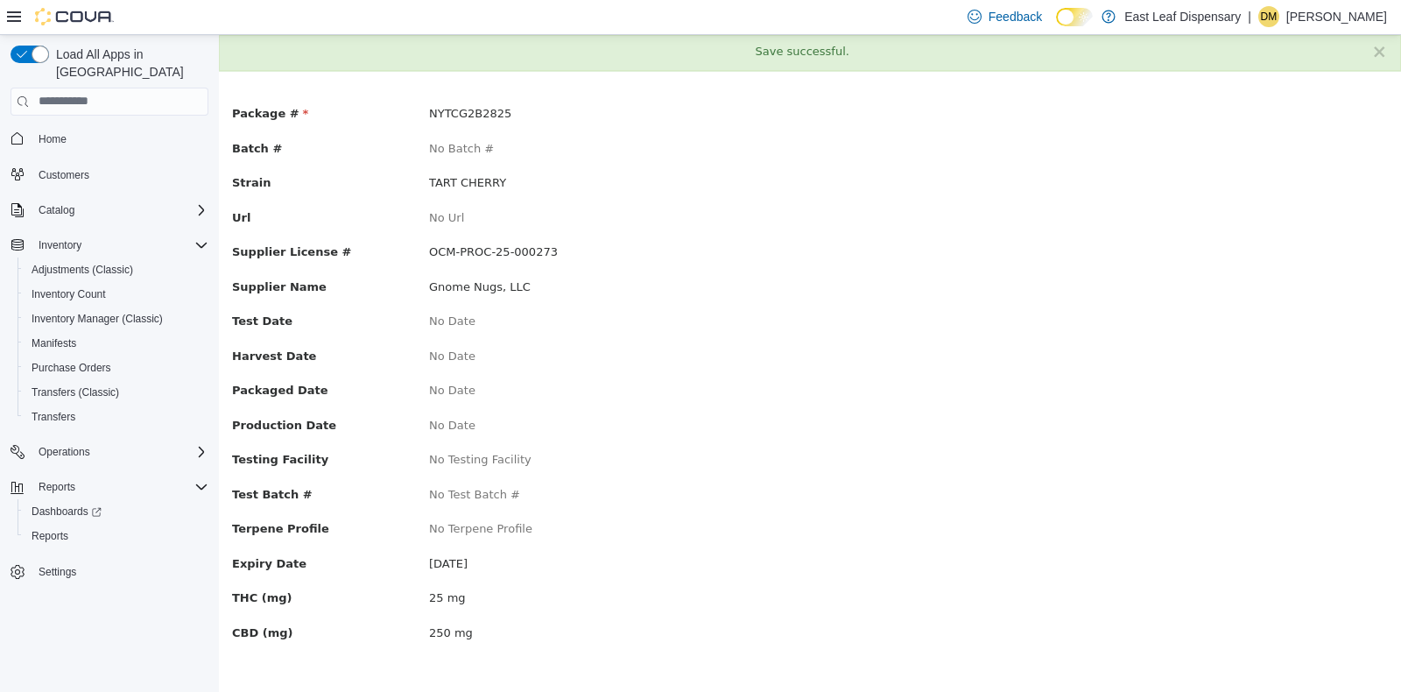
scroll to position [0, 0]
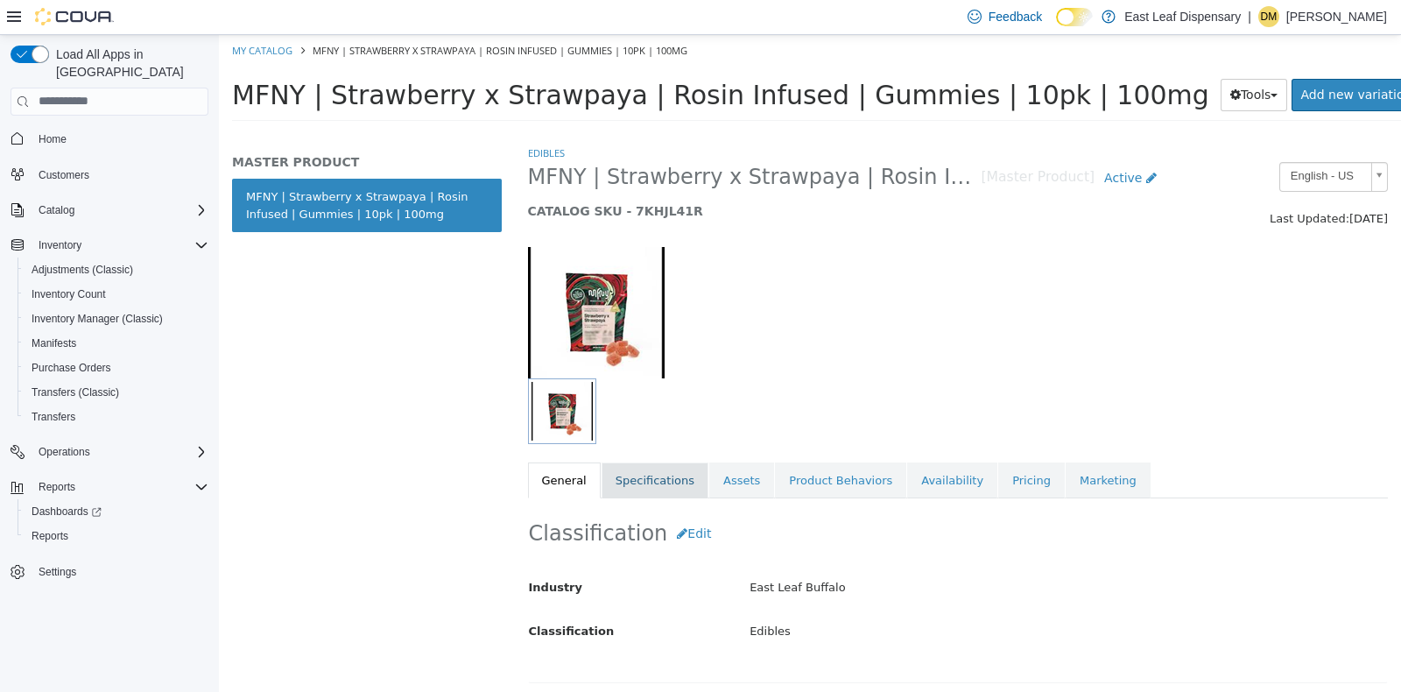
click at [645, 479] on link "Specifications" at bounding box center [655, 480] width 107 height 37
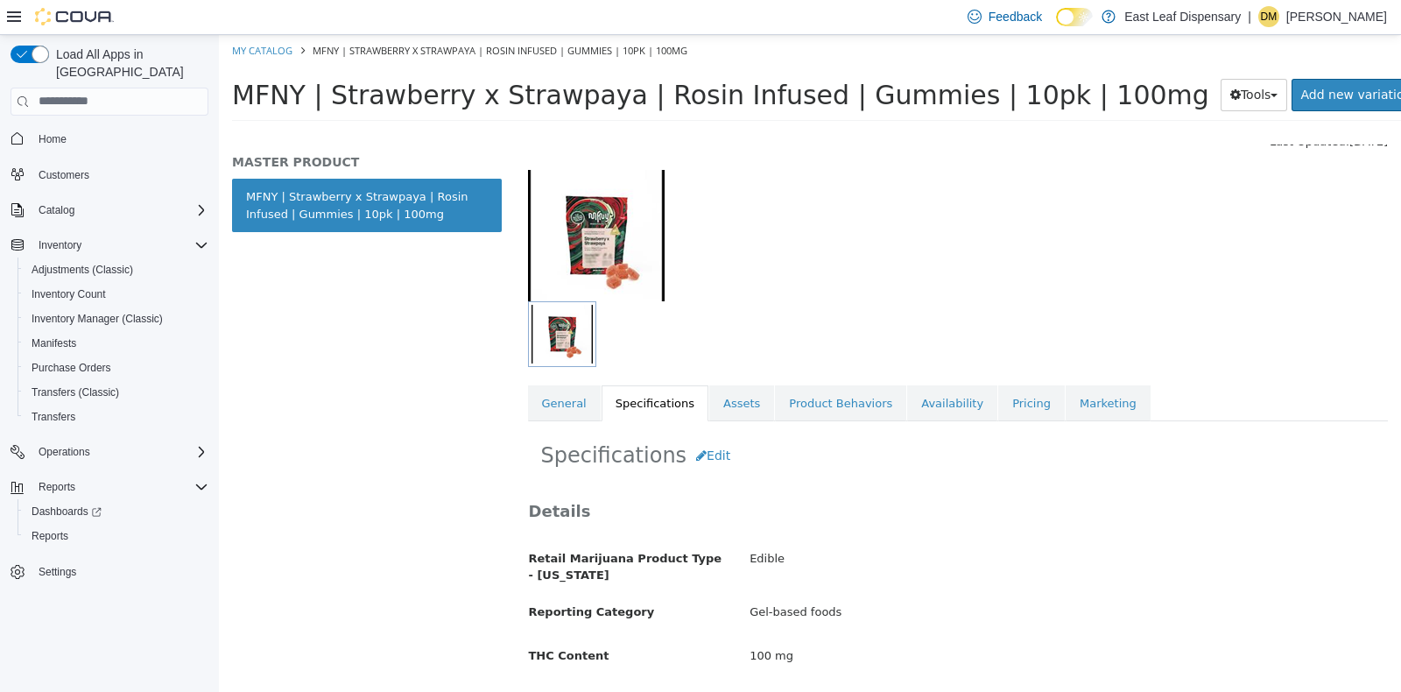
scroll to position [72, 0]
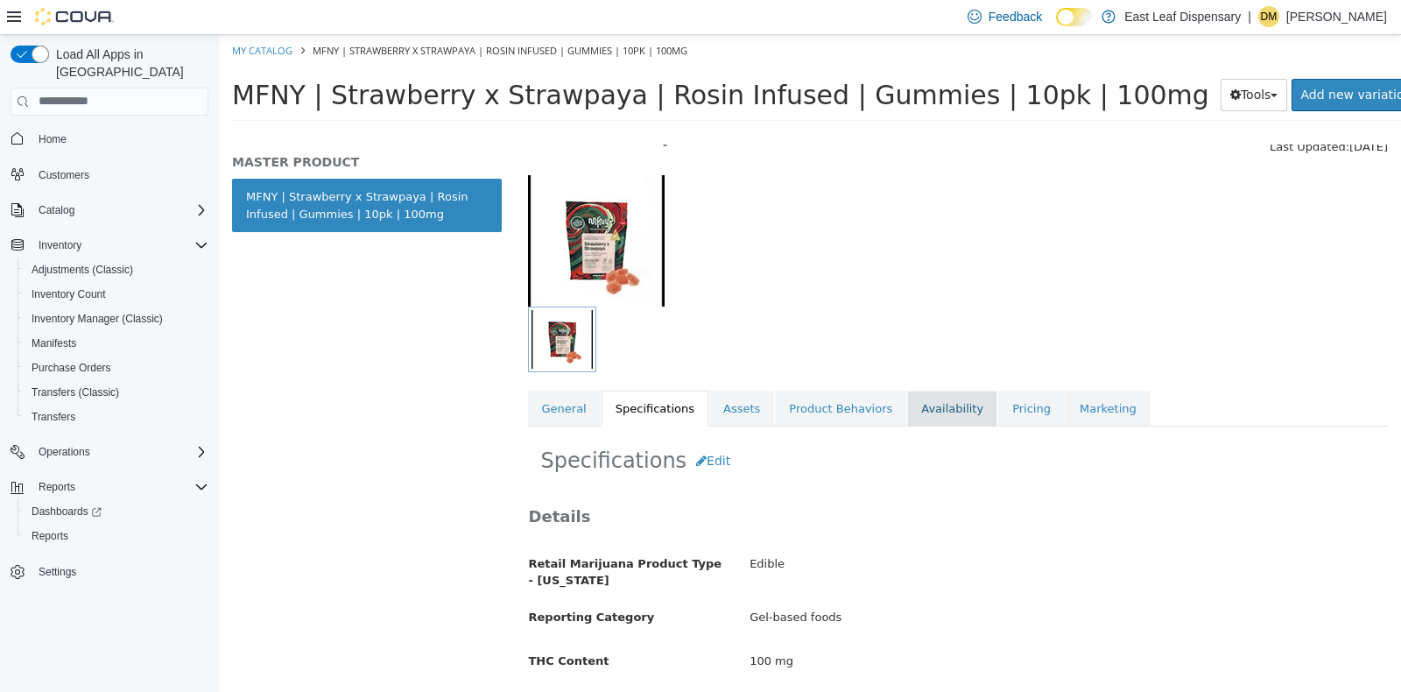
click at [907, 401] on link "Availability" at bounding box center [952, 408] width 90 height 37
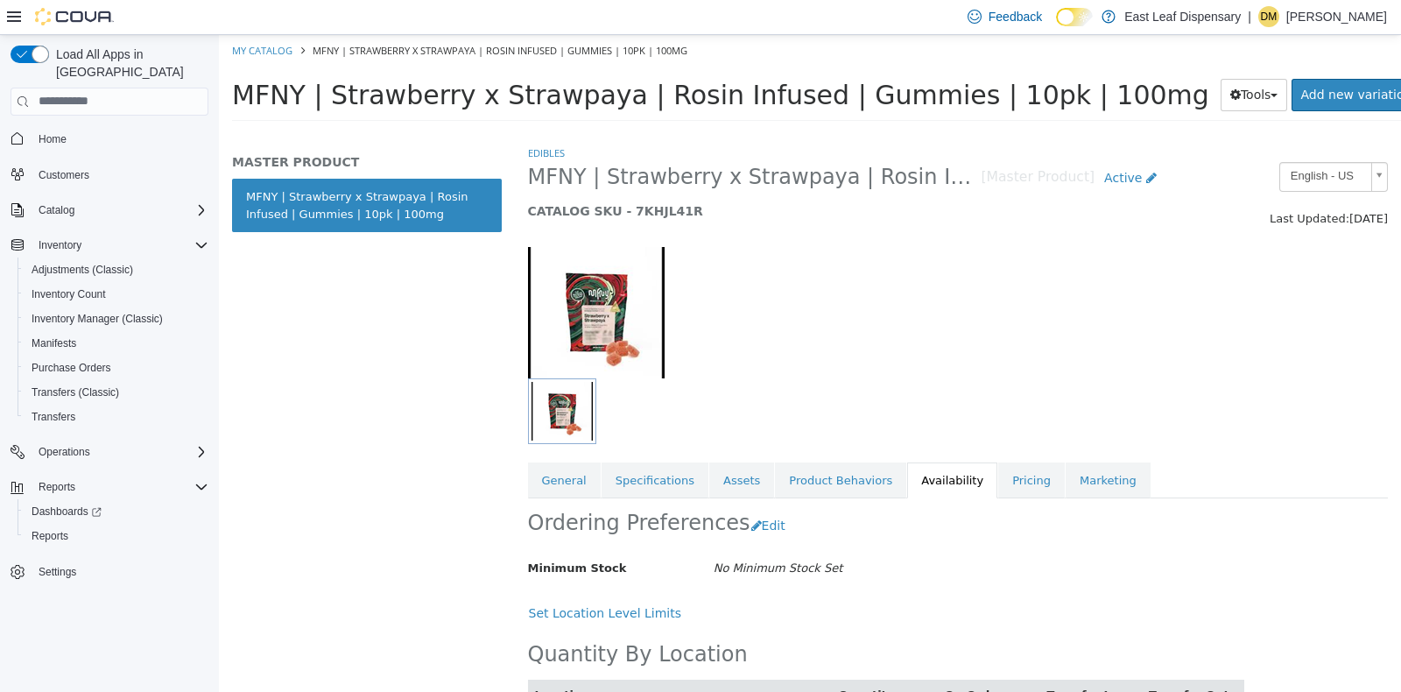
scroll to position [68, 0]
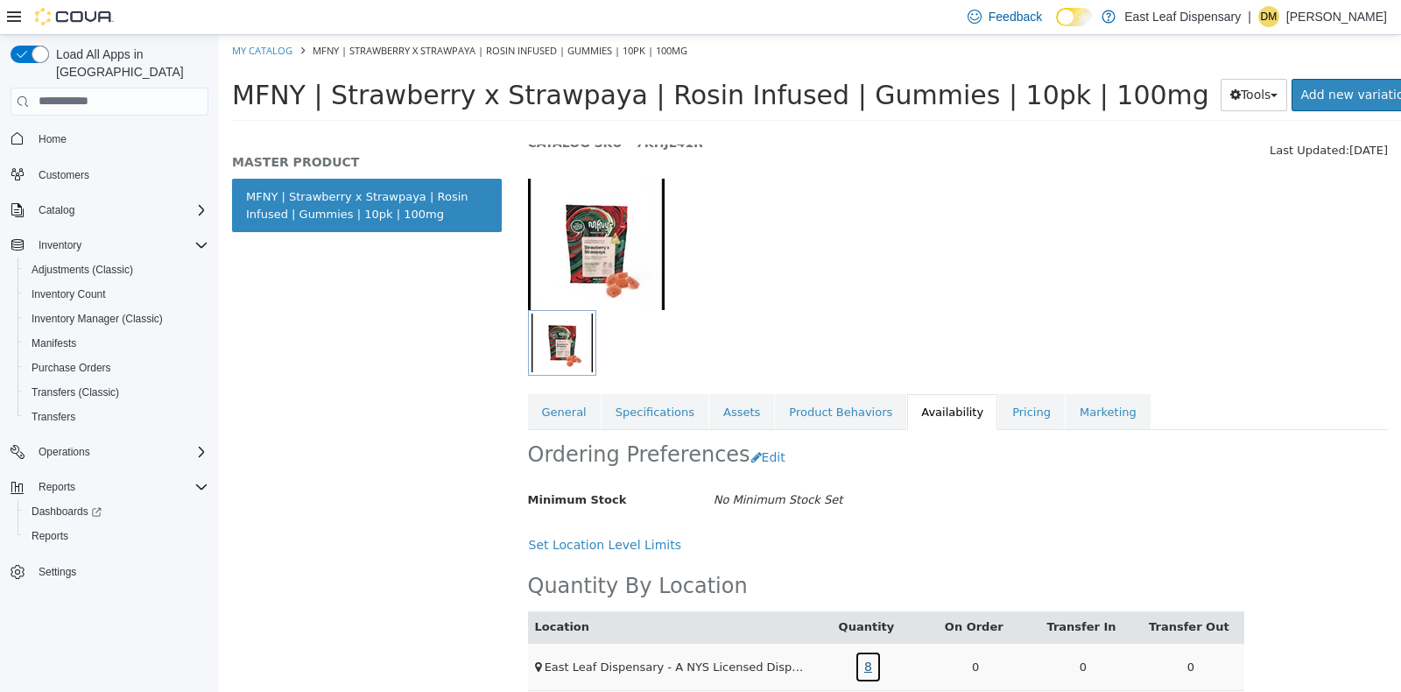
click at [867, 657] on link "8" at bounding box center [868, 666] width 27 height 32
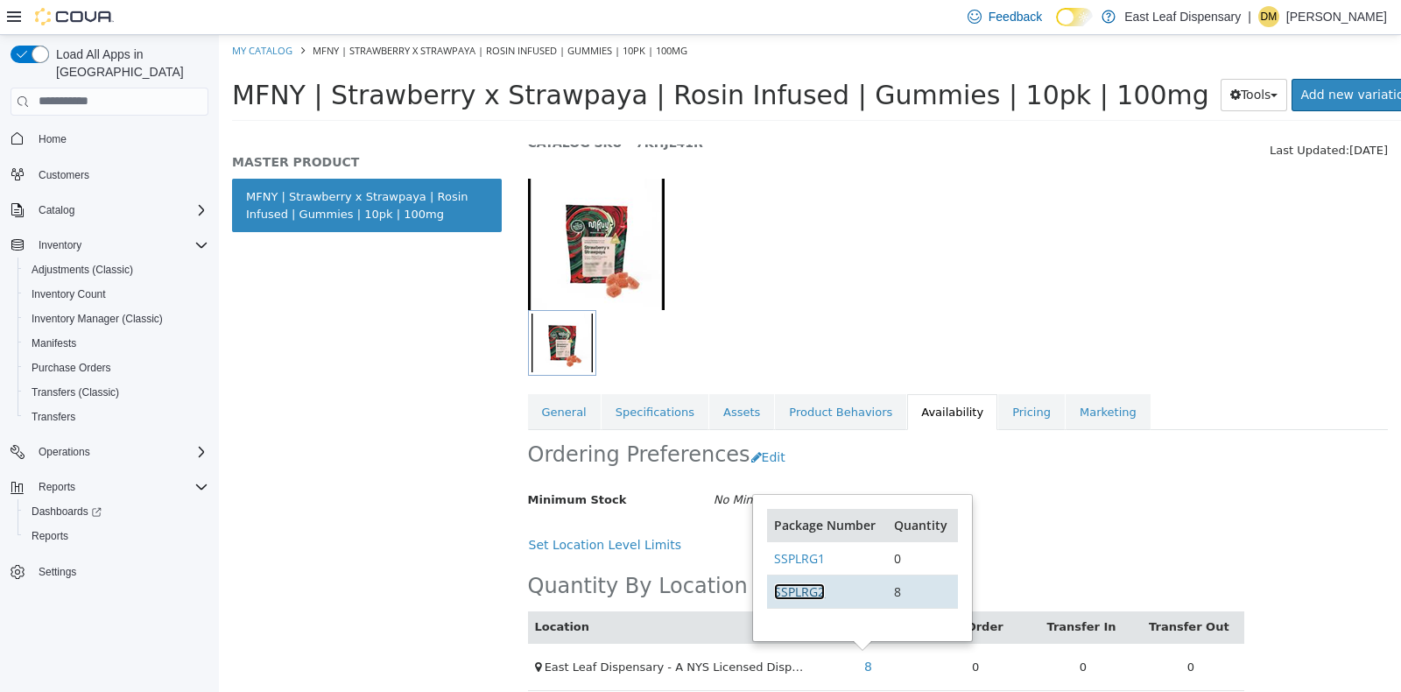
click at [787, 597] on link "SSPLRG2" at bounding box center [799, 590] width 51 height 17
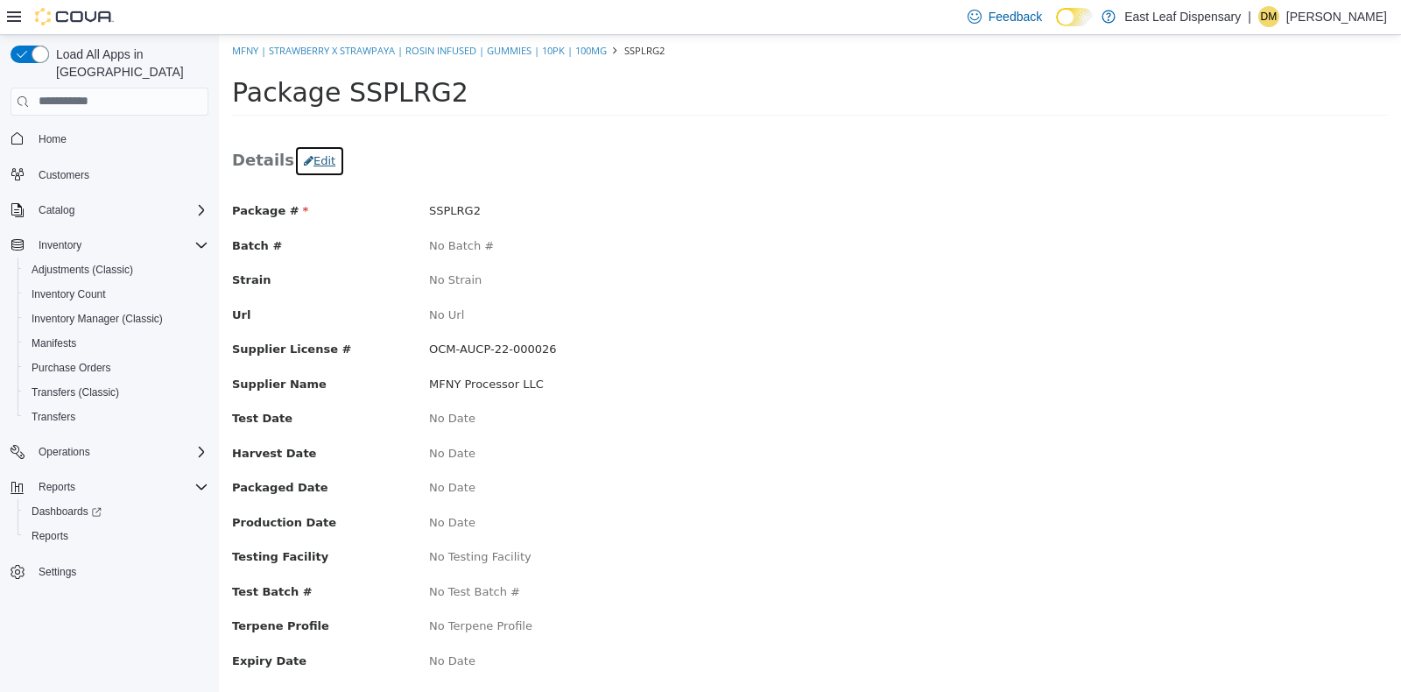
click at [310, 159] on button "Edit" at bounding box center [319, 160] width 51 height 32
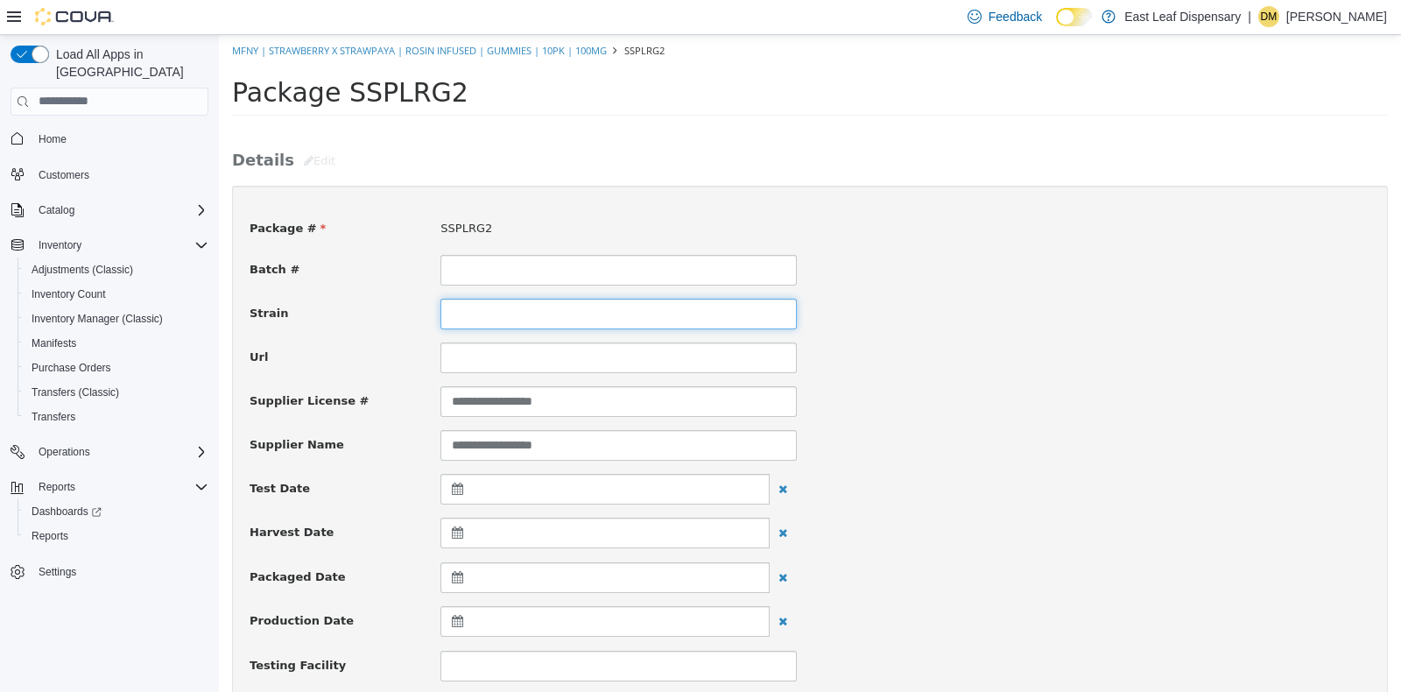
click at [483, 306] on input at bounding box center [618, 313] width 356 height 31
type input "**********"
click at [1103, 365] on div "Url" at bounding box center [809, 357] width 1147 height 31
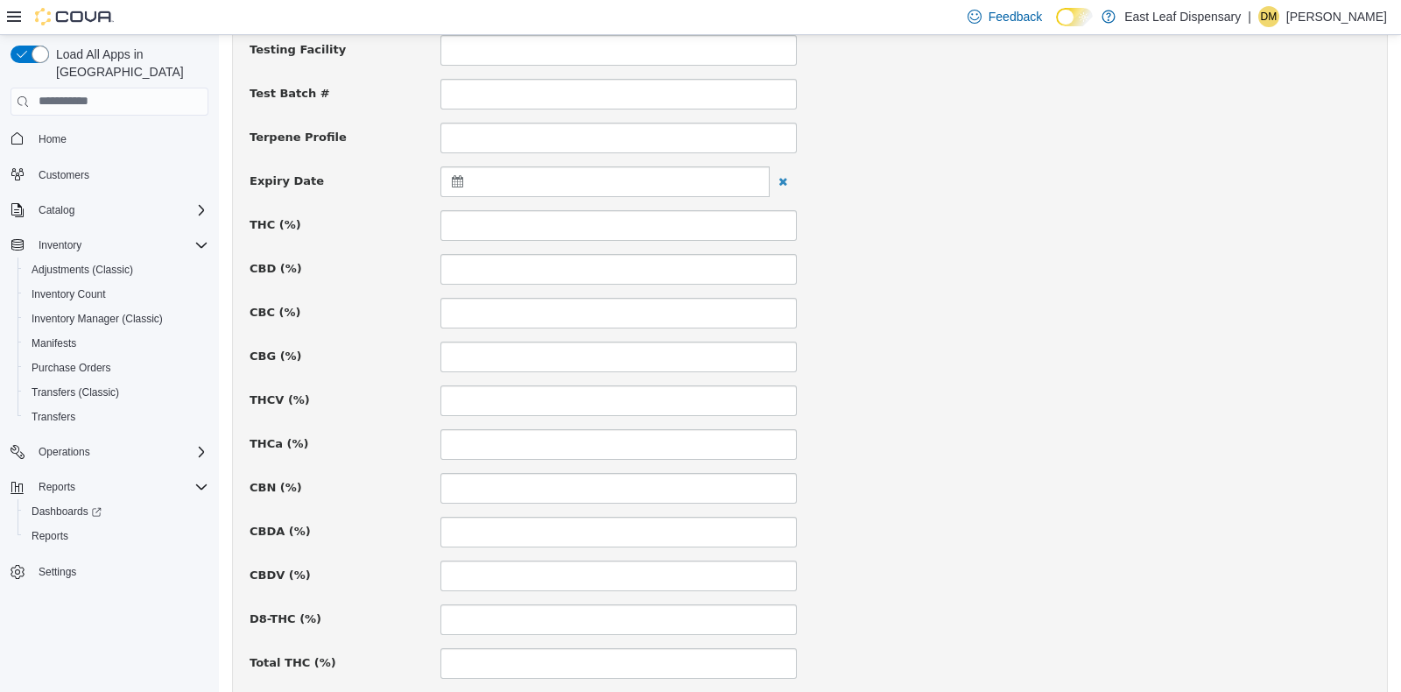
scroll to position [668, 0]
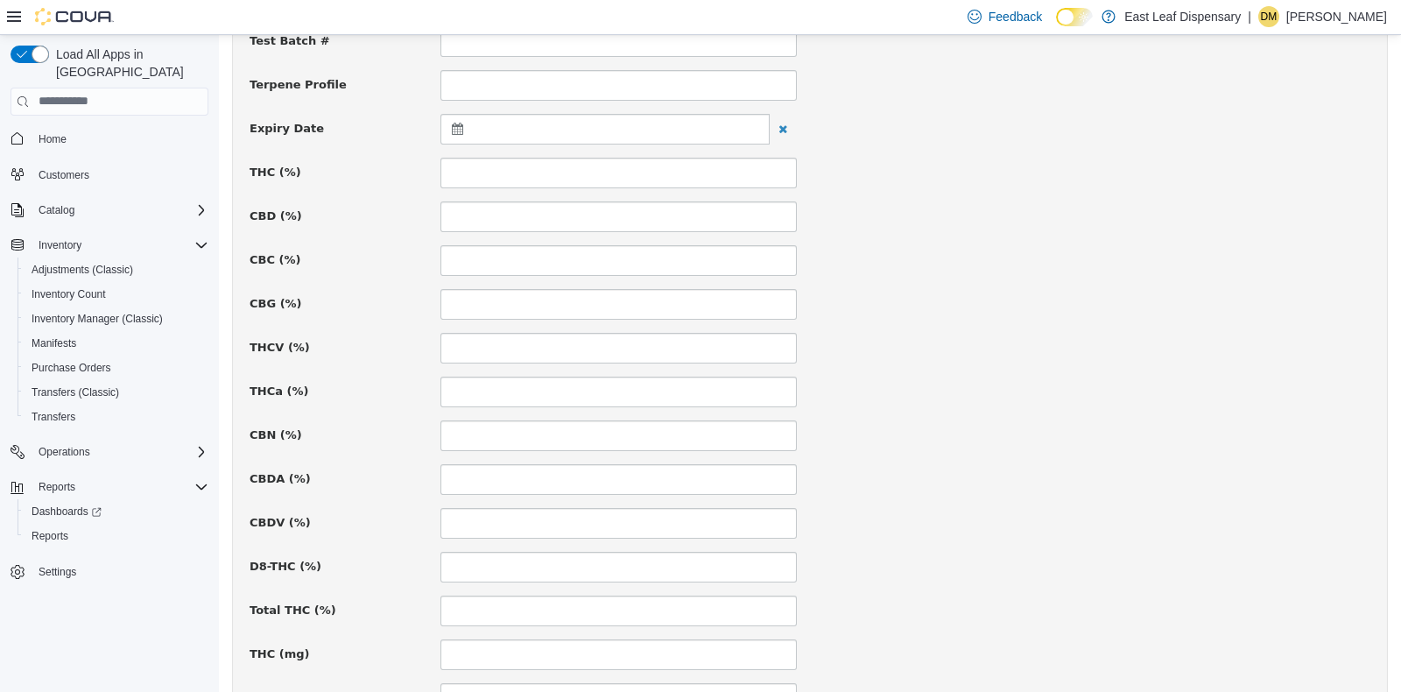
click at [460, 133] on div at bounding box center [604, 128] width 329 height 31
click at [631, 159] on th at bounding box center [629, 171] width 28 height 31
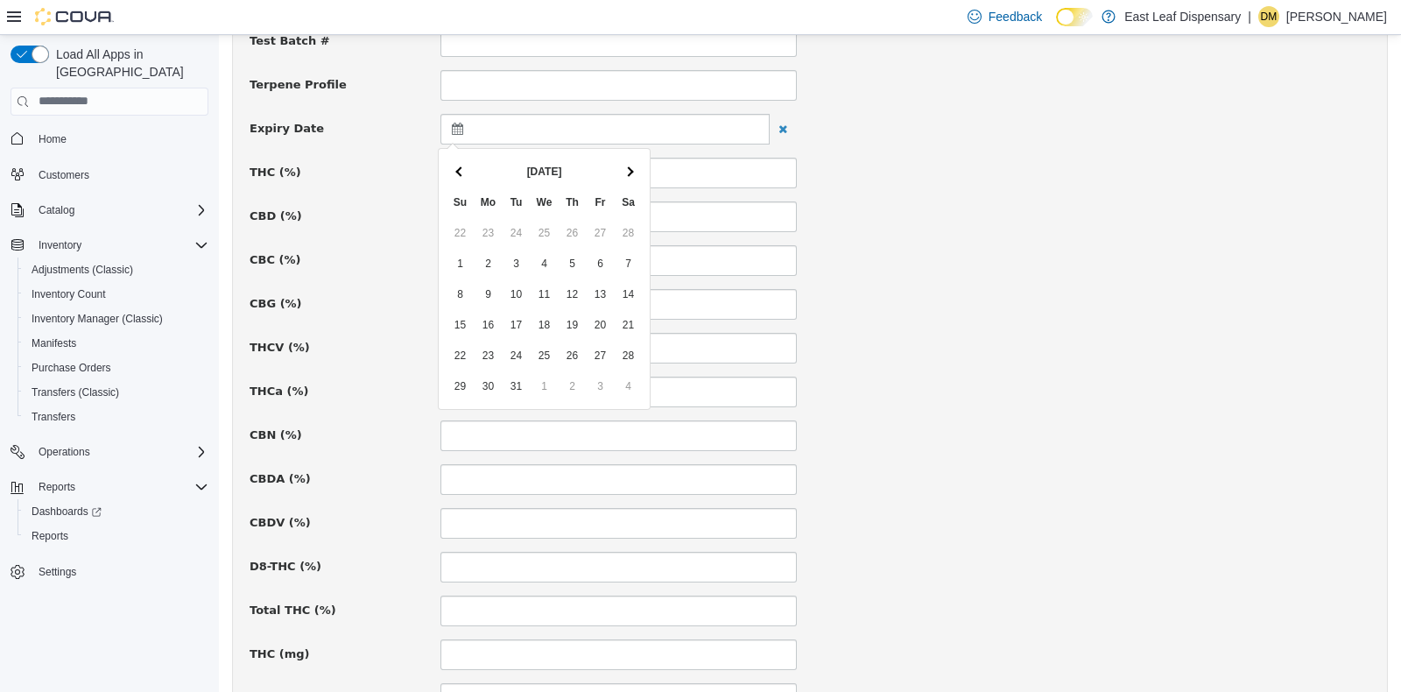
click at [631, 159] on th at bounding box center [629, 171] width 28 height 31
click at [961, 363] on div "**********" at bounding box center [810, 357] width 1121 height 1647
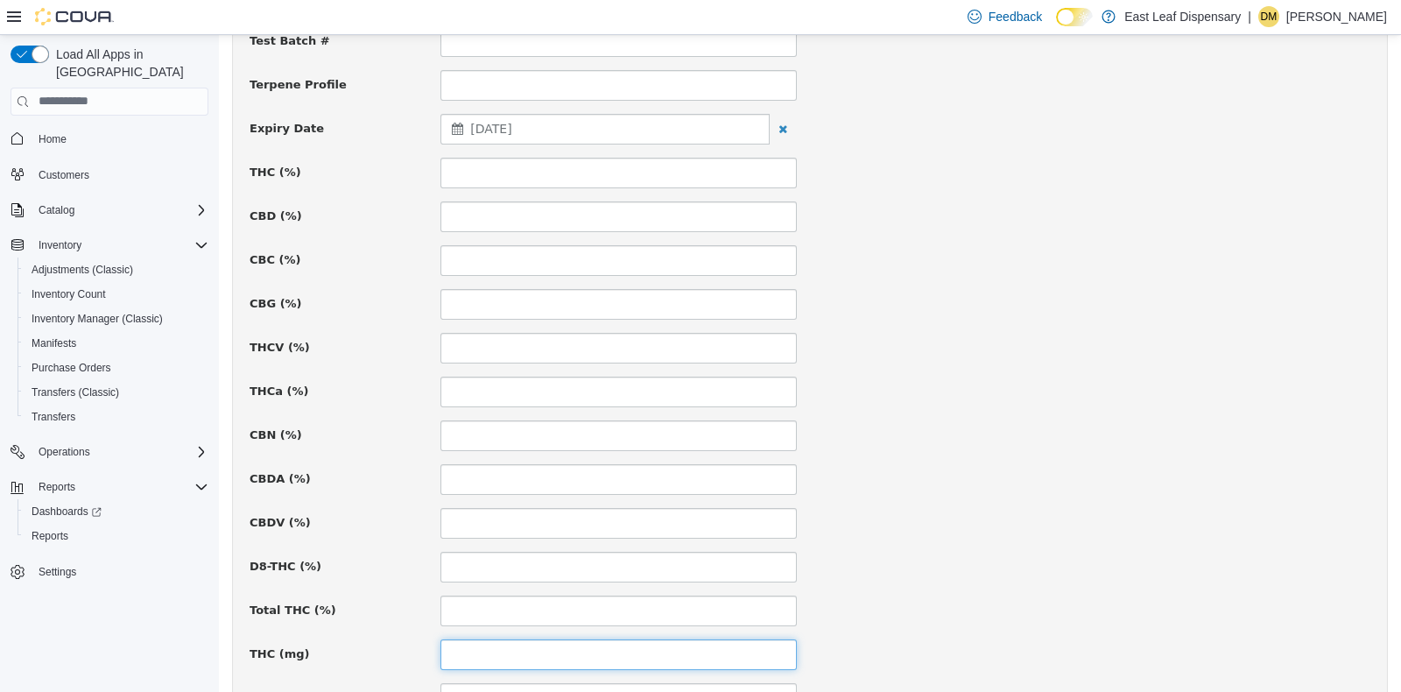
click at [512, 659] on input at bounding box center [618, 653] width 356 height 31
type input "***"
click at [1191, 541] on div "**********" at bounding box center [810, 357] width 1121 height 1647
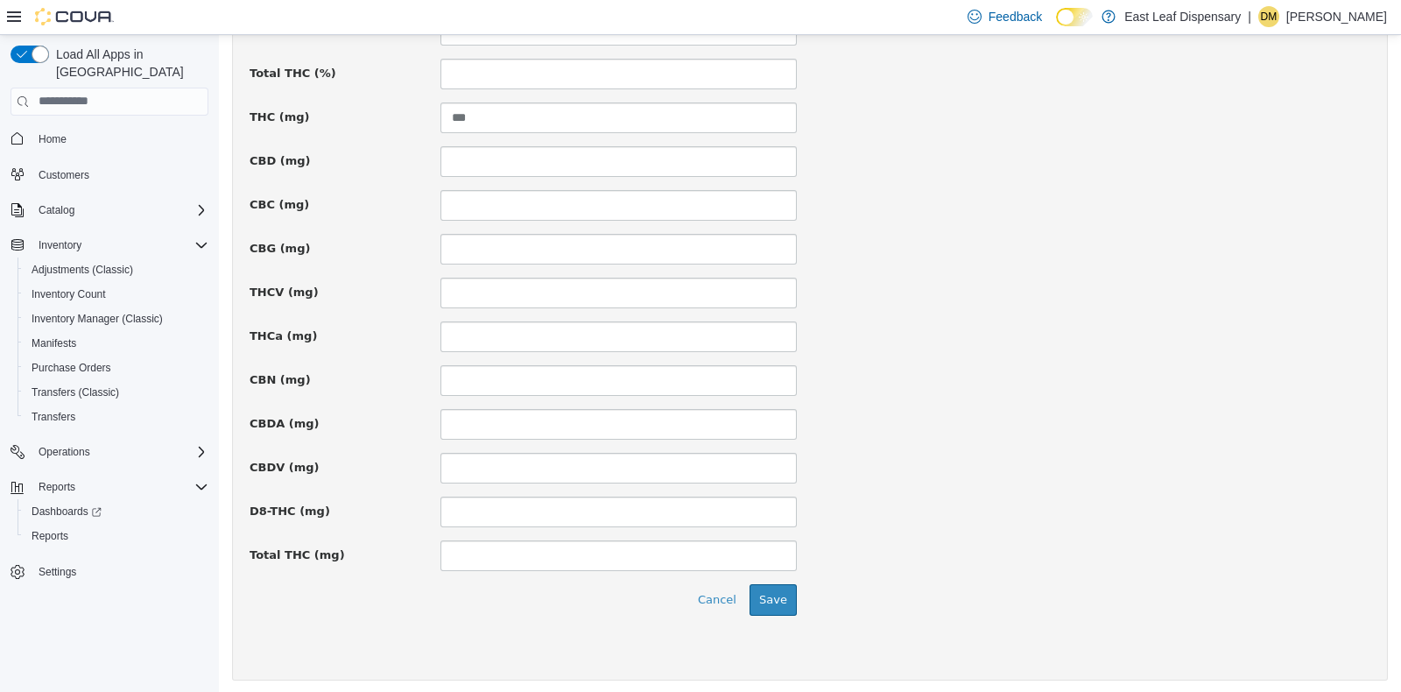
scroll to position [1207, 0]
click at [784, 599] on button "Save" at bounding box center [773, 597] width 47 height 32
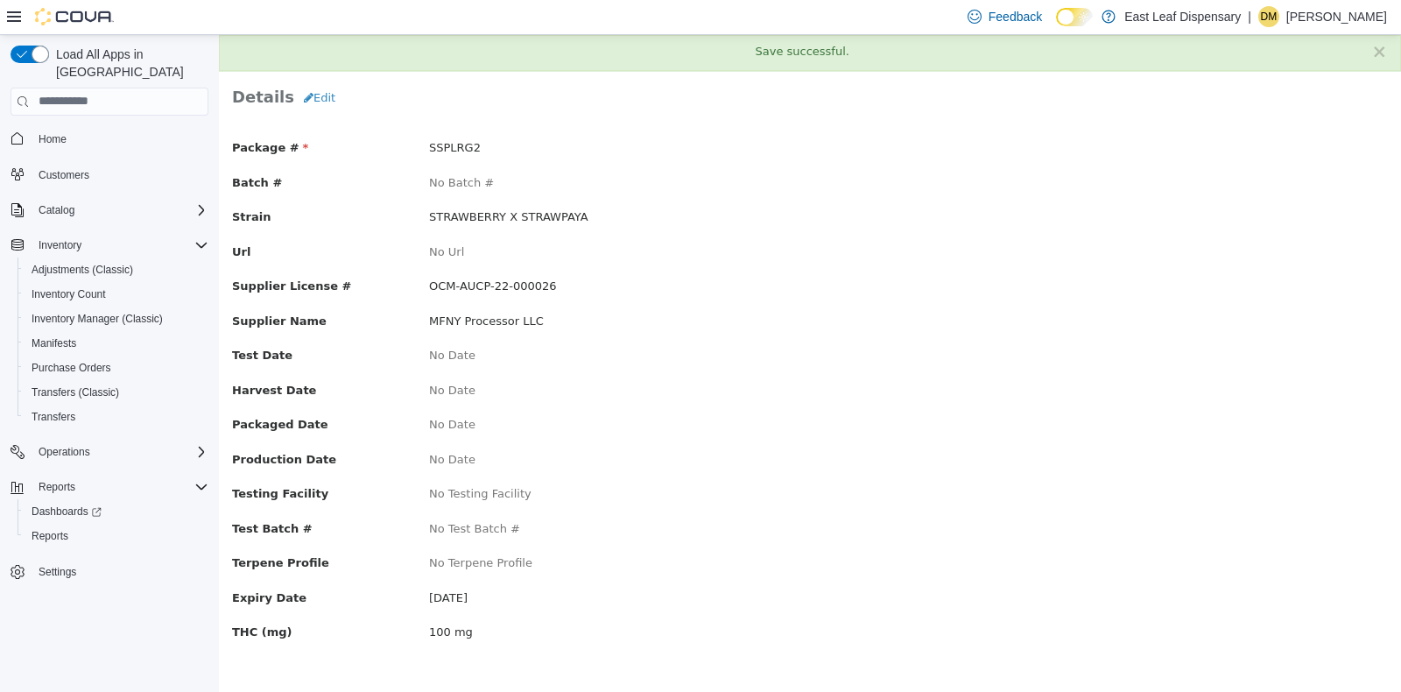
scroll to position [0, 0]
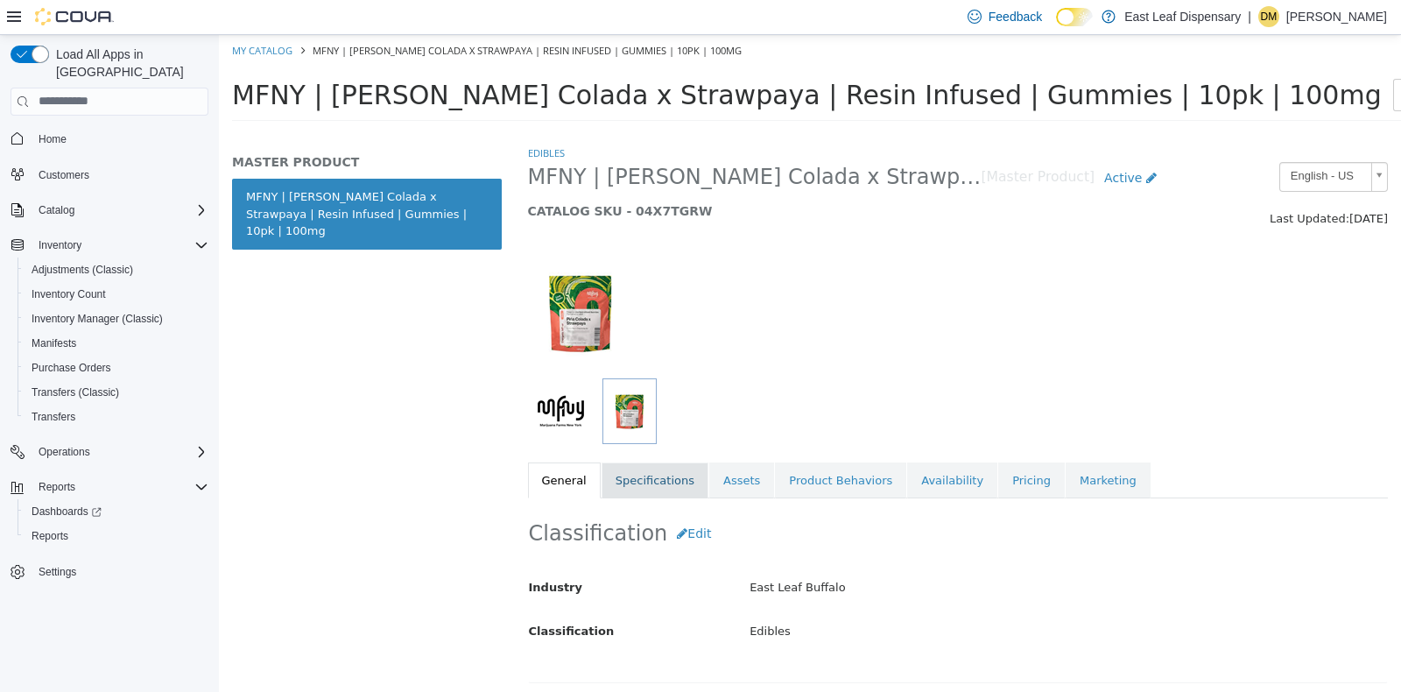
click at [661, 479] on link "Specifications" at bounding box center [655, 480] width 107 height 37
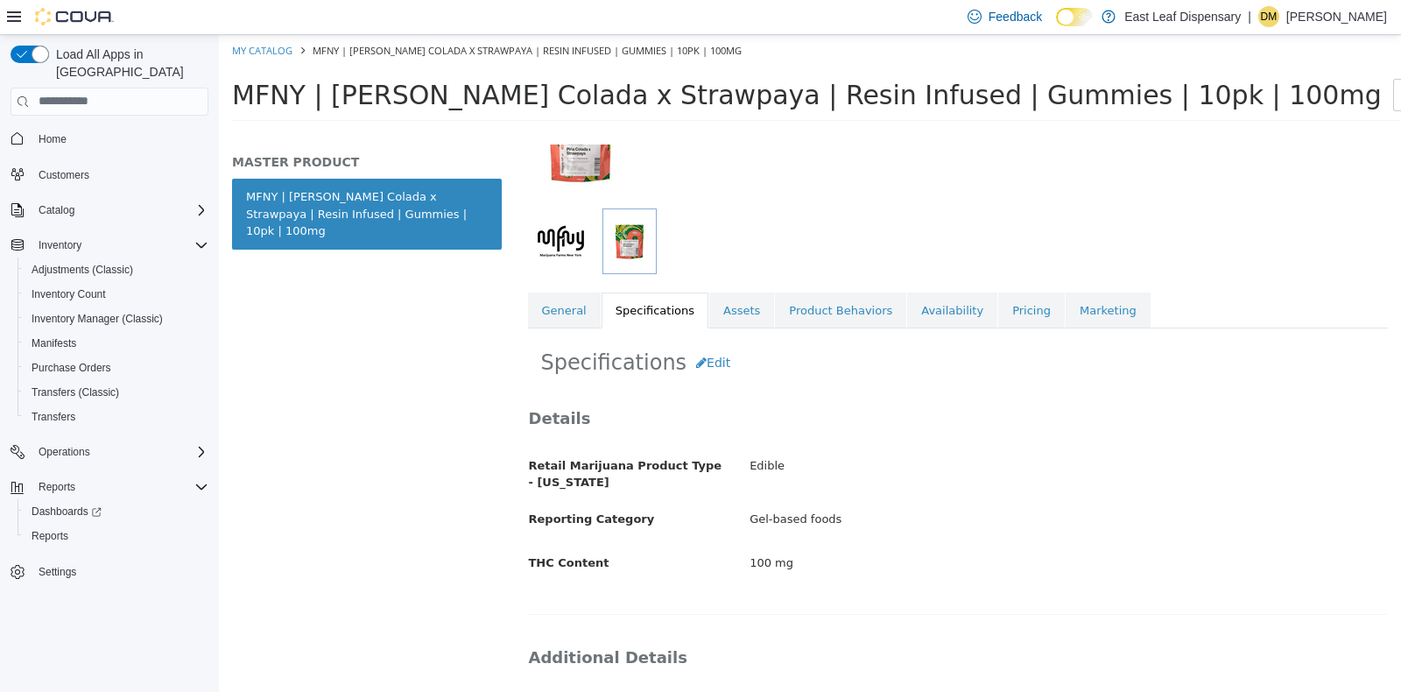
scroll to position [153, 0]
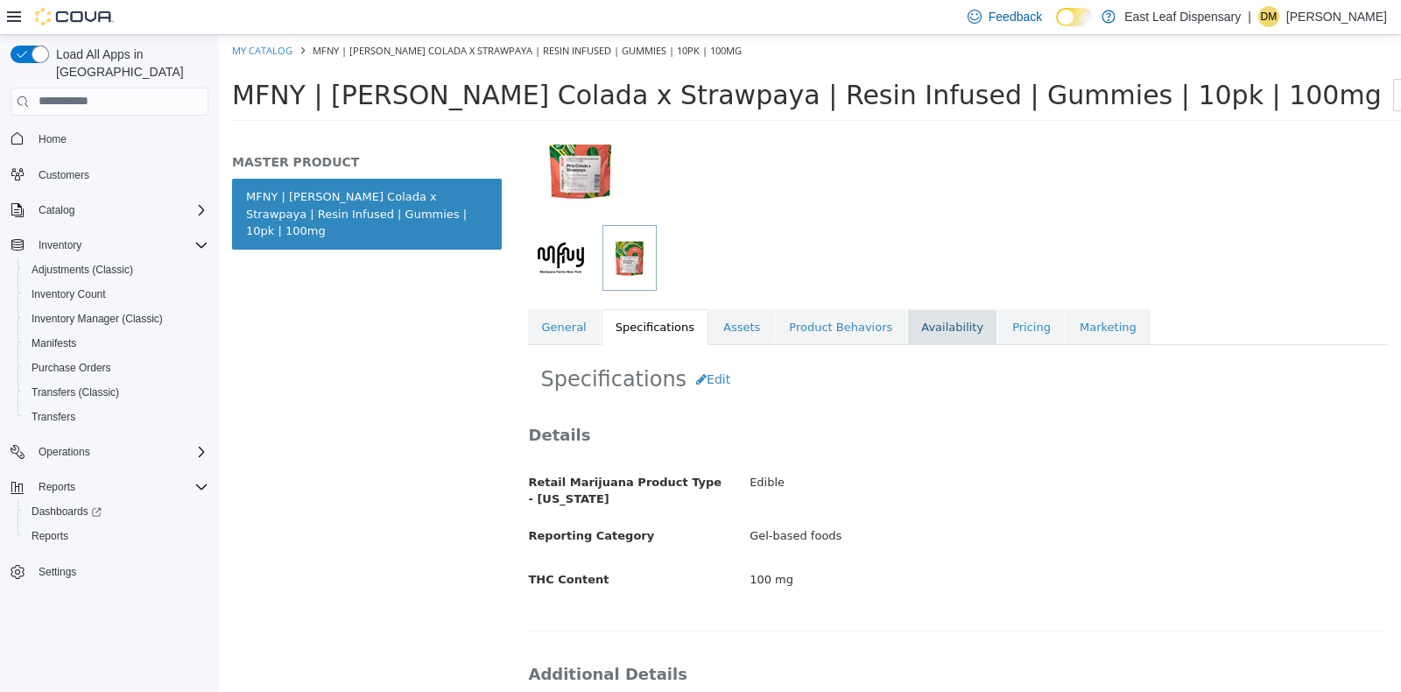
click at [907, 323] on link "Availability" at bounding box center [952, 326] width 90 height 37
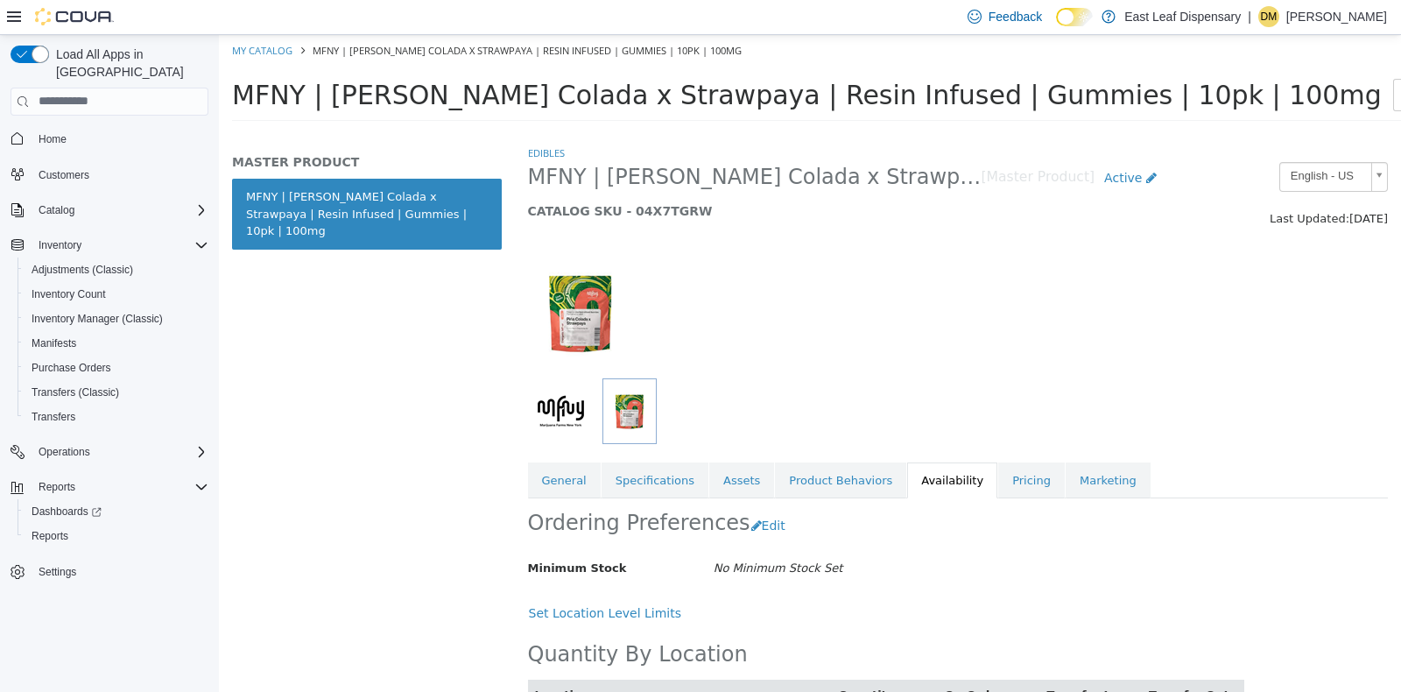
scroll to position [83, 0]
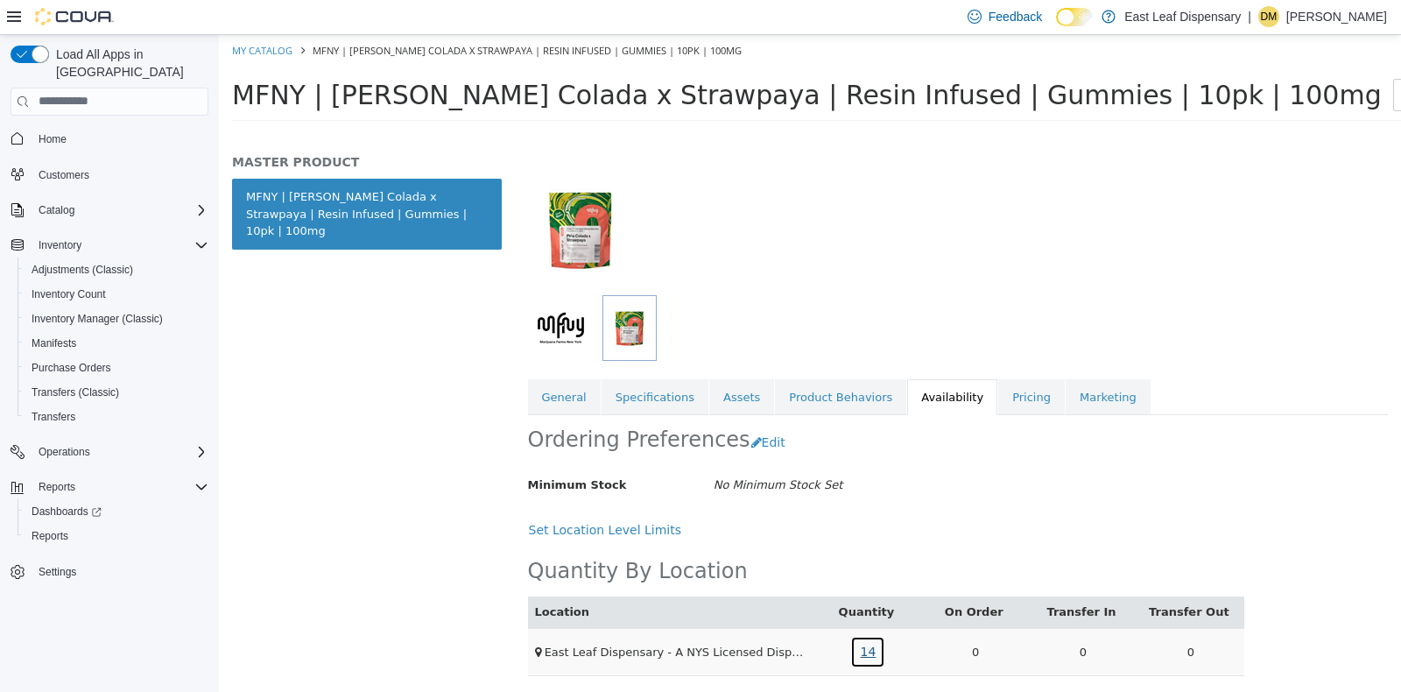
click at [861, 647] on link "14" at bounding box center [867, 651] width 35 height 32
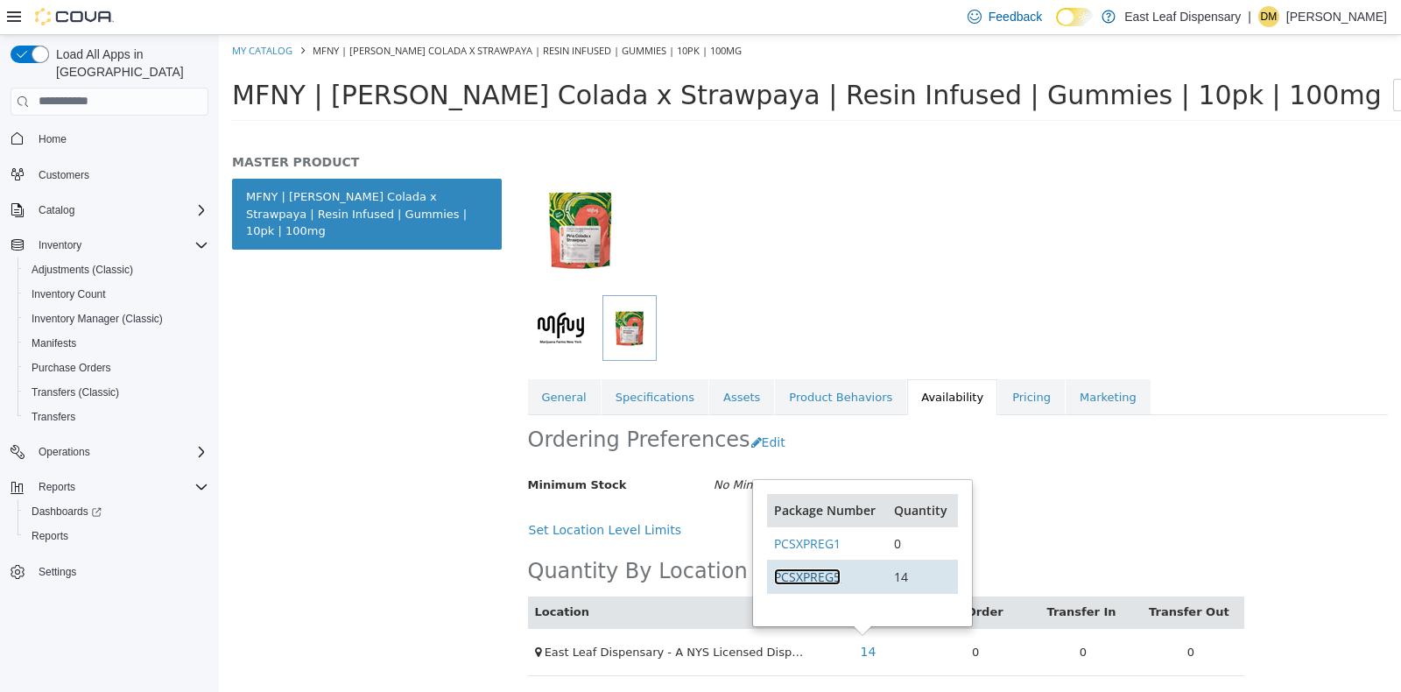
click at [818, 568] on link "PCSXPREG5" at bounding box center [807, 575] width 67 height 17
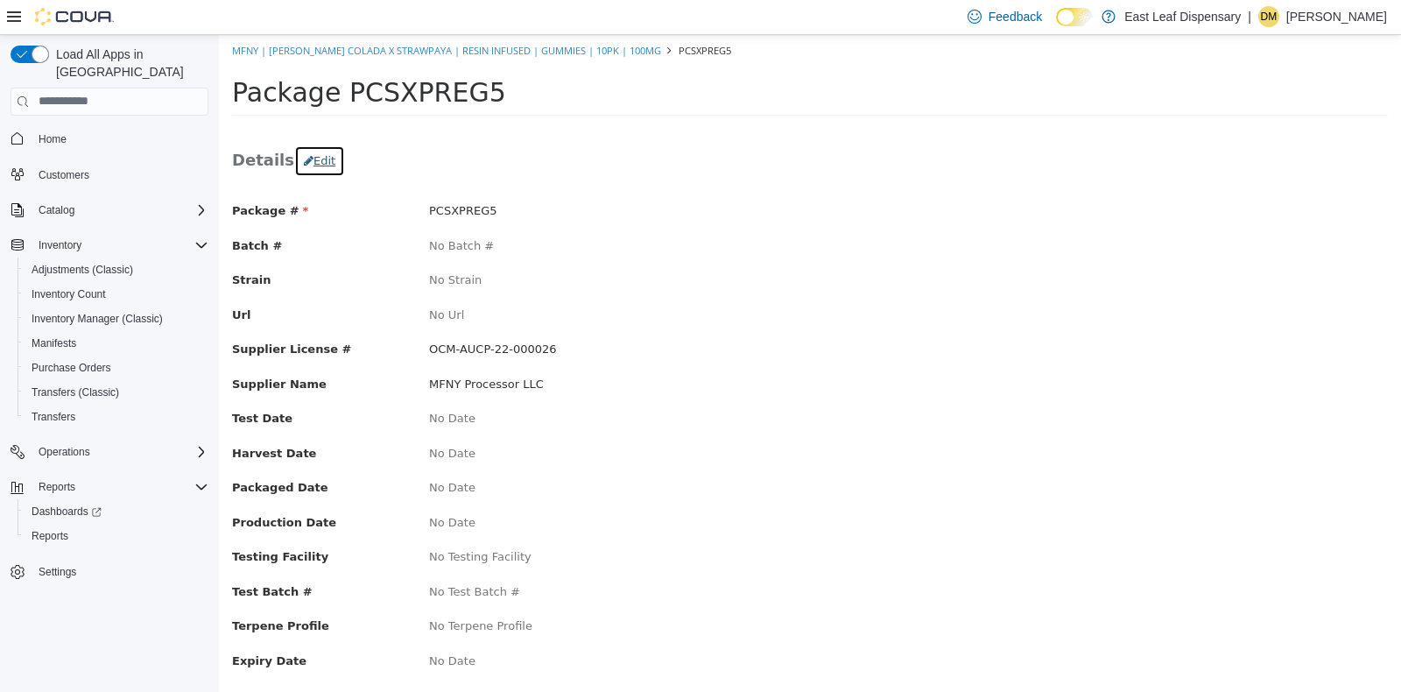
click at [313, 148] on button "Edit" at bounding box center [319, 160] width 51 height 32
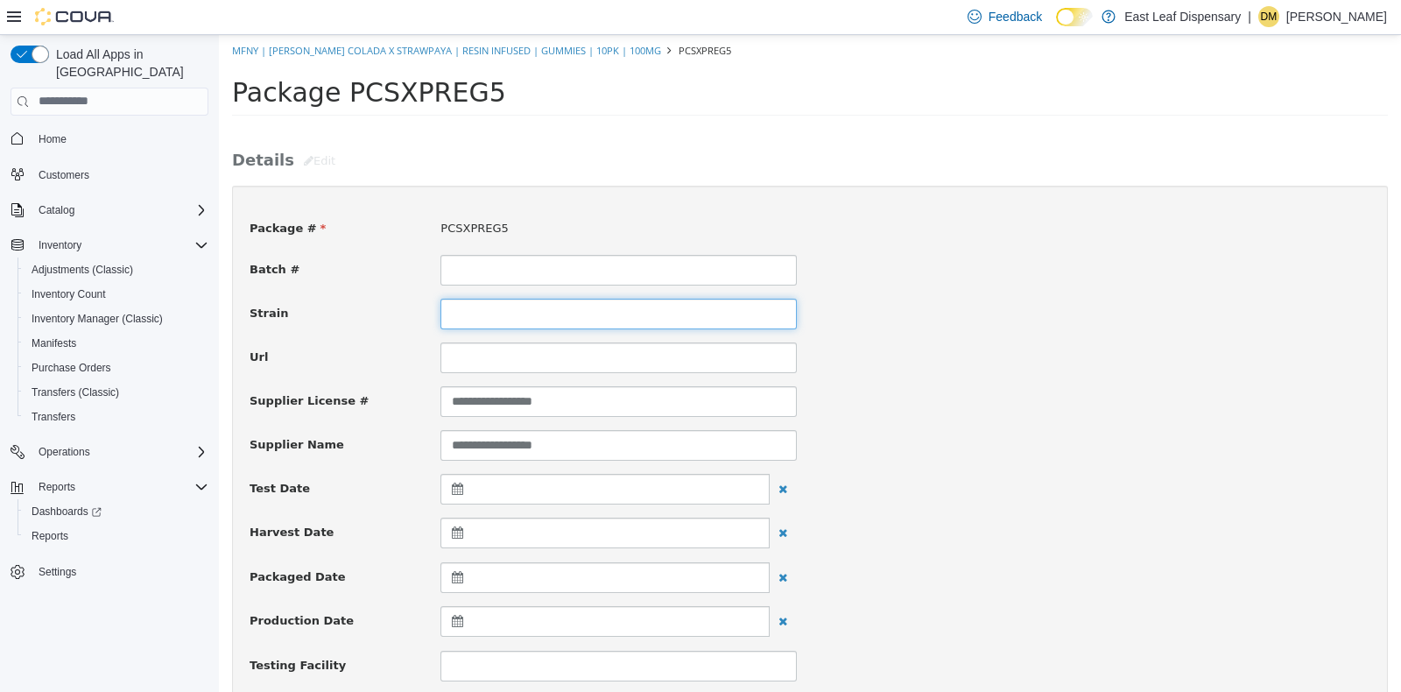
click at [485, 309] on input at bounding box center [618, 313] width 356 height 31
type input "**********"
click at [1162, 346] on div "Url" at bounding box center [809, 357] width 1147 height 31
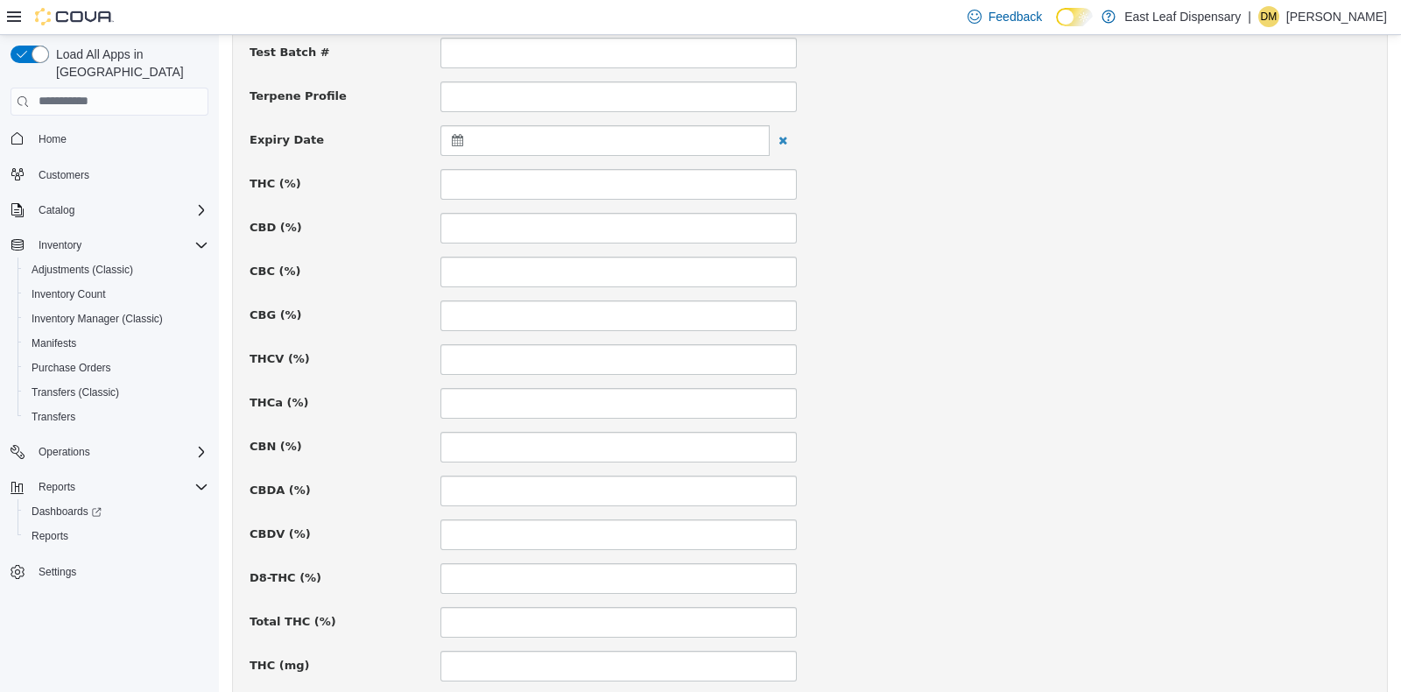
scroll to position [655, 0]
click at [456, 151] on div at bounding box center [604, 141] width 329 height 31
click at [636, 178] on th at bounding box center [629, 184] width 28 height 31
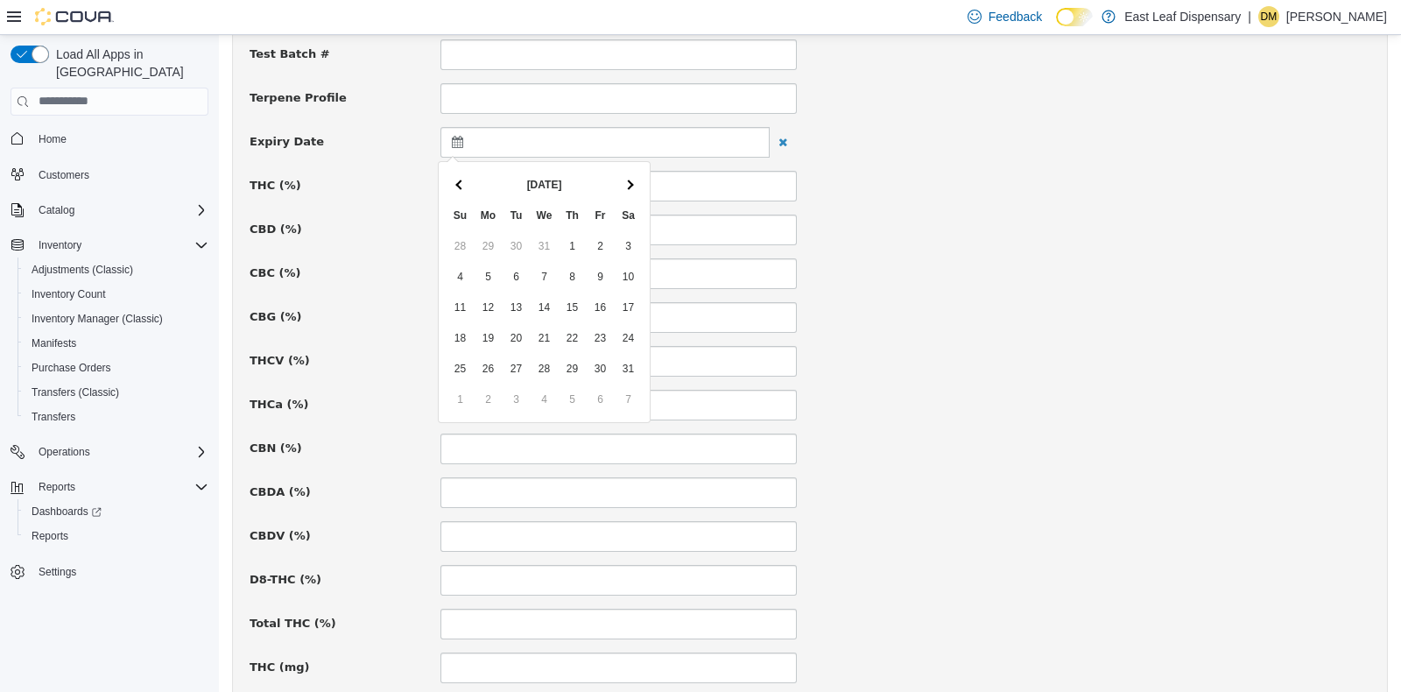
click at [636, 178] on th at bounding box center [629, 184] width 28 height 31
click at [968, 317] on div "CBG (%)" at bounding box center [809, 316] width 1147 height 31
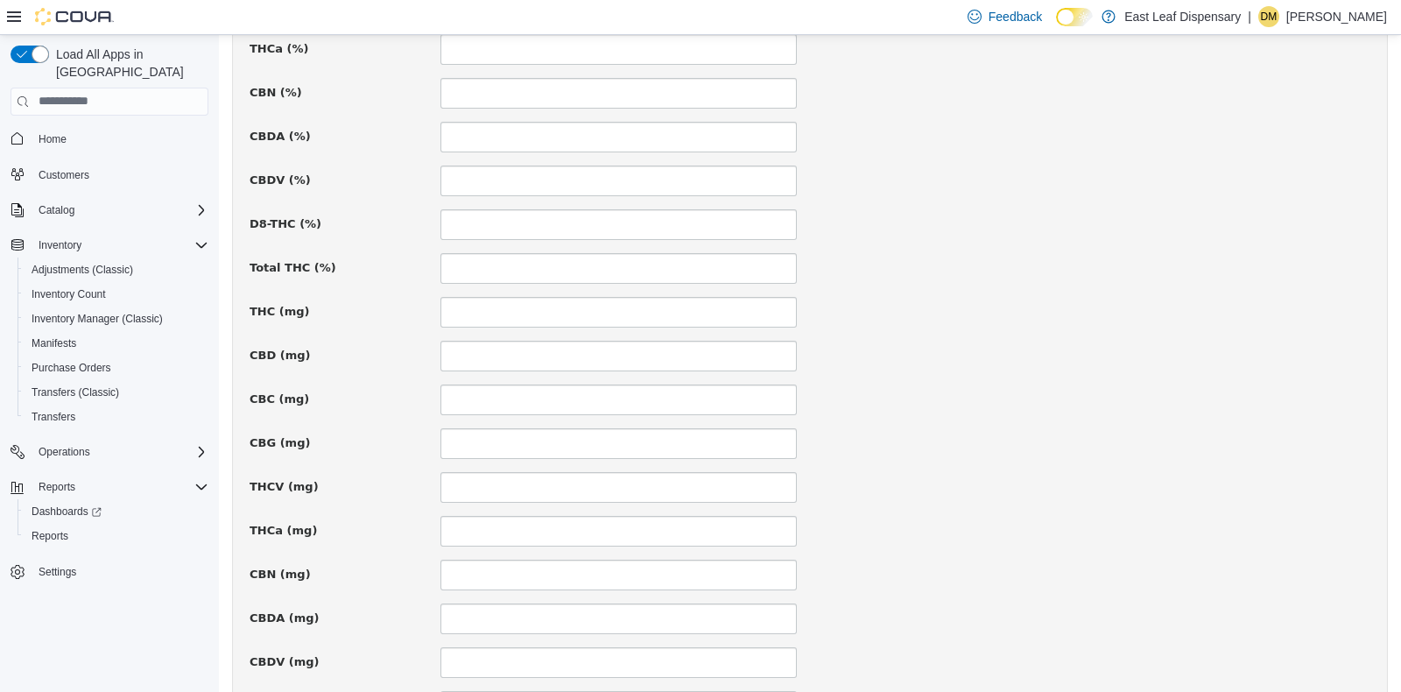
scroll to position [1012, 0]
click at [537, 311] on input at bounding box center [618, 309] width 356 height 31
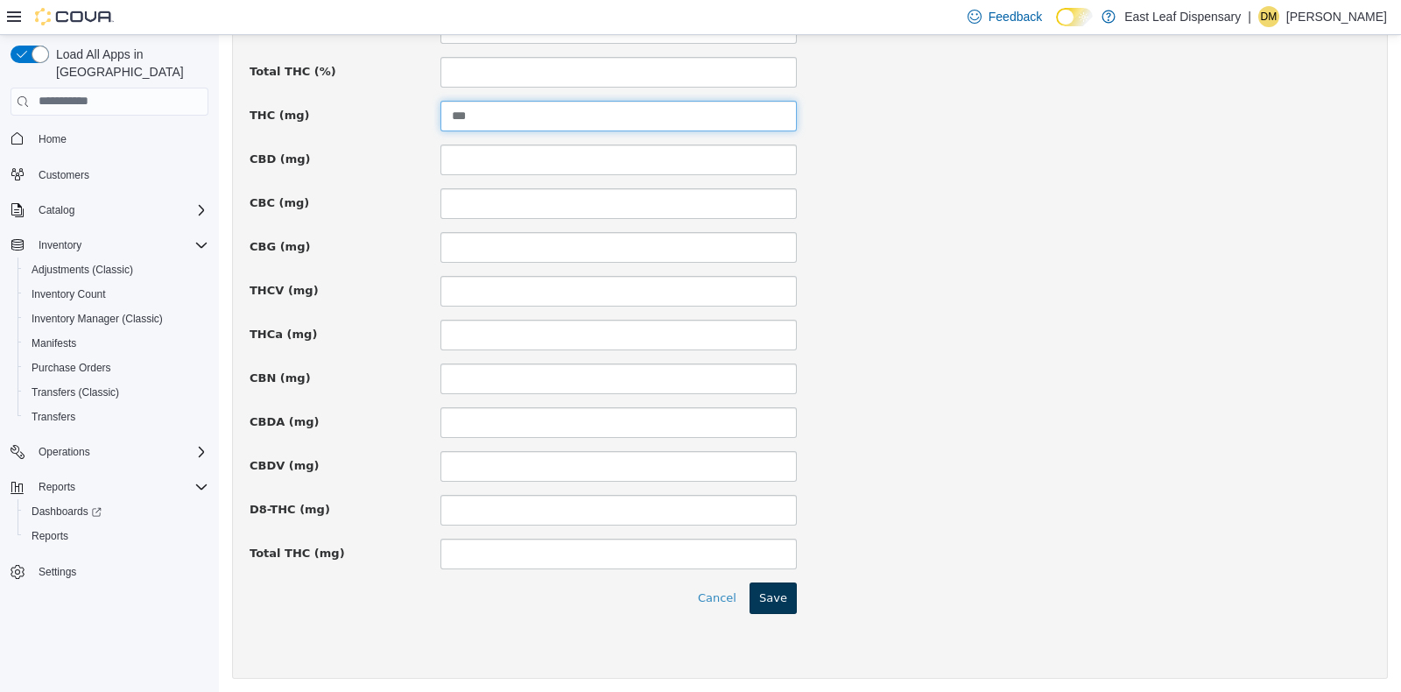
type input "***"
click at [786, 597] on button "Save" at bounding box center [773, 597] width 47 height 32
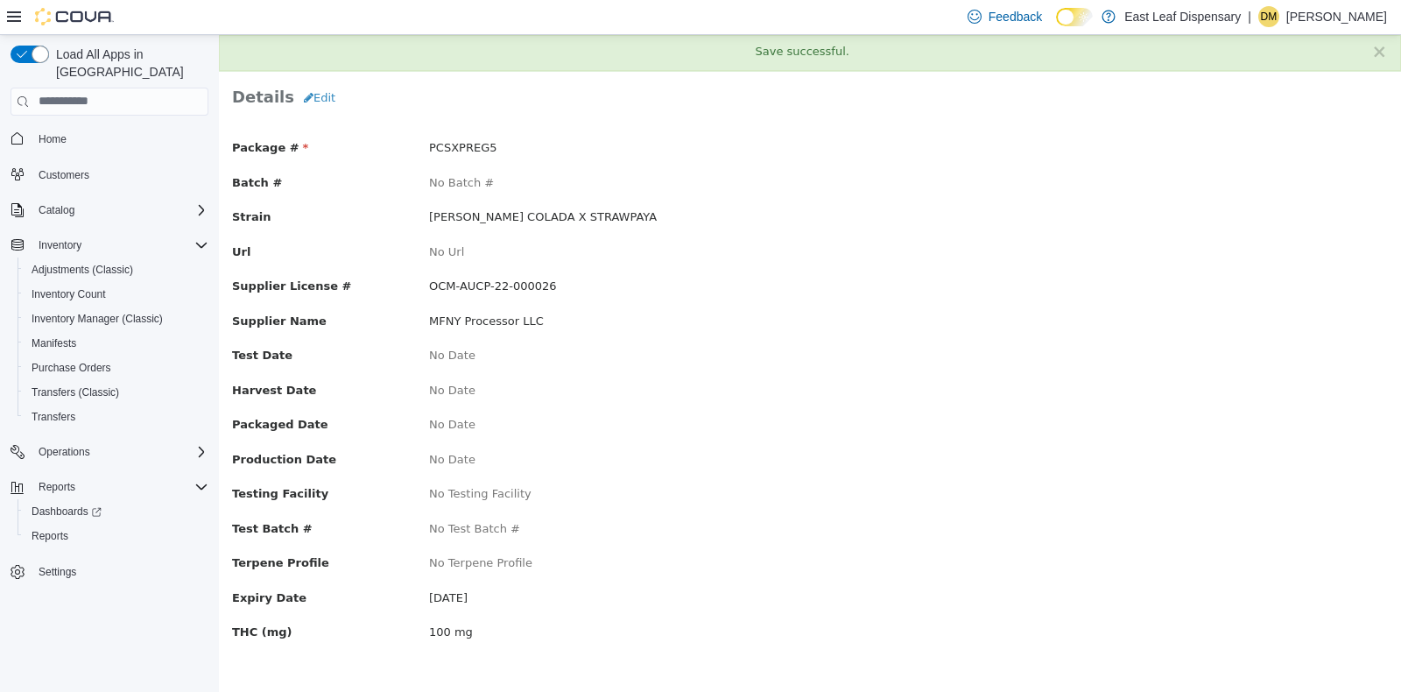
scroll to position [0, 0]
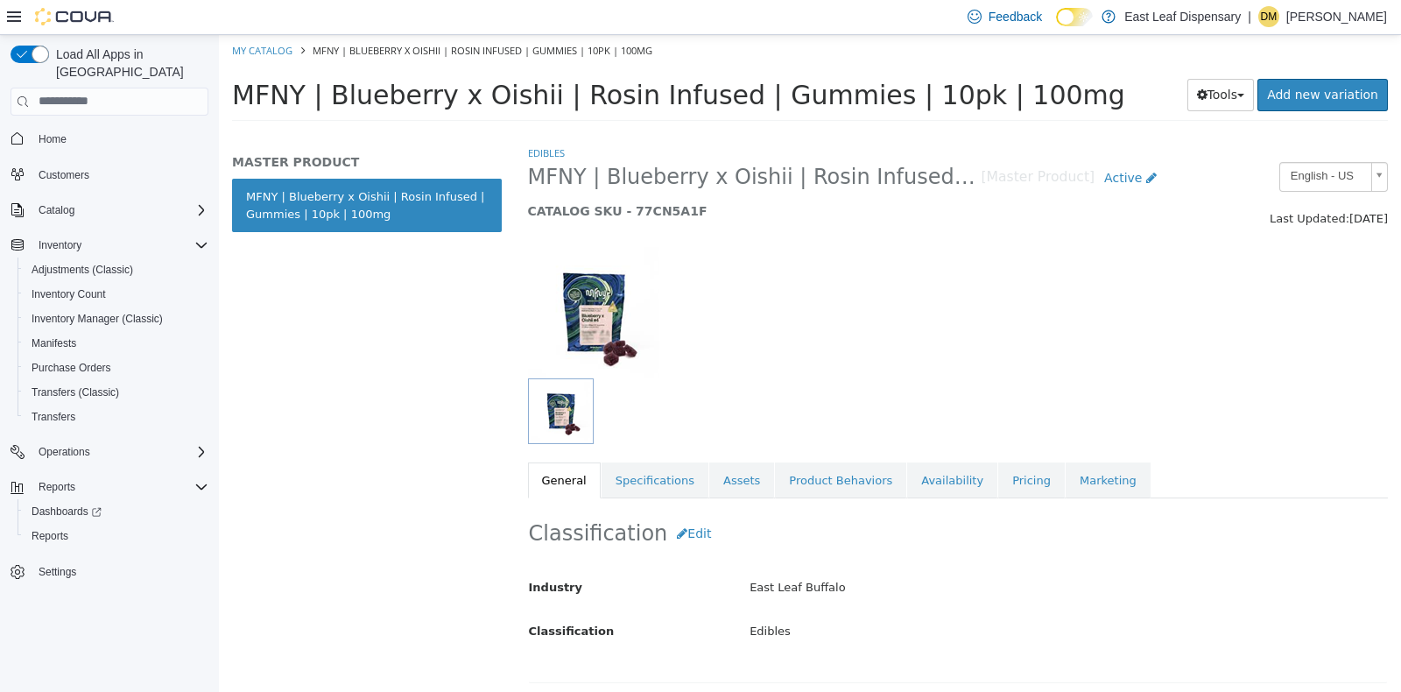
click at [918, 497] on div "Classification Edit Industry East Leaf Buffalo Classification Edibles Cancel Sa…" at bounding box center [958, 589] width 861 height 185
click at [919, 468] on link "Availability" at bounding box center [952, 480] width 90 height 37
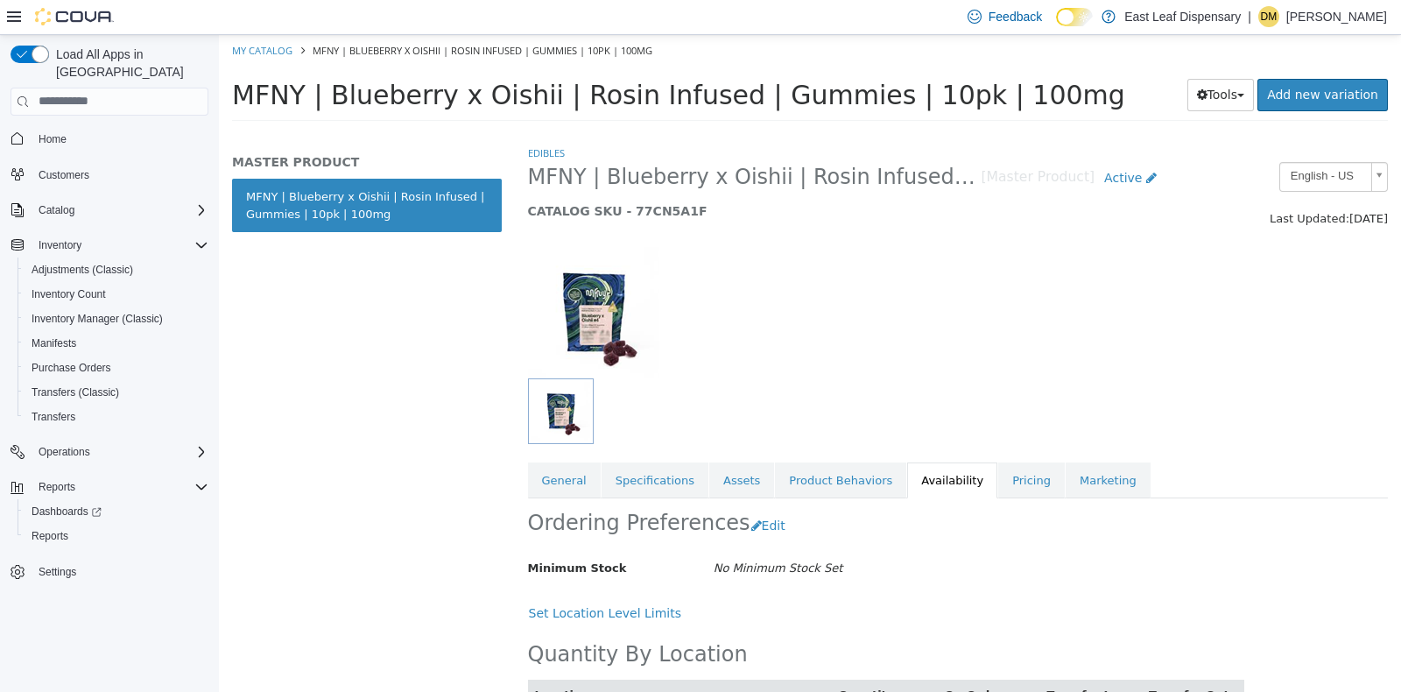
scroll to position [83, 0]
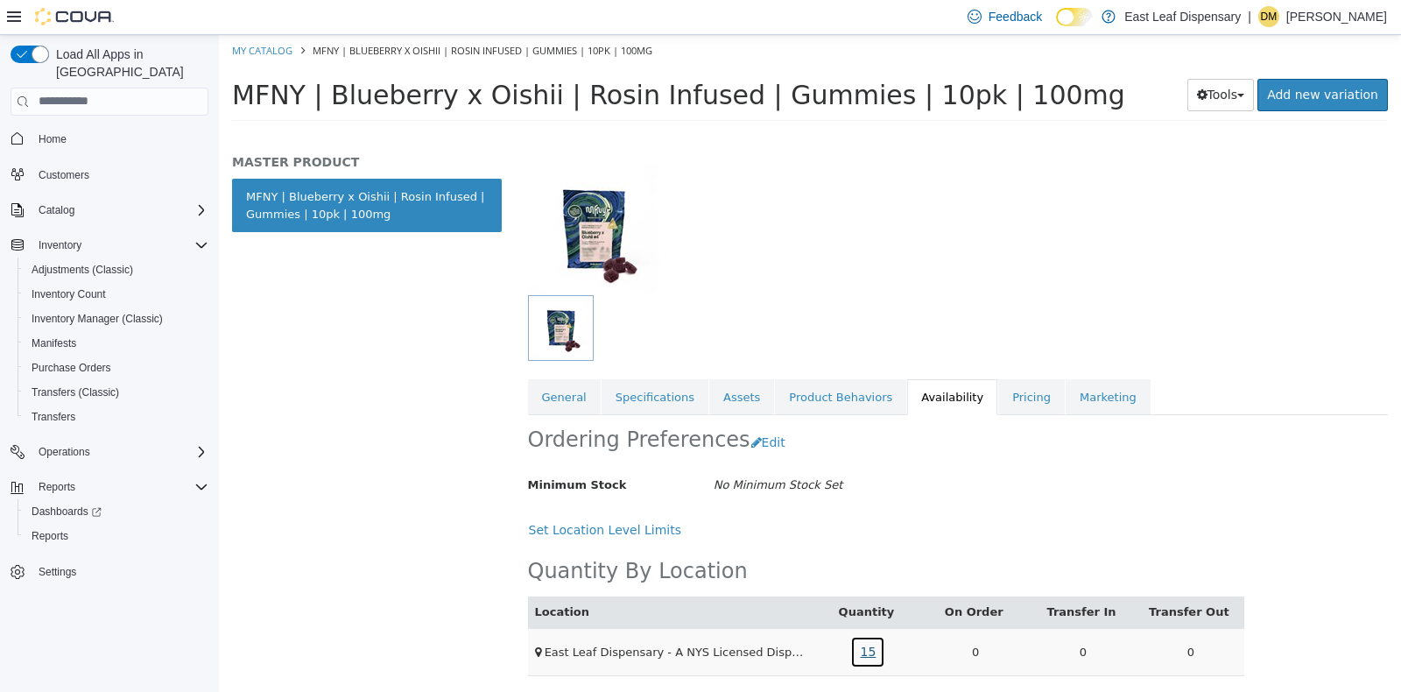
click at [854, 652] on link "15" at bounding box center [867, 651] width 35 height 32
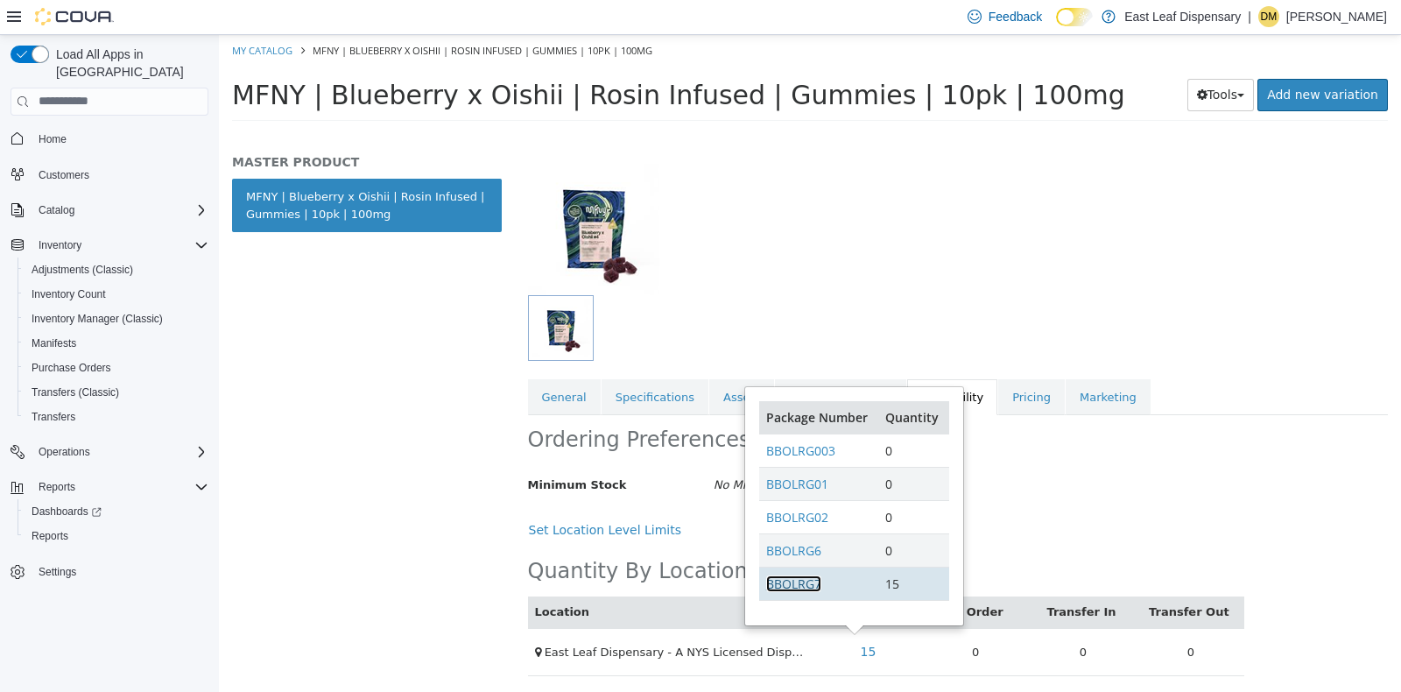
click at [801, 579] on link "BBOLRG7" at bounding box center [793, 582] width 55 height 17
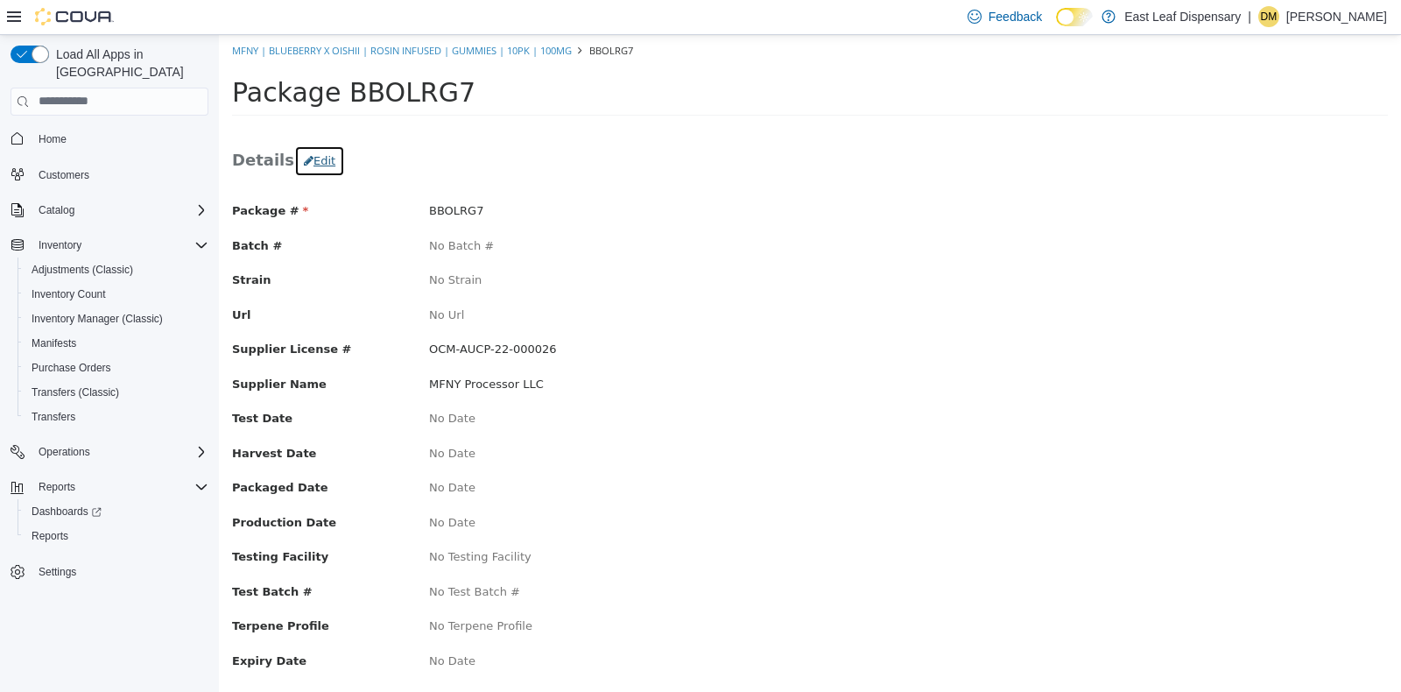
click at [317, 161] on button "Edit" at bounding box center [319, 160] width 51 height 32
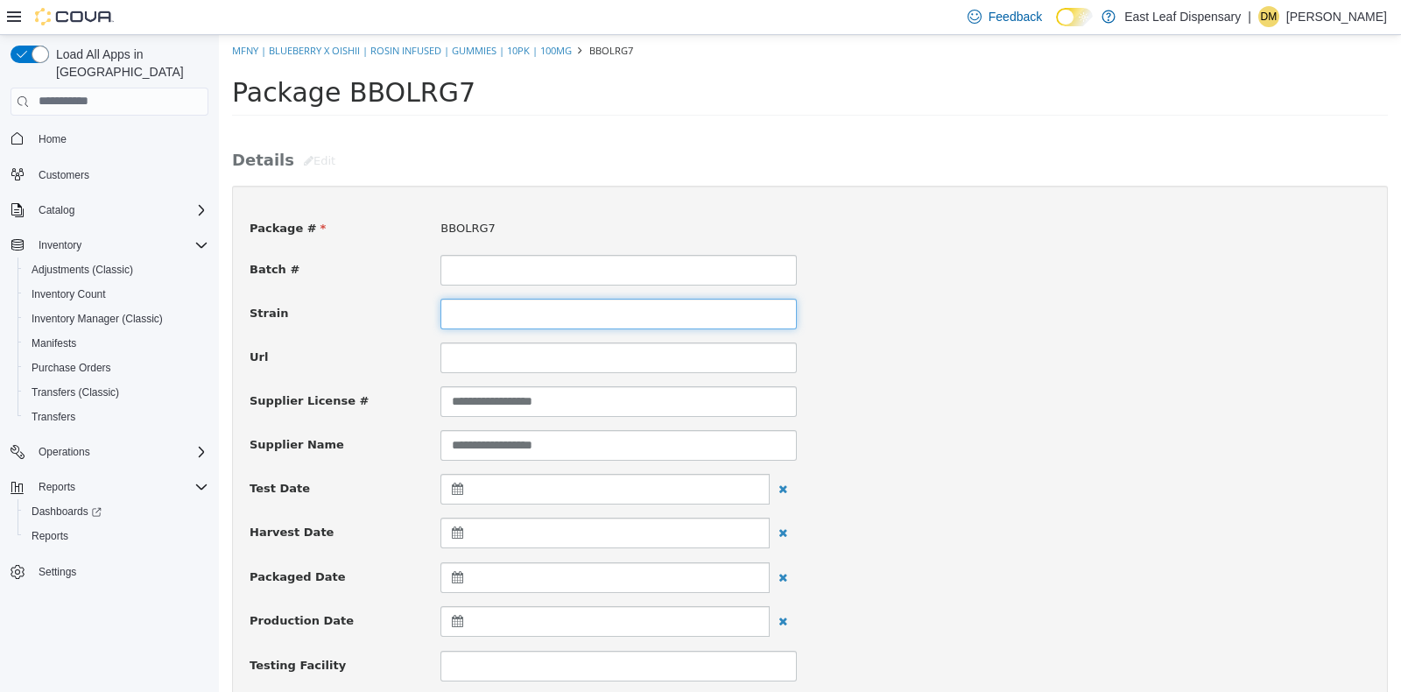
click at [531, 310] on input at bounding box center [618, 313] width 356 height 31
click at [518, 309] on input "**********" at bounding box center [618, 313] width 356 height 31
type input "**********"
click at [1011, 365] on div "Url" at bounding box center [809, 357] width 1147 height 31
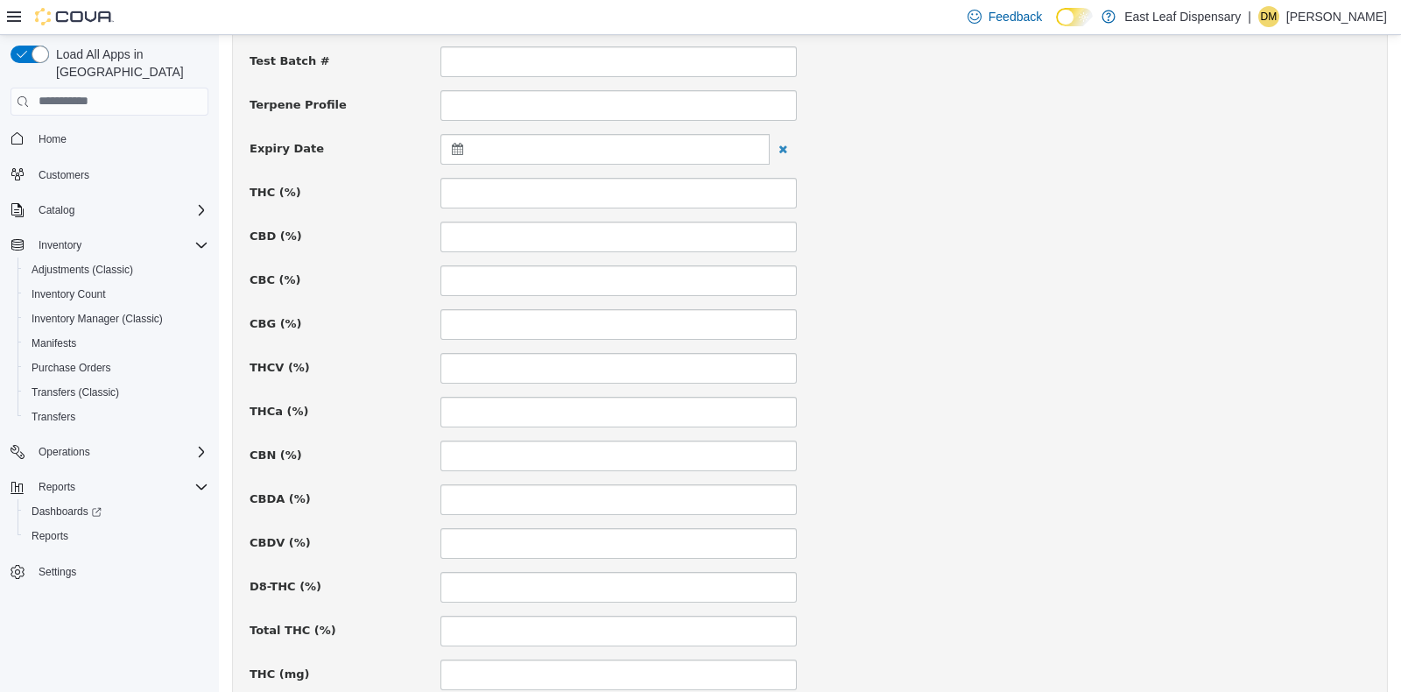
scroll to position [686, 0]
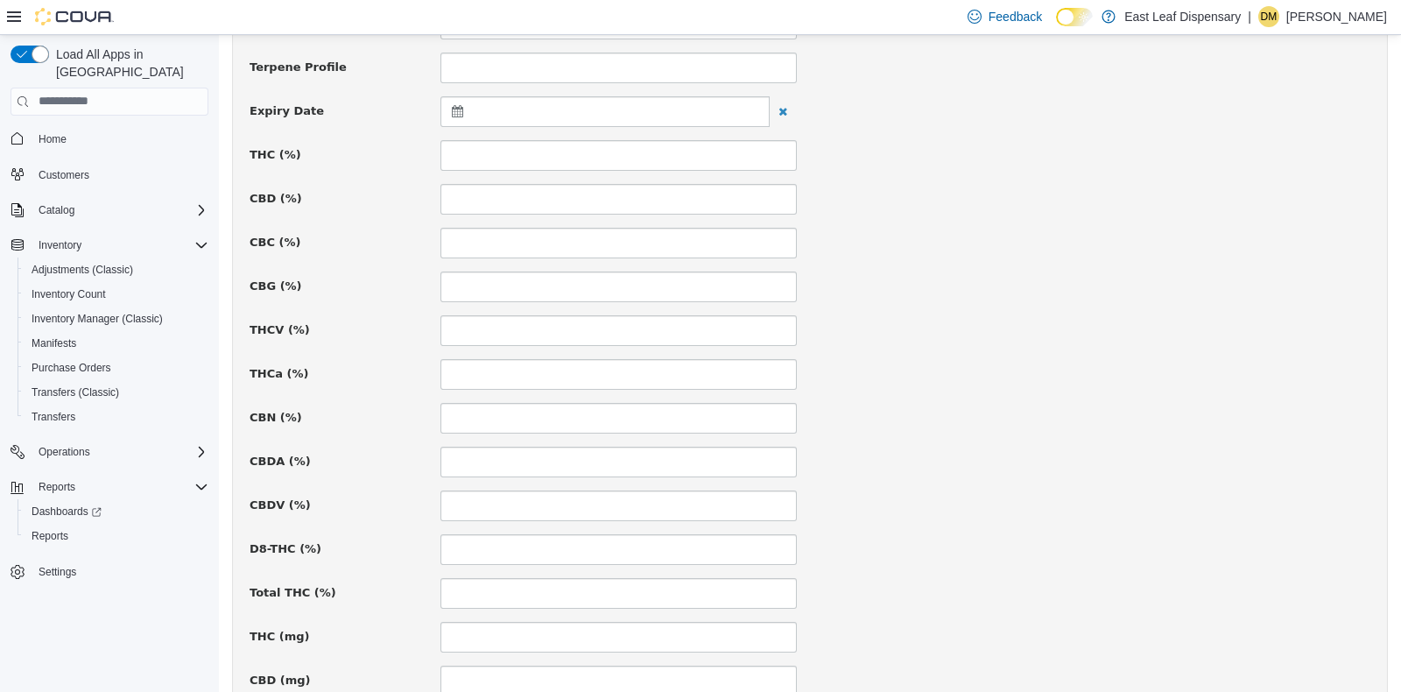
click at [455, 109] on icon at bounding box center [461, 110] width 18 height 12
click at [618, 142] on th at bounding box center [629, 153] width 28 height 31
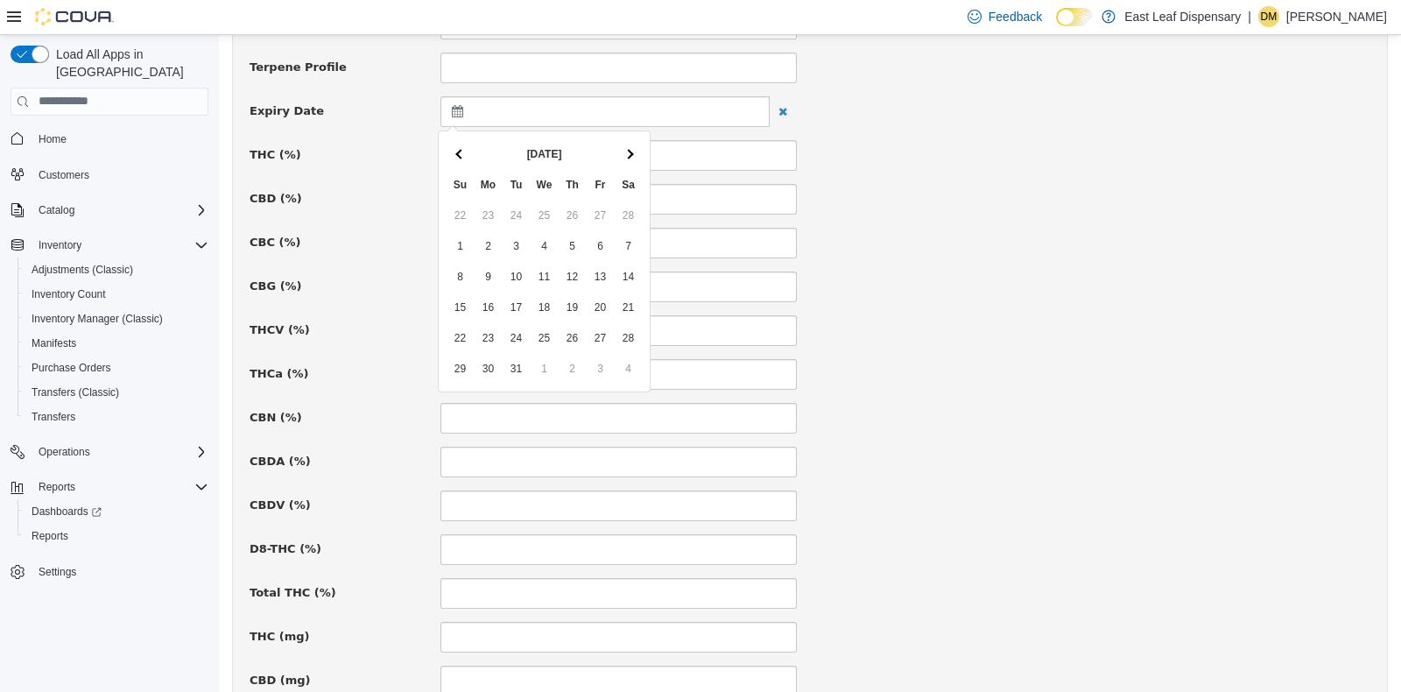
click at [618, 142] on th at bounding box center [629, 153] width 28 height 31
click at [630, 154] on span at bounding box center [629, 154] width 10 height 10
click at [1028, 309] on div "**********" at bounding box center [810, 340] width 1121 height 1647
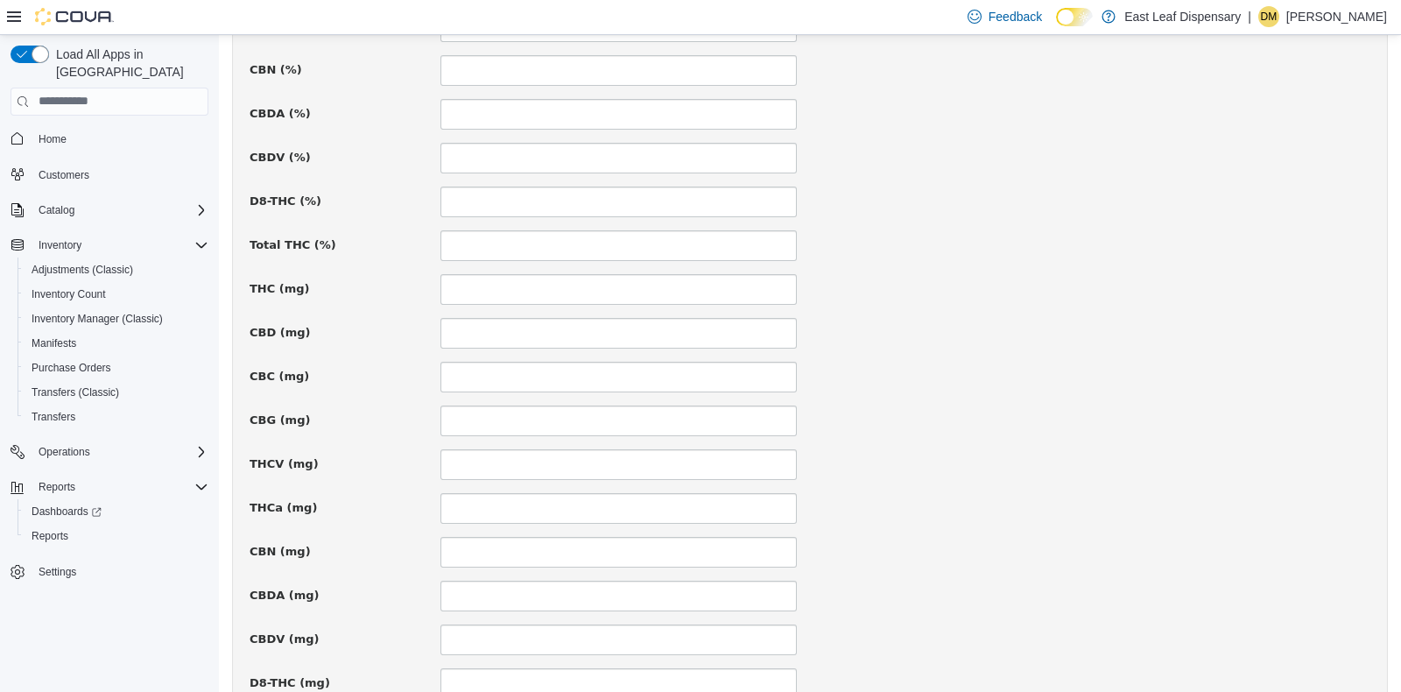
scroll to position [1036, 0]
click at [704, 279] on input at bounding box center [618, 286] width 356 height 31
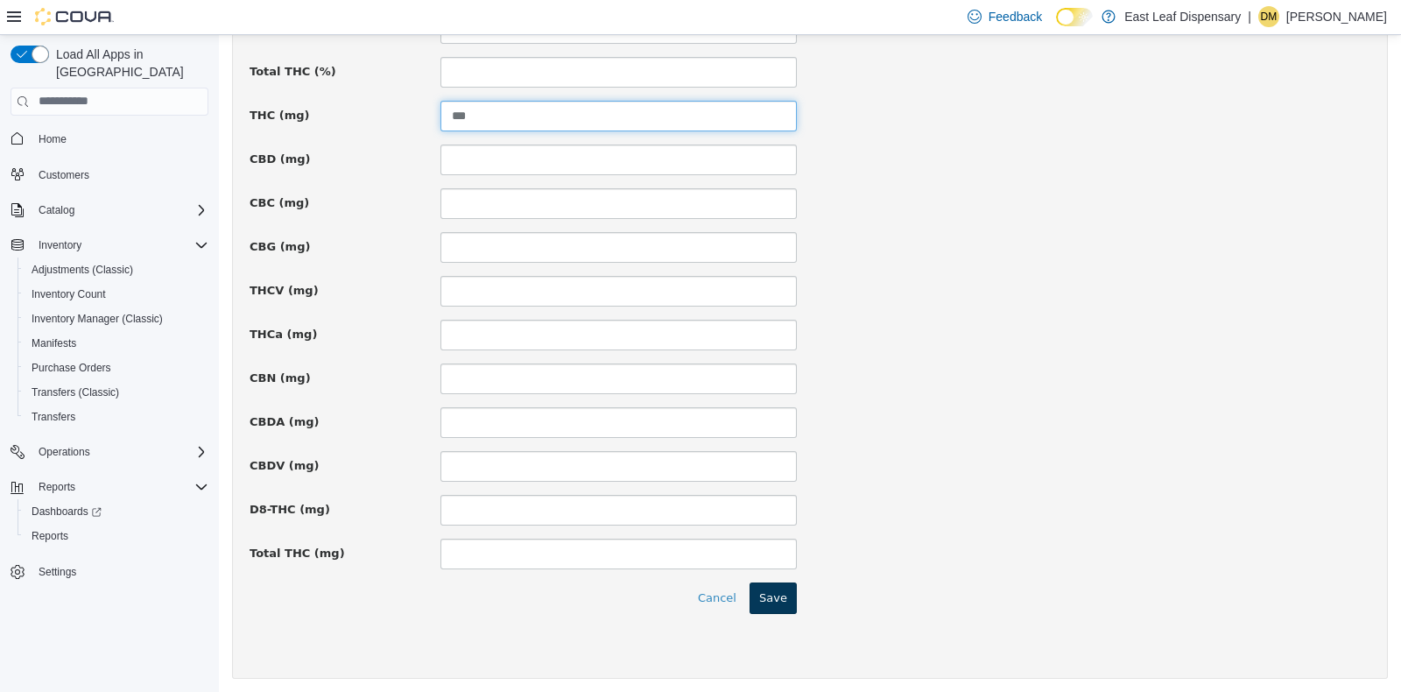
type input "***"
click at [750, 586] on button "Save" at bounding box center [773, 597] width 47 height 32
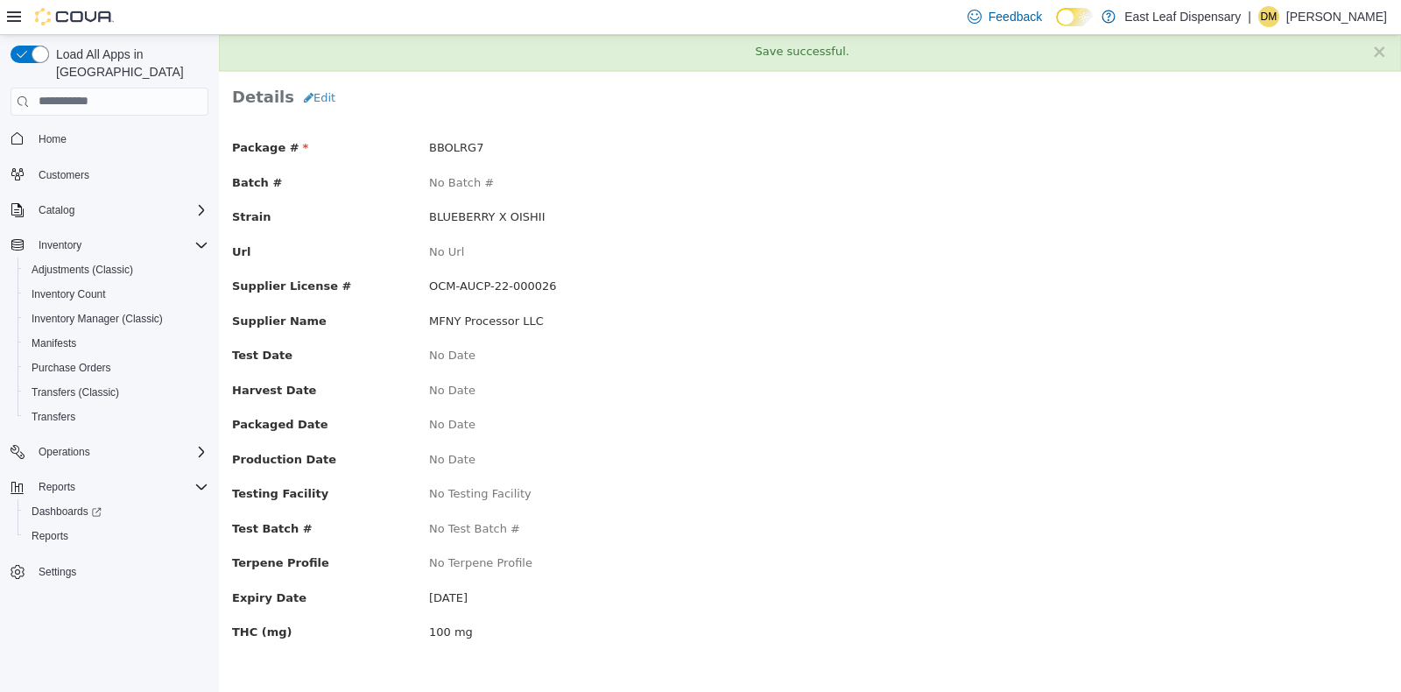
scroll to position [0, 0]
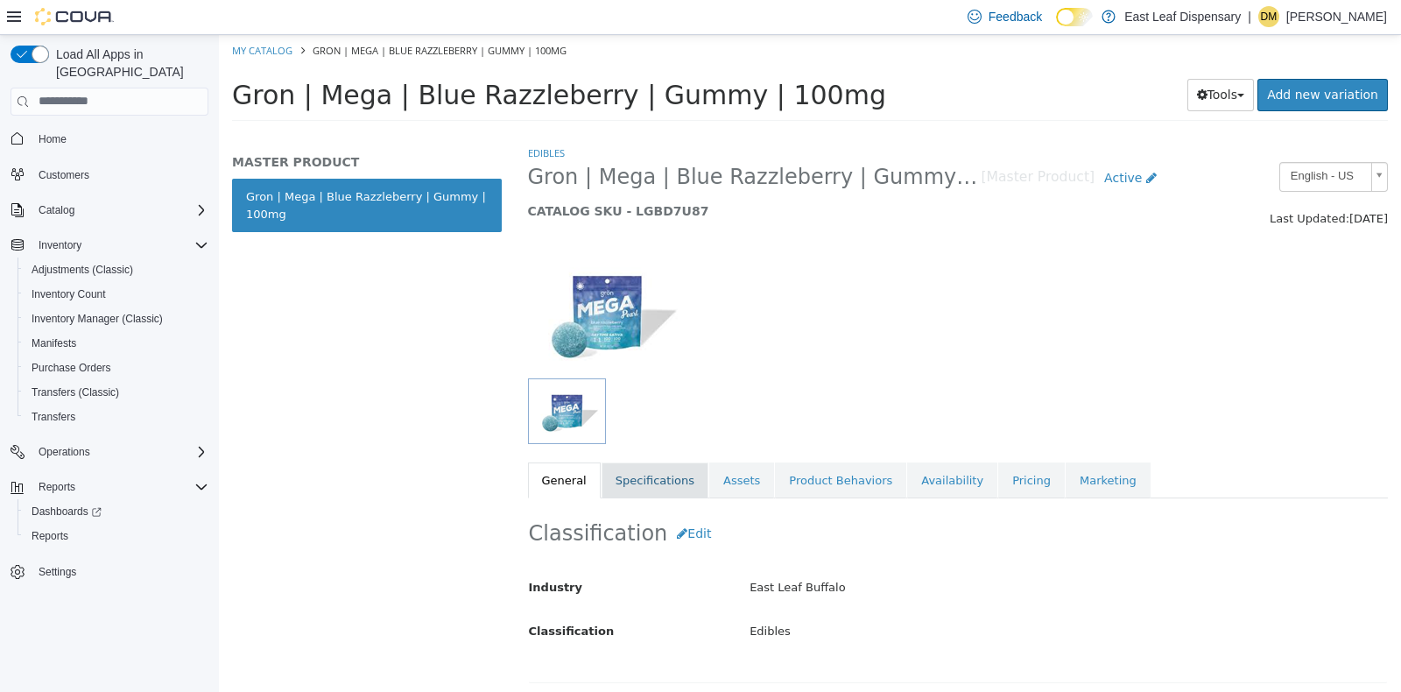
click at [659, 465] on link "Specifications" at bounding box center [655, 480] width 107 height 37
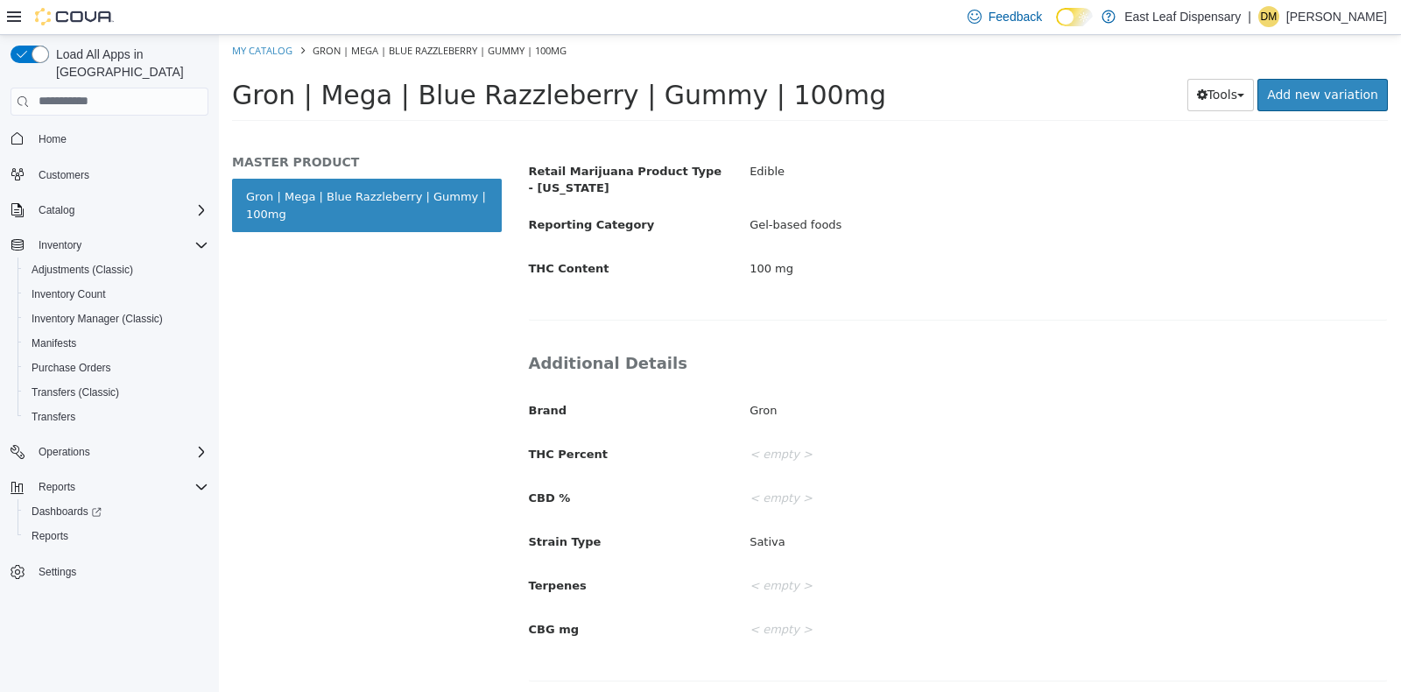
scroll to position [163, 0]
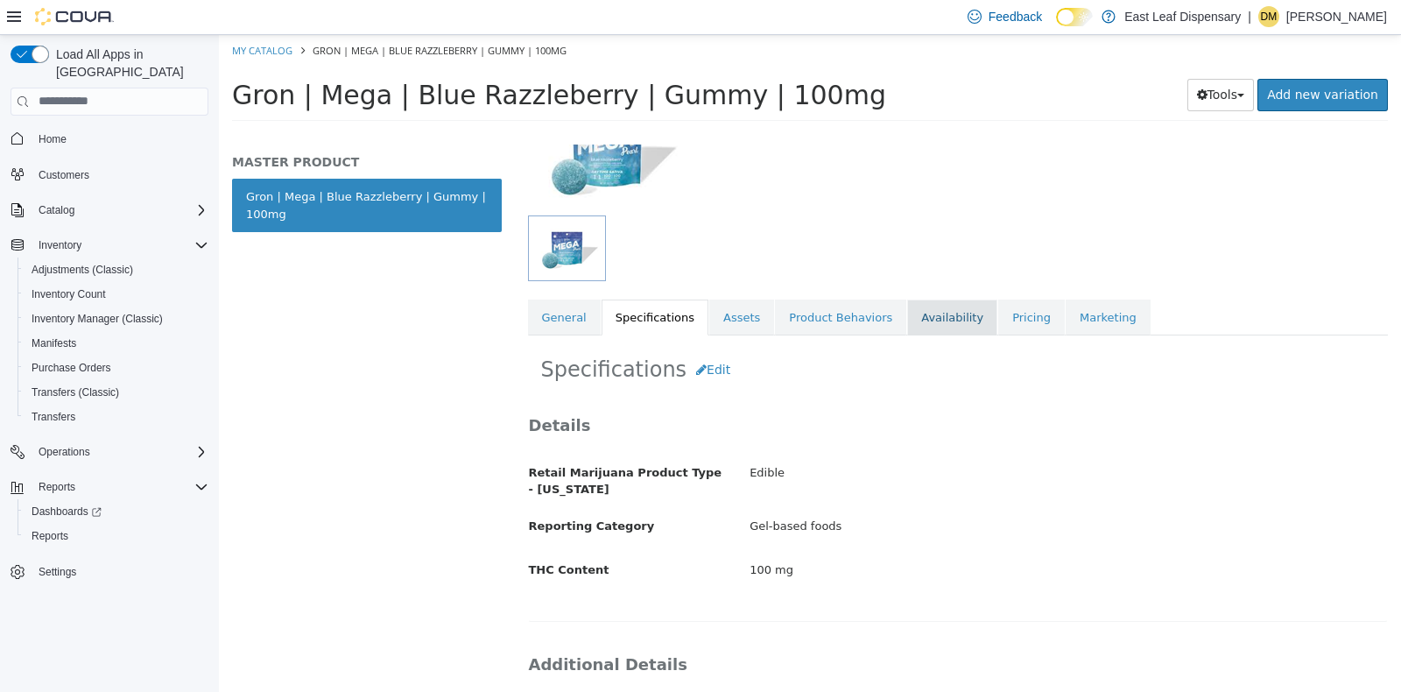
click at [916, 326] on link "Availability" at bounding box center [952, 317] width 90 height 37
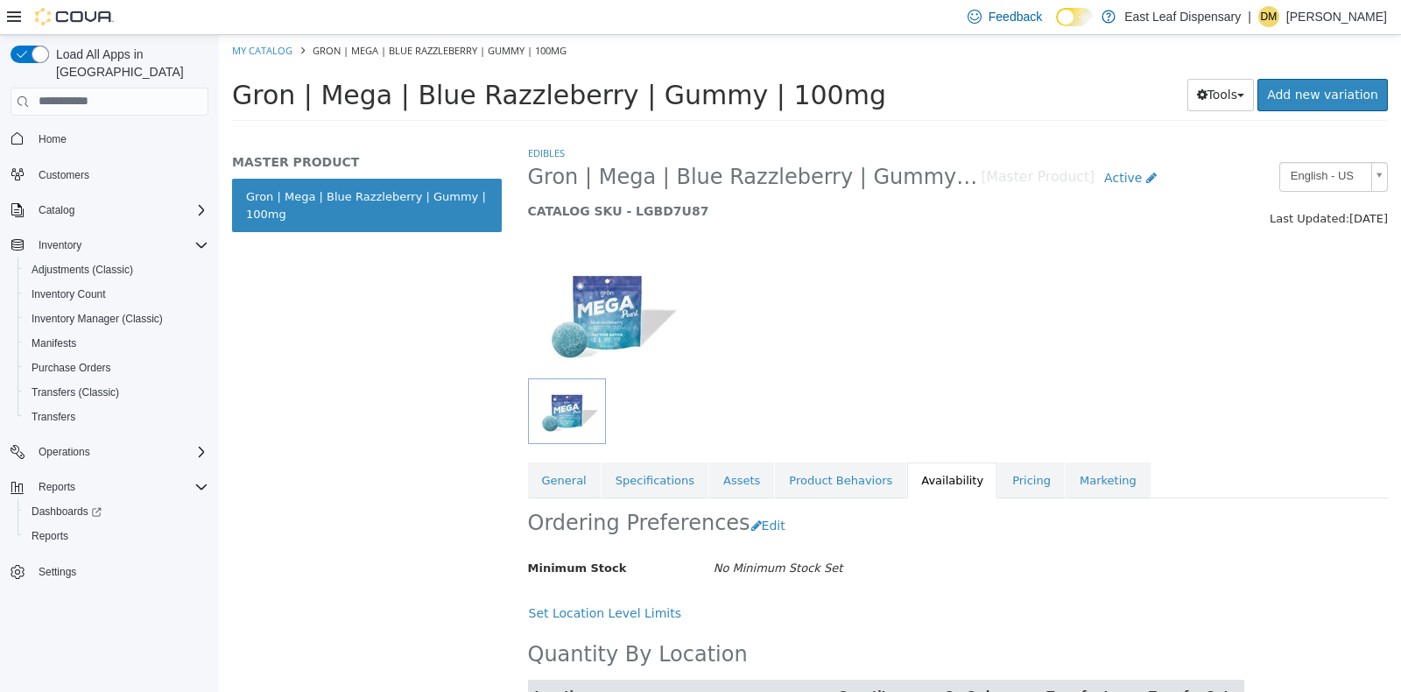
scroll to position [83, 0]
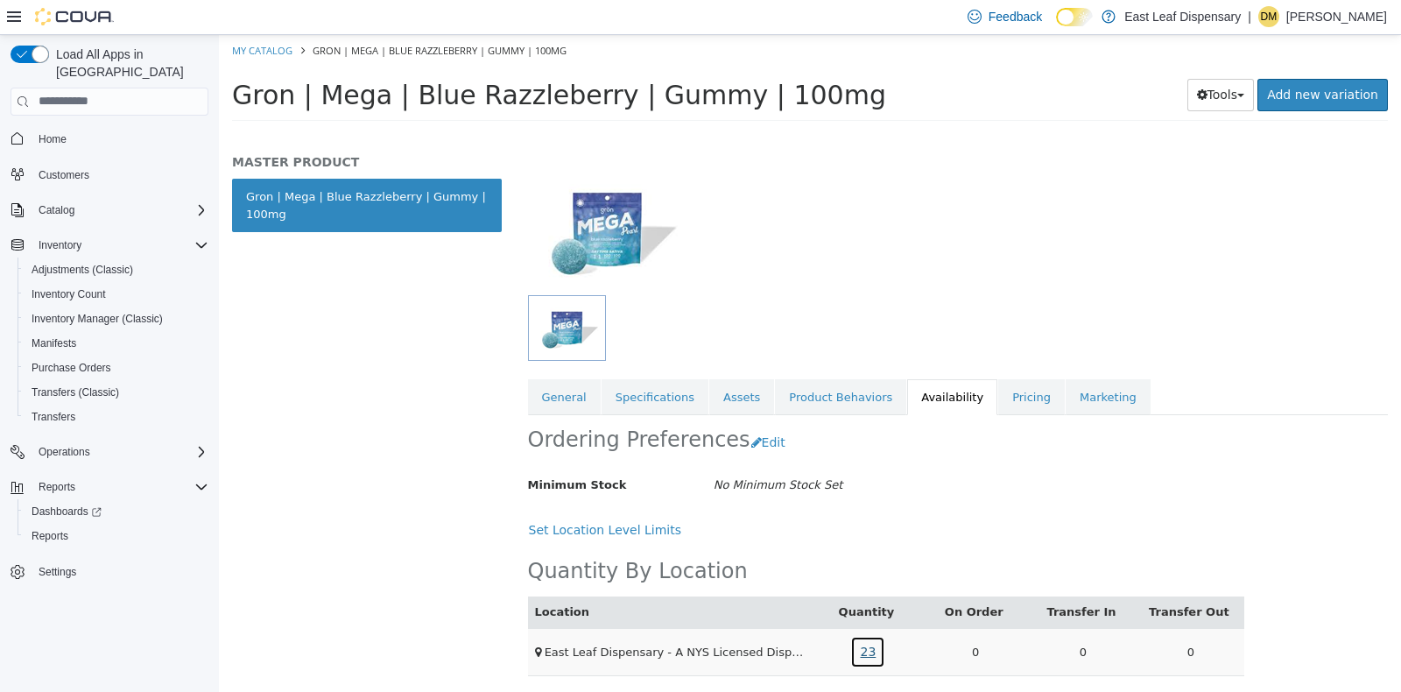
click at [870, 639] on link "23" at bounding box center [867, 651] width 35 height 32
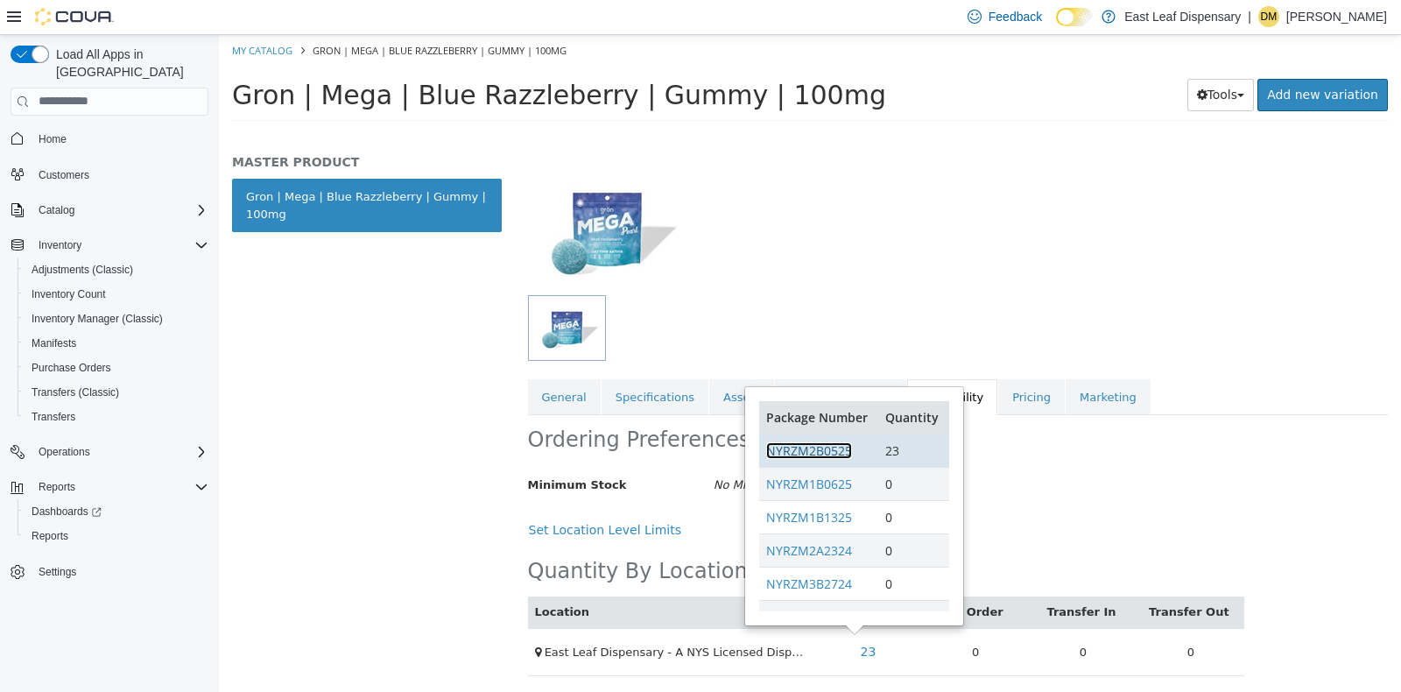
click at [823, 454] on link "NYRZM2B0525" at bounding box center [809, 449] width 86 height 17
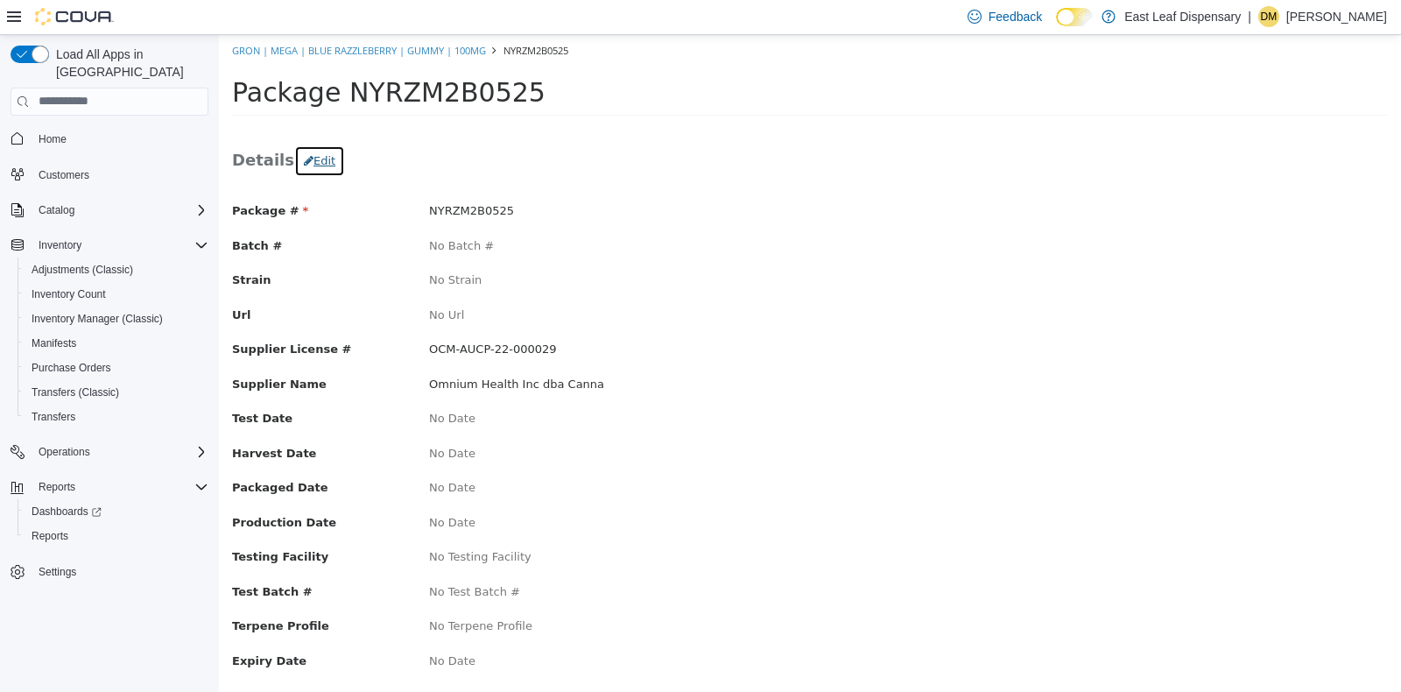
click at [315, 164] on button "Edit" at bounding box center [319, 160] width 51 height 32
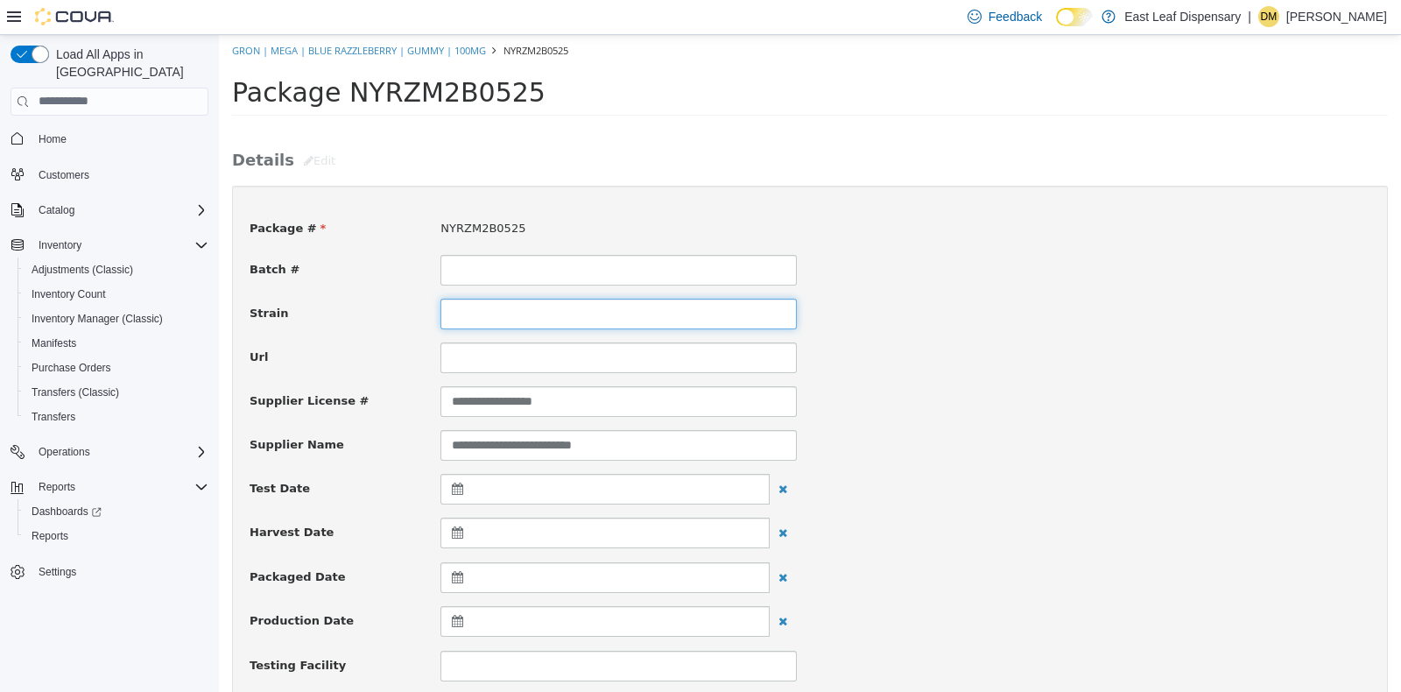
click at [484, 311] on input at bounding box center [618, 313] width 356 height 31
type input "**********"
click at [1125, 363] on div "Url" at bounding box center [809, 357] width 1147 height 31
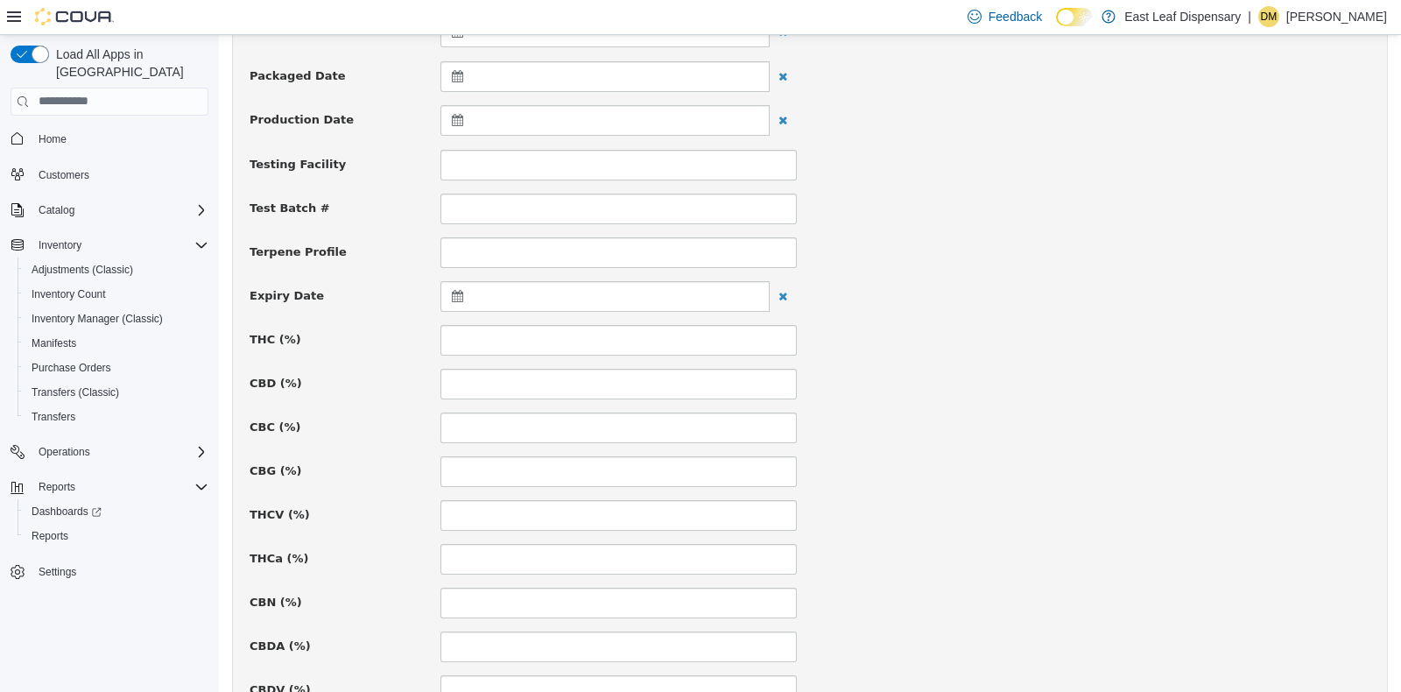
scroll to position [569, 0]
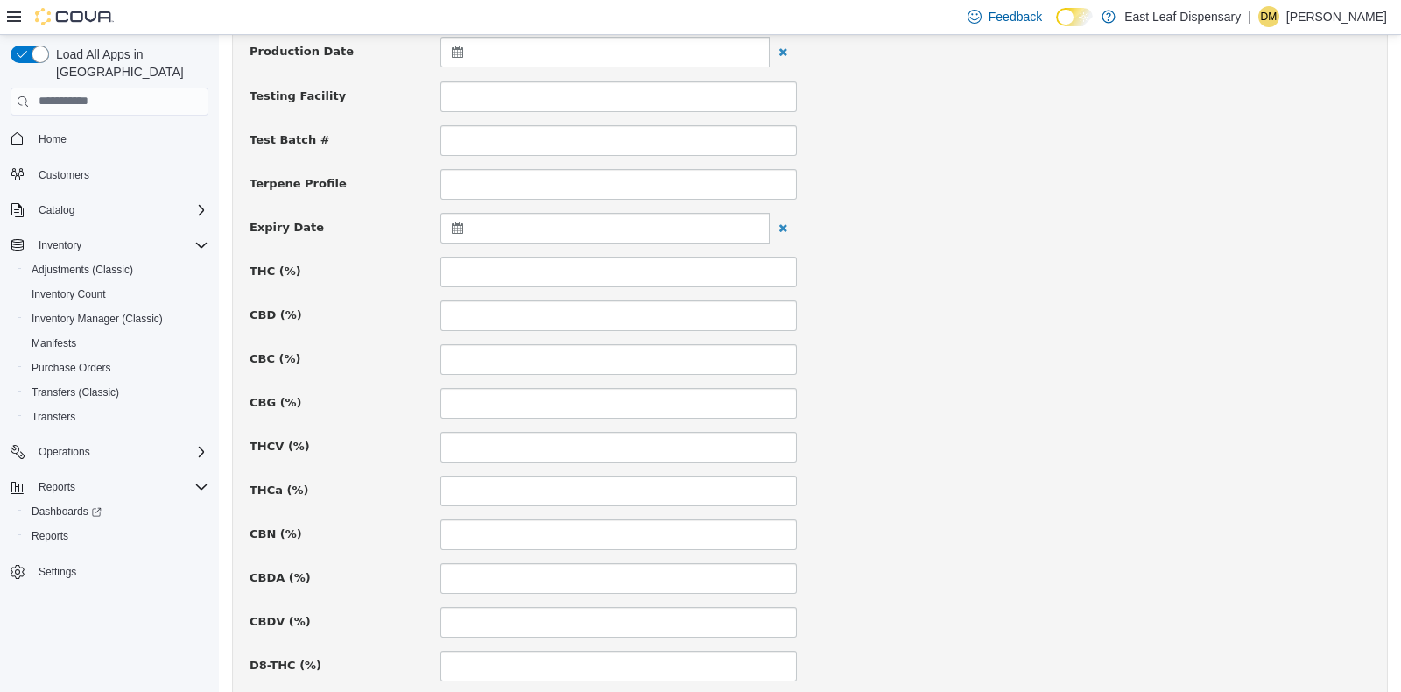
click at [455, 224] on icon at bounding box center [461, 227] width 18 height 12
click at [624, 265] on th at bounding box center [629, 270] width 28 height 31
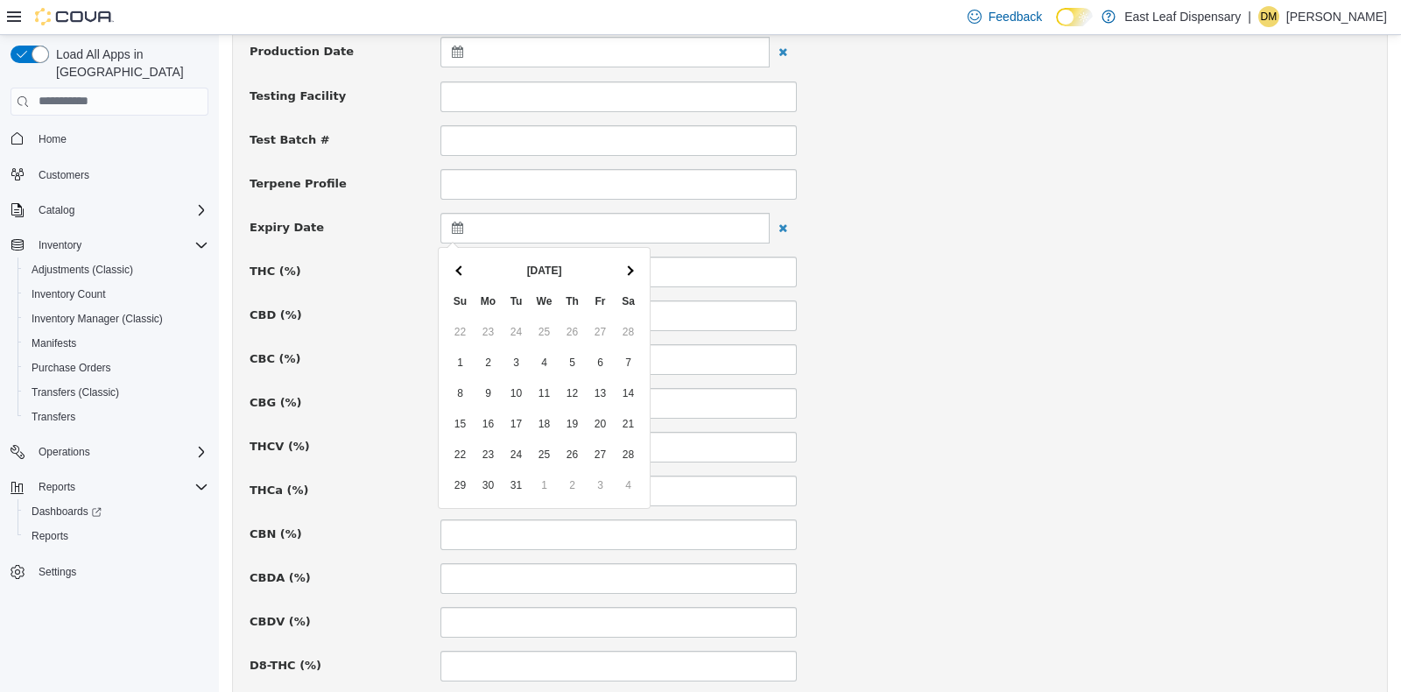
click at [624, 265] on th at bounding box center [629, 270] width 28 height 31
click at [1234, 395] on div "CBG (%)" at bounding box center [809, 402] width 1147 height 31
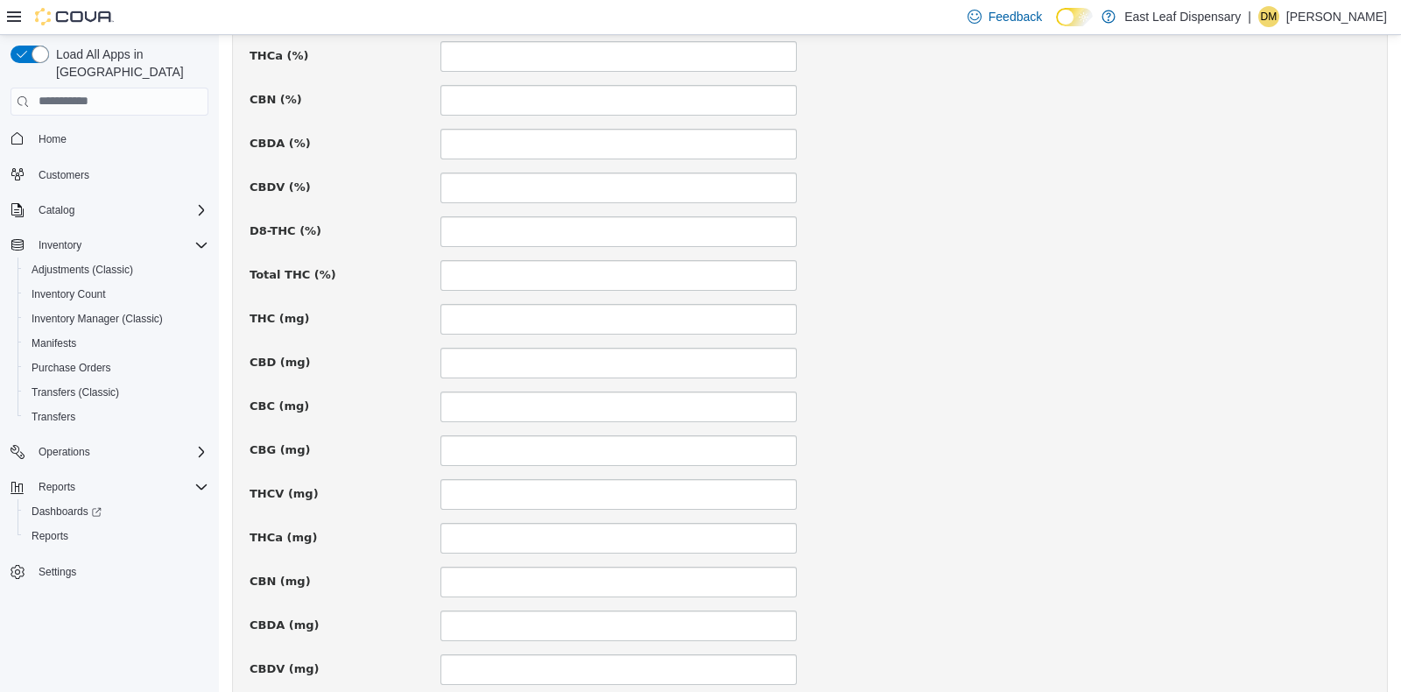
scroll to position [1007, 0]
click at [455, 307] on input at bounding box center [618, 314] width 356 height 31
type input "***"
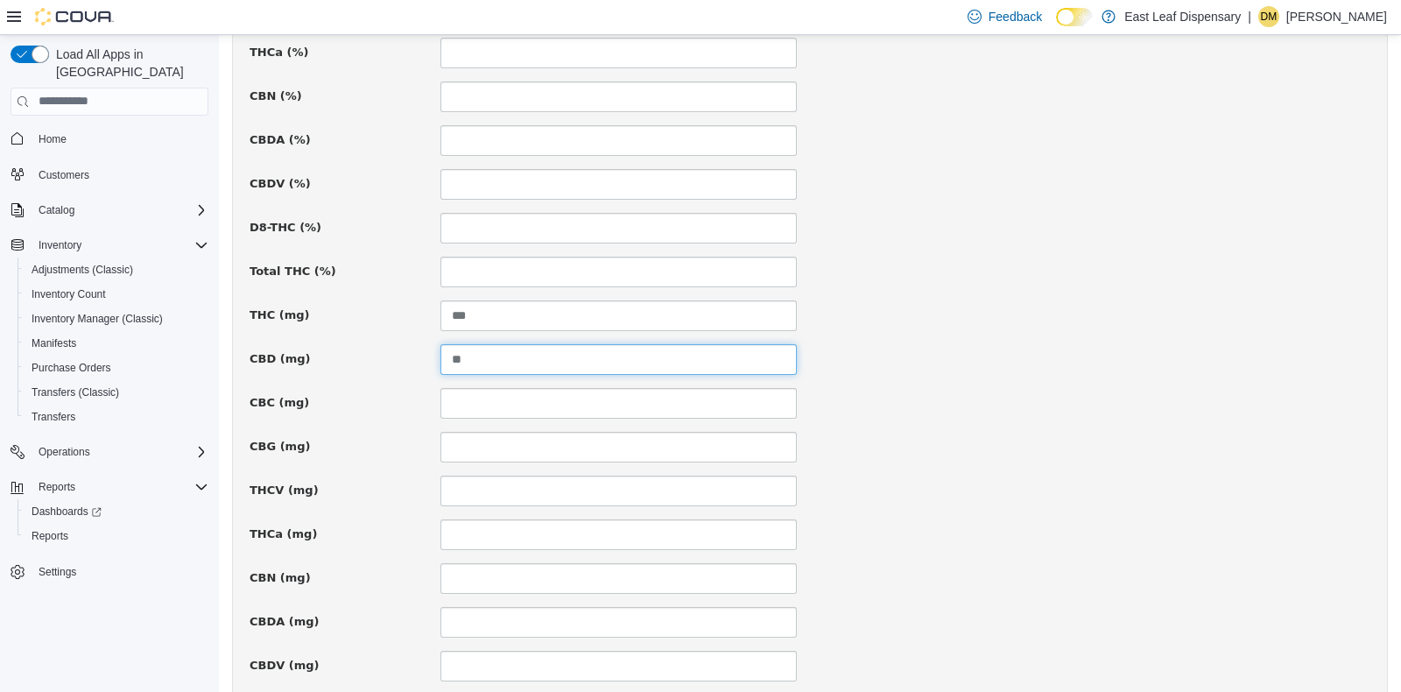
type input "*"
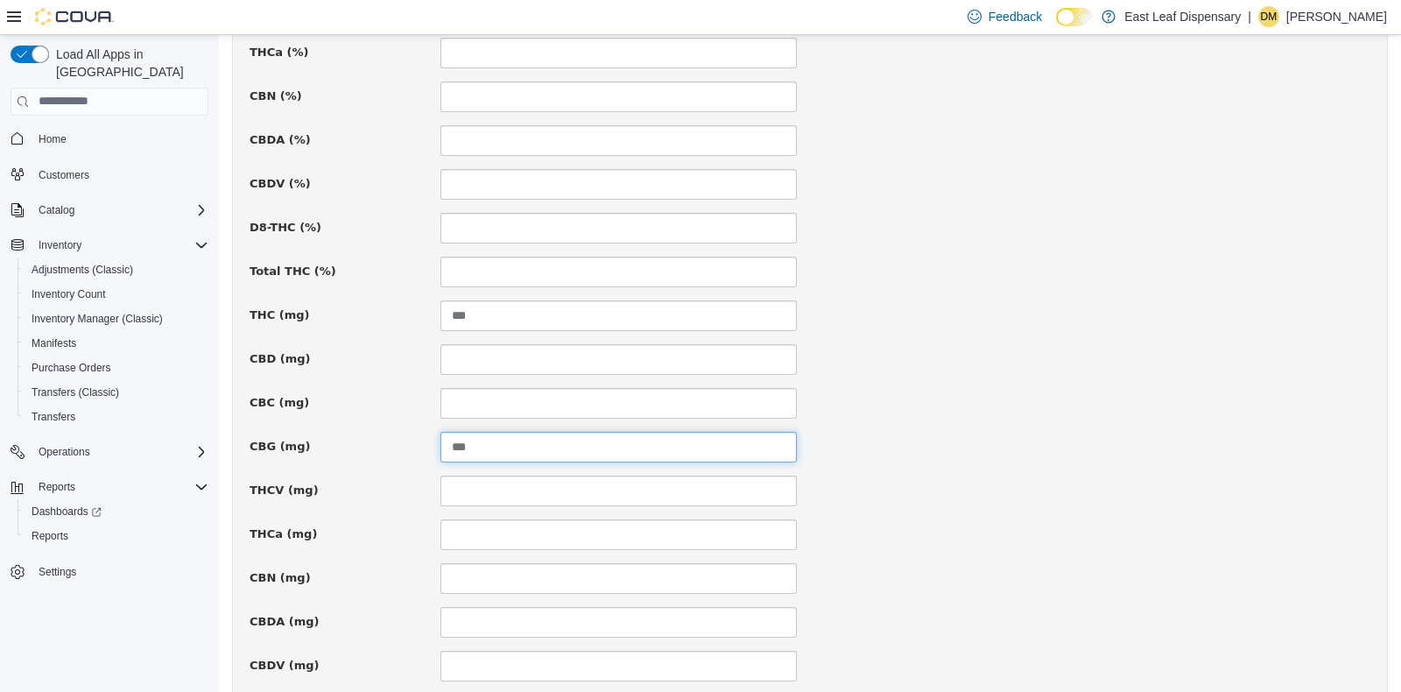
type input "***"
click at [1000, 455] on div "CBG (mg) ***" at bounding box center [809, 446] width 1147 height 31
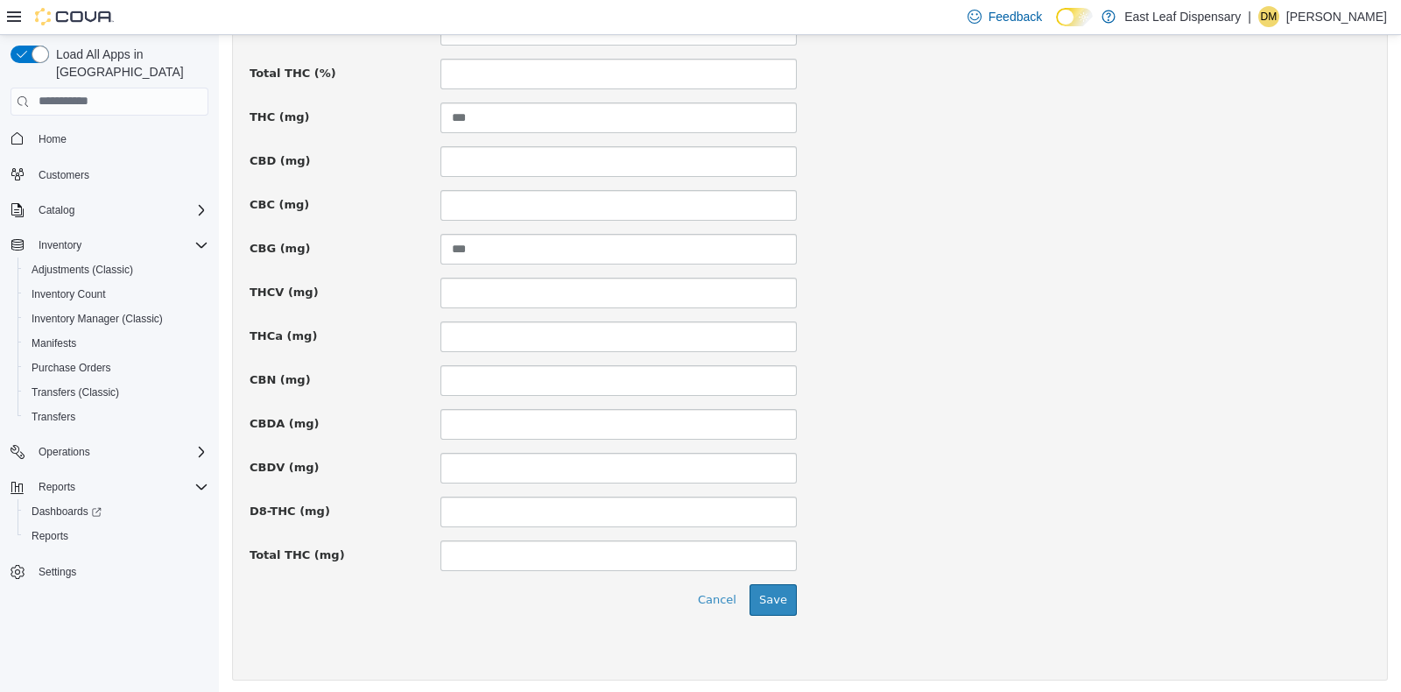
scroll to position [1207, 0]
click at [766, 599] on button "Save" at bounding box center [773, 597] width 47 height 32
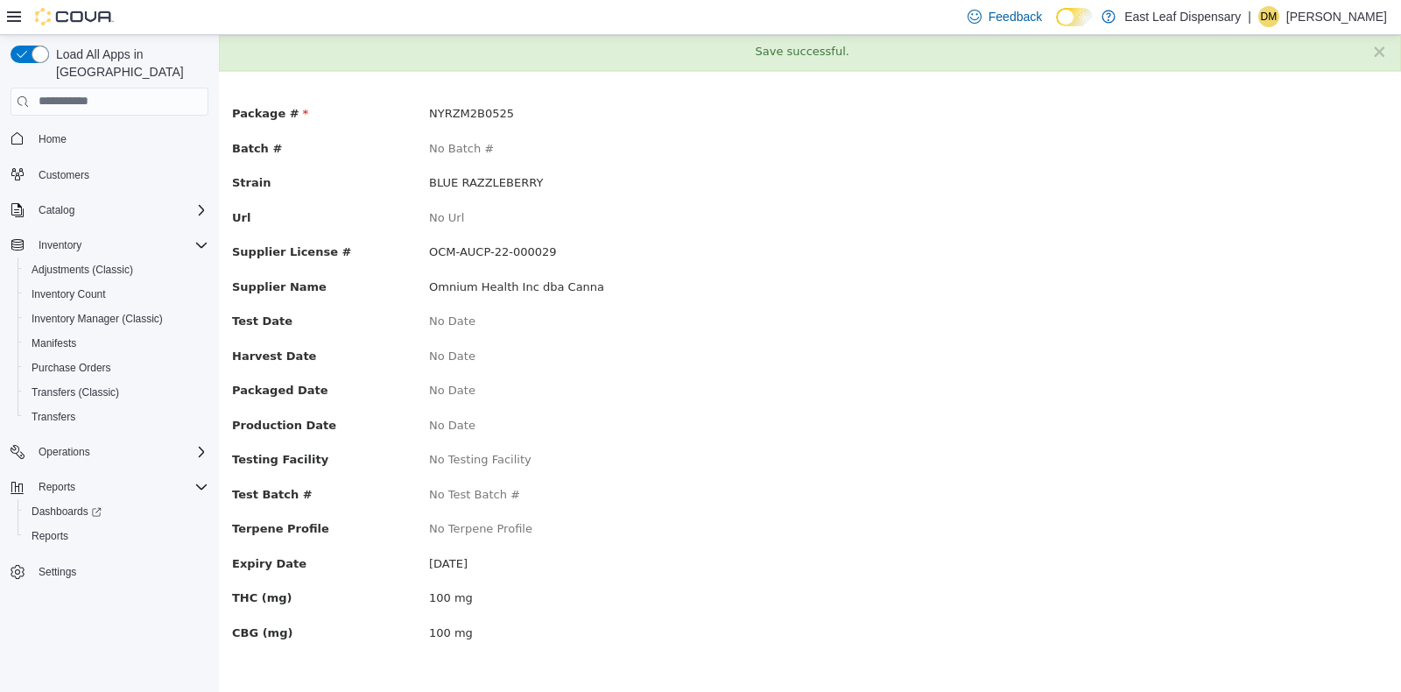
scroll to position [0, 0]
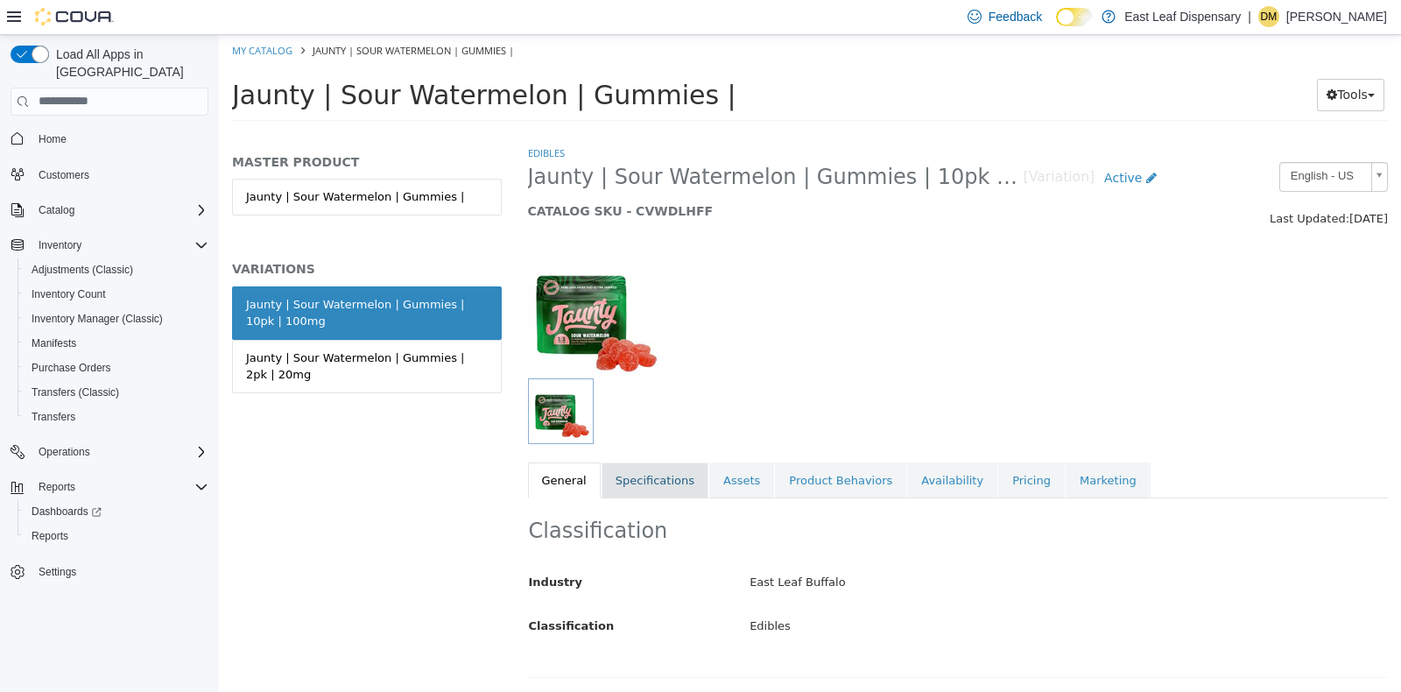
click at [622, 483] on link "Specifications" at bounding box center [655, 480] width 107 height 37
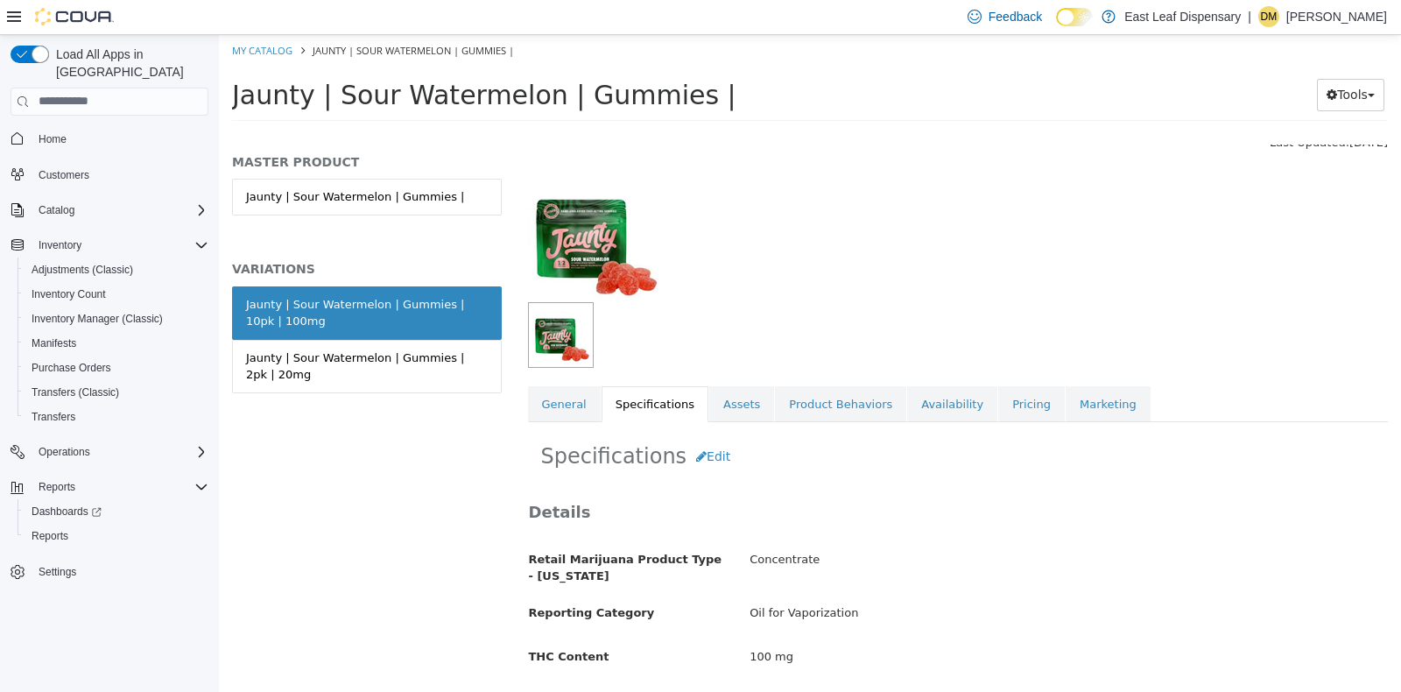
scroll to position [74, 0]
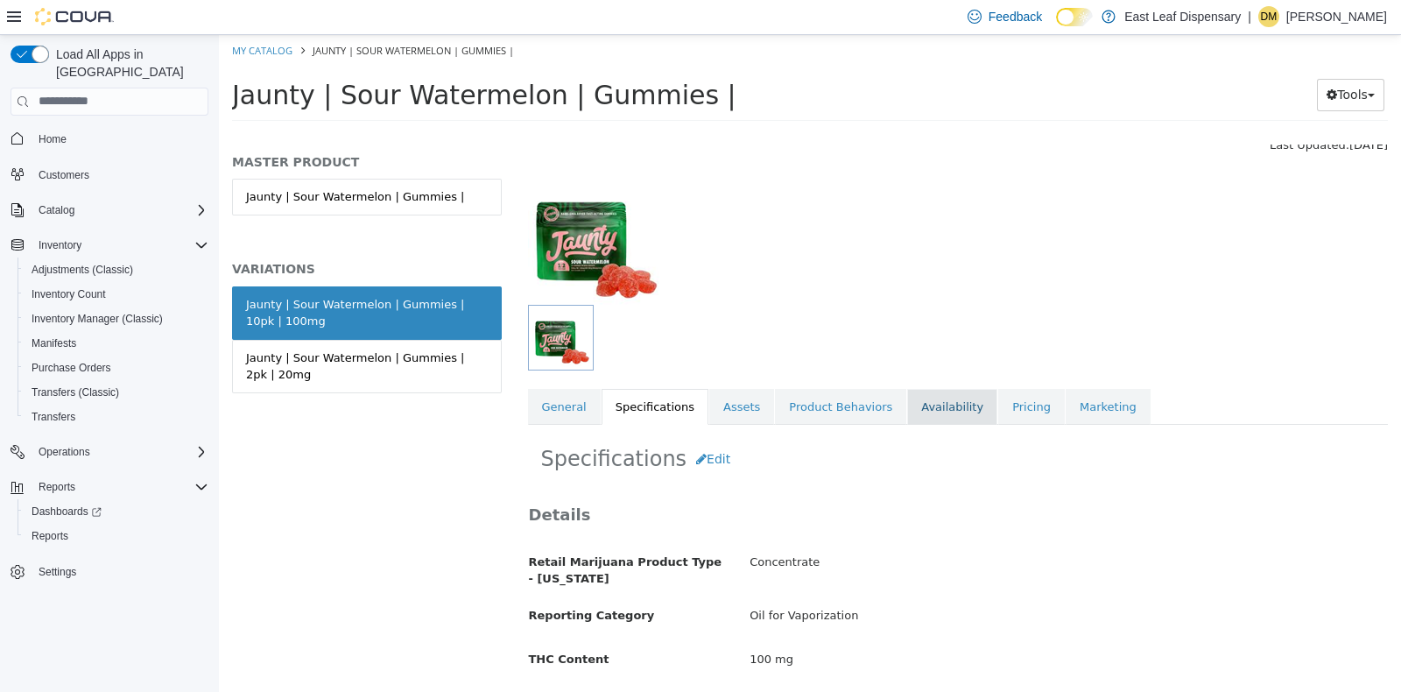
click at [911, 402] on link "Availability" at bounding box center [952, 406] width 90 height 37
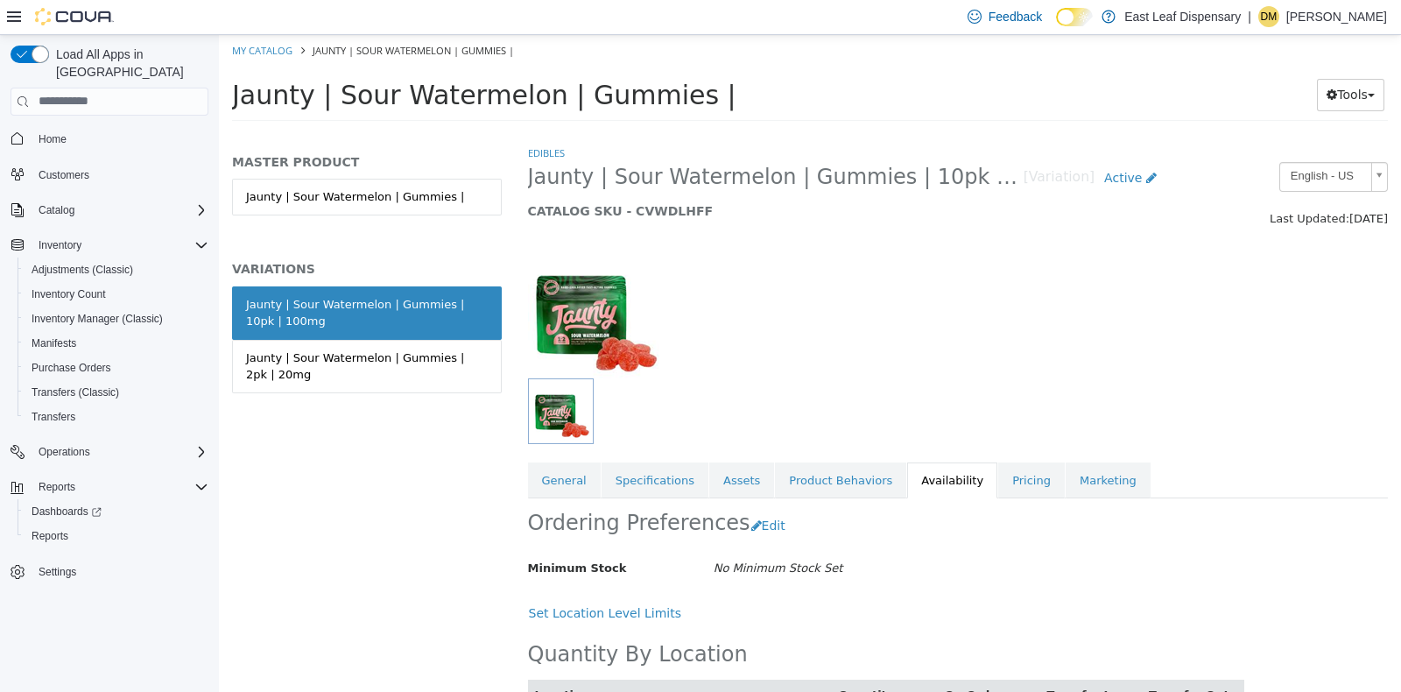
scroll to position [83, 0]
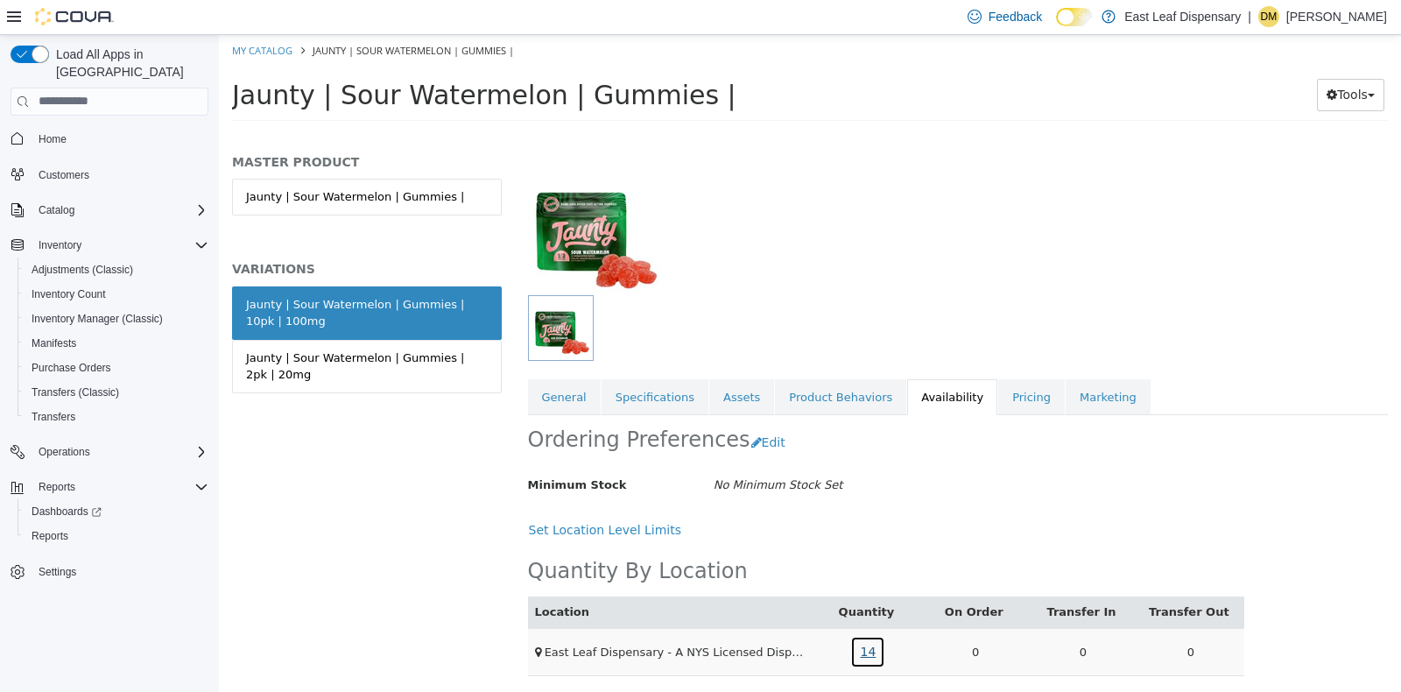
click at [863, 648] on link "14" at bounding box center [867, 651] width 35 height 32
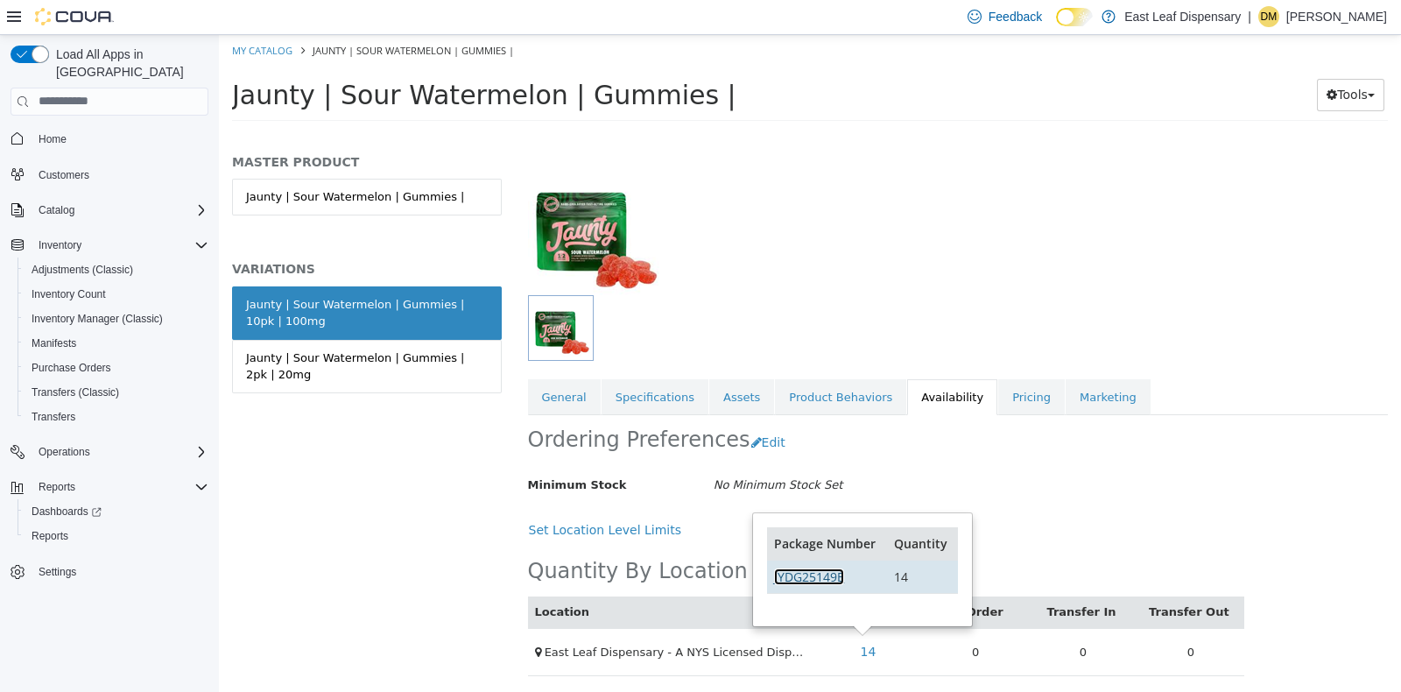
click at [826, 568] on link "JYDG25149E" at bounding box center [809, 575] width 70 height 17
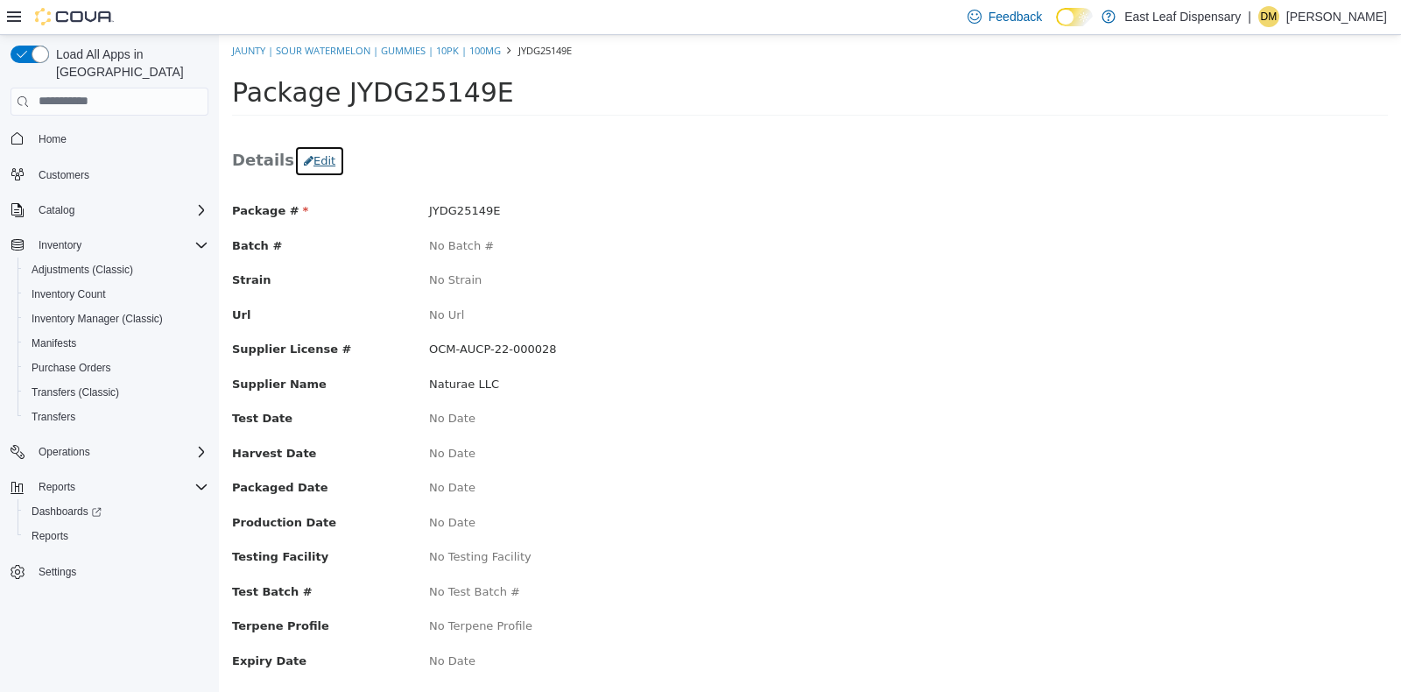
click at [310, 156] on button "Edit" at bounding box center [319, 160] width 51 height 32
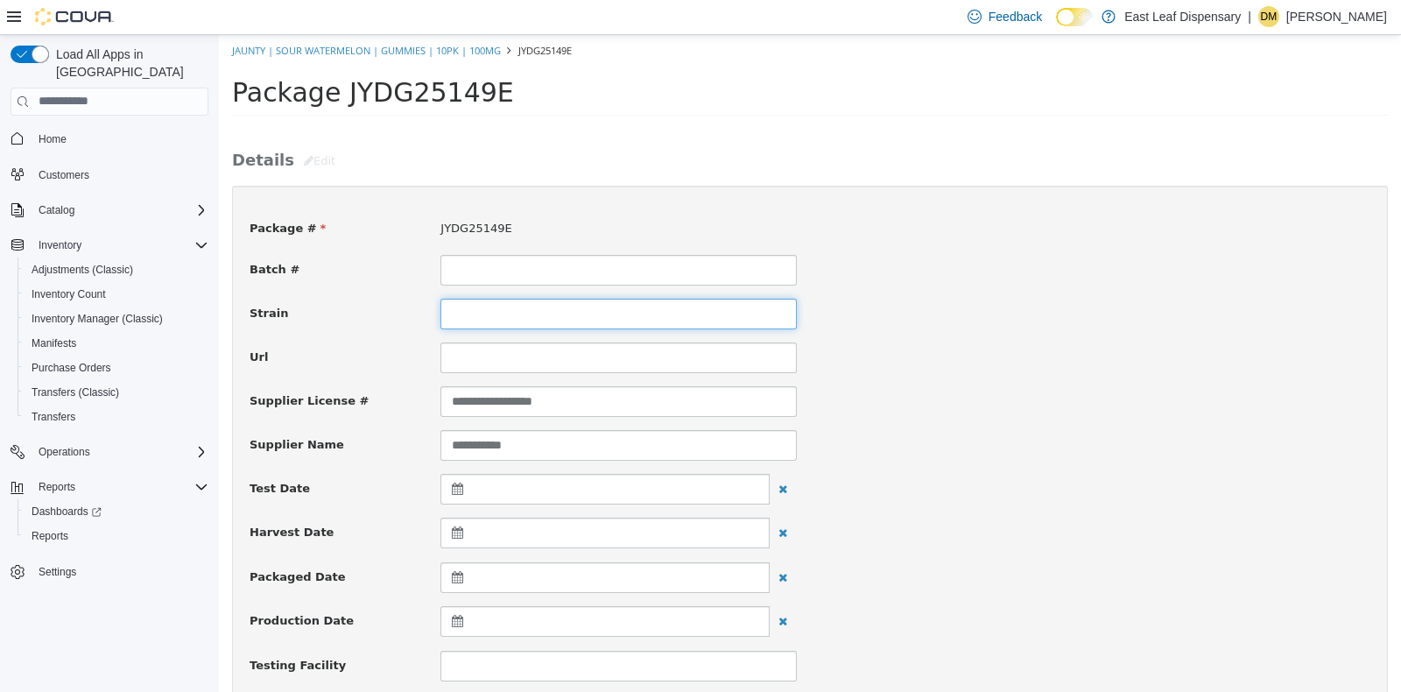
click at [572, 319] on input at bounding box center [618, 313] width 356 height 31
type input "**********"
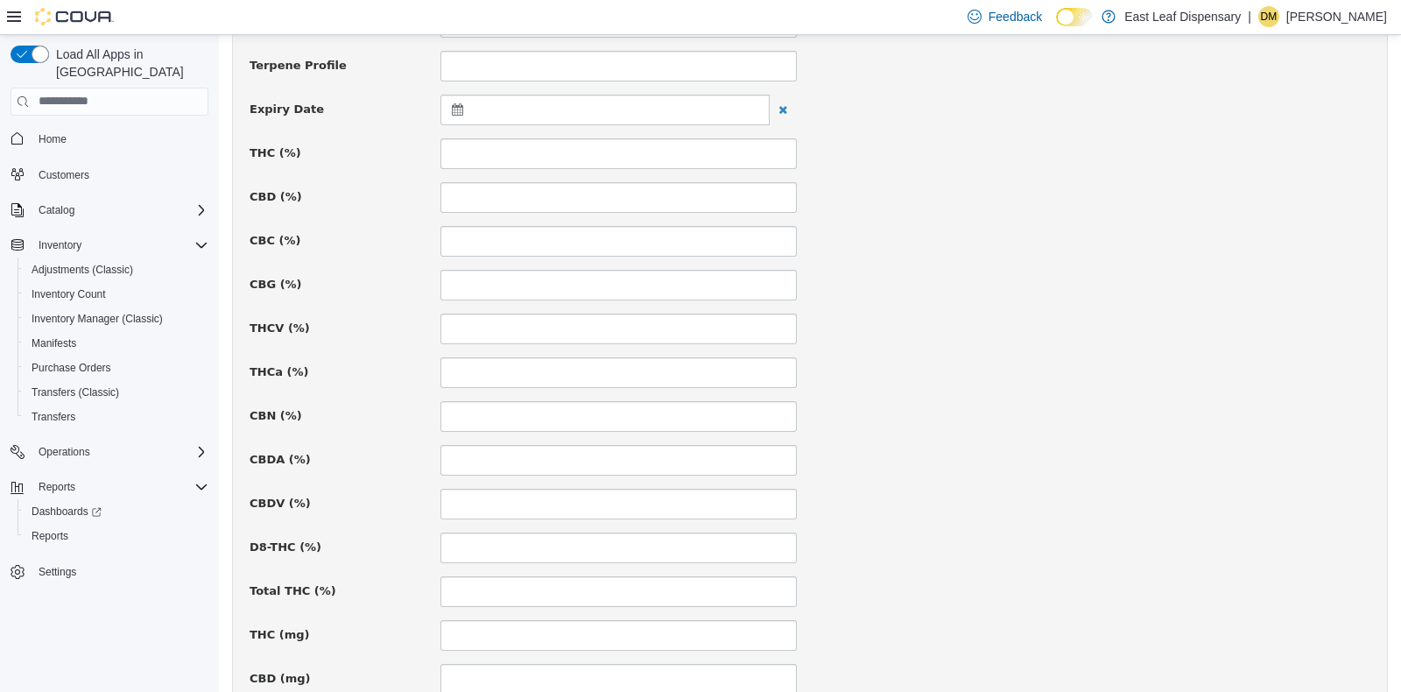
scroll to position [694, 0]
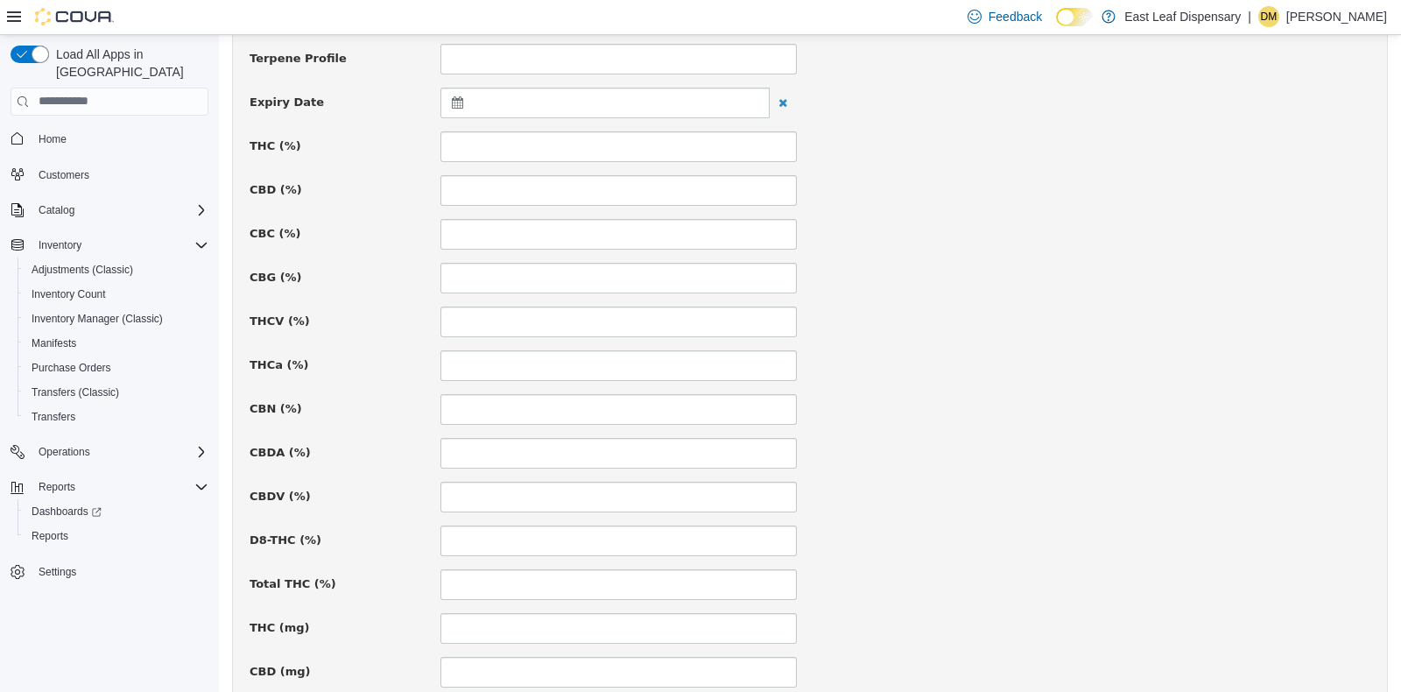
click at [456, 95] on icon at bounding box center [461, 101] width 18 height 12
click at [639, 152] on th at bounding box center [629, 145] width 28 height 31
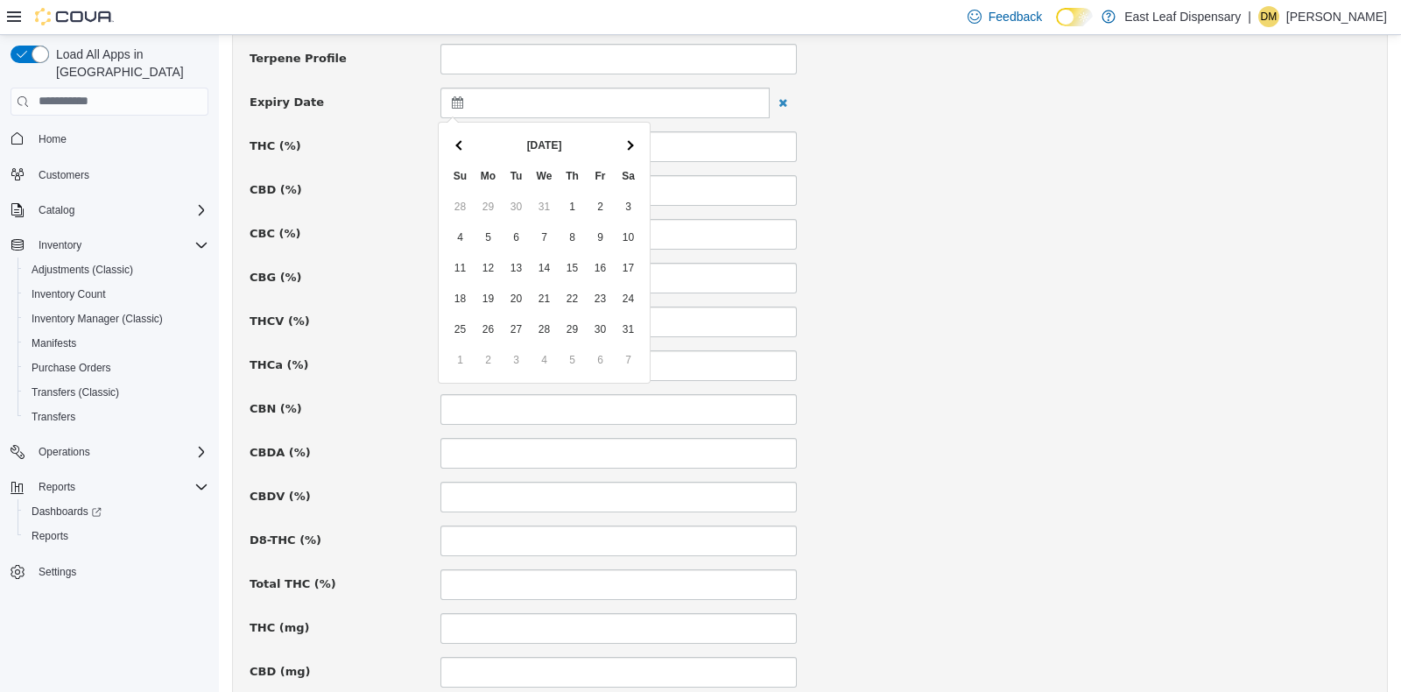
click at [639, 152] on th at bounding box center [629, 145] width 28 height 31
click at [1068, 345] on div "**********" at bounding box center [810, 331] width 1121 height 1647
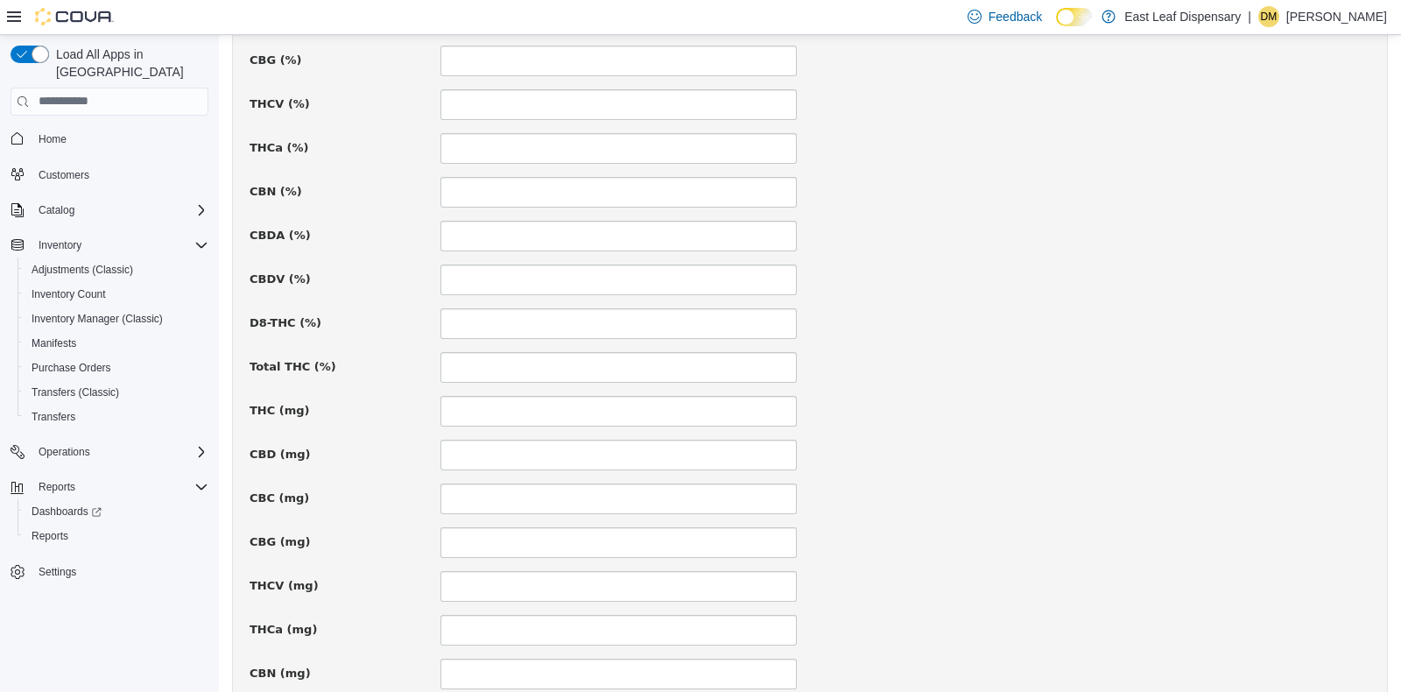
scroll to position [913, 0]
click at [465, 396] on input at bounding box center [618, 408] width 356 height 31
type input "***"
click at [1203, 451] on div "CBD (mg) ***" at bounding box center [809, 452] width 1147 height 31
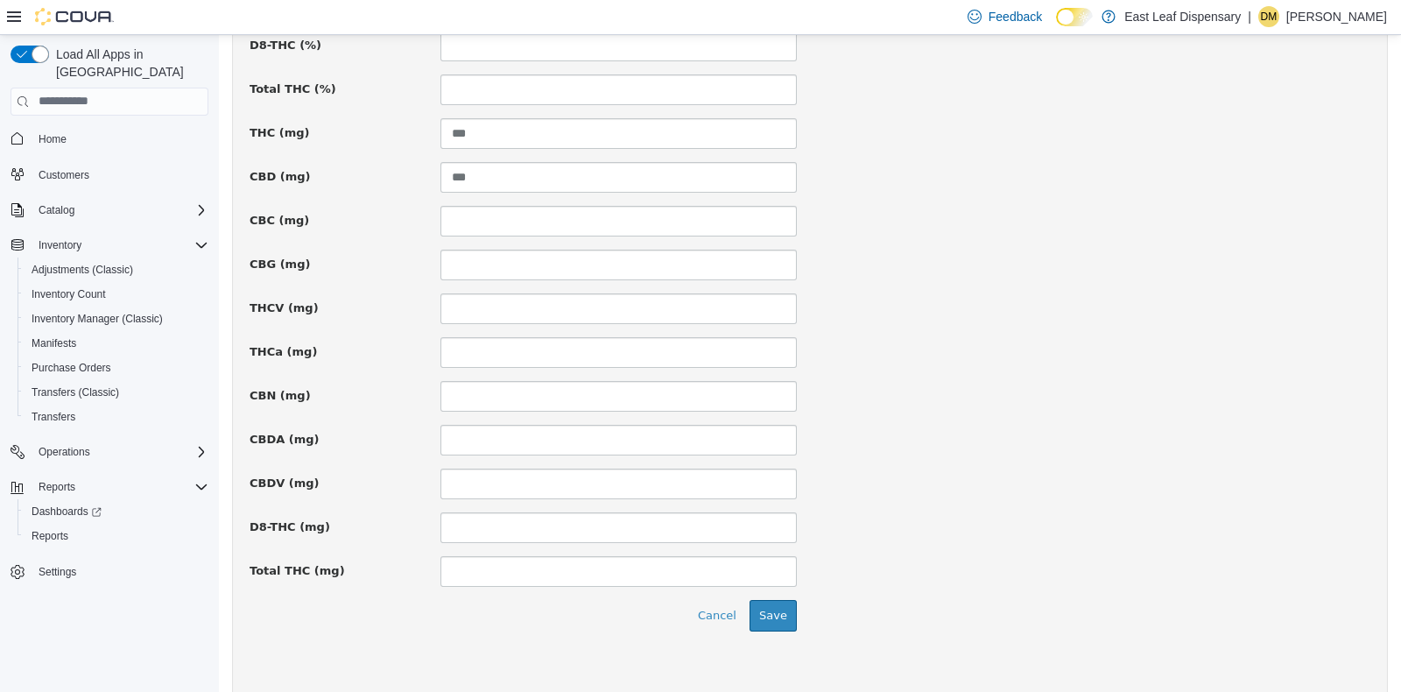
scroll to position [1207, 0]
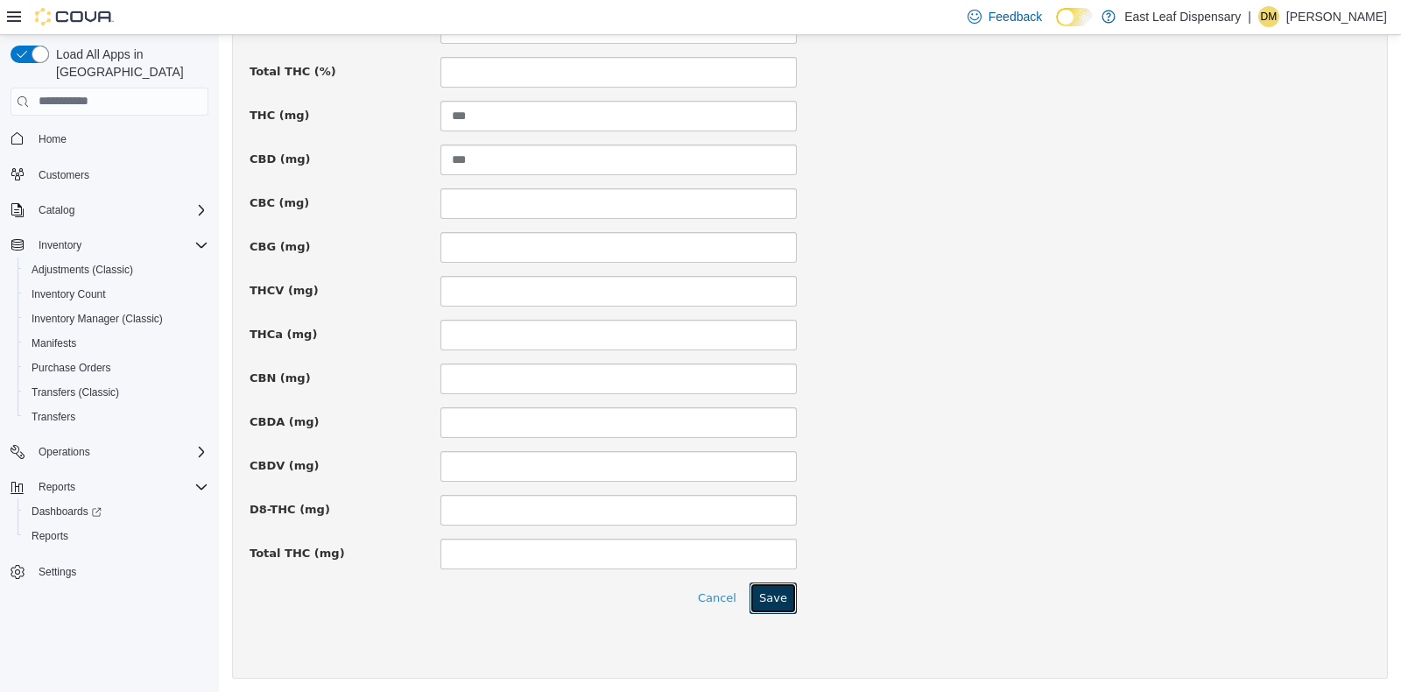
click at [754, 597] on button "Save" at bounding box center [773, 597] width 47 height 32
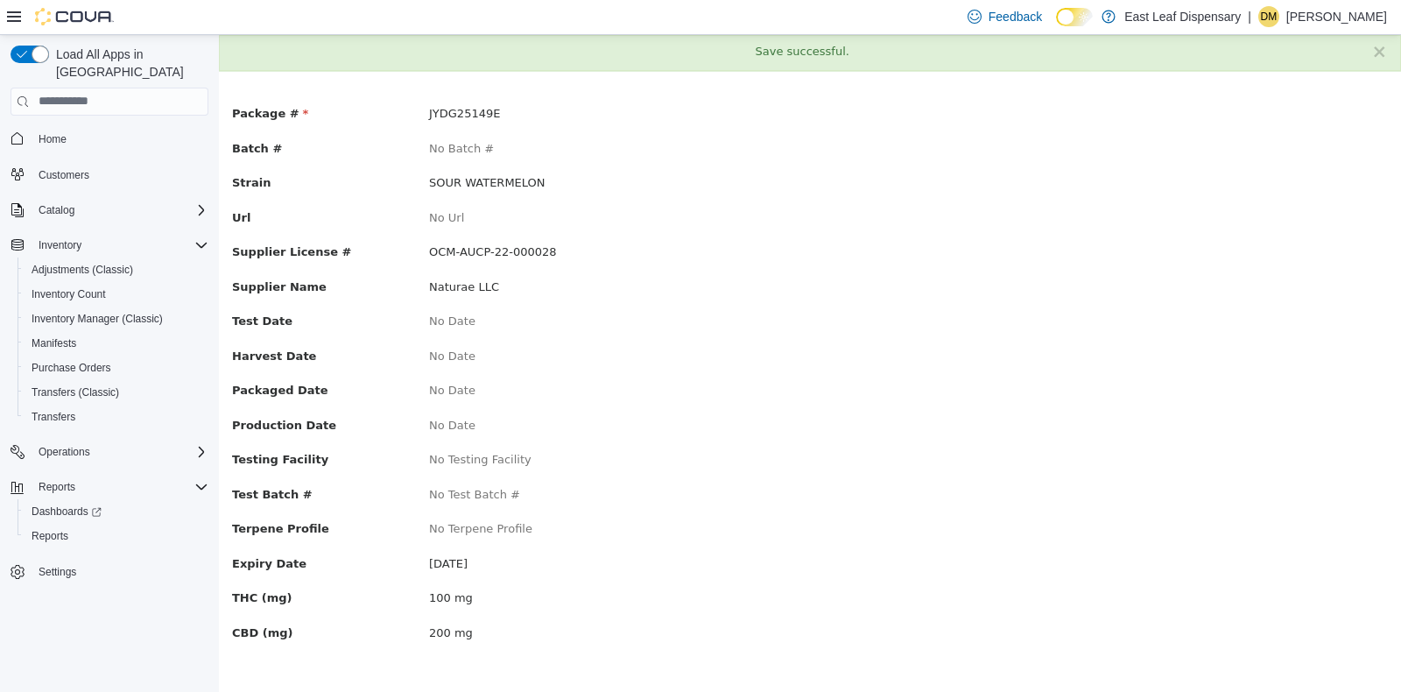
scroll to position [0, 0]
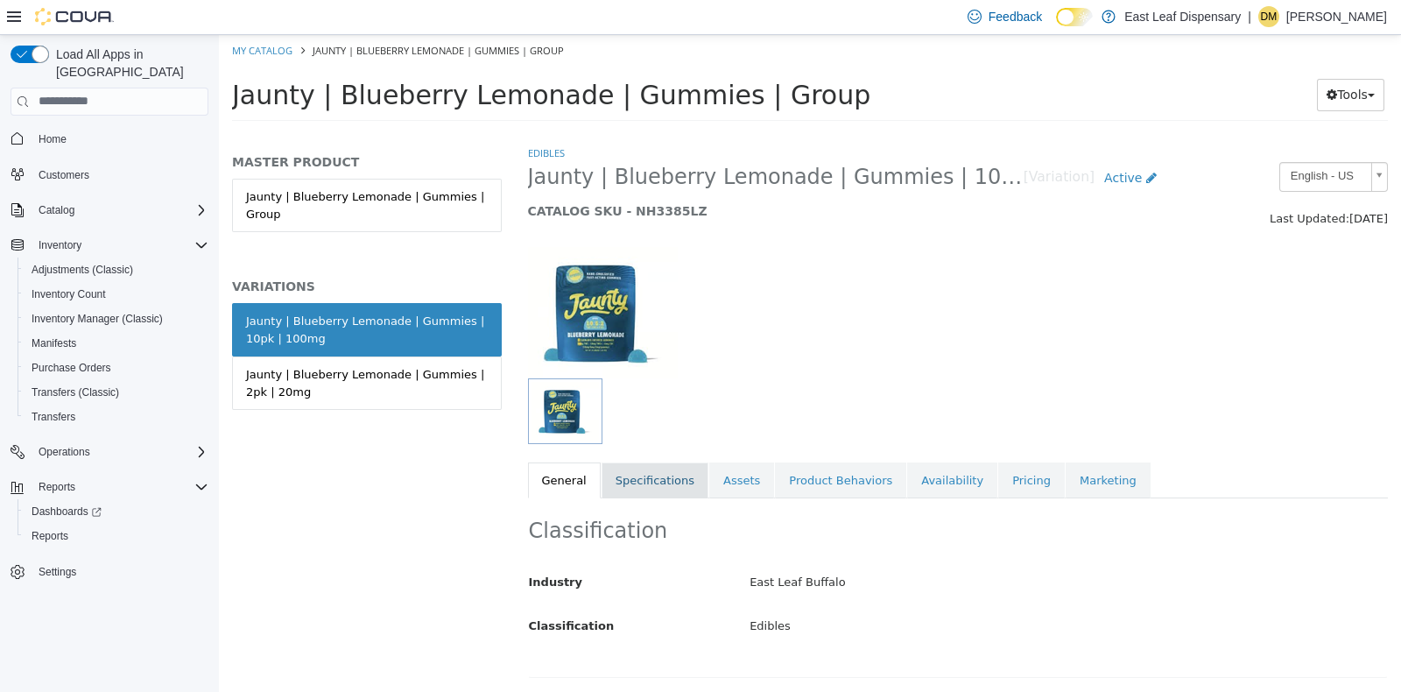
click at [652, 479] on link "Specifications" at bounding box center [655, 480] width 107 height 37
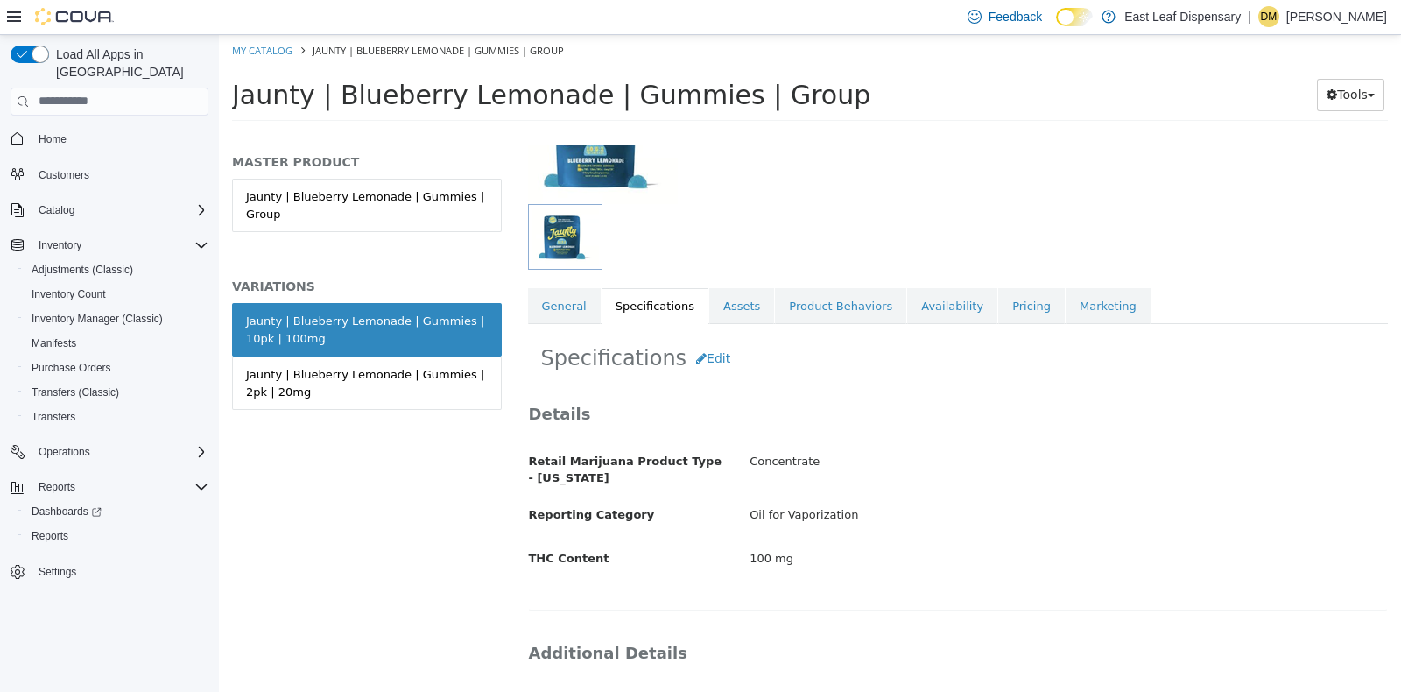
scroll to position [173, 0]
click at [915, 301] on link "Availability" at bounding box center [952, 306] width 90 height 37
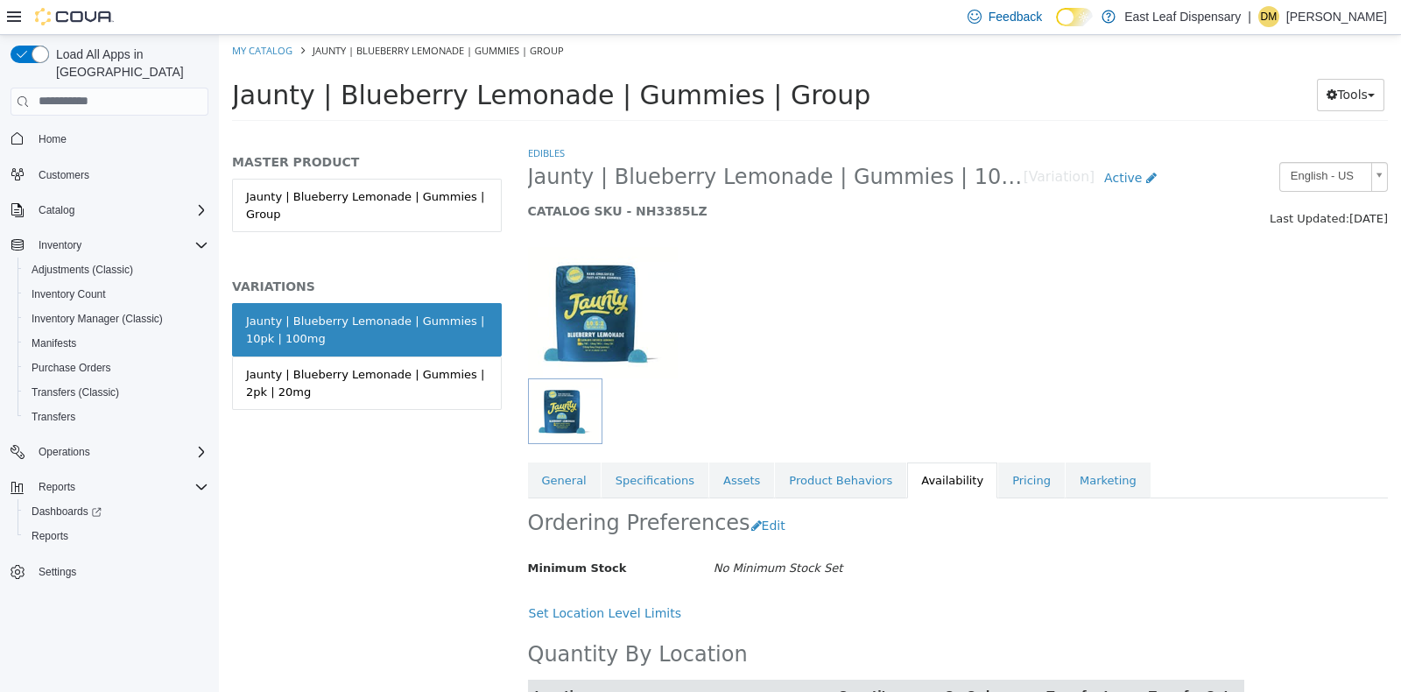
scroll to position [83, 0]
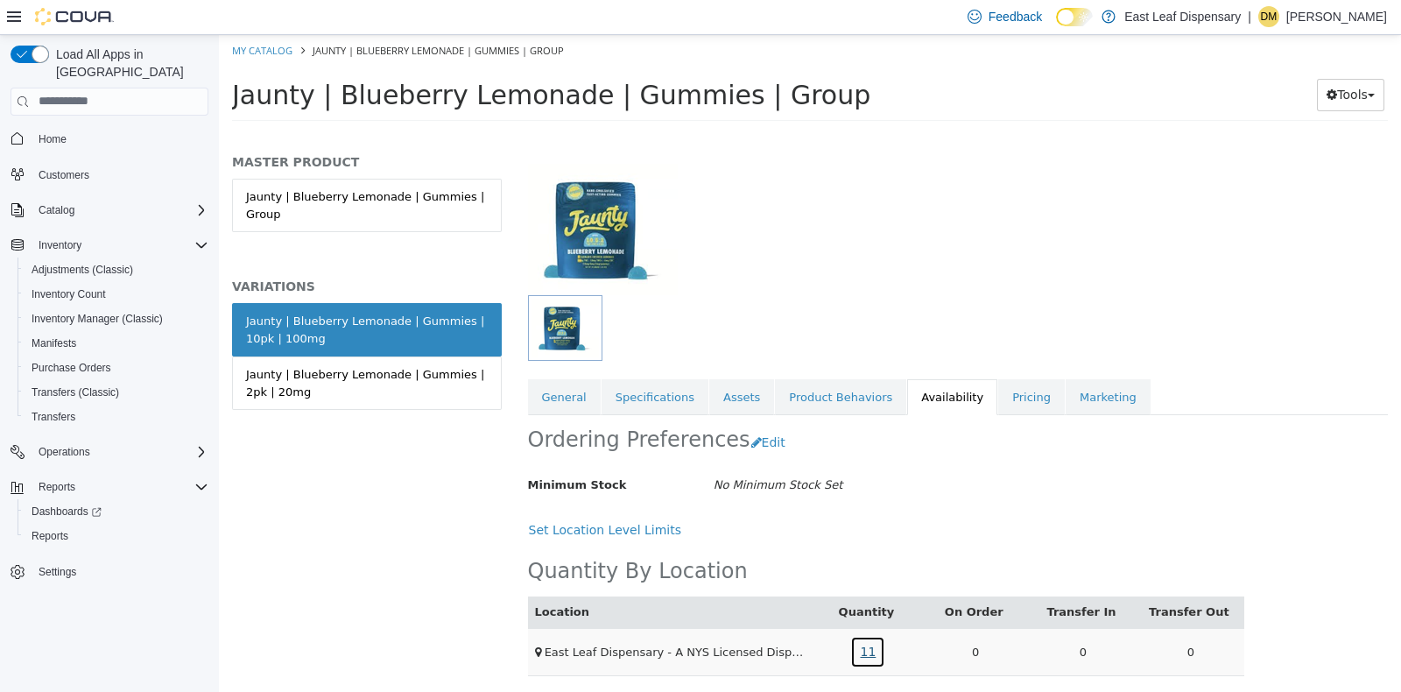
click at [862, 642] on link "11" at bounding box center [867, 651] width 35 height 32
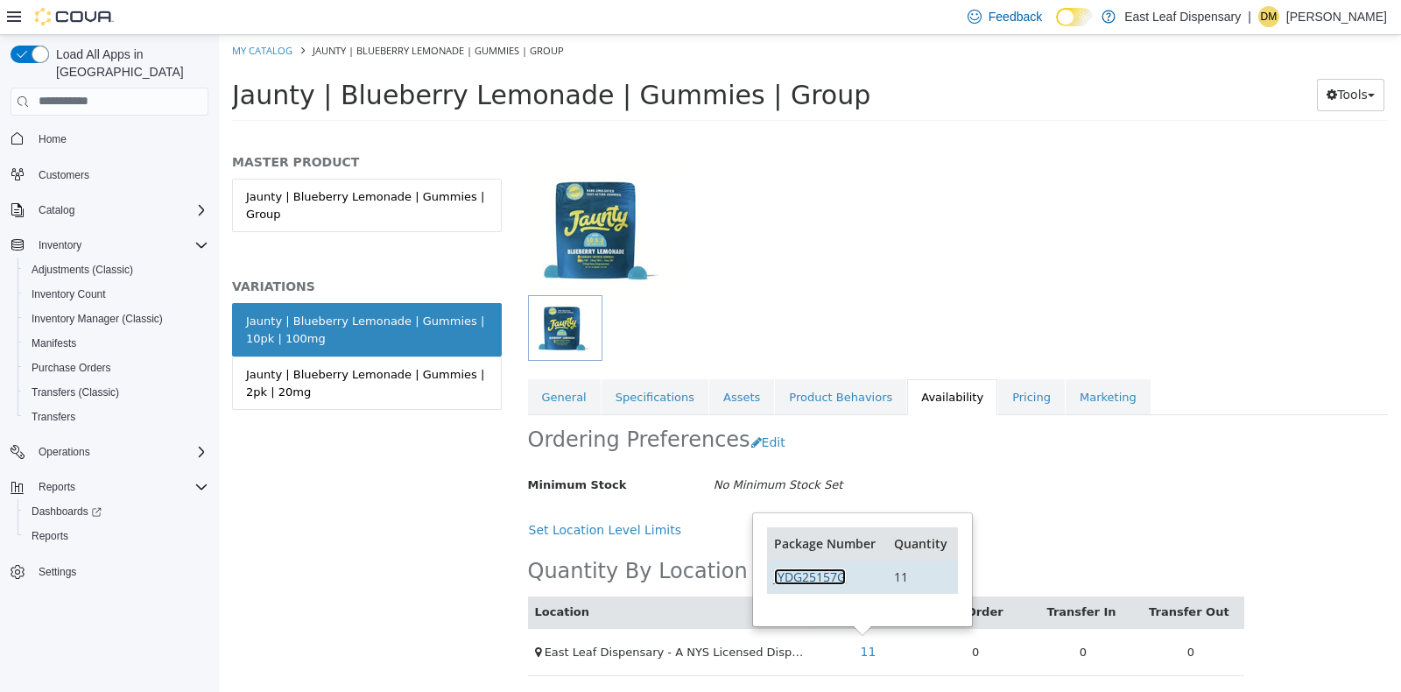
click at [825, 576] on link "JYDG25157G" at bounding box center [810, 575] width 72 height 17
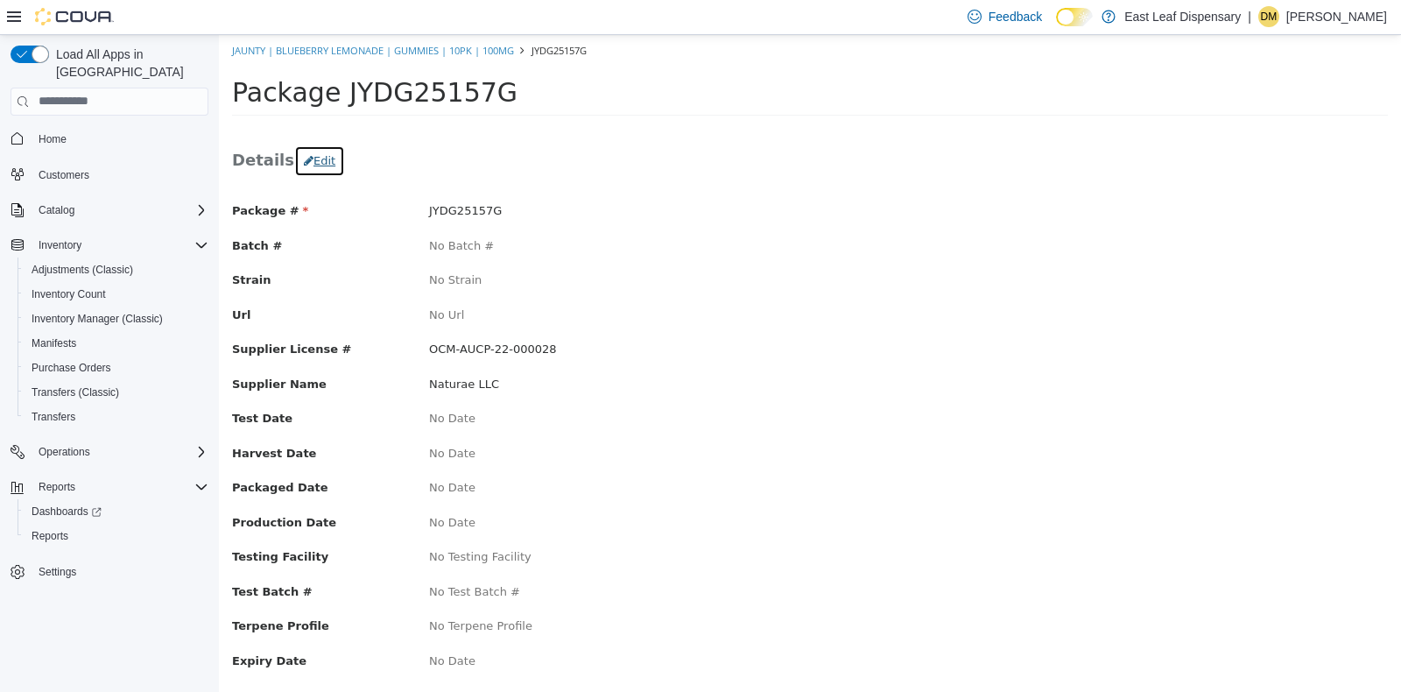
click at [317, 159] on button "Edit" at bounding box center [319, 160] width 51 height 32
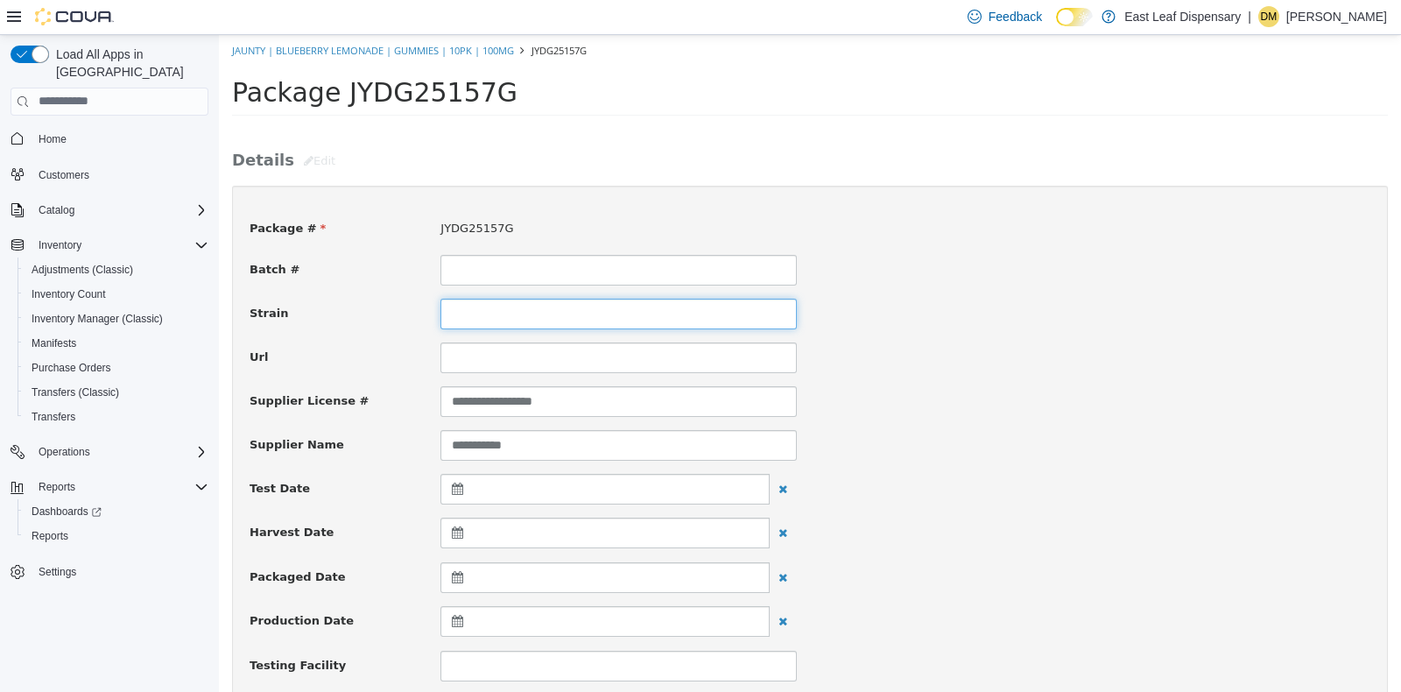
click at [497, 306] on input at bounding box center [618, 313] width 356 height 31
type input "**********"
click at [1138, 355] on div "Url" at bounding box center [809, 357] width 1147 height 31
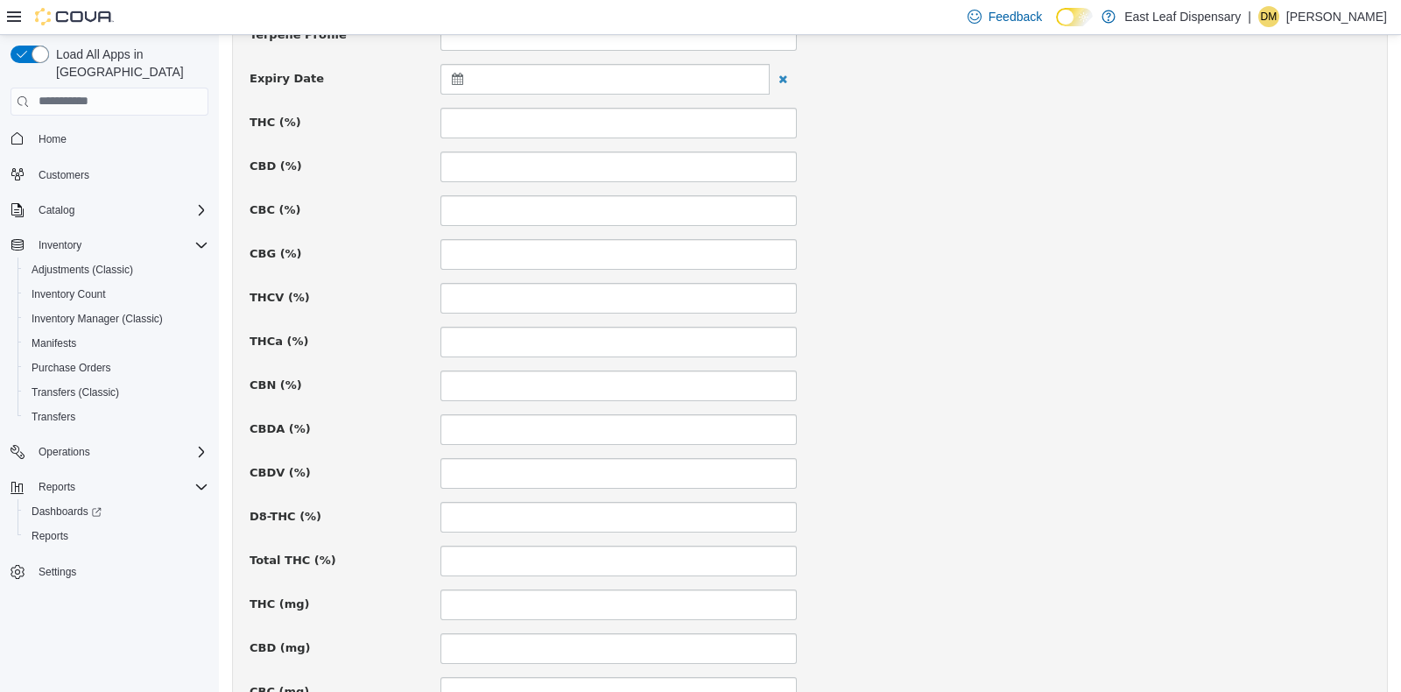
scroll to position [722, 0]
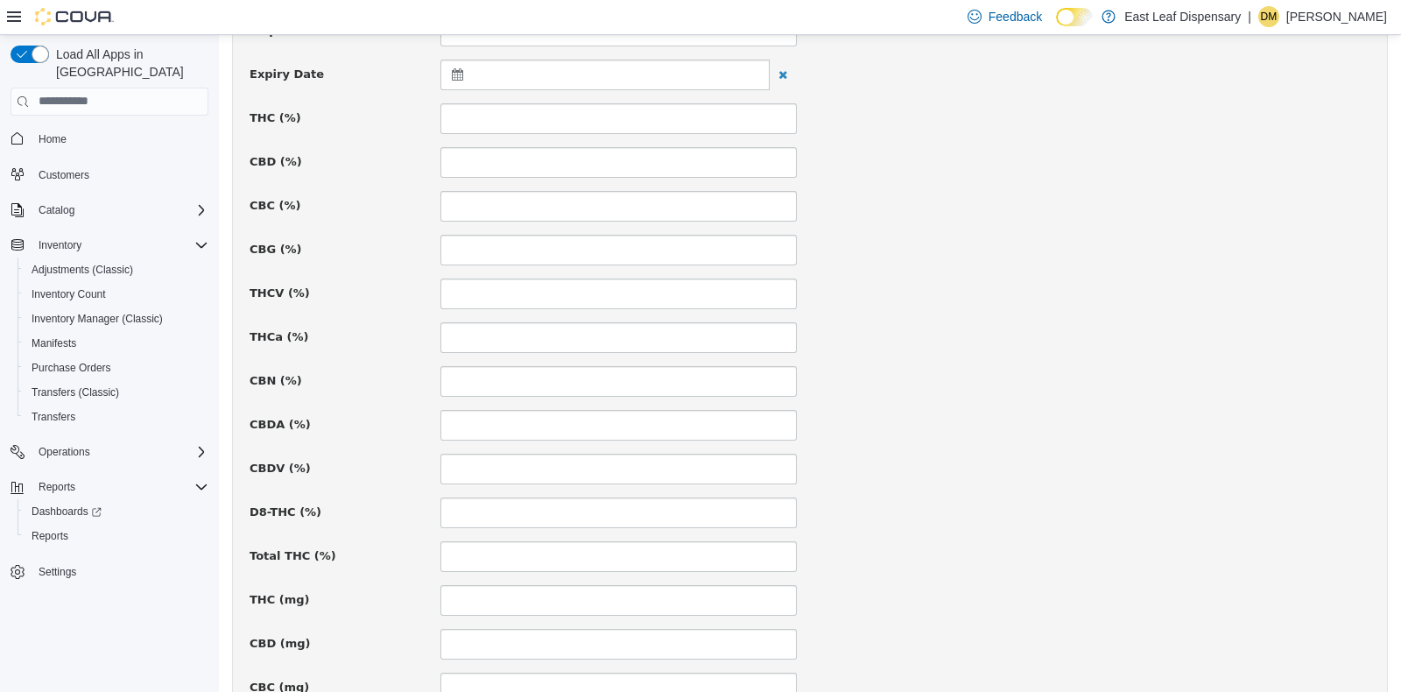
click at [464, 72] on icon at bounding box center [461, 73] width 18 height 12
click at [635, 121] on th at bounding box center [629, 117] width 28 height 31
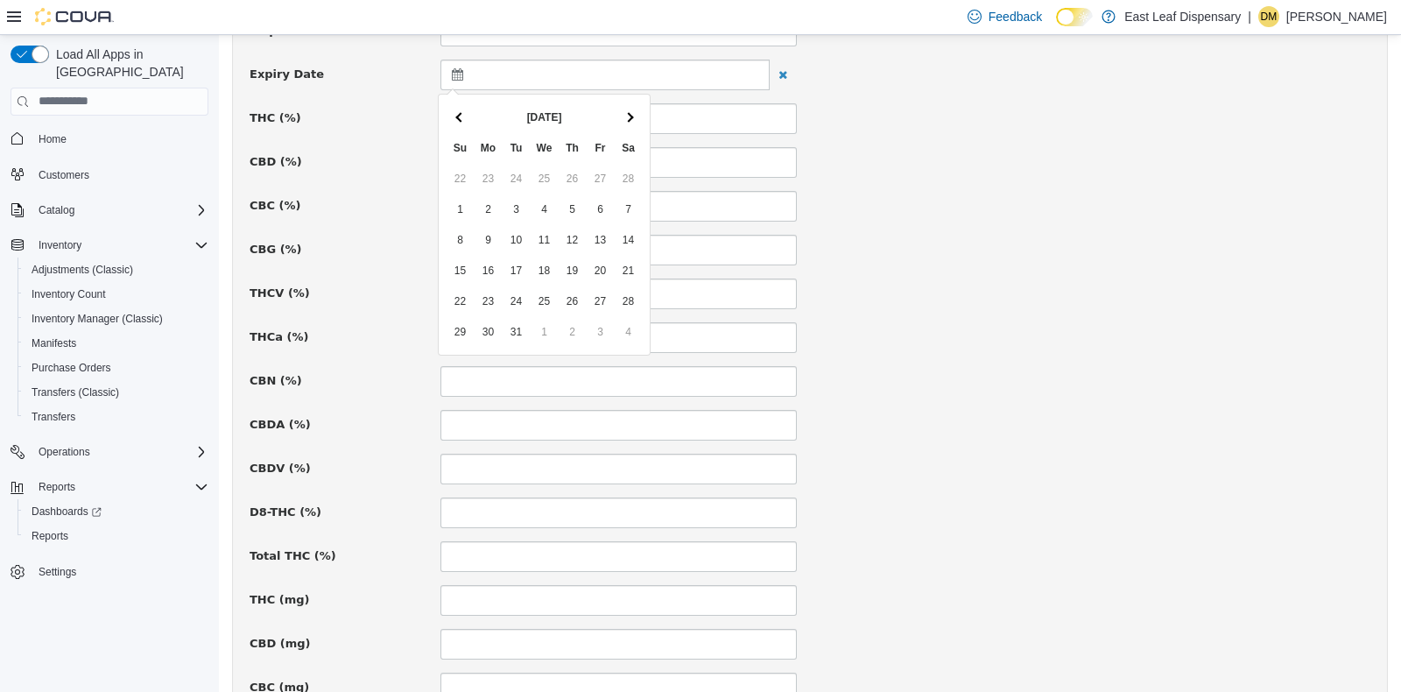
click at [635, 121] on th at bounding box center [629, 117] width 28 height 31
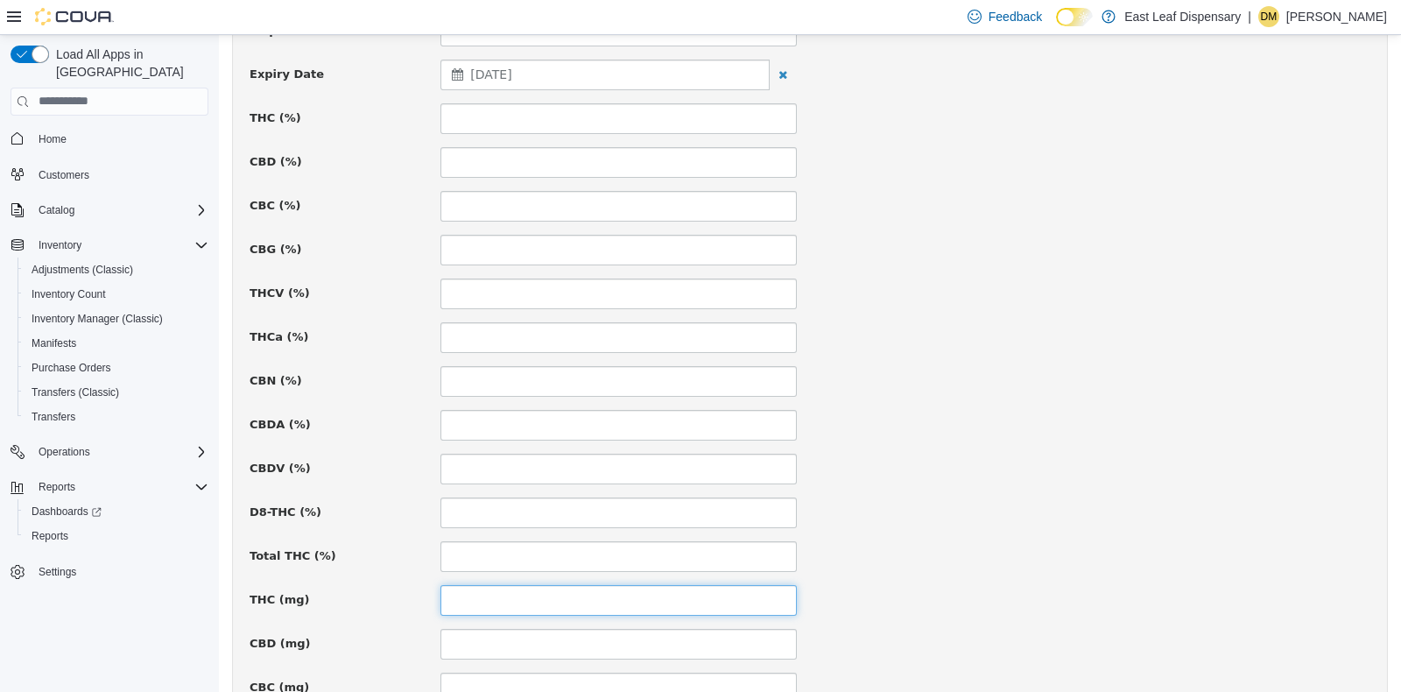
click at [537, 603] on input at bounding box center [618, 599] width 356 height 31
type input "***"
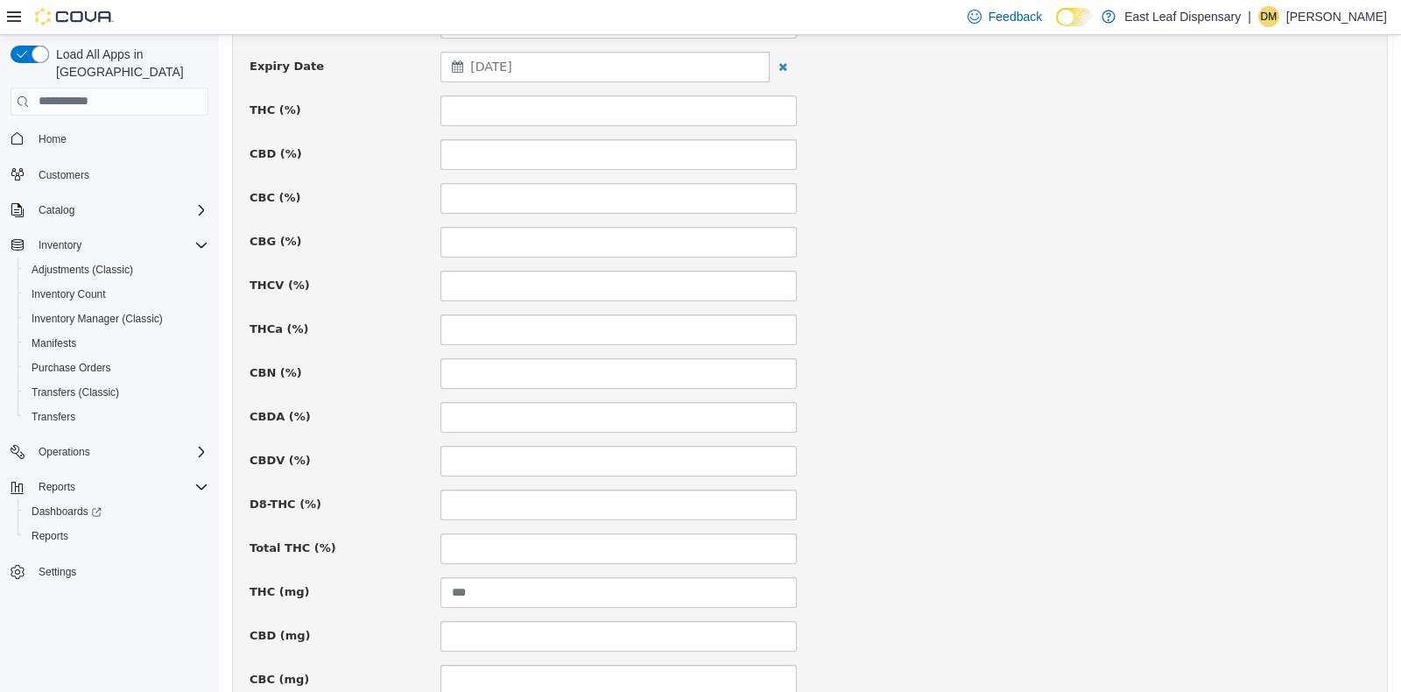
scroll to position [1088, 0]
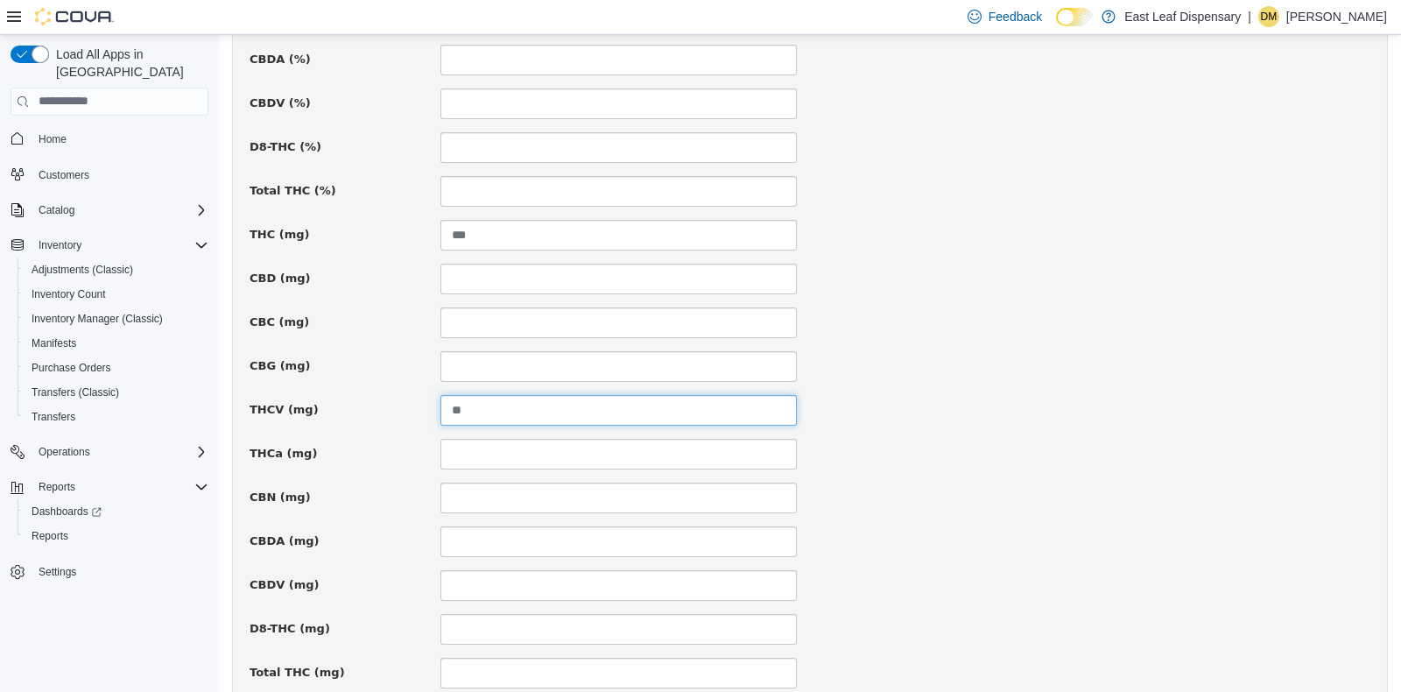
type input "**"
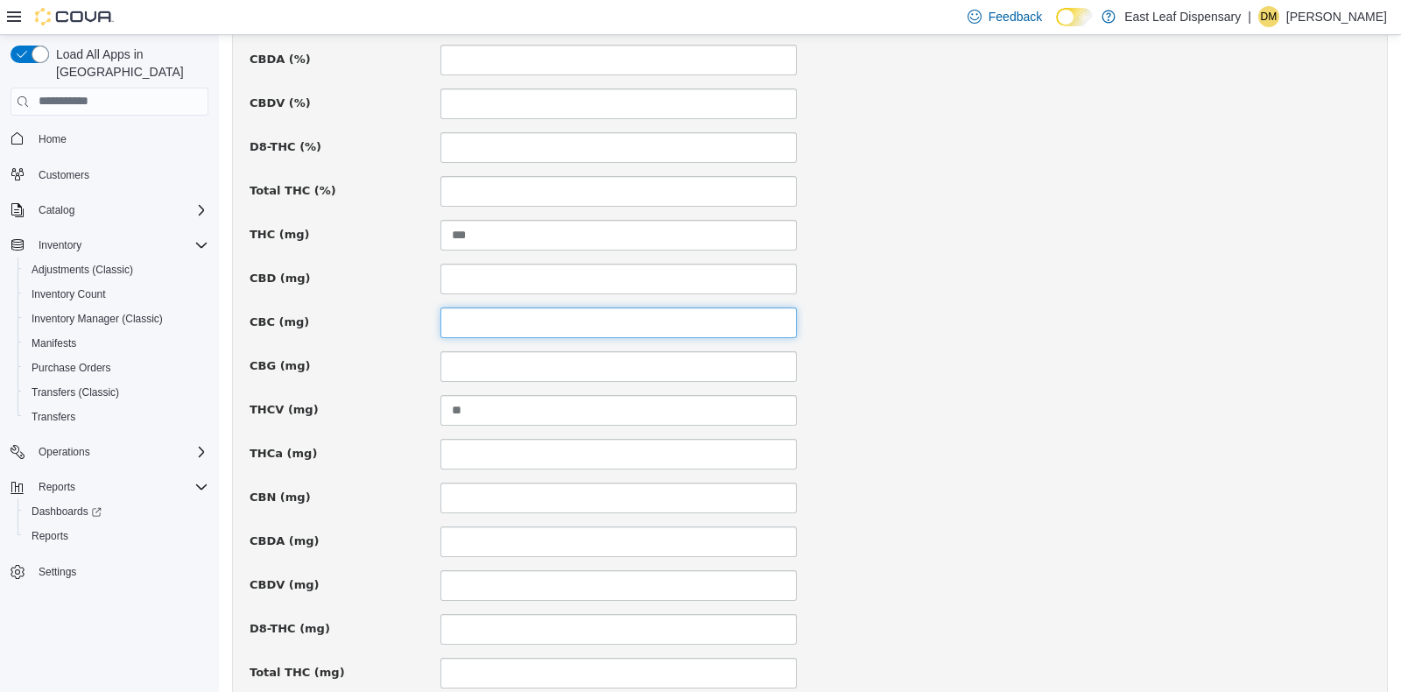
click at [506, 323] on input at bounding box center [618, 322] width 356 height 31
type input "**"
click at [1068, 400] on div "THCV (mg) **" at bounding box center [809, 409] width 1147 height 31
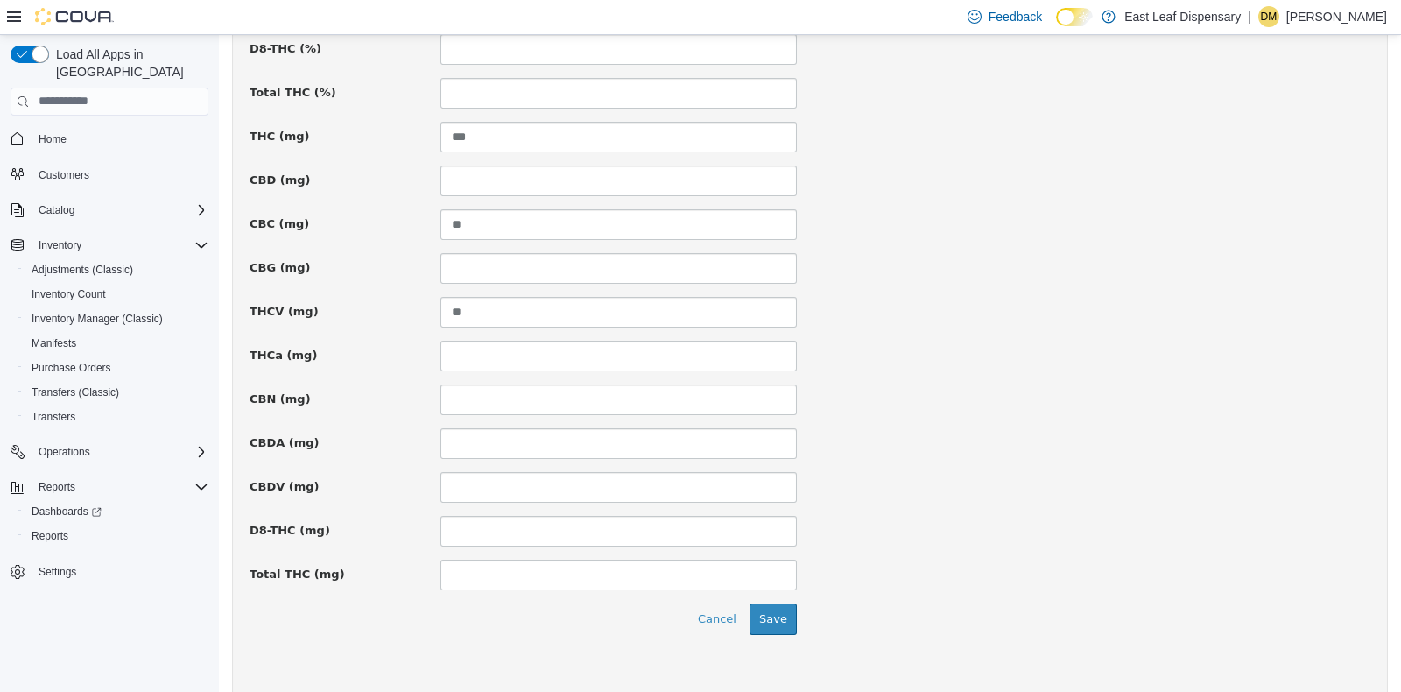
scroll to position [1207, 0]
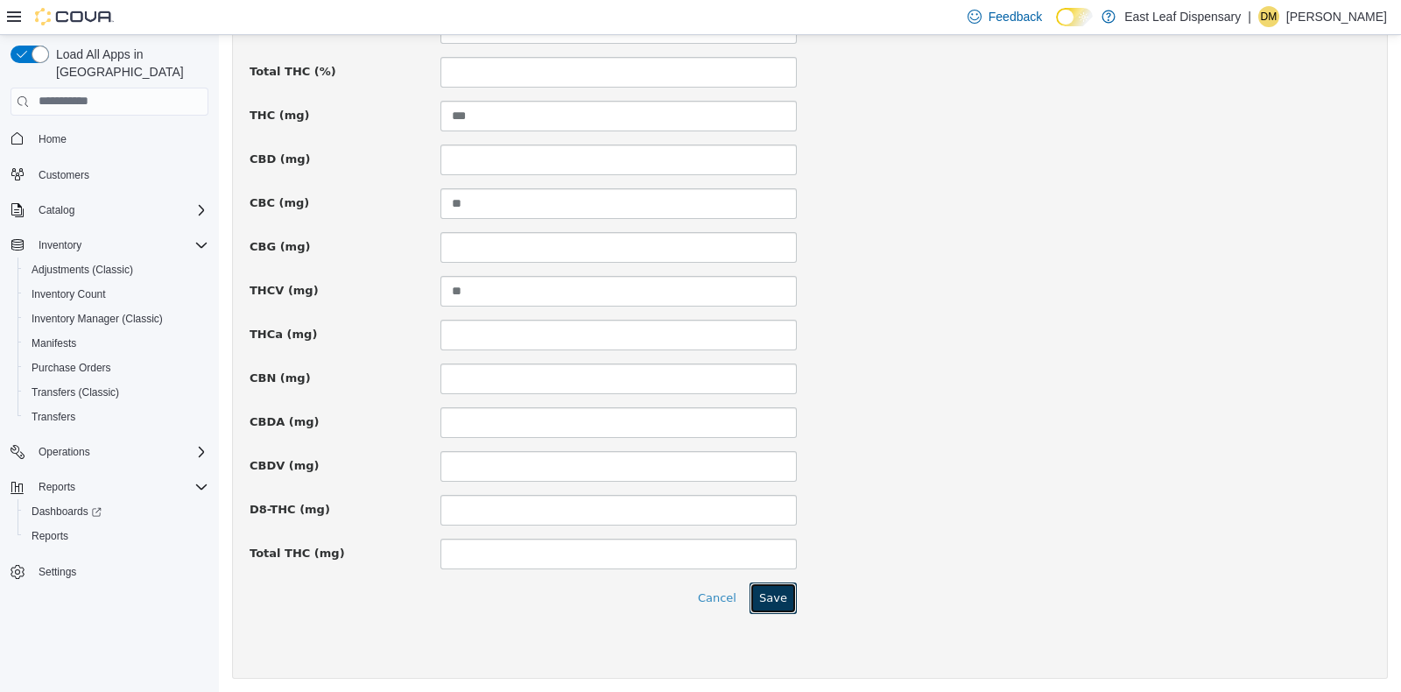
click at [771, 588] on button "Save" at bounding box center [773, 597] width 47 height 32
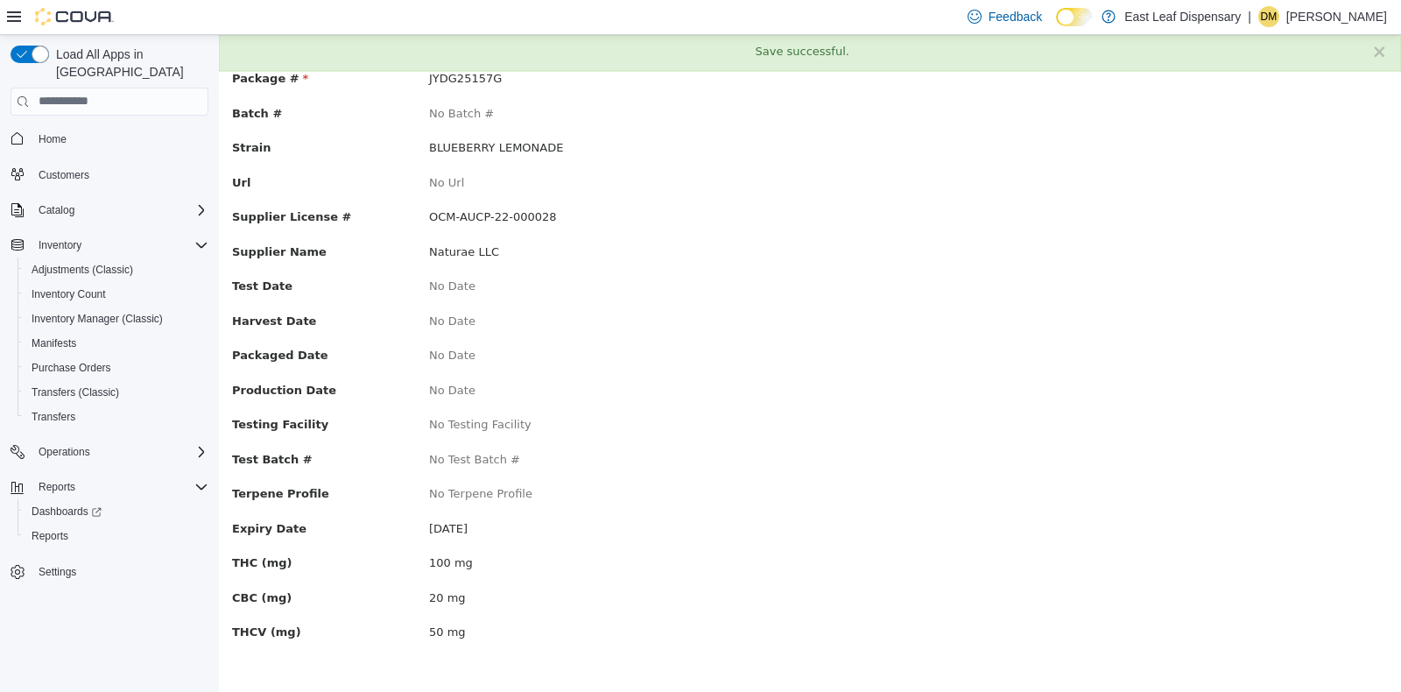
scroll to position [0, 0]
